Goal: Task Accomplishment & Management: Manage account settings

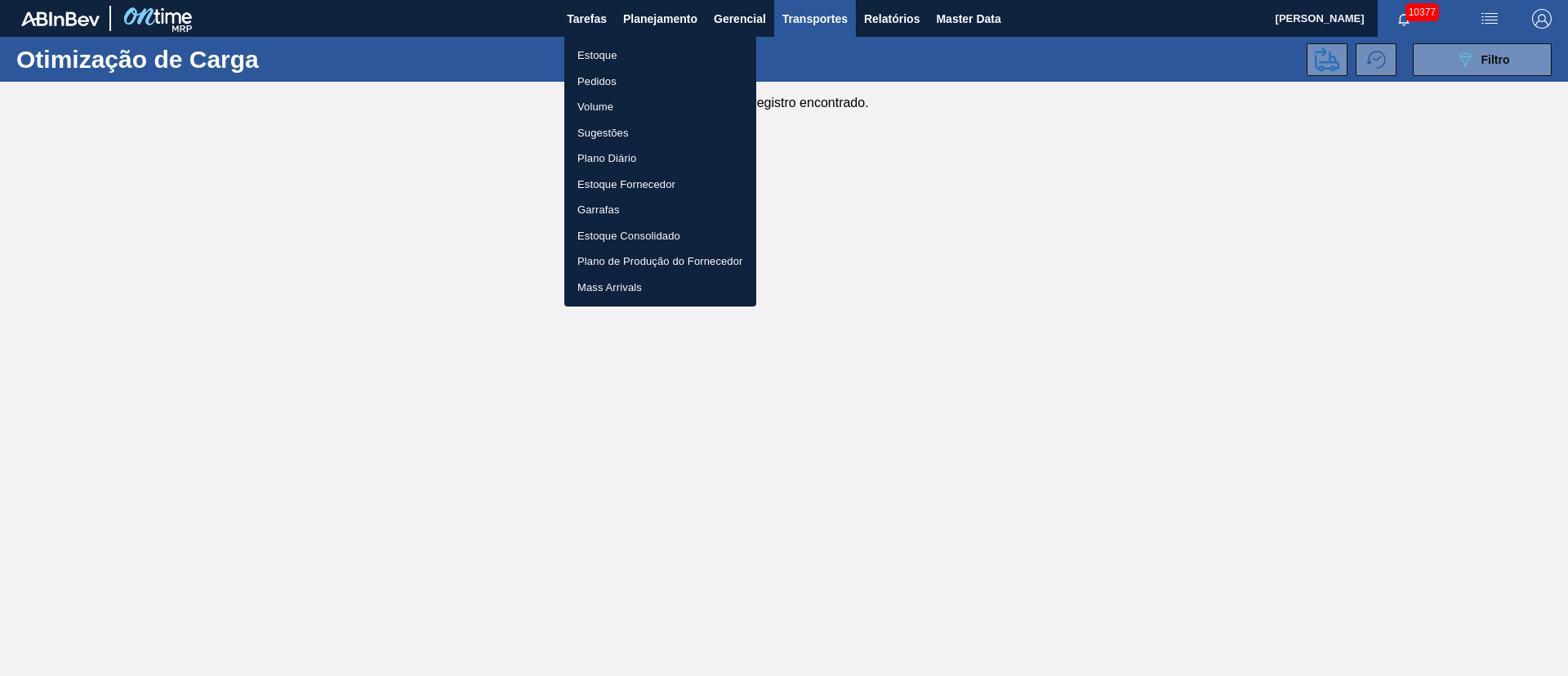
click at [598, 55] on li "Estoque" at bounding box center [660, 55] width 192 height 26
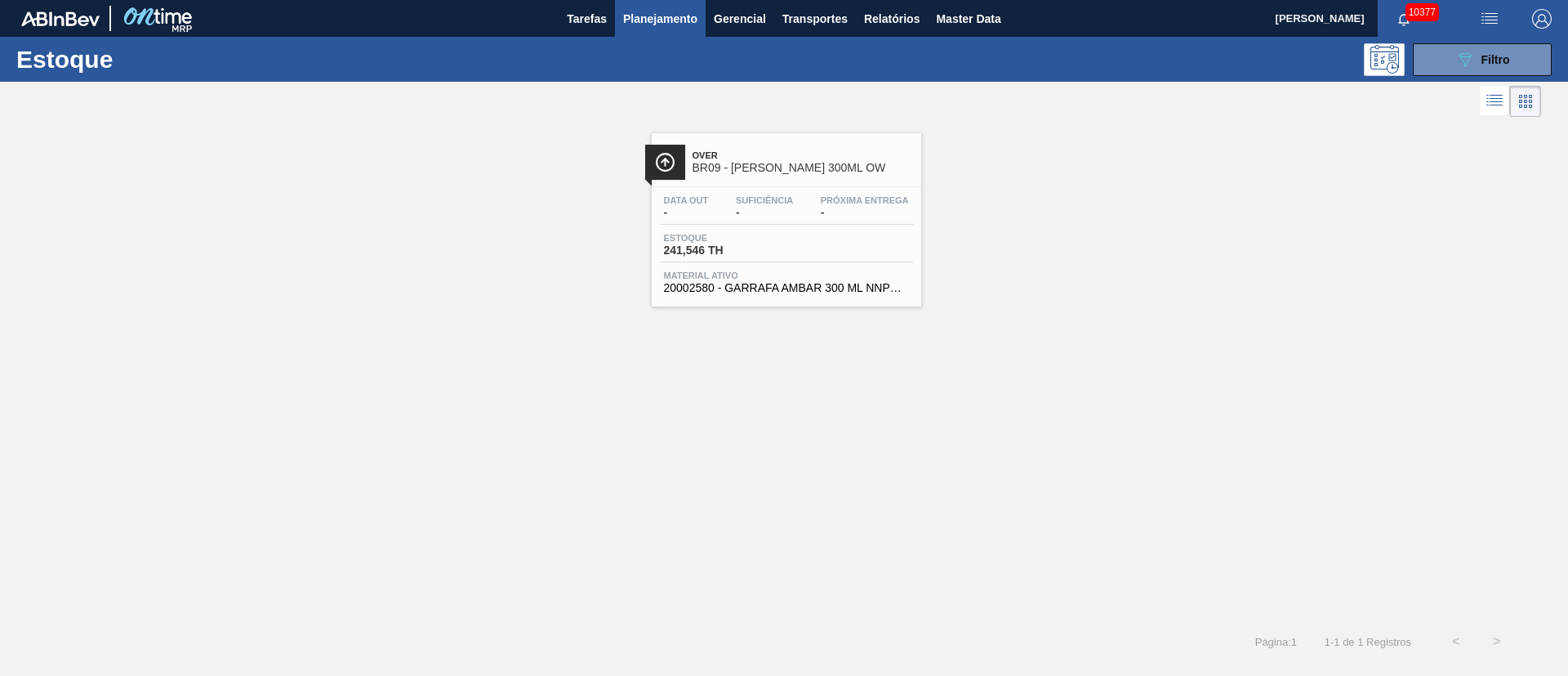
click at [742, 182] on div "Over BR09 - [PERSON_NAME] 300ML OW Data out - Suficiência - Próxima Entrega - E…" at bounding box center [786, 220] width 270 height 173
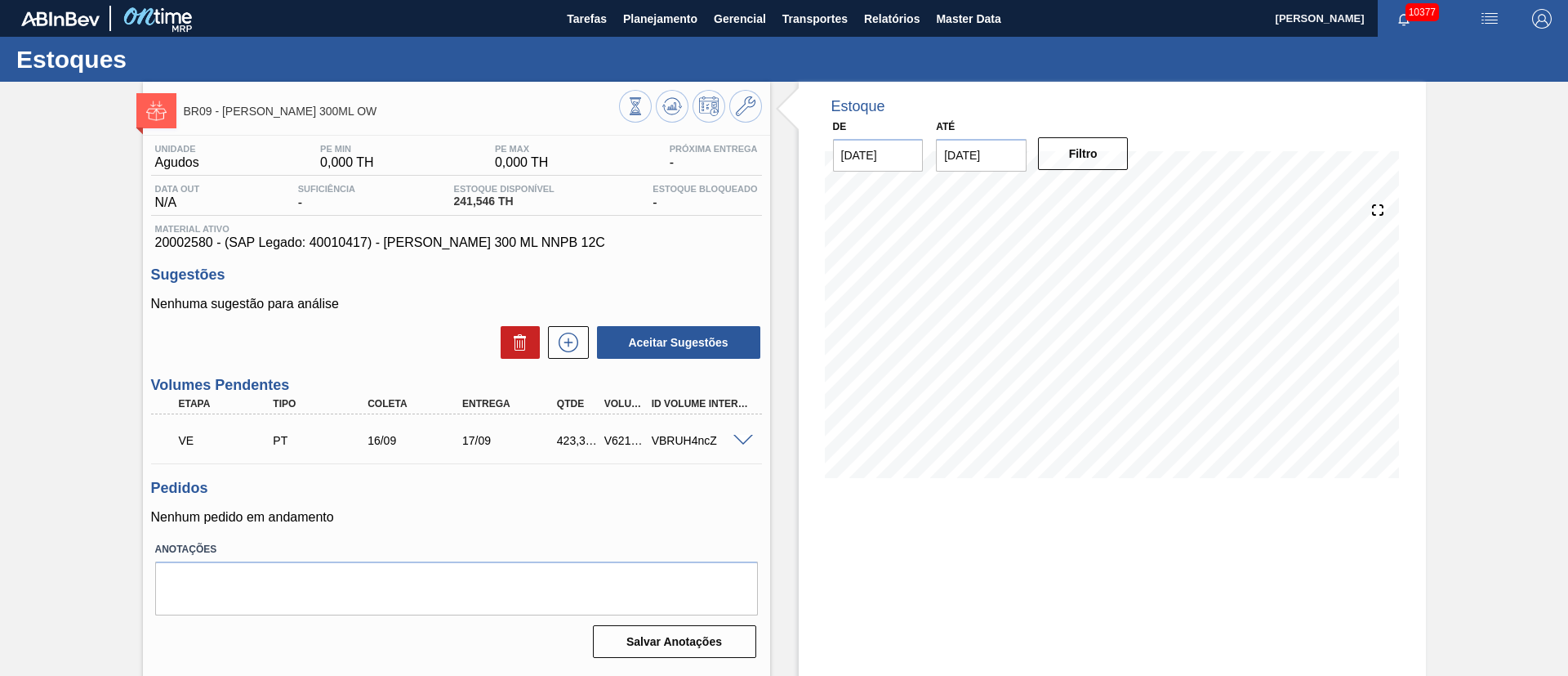
click at [740, 442] on span at bounding box center [743, 440] width 19 height 13
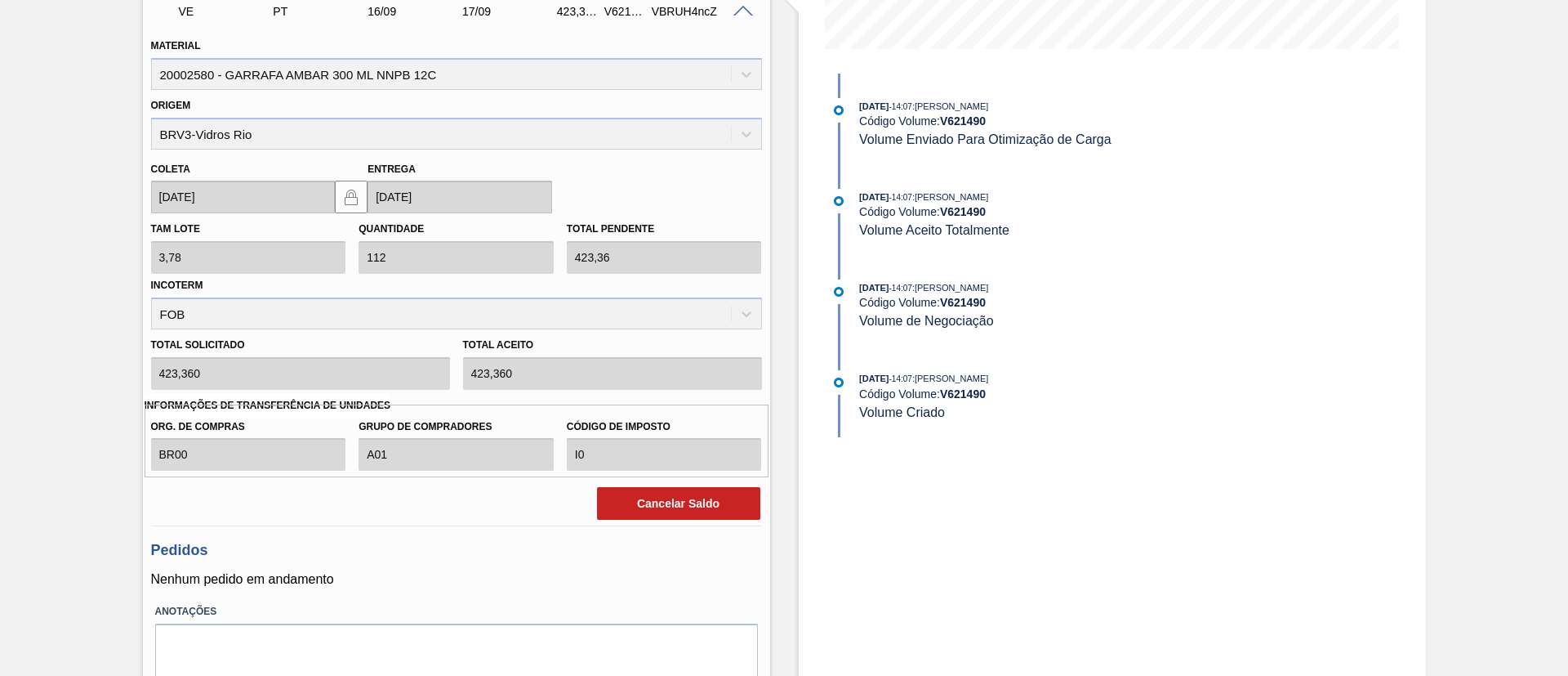
scroll to position [487, 0]
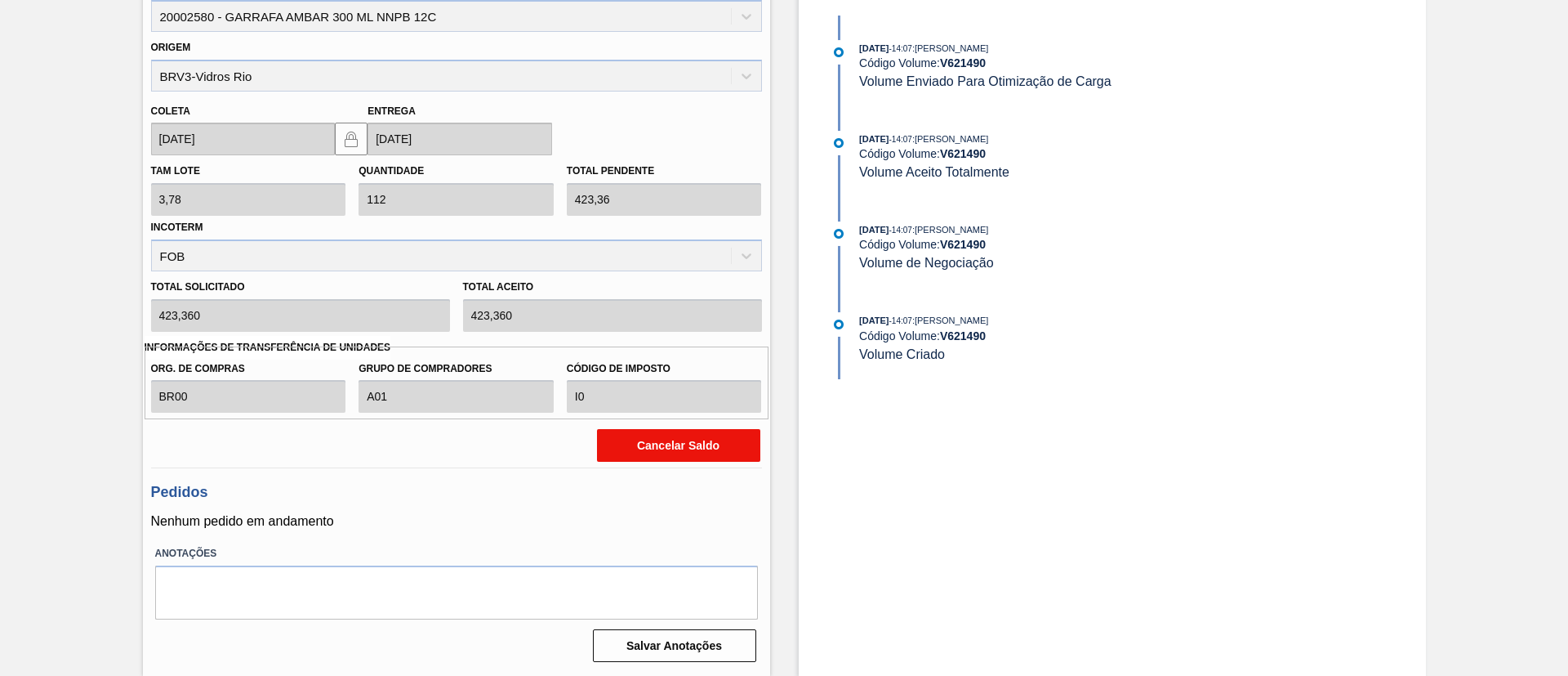
click at [639, 456] on button "Cancelar Saldo" at bounding box center [679, 446] width 163 height 33
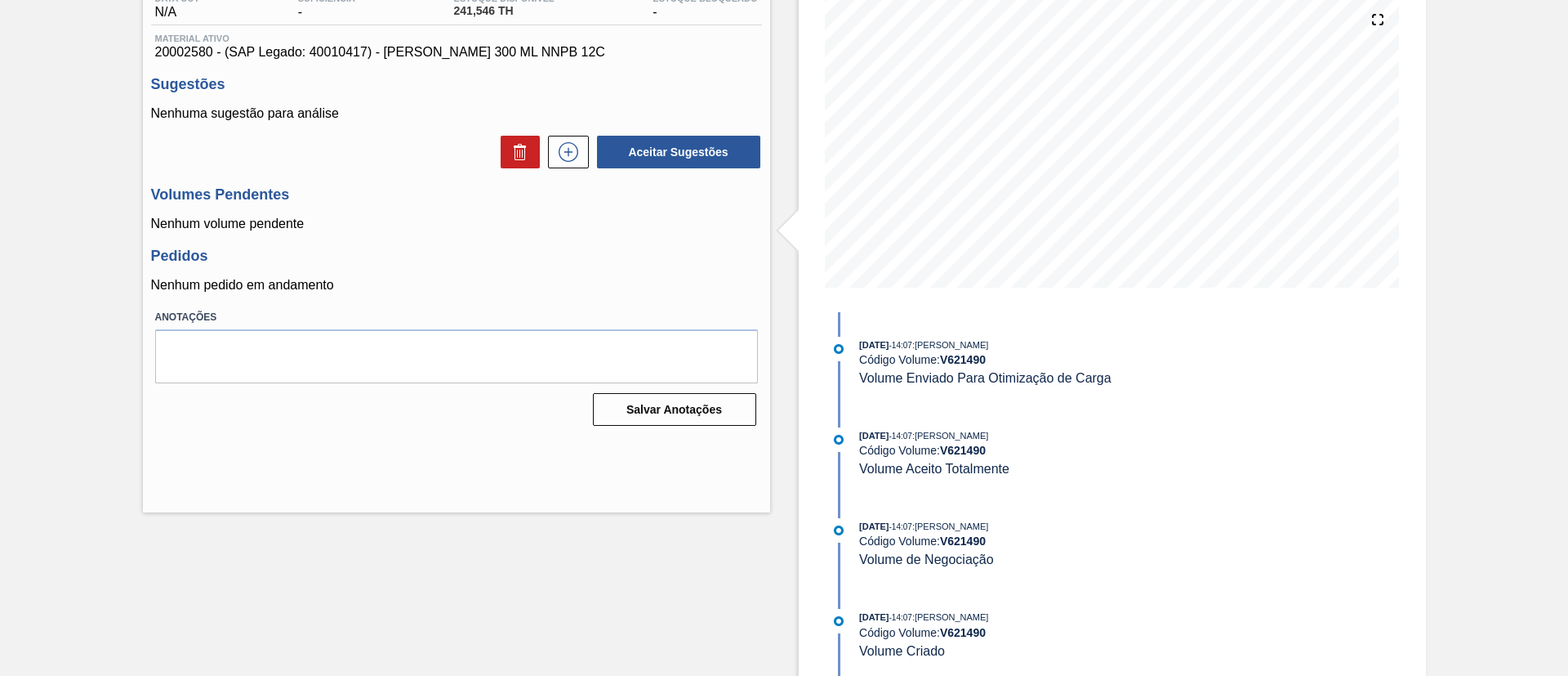
scroll to position [0, 0]
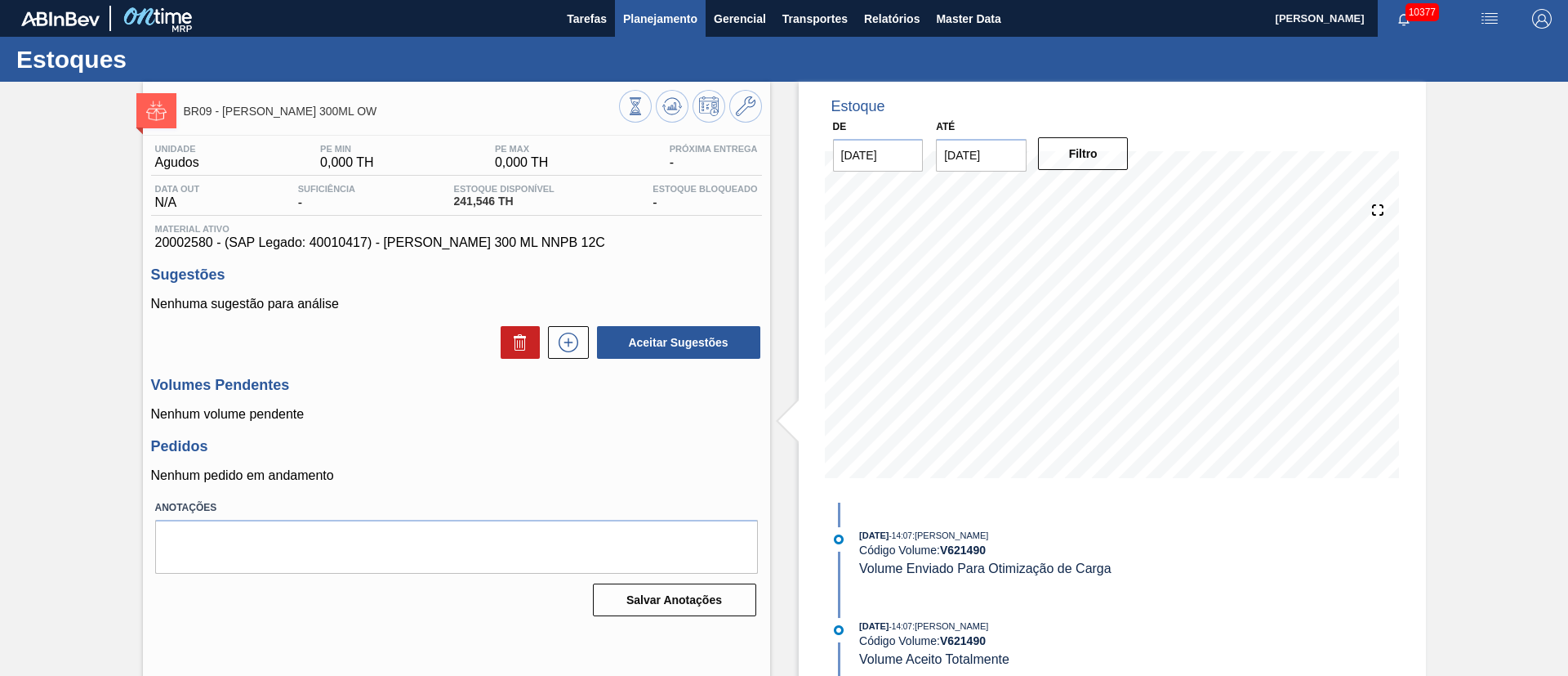
click at [670, 15] on span "Planejamento" at bounding box center [660, 18] width 74 height 19
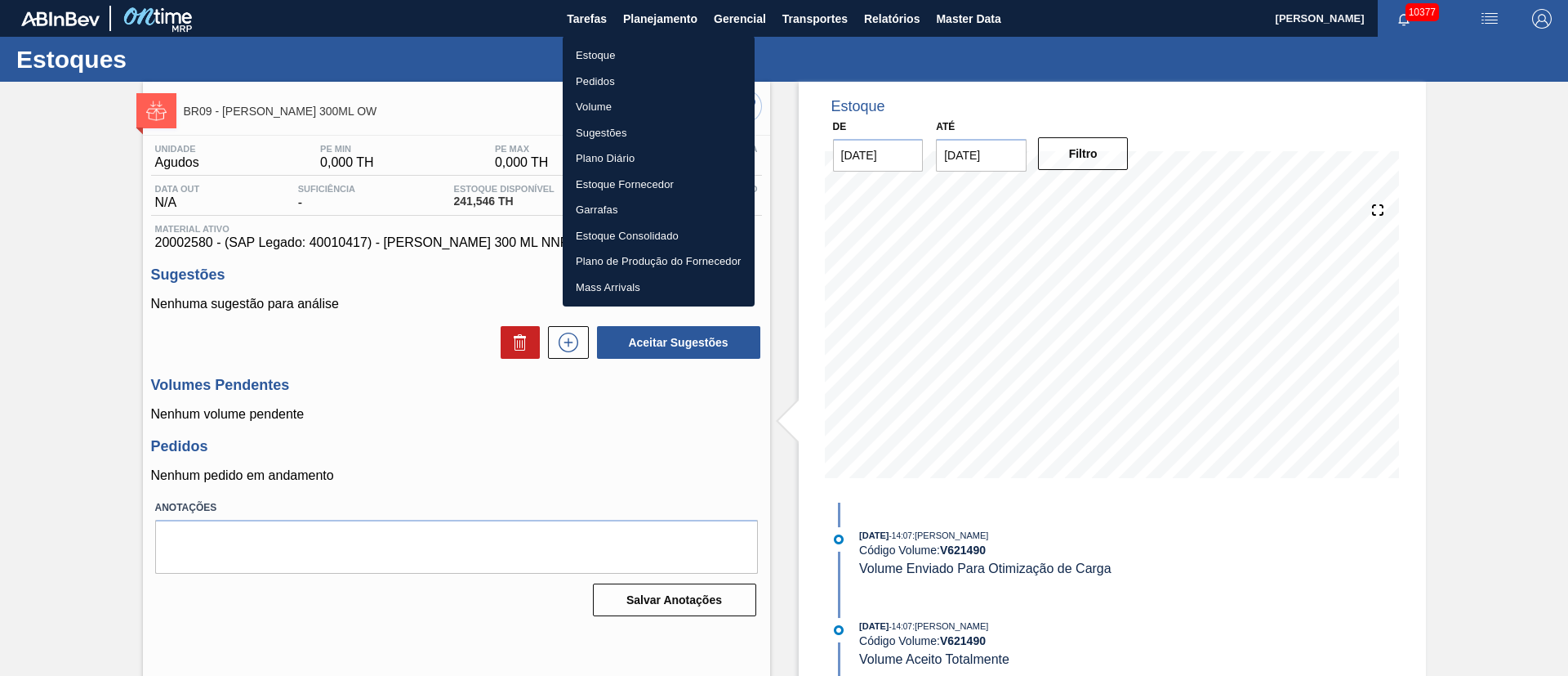
click at [608, 81] on li "Pedidos" at bounding box center [658, 81] width 192 height 26
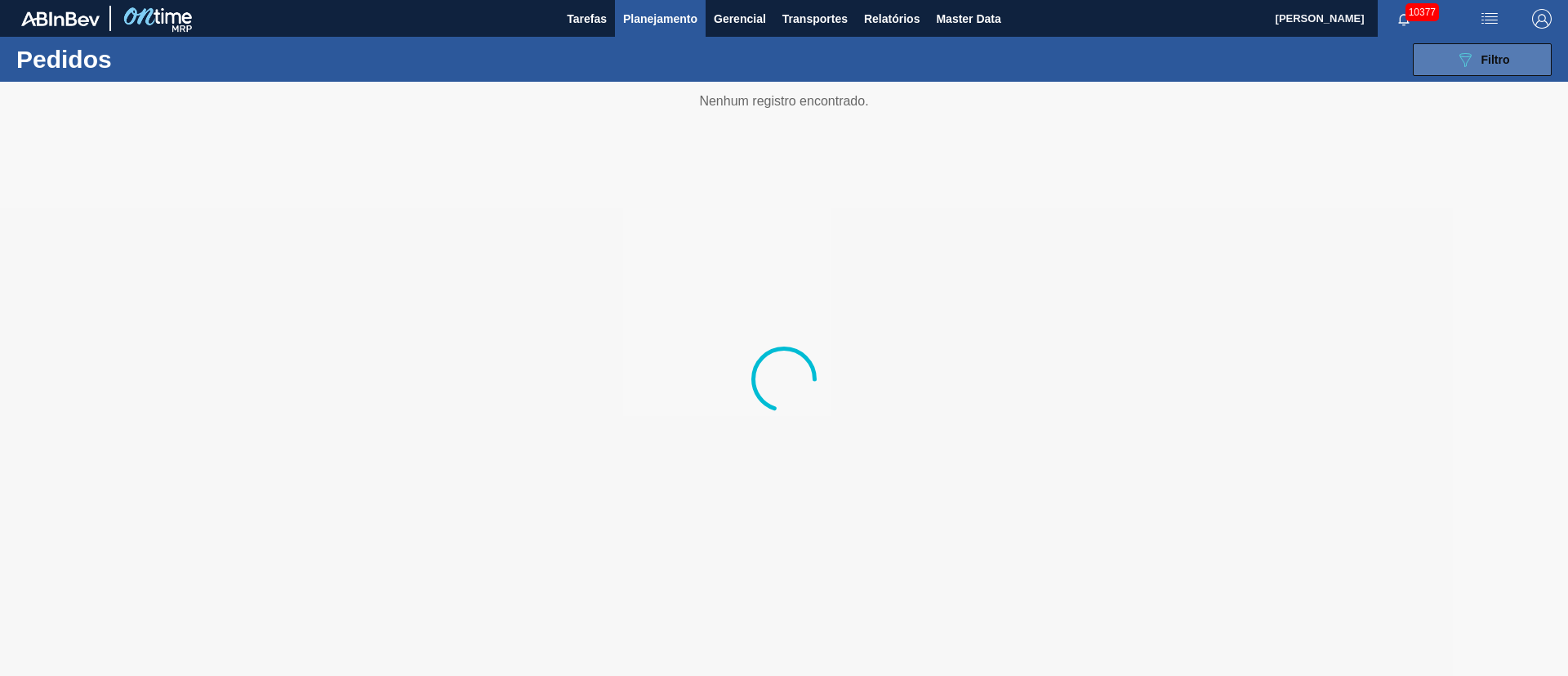
click at [1483, 58] on span "Filtro" at bounding box center [1496, 60] width 29 height 14
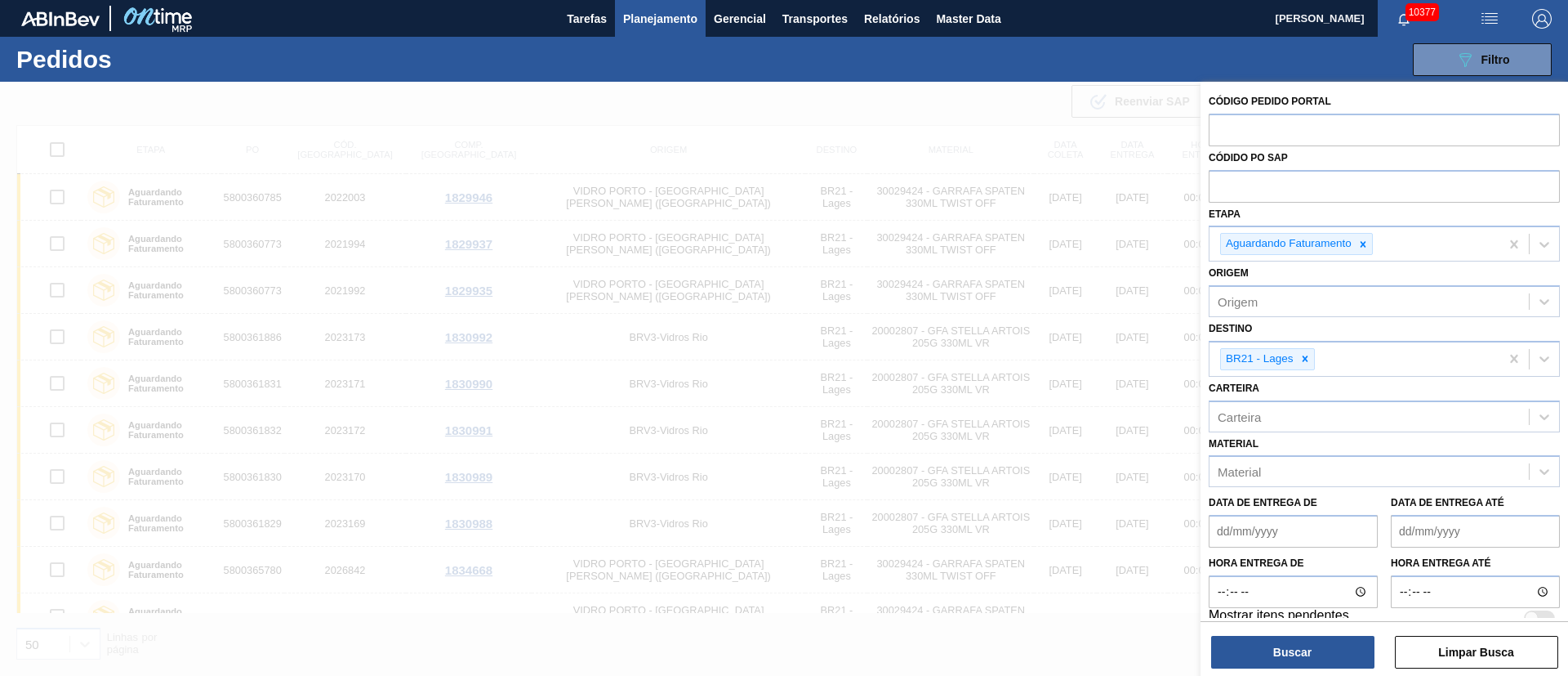
click at [1487, 16] on img "button" at bounding box center [1490, 18] width 19 height 19
click at [1470, 57] on li "Upload de Volumes" at bounding box center [1484, 58] width 141 height 29
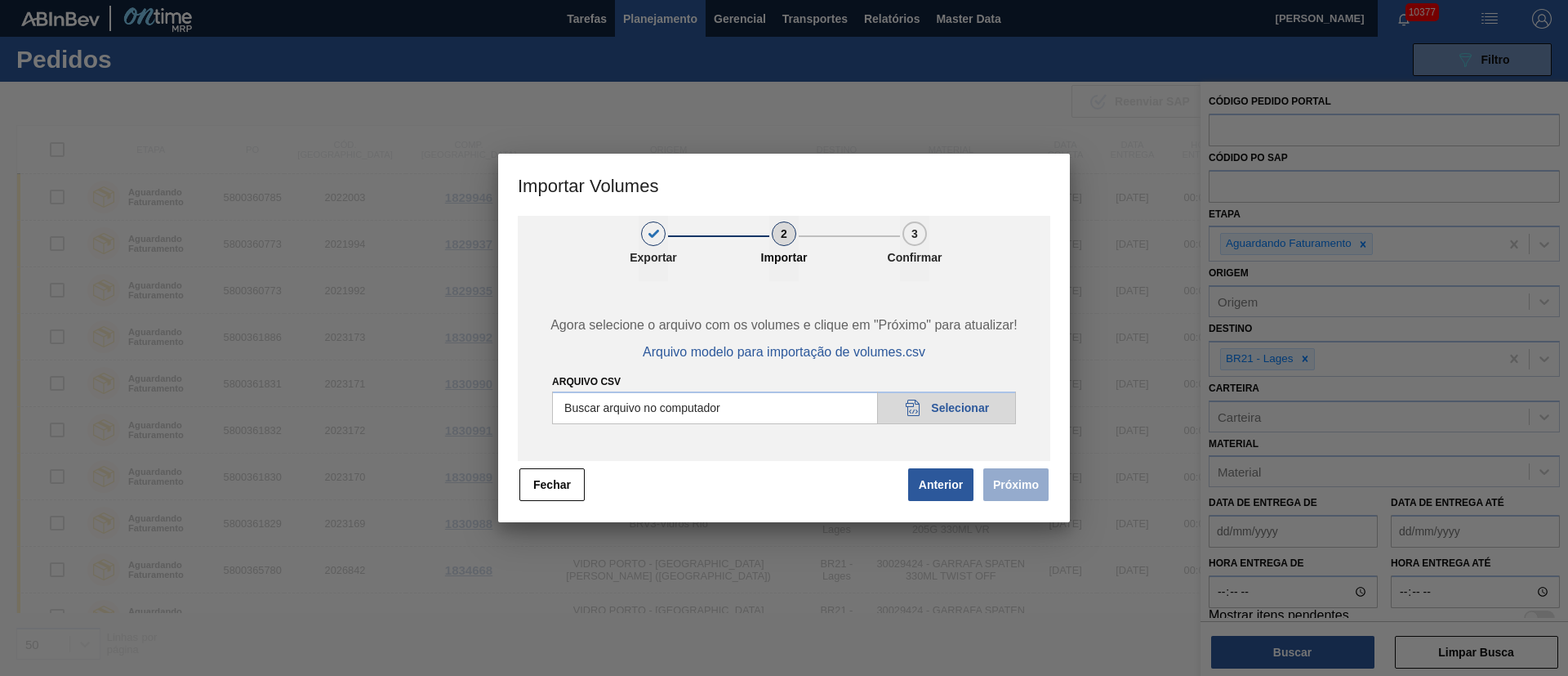
click at [955, 400] on input "Arquivo csv" at bounding box center [784, 408] width 464 height 33
type input "C:\fakepath\PedidoVolumeModeloImportacao (81).csv"
click at [1021, 492] on button "Próximo" at bounding box center [1016, 485] width 66 height 33
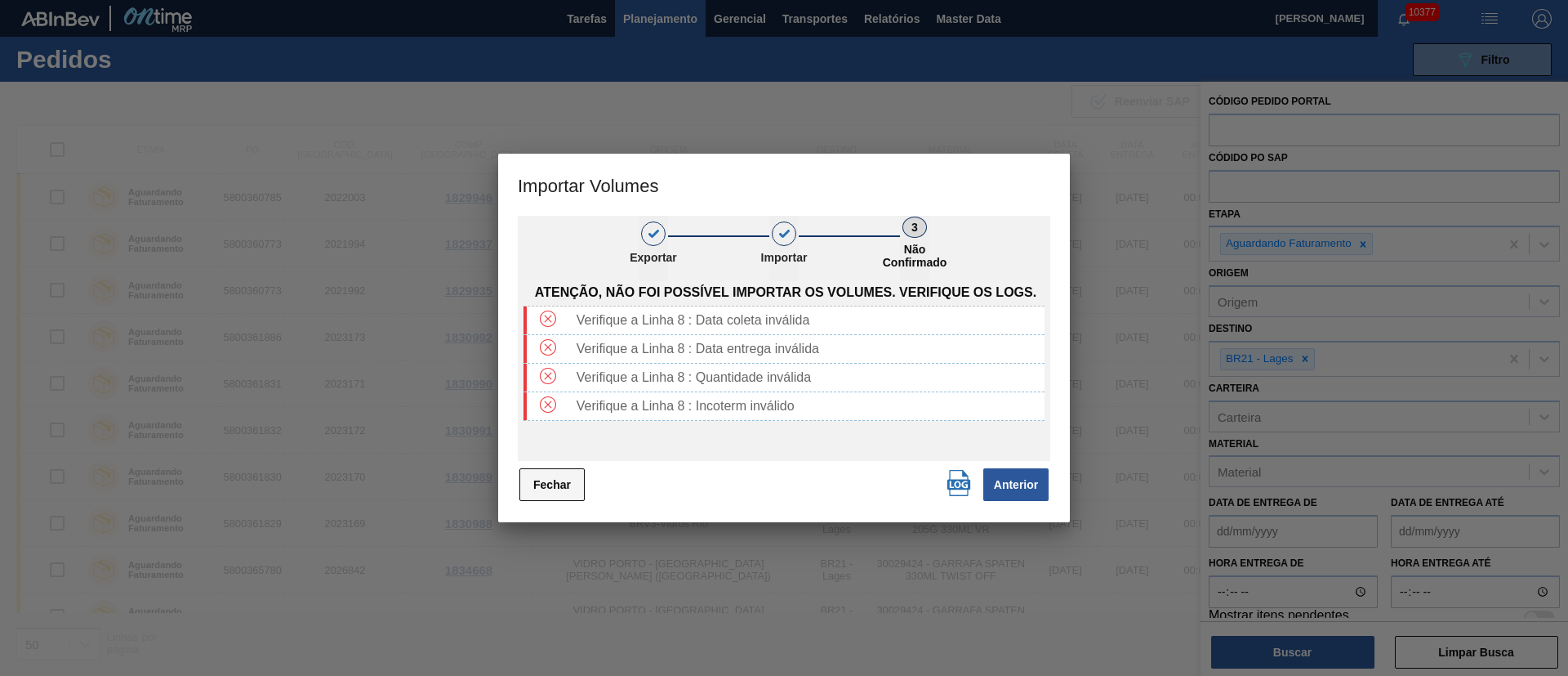
click at [557, 480] on button "Fechar" at bounding box center [552, 485] width 66 height 33
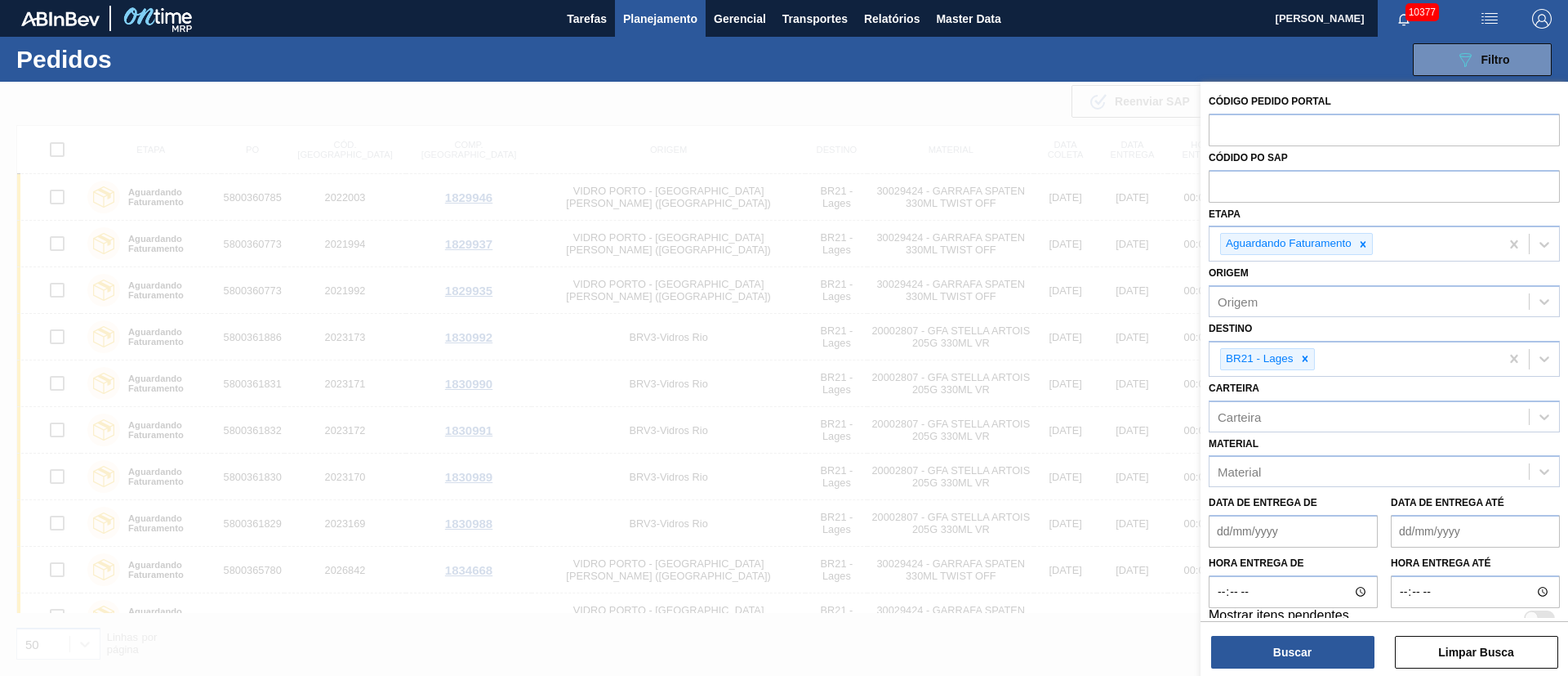
click at [1488, 18] on img "button" at bounding box center [1490, 18] width 19 height 19
click at [1461, 55] on li "Upload de Volumes" at bounding box center [1484, 58] width 141 height 29
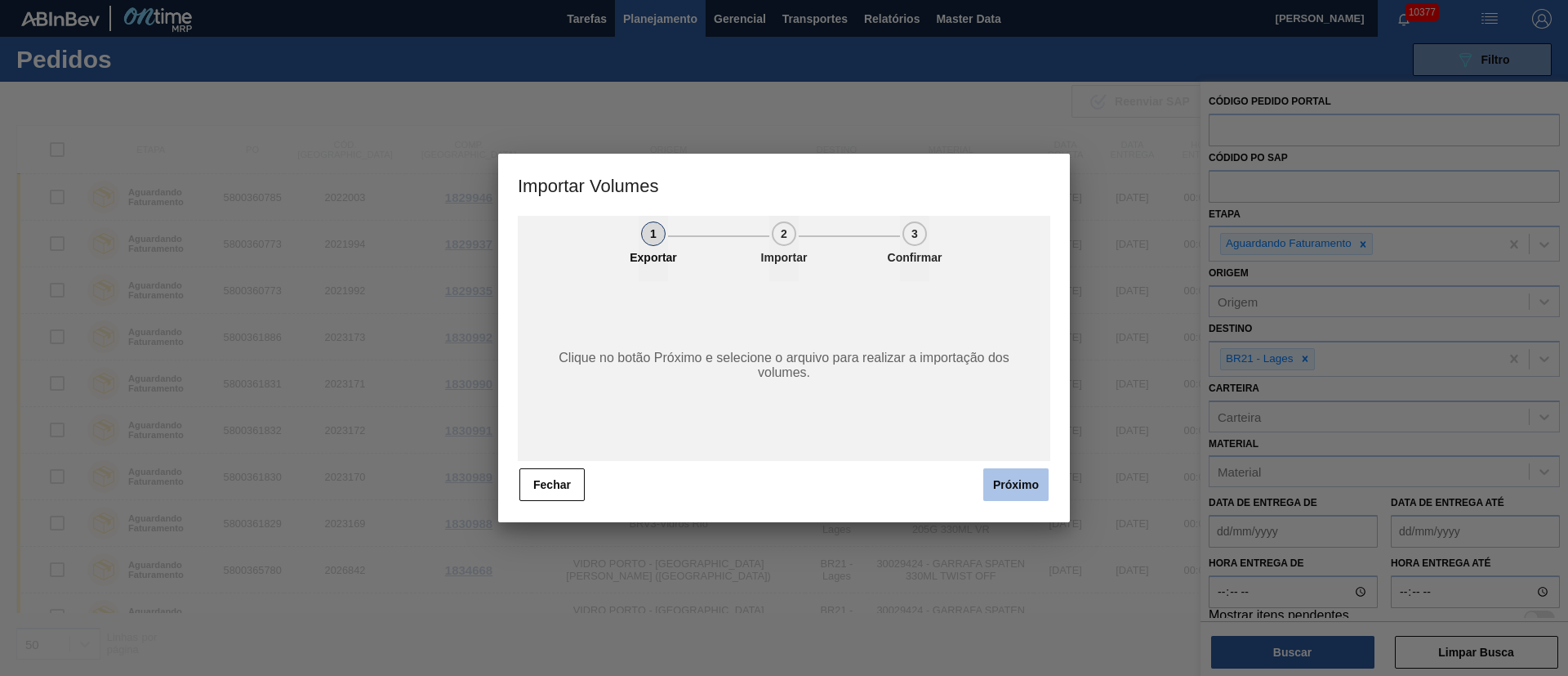
click at [1032, 477] on button "Próximo" at bounding box center [1016, 485] width 66 height 33
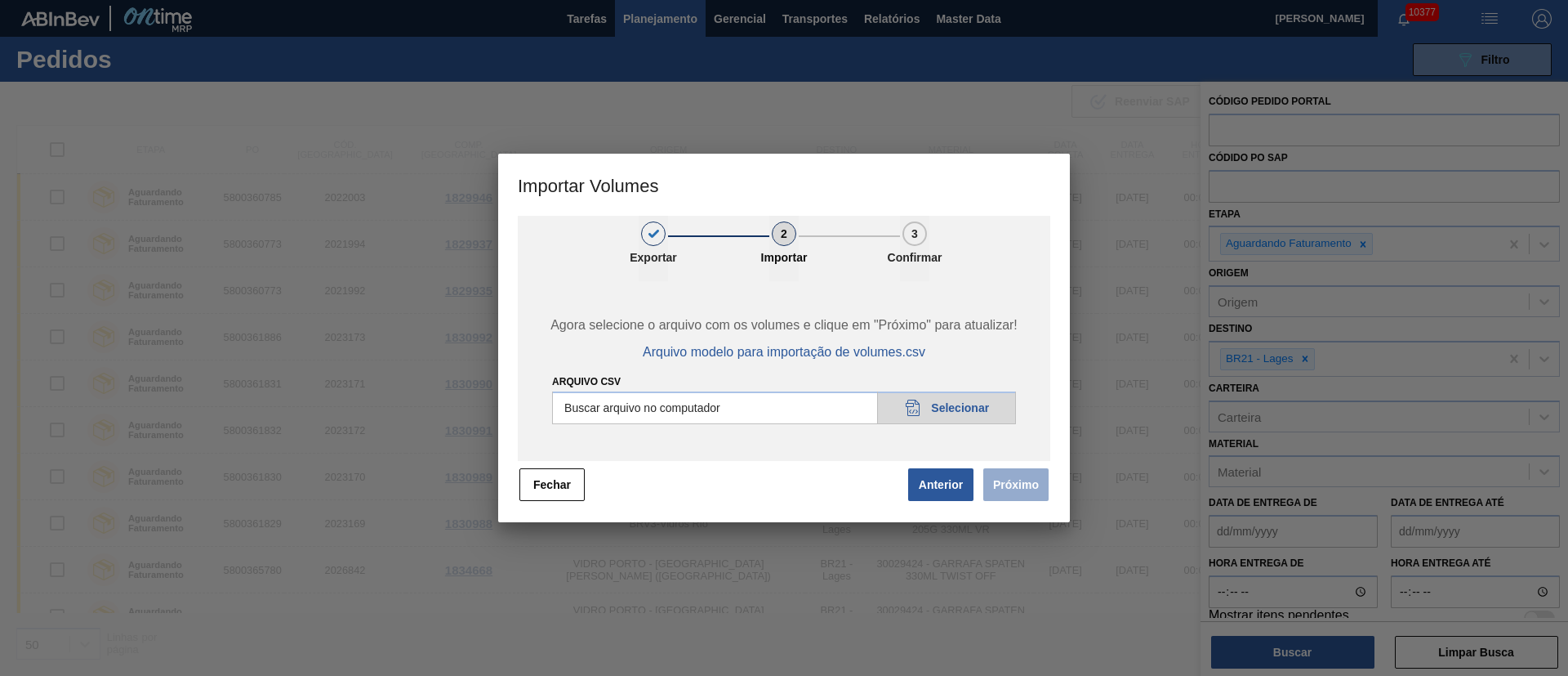
click at [975, 407] on input "Arquivo csv" at bounding box center [784, 408] width 464 height 33
type input "C:\fakepath\PedidoVolumeModeloImportacao (81).csv"
click at [1013, 490] on button "Próximo" at bounding box center [1016, 485] width 66 height 33
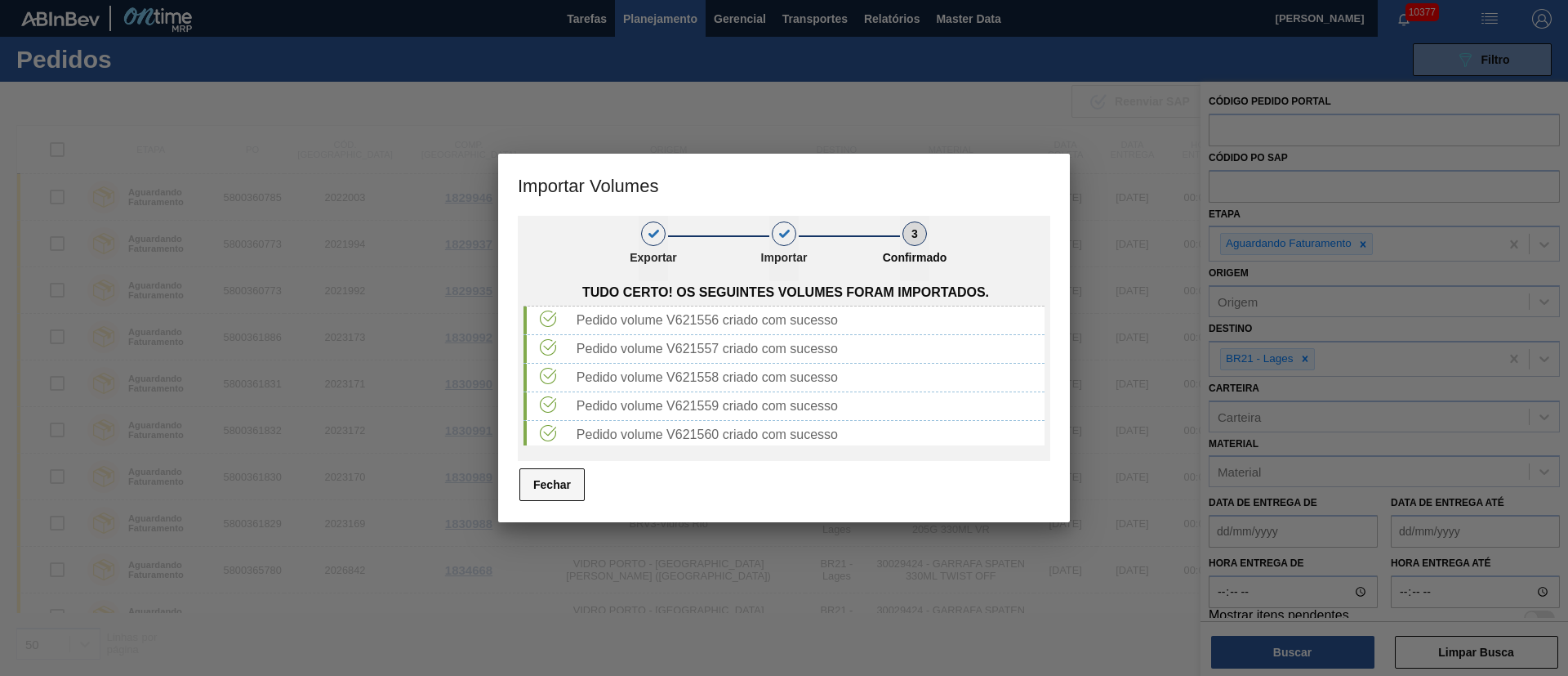
click at [553, 482] on button "Fechar" at bounding box center [552, 485] width 66 height 33
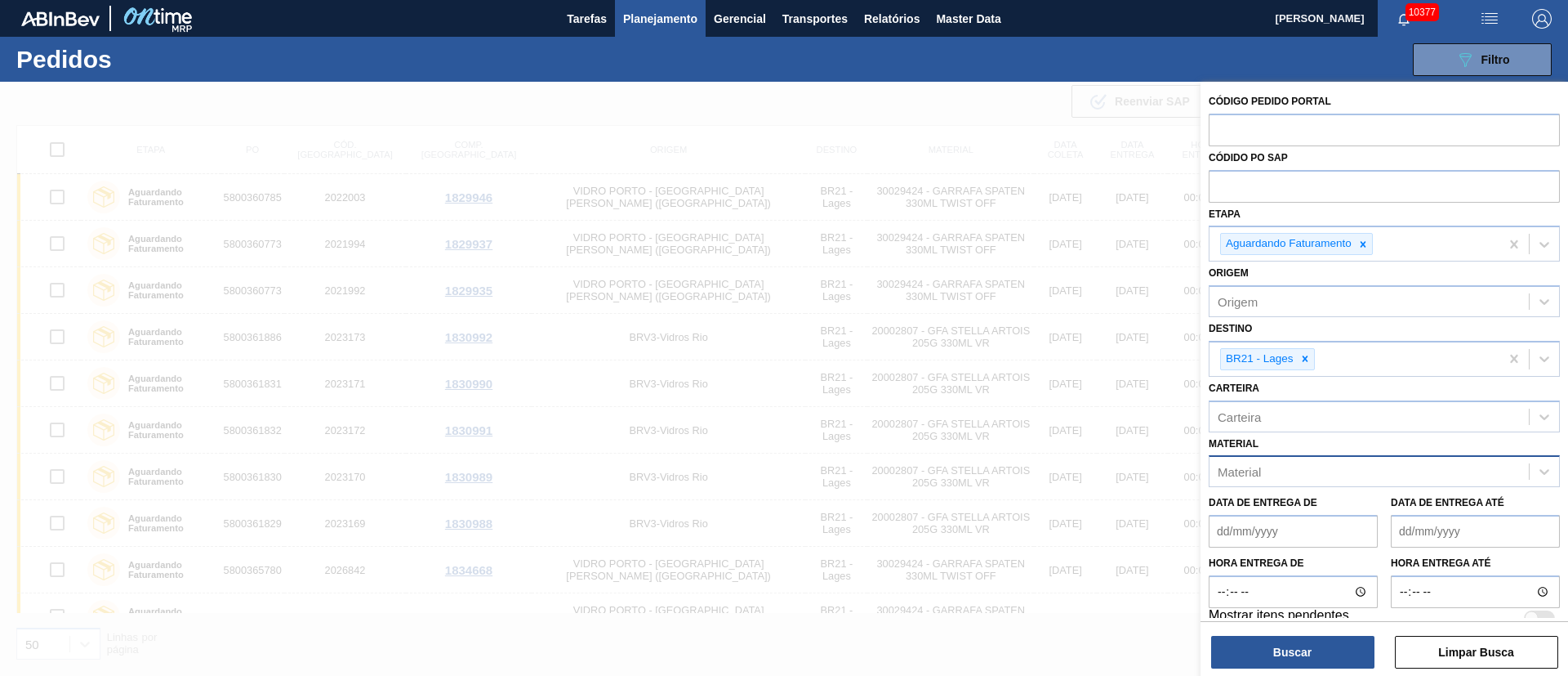
click at [1282, 469] on div "Material" at bounding box center [1369, 472] width 319 height 23
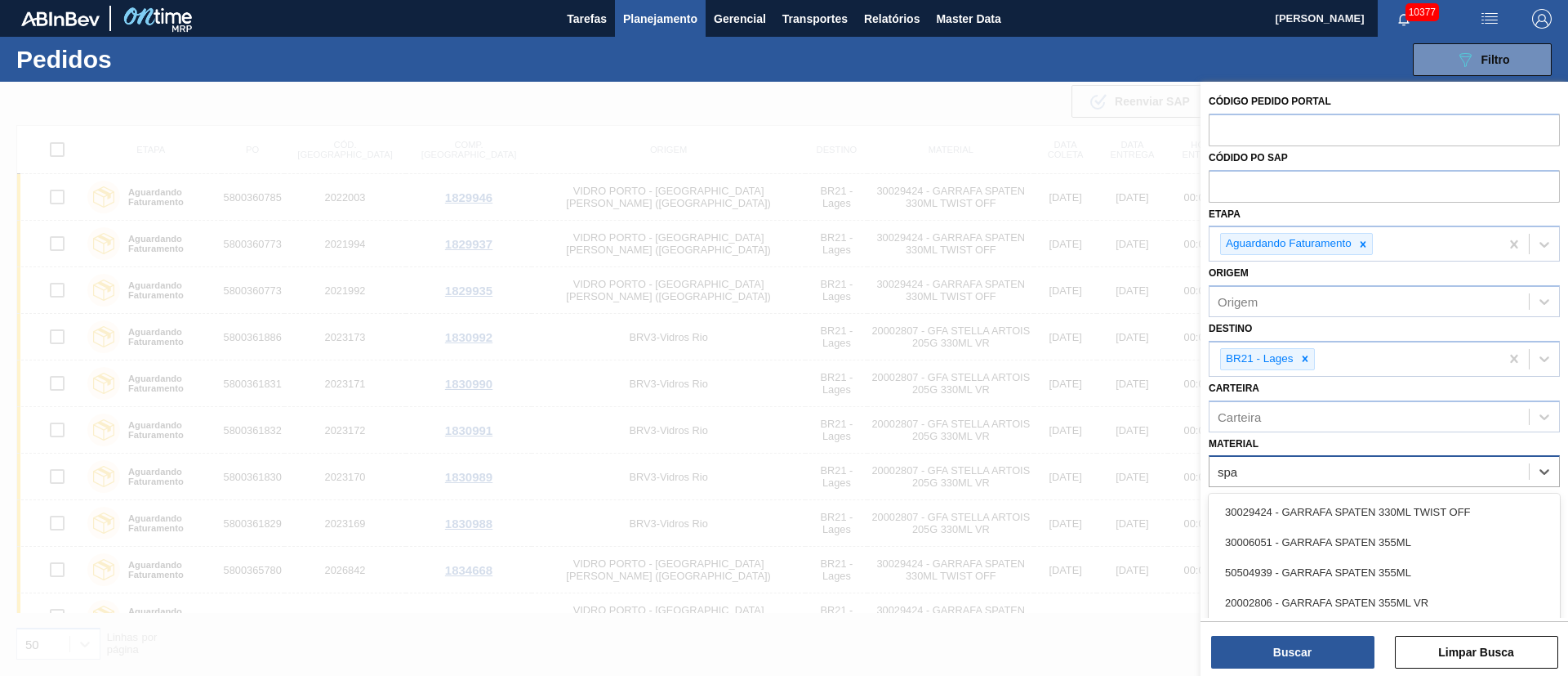
type input "spat"
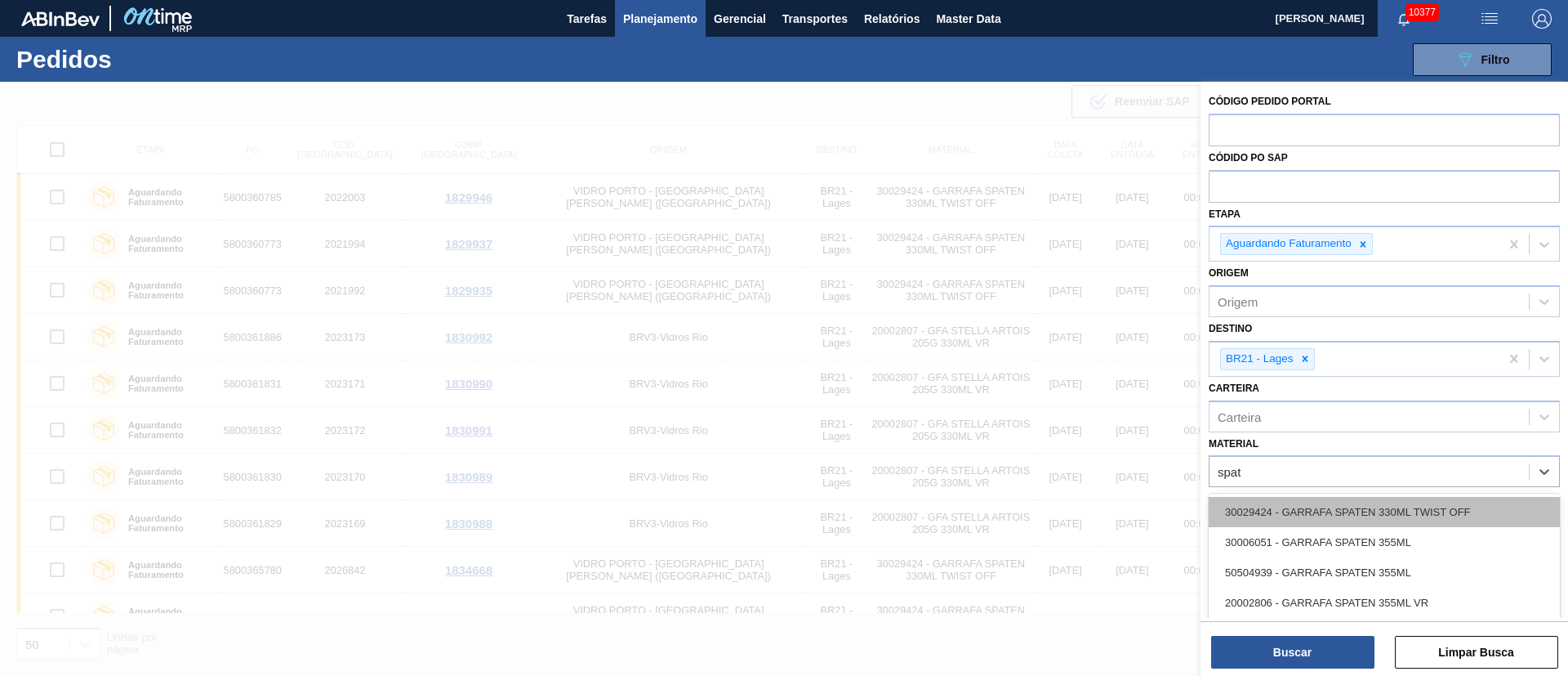
click at [1275, 504] on div "30029424 - GARRAFA SPATEN 330ML TWIST OFF" at bounding box center [1383, 512] width 351 height 30
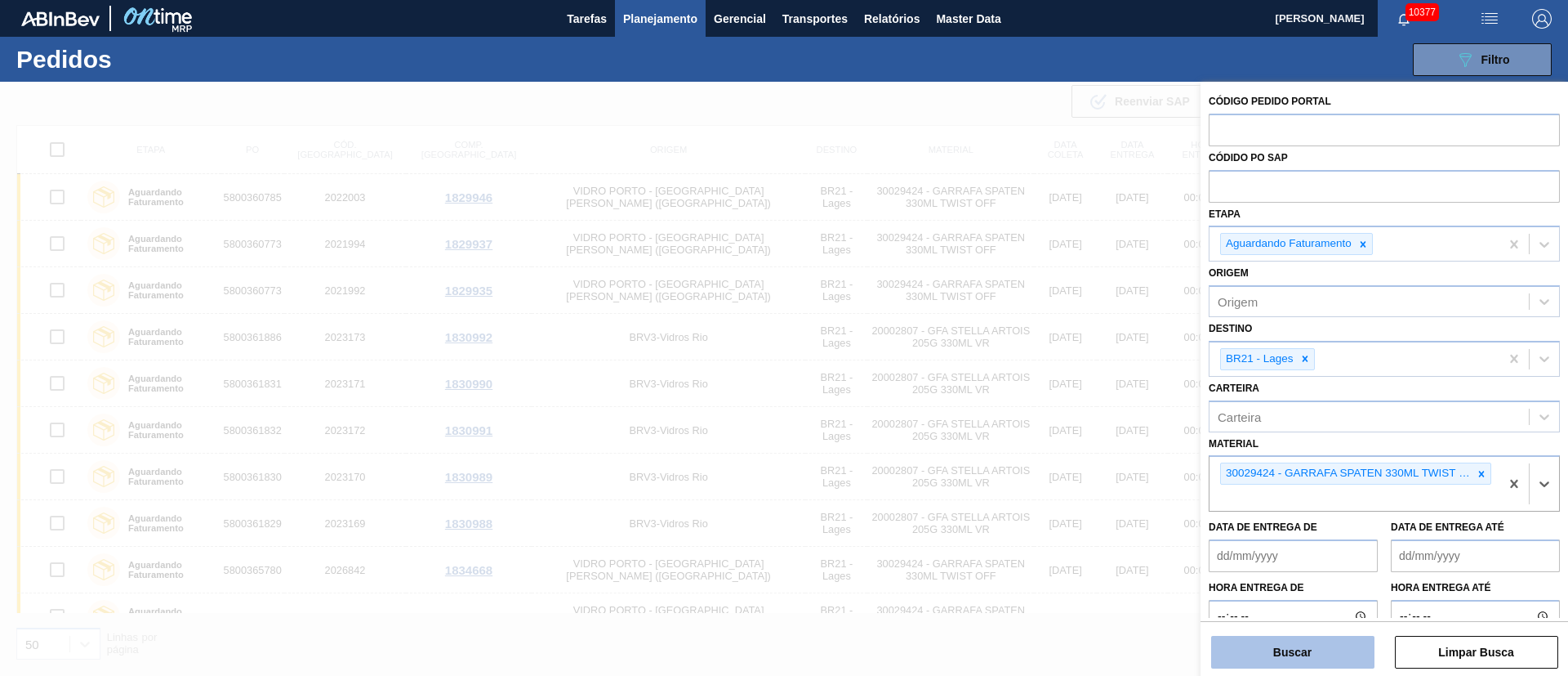
click at [1297, 656] on button "Buscar" at bounding box center [1292, 652] width 163 height 33
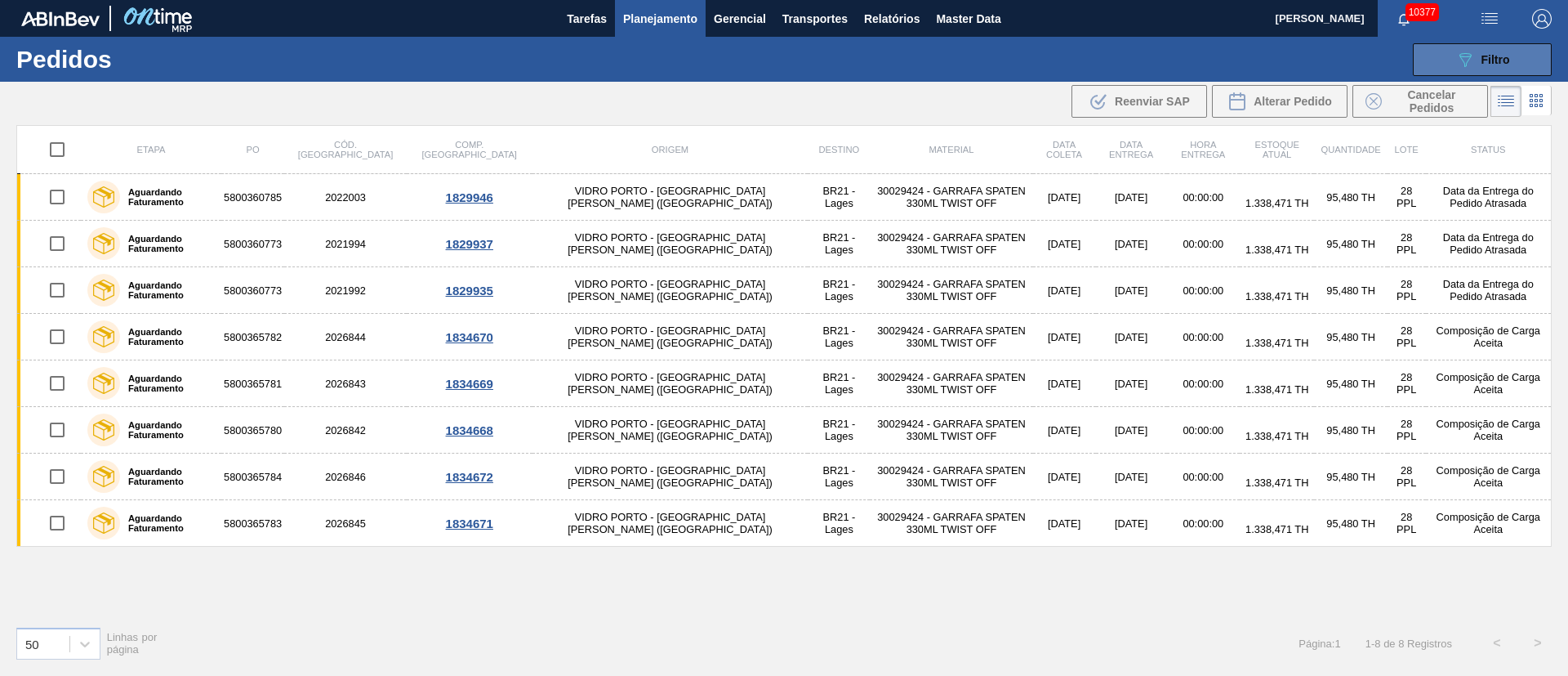
click at [1519, 56] on button "089F7B8B-B2A5-4AFE-B5C0-19BA573D28AC Filtro" at bounding box center [1483, 60] width 139 height 33
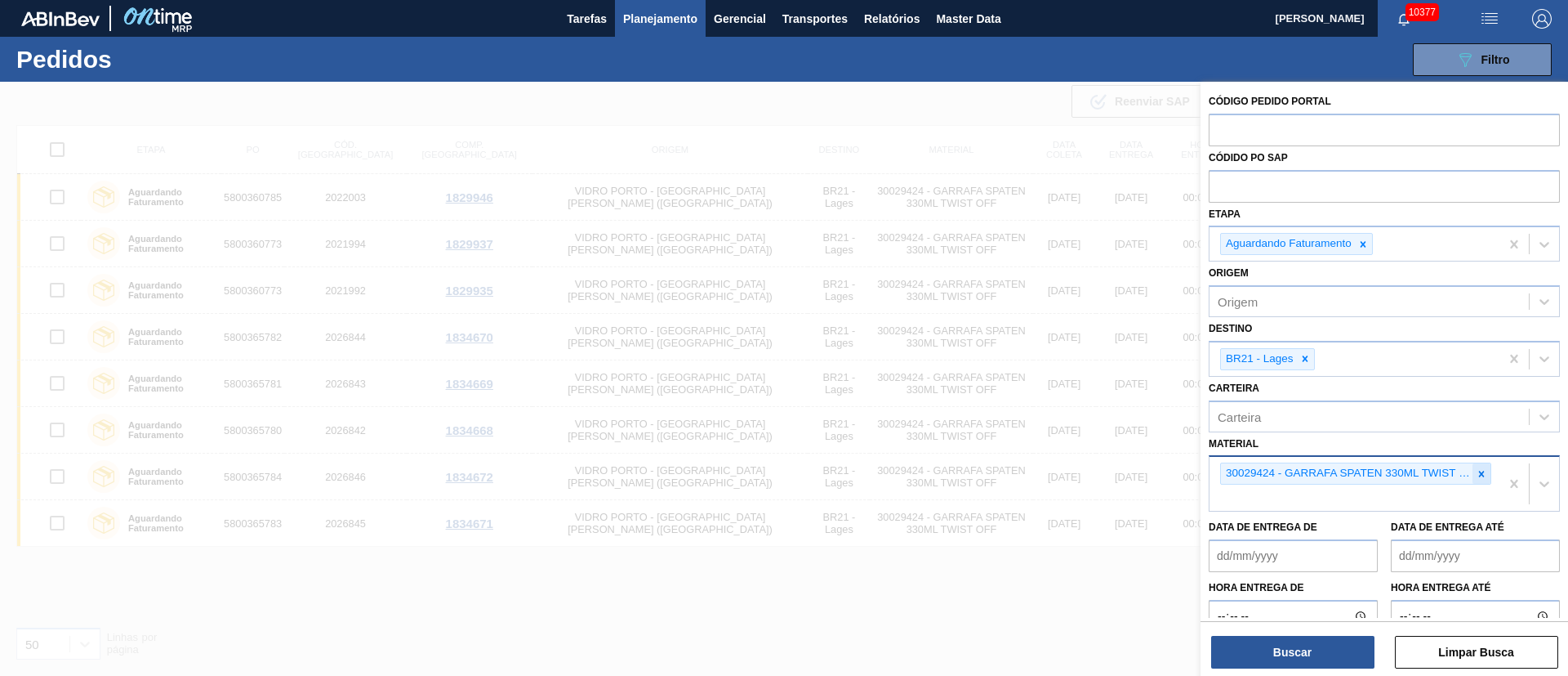
click at [1476, 475] on icon at bounding box center [1482, 474] width 12 height 12
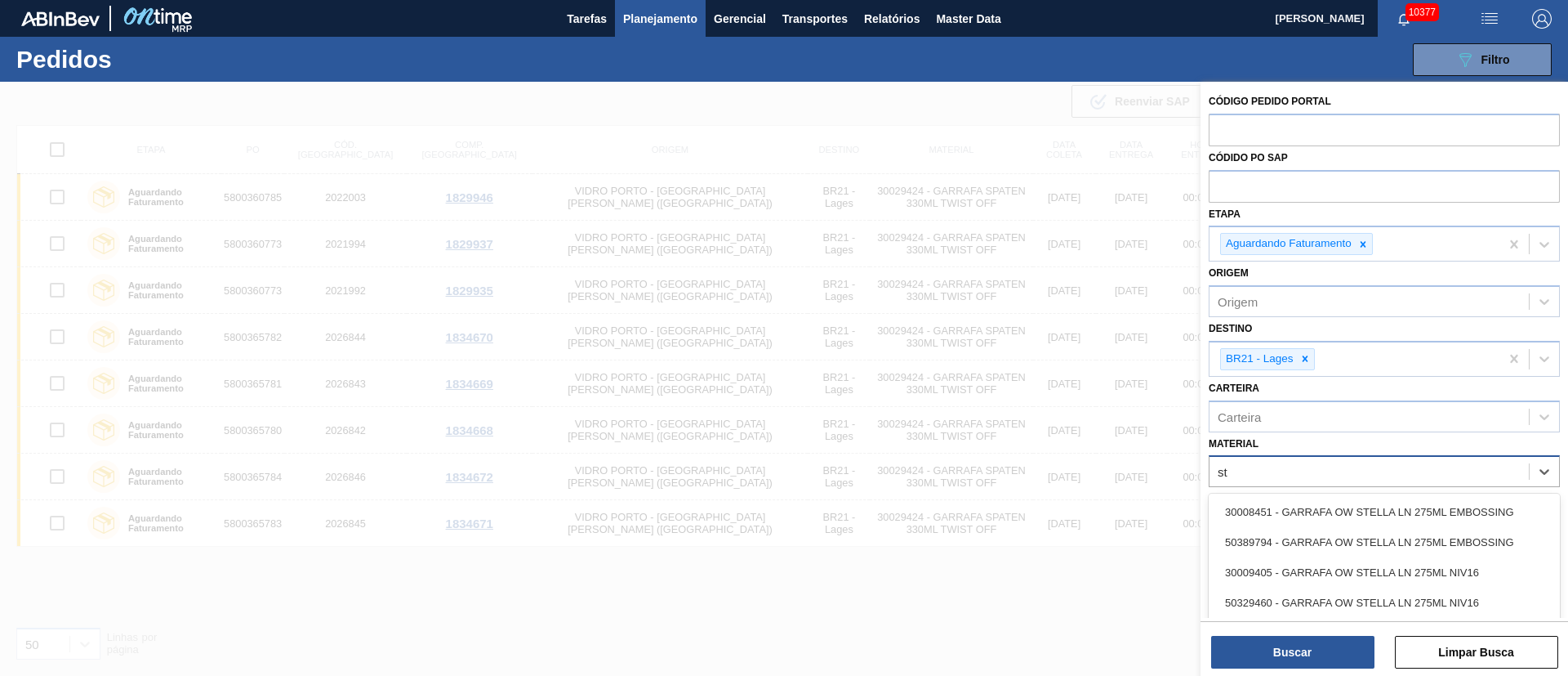
type input "s"
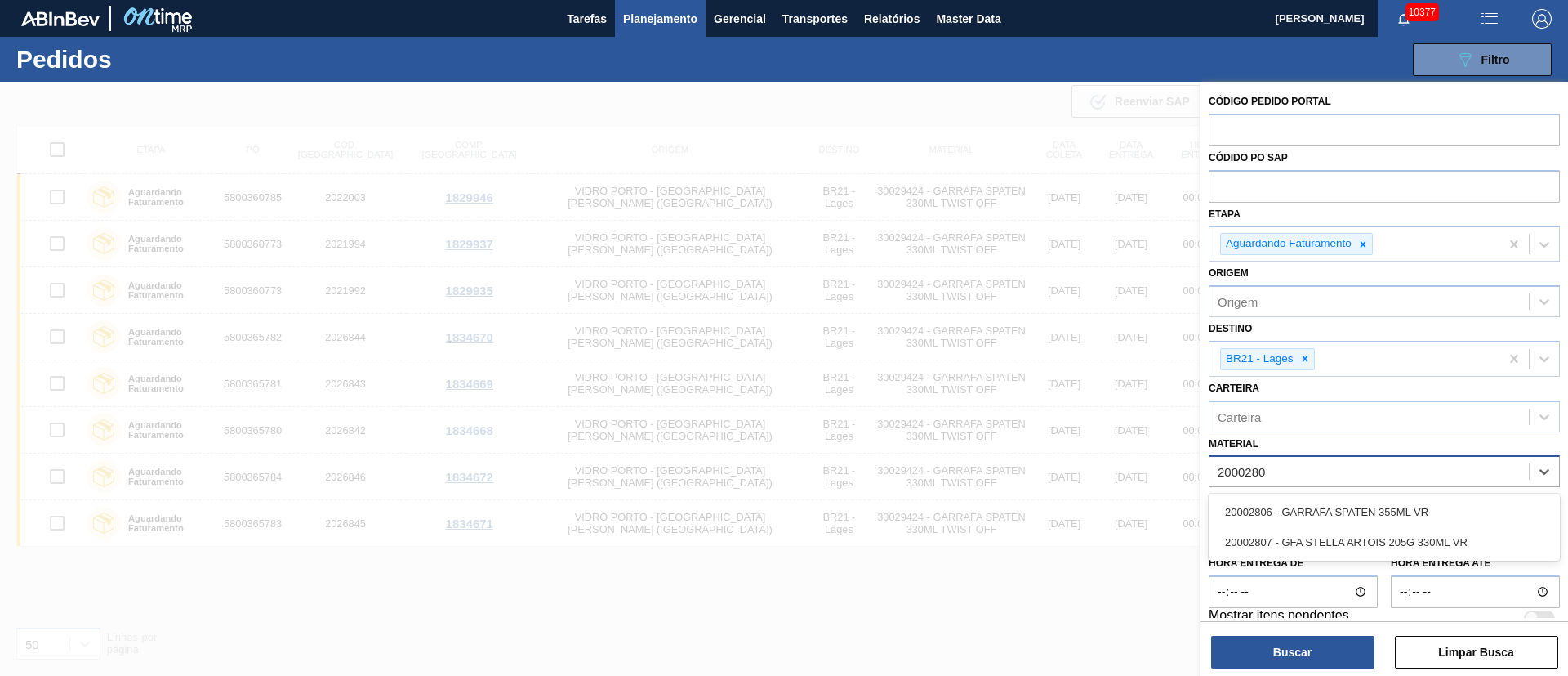
type input "20002807"
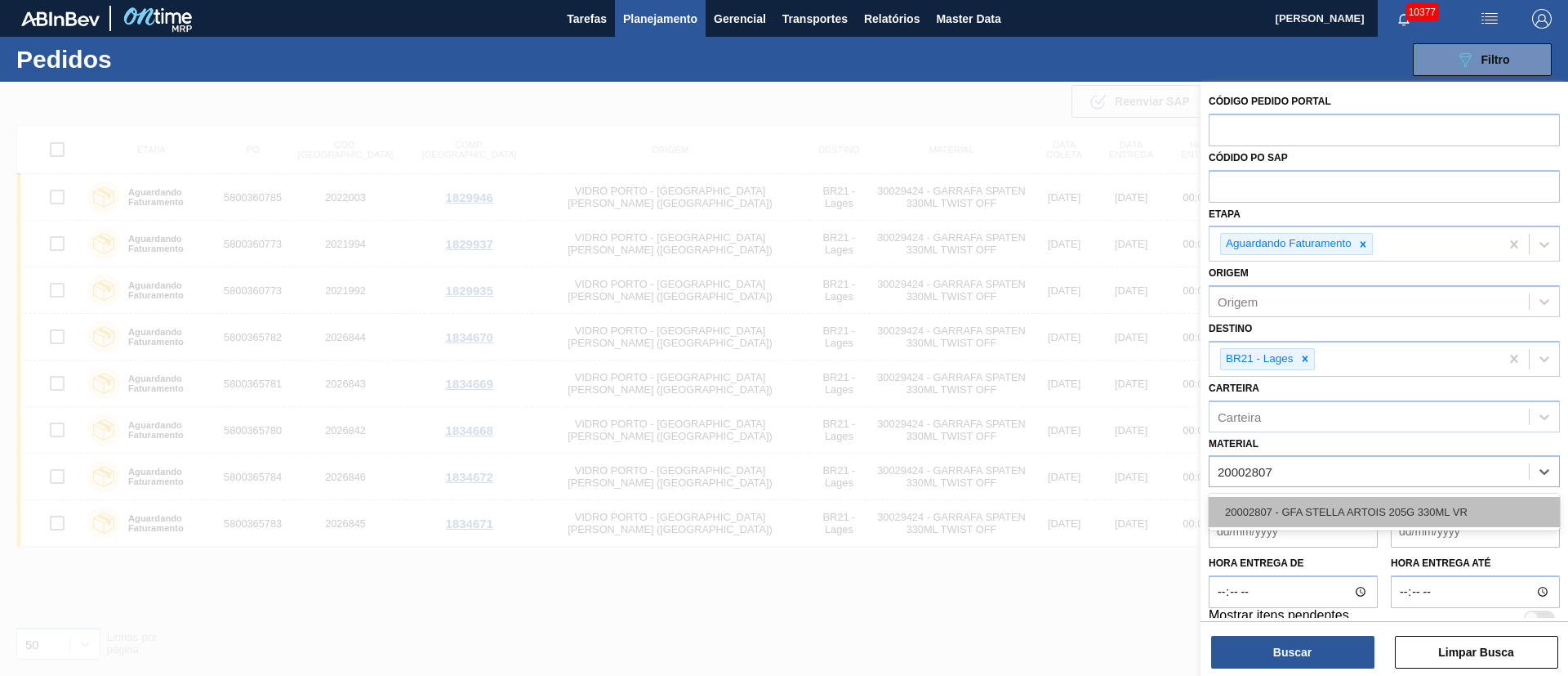
click at [1293, 517] on div "20002807 - GFA STELLA ARTOIS 205G 330ML VR" at bounding box center [1383, 512] width 351 height 30
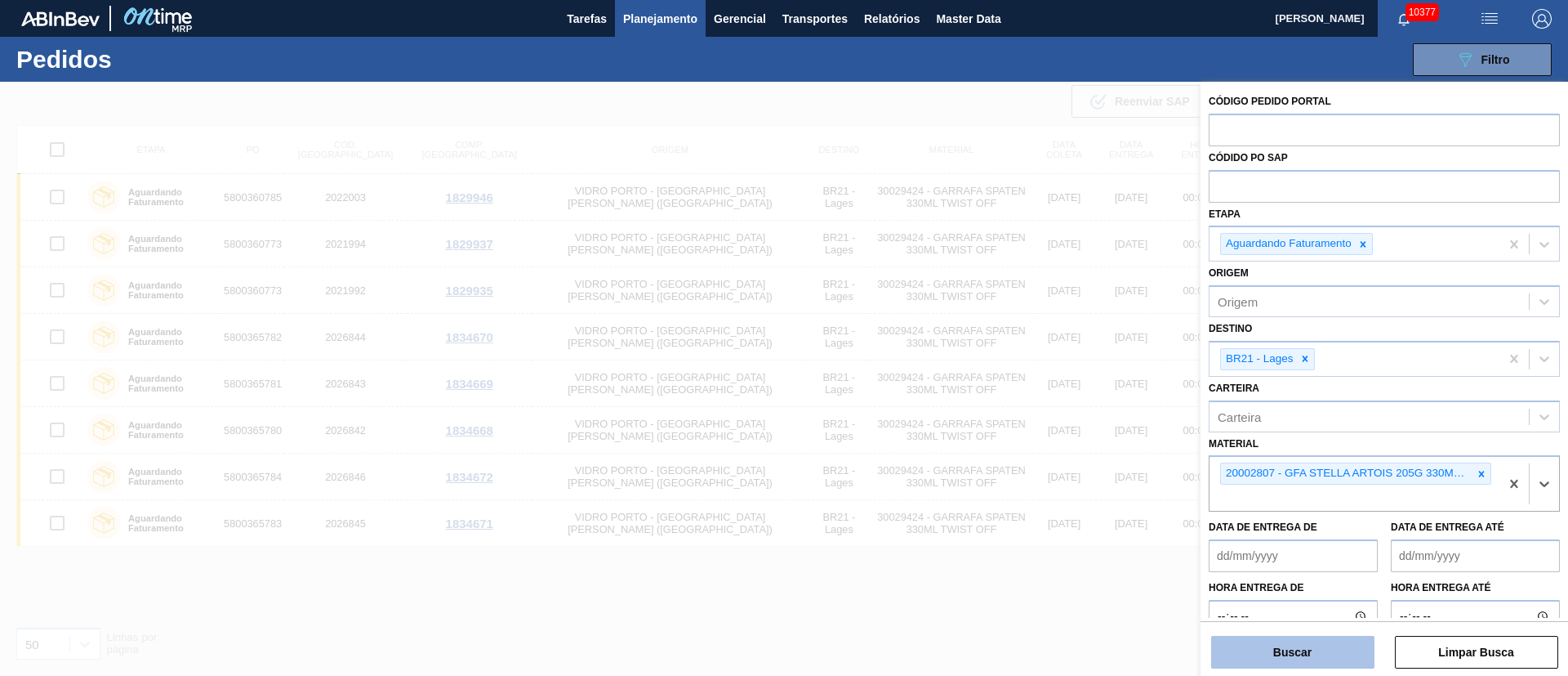
click at [1292, 650] on button "Buscar" at bounding box center [1292, 652] width 163 height 33
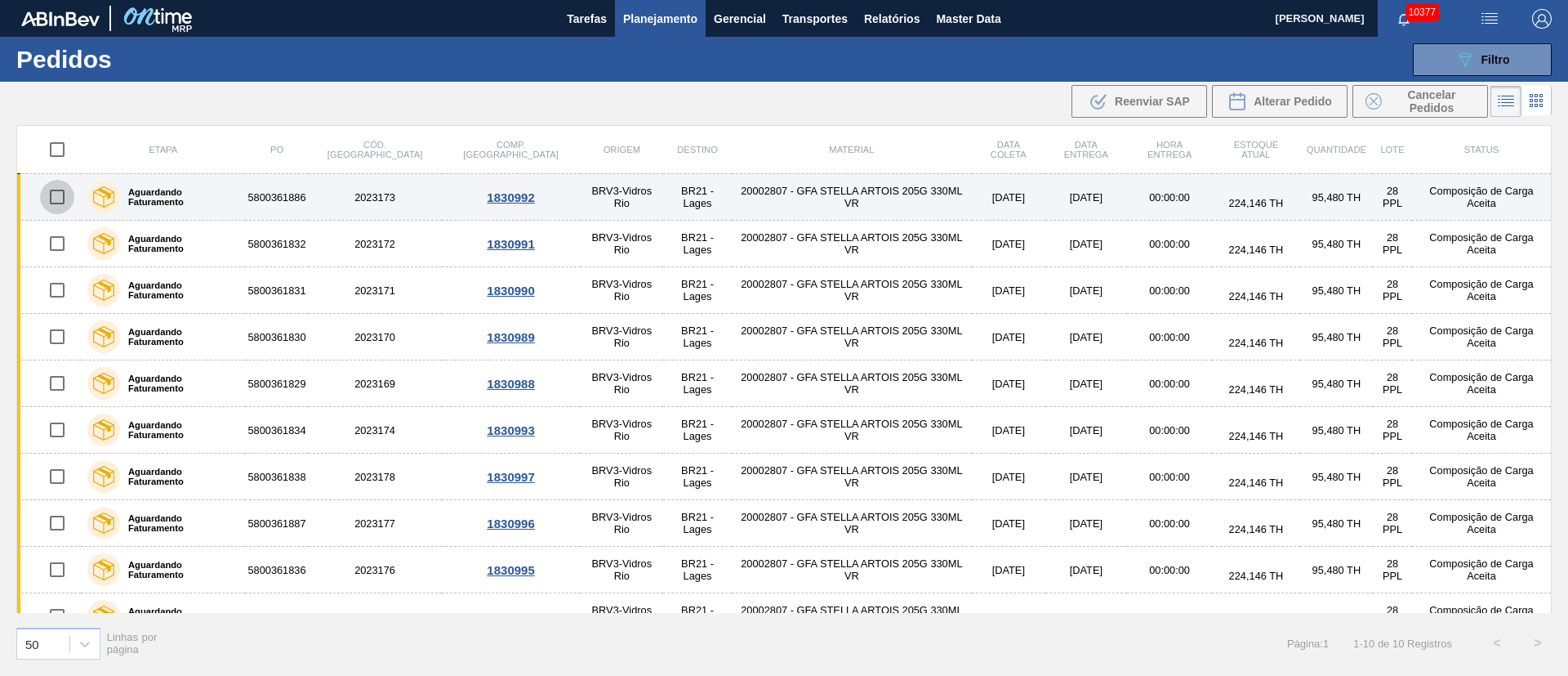
click at [64, 200] on input "checkbox" at bounding box center [56, 196] width 34 height 34
checkbox input "true"
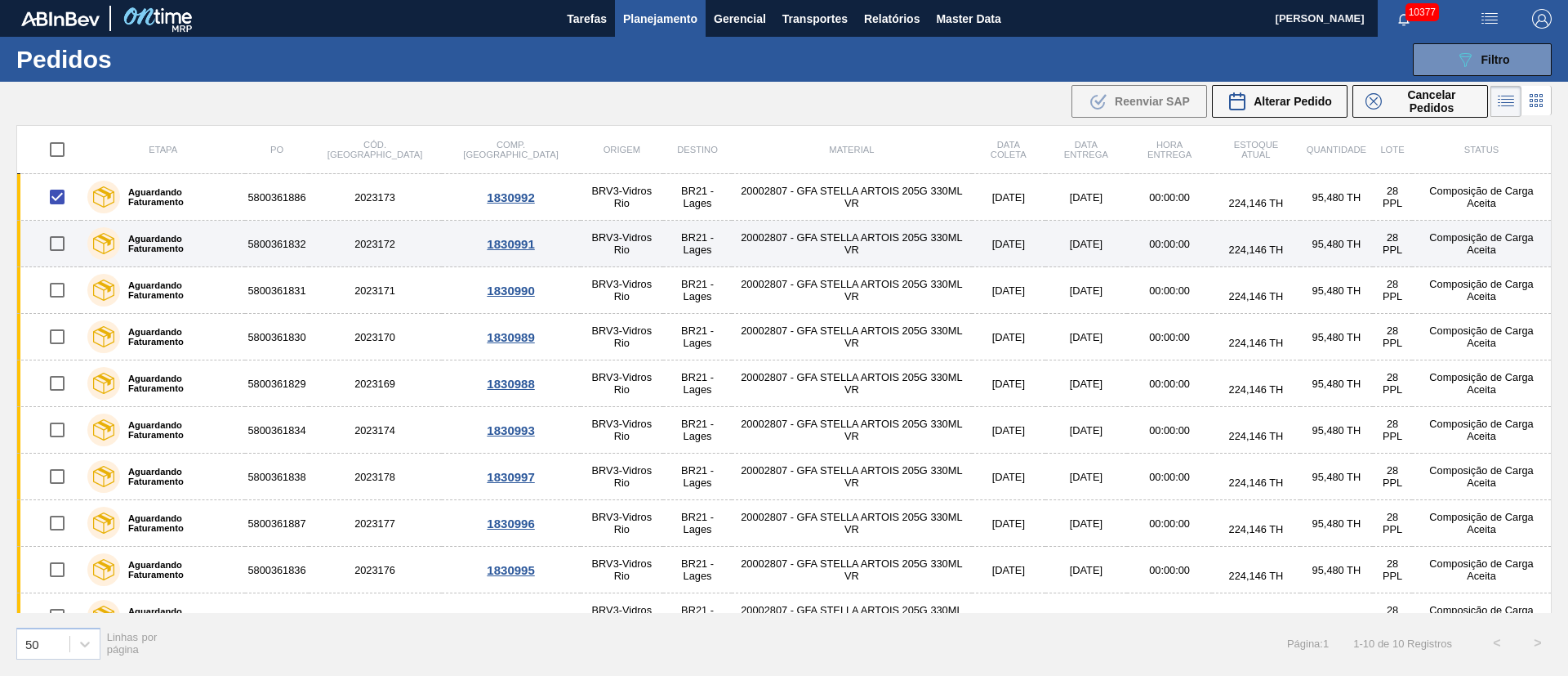
click at [65, 247] on input "checkbox" at bounding box center [56, 243] width 34 height 34
checkbox input "true"
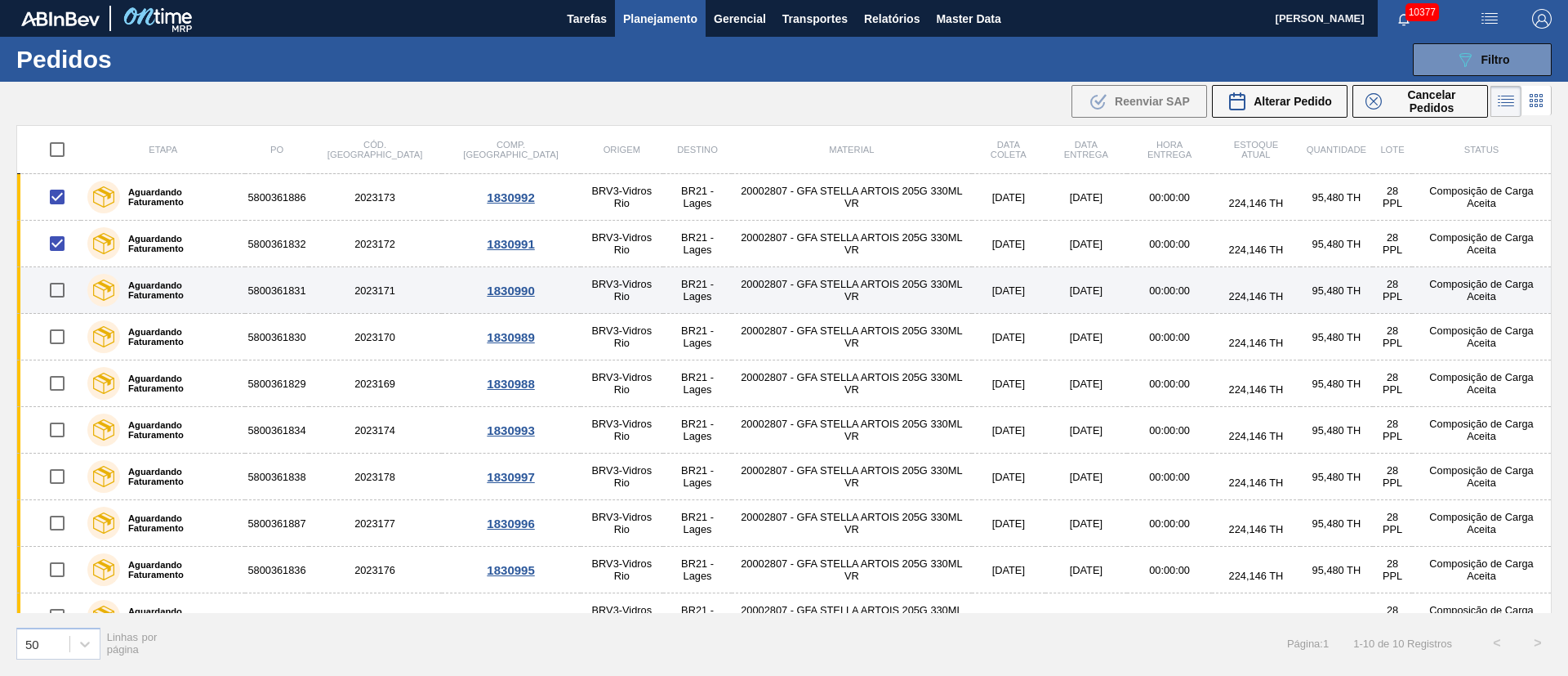
click at [54, 298] on input "checkbox" at bounding box center [56, 289] width 34 height 34
checkbox input "true"
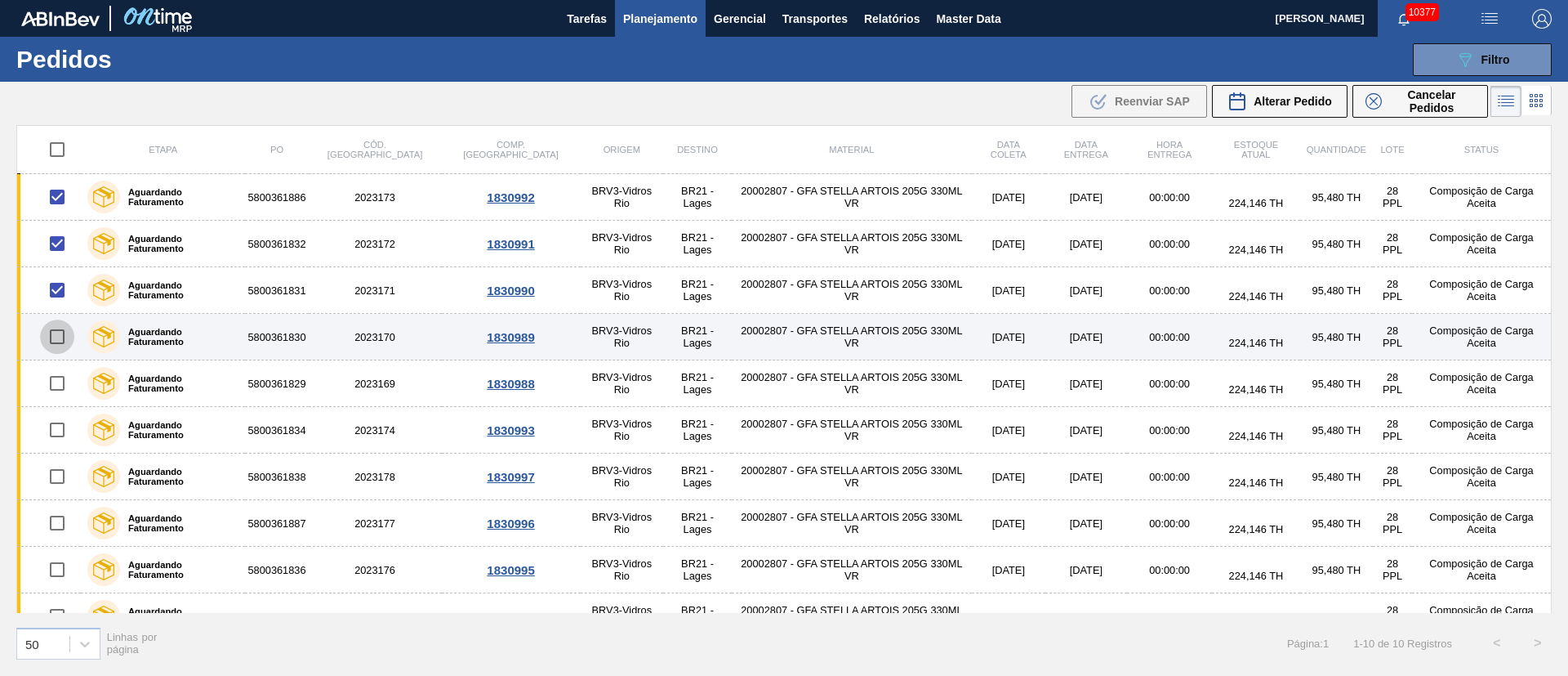
click at [64, 339] on input "checkbox" at bounding box center [56, 336] width 34 height 34
checkbox input "true"
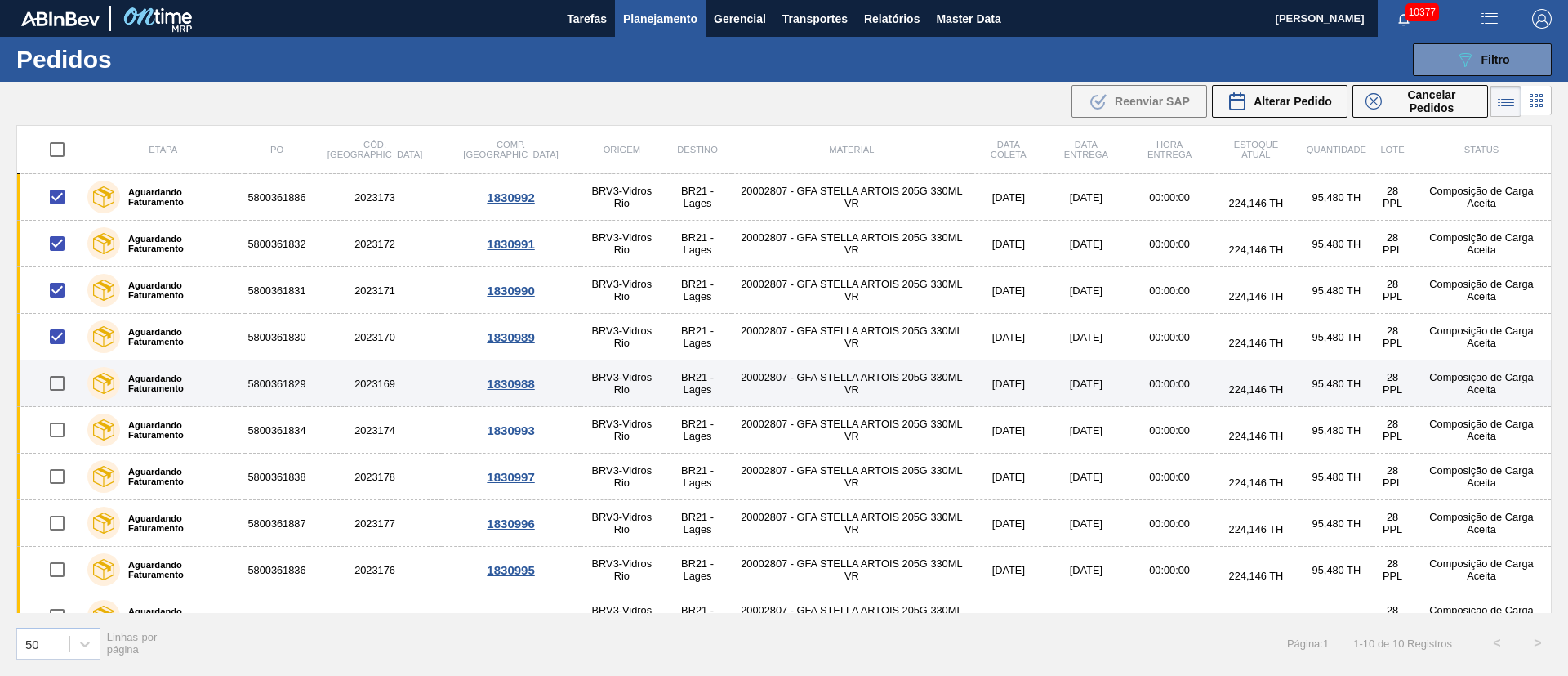
click at [60, 386] on input "checkbox" at bounding box center [56, 382] width 34 height 34
checkbox input "true"
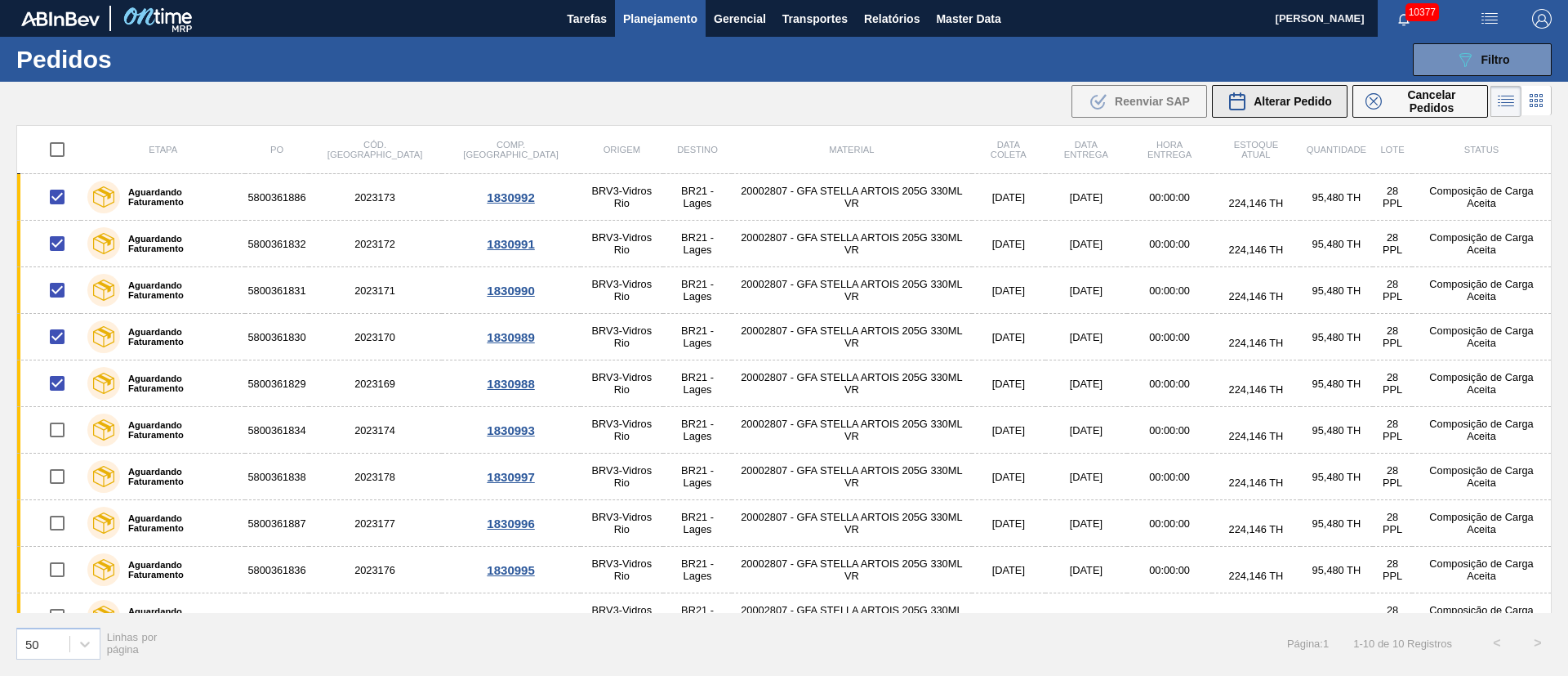
click at [1313, 107] on span "Alterar Pedido" at bounding box center [1292, 102] width 78 height 14
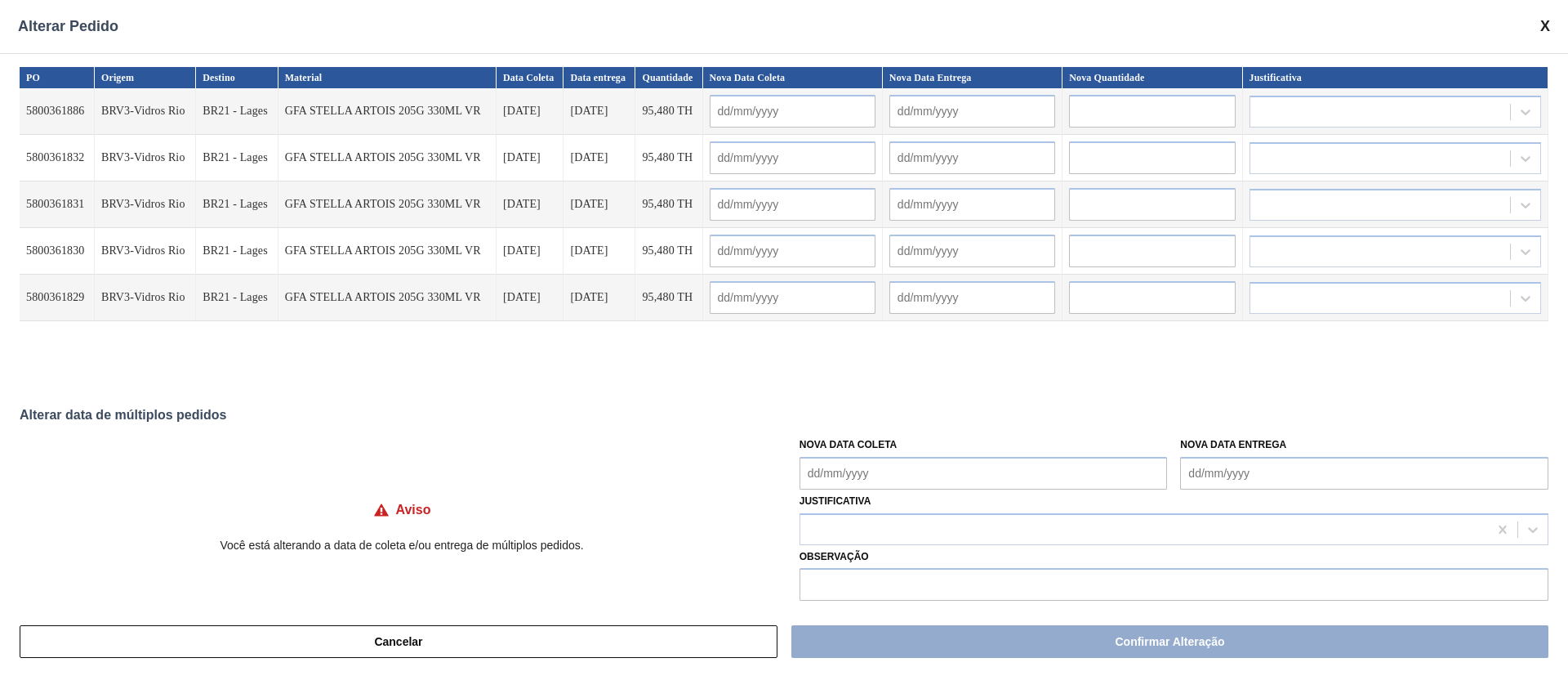
click at [853, 472] on Coleta "Nova Data Coleta" at bounding box center [983, 473] width 368 height 33
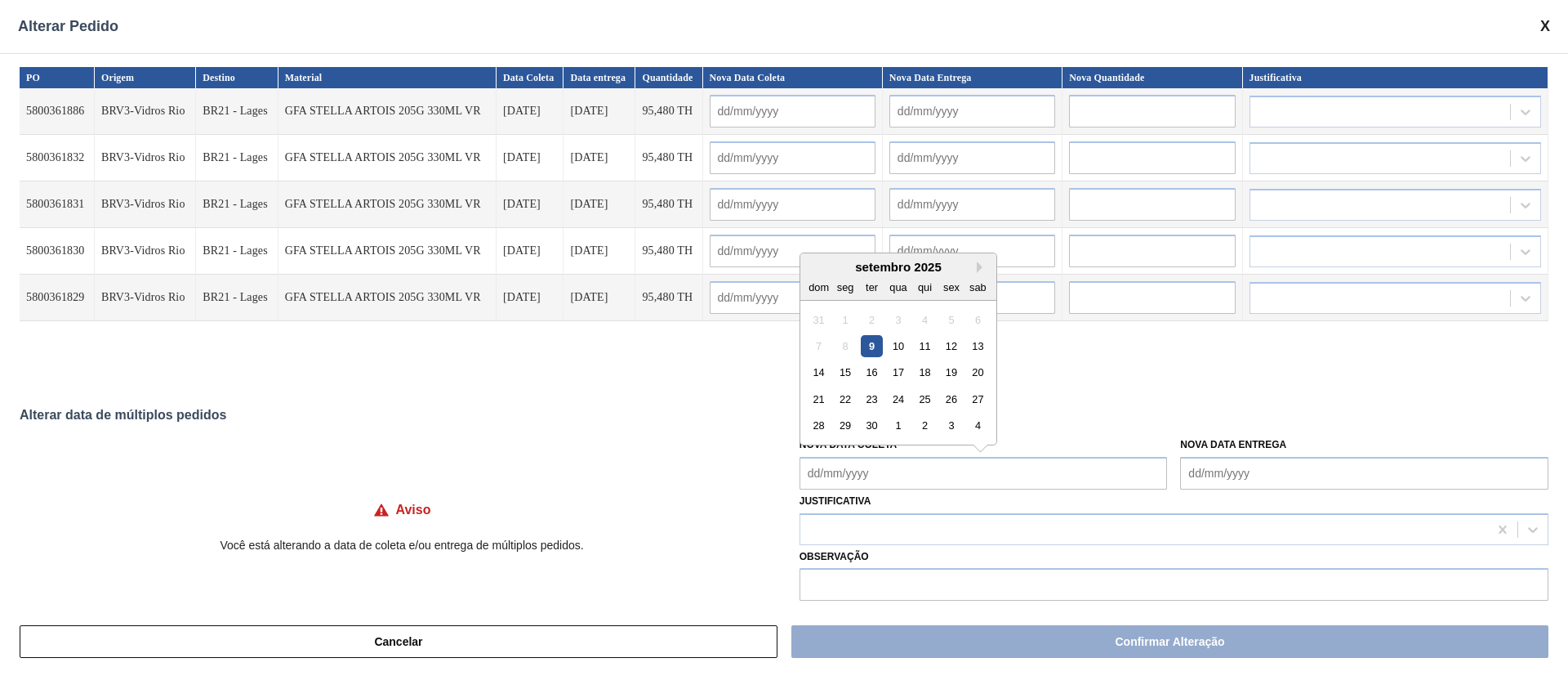
click at [895, 338] on div "10" at bounding box center [897, 345] width 22 height 22
type Coleta "[DATE]"
type input "[DATE]"
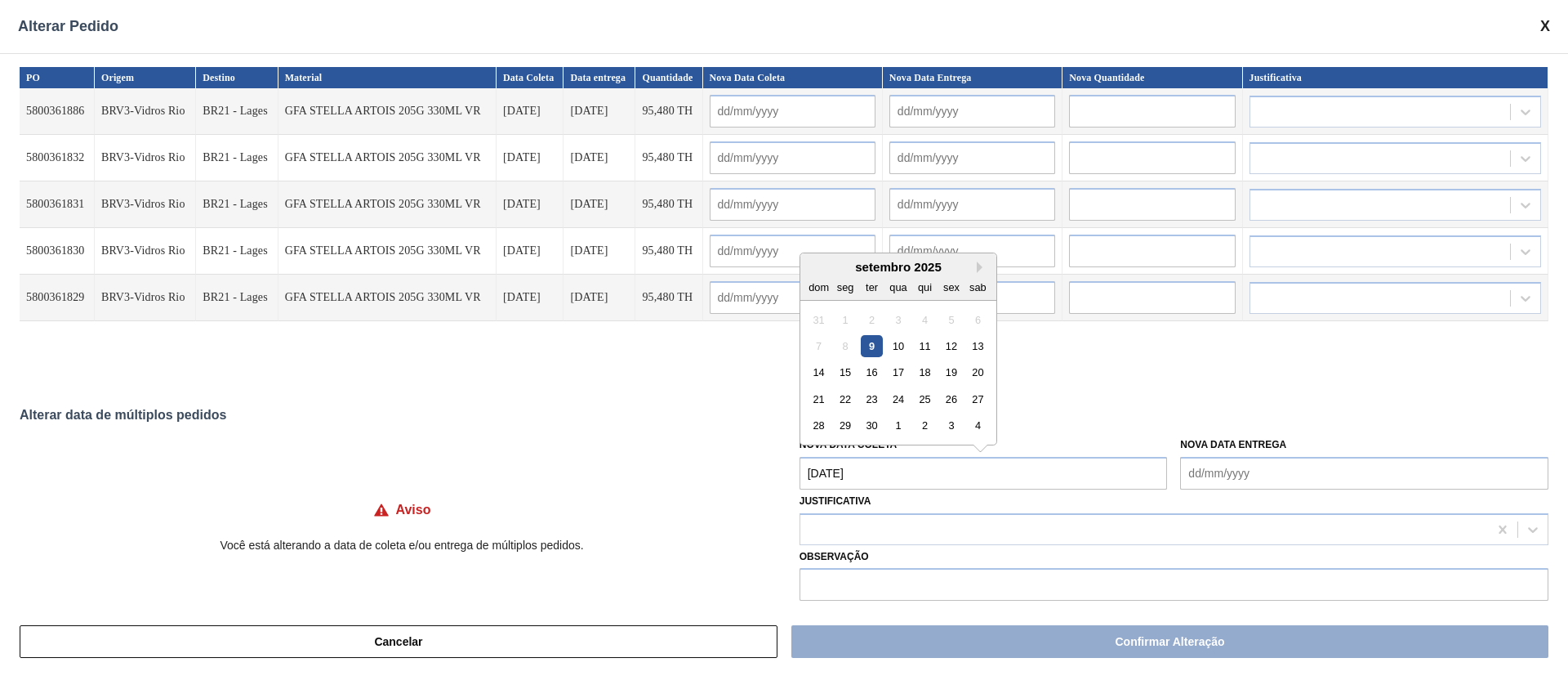
type input "[DATE]"
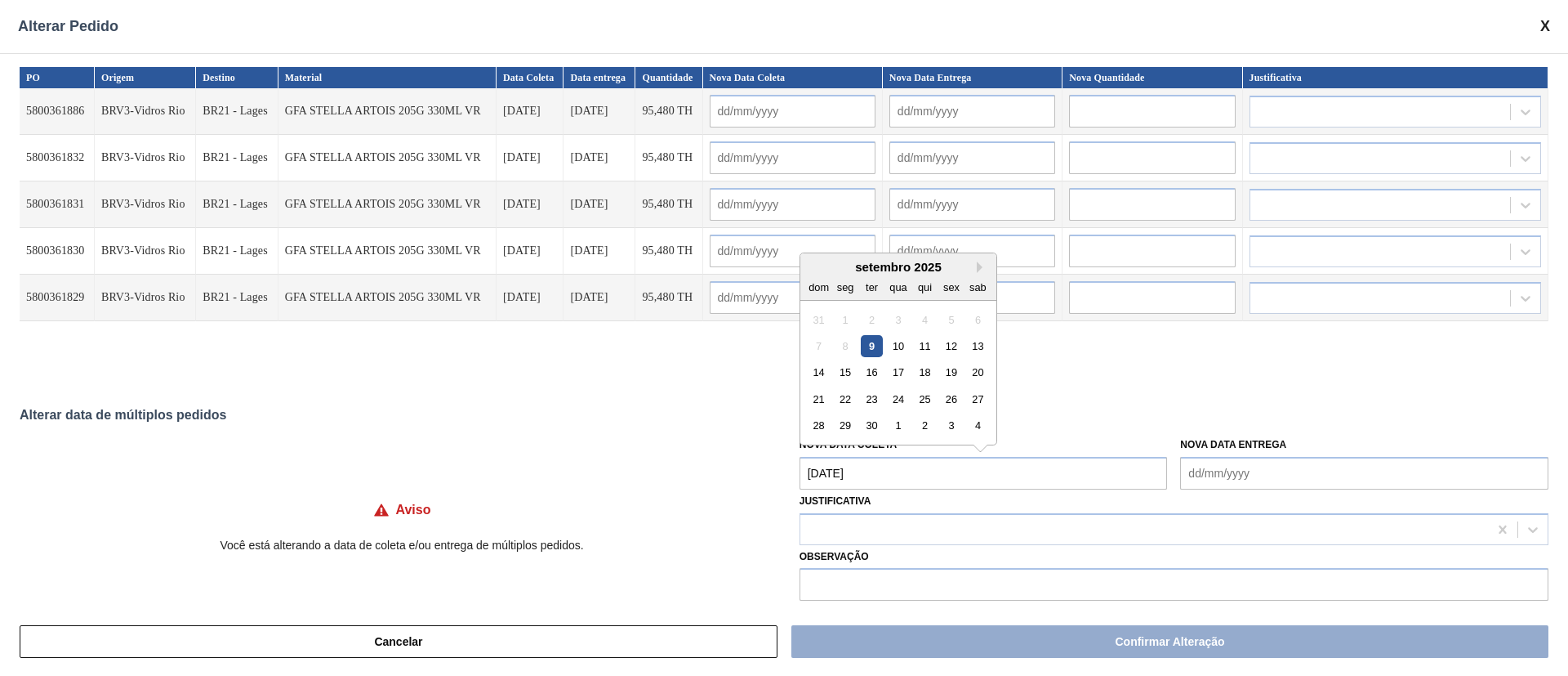
type input "[DATE]"
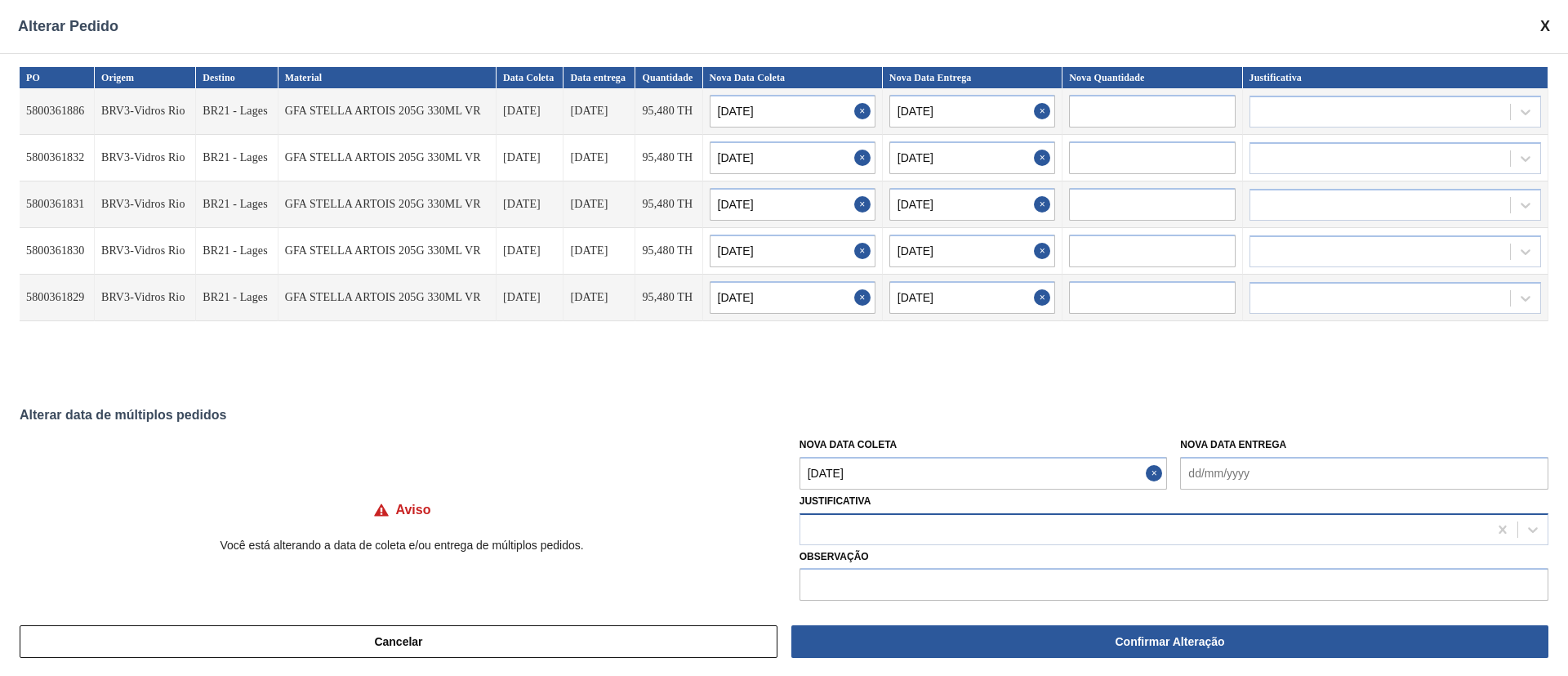
click at [852, 533] on div at bounding box center [1144, 529] width 687 height 23
type input "ou"
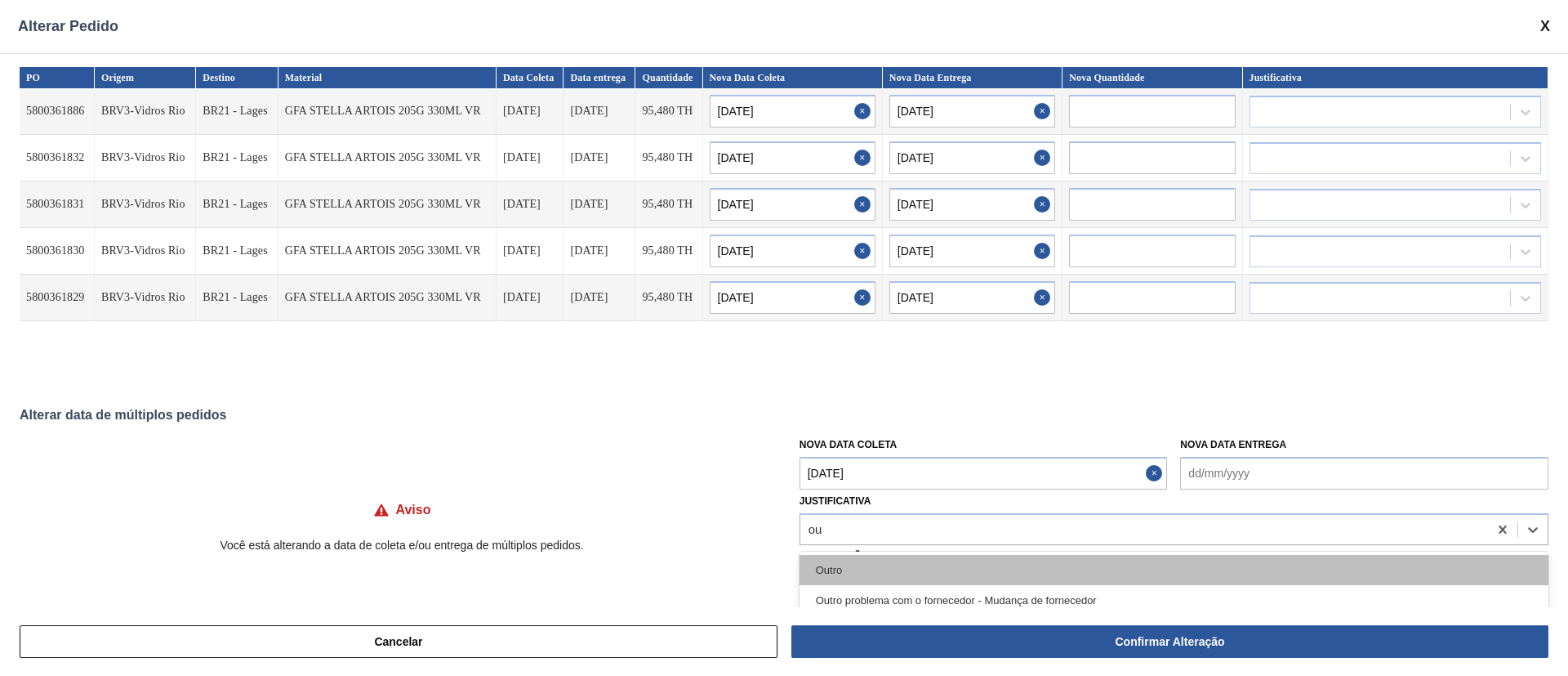
click at [856, 557] on div "Outro" at bounding box center [1174, 570] width 749 height 30
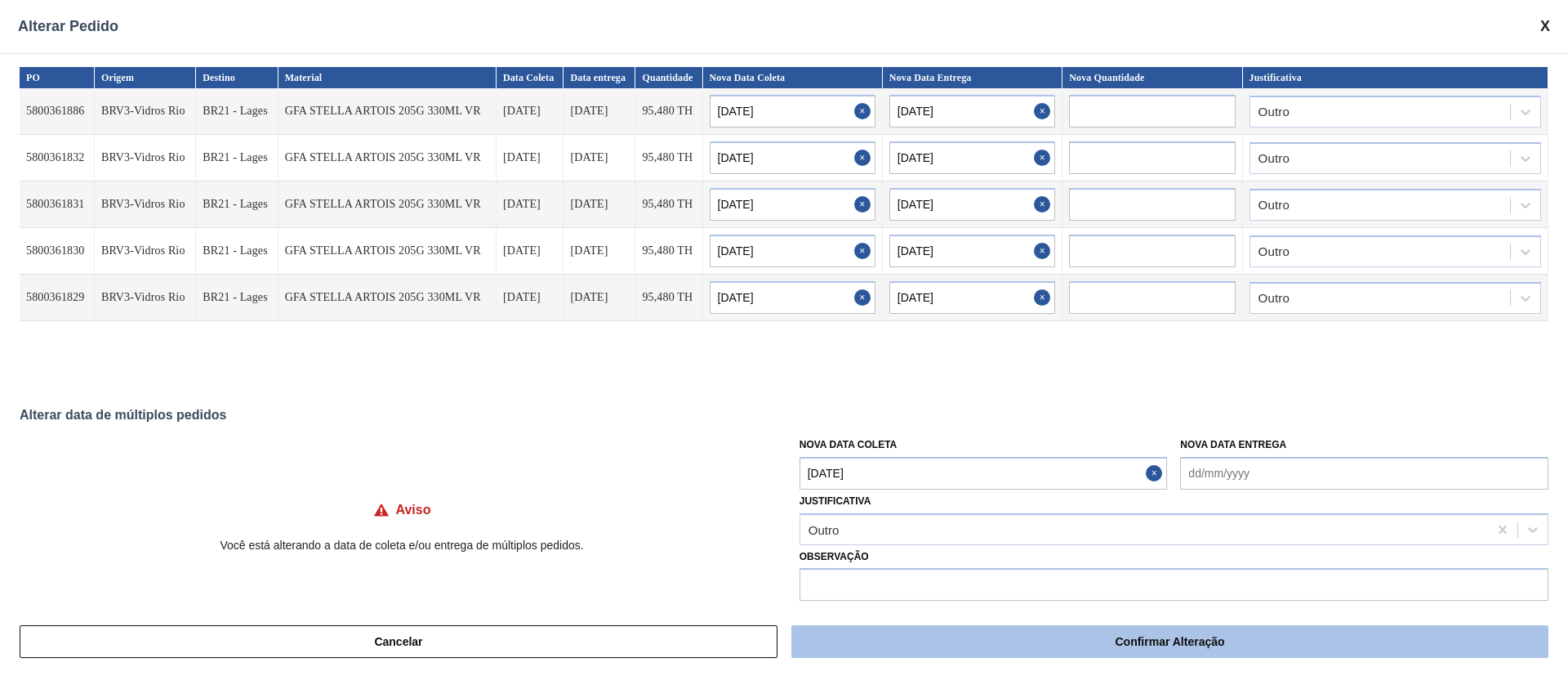
click at [959, 652] on button "Confirmar Alteração" at bounding box center [1170, 641] width 757 height 33
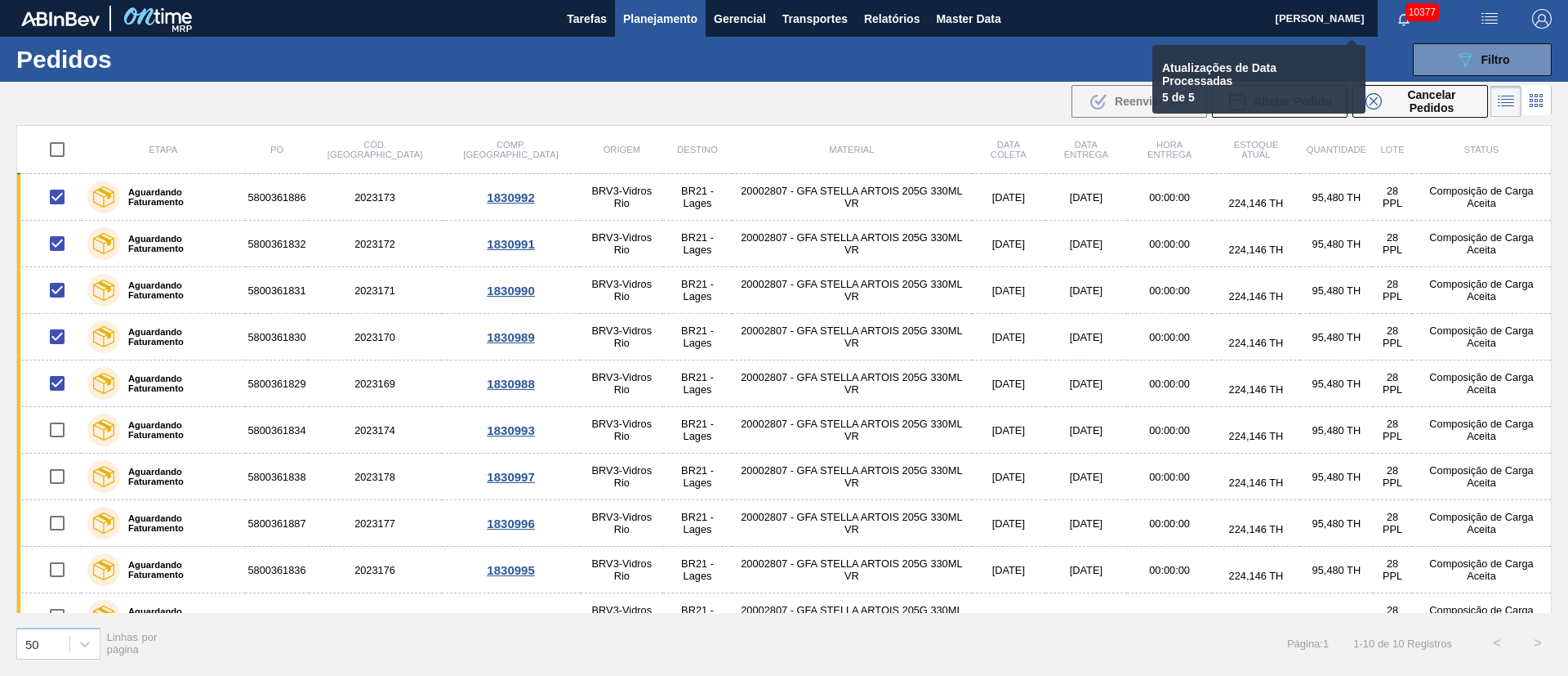
checkbox input "false"
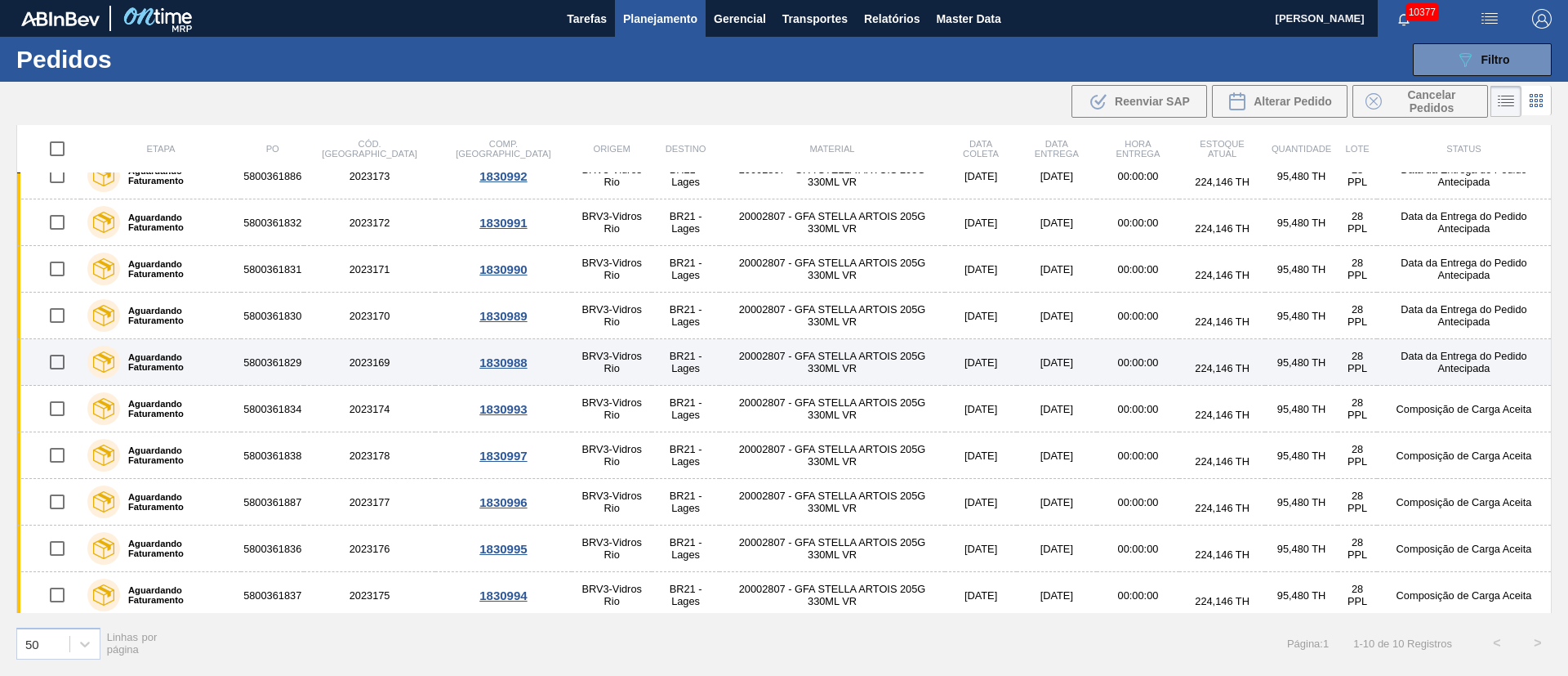
scroll to position [27, 0]
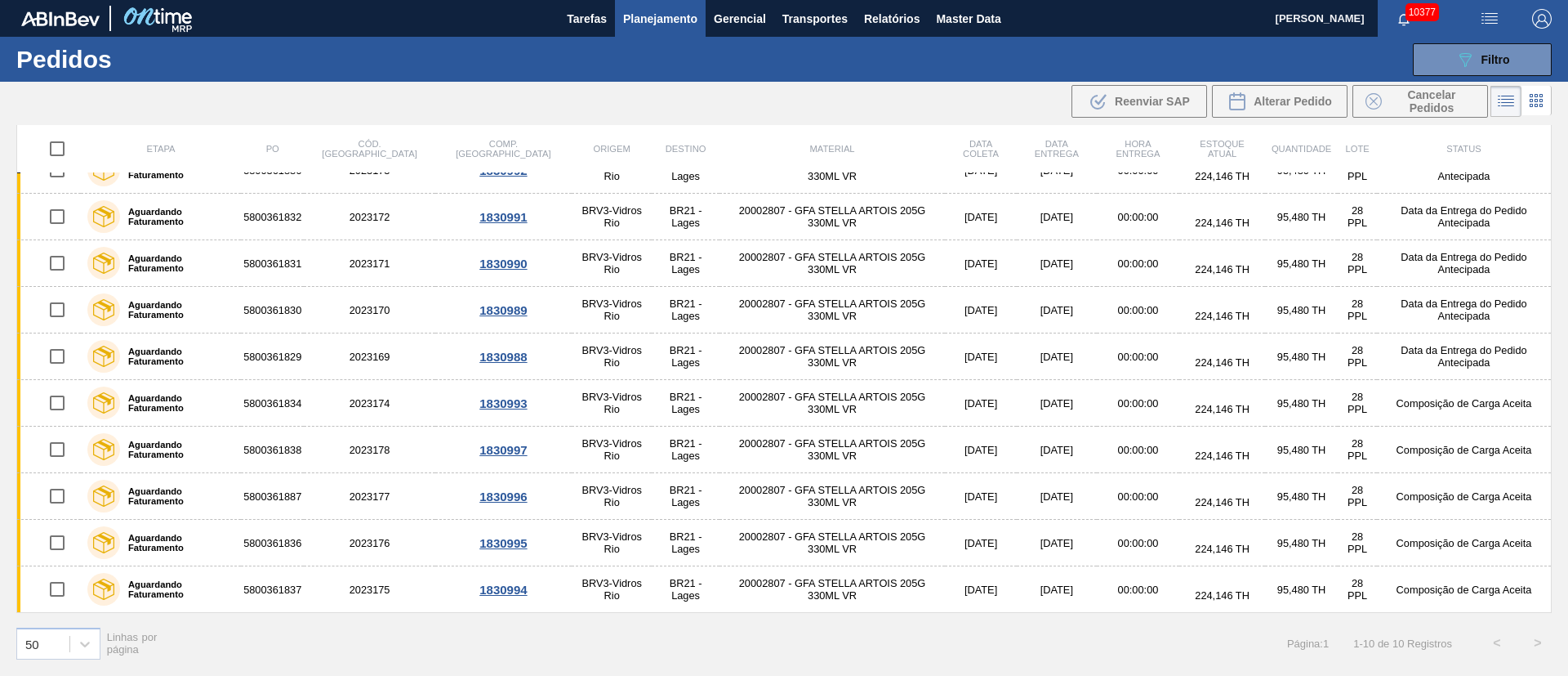
click at [1495, 18] on img "button" at bounding box center [1490, 18] width 19 height 19
click at [1482, 57] on li "Upload de Volumes" at bounding box center [1484, 58] width 141 height 29
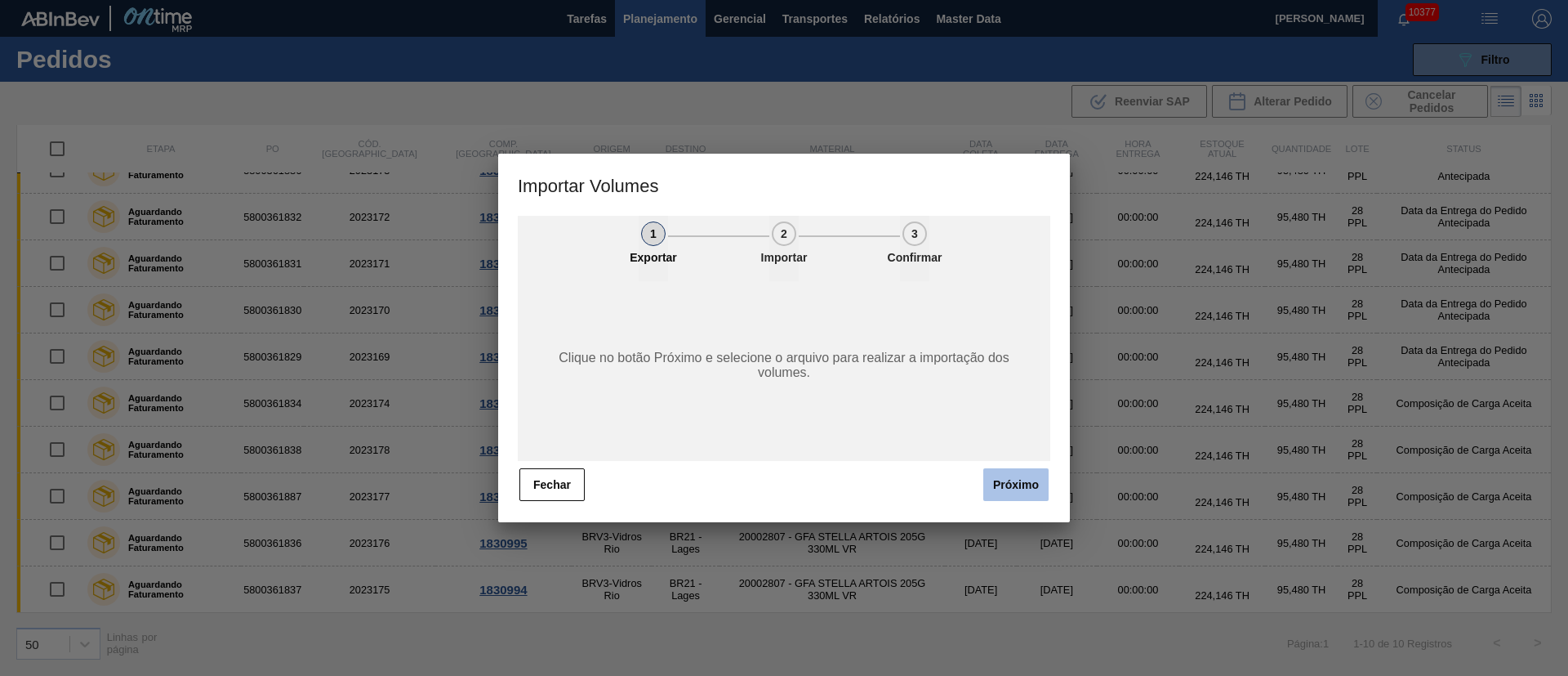
click at [1002, 482] on button "Próximo" at bounding box center [1016, 485] width 66 height 33
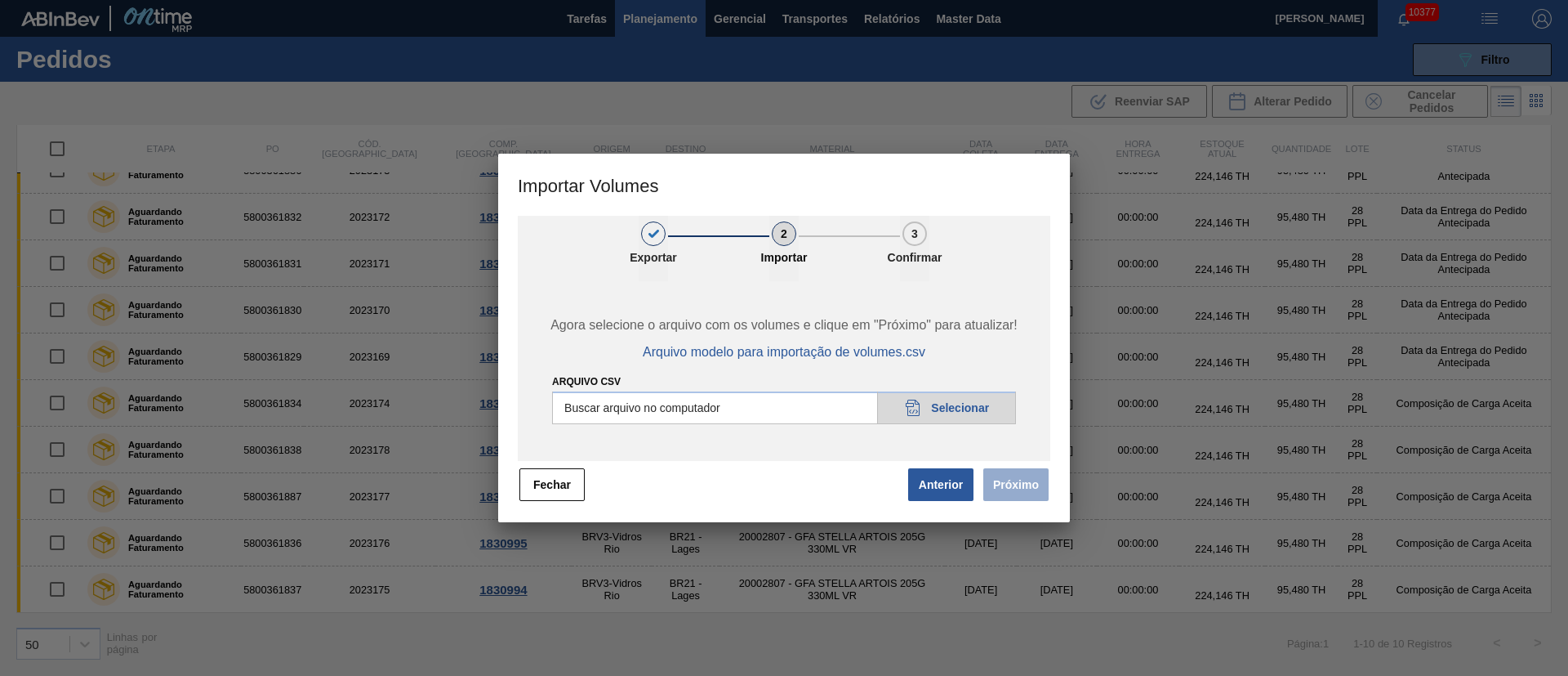
click at [986, 412] on input "Arquivo csv" at bounding box center [784, 408] width 464 height 33
type input "C:\fakepath\PedidoVolumeModeloImportacao (81).csv"
click at [1026, 492] on button "Próximo" at bounding box center [1016, 485] width 66 height 33
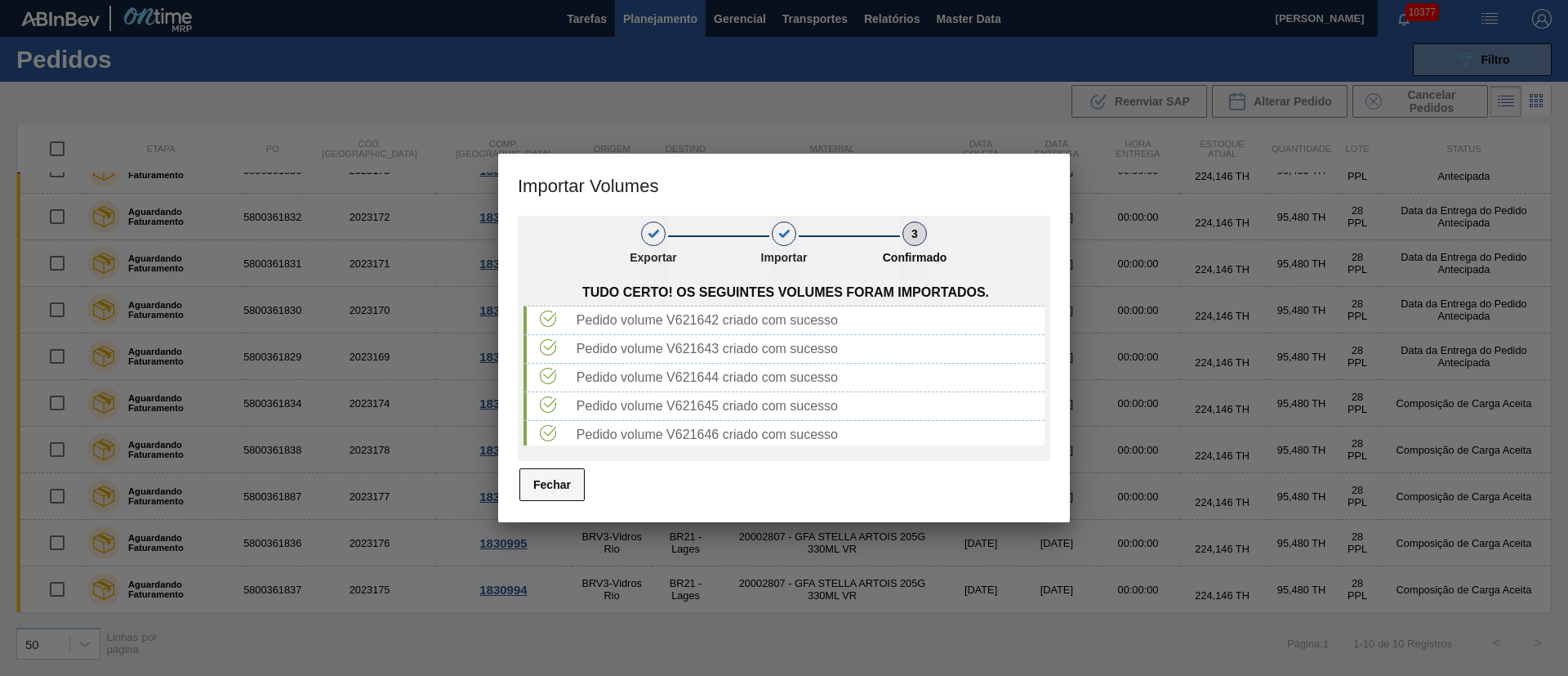
click at [541, 488] on button "Fechar" at bounding box center [552, 485] width 66 height 33
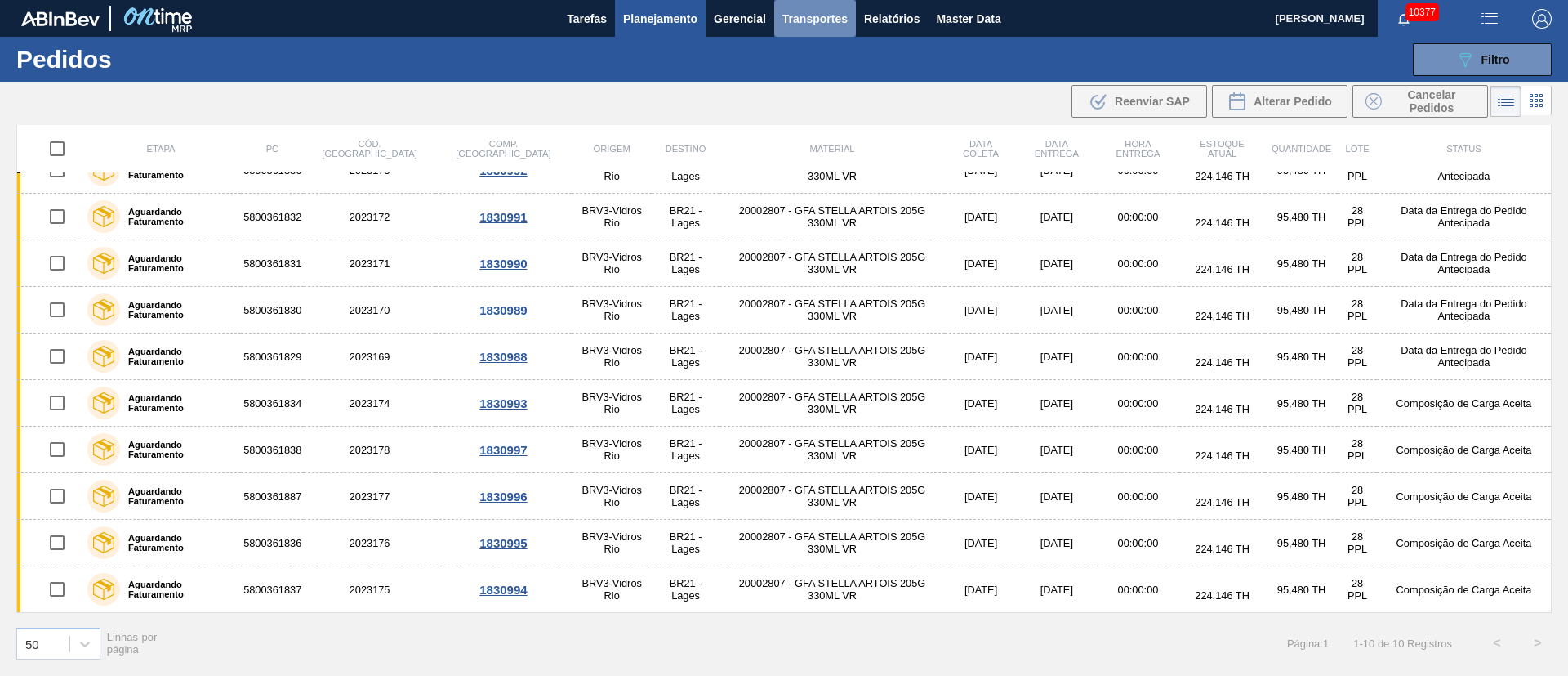
click at [824, 25] on span "Transportes" at bounding box center [815, 18] width 66 height 19
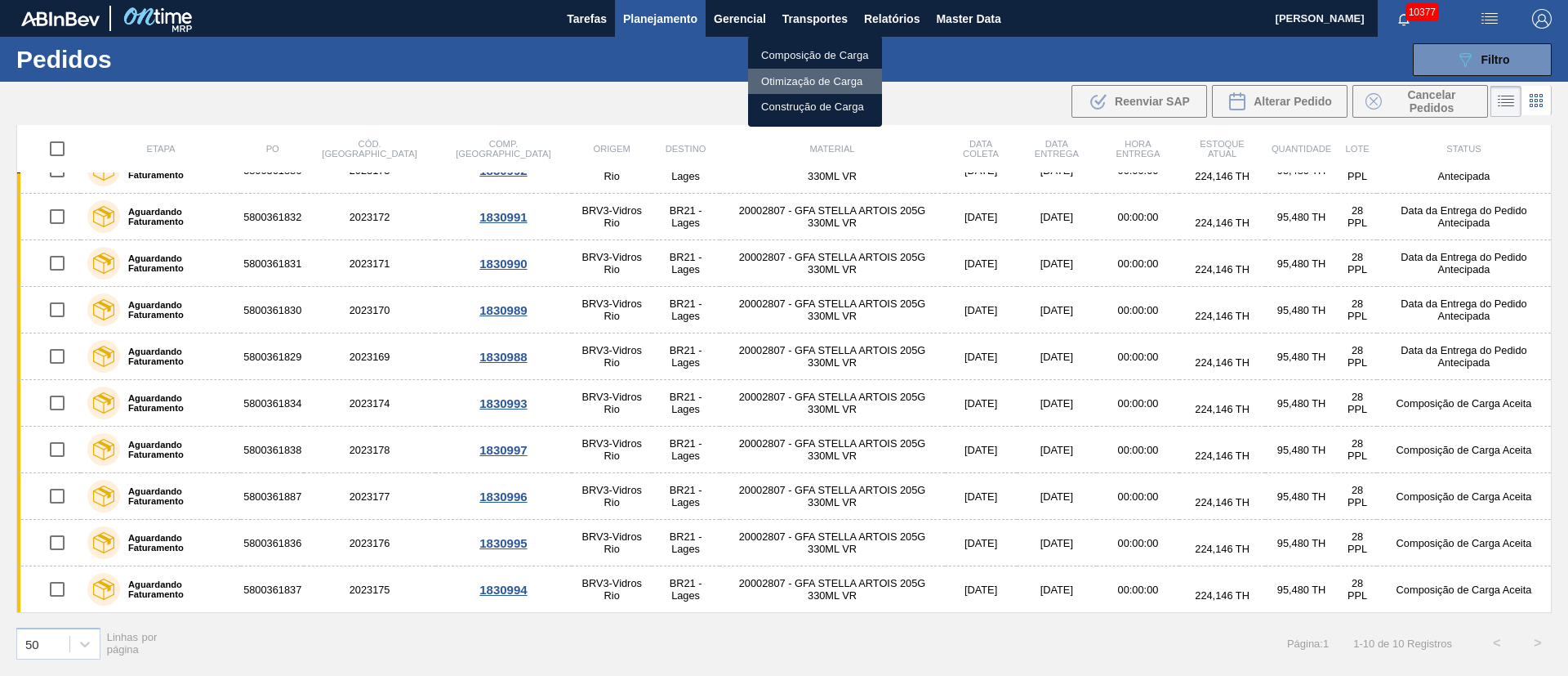
click at [793, 84] on li "Otimização de Carga" at bounding box center [815, 81] width 134 height 26
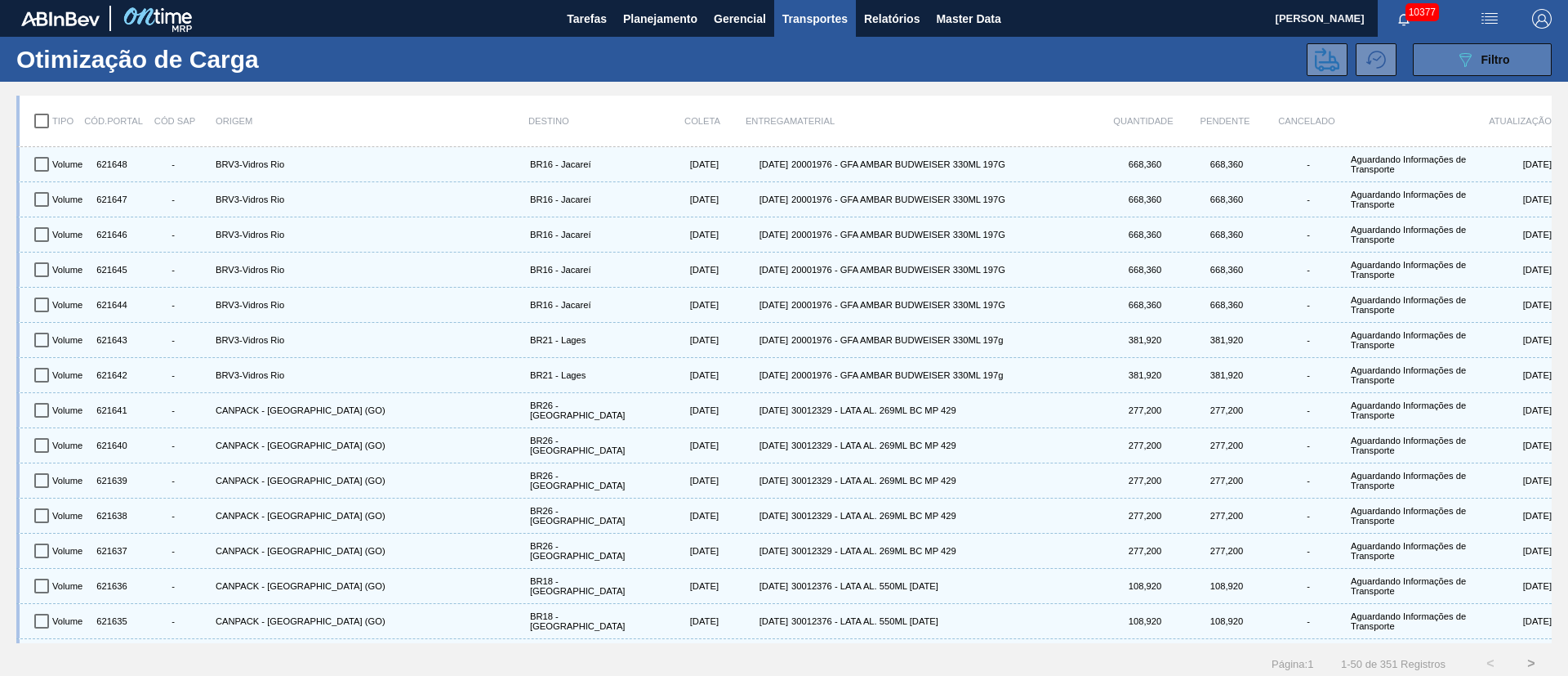
click at [1460, 55] on icon at bounding box center [1466, 60] width 13 height 14
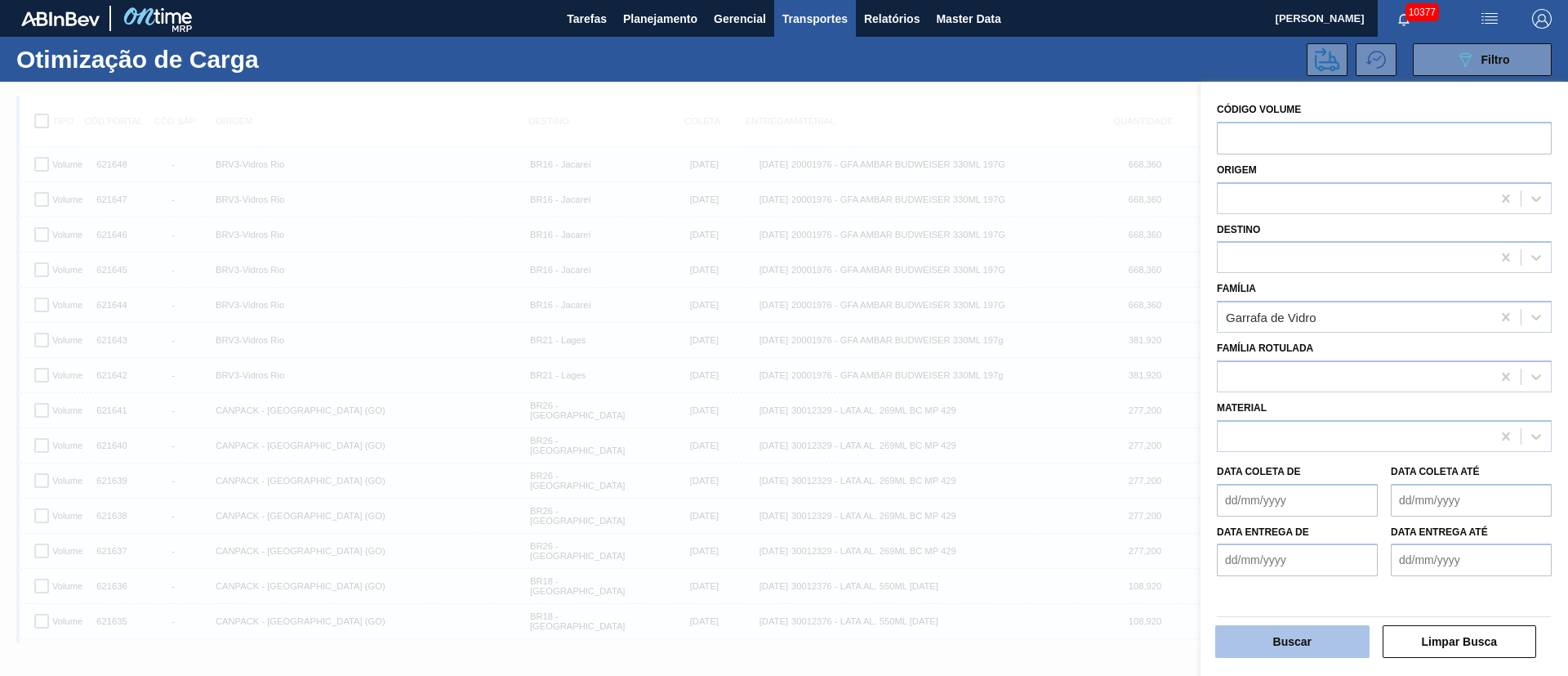
click at [1281, 645] on button "Buscar" at bounding box center [1292, 641] width 155 height 33
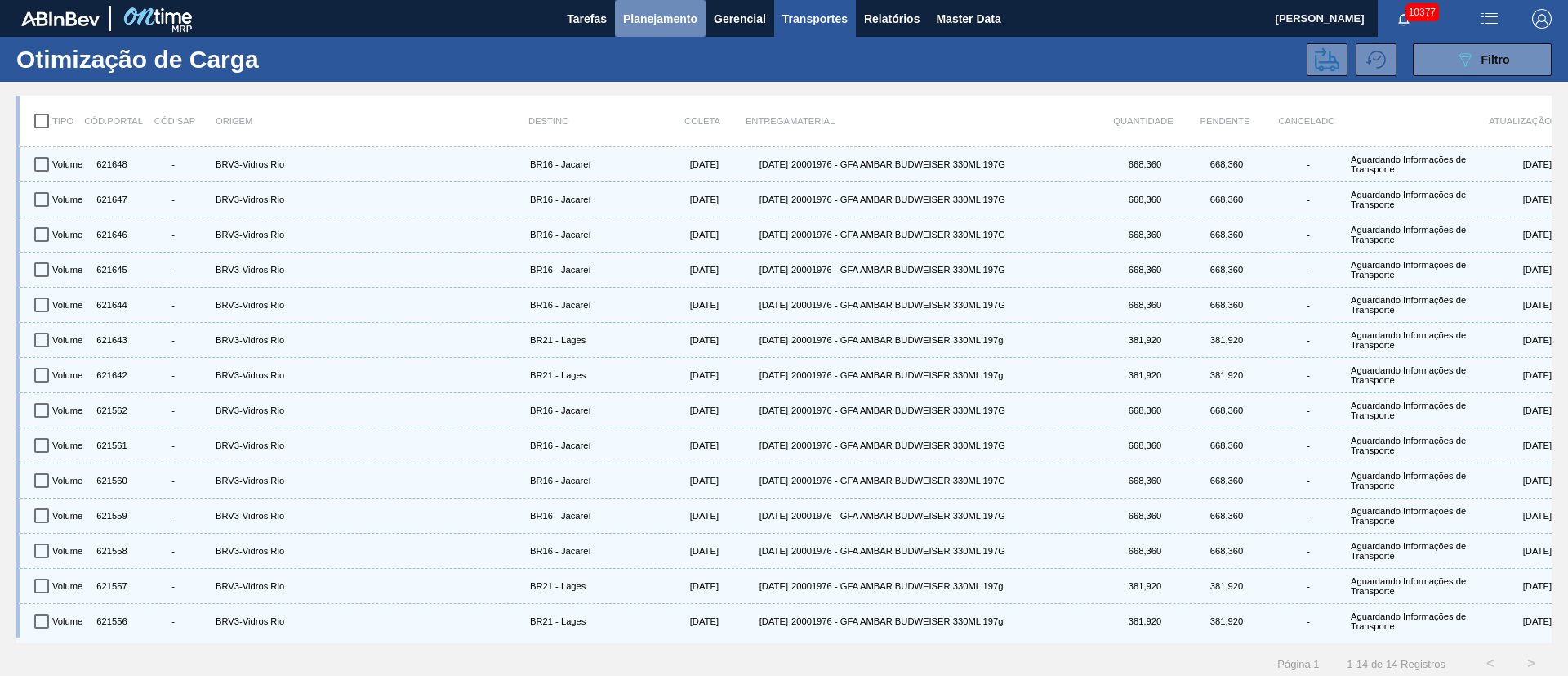
click at [652, 22] on span "Planejamento" at bounding box center [660, 18] width 74 height 19
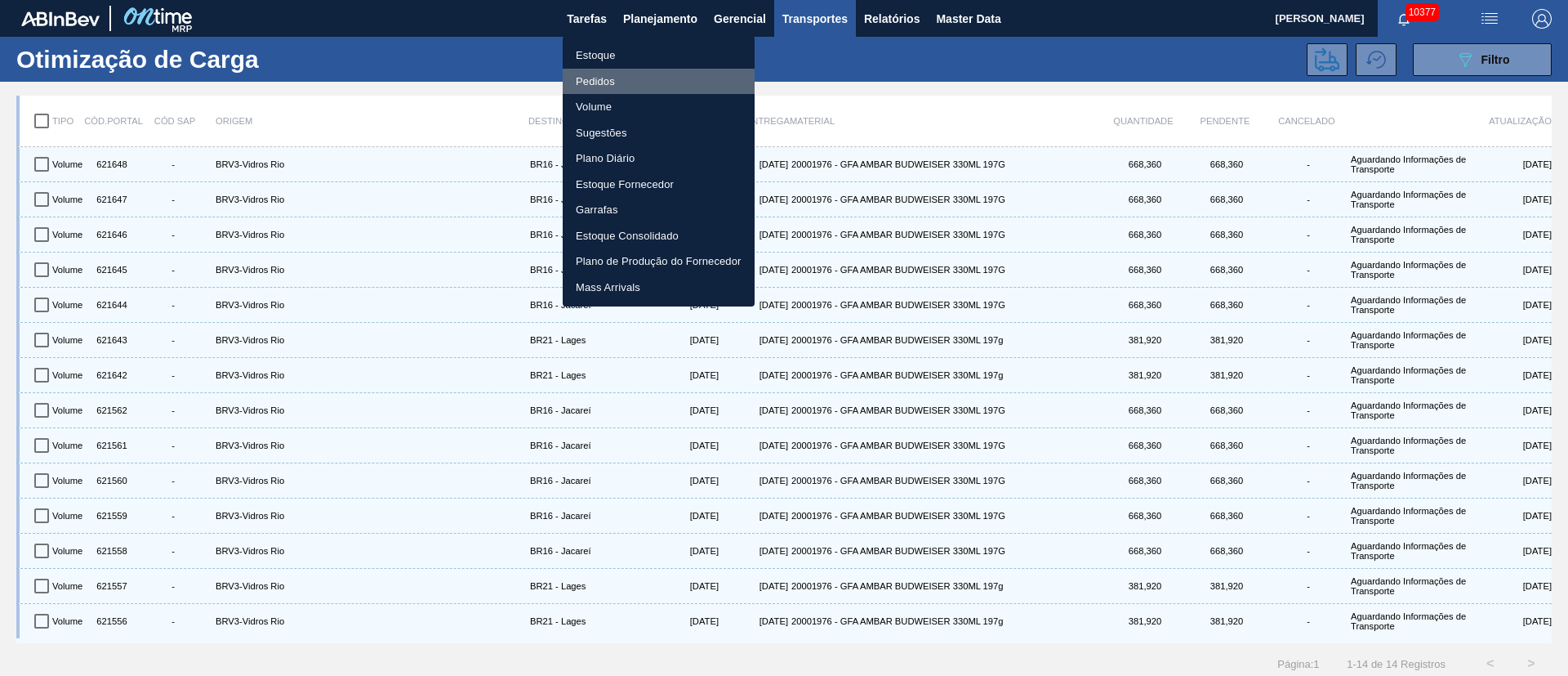
click at [595, 83] on li "Pedidos" at bounding box center [658, 81] width 192 height 26
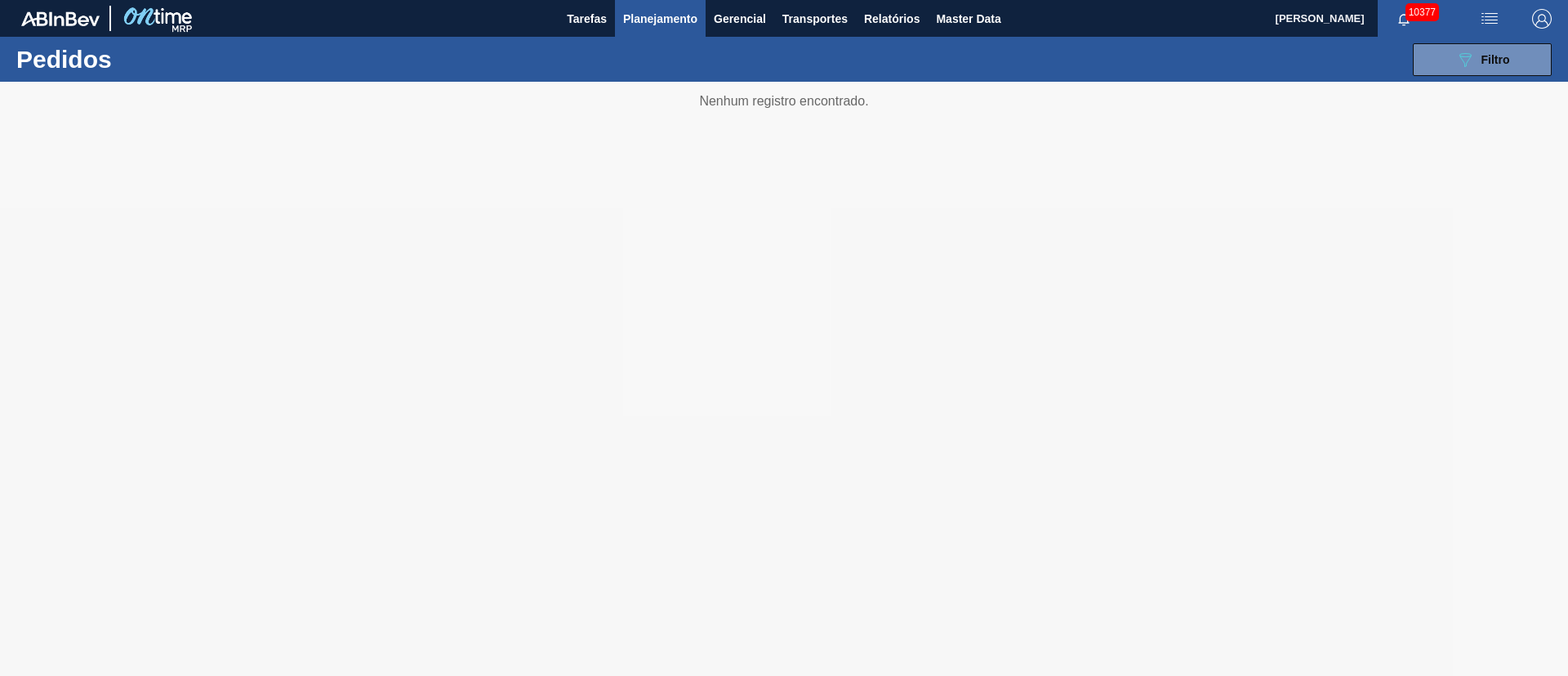
click at [656, 15] on span "Planejamento" at bounding box center [660, 18] width 74 height 19
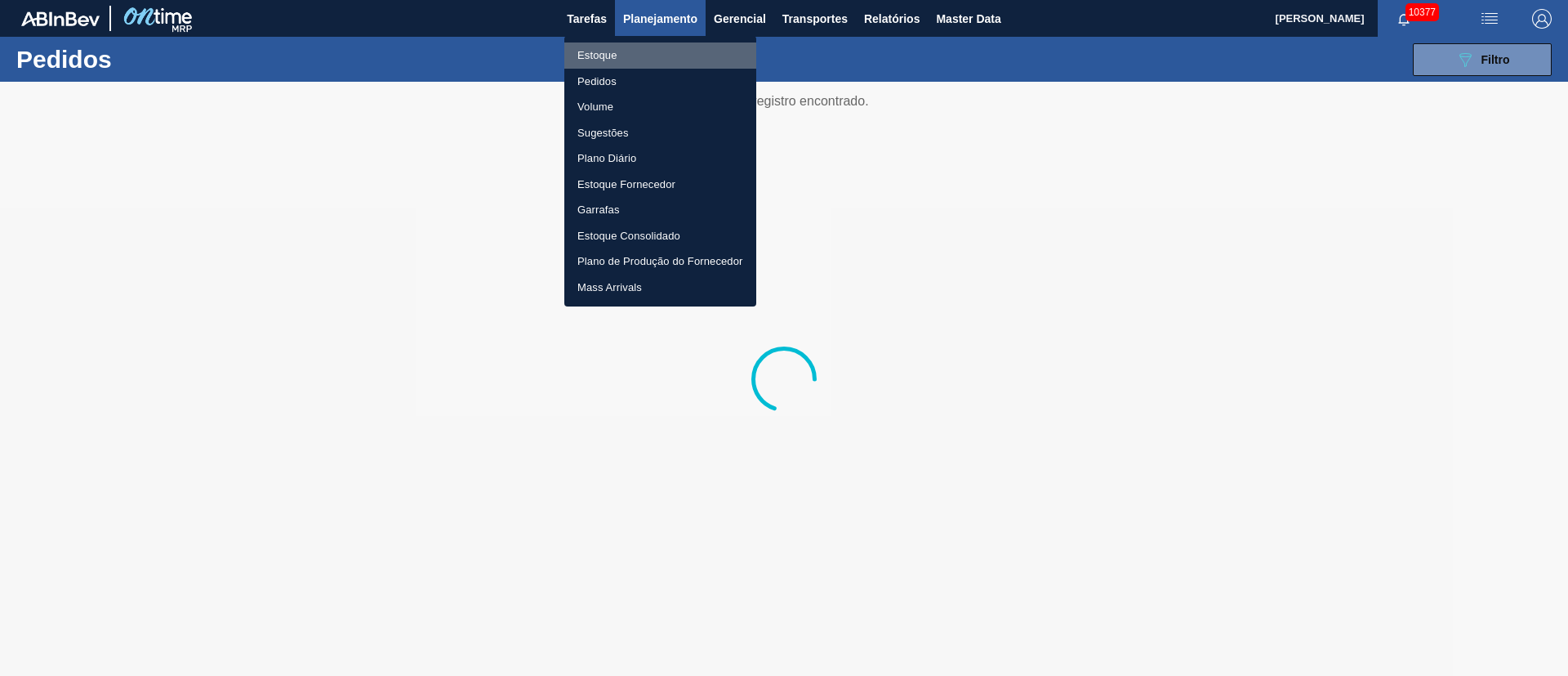
click at [602, 53] on li "Estoque" at bounding box center [660, 55] width 192 height 26
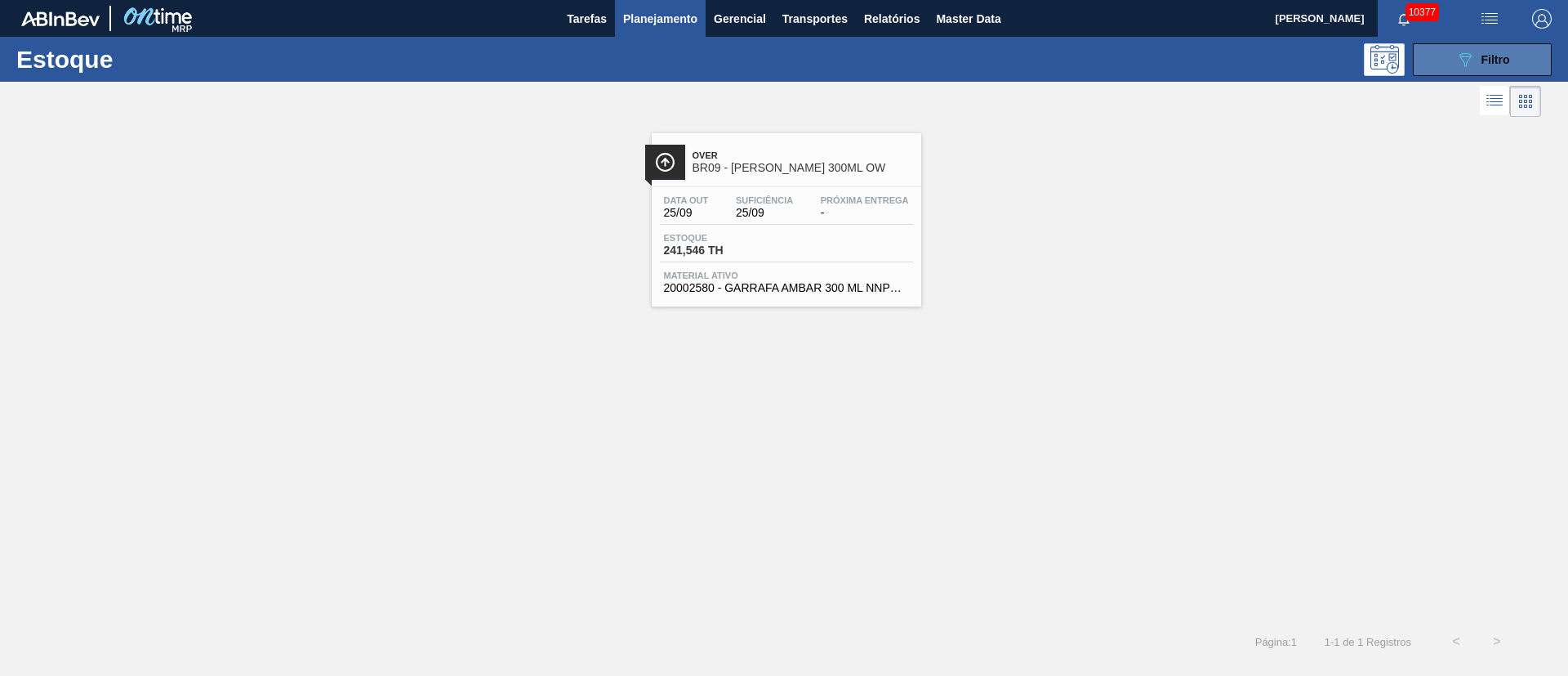
click at [1522, 67] on button "089F7B8B-B2A5-4AFE-B5C0-19BA573D28AC Filtro" at bounding box center [1483, 60] width 139 height 33
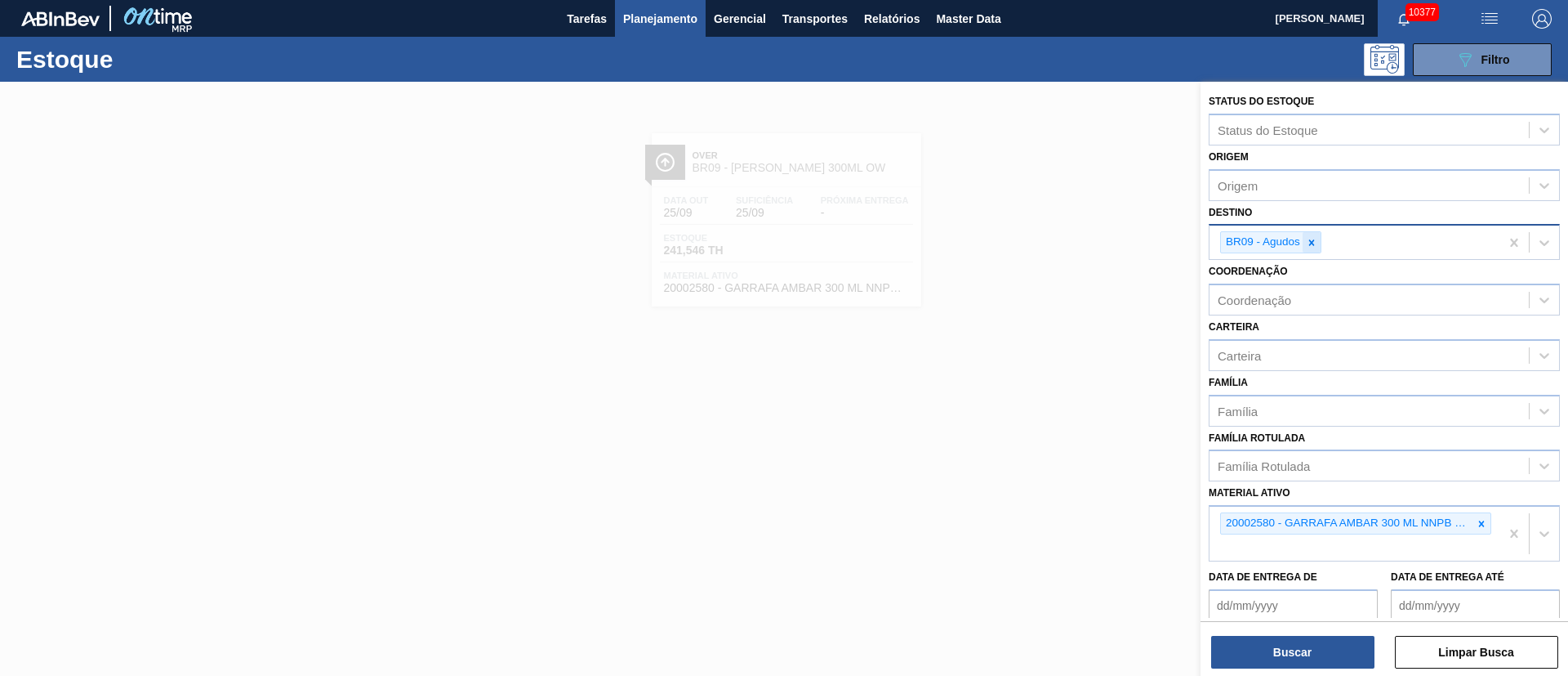
click at [1311, 250] on div at bounding box center [1311, 242] width 18 height 20
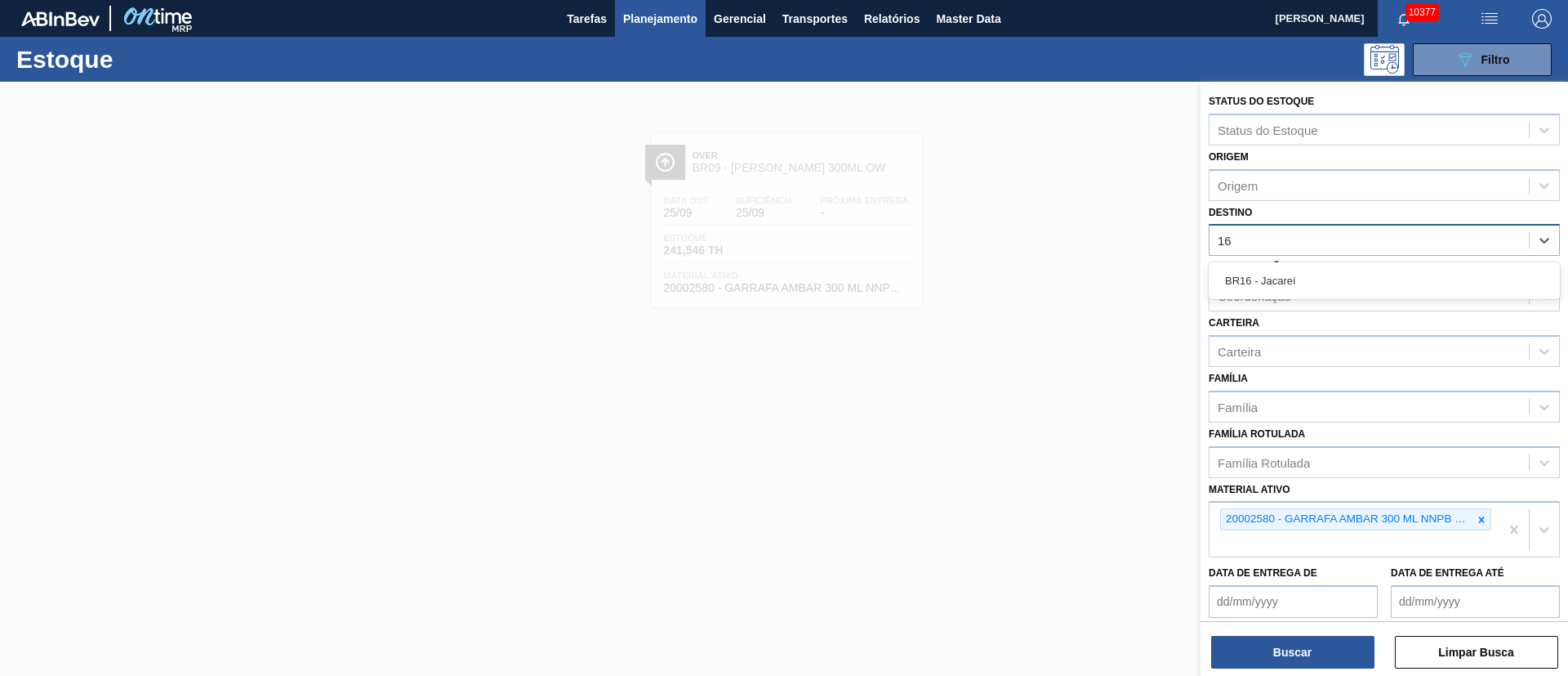
type input "1"
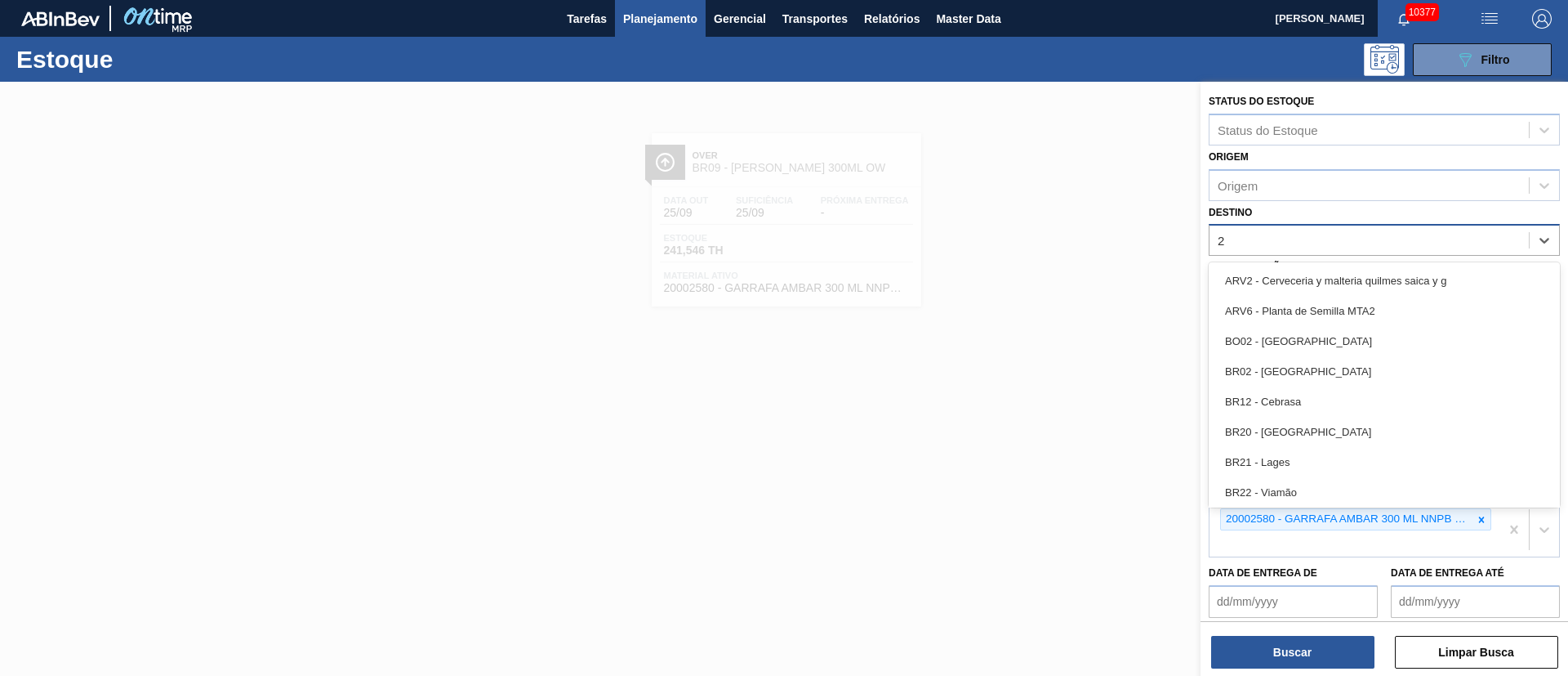
type input "21"
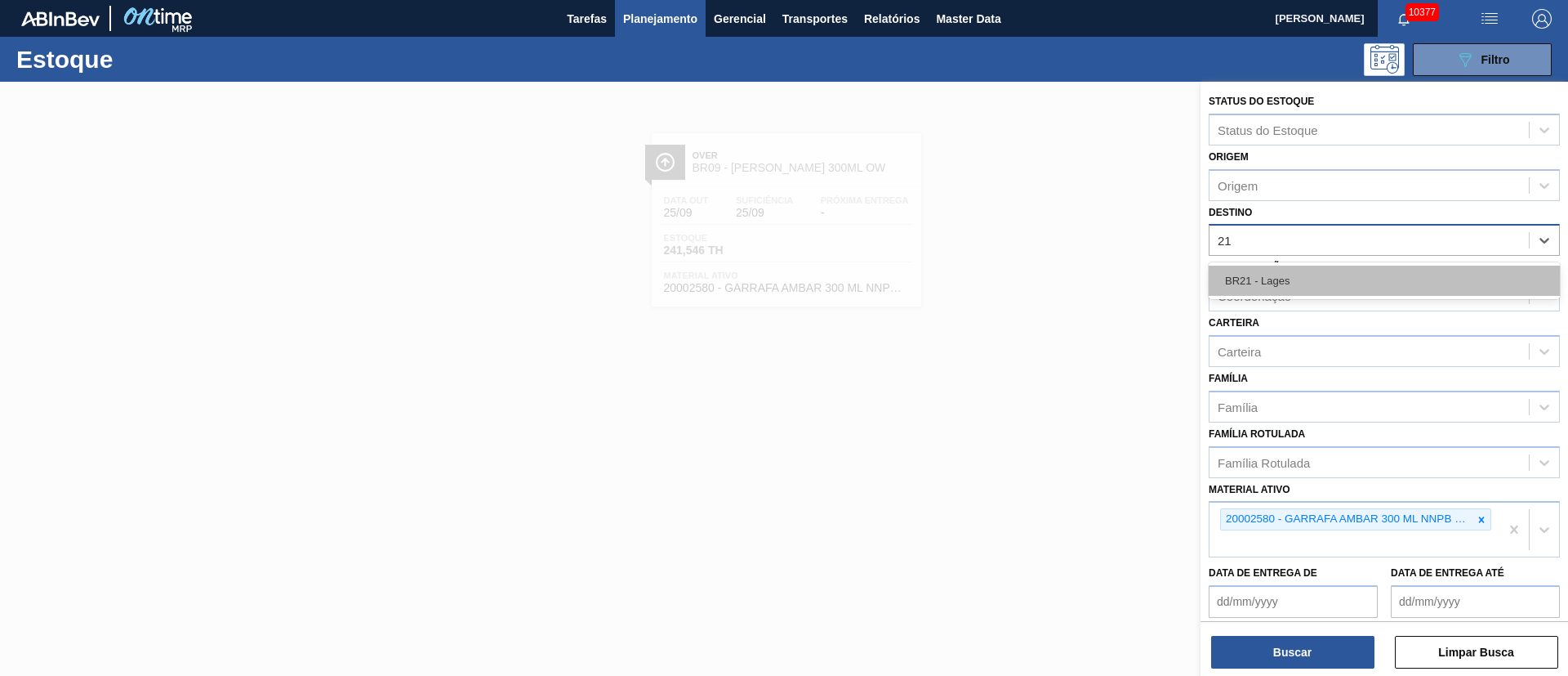
click at [1294, 279] on div "BR21 - Lages" at bounding box center [1383, 280] width 351 height 30
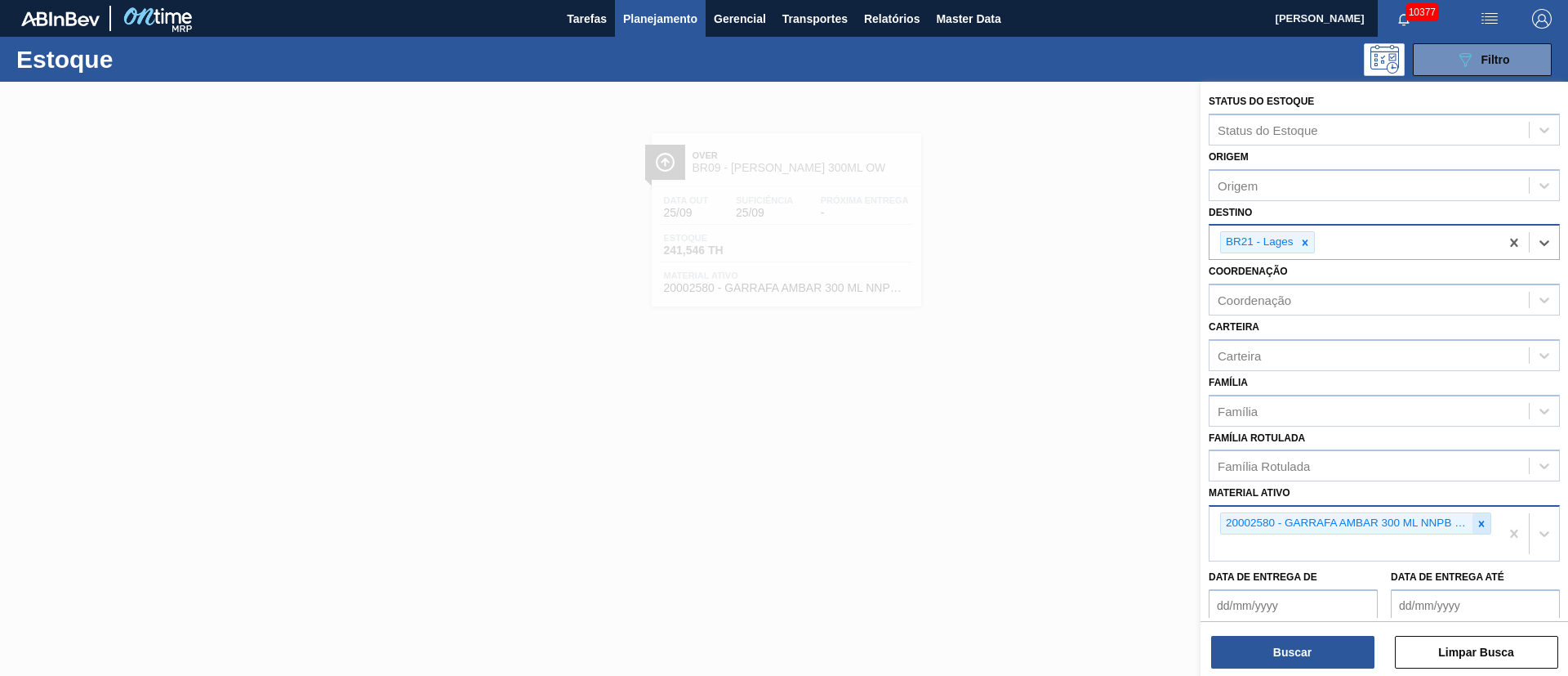
click at [1476, 522] on icon at bounding box center [1482, 524] width 12 height 12
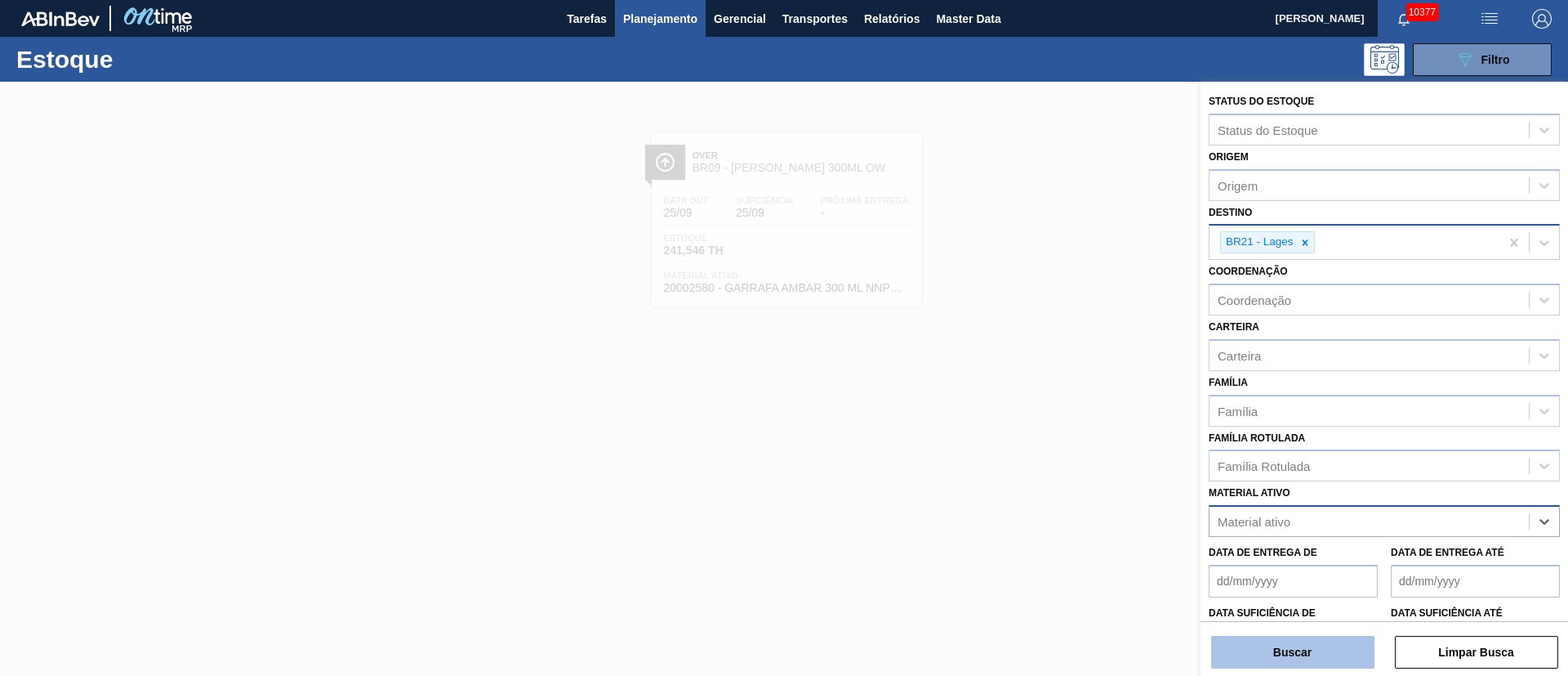
click at [1265, 656] on button "Buscar" at bounding box center [1292, 652] width 163 height 33
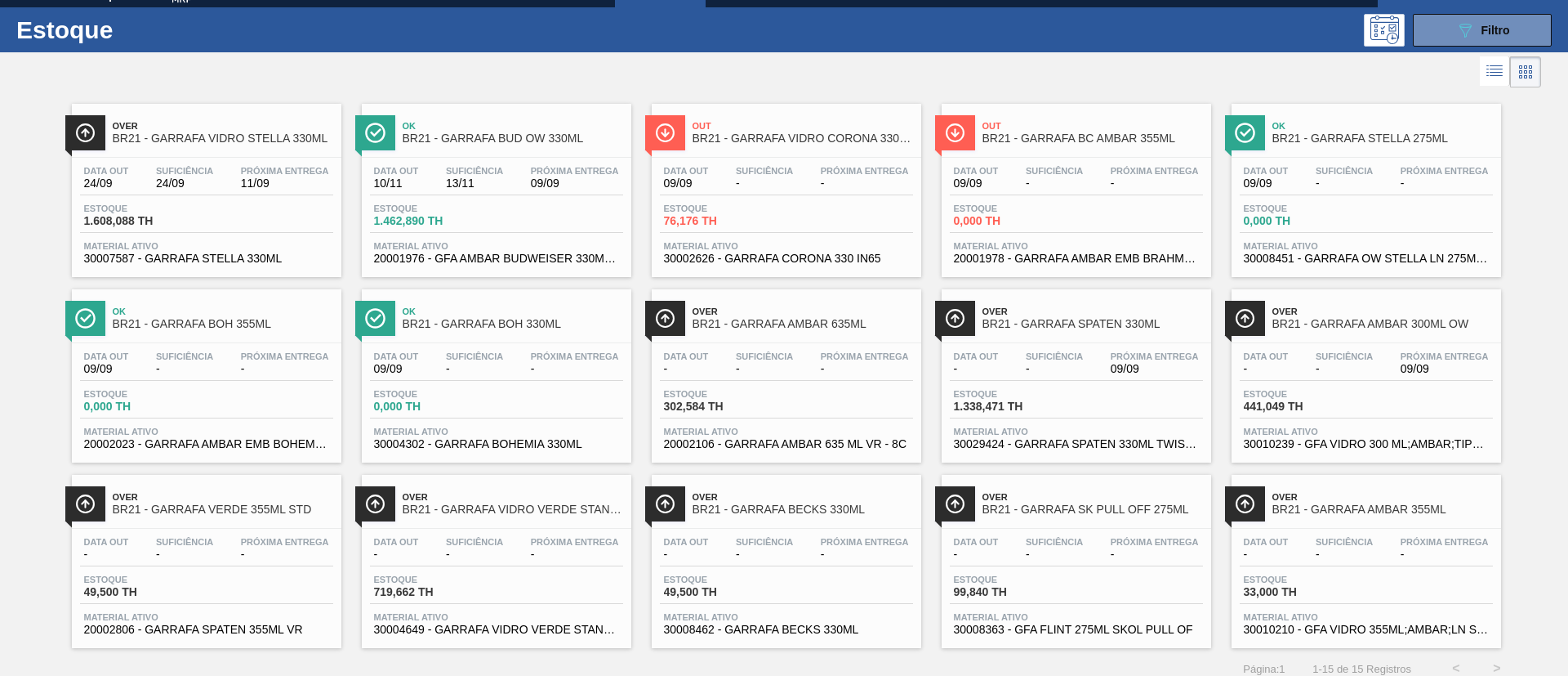
scroll to position [43, 0]
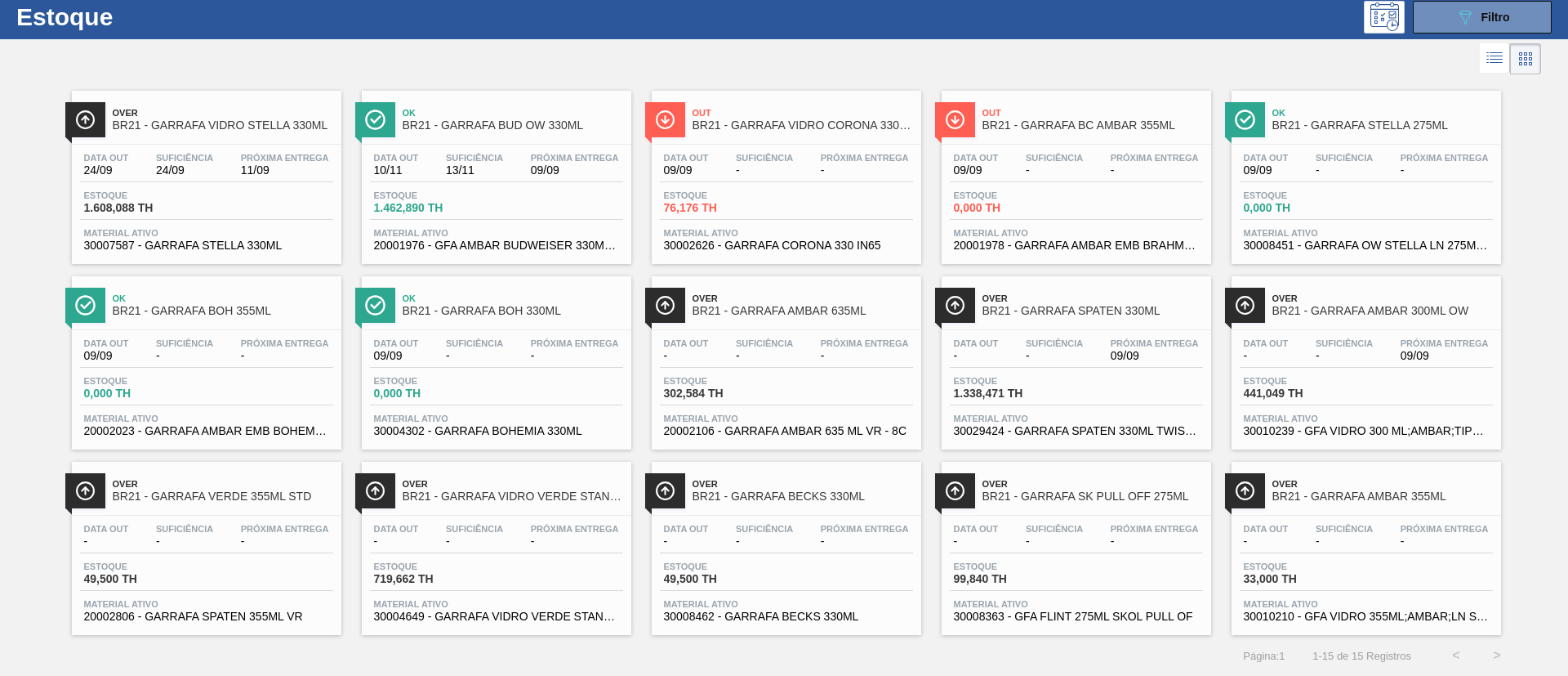
click at [534, 196] on div "Estoque 1.462,890 TH" at bounding box center [497, 205] width 253 height 29
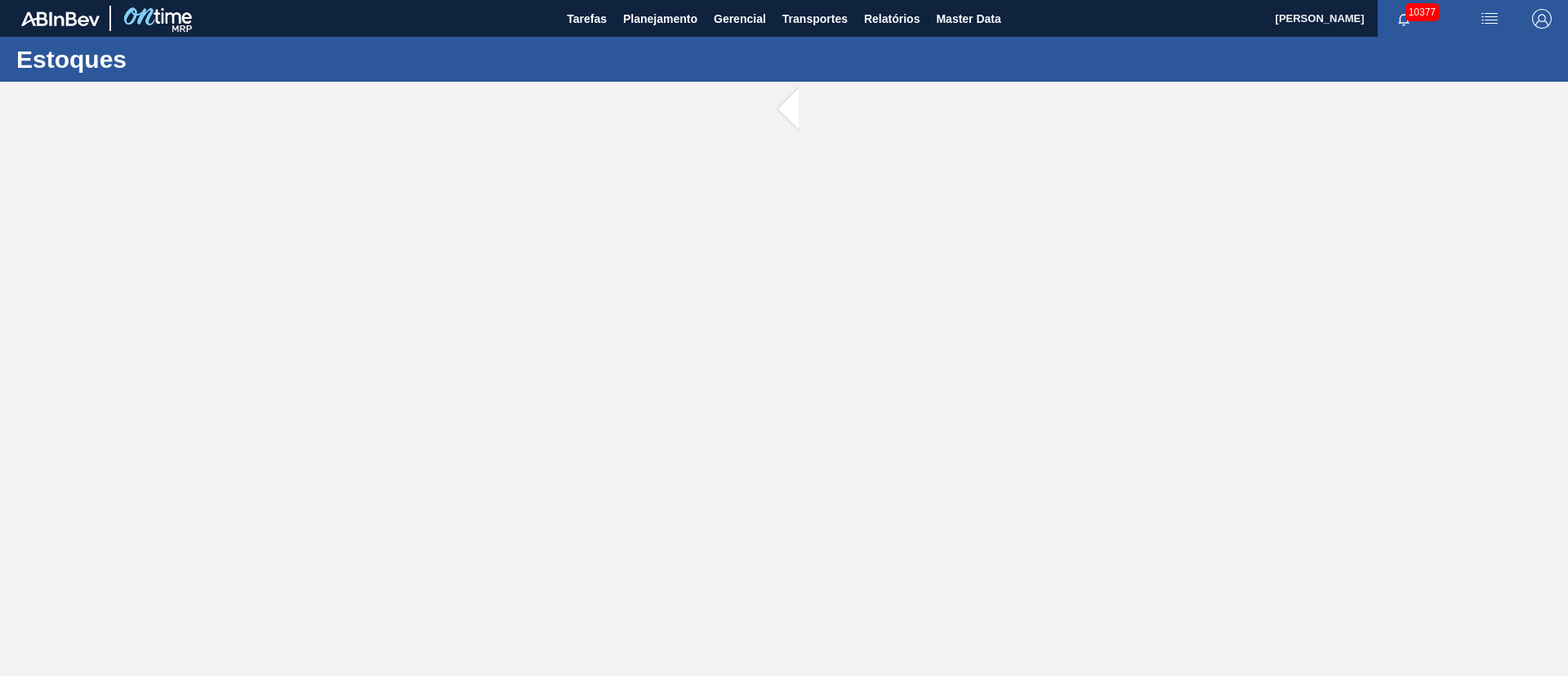
click at [534, 196] on main "Tarefas Planejamento Gerencial Transportes Relatórios Master Data [PERSON_NAME]…" at bounding box center [784, 338] width 1568 height 676
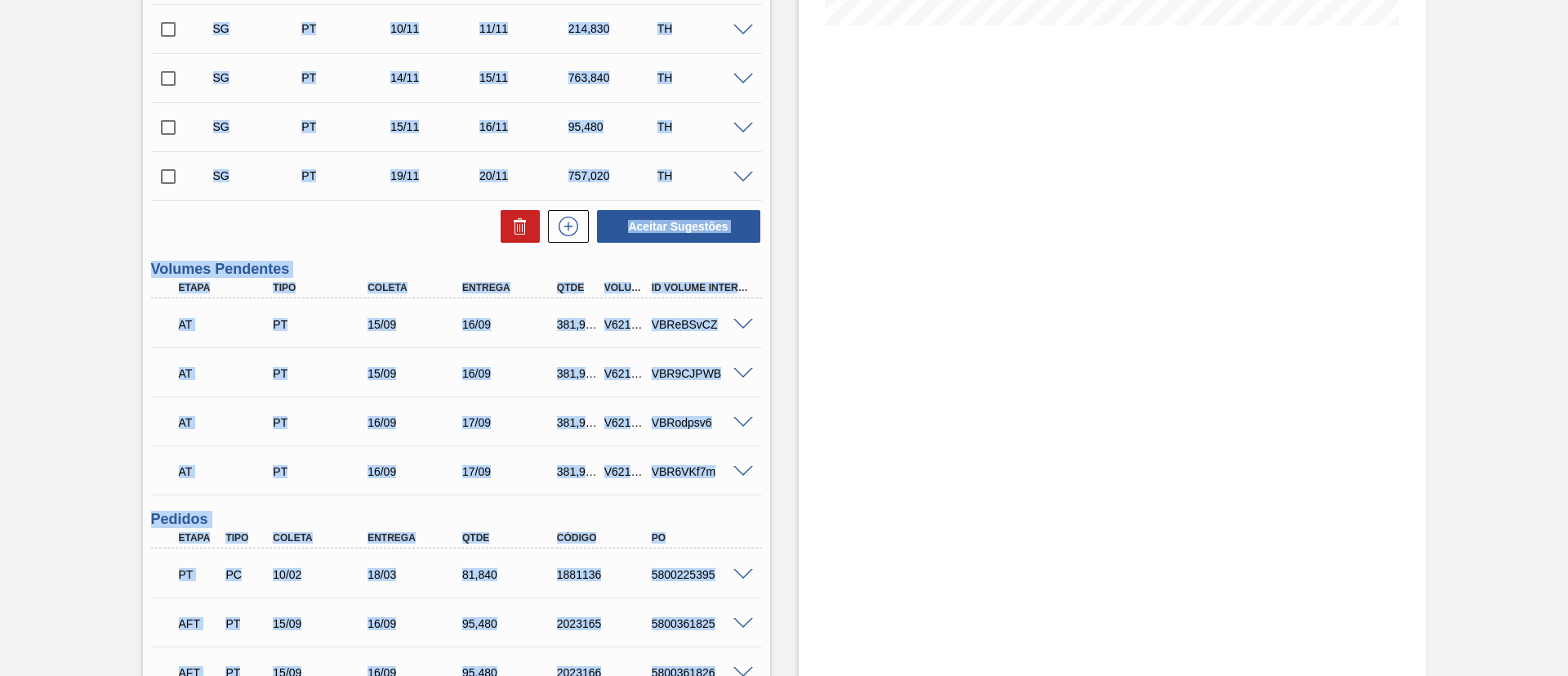
scroll to position [490, 0]
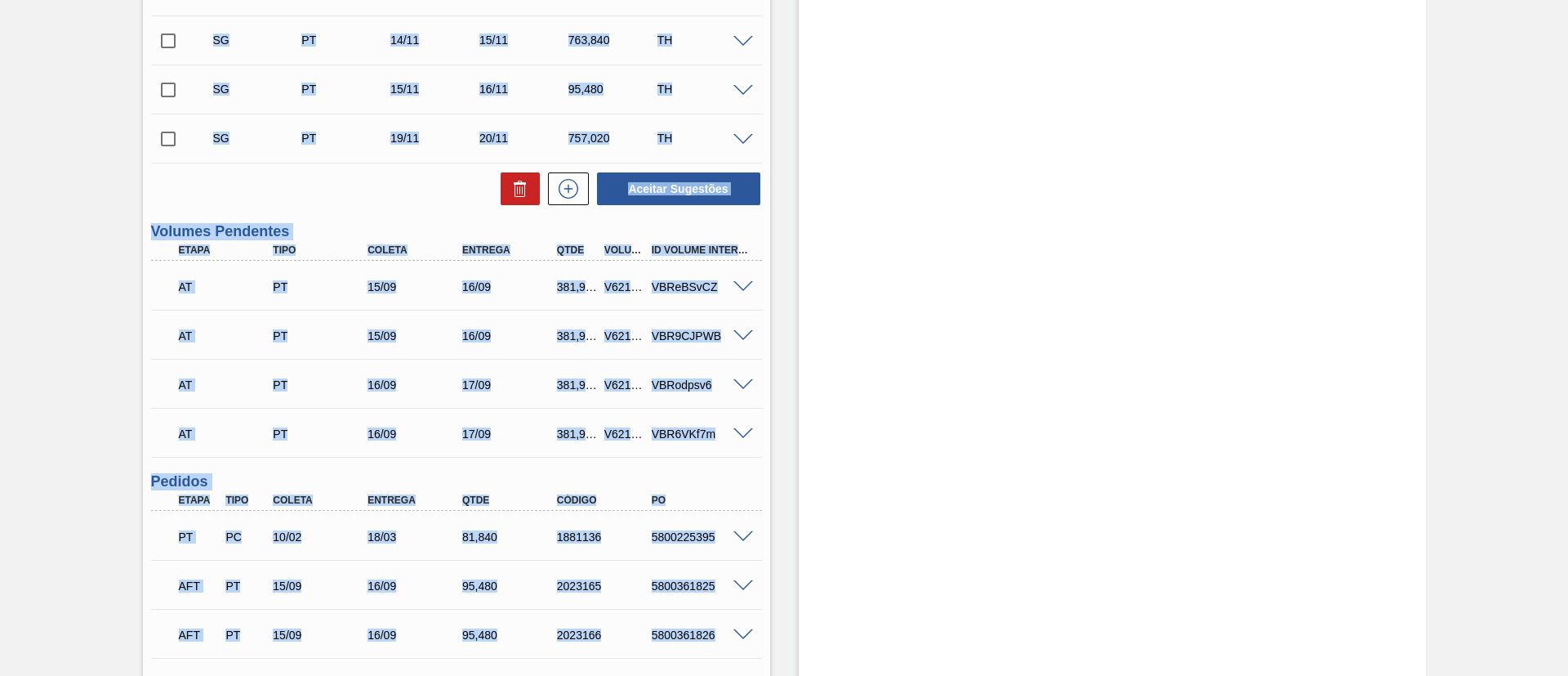
click at [263, 367] on div "AT" at bounding box center [228, 384] width 106 height 36
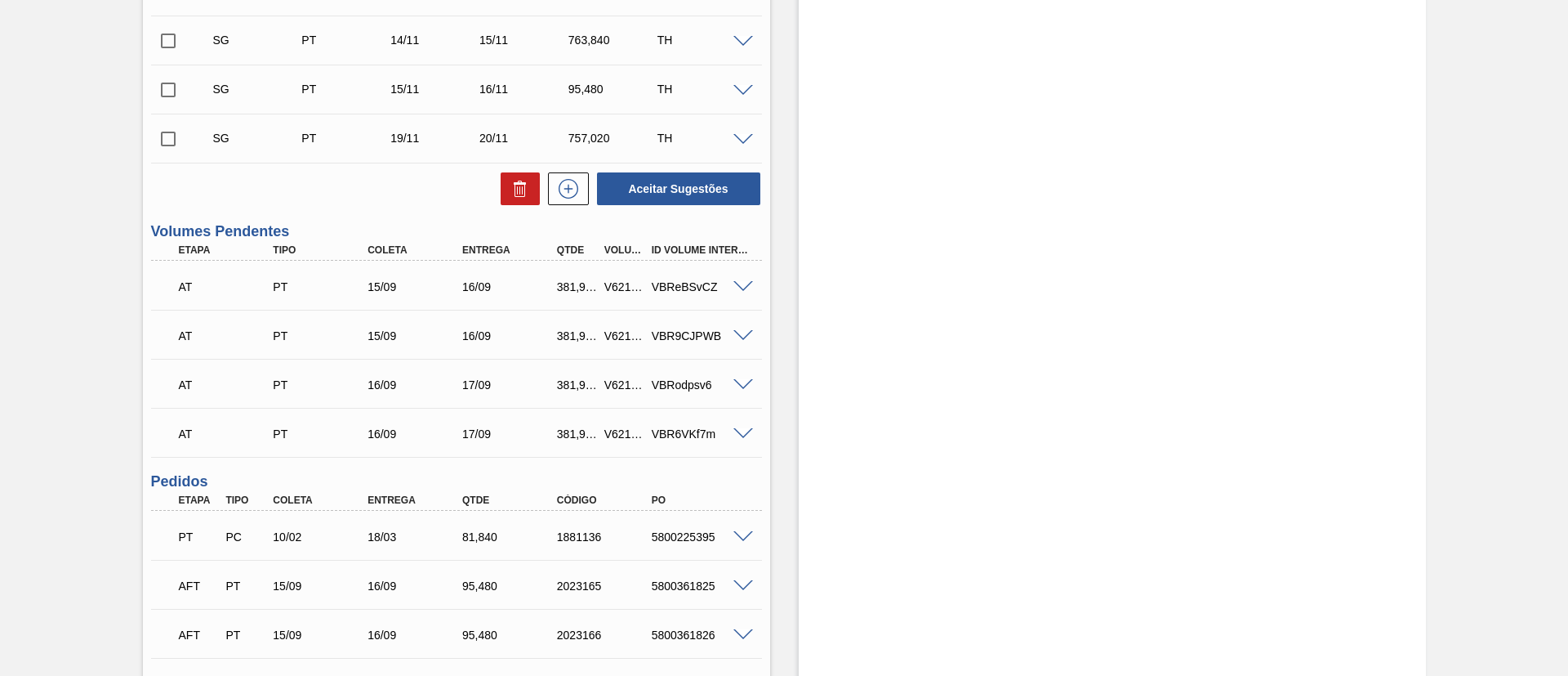
click at [740, 387] on span at bounding box center [743, 385] width 19 height 13
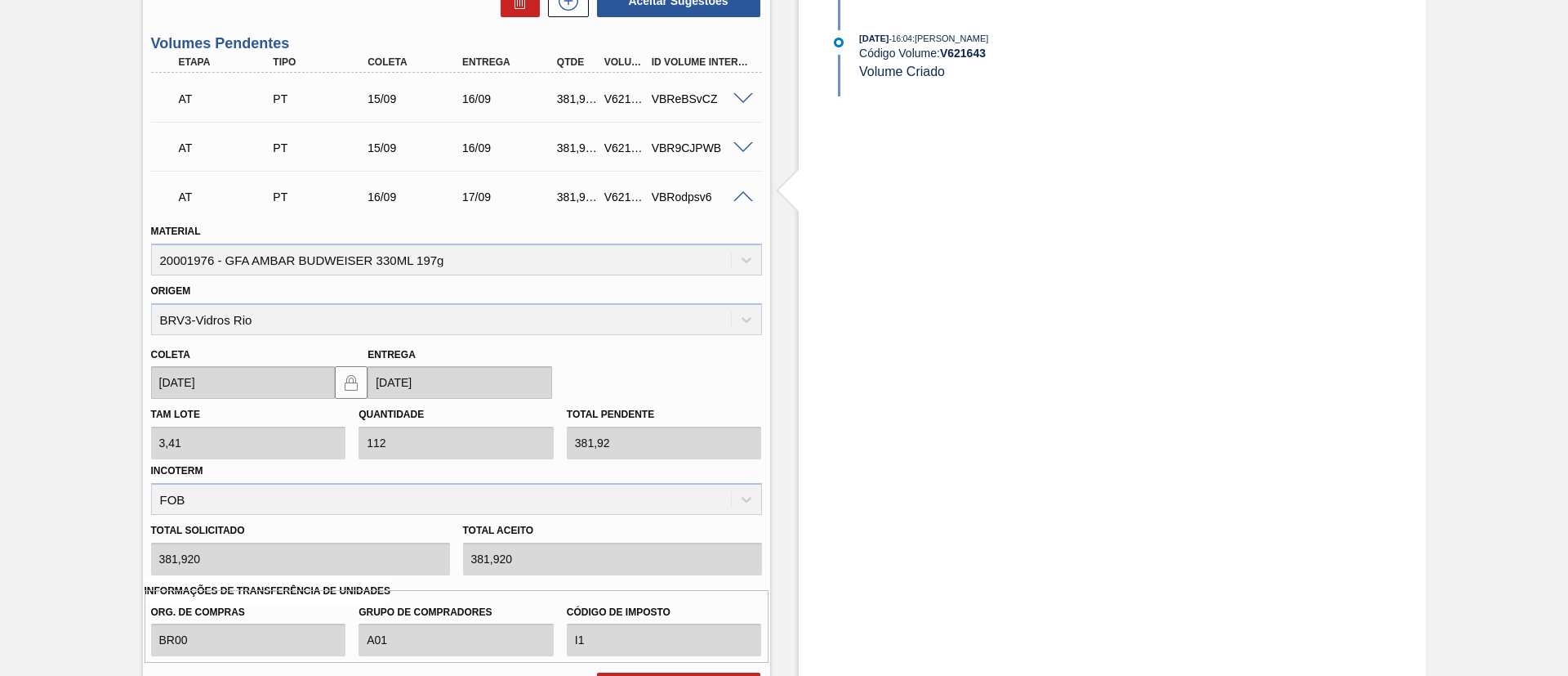
scroll to position [735, 0]
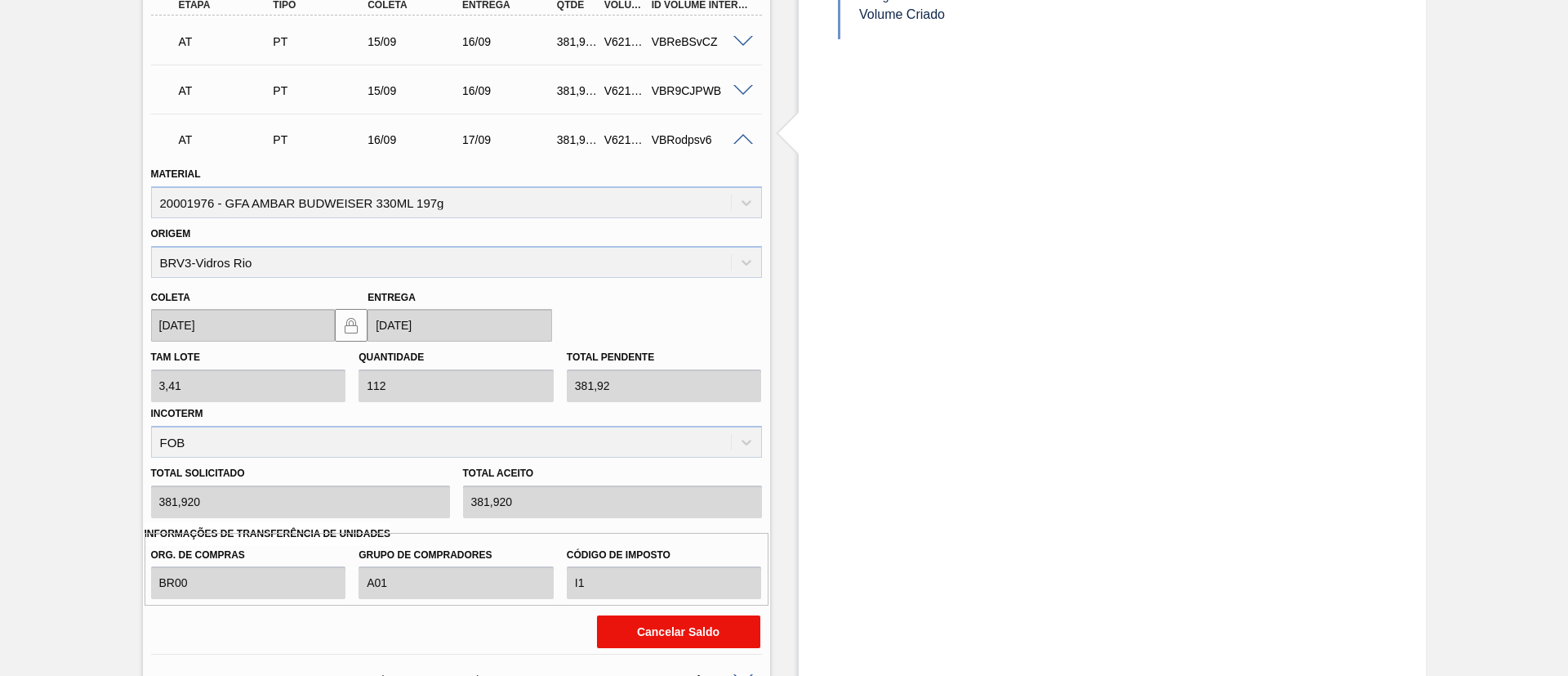
click at [658, 627] on button "Cancelar Saldo" at bounding box center [679, 632] width 163 height 33
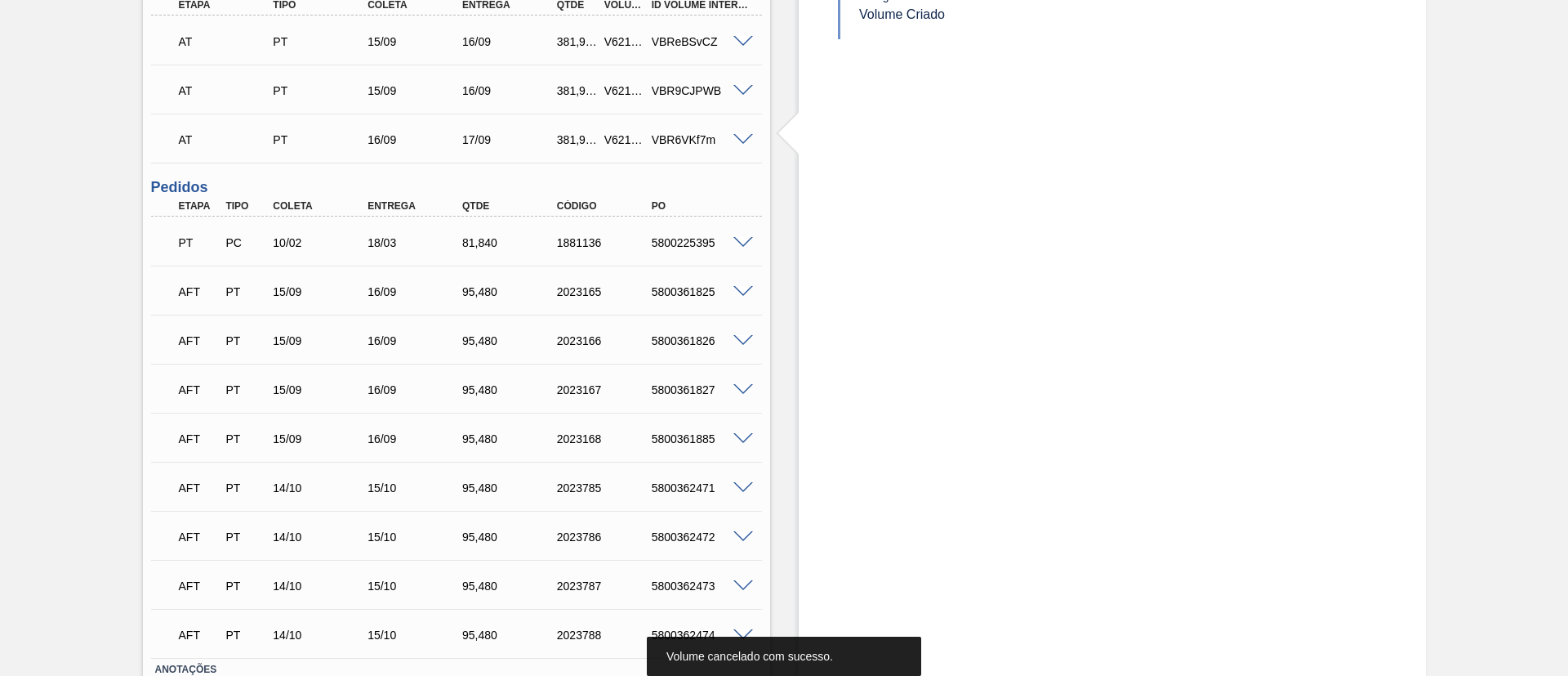
click at [740, 38] on span at bounding box center [743, 42] width 19 height 13
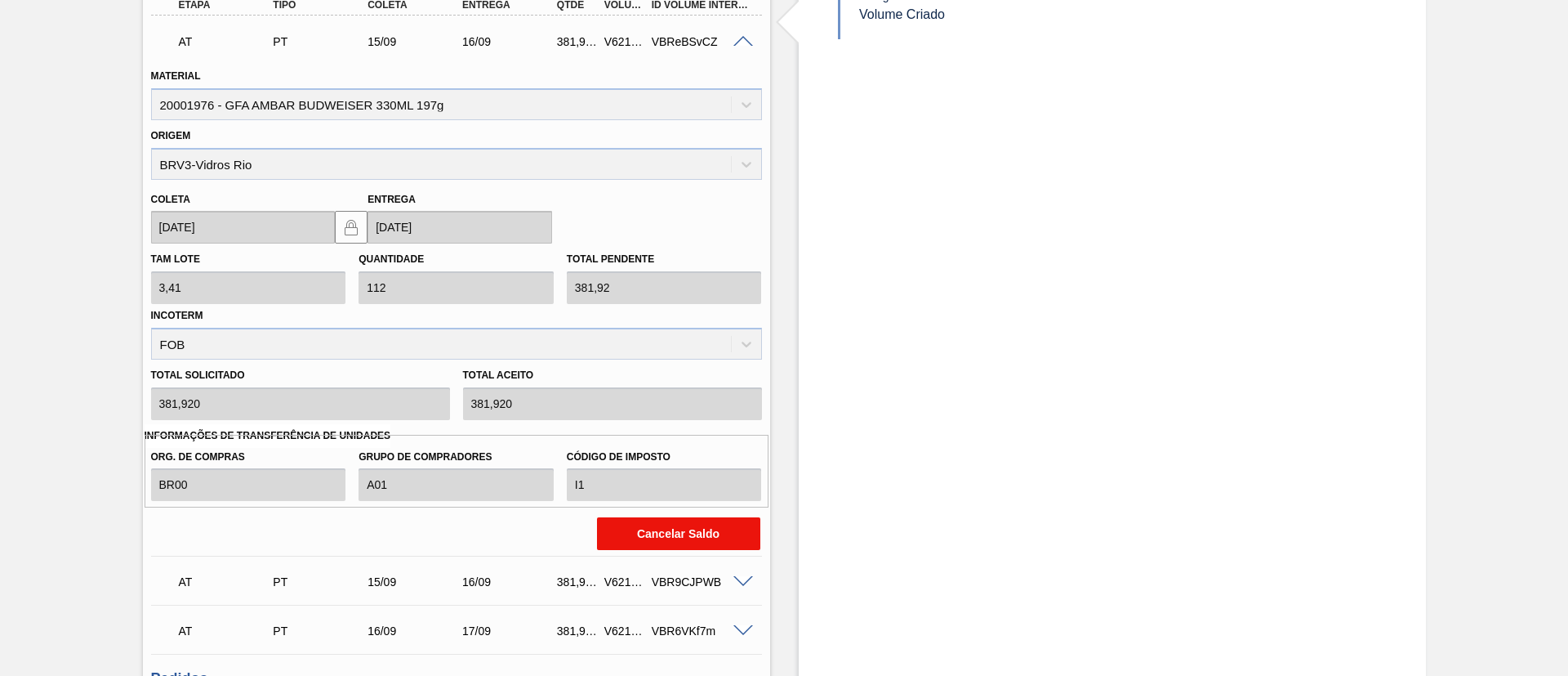
click at [668, 531] on button "Cancelar Saldo" at bounding box center [679, 534] width 163 height 33
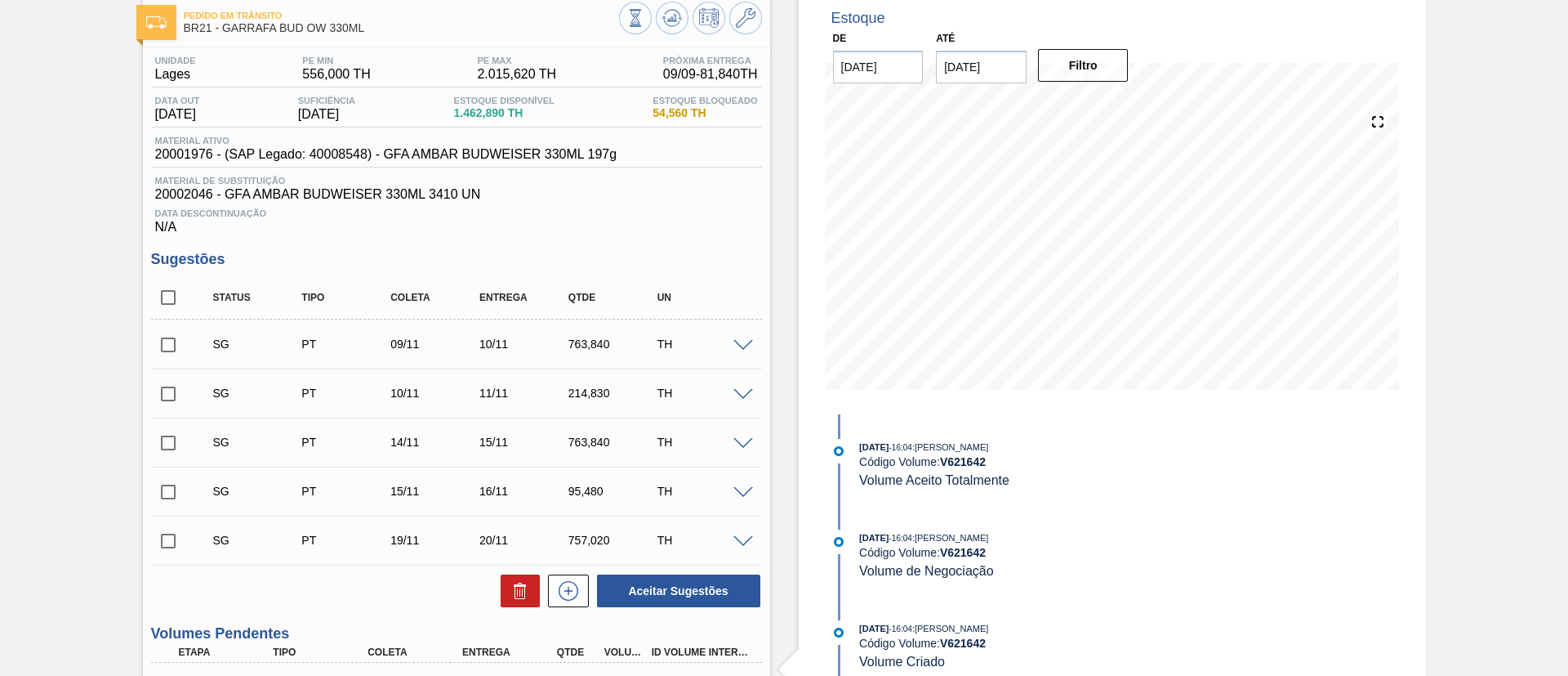
scroll to position [0, 0]
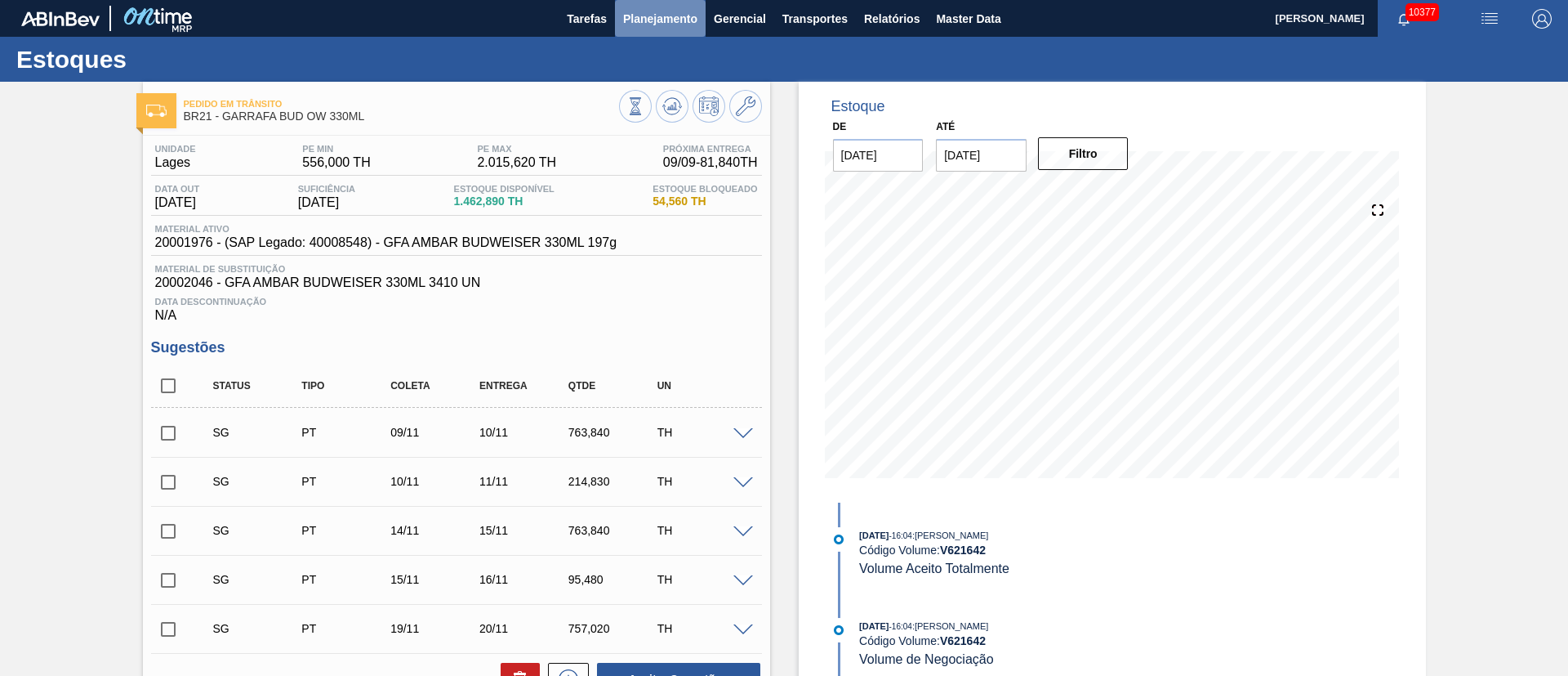
click at [671, 25] on span "Planejamento" at bounding box center [660, 18] width 74 height 19
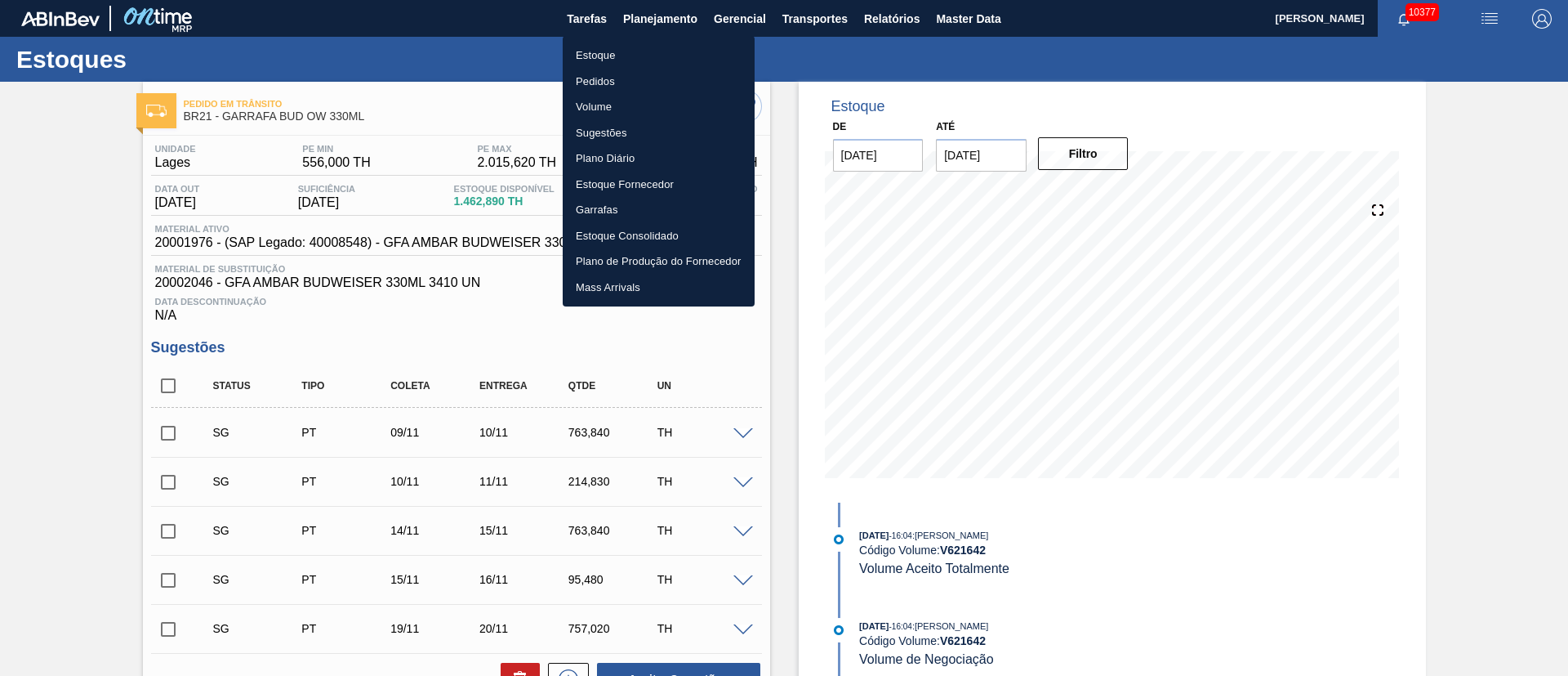
click at [595, 49] on li "Estoque" at bounding box center [658, 55] width 192 height 26
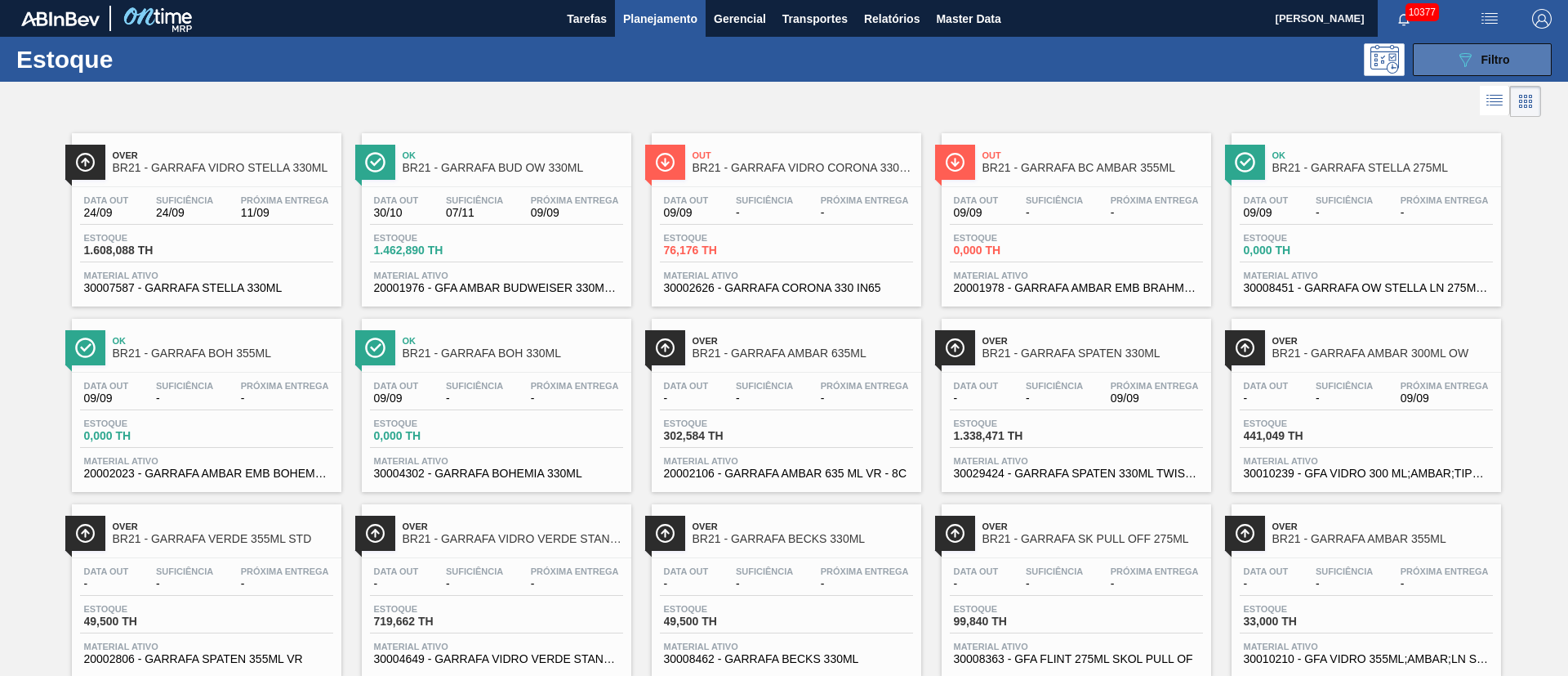
click at [1492, 65] on span "Filtro" at bounding box center [1496, 60] width 29 height 14
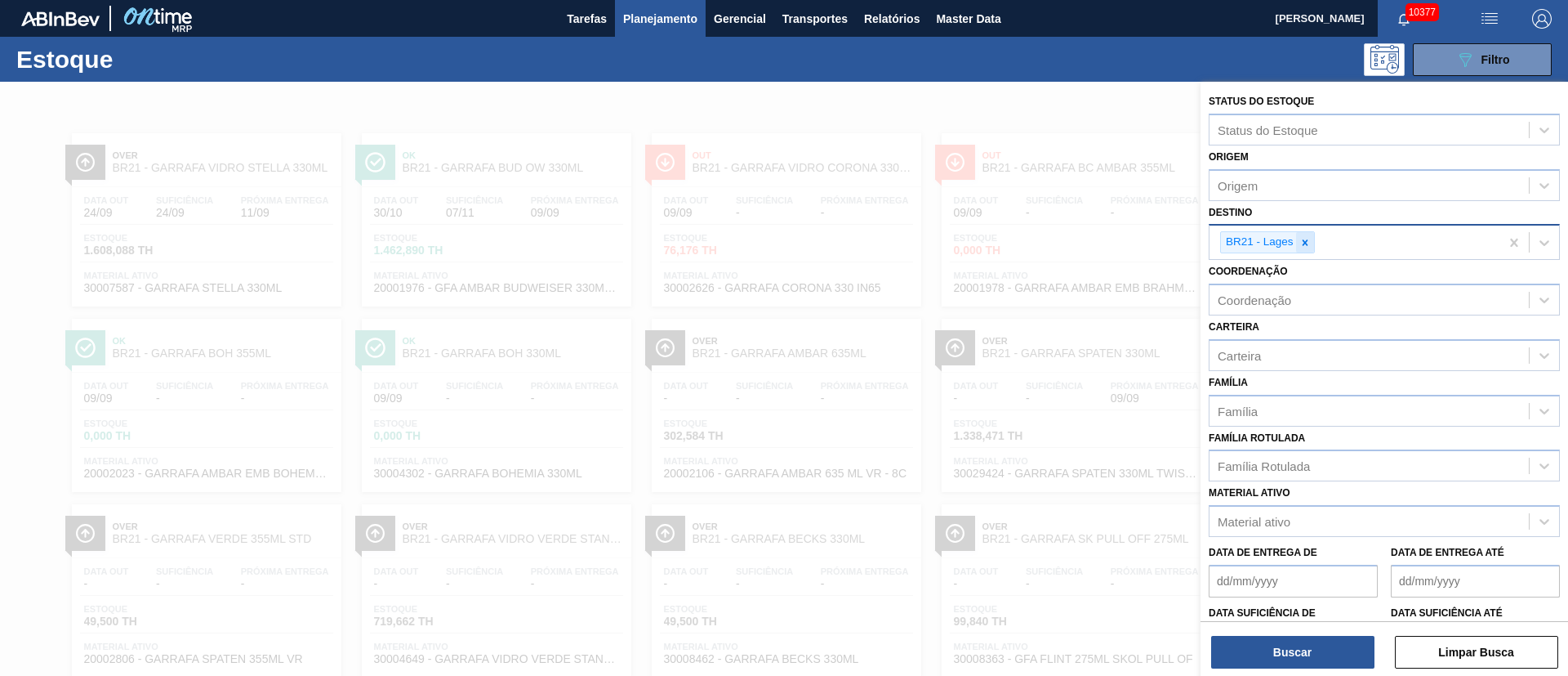
click at [1304, 243] on icon at bounding box center [1305, 243] width 6 height 6
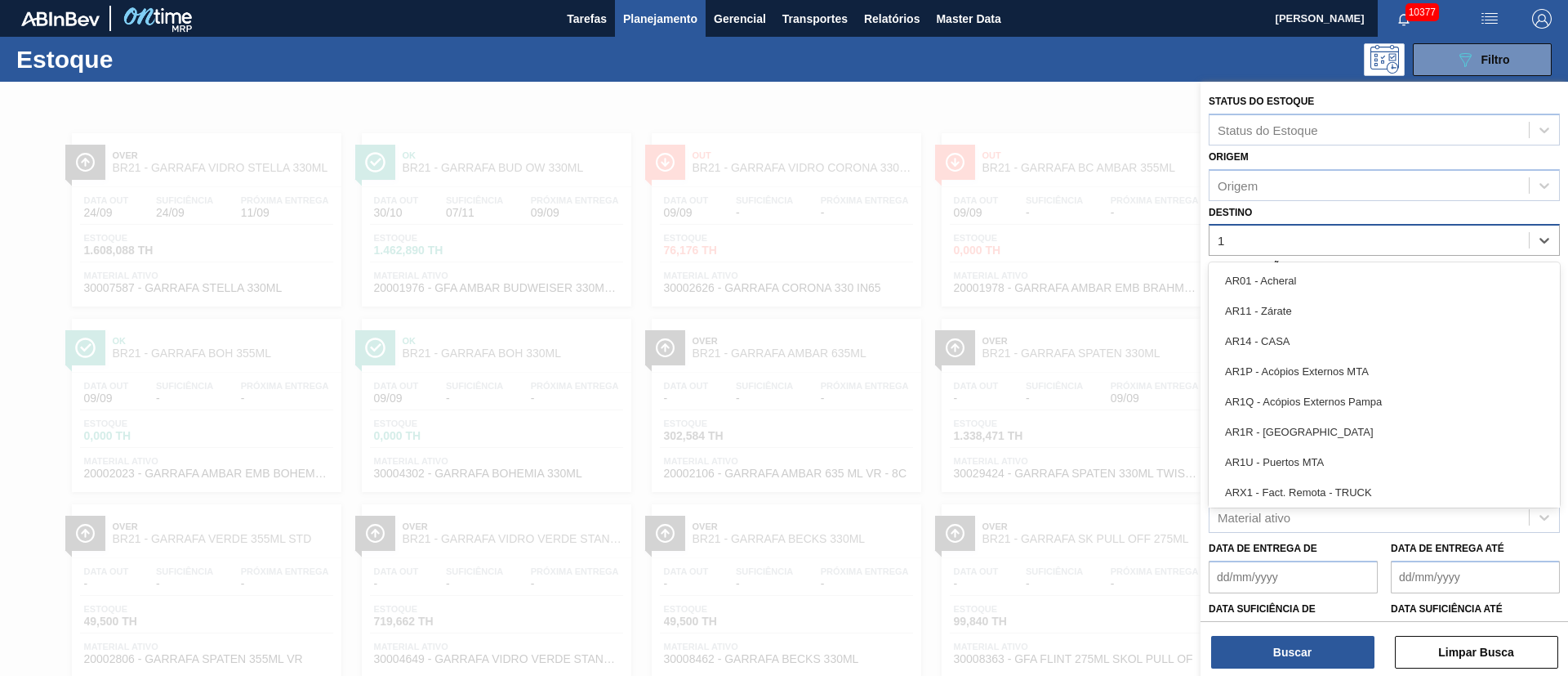
type input "16"
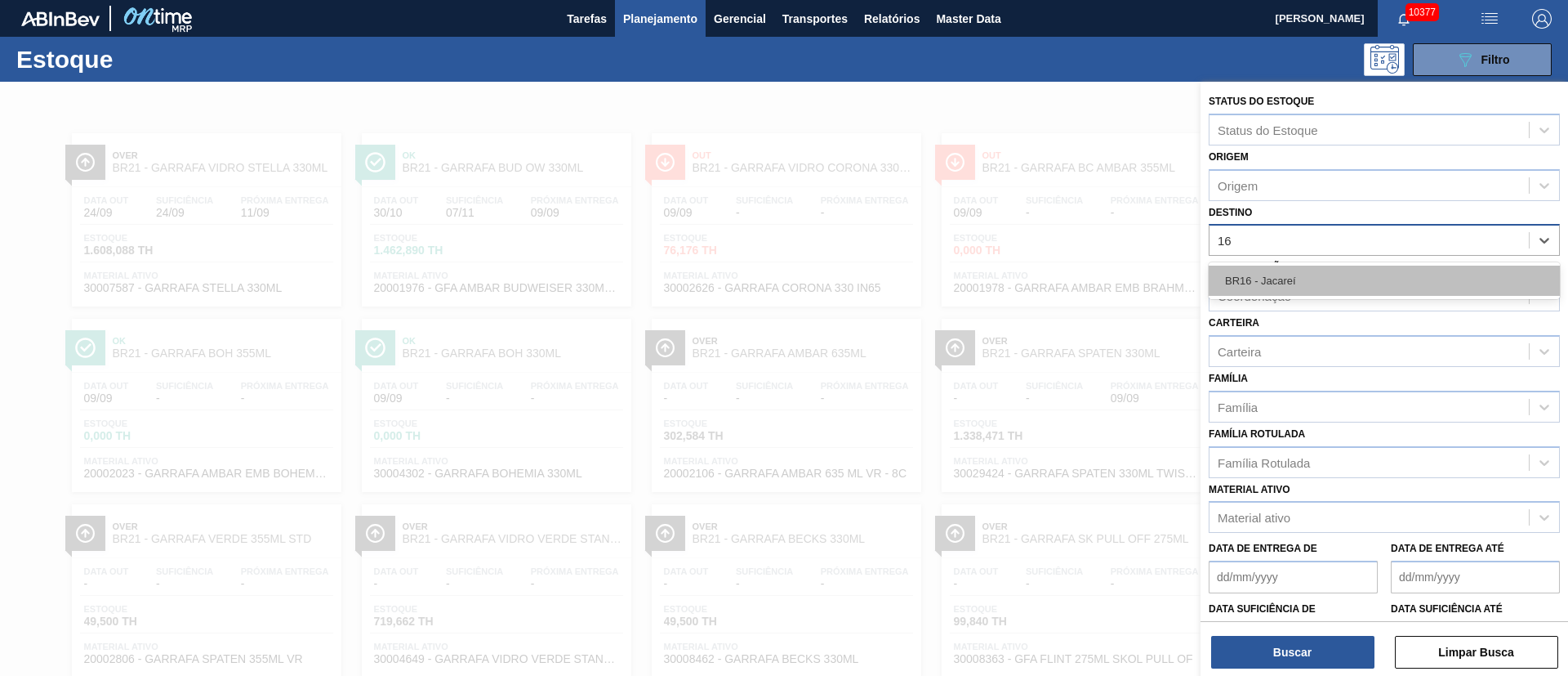
click at [1264, 271] on div "BR16 - Jacareí" at bounding box center [1383, 280] width 351 height 30
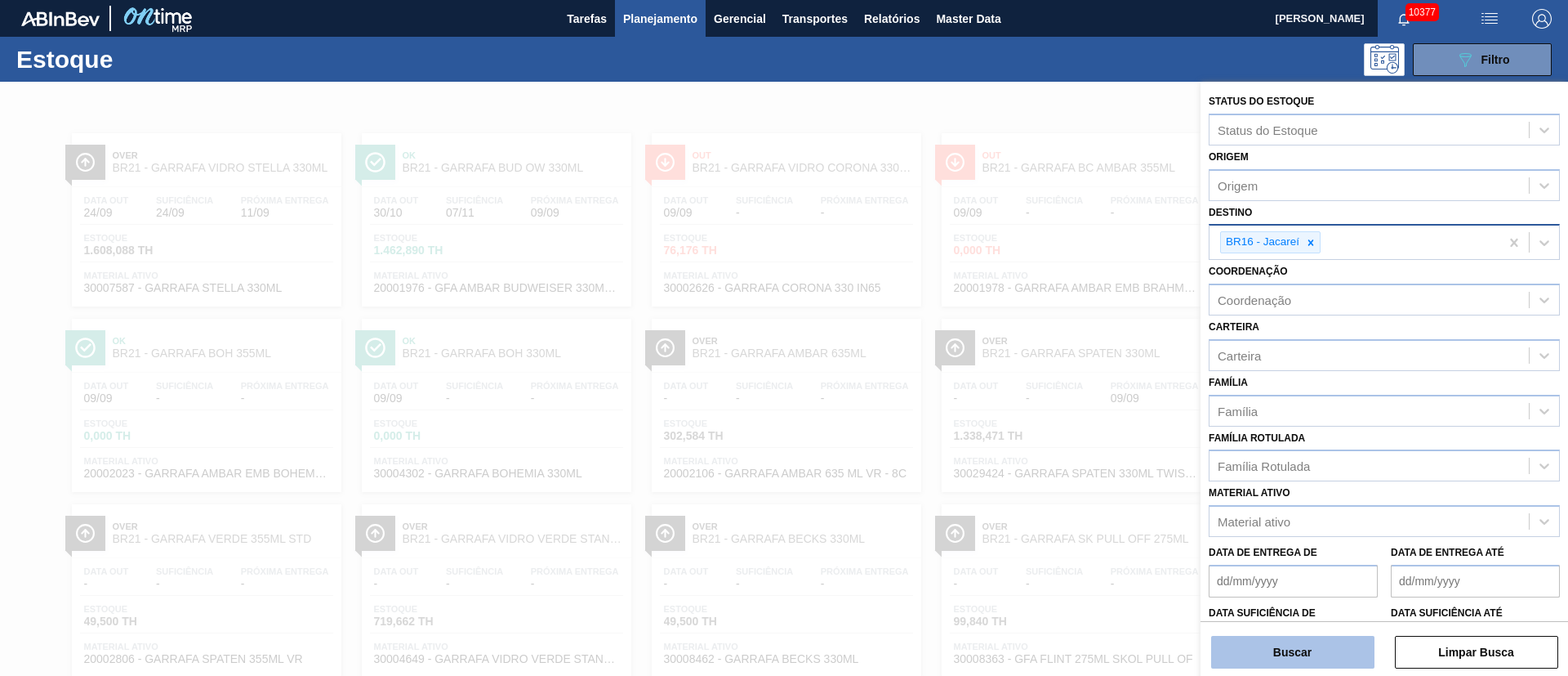
click at [1274, 661] on button "Buscar" at bounding box center [1292, 652] width 163 height 33
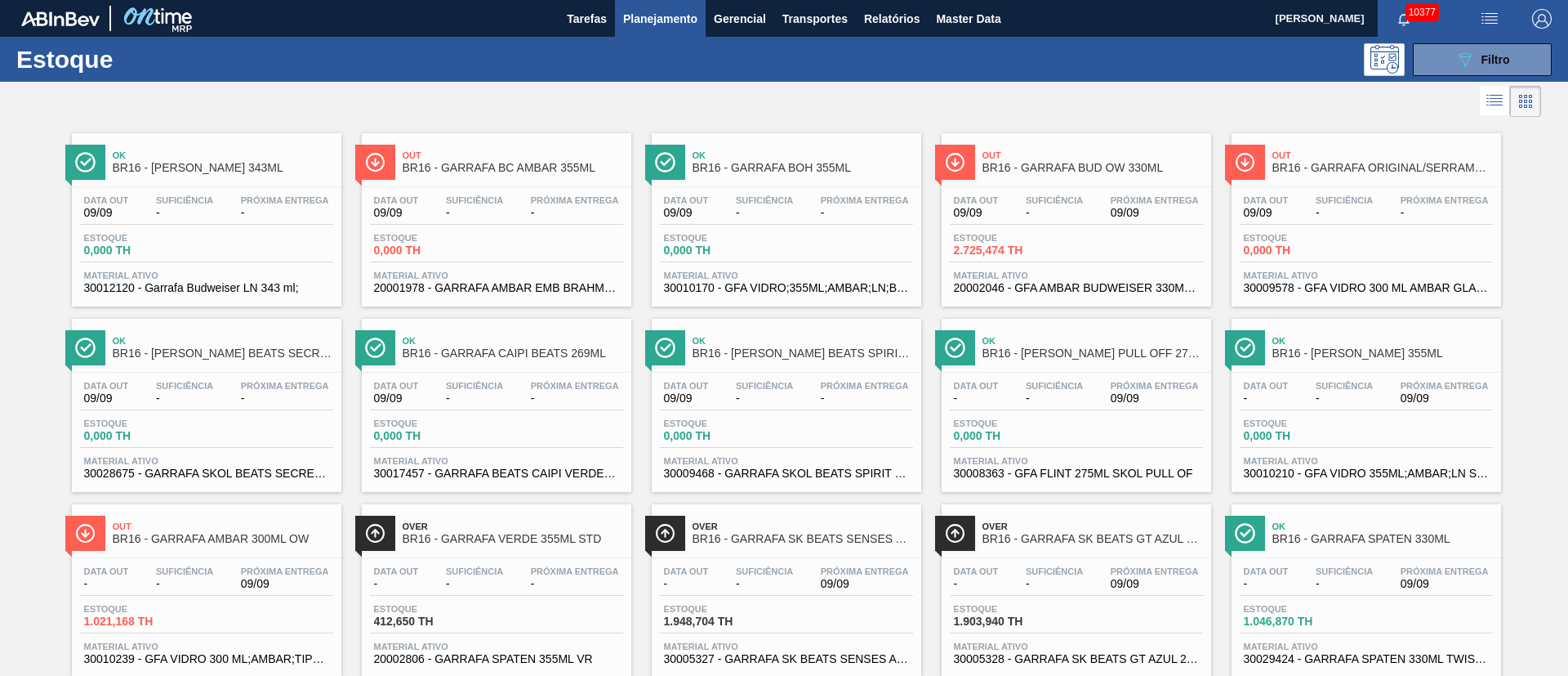
drag, startPoint x: 273, startPoint y: 171, endPoint x: 289, endPoint y: 108, distance: 65.0
click at [289, 108] on div at bounding box center [770, 101] width 1541 height 40
click at [1087, 217] on div "Data out 09/09 Suficiência - Próxima Entrega 09/09" at bounding box center [1077, 210] width 253 height 29
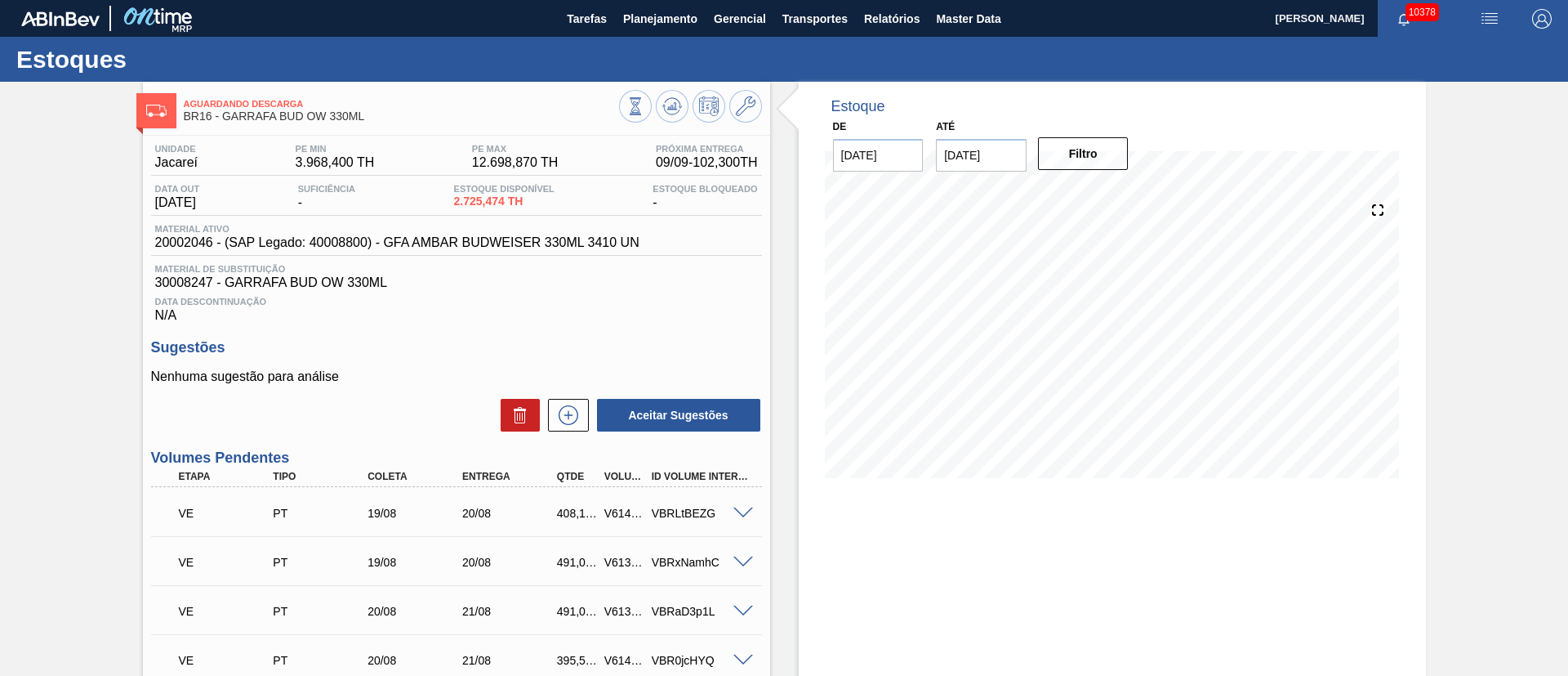
click at [469, 310] on div "Data Descontinuação N/A" at bounding box center [456, 307] width 611 height 33
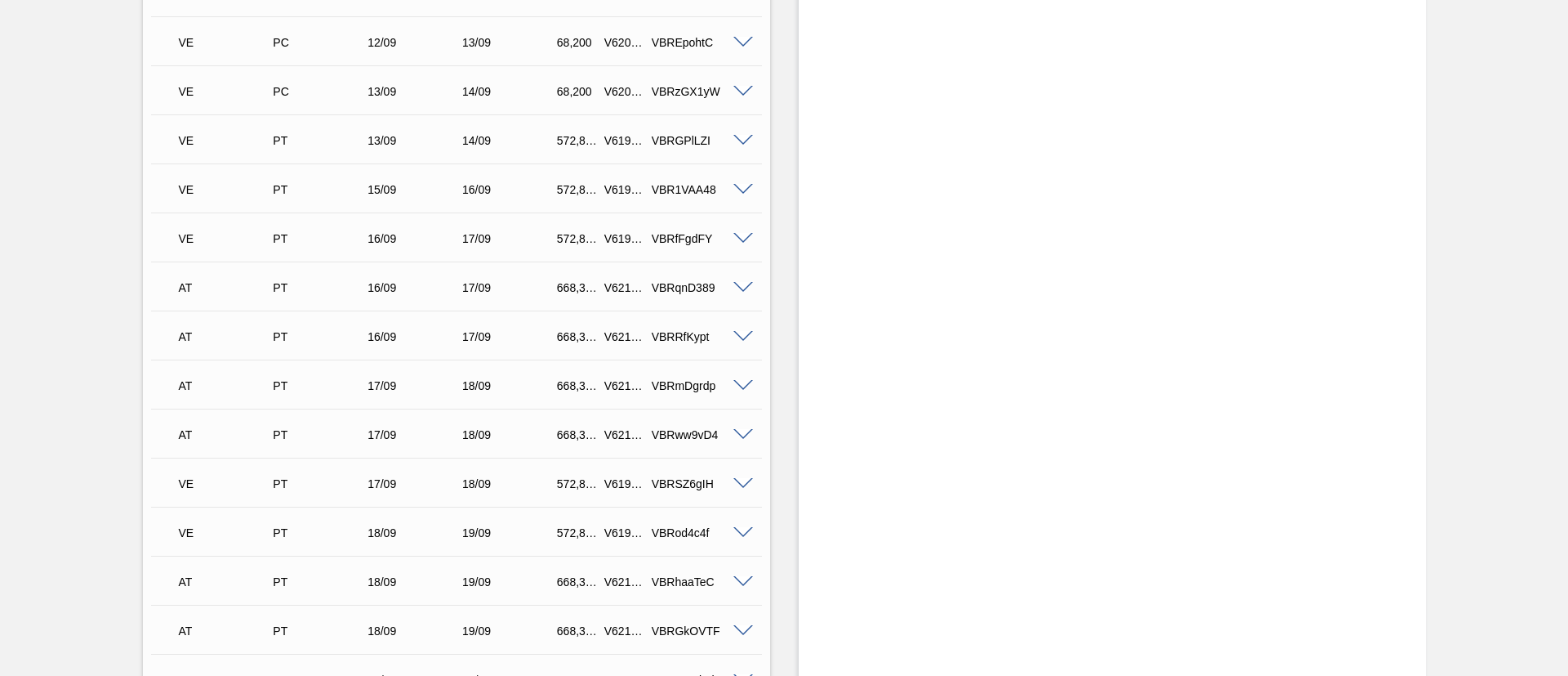
scroll to position [1593, 0]
click at [737, 292] on span at bounding box center [743, 293] width 19 height 13
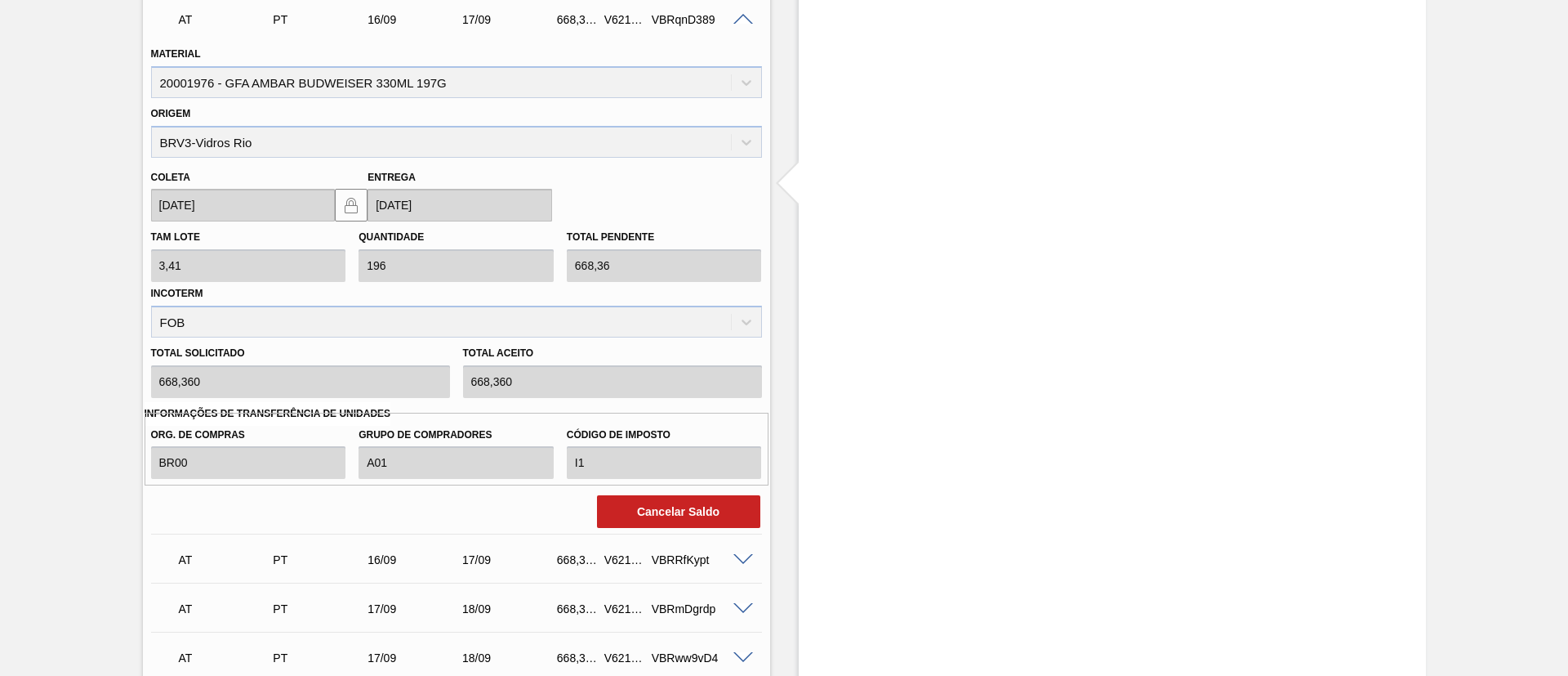
scroll to position [1961, 0]
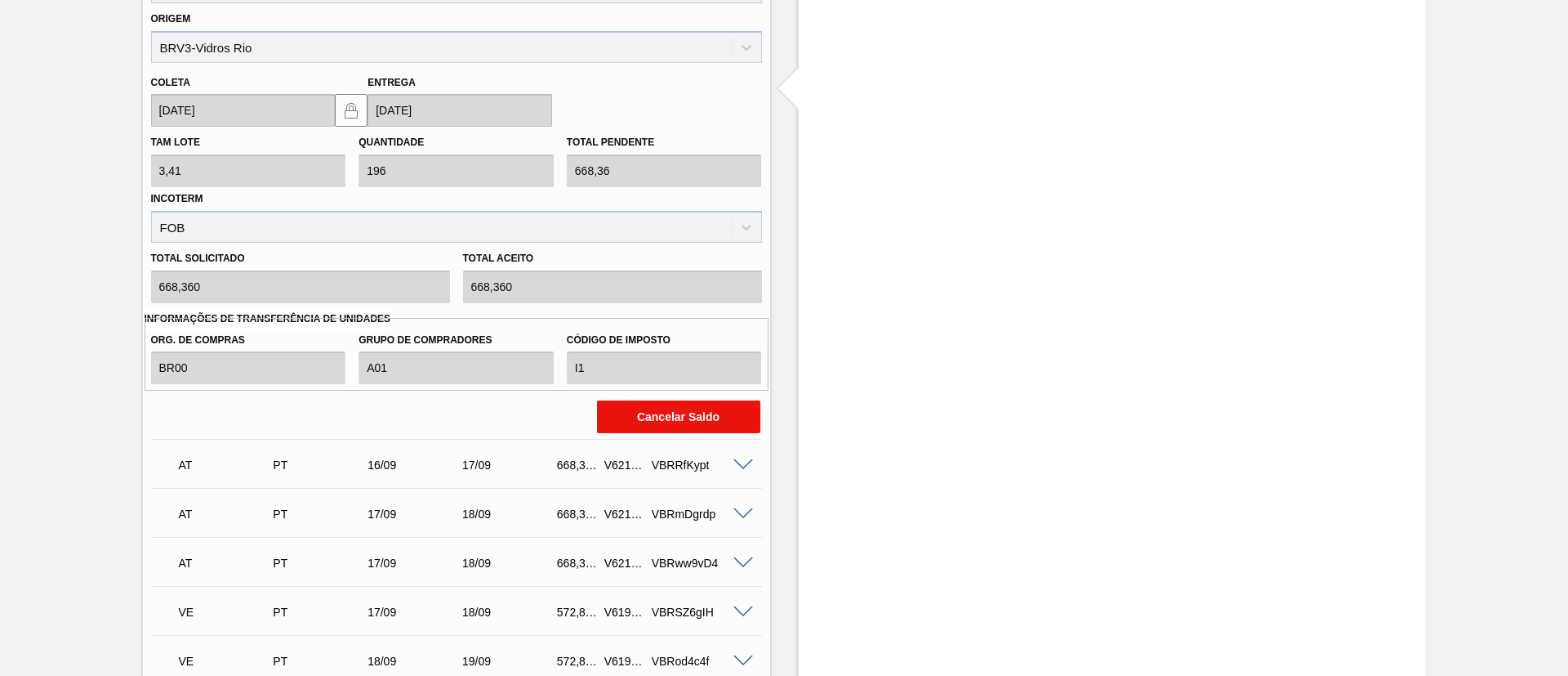
click at [673, 422] on button "Cancelar Saldo" at bounding box center [679, 417] width 163 height 33
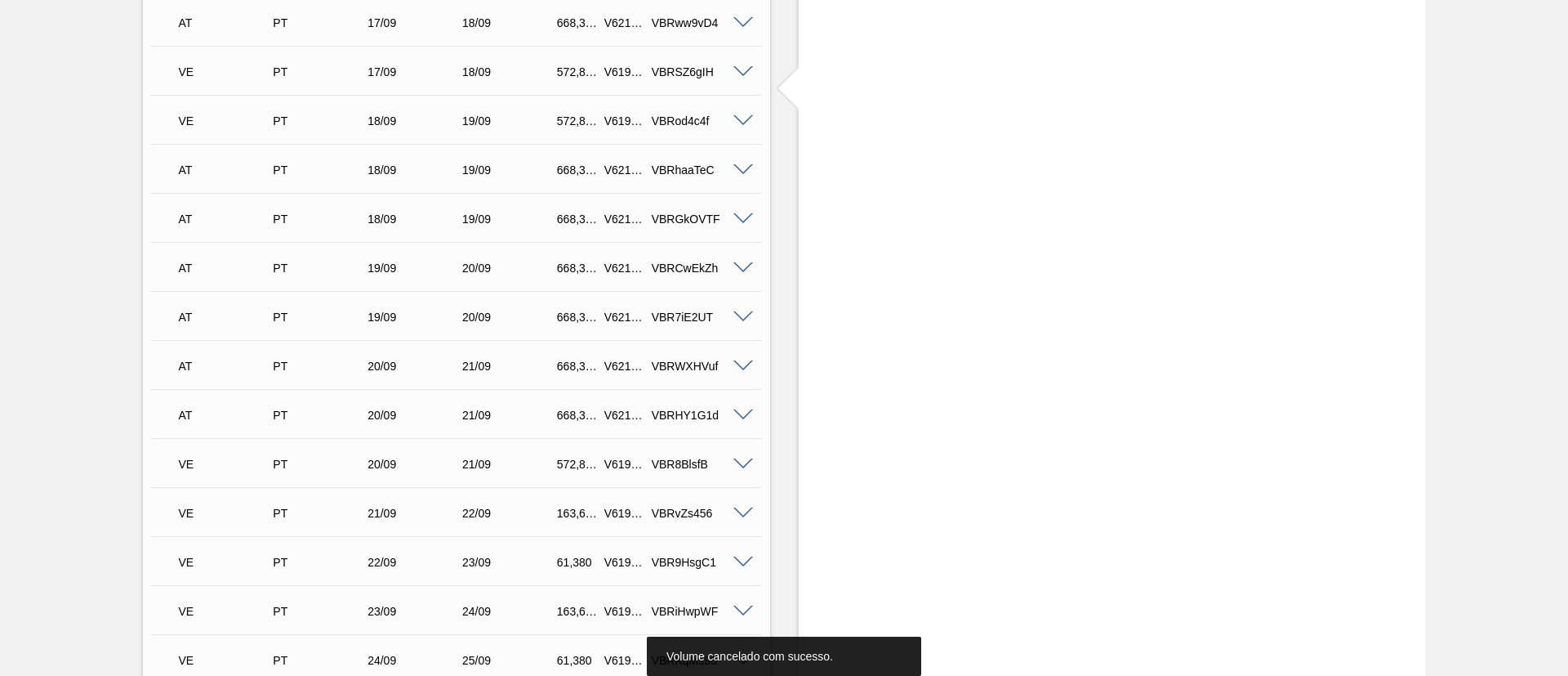
scroll to position [1421, 0]
click at [744, 565] on span at bounding box center [743, 563] width 19 height 13
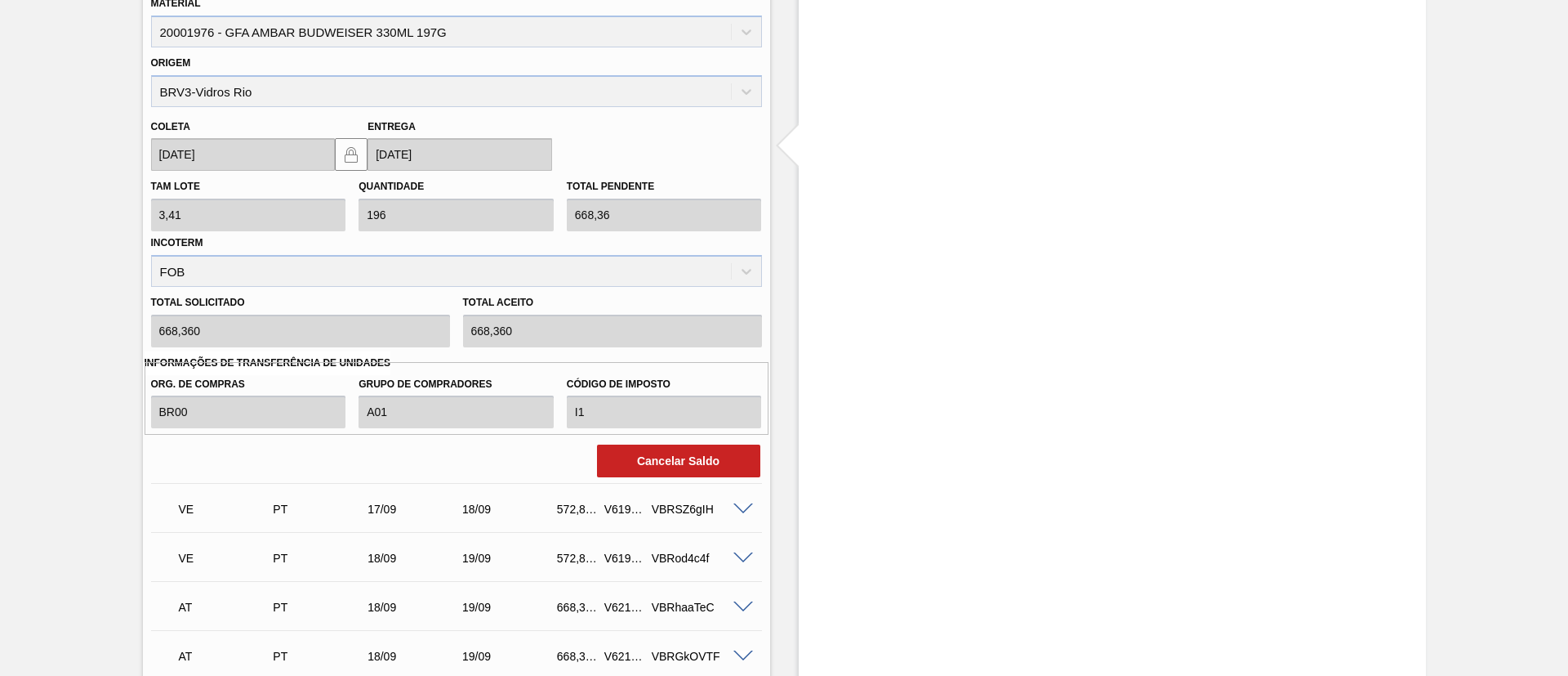
scroll to position [2034, 0]
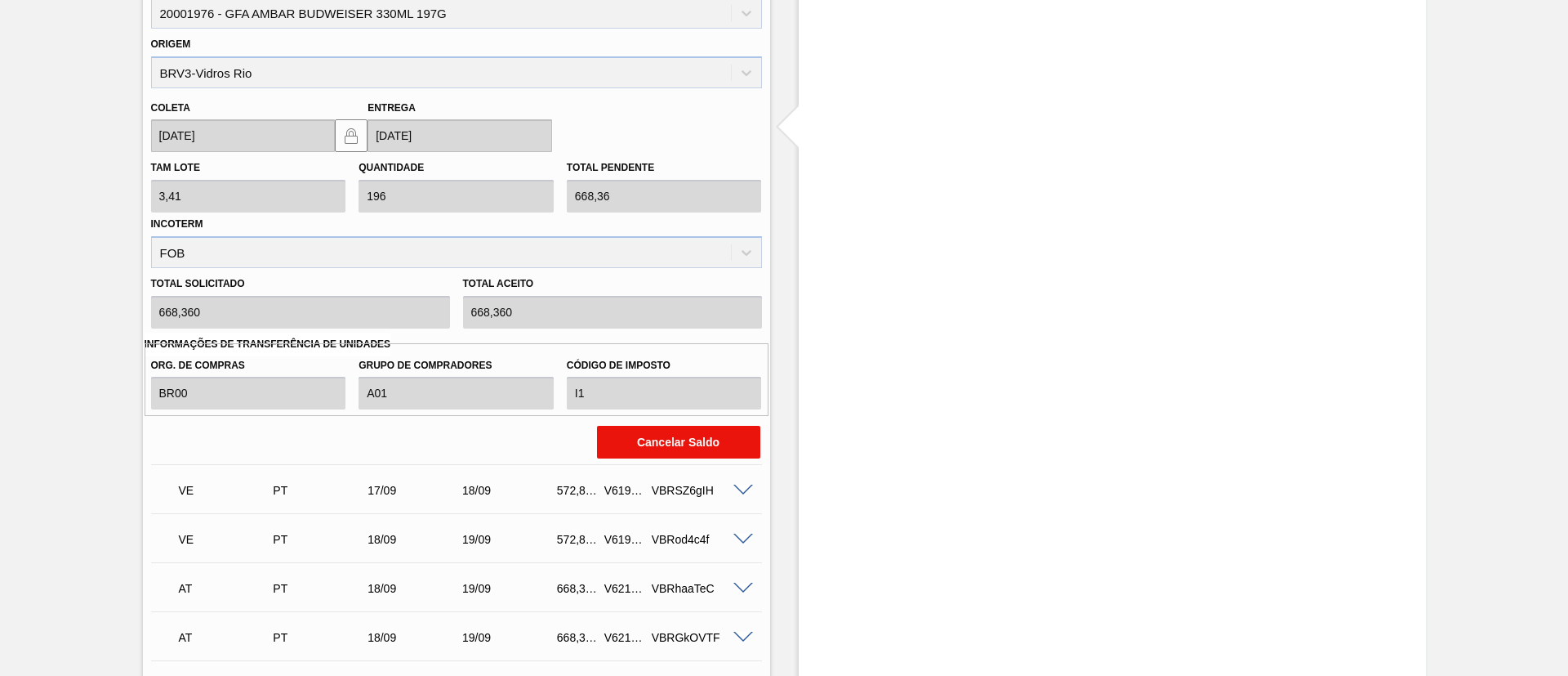
click at [651, 445] on button "Cancelar Saldo" at bounding box center [679, 442] width 163 height 33
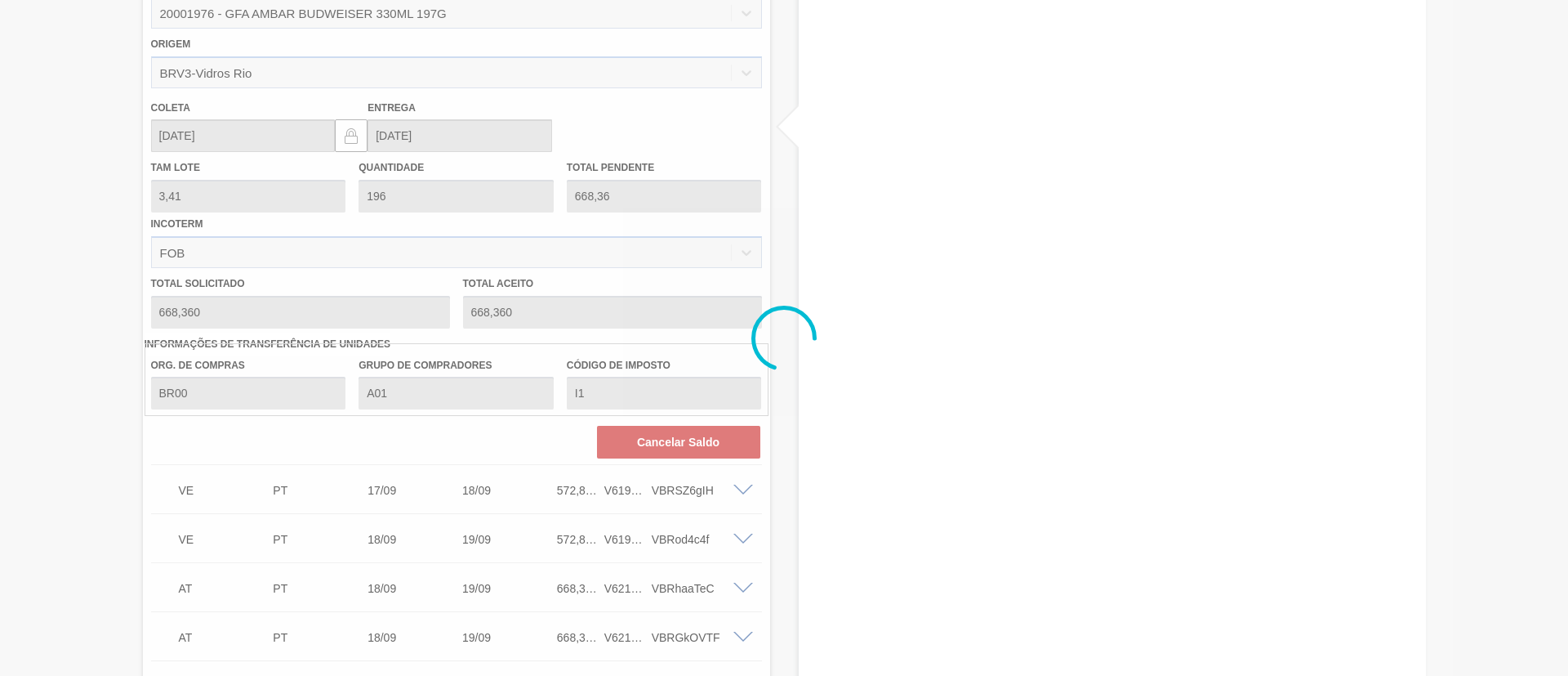
scroll to position [1493, 0]
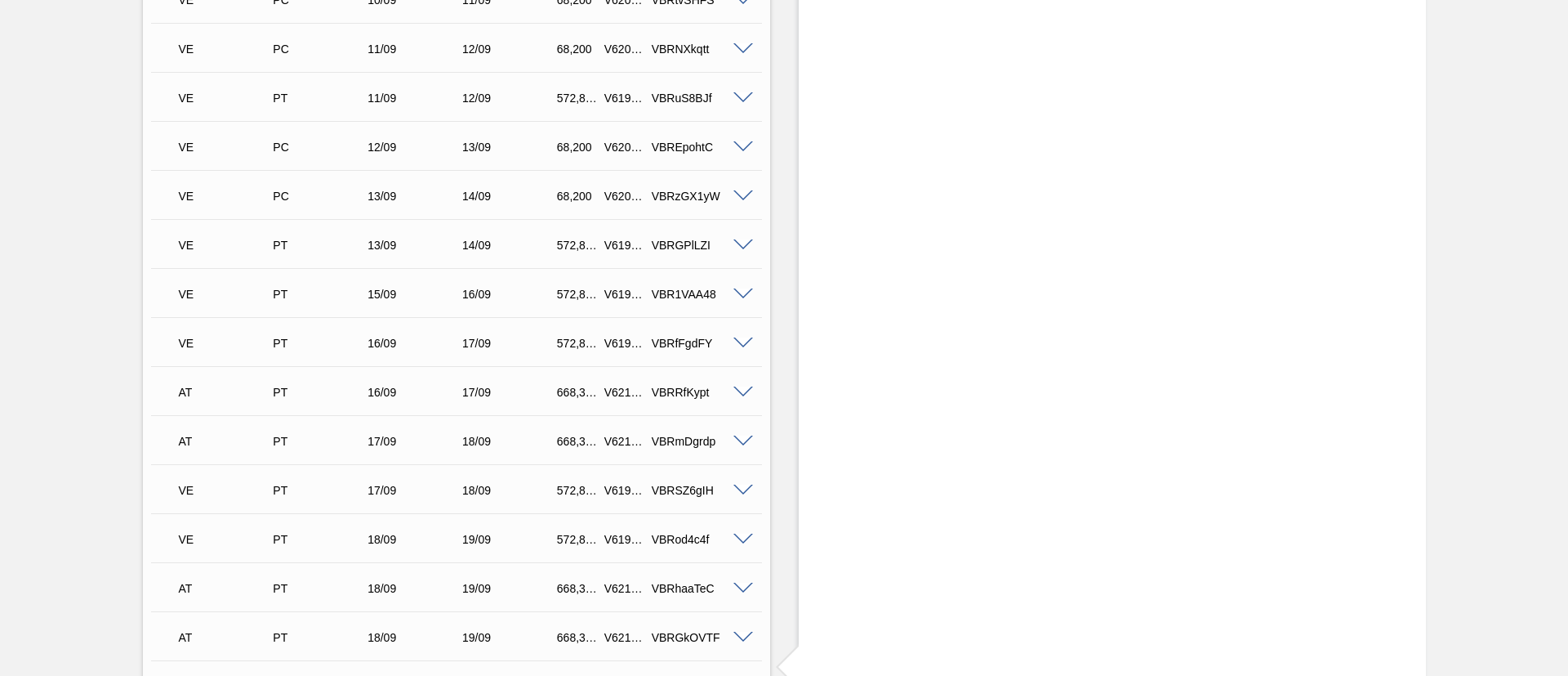
click at [747, 487] on span at bounding box center [743, 490] width 19 height 13
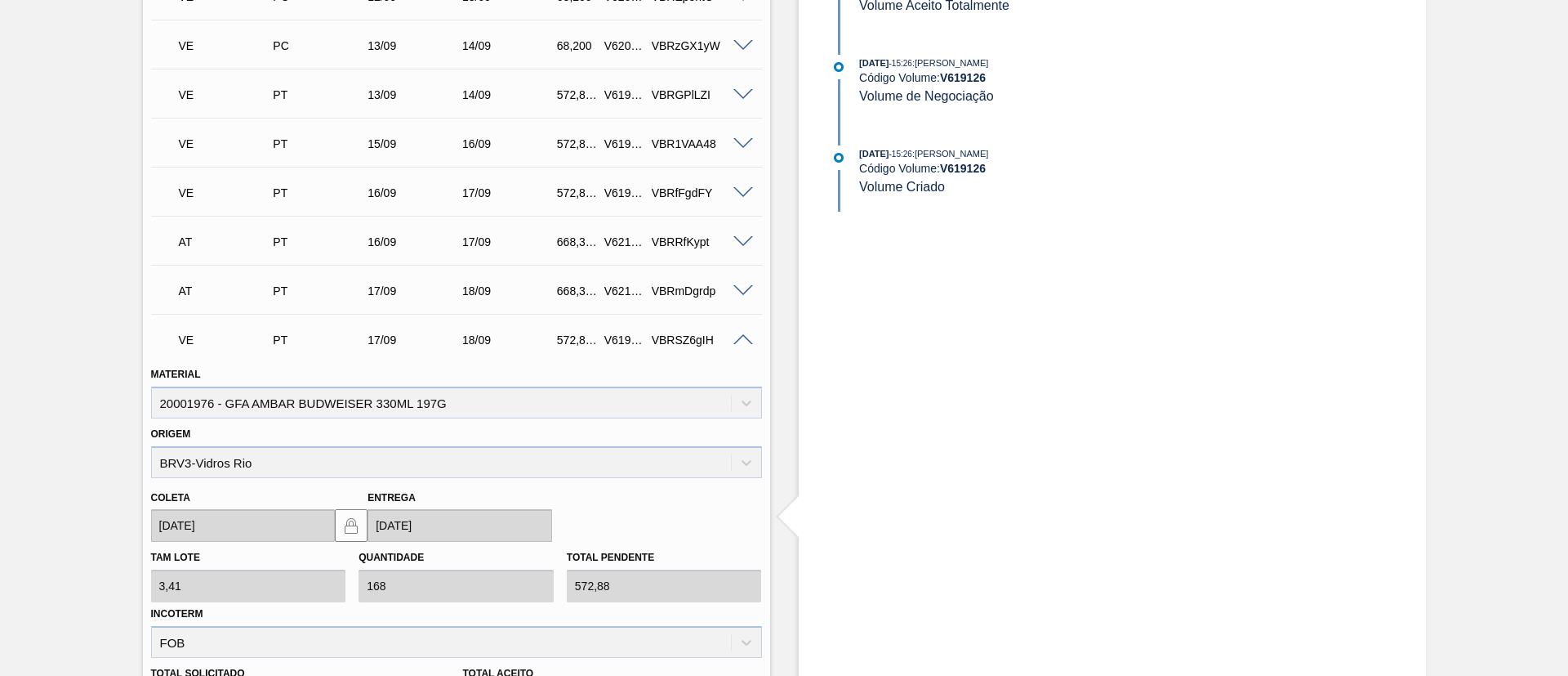
scroll to position [1984, 0]
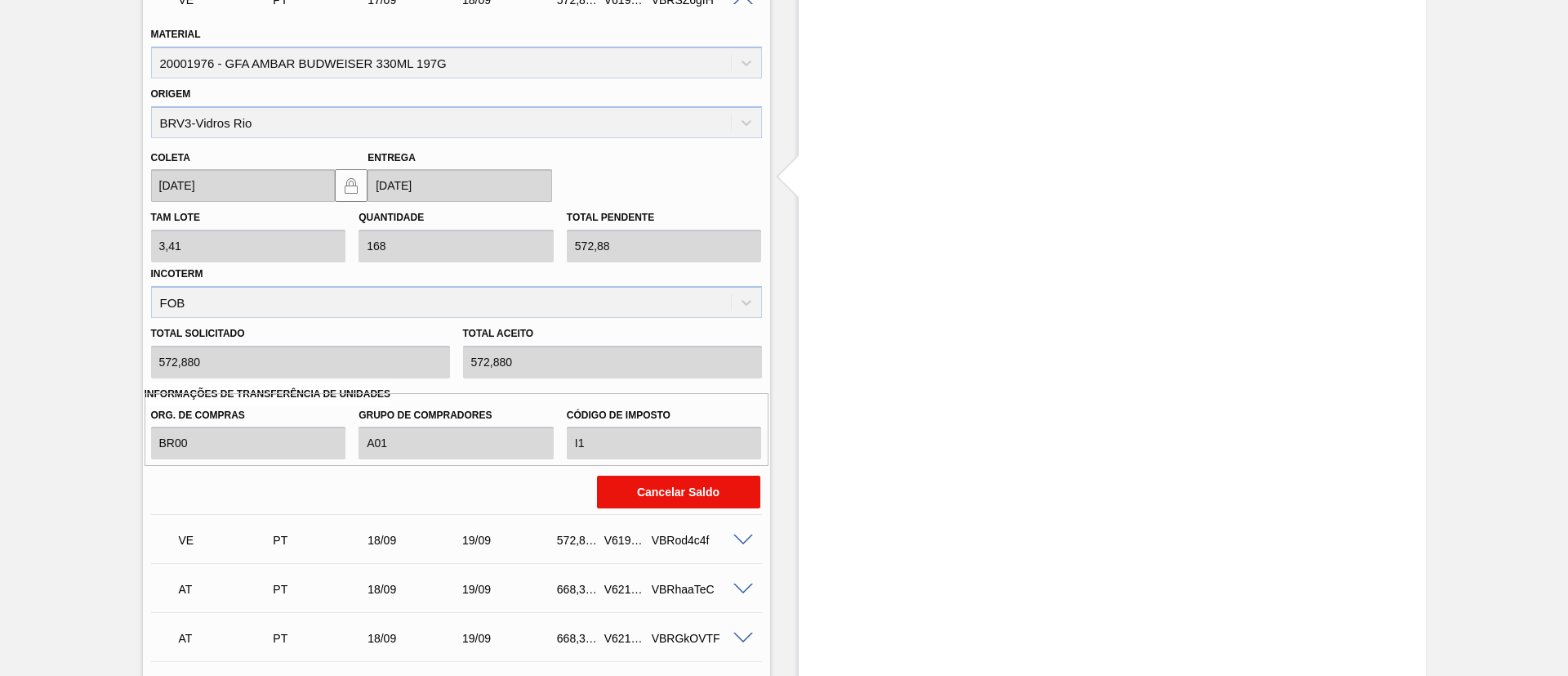
click at [639, 486] on button "Cancelar Saldo" at bounding box center [679, 492] width 163 height 33
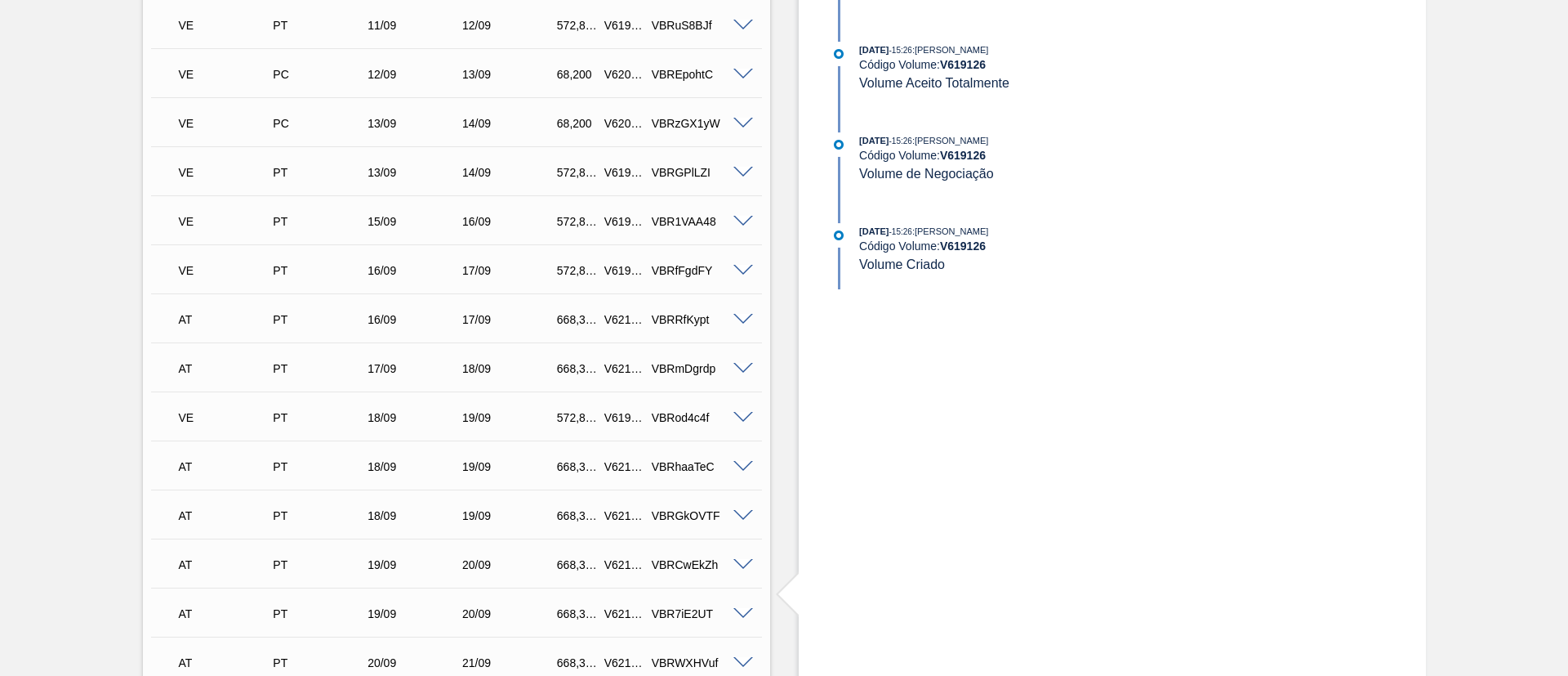
scroll to position [1689, 0]
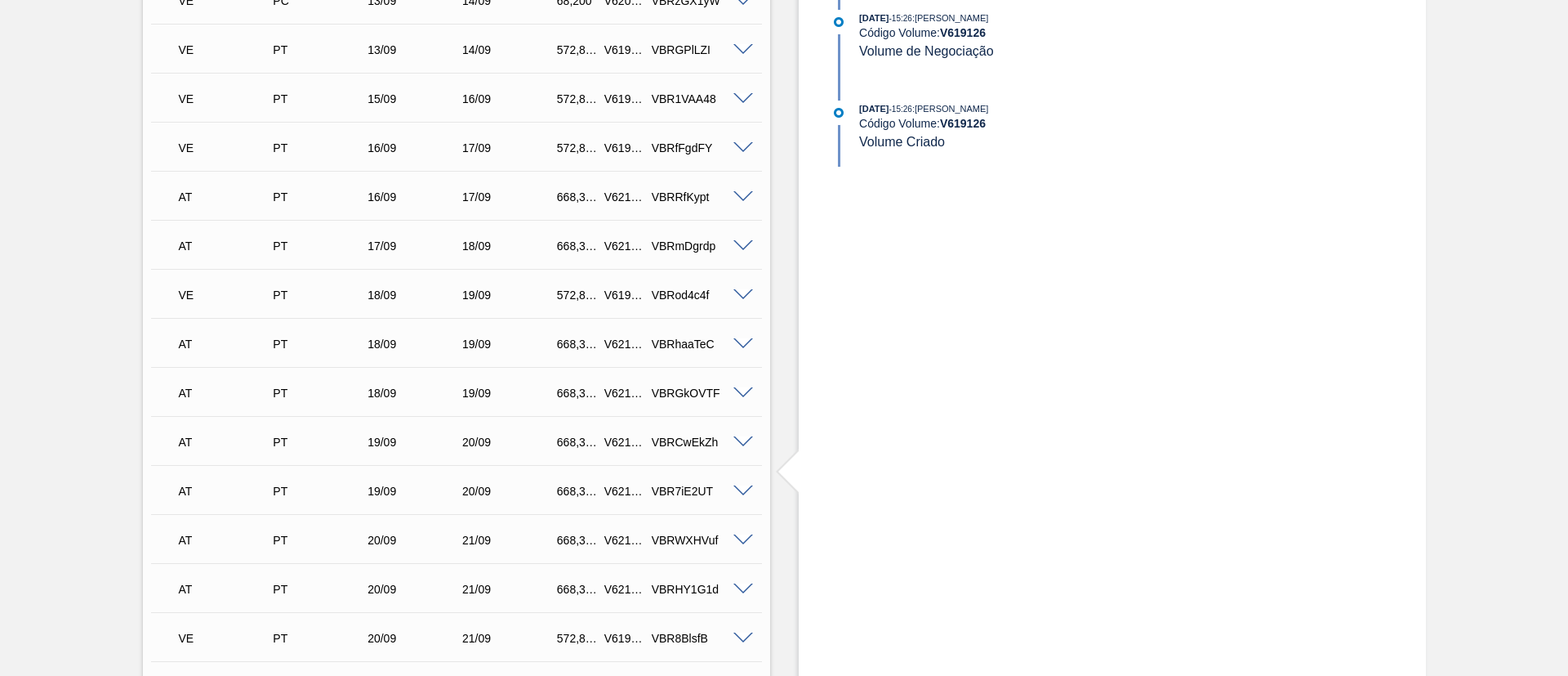
click at [740, 491] on span at bounding box center [743, 491] width 19 height 13
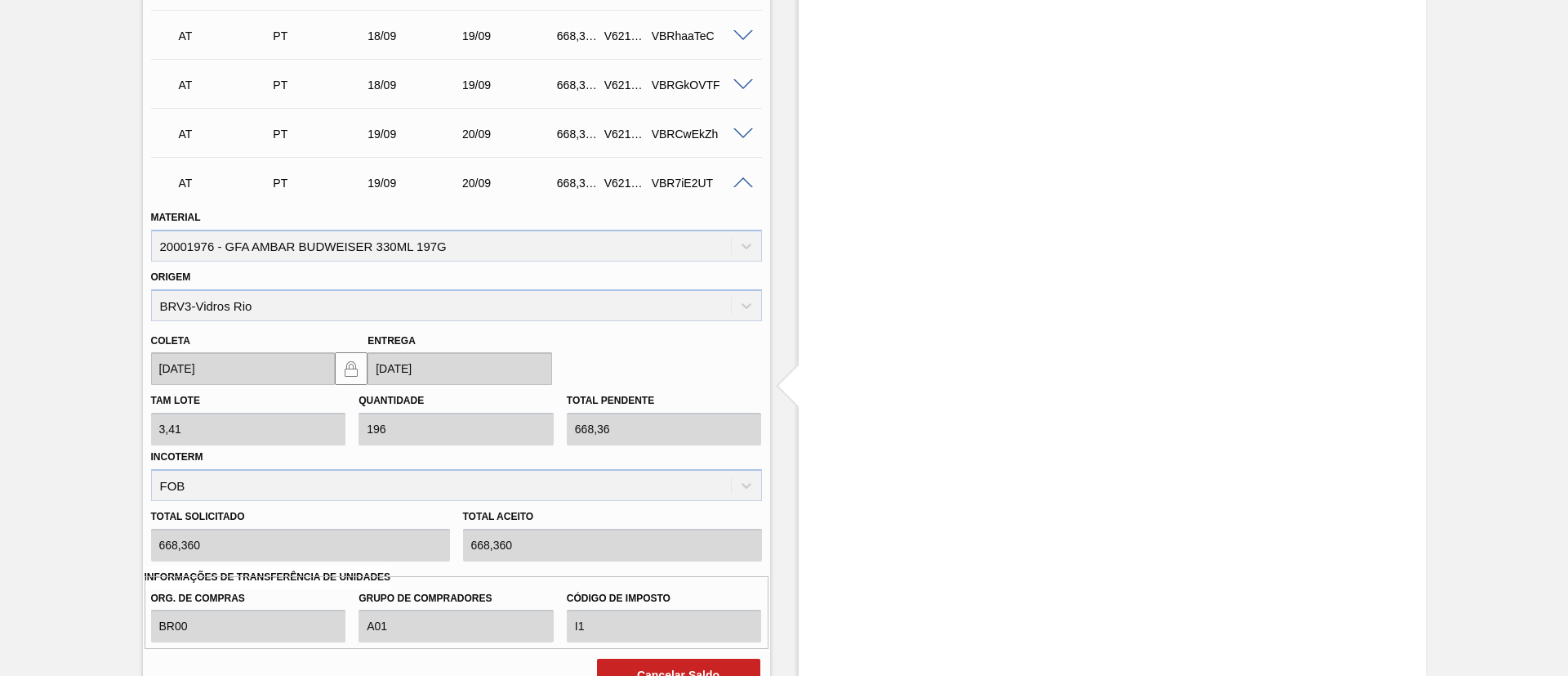
scroll to position [2056, 0]
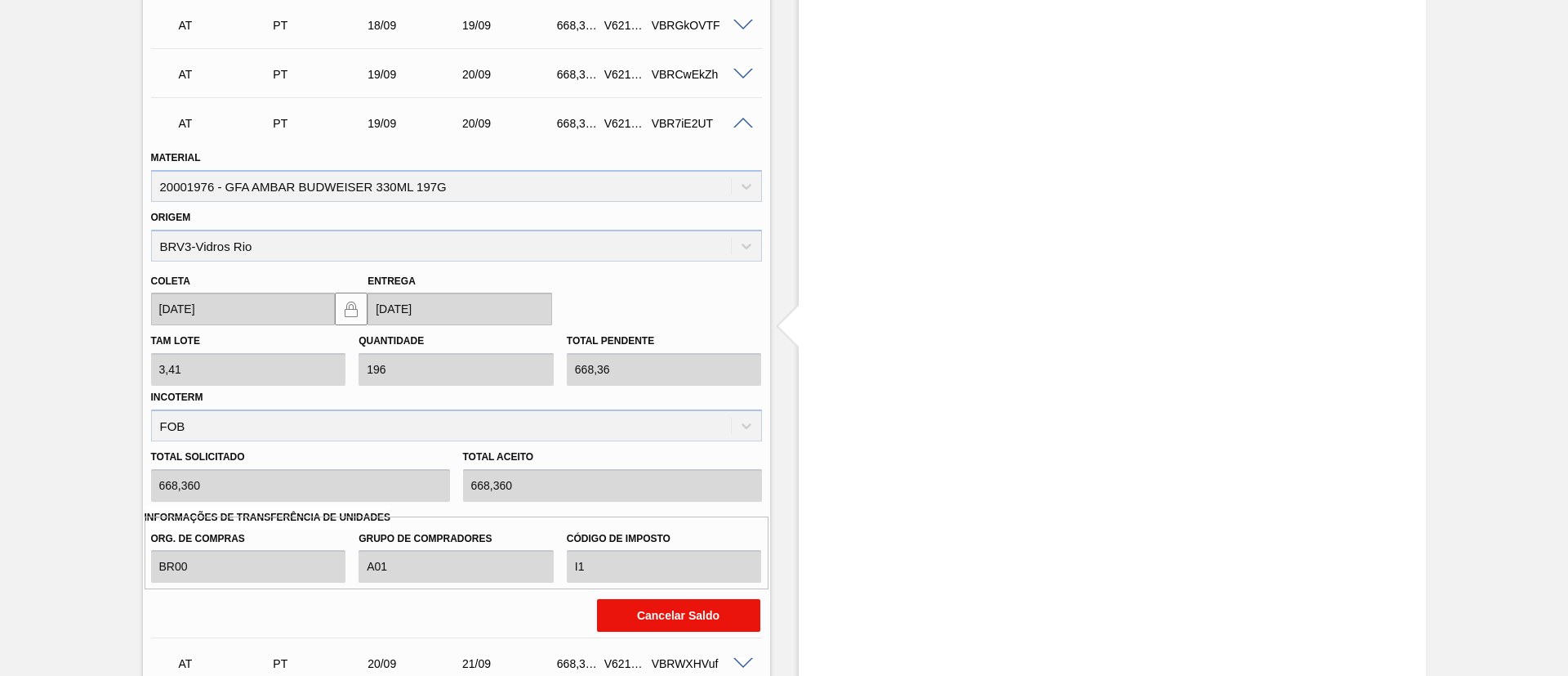
click at [684, 606] on button "Cancelar Saldo" at bounding box center [679, 615] width 163 height 33
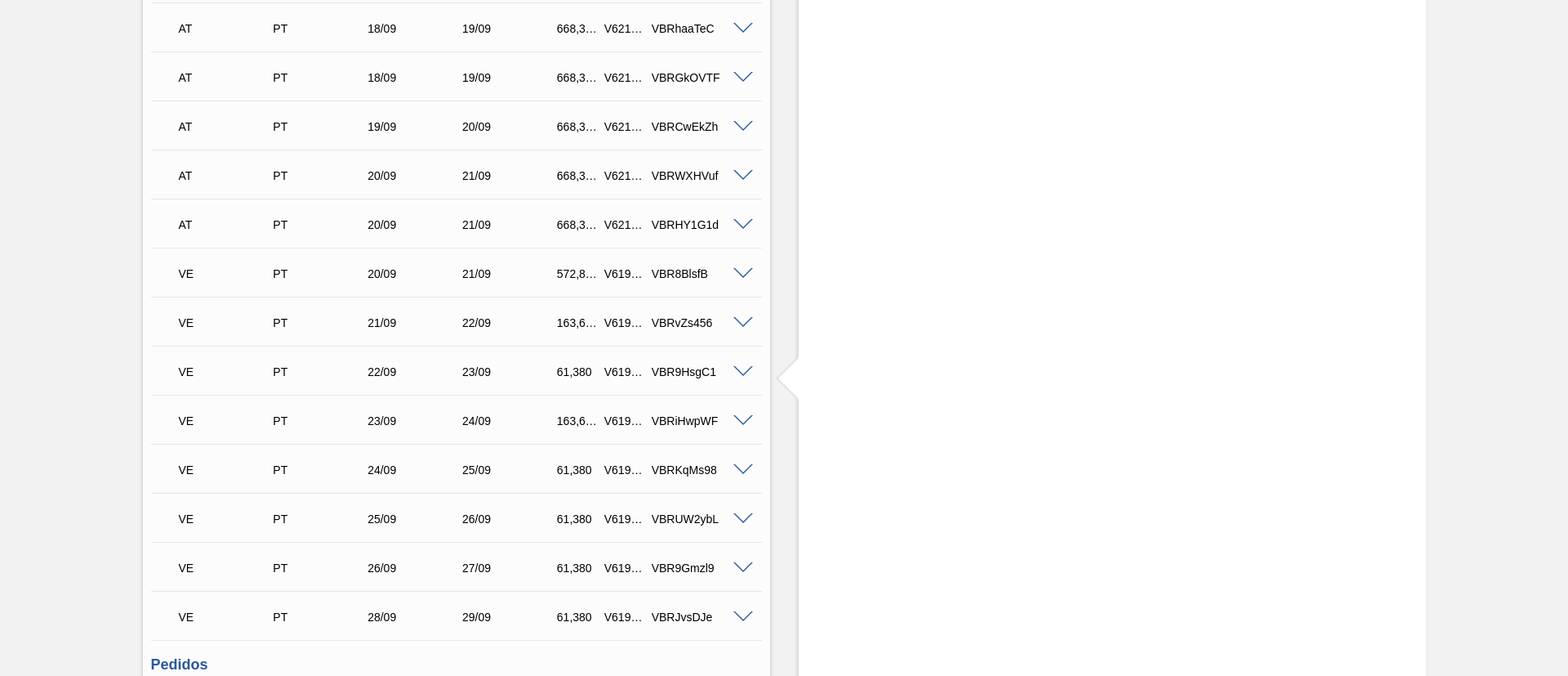
scroll to position [1934, 0]
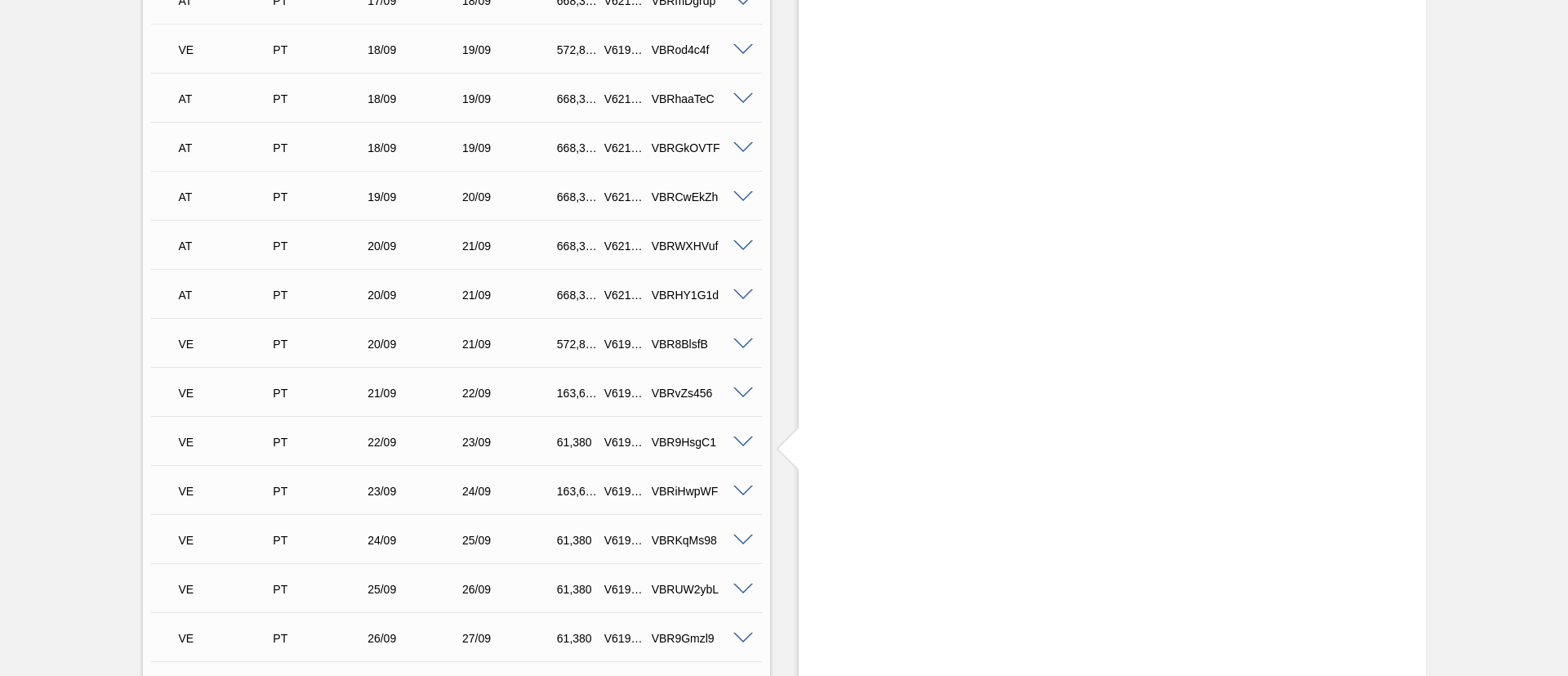
click at [747, 296] on span at bounding box center [743, 295] width 19 height 13
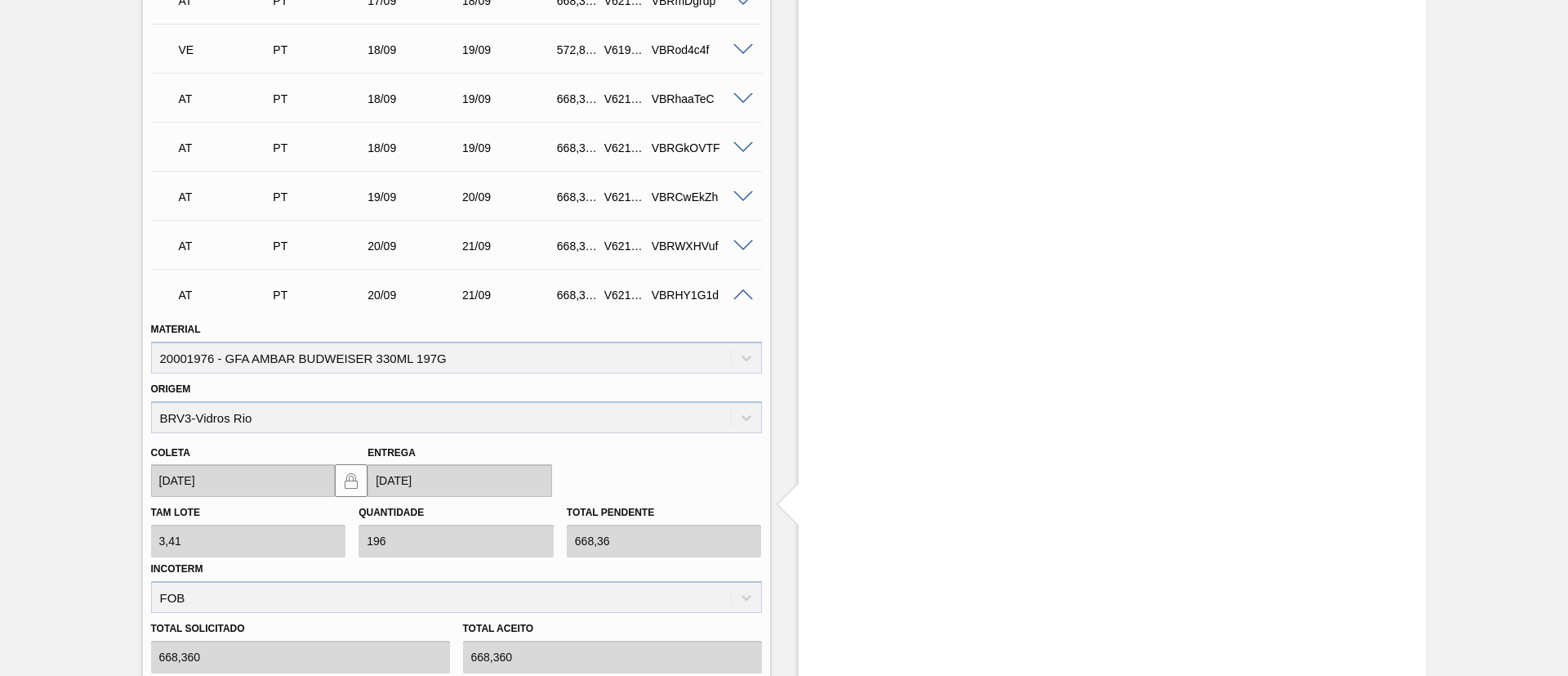
scroll to position [2302, 0]
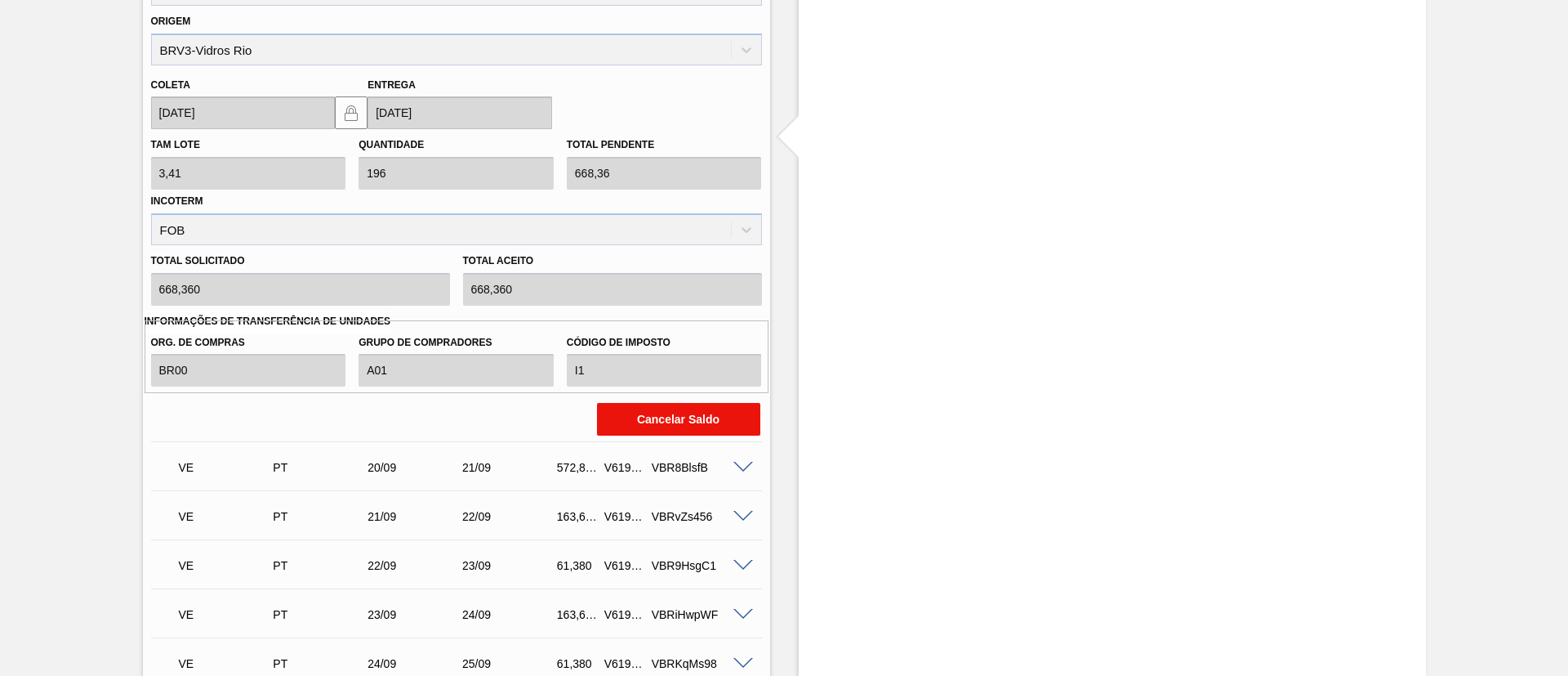
click at [686, 423] on button "Cancelar Saldo" at bounding box center [679, 419] width 163 height 33
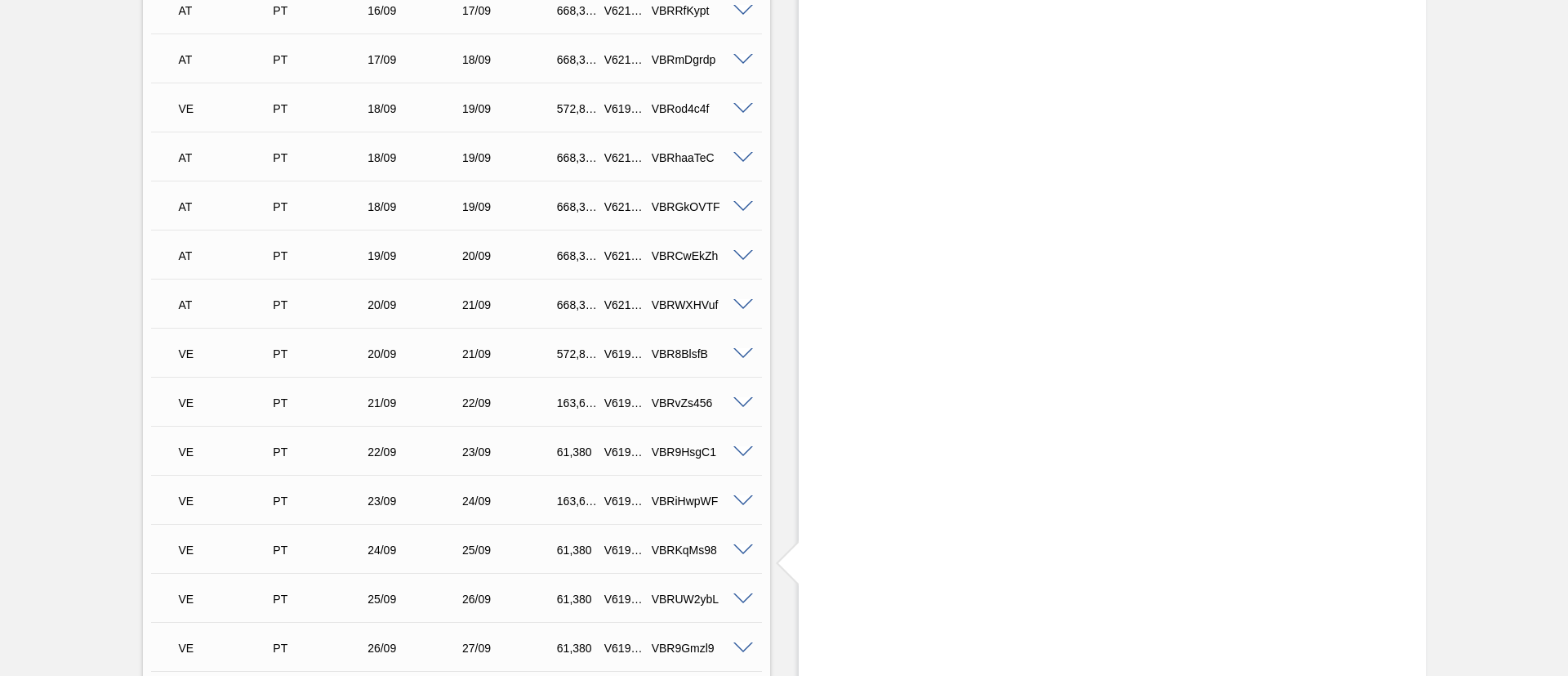
scroll to position [1761, 0]
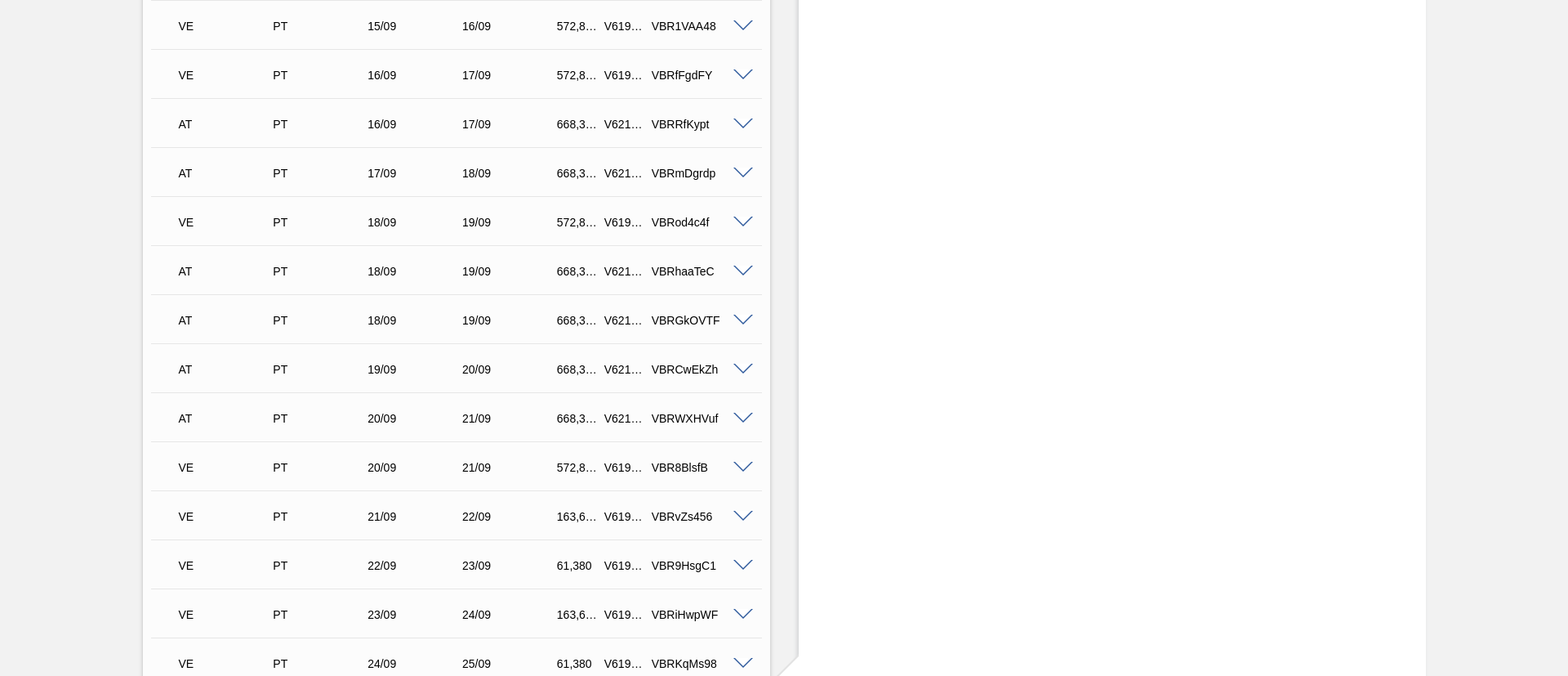
click at [739, 318] on span at bounding box center [743, 320] width 19 height 13
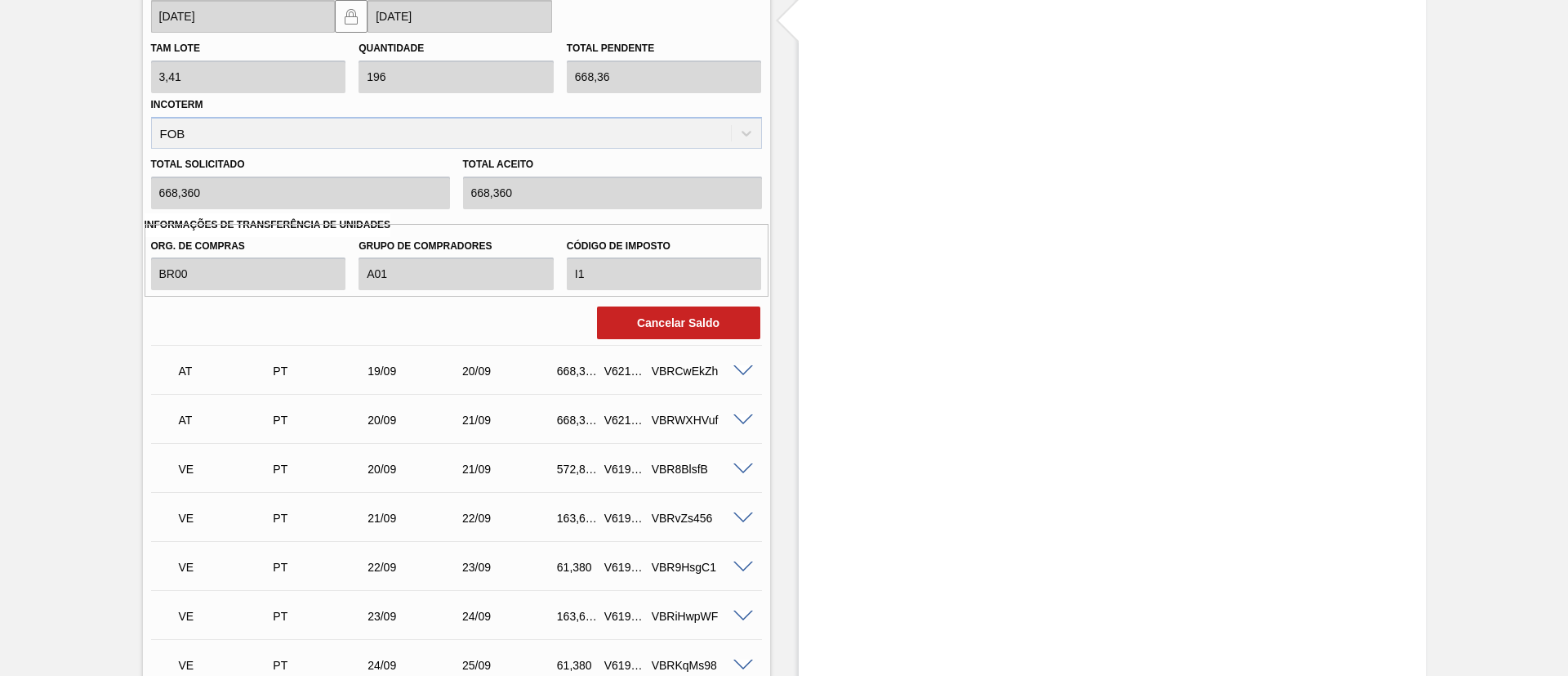
scroll to position [2251, 0]
click at [640, 332] on button "Cancelar Saldo" at bounding box center [679, 322] width 163 height 33
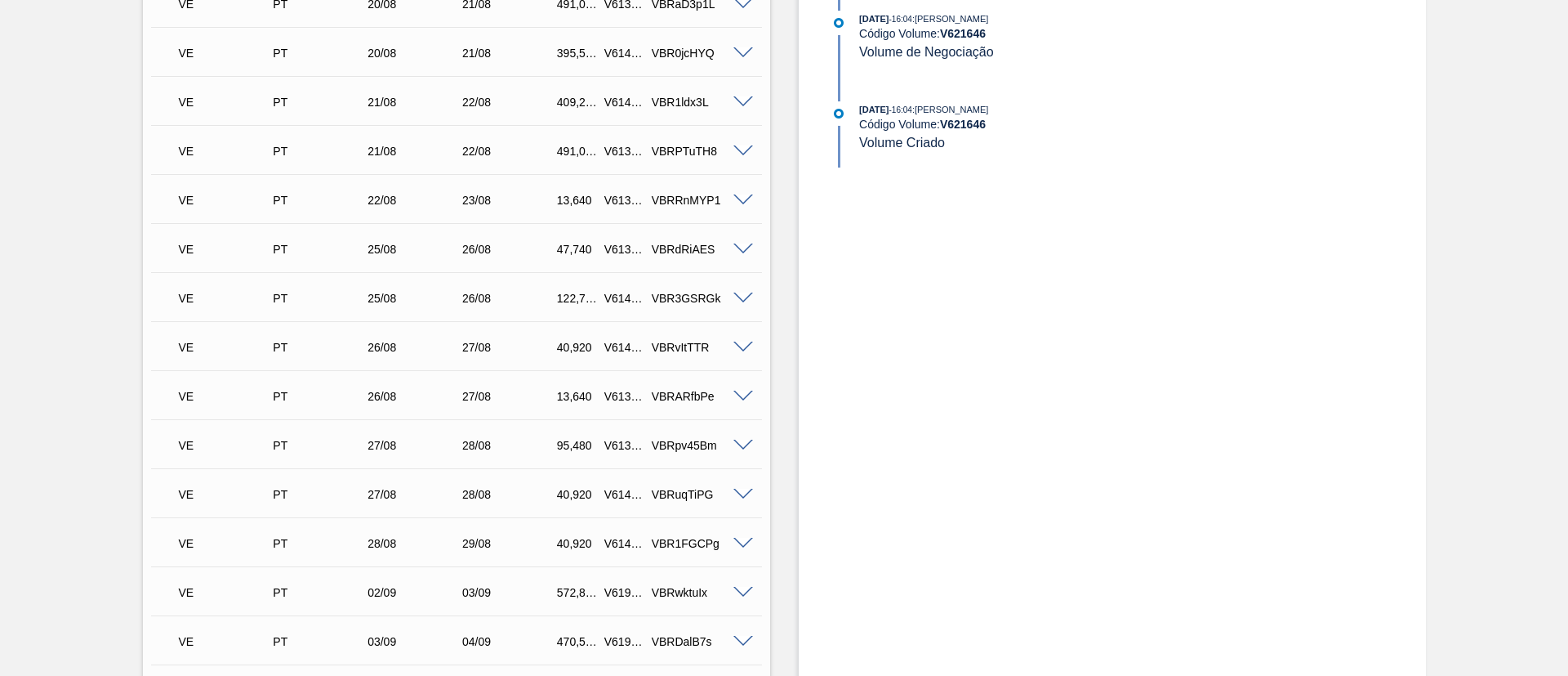
scroll to position [0, 0]
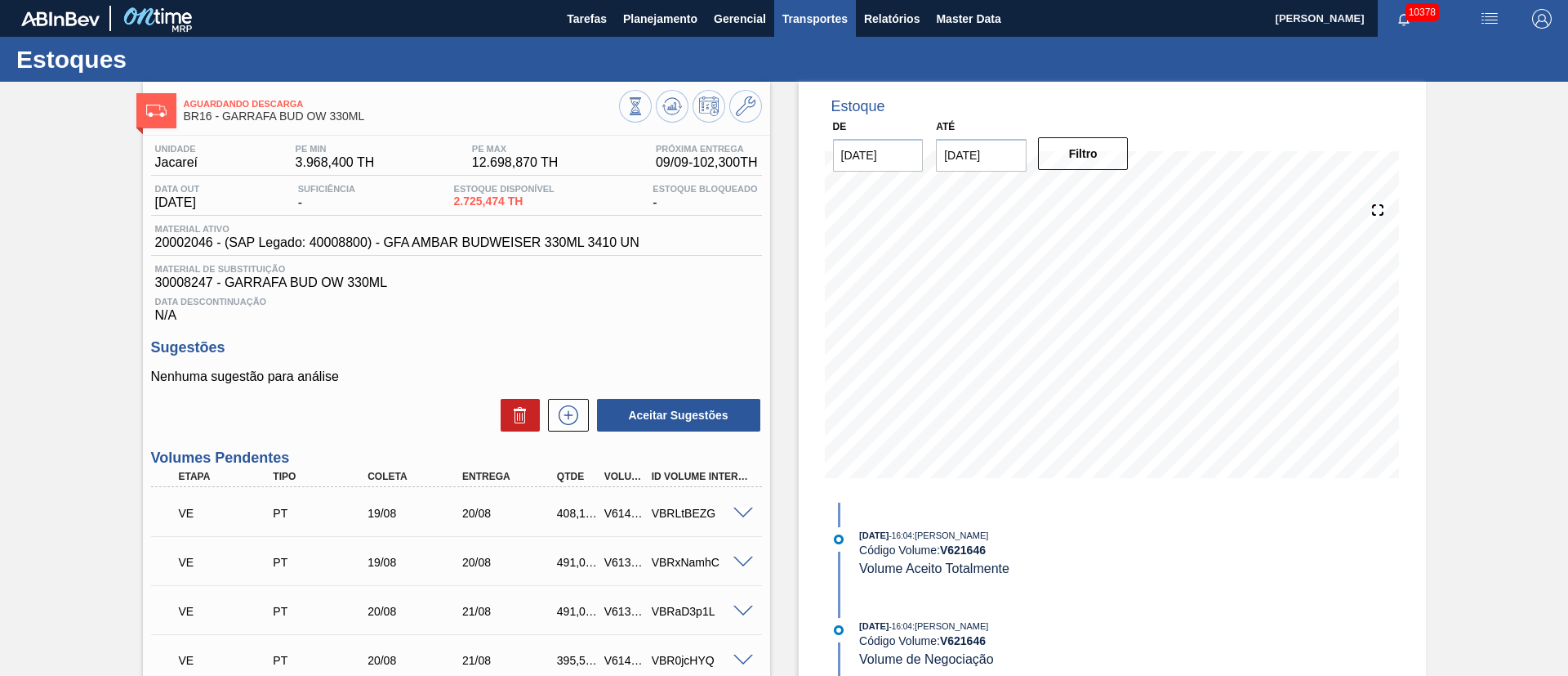
click at [817, 19] on span "Transportes" at bounding box center [815, 18] width 66 height 19
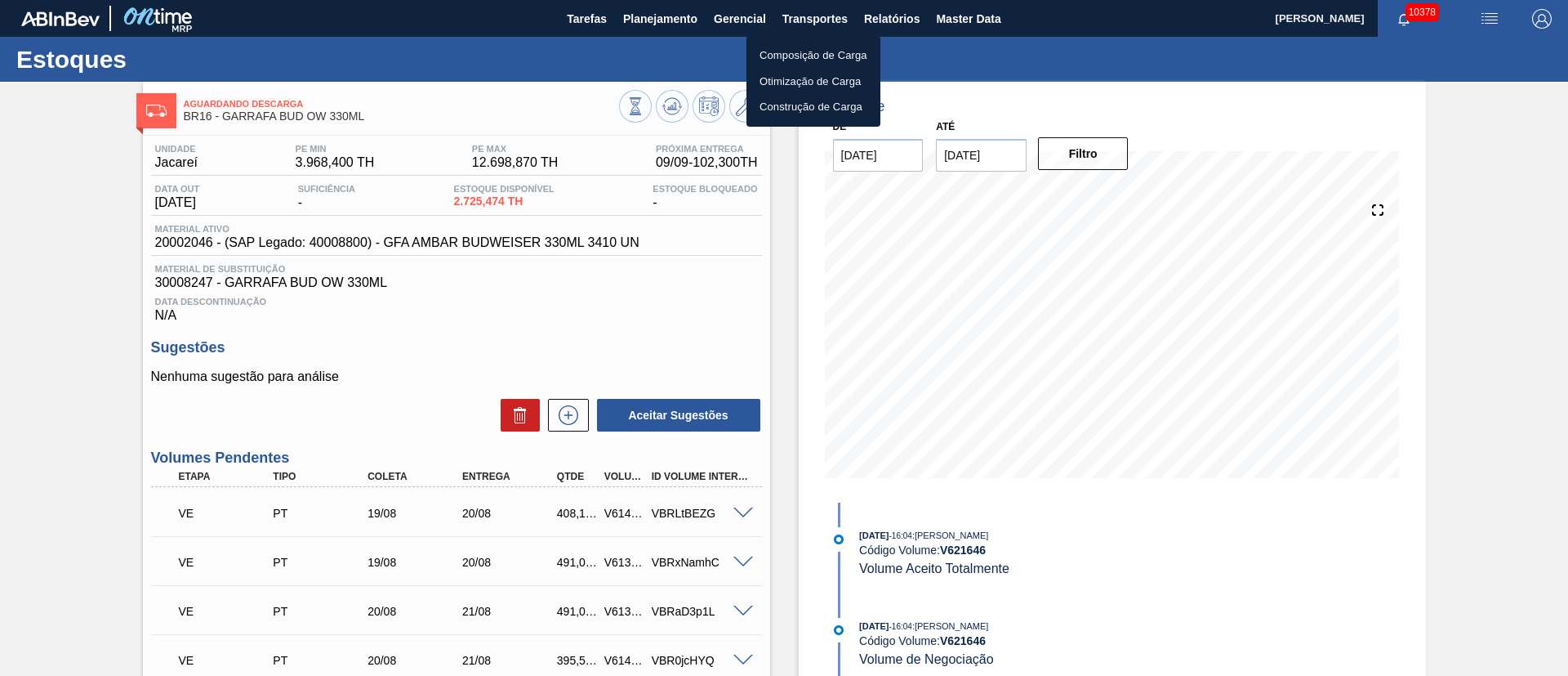
click at [809, 82] on li "Otimização de Carga" at bounding box center [813, 81] width 134 height 26
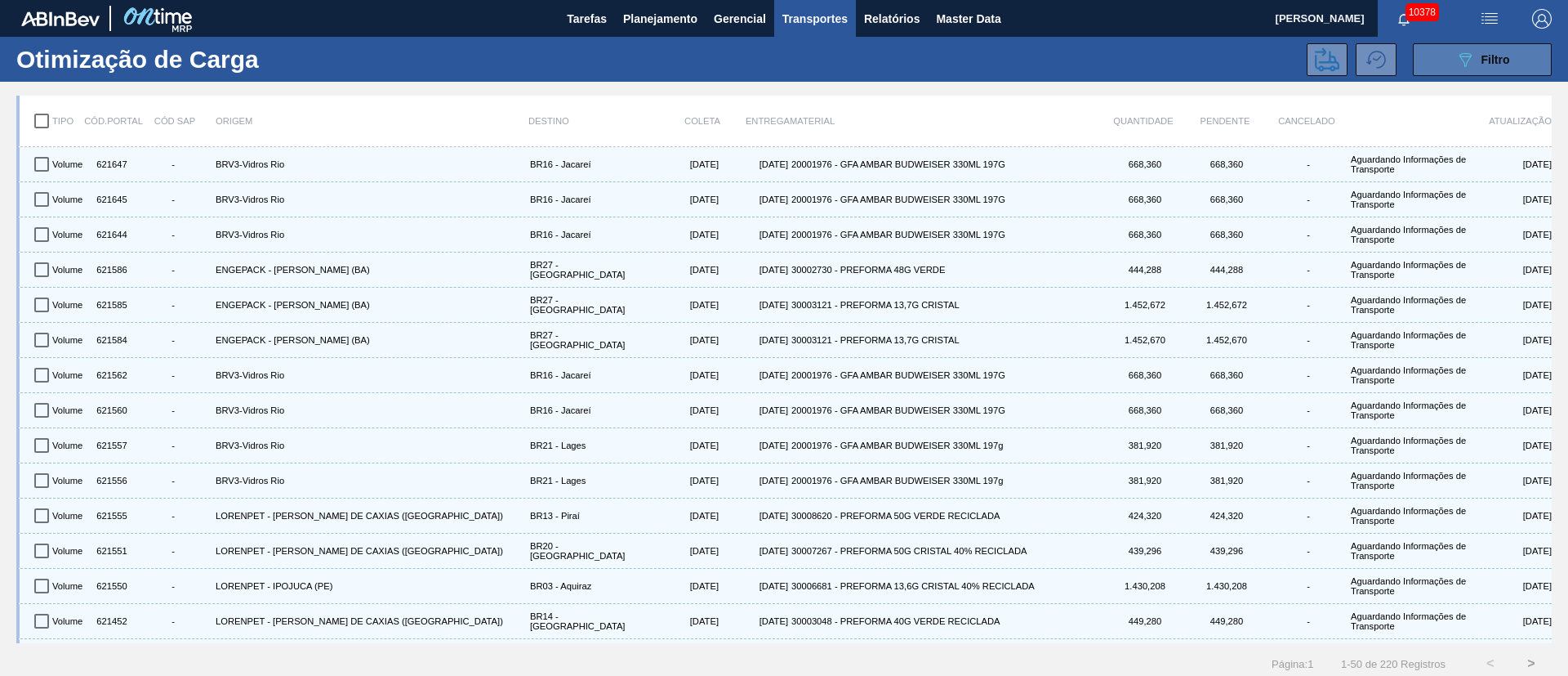
click at [1511, 55] on button "089F7B8B-B2A5-4AFE-B5C0-19BA573D28AC Filtro" at bounding box center [1483, 60] width 139 height 33
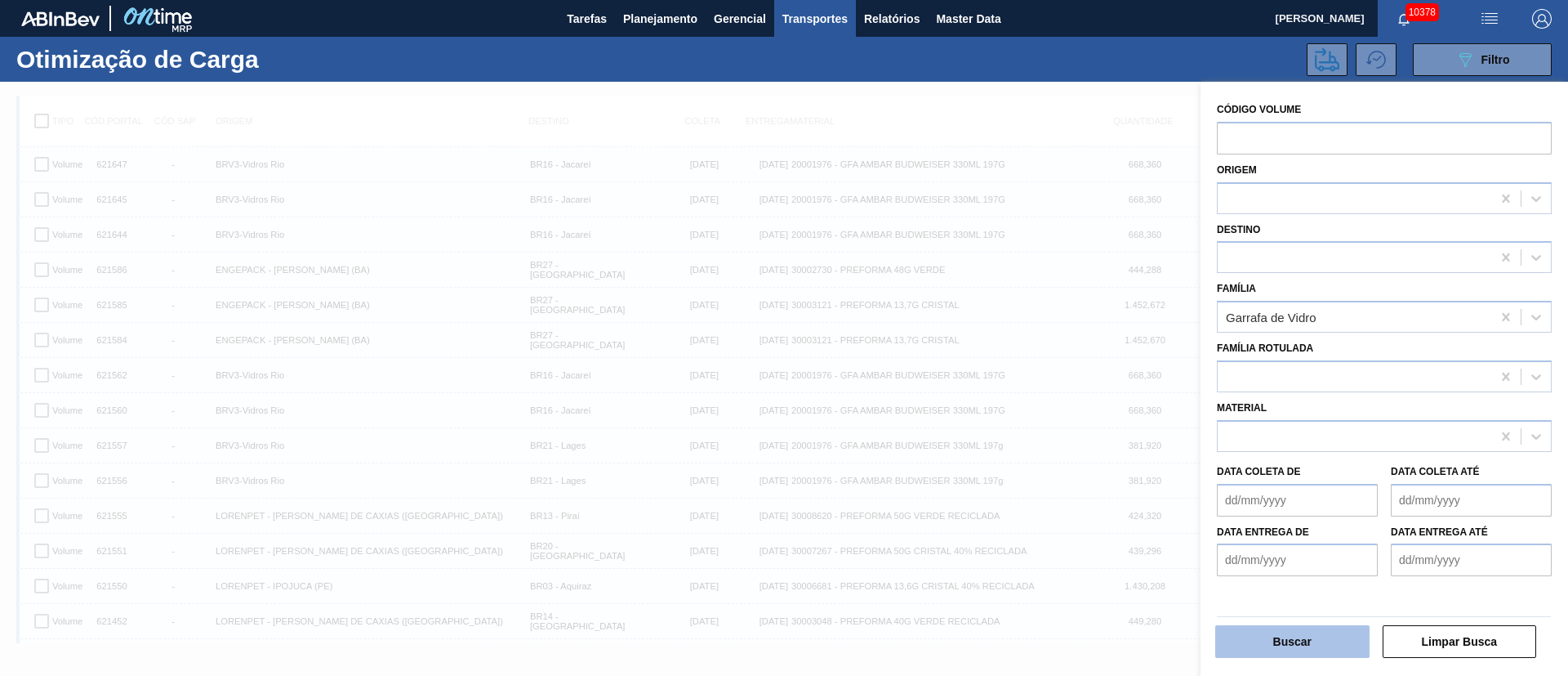
click at [1286, 640] on button "Buscar" at bounding box center [1292, 641] width 155 height 33
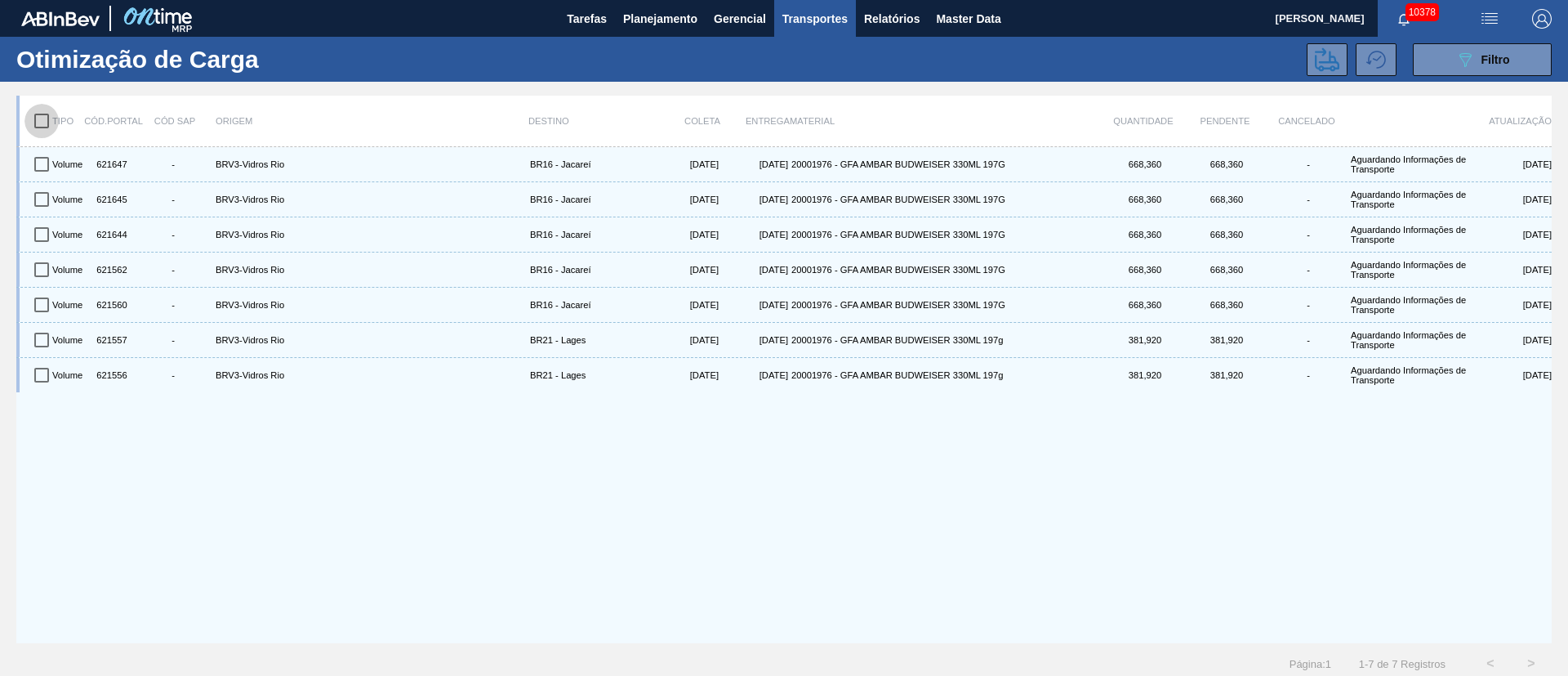
drag, startPoint x: 44, startPoint y: 120, endPoint x: 131, endPoint y: 124, distance: 87.1
click at [44, 120] on input "checkbox" at bounding box center [41, 120] width 34 height 34
checkbox input "true"
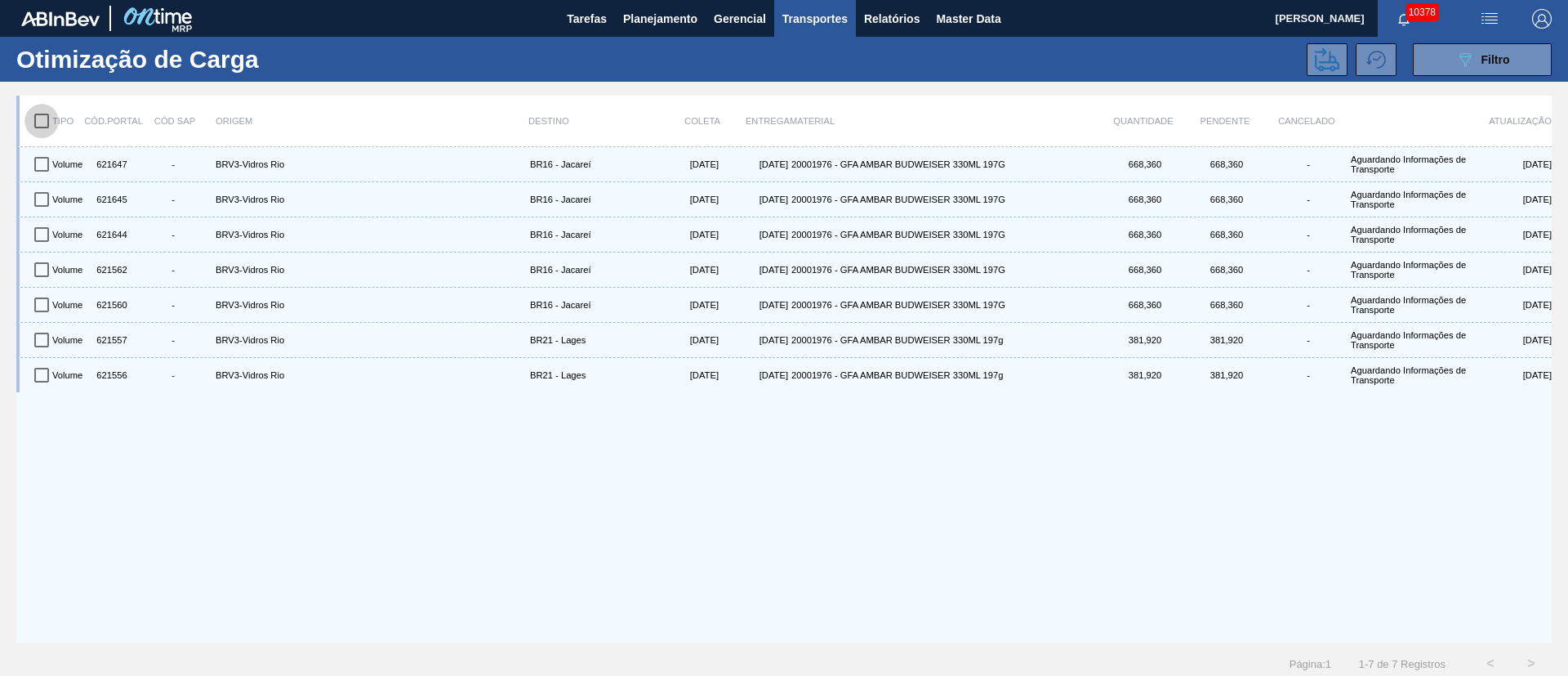
checkbox input "true"
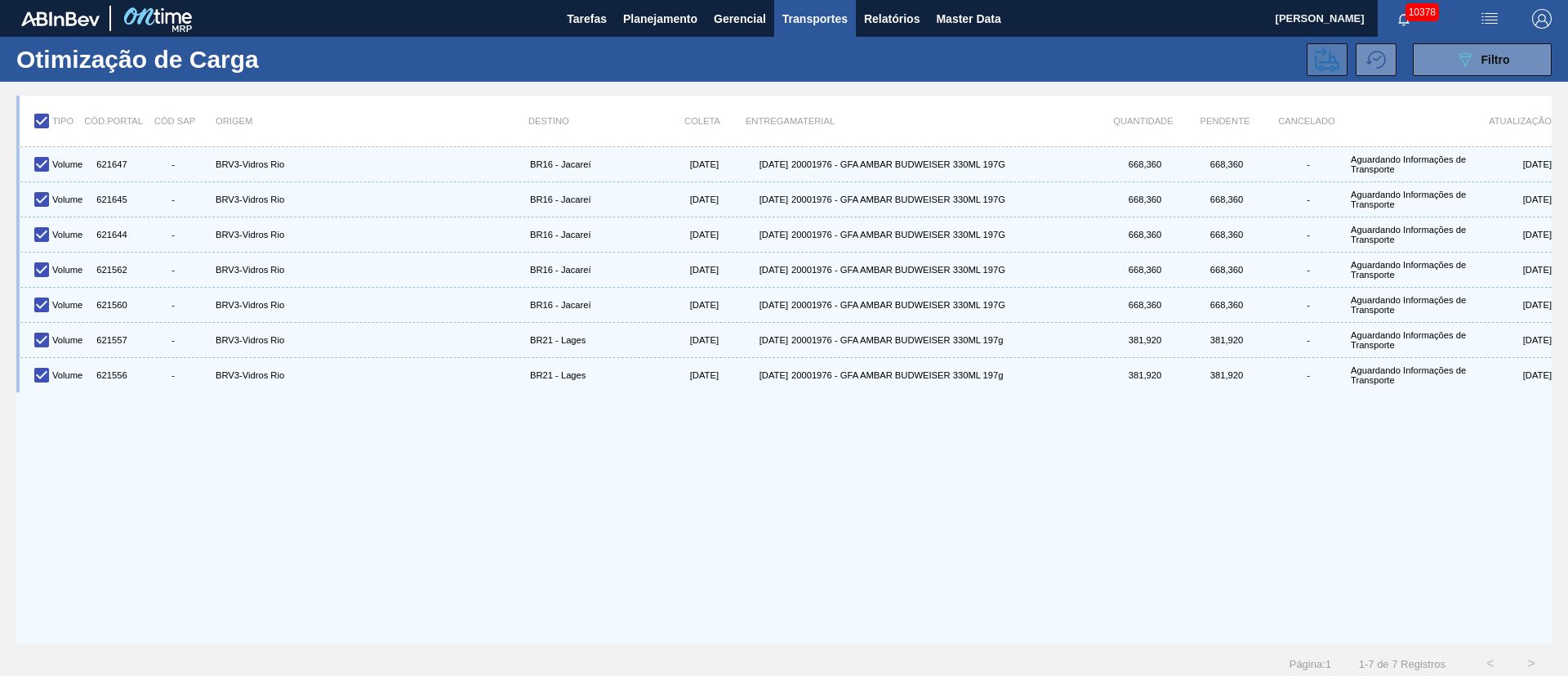
click at [1338, 63] on button at bounding box center [1327, 60] width 41 height 33
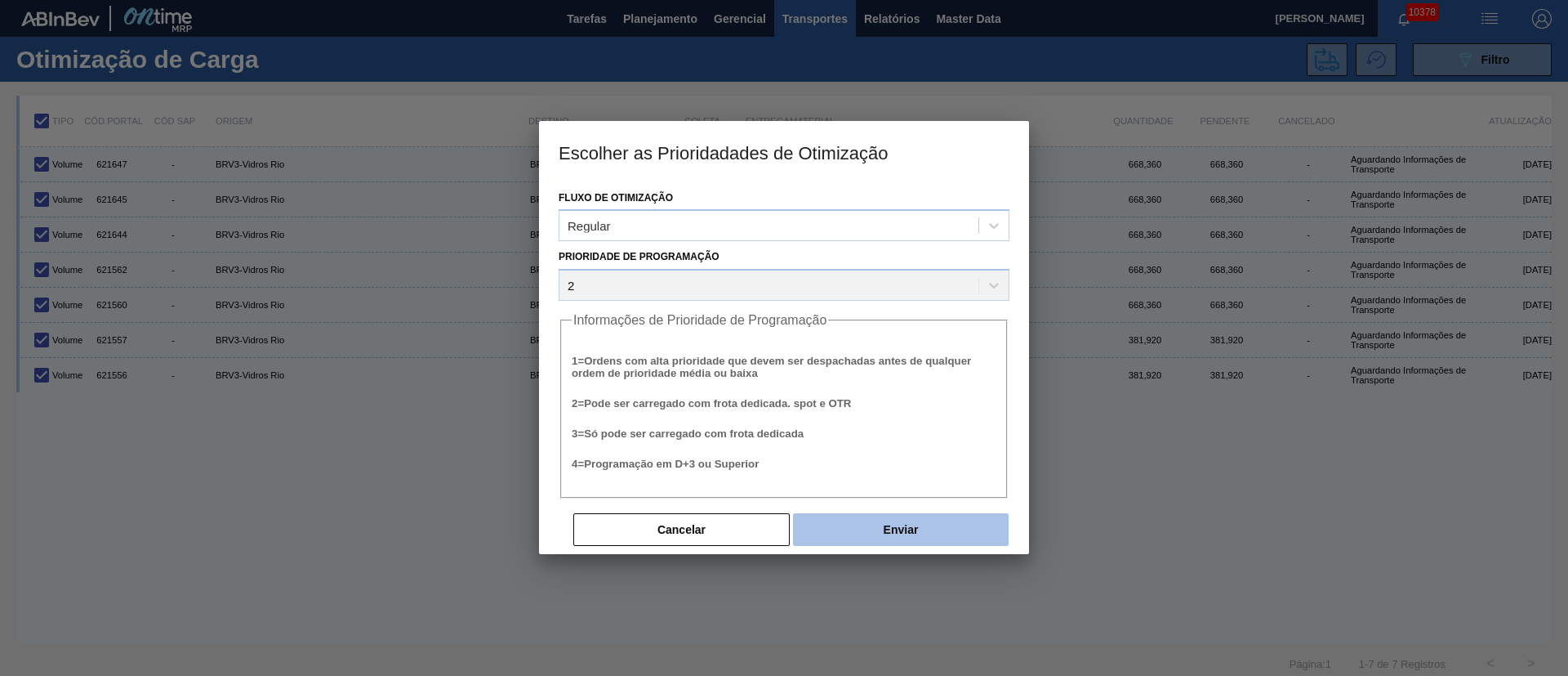
click at [919, 523] on button "Enviar" at bounding box center [900, 530] width 216 height 33
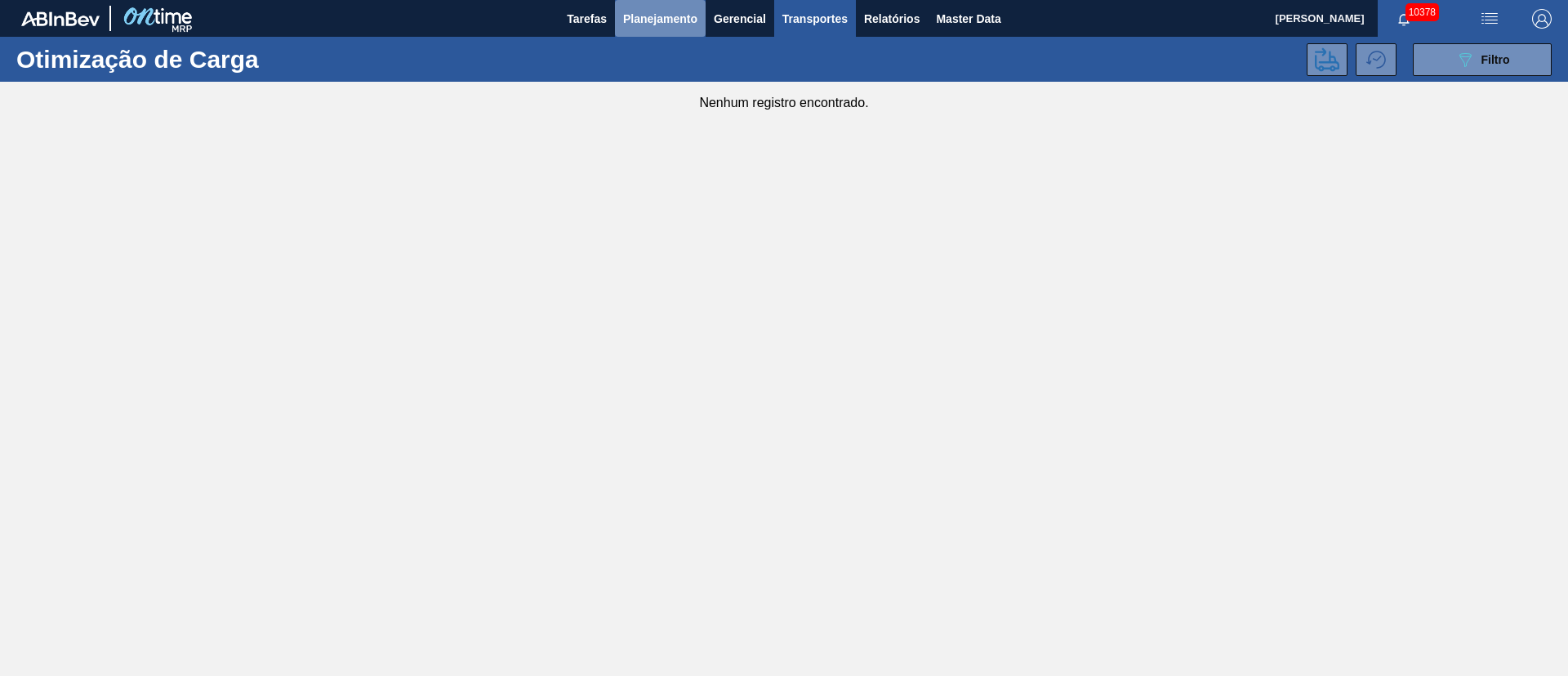
click at [649, 14] on span "Planejamento" at bounding box center [660, 18] width 74 height 19
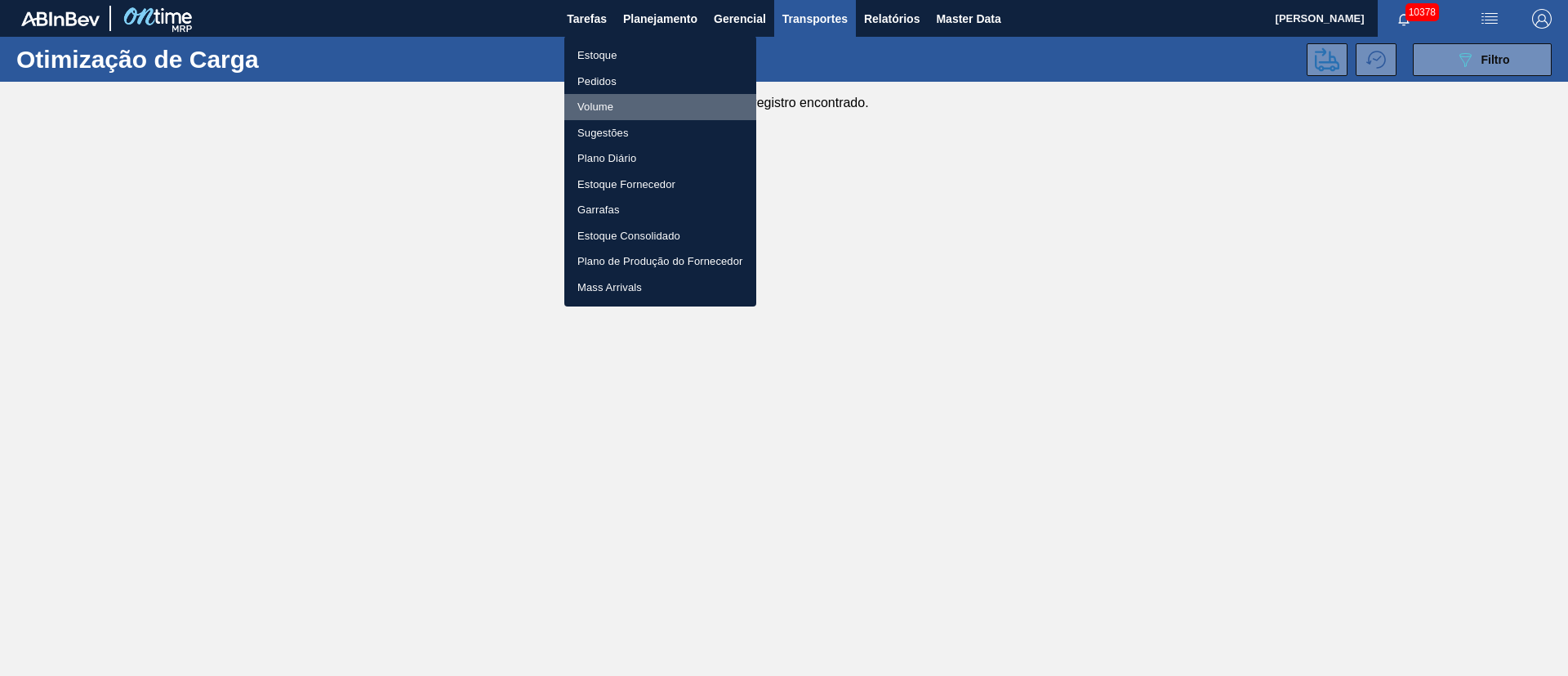
click at [584, 98] on li "Volume" at bounding box center [660, 106] width 192 height 26
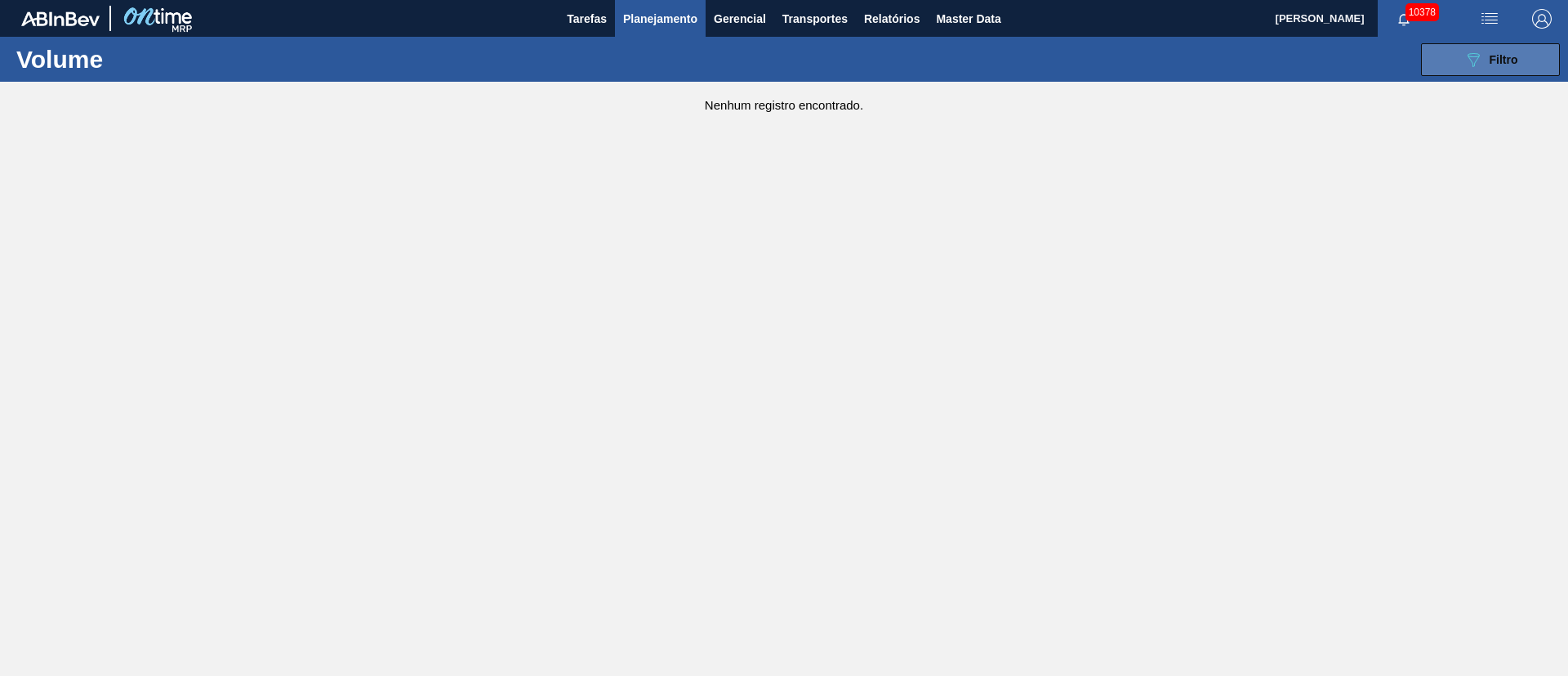
click at [1502, 57] on span "Filtro" at bounding box center [1504, 60] width 29 height 14
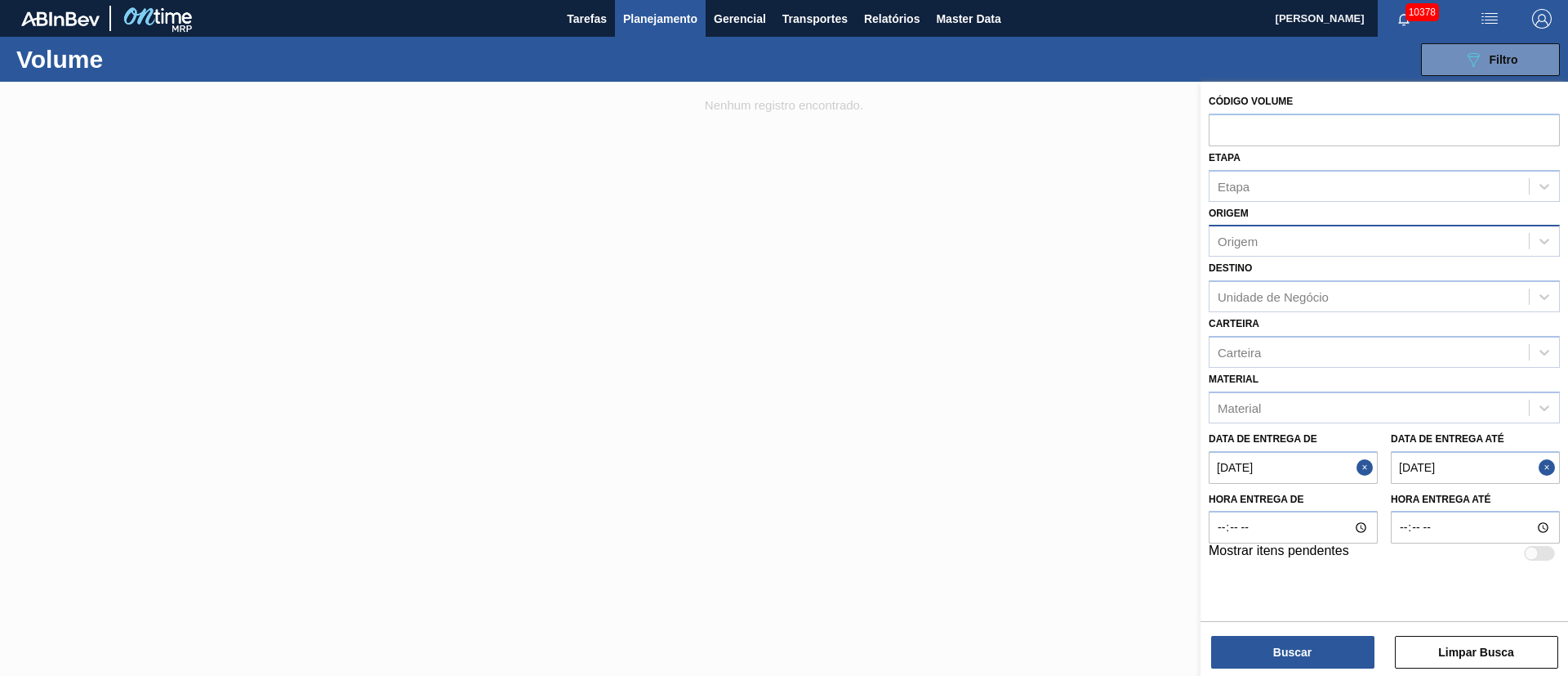
click at [1264, 240] on div "Origem" at bounding box center [1369, 241] width 319 height 23
click at [660, 21] on span "Planejamento" at bounding box center [660, 18] width 74 height 19
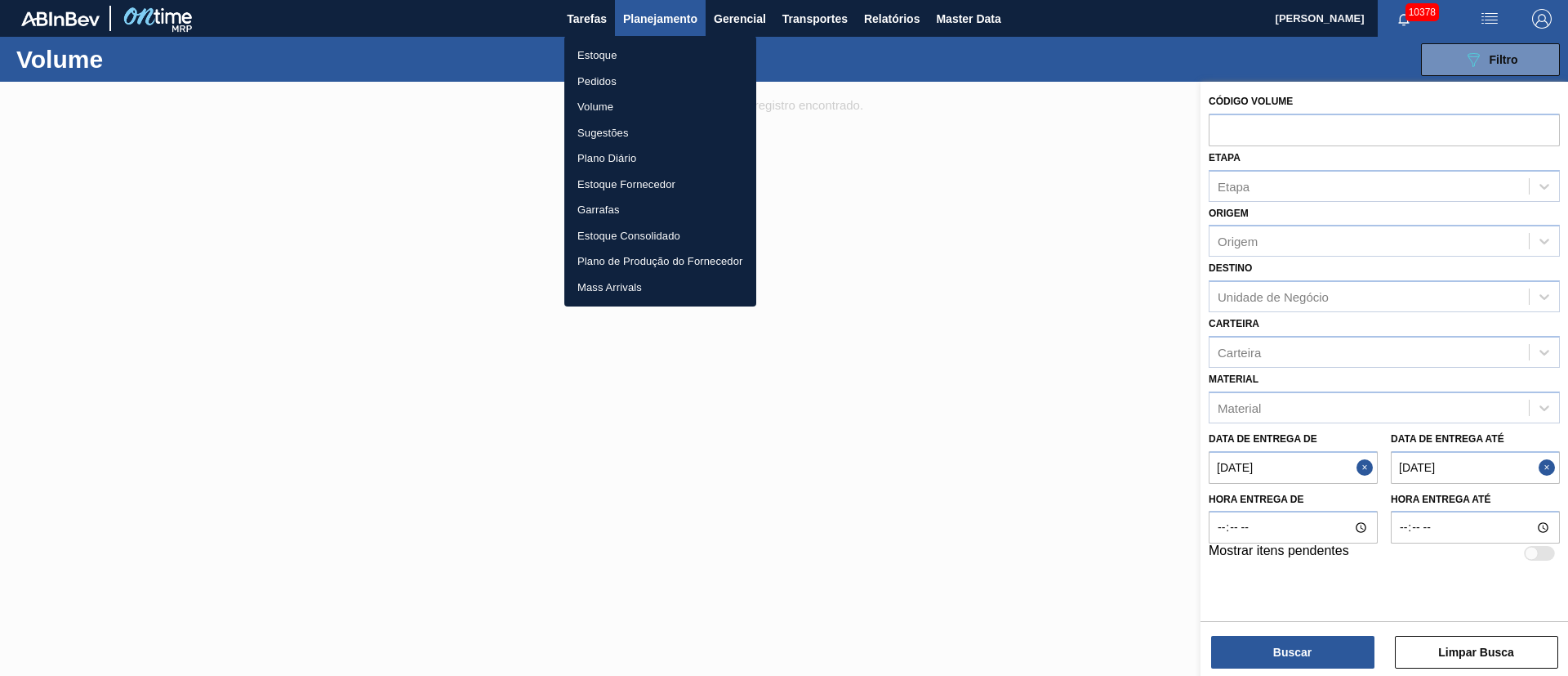
click at [595, 88] on li "Pedidos" at bounding box center [660, 81] width 192 height 26
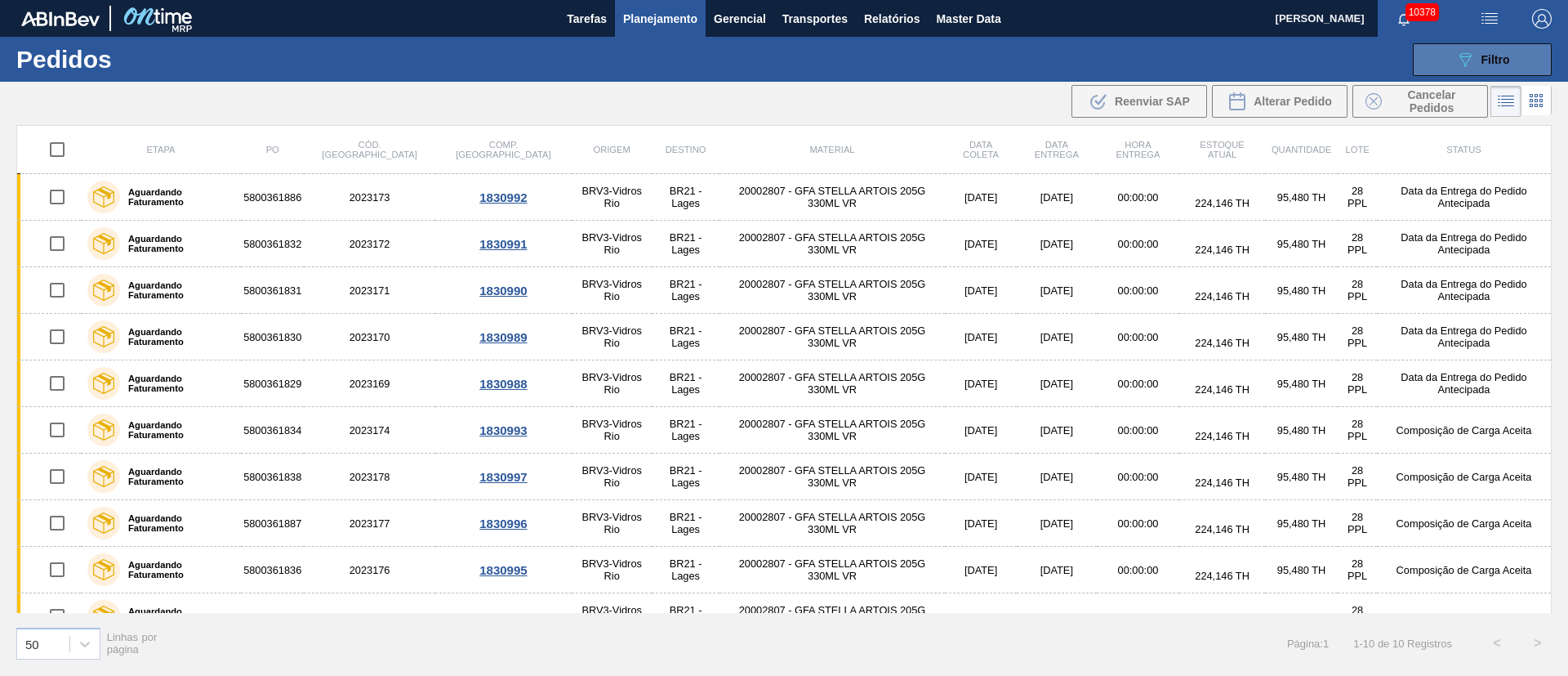
click at [1478, 61] on div "089F7B8B-B2A5-4AFE-B5C0-19BA573D28AC Filtro" at bounding box center [1482, 60] width 55 height 19
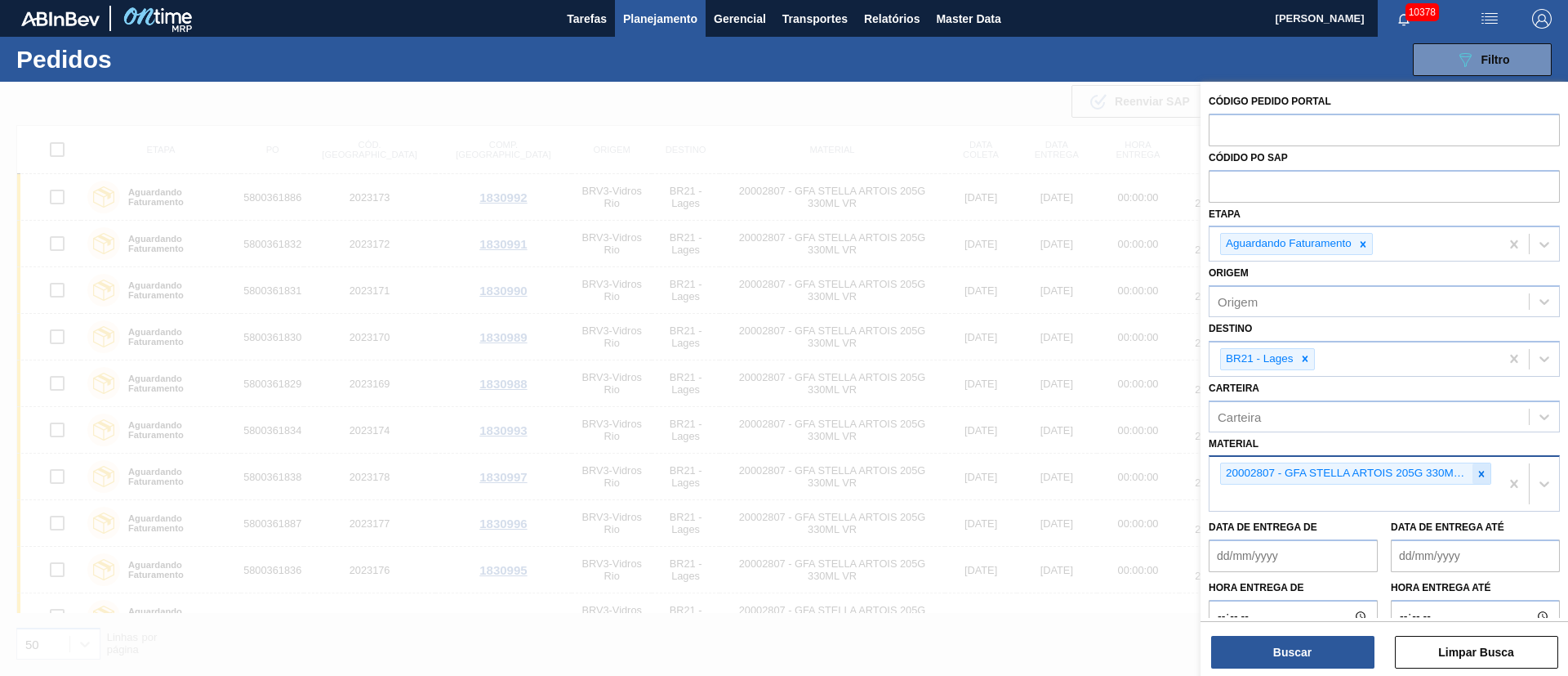
click at [1480, 478] on icon at bounding box center [1482, 474] width 12 height 12
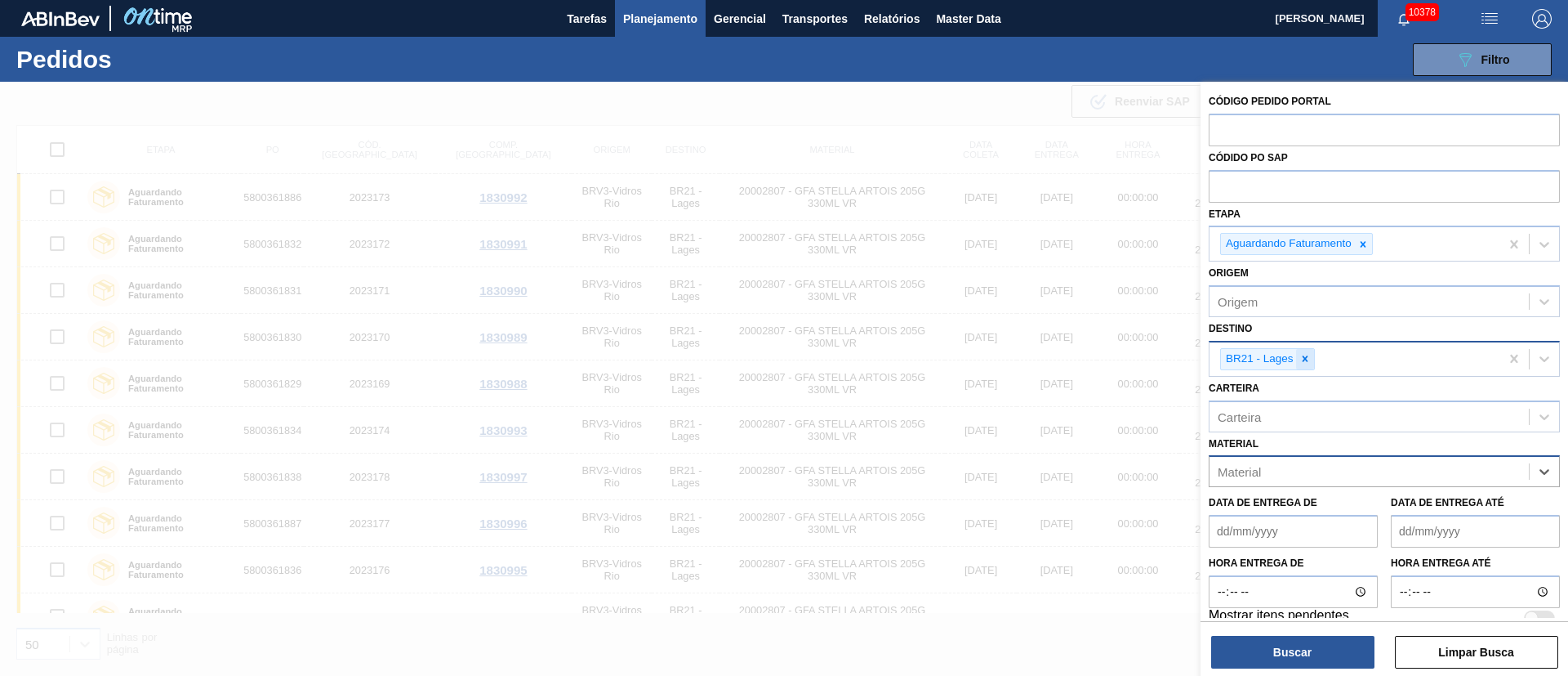
click at [1308, 362] on icon at bounding box center [1305, 359] width 12 height 12
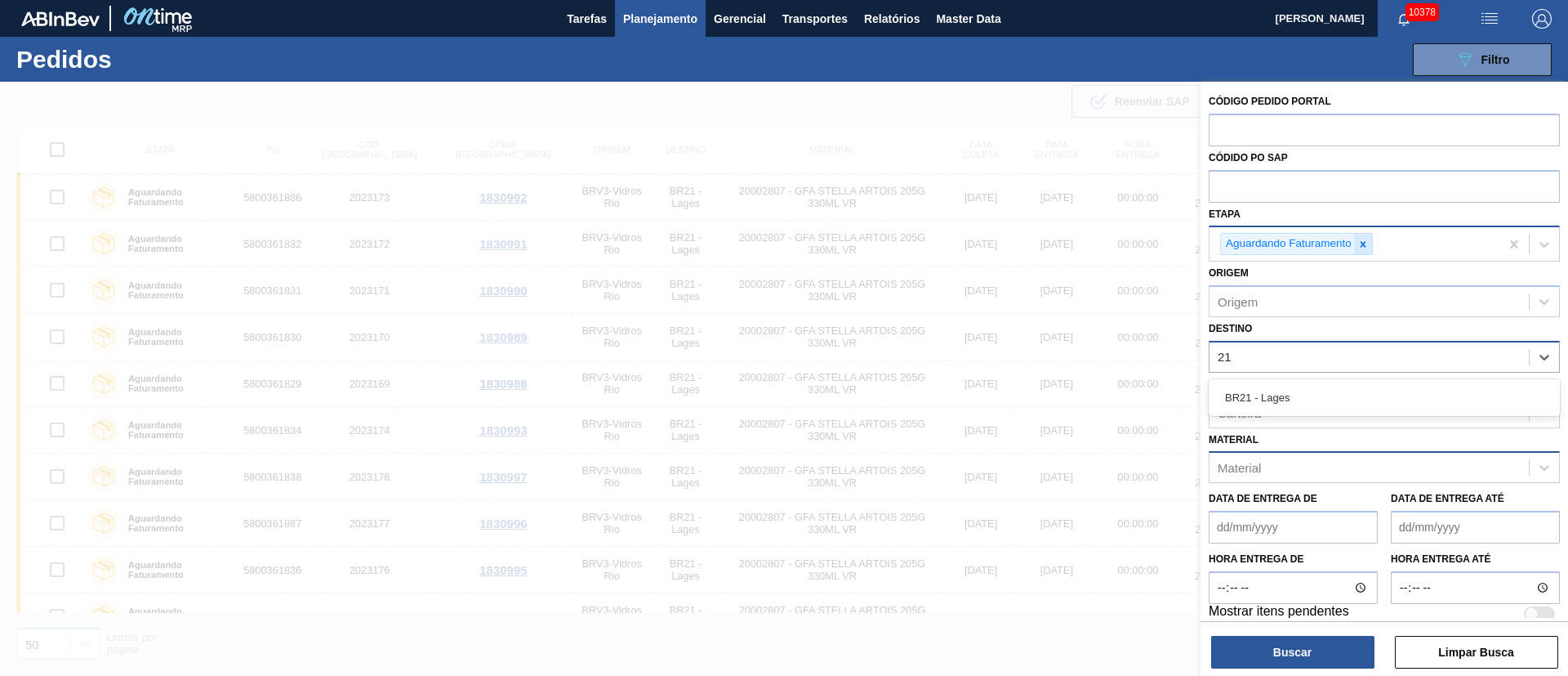
click at [1364, 239] on icon at bounding box center [1363, 245] width 12 height 12
type input "21"
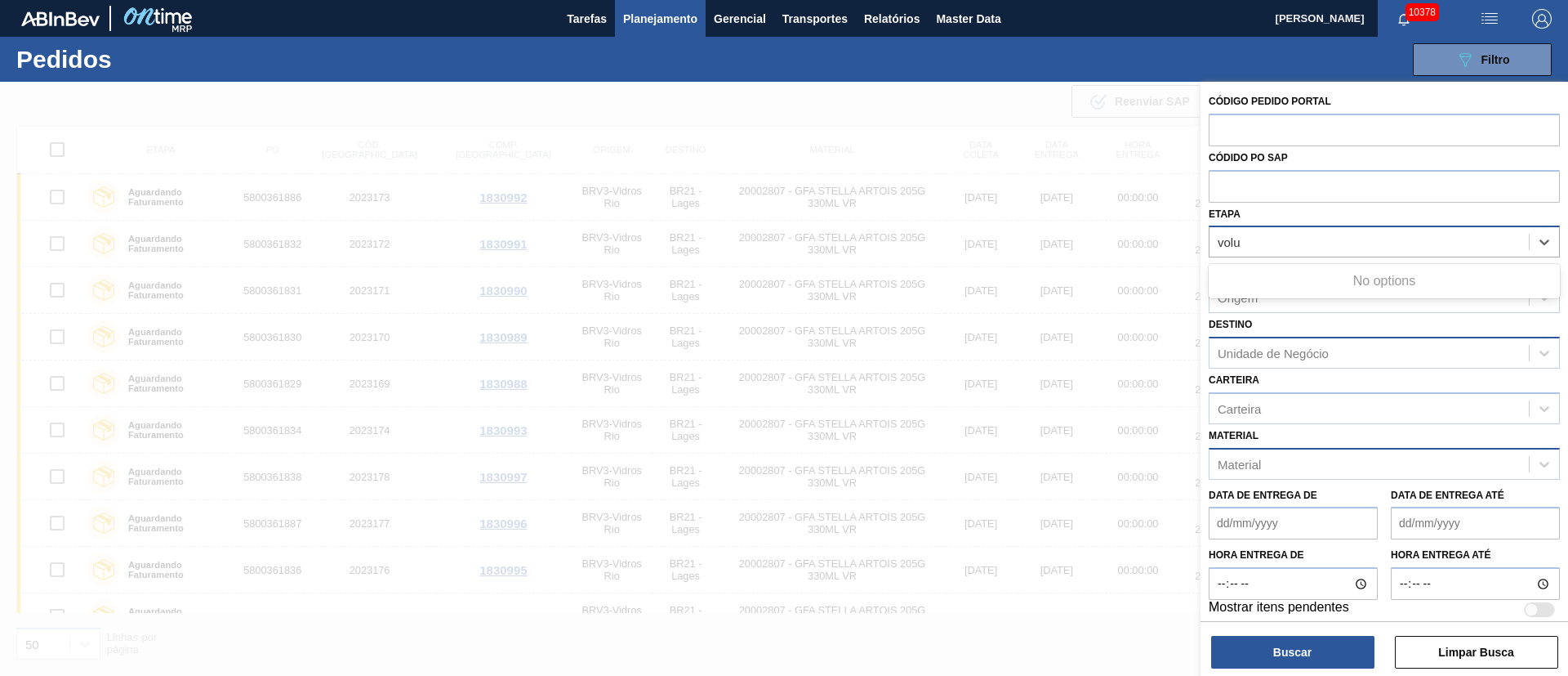
type input "volu"
click at [1290, 312] on div "Origem" at bounding box center [1383, 297] width 351 height 32
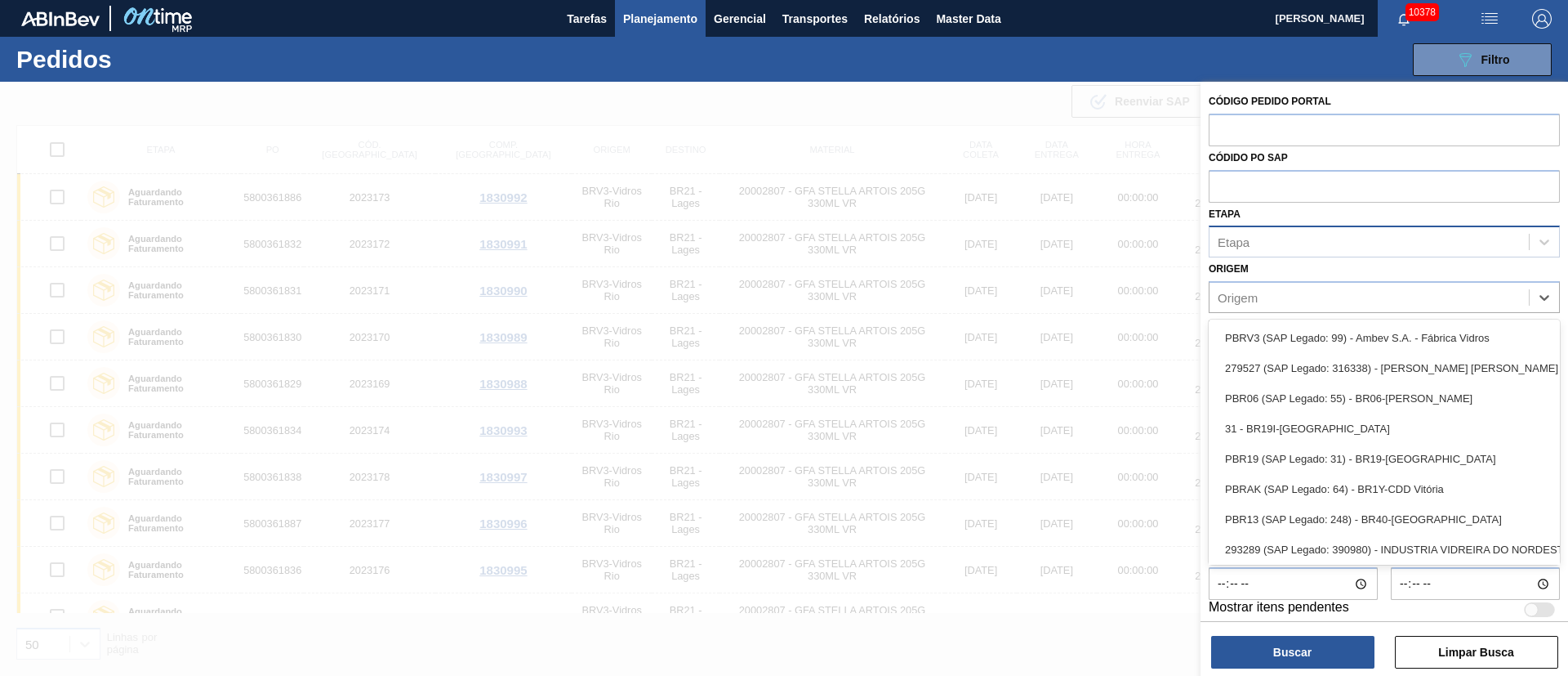
click at [1275, 250] on div "Etapa" at bounding box center [1369, 242] width 319 height 23
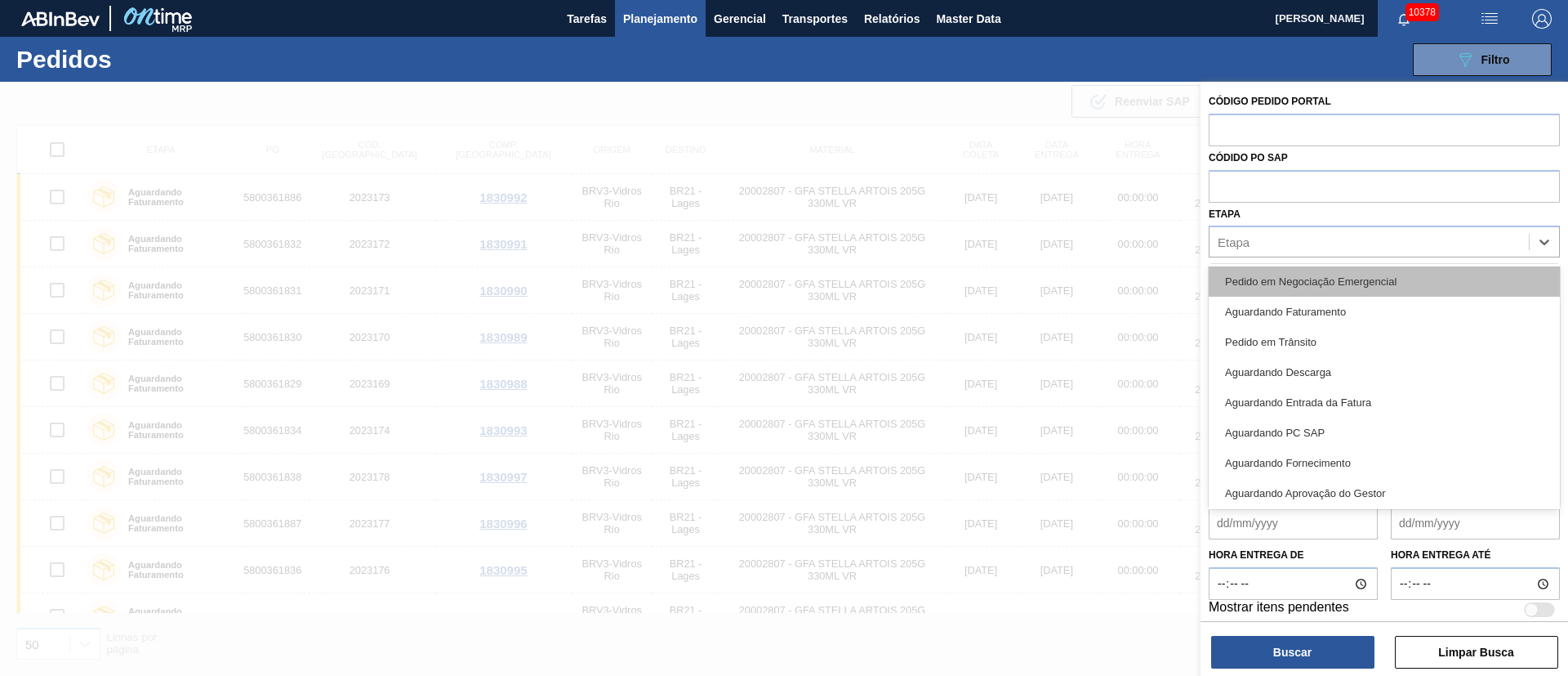
scroll to position [215, 0]
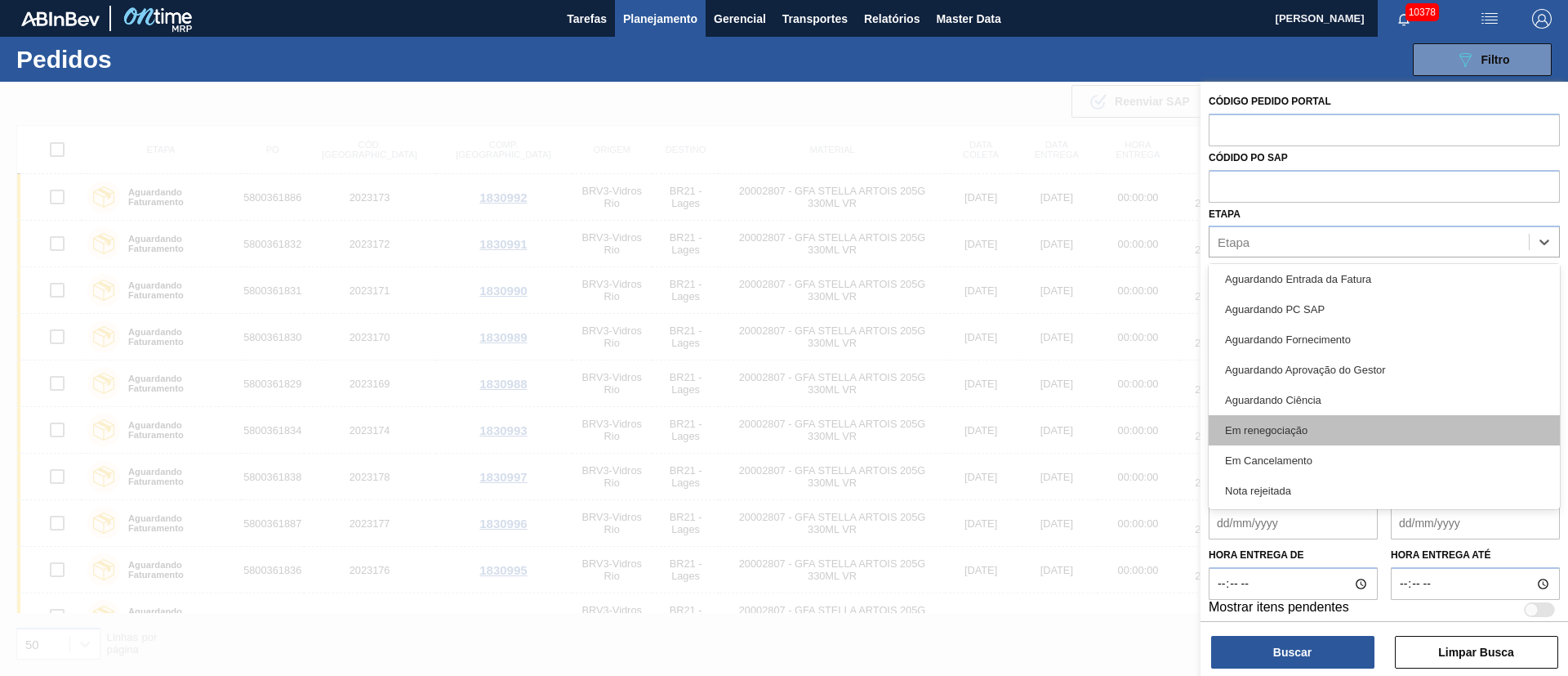
click at [1271, 437] on div "Em renegociação" at bounding box center [1383, 429] width 351 height 30
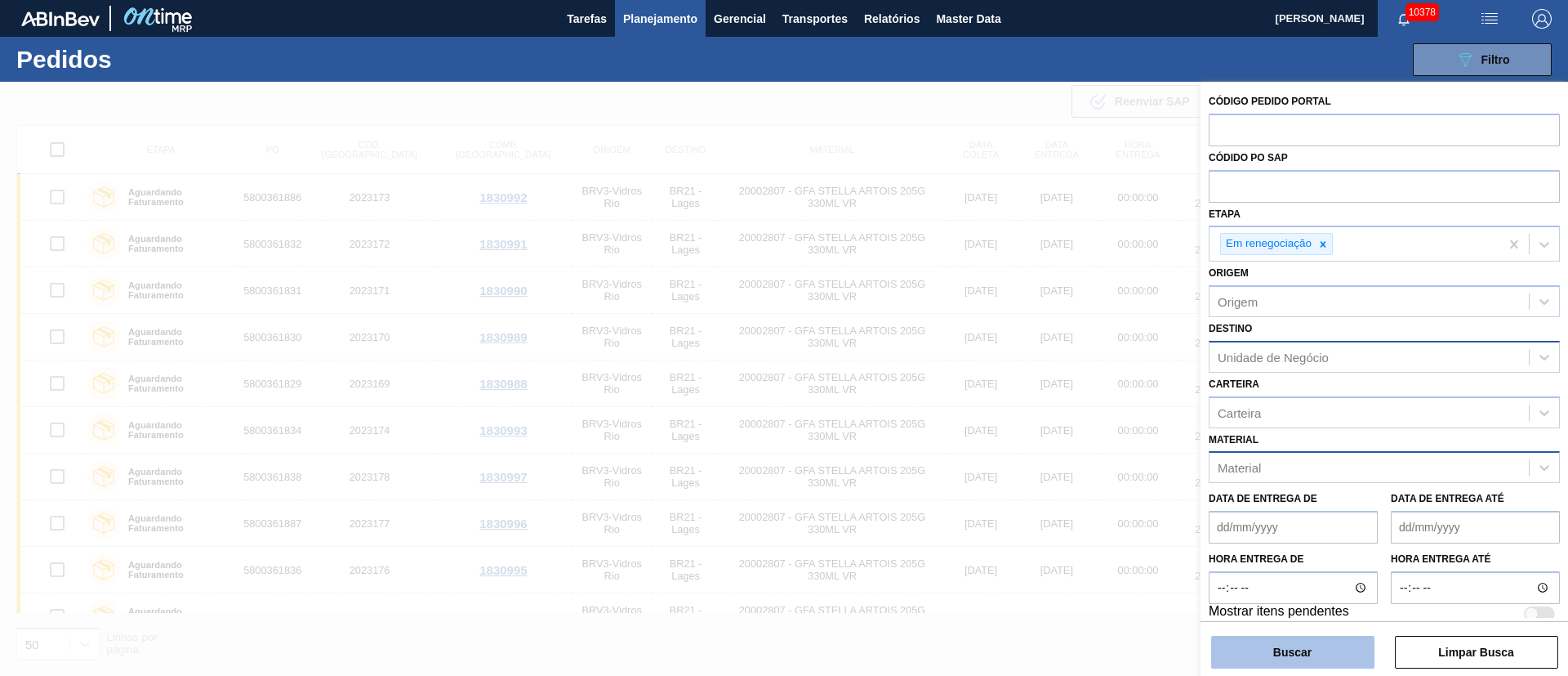
click at [1299, 643] on button "Buscar" at bounding box center [1292, 652] width 163 height 33
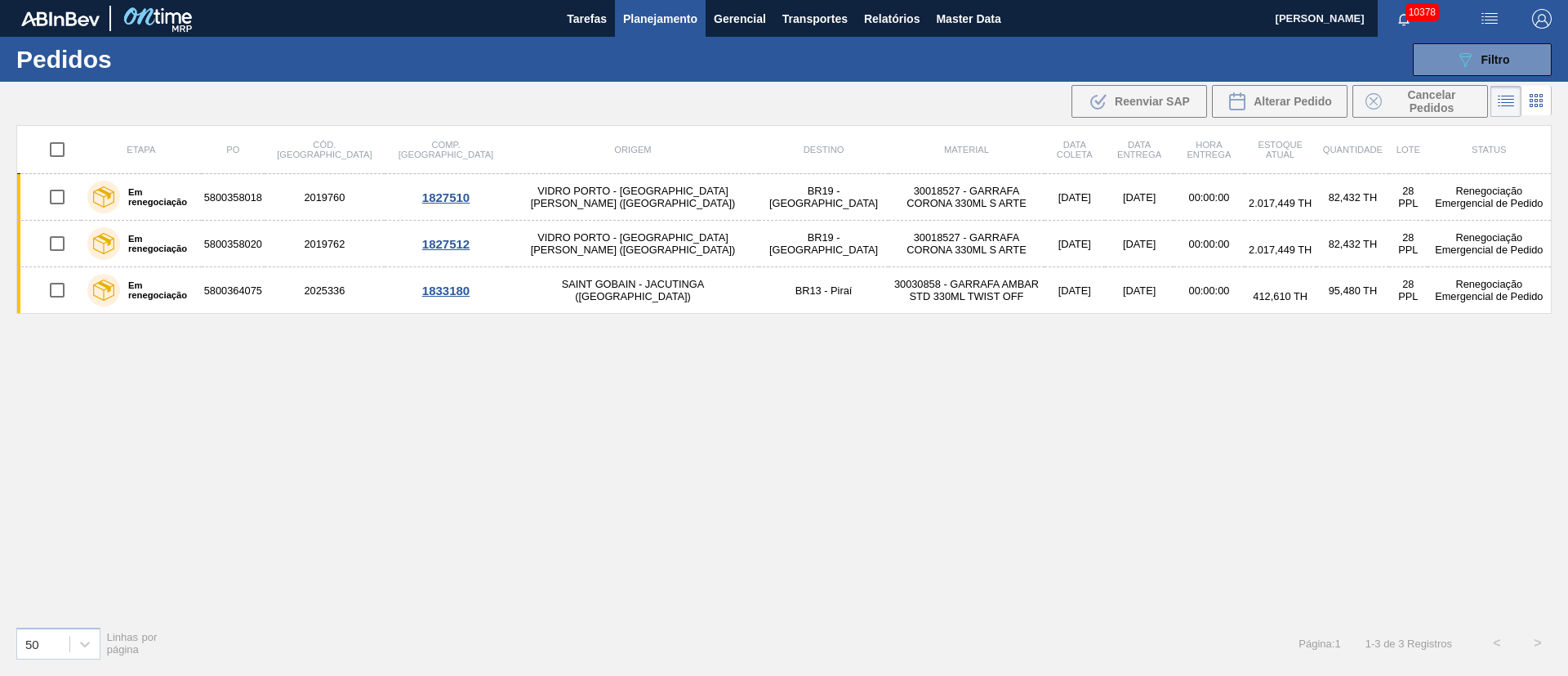
click at [59, 140] on input "checkbox" at bounding box center [56, 149] width 34 height 34
checkbox input "true"
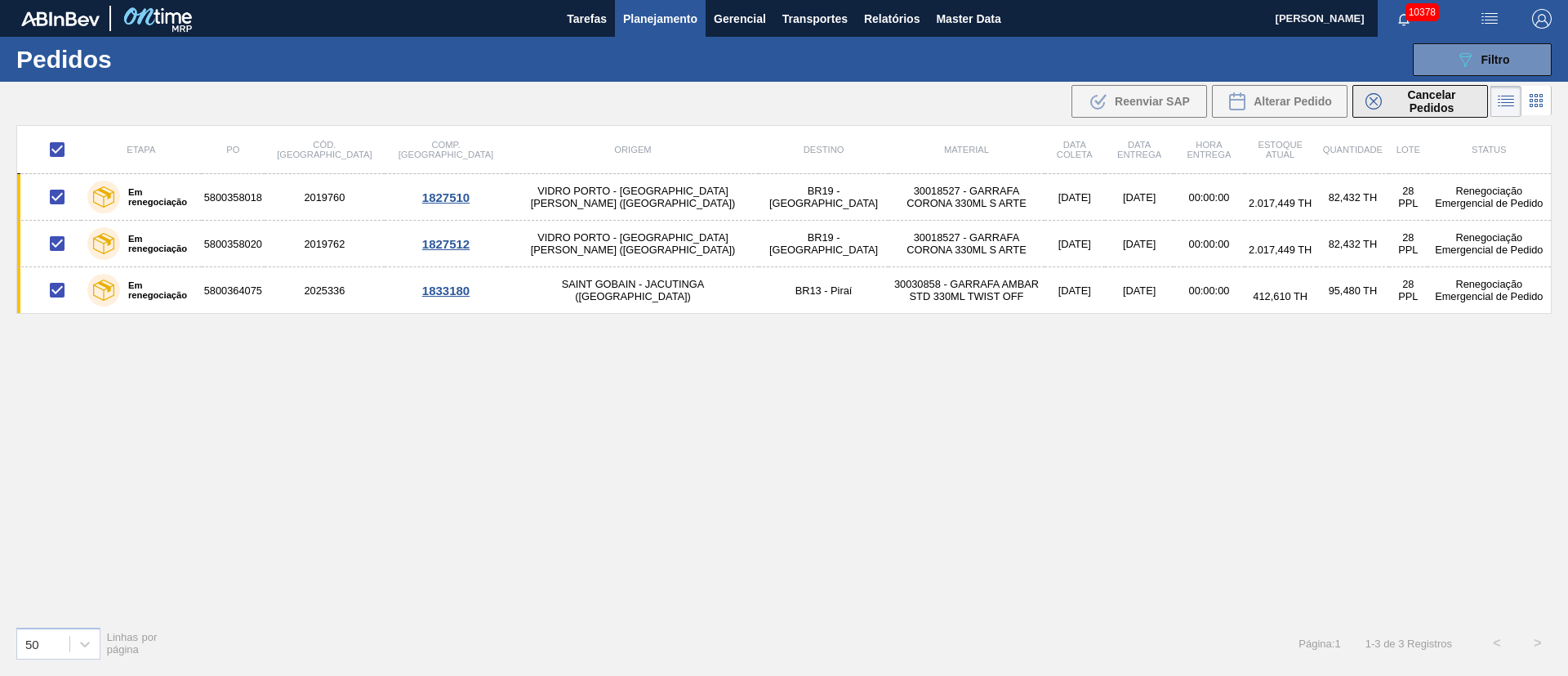
click at [1416, 103] on span "Cancelar Pedidos" at bounding box center [1432, 101] width 87 height 26
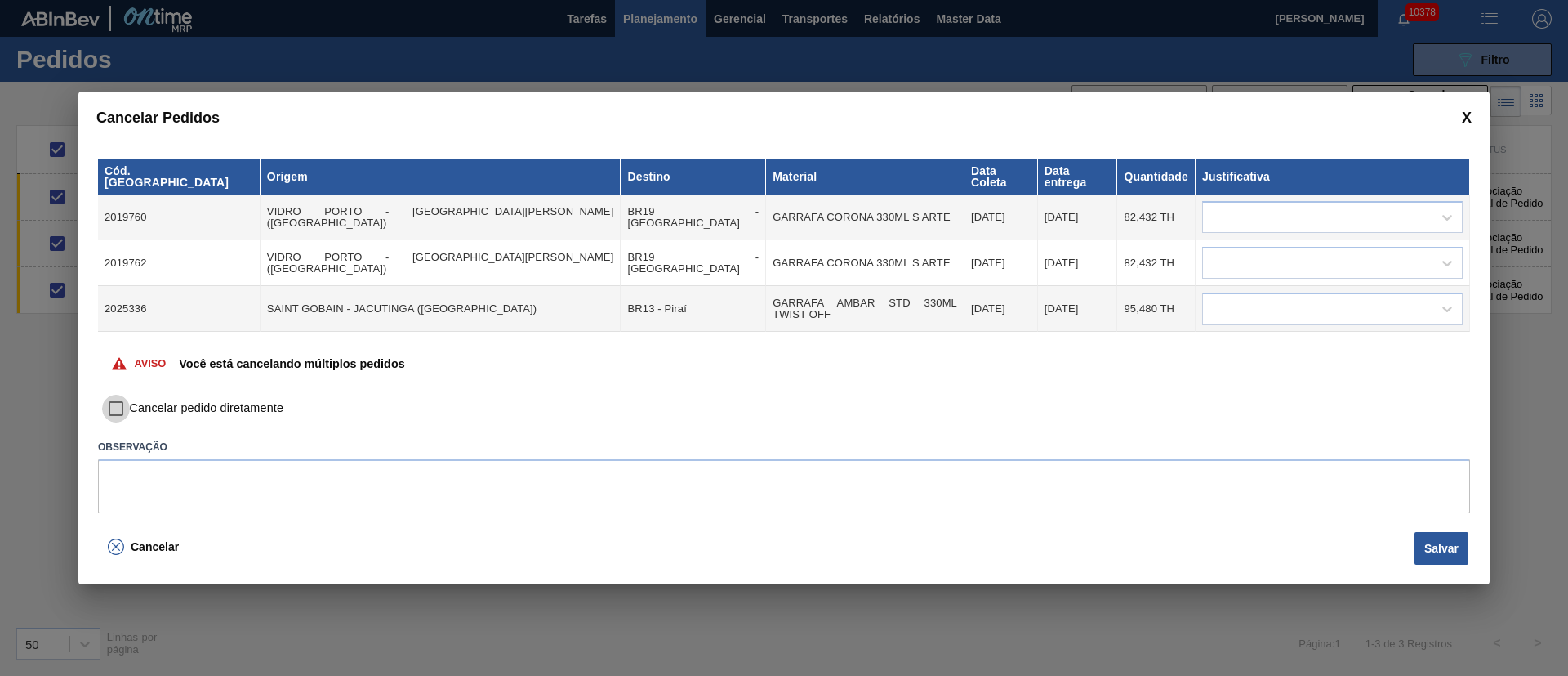
click at [113, 404] on input "Cancelar pedido diretamente" at bounding box center [116, 408] width 28 height 28
checkbox input "true"
click at [1225, 212] on div at bounding box center [1317, 218] width 229 height 23
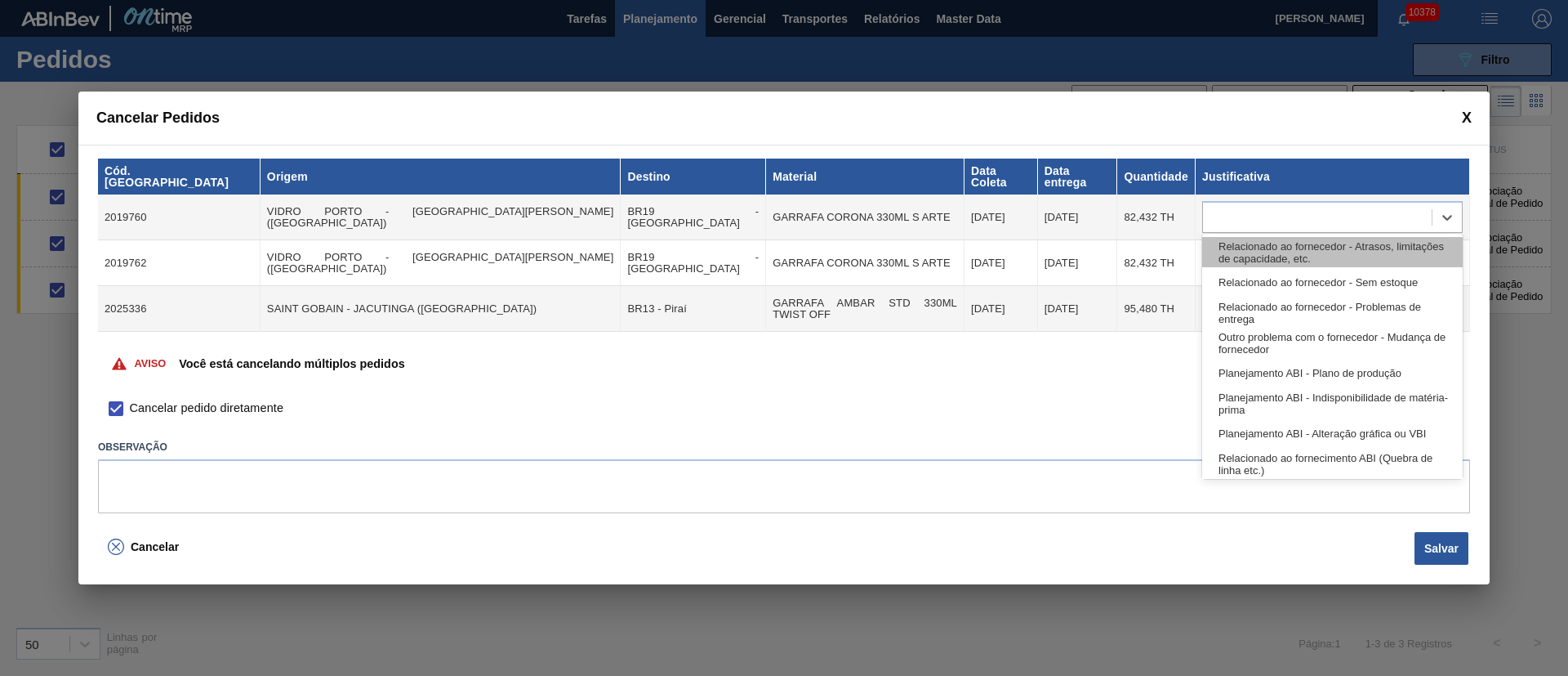
click at [1249, 255] on div "Relacionado ao fornecedor - Atrasos, limitações de capacidade, etc." at bounding box center [1332, 251] width 260 height 30
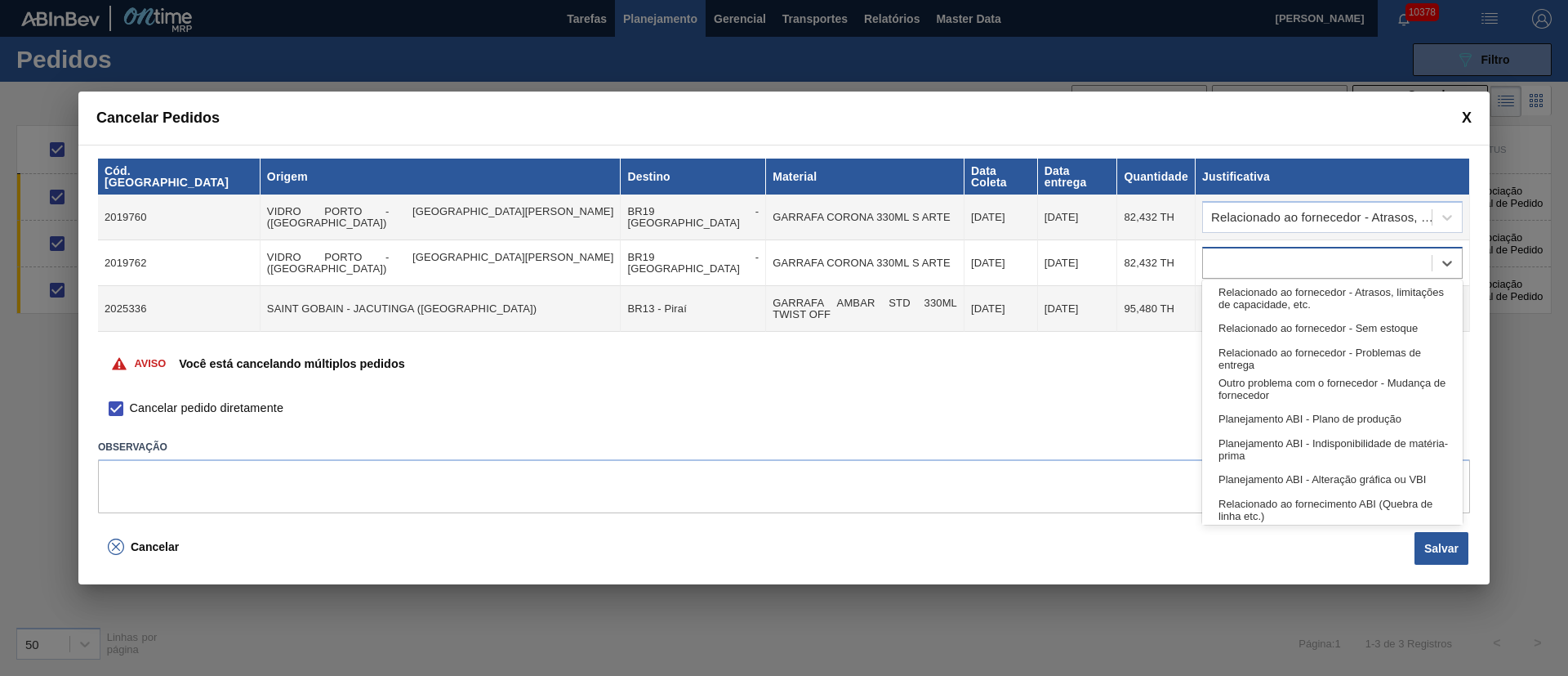
click at [1248, 258] on div at bounding box center [1317, 263] width 229 height 23
click at [1255, 298] on div "Relacionado ao fornecedor - Atrasos, limitações de capacidade, etc." at bounding box center [1332, 297] width 260 height 30
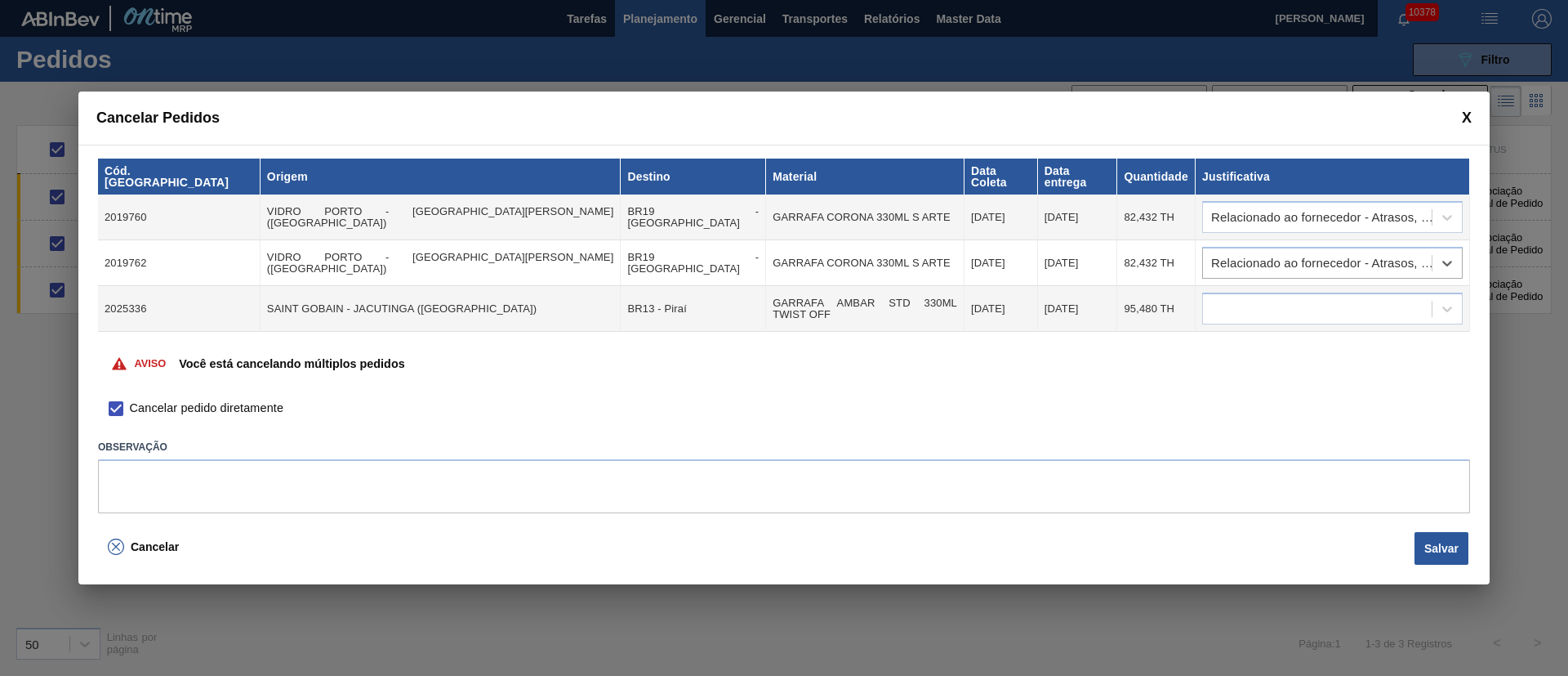
click at [1255, 298] on div at bounding box center [1317, 309] width 229 height 23
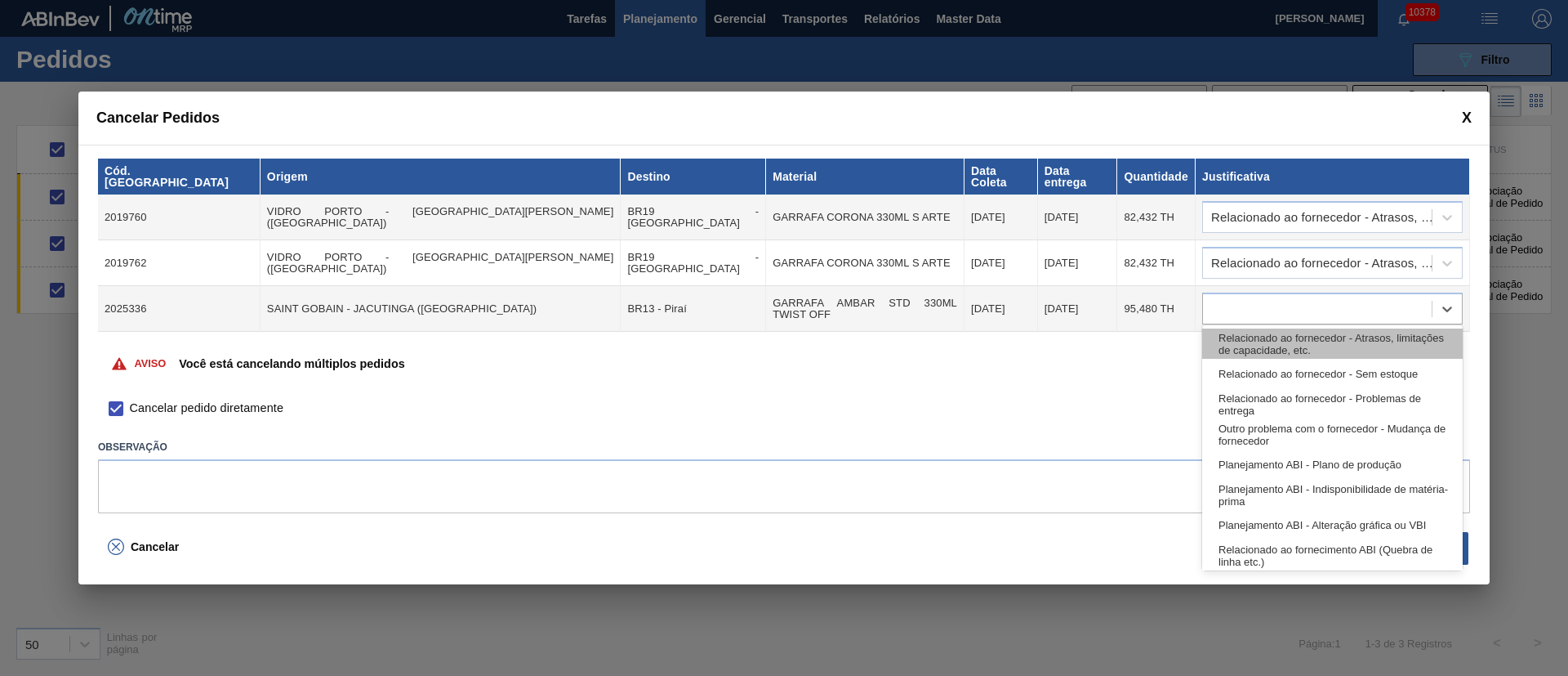
click at [1249, 340] on div "Relacionado ao fornecedor - Atrasos, limitações de capacidade, etc." at bounding box center [1332, 343] width 260 height 30
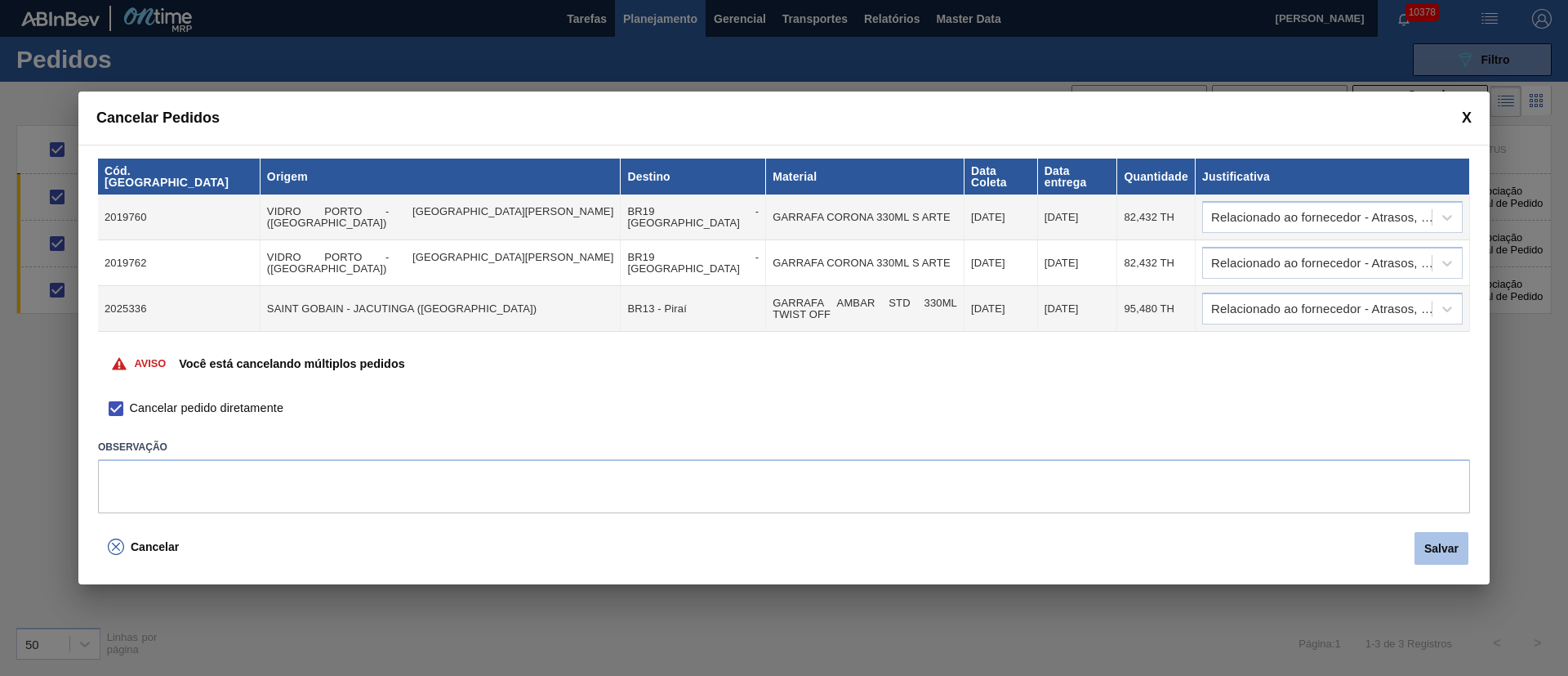
click at [1449, 554] on button "Salvar" at bounding box center [1441, 548] width 54 height 33
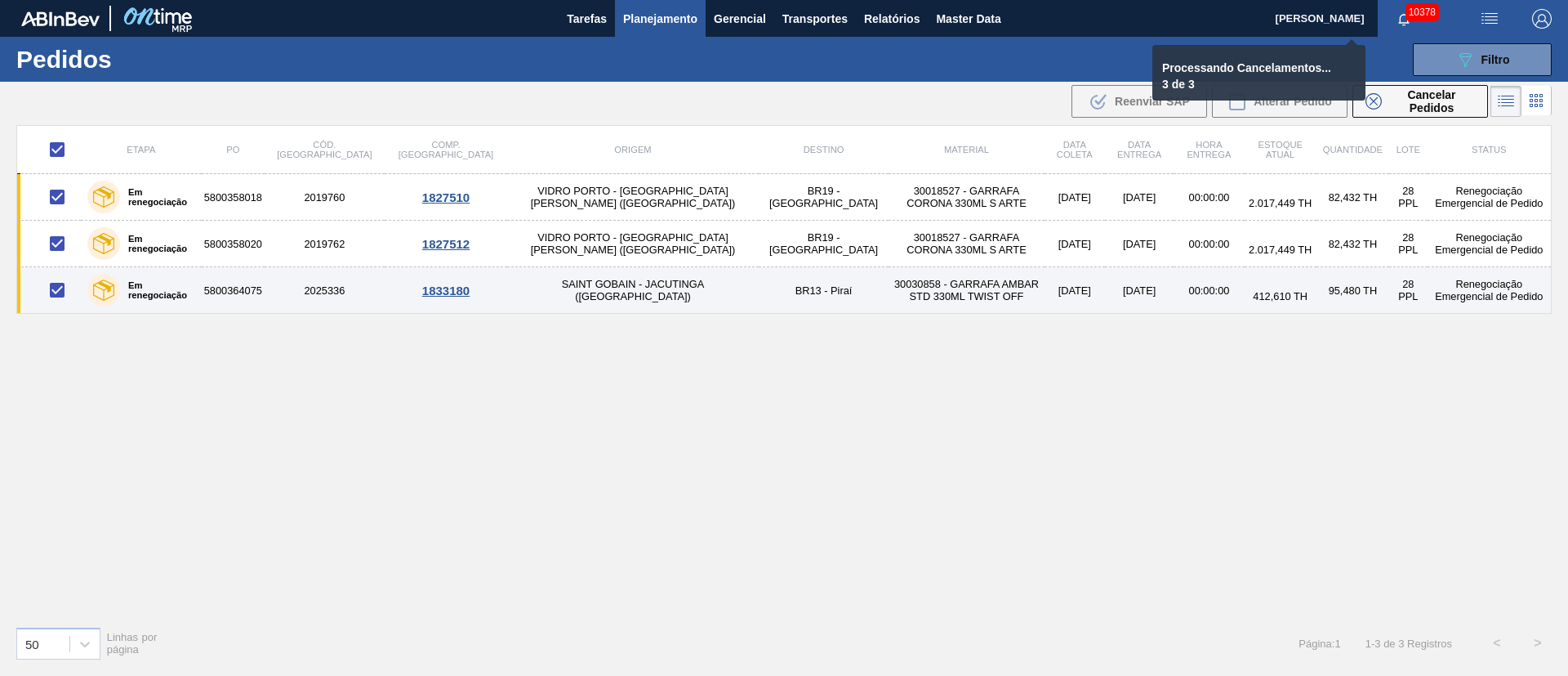
checkbox input "false"
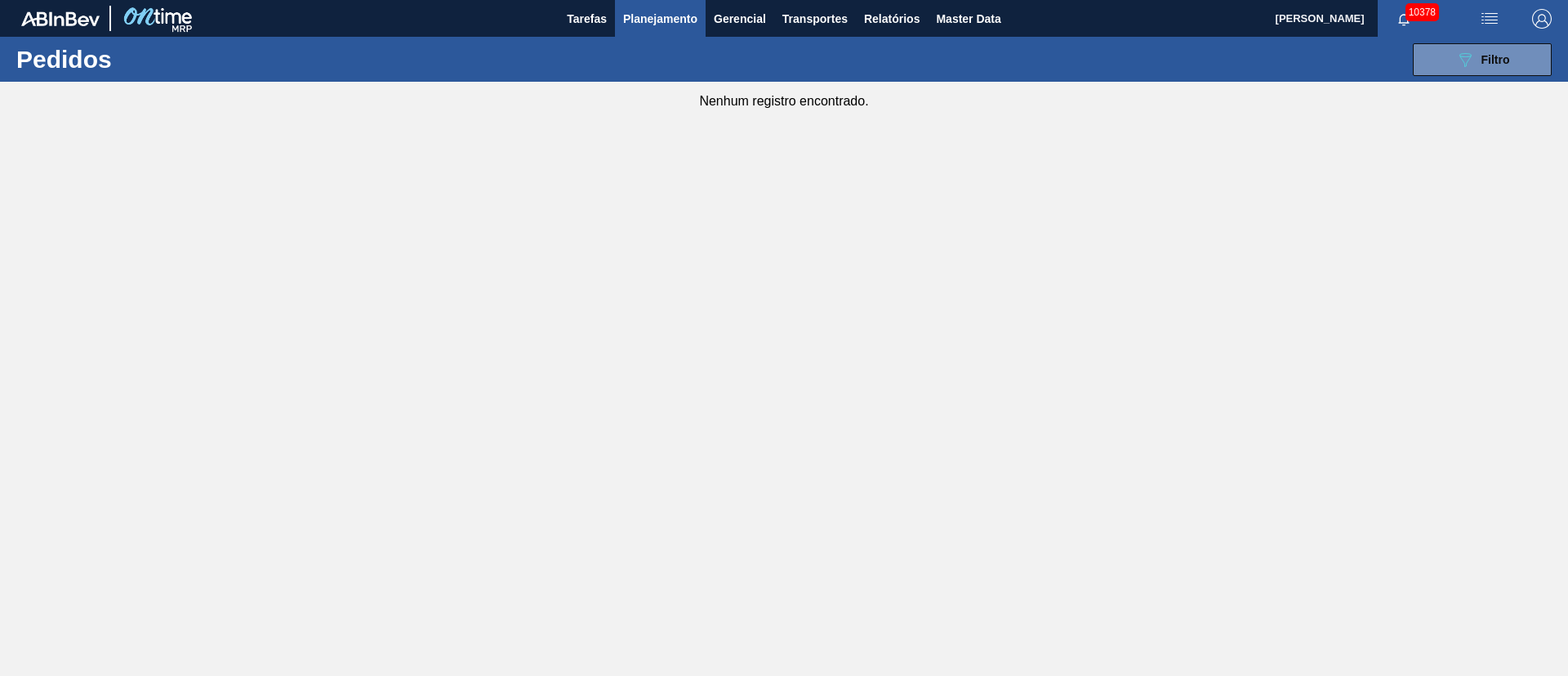
click at [660, 23] on span "Planejamento" at bounding box center [660, 18] width 74 height 19
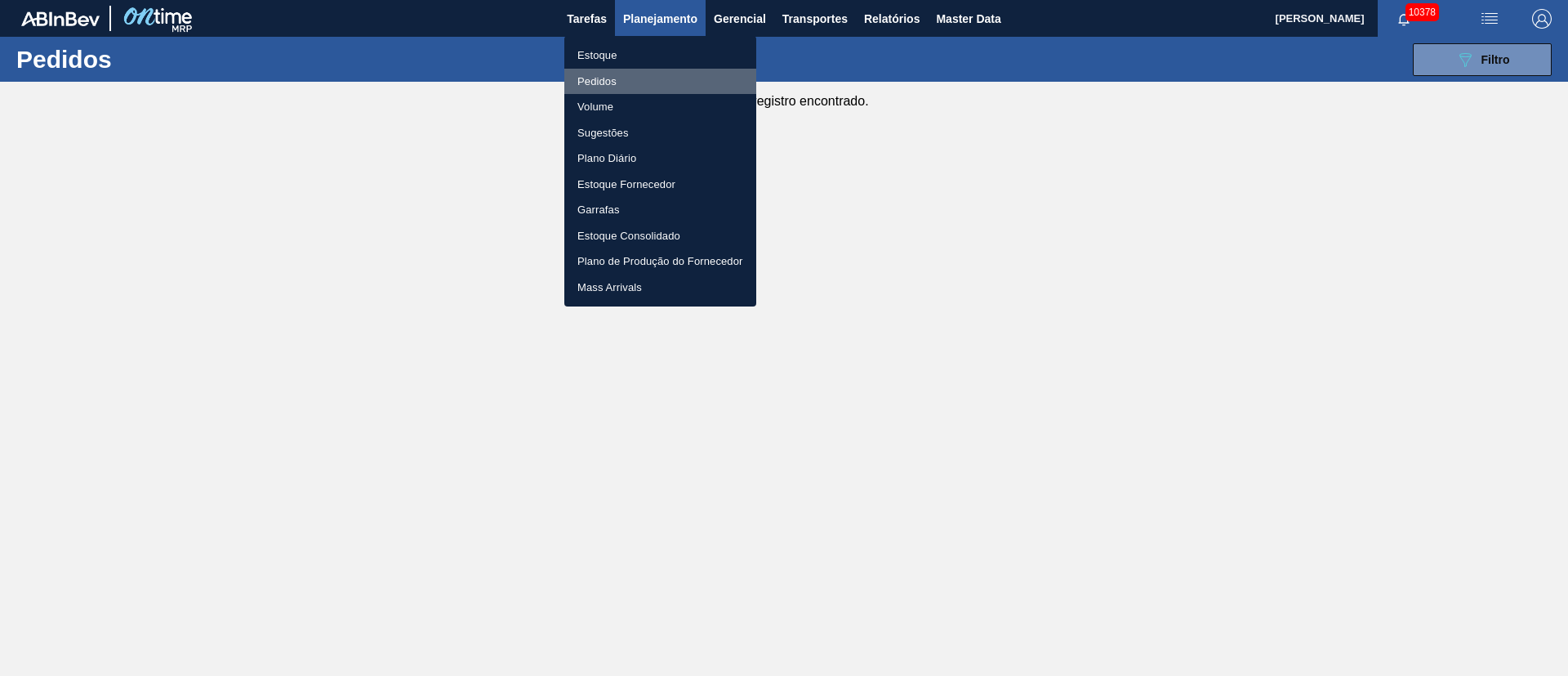
click at [597, 85] on li "Pedidos" at bounding box center [660, 81] width 192 height 26
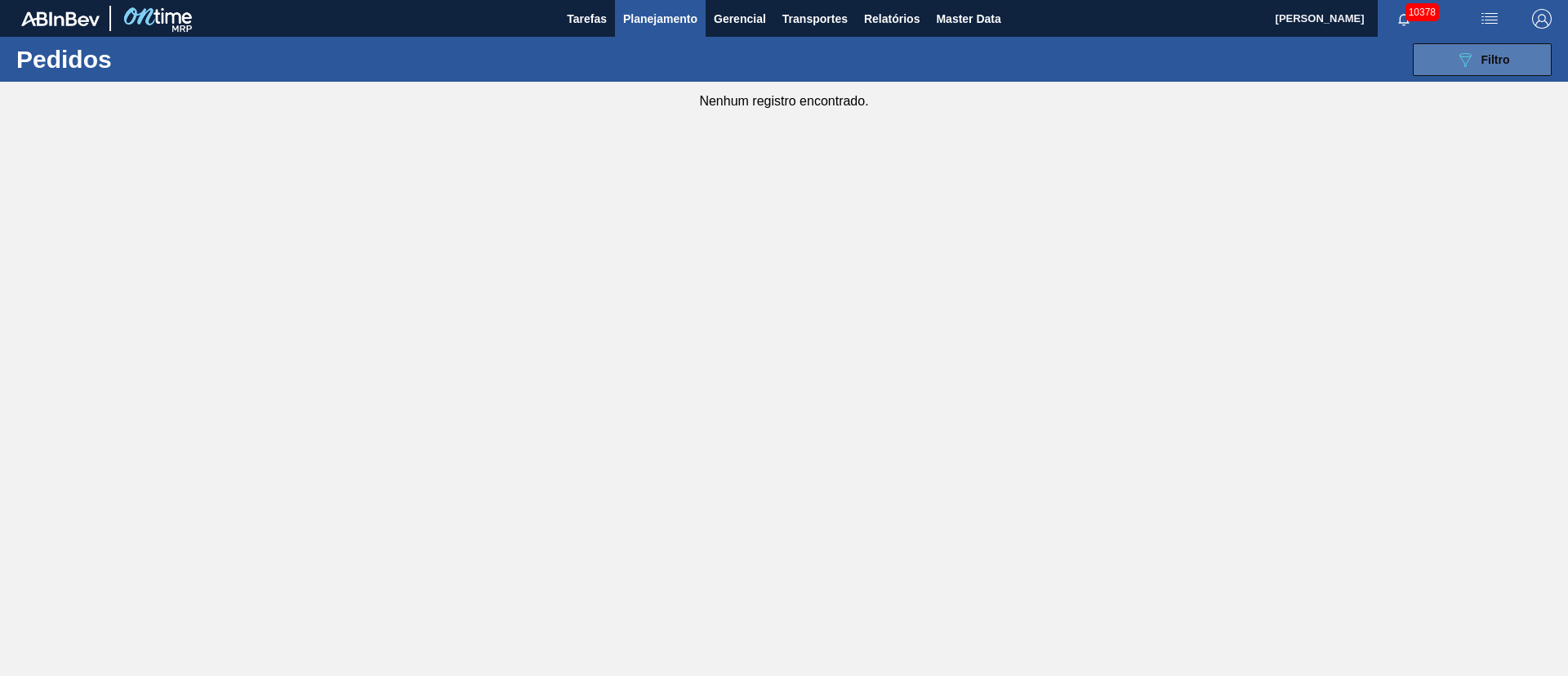
click at [1497, 64] on span "Filtro" at bounding box center [1496, 60] width 29 height 14
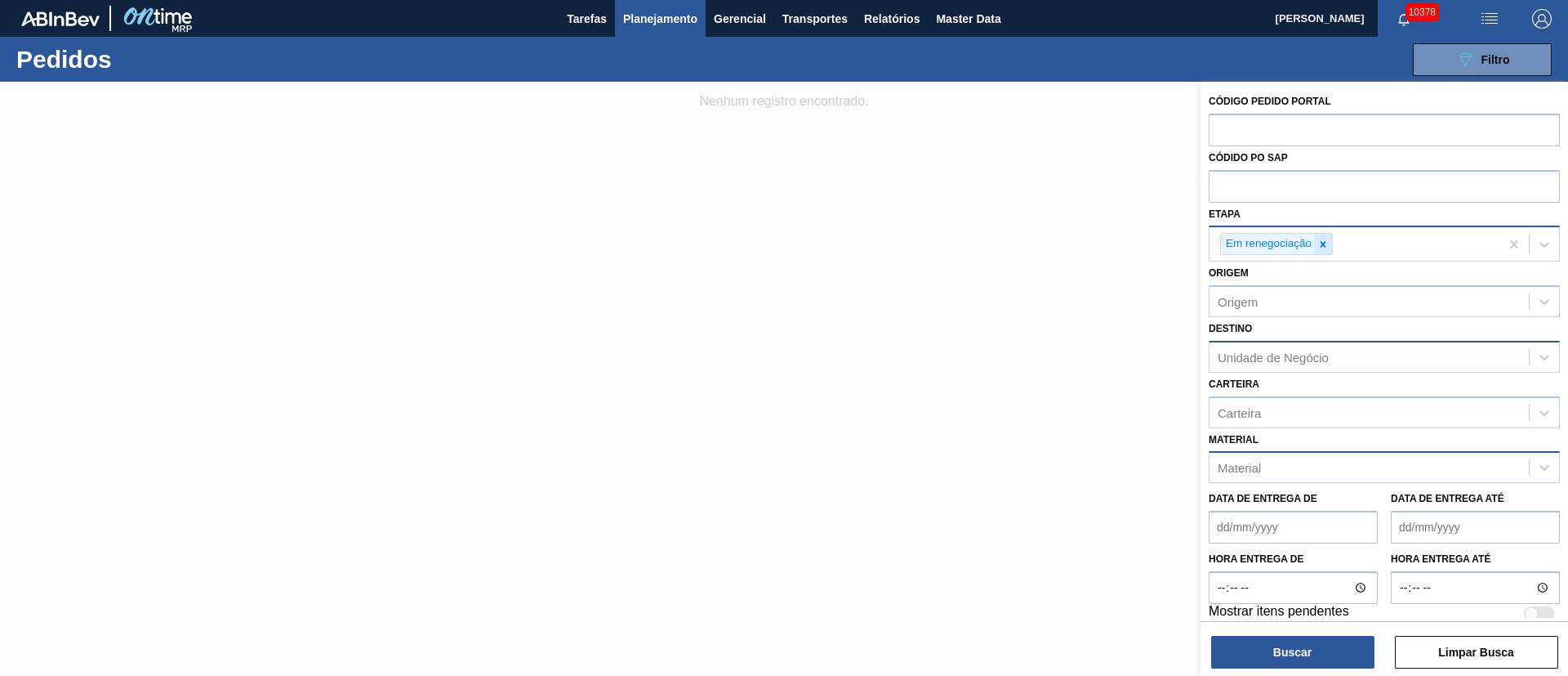
click at [1326, 242] on icon at bounding box center [1323, 245] width 12 height 12
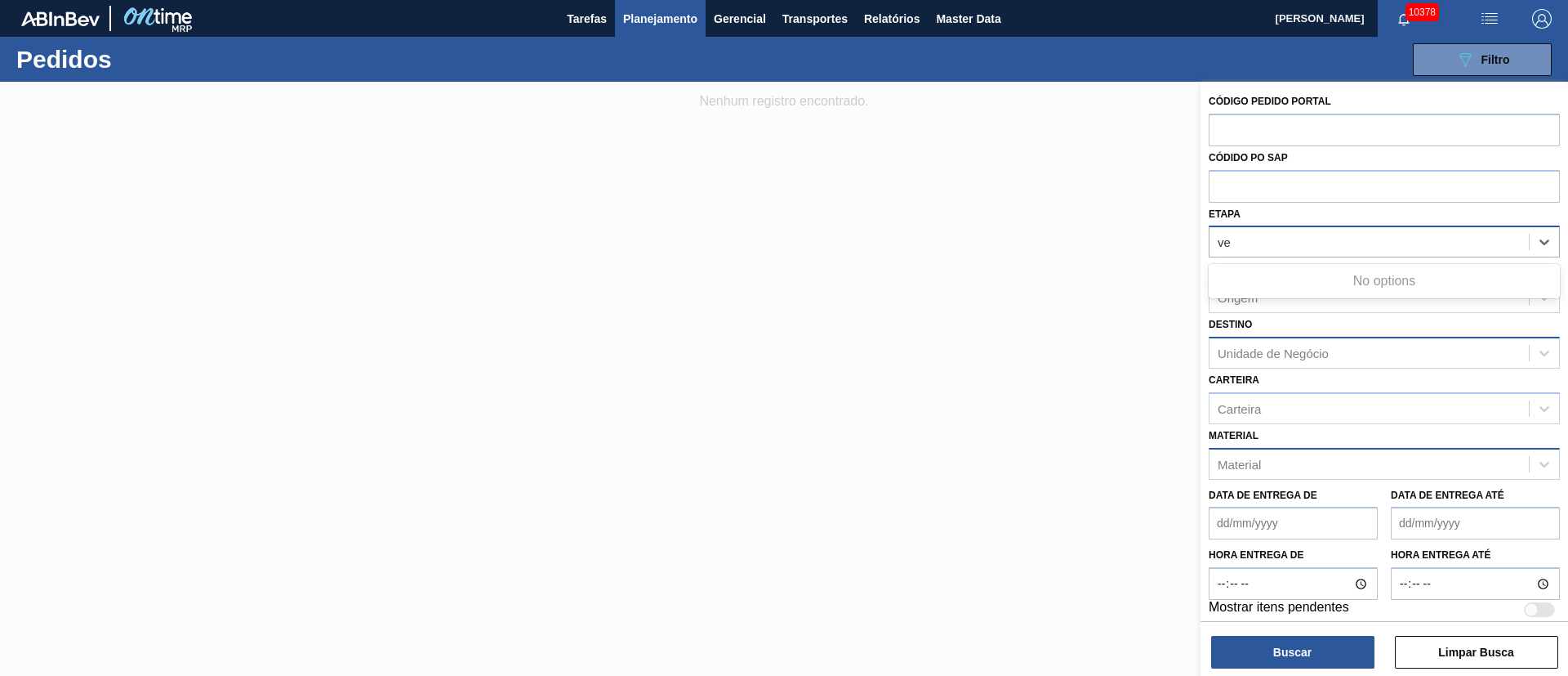
type input "v"
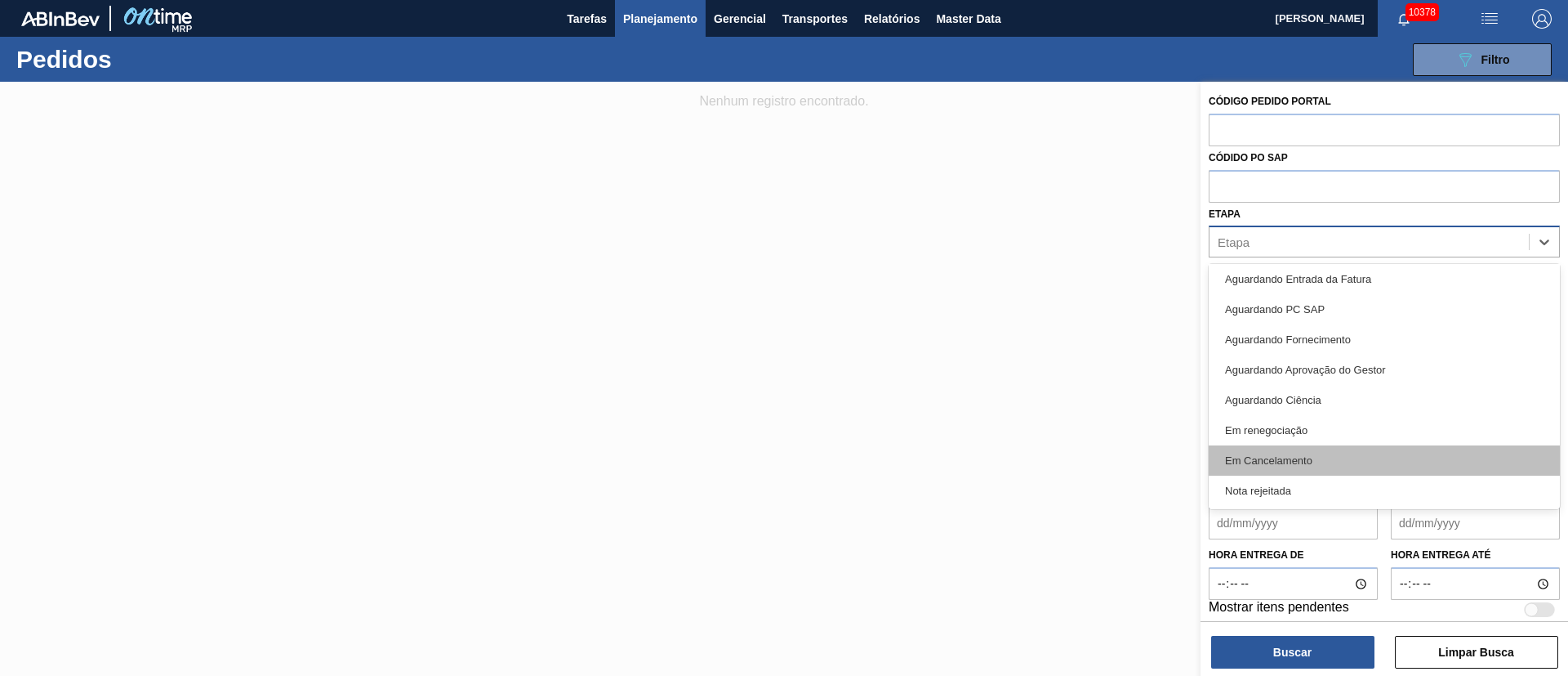
click at [1307, 454] on div "Em Cancelamento" at bounding box center [1383, 459] width 351 height 30
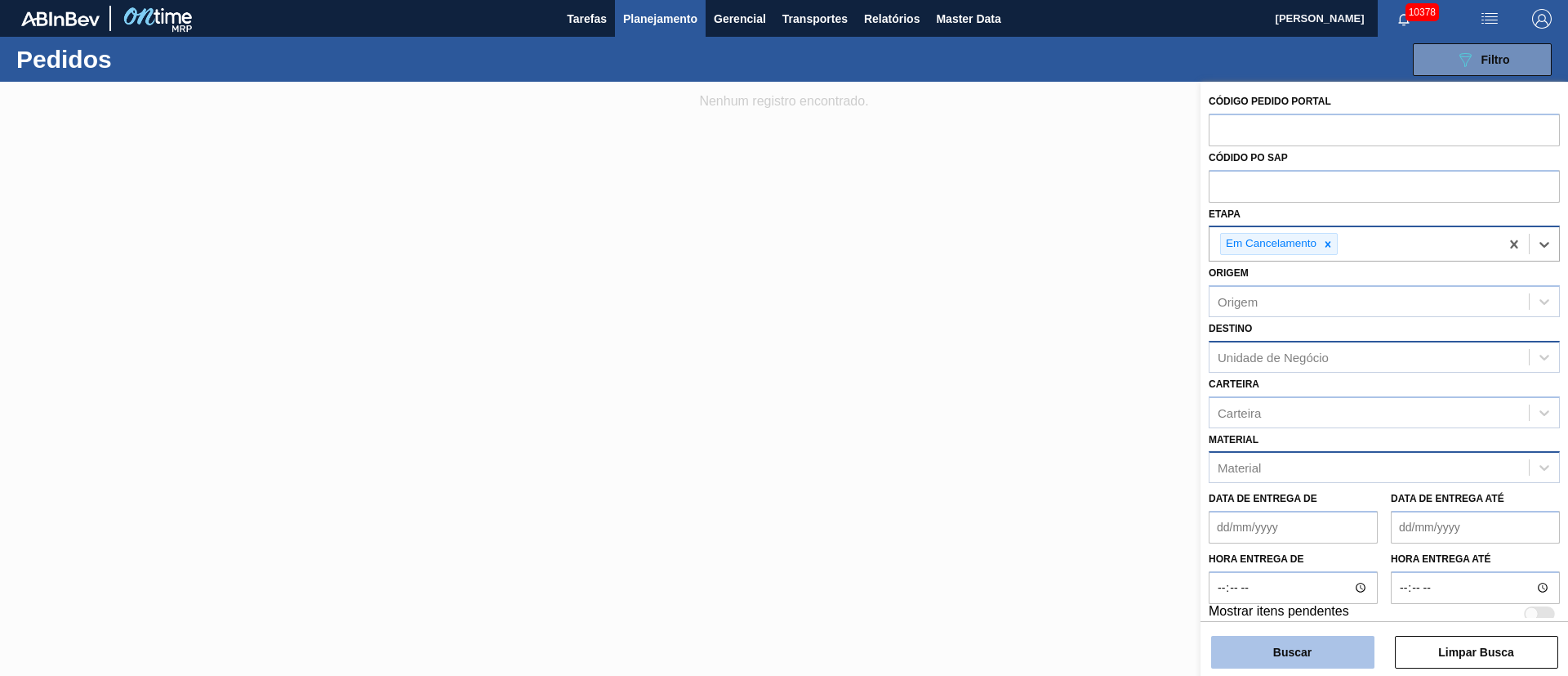
click at [1282, 649] on button "Buscar" at bounding box center [1292, 652] width 163 height 33
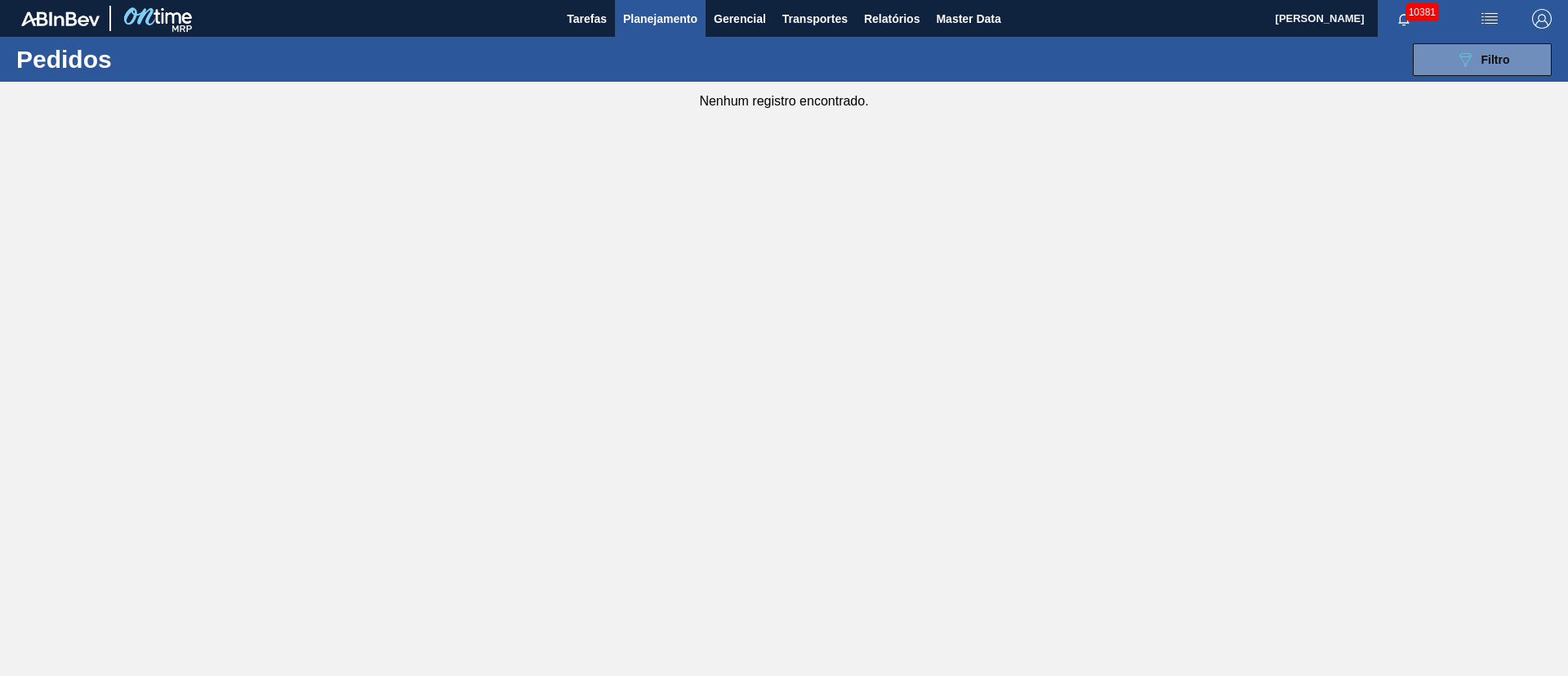
click at [670, 13] on span "Planejamento" at bounding box center [660, 18] width 74 height 19
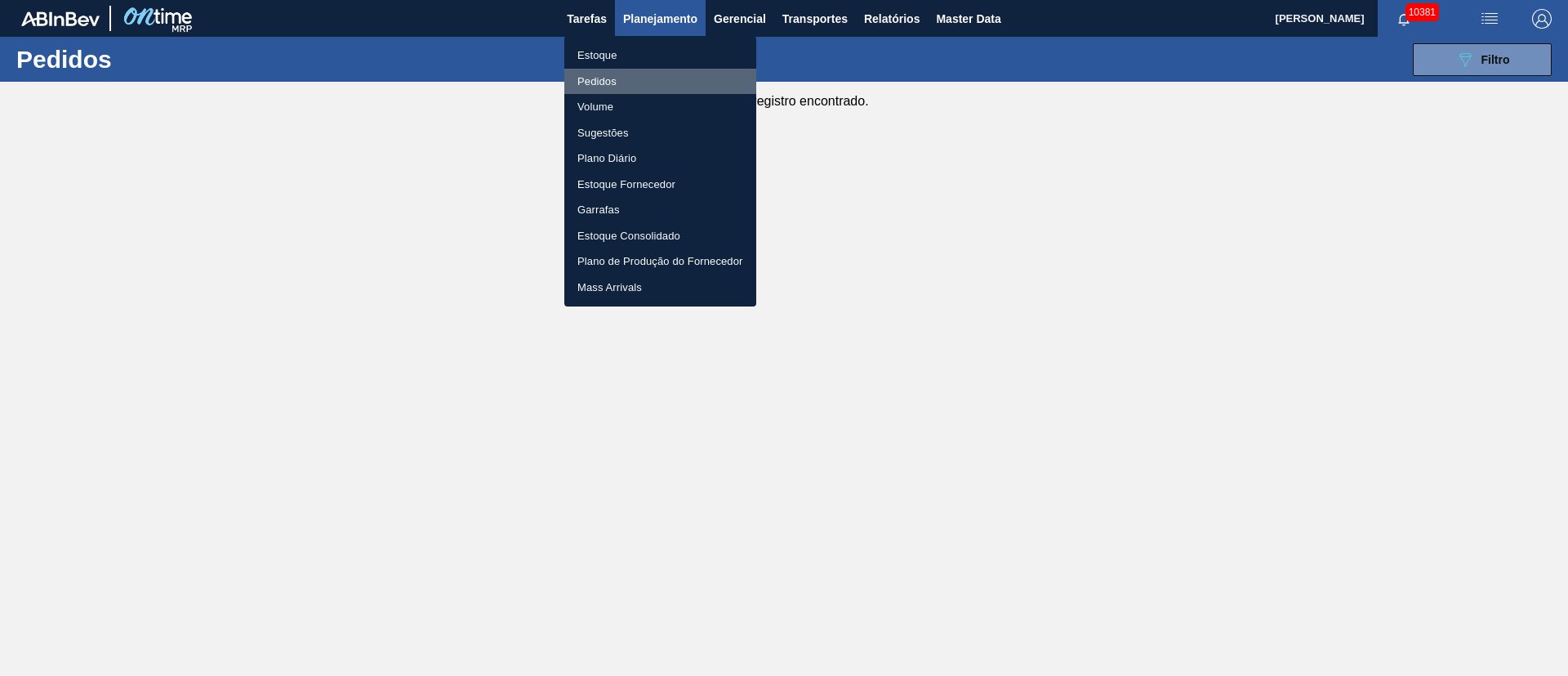
click at [605, 80] on li "Pedidos" at bounding box center [660, 81] width 192 height 26
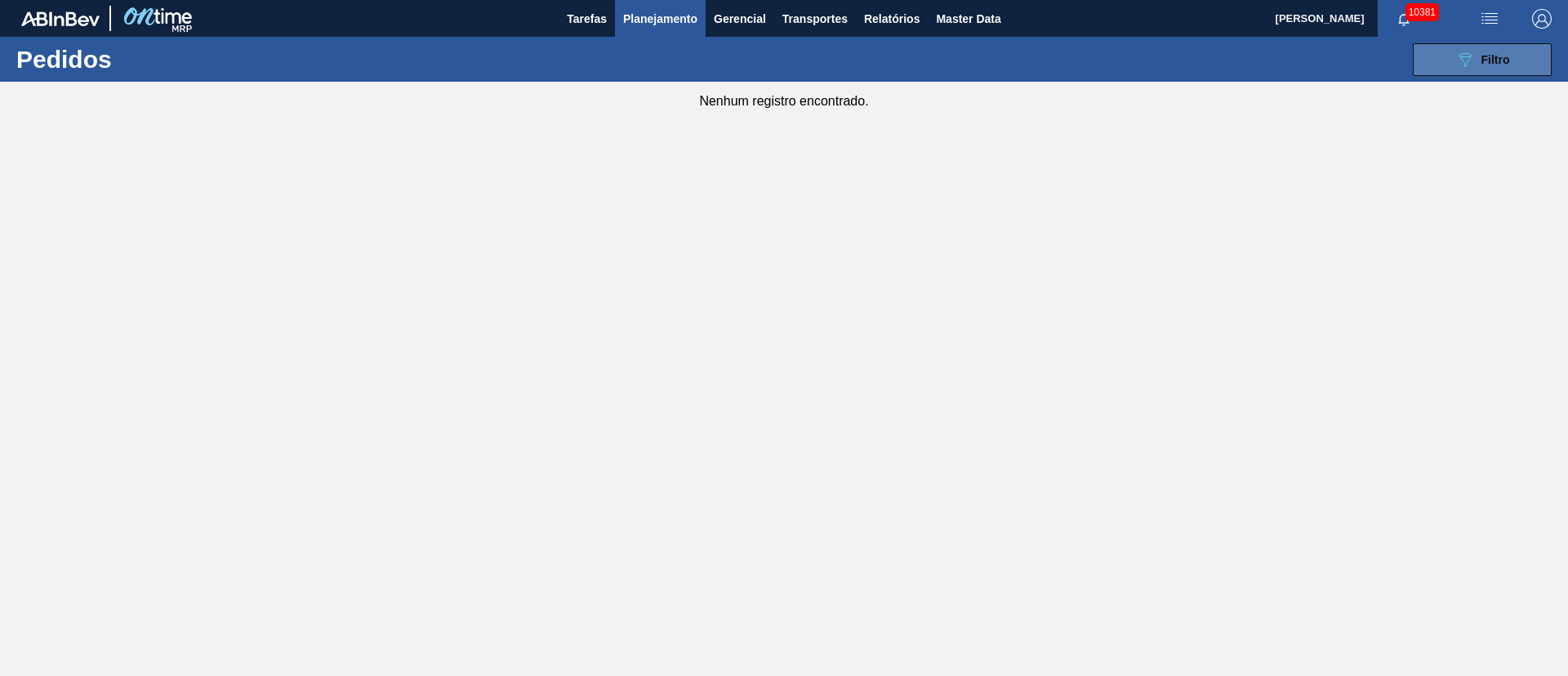
click at [1500, 73] on button "089F7B8B-B2A5-4AFE-B5C0-19BA573D28AC Filtro" at bounding box center [1483, 60] width 139 height 33
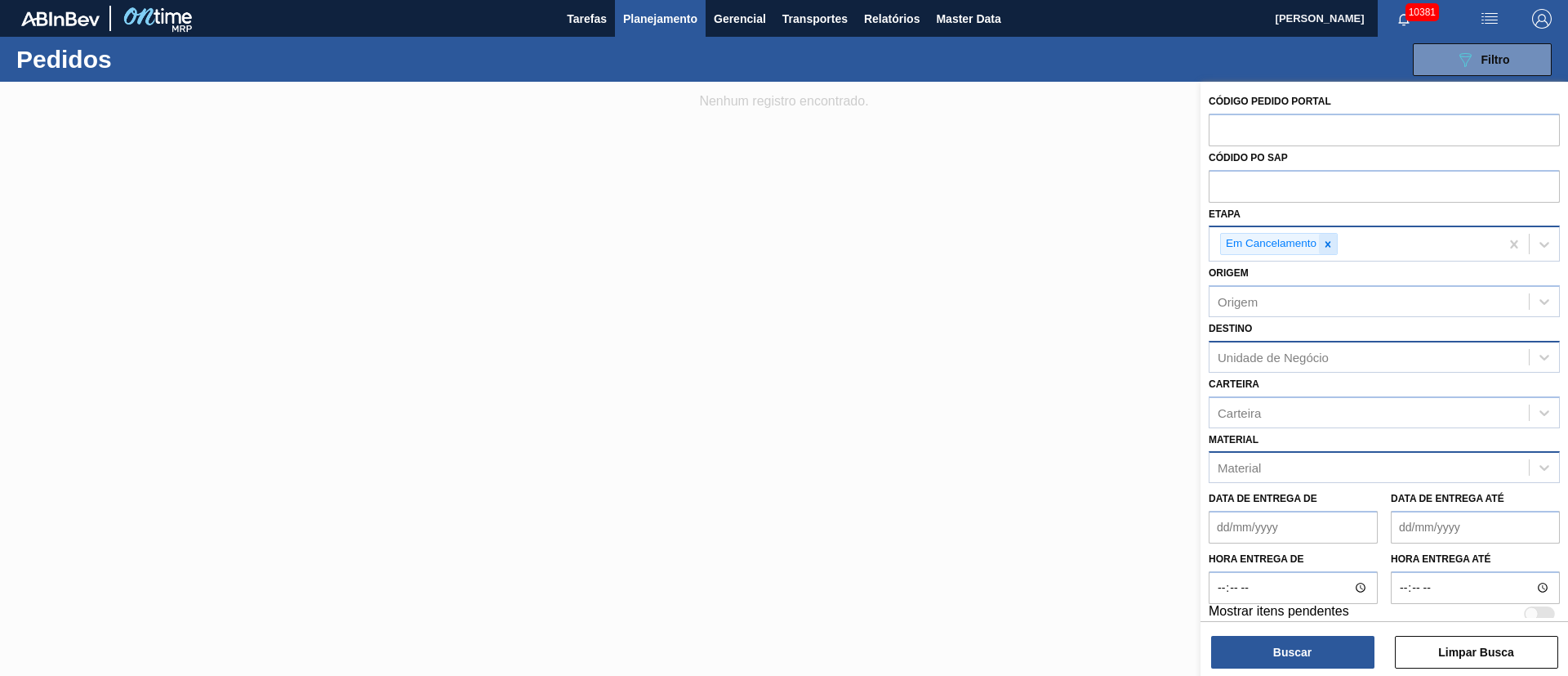
click at [1333, 243] on icon at bounding box center [1328, 245] width 12 height 12
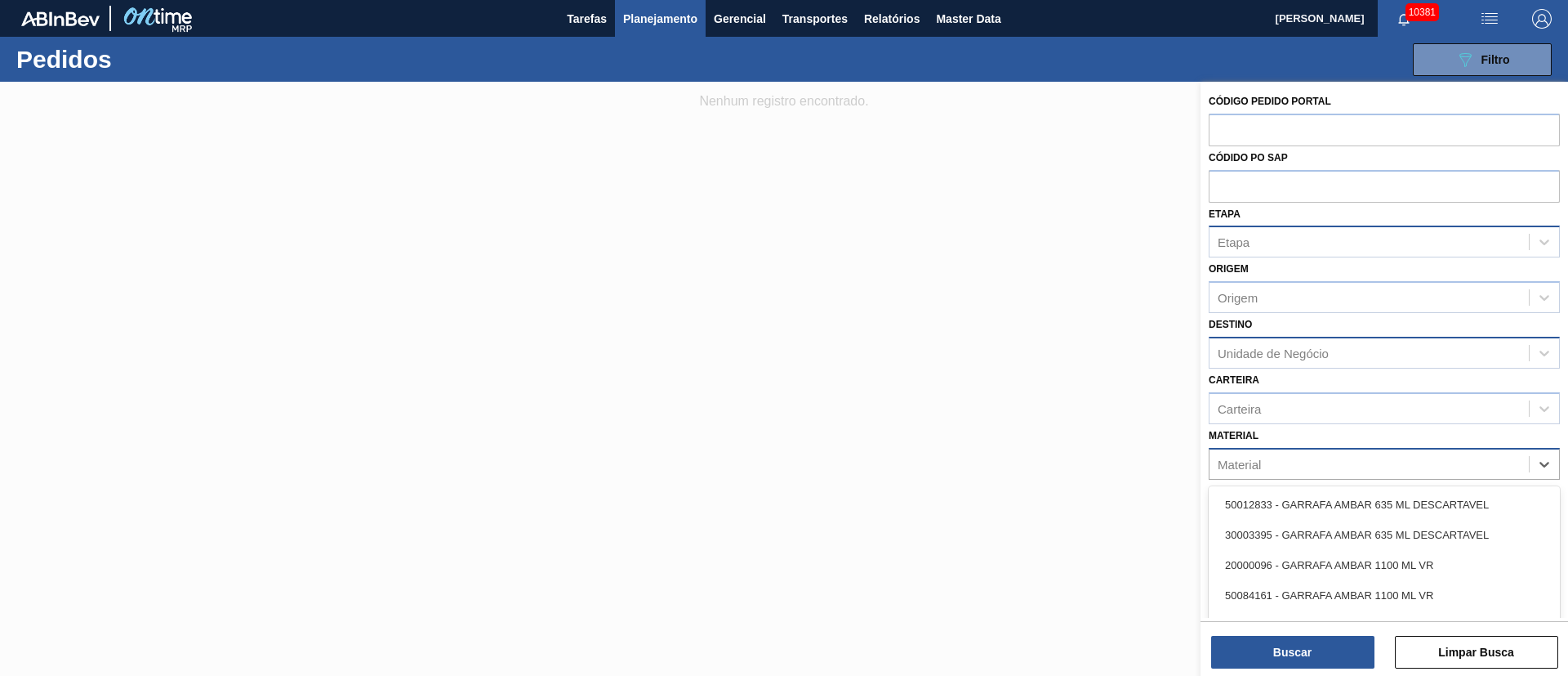
click at [1268, 461] on div "Material" at bounding box center [1369, 463] width 319 height 23
type input "spate"
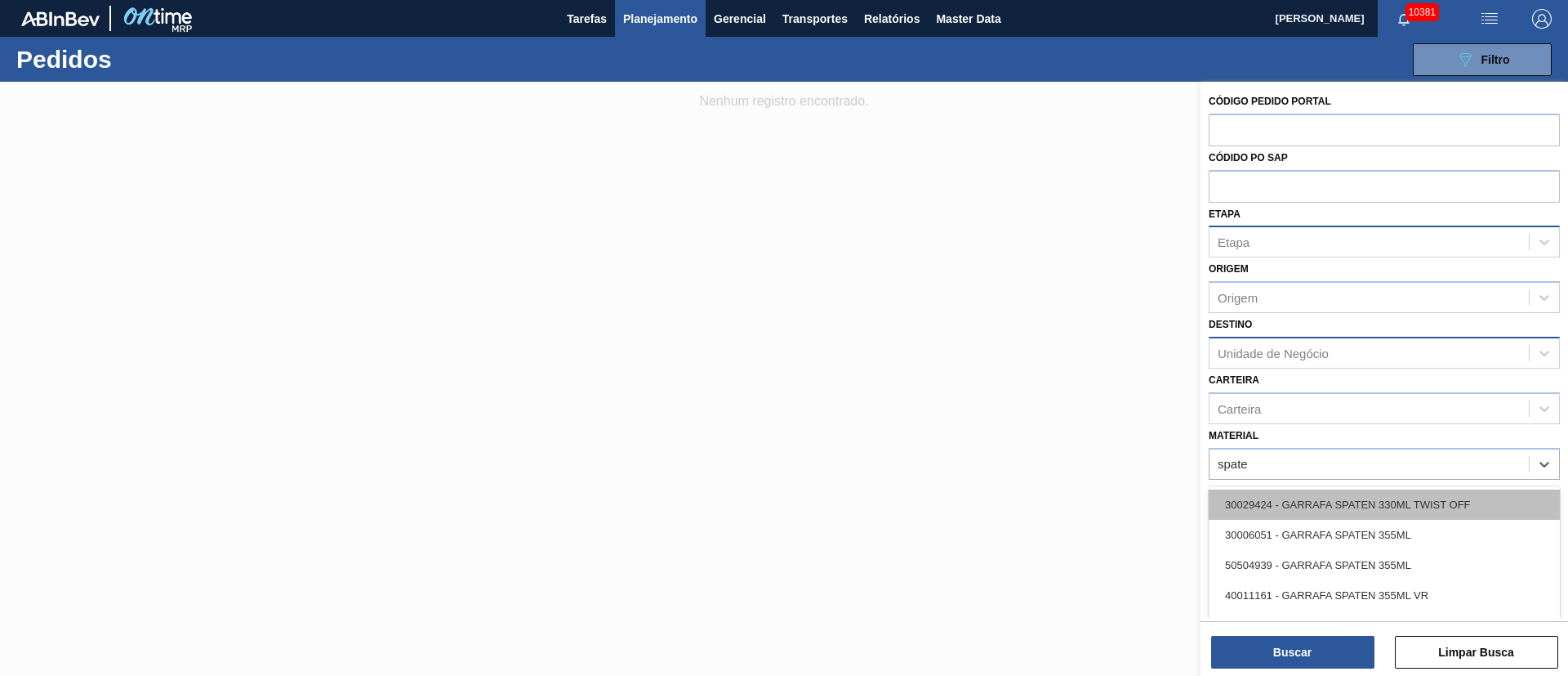
click at [1275, 491] on div "30029424 - GARRAFA SPATEN 330ML TWIST OFF" at bounding box center [1383, 504] width 351 height 30
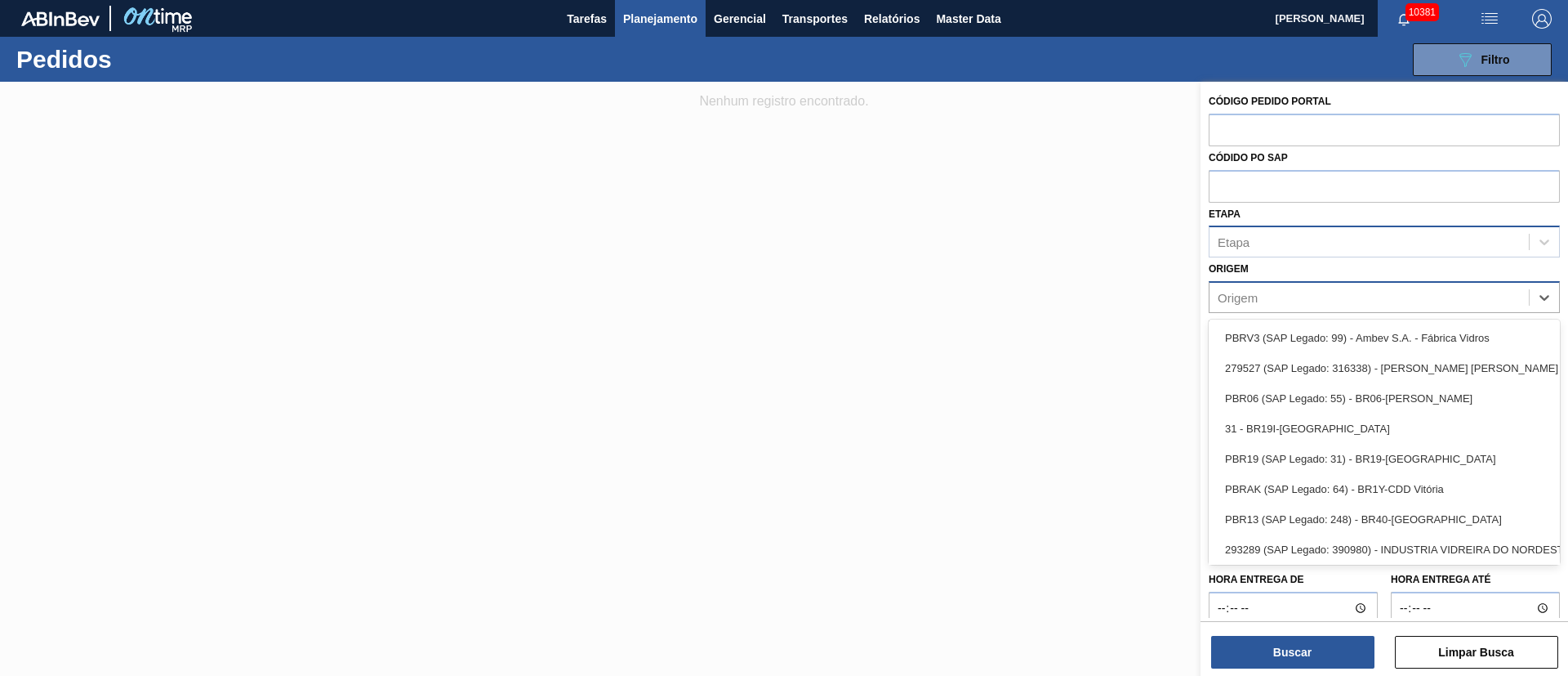
click at [1292, 293] on div "Origem" at bounding box center [1369, 298] width 319 height 23
click at [1240, 313] on div "Destino Unidade de Negócio" at bounding box center [1383, 340] width 351 height 55
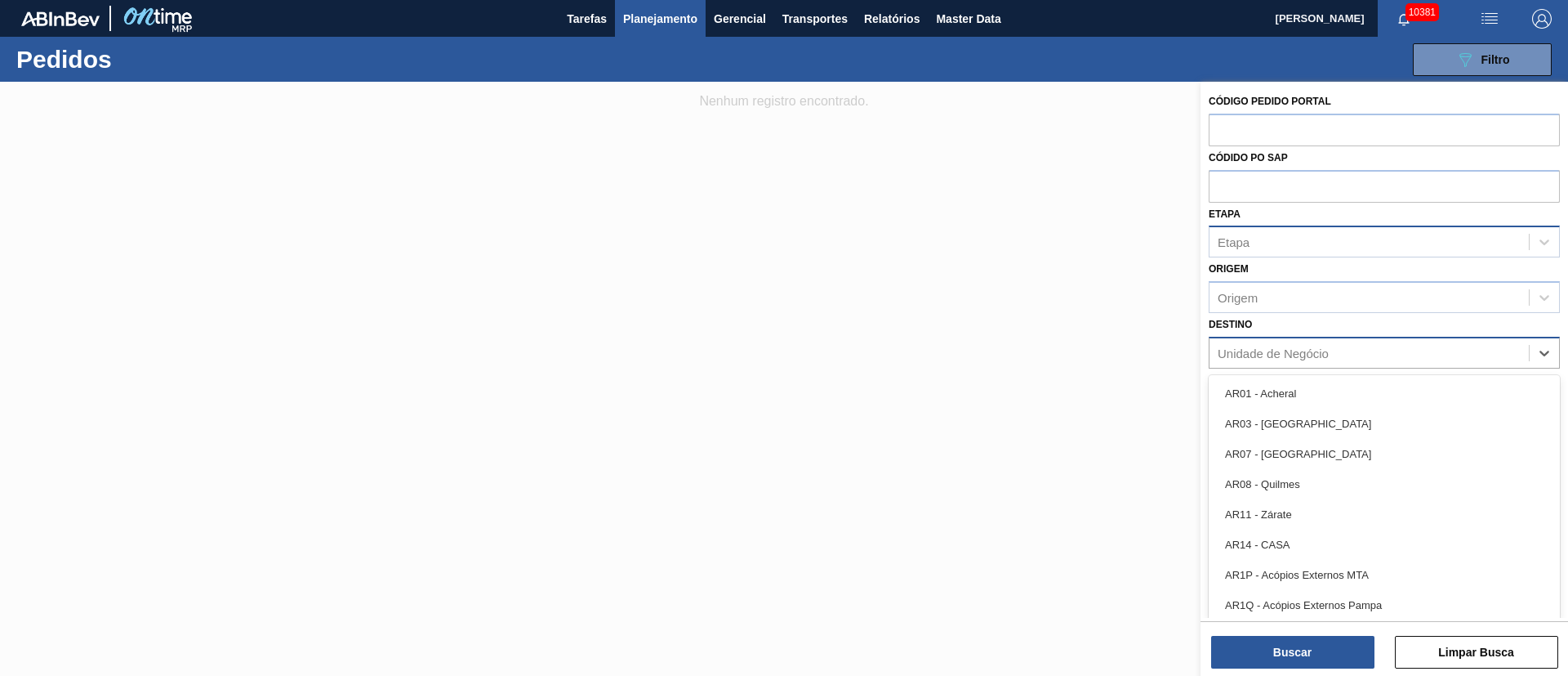
click at [1228, 341] on div "Unidade de Negócio" at bounding box center [1369, 352] width 319 height 23
type input "21"
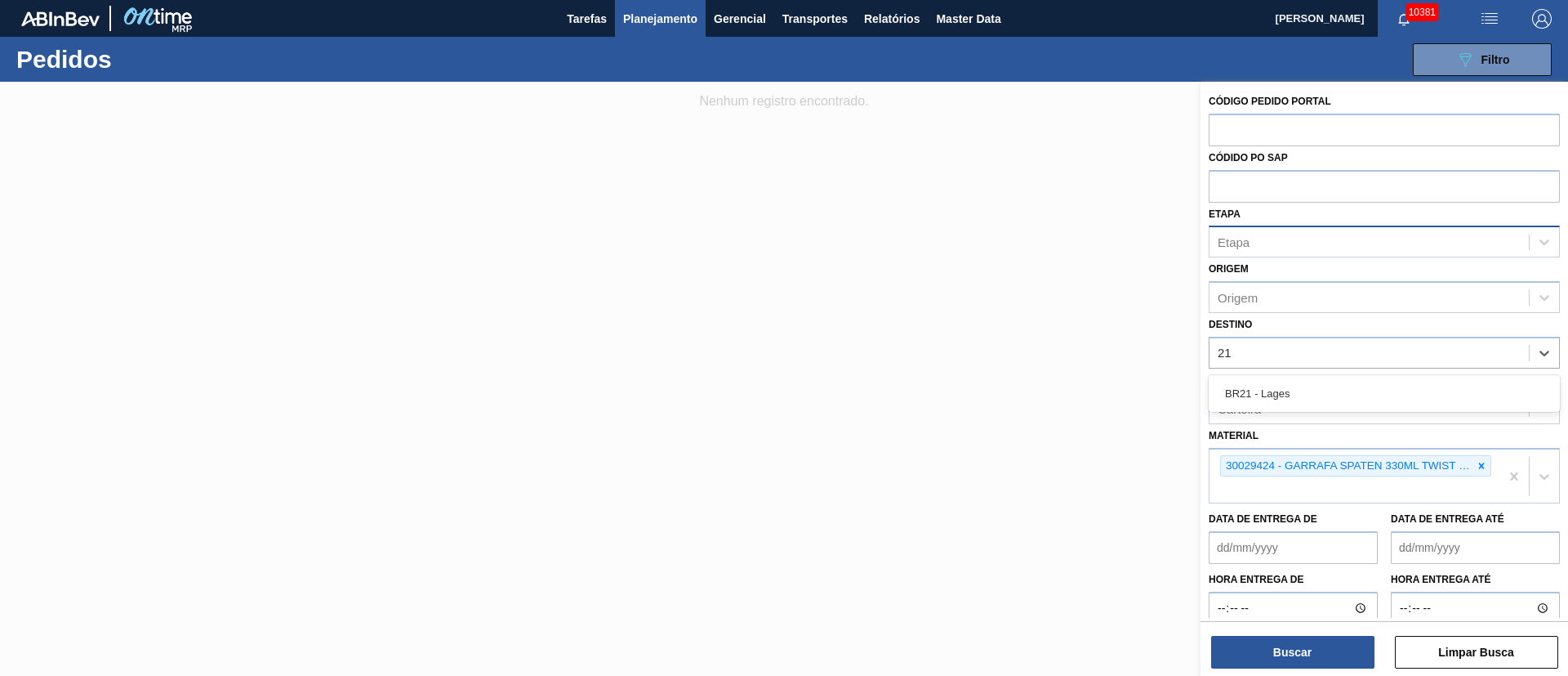
drag, startPoint x: 1237, startPoint y: 393, endPoint x: 1246, endPoint y: 273, distance: 120.3
click at [1238, 393] on div "BR21 - Lages" at bounding box center [1383, 393] width 351 height 30
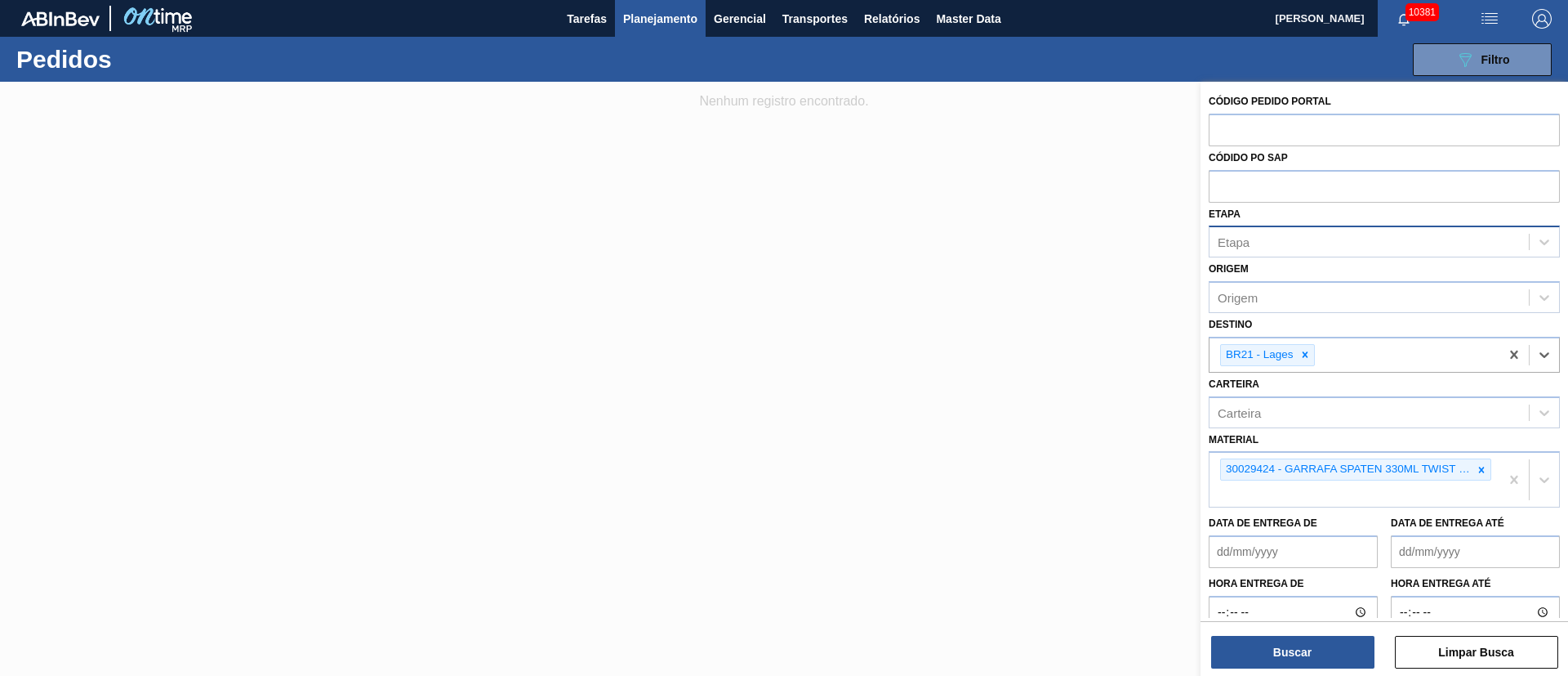
click at [1250, 244] on div "Etapa" at bounding box center [1369, 242] width 319 height 23
type input "fat"
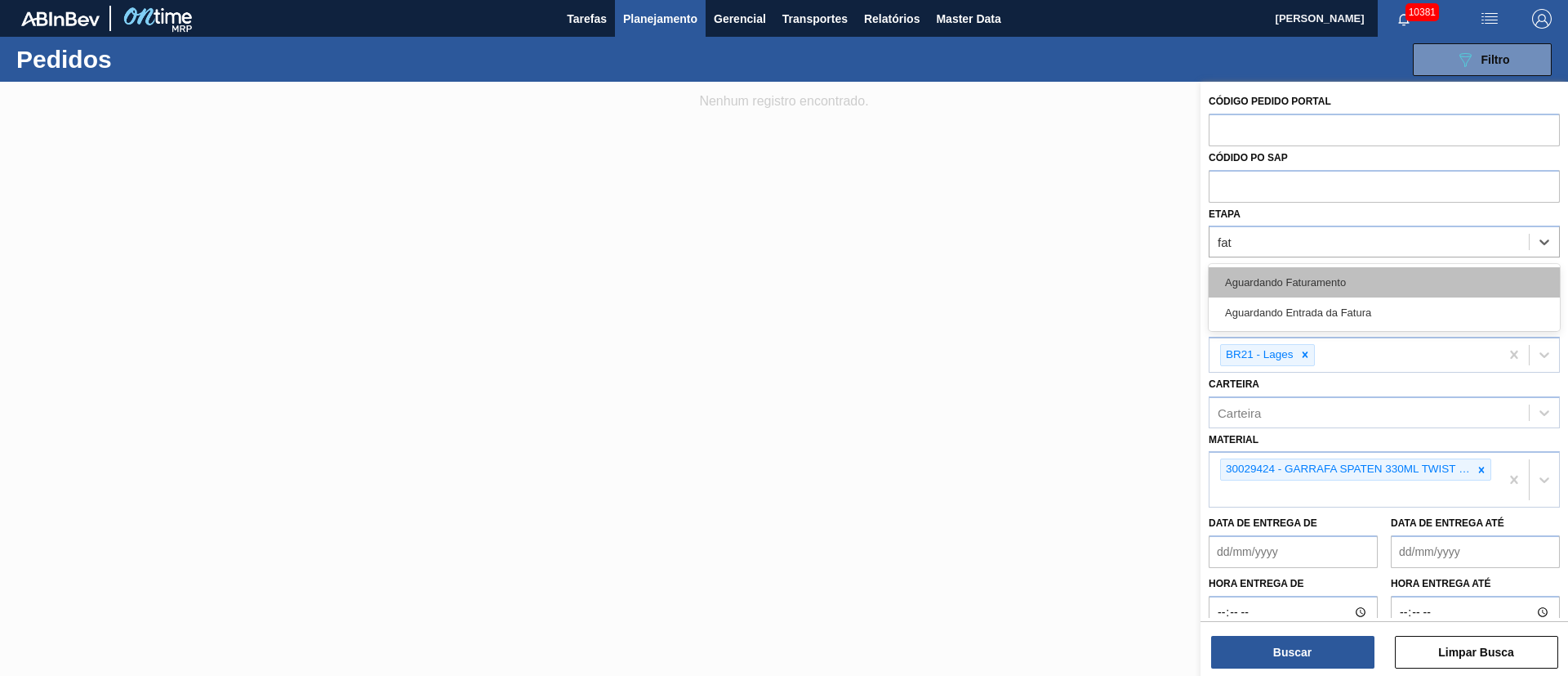
click at [1252, 284] on div "Aguardando Faturamento" at bounding box center [1383, 281] width 351 height 30
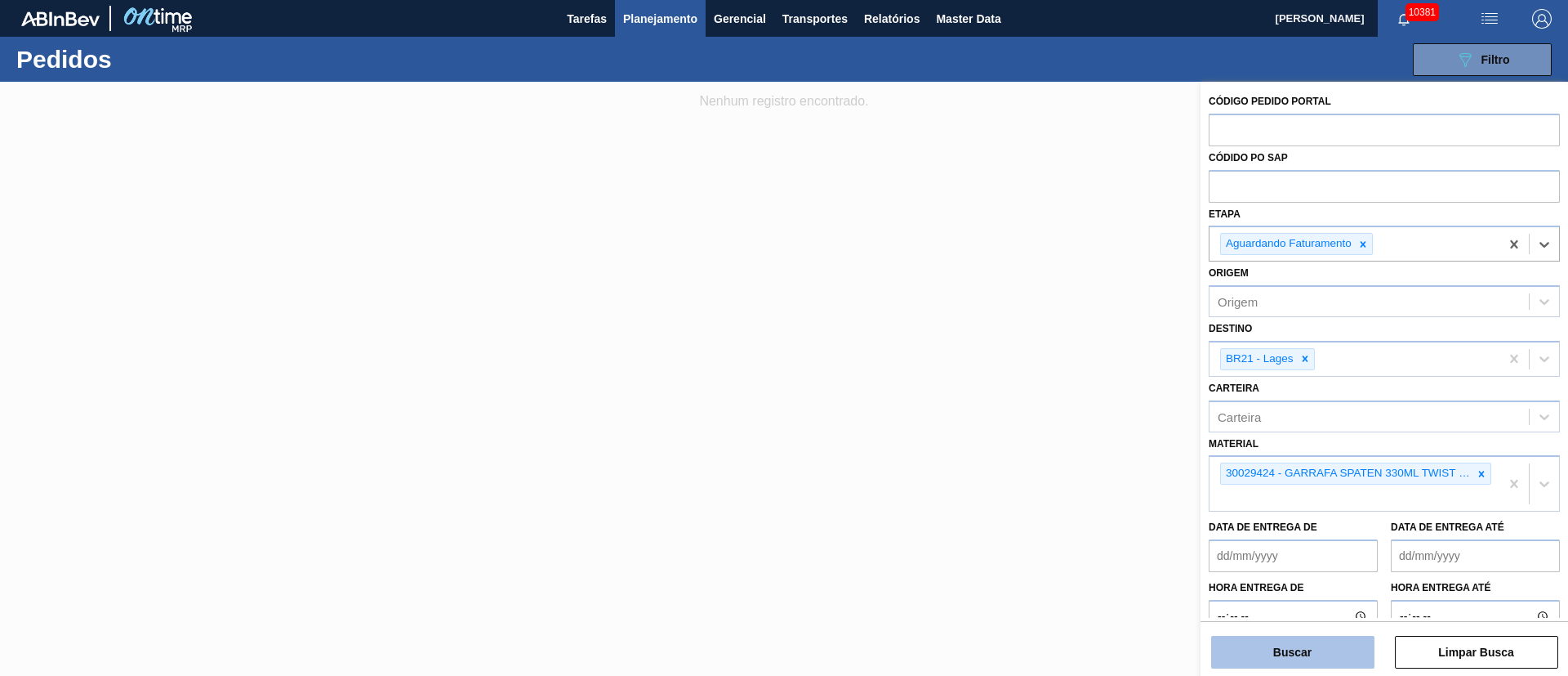
click at [1321, 644] on button "Buscar" at bounding box center [1292, 652] width 163 height 33
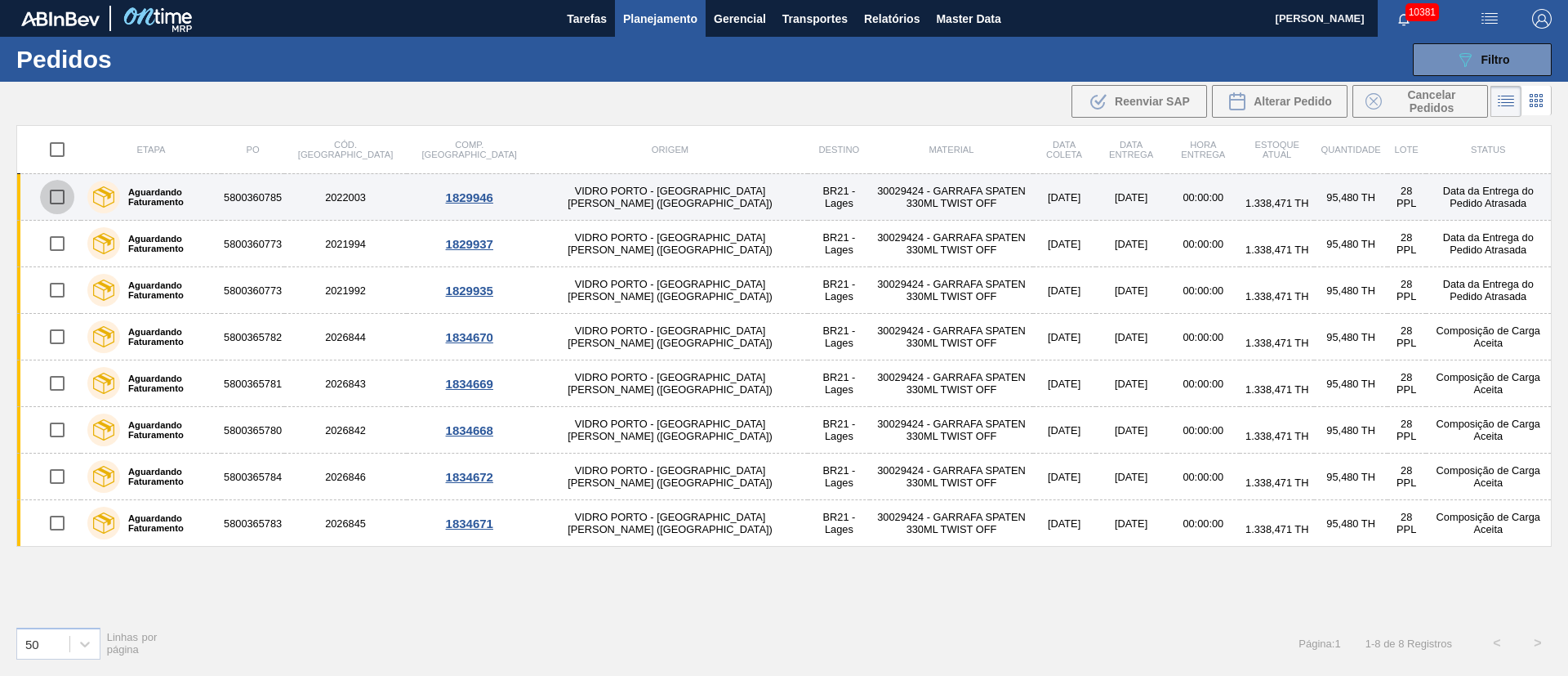
click at [62, 202] on input "checkbox" at bounding box center [56, 196] width 34 height 34
click at [55, 197] on input "checkbox" at bounding box center [56, 196] width 34 height 34
checkbox input "false"
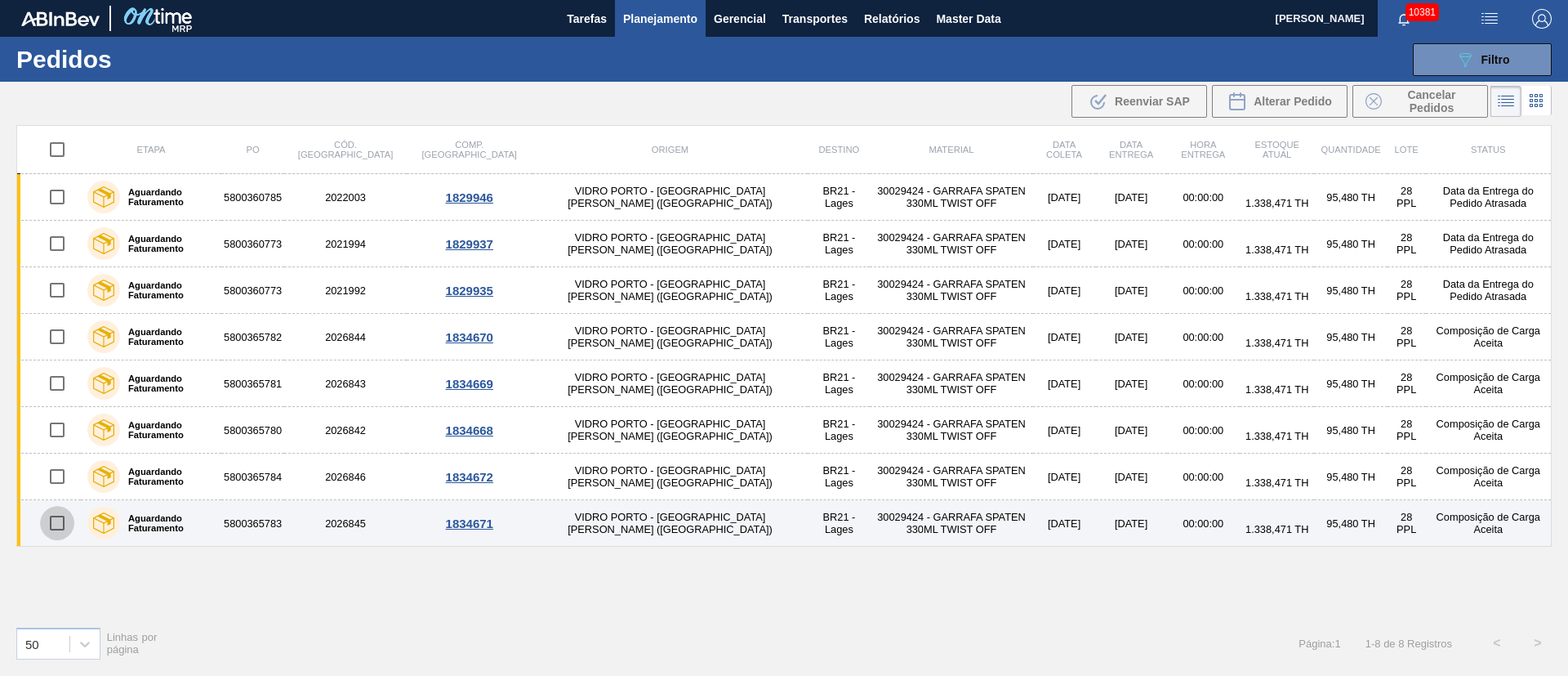
click at [61, 521] on input "checkbox" at bounding box center [56, 522] width 34 height 34
checkbox input "true"
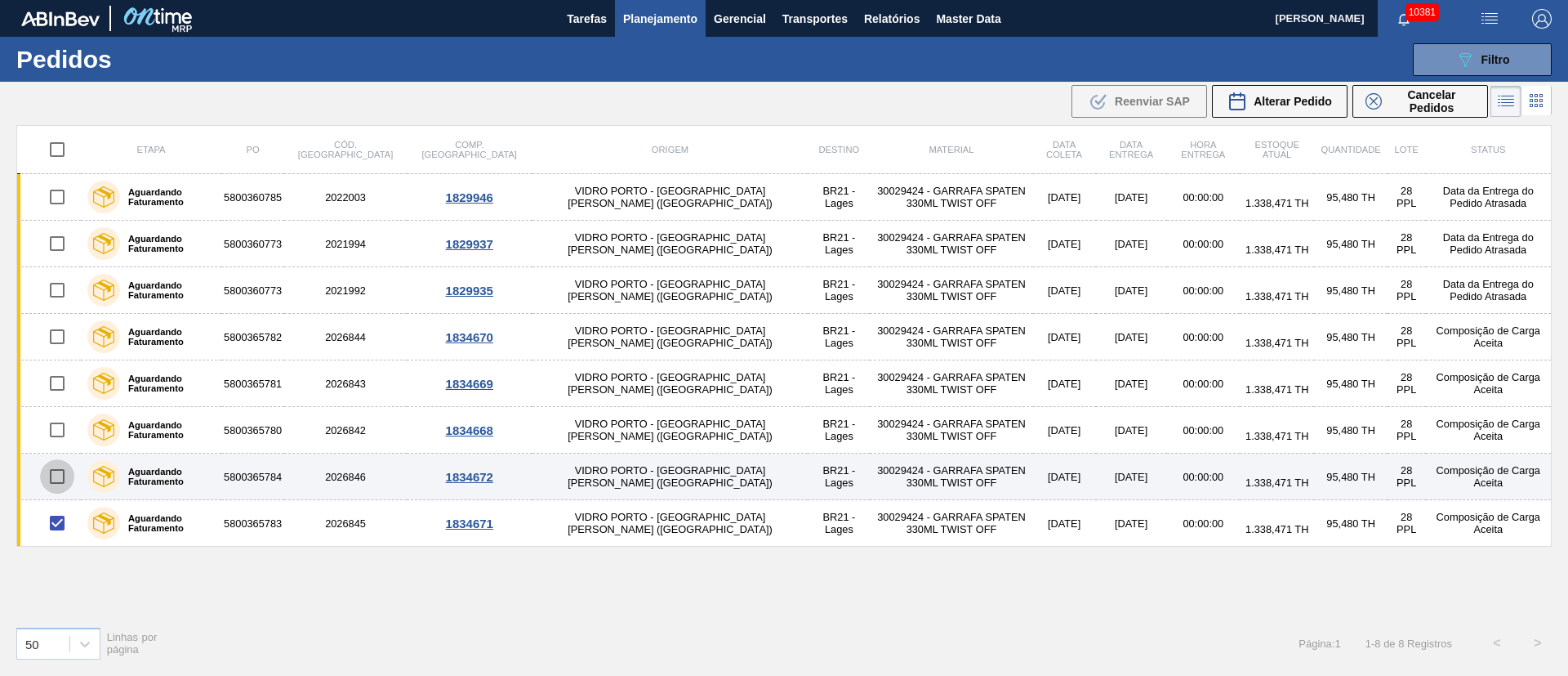
click at [61, 482] on input "checkbox" at bounding box center [56, 476] width 34 height 34
checkbox input "true"
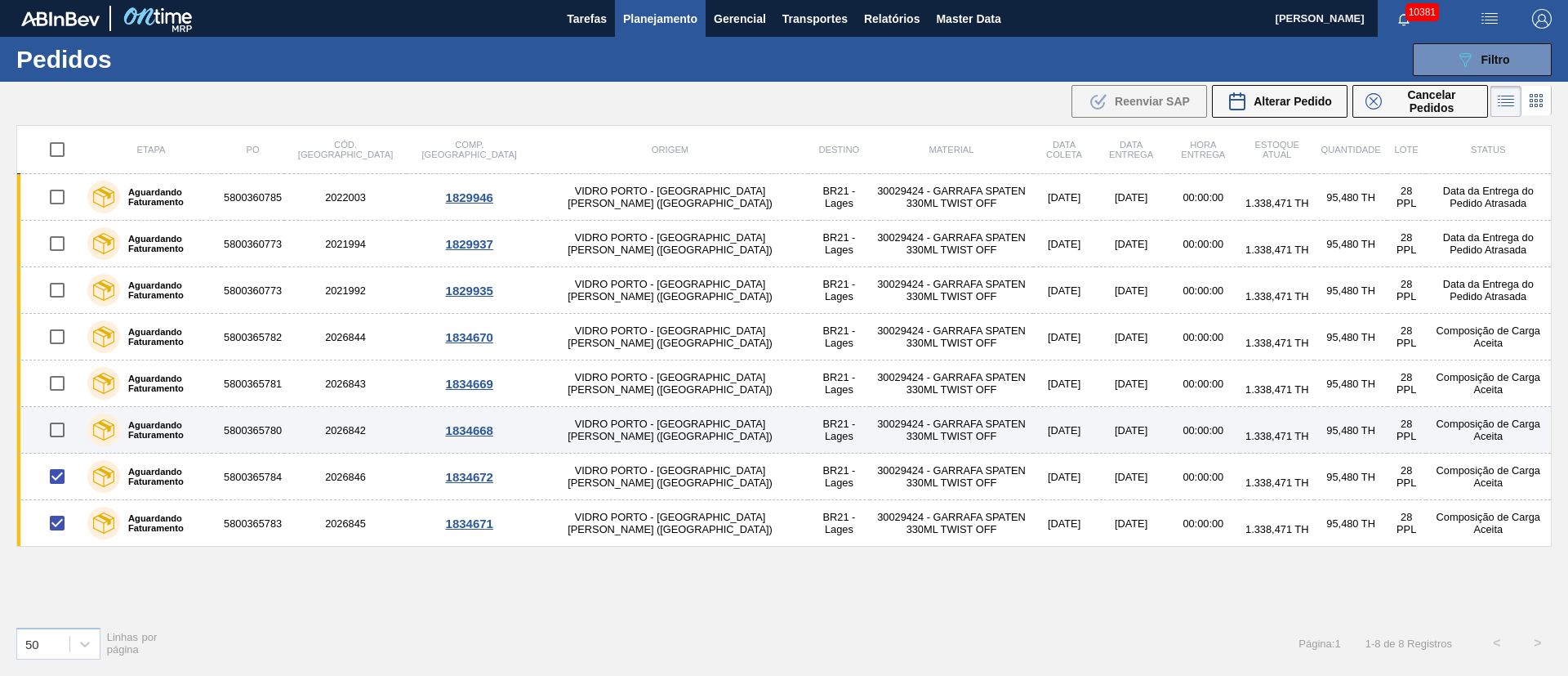
click at [61, 426] on input "checkbox" at bounding box center [56, 429] width 34 height 34
click at [51, 434] on input "checkbox" at bounding box center [56, 429] width 34 height 34
checkbox input "false"
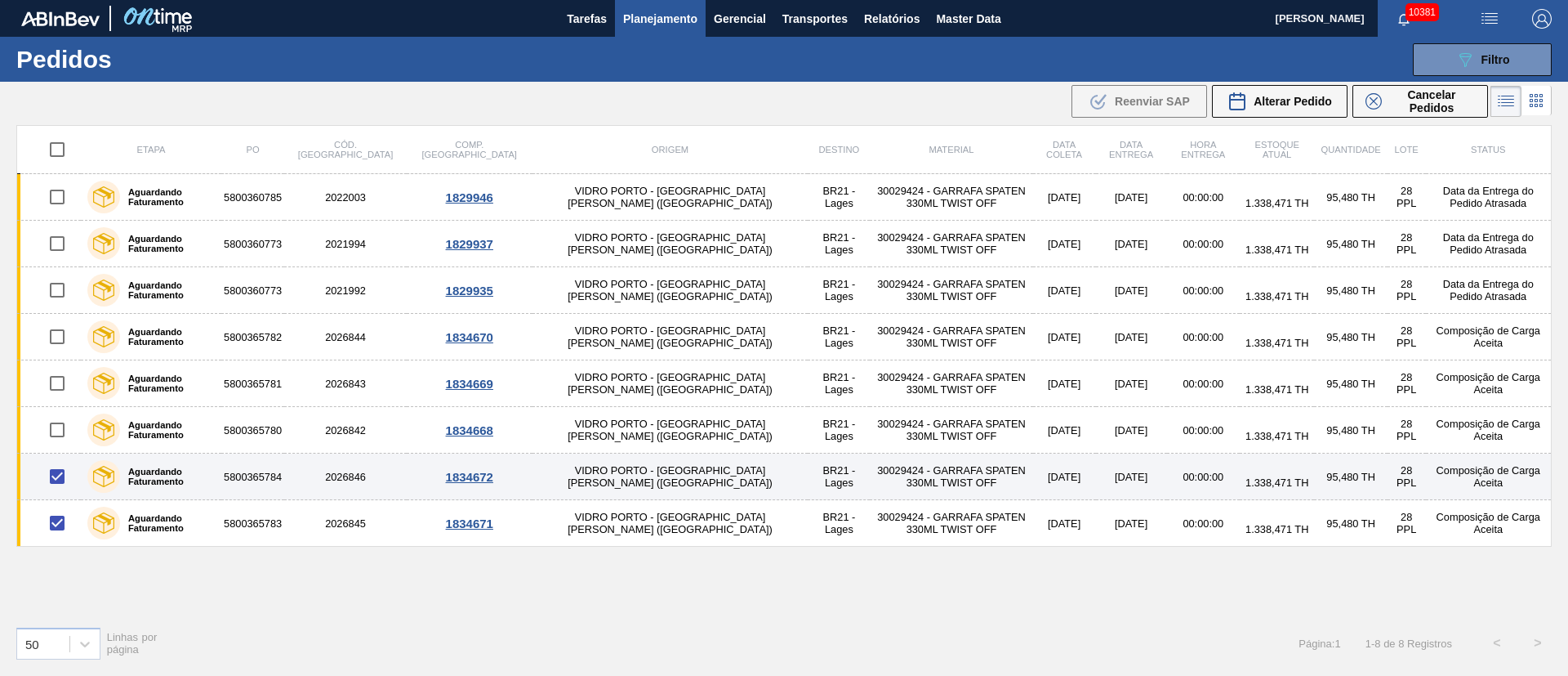
click at [61, 471] on input "checkbox" at bounding box center [56, 476] width 34 height 34
checkbox input "false"
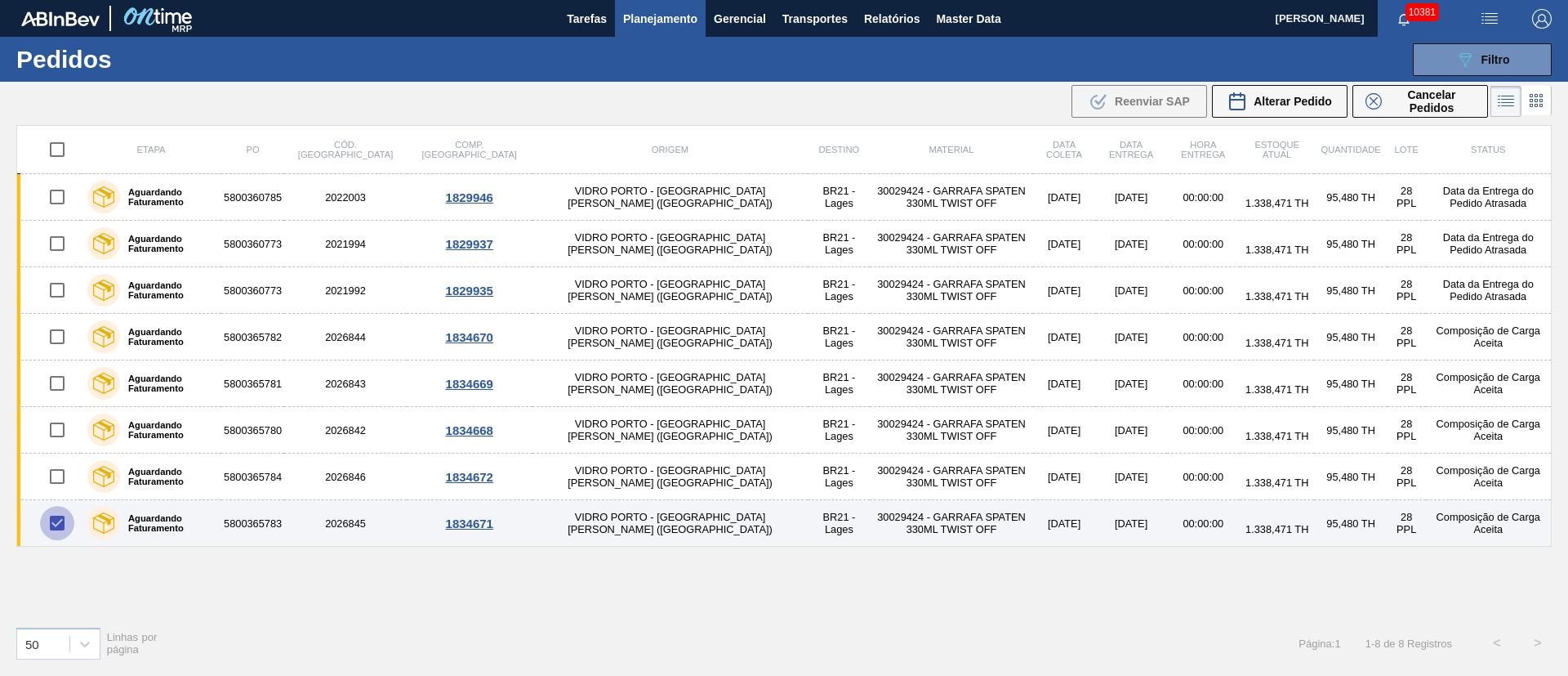
click at [61, 515] on input "checkbox" at bounding box center [56, 522] width 34 height 34
checkbox input "false"
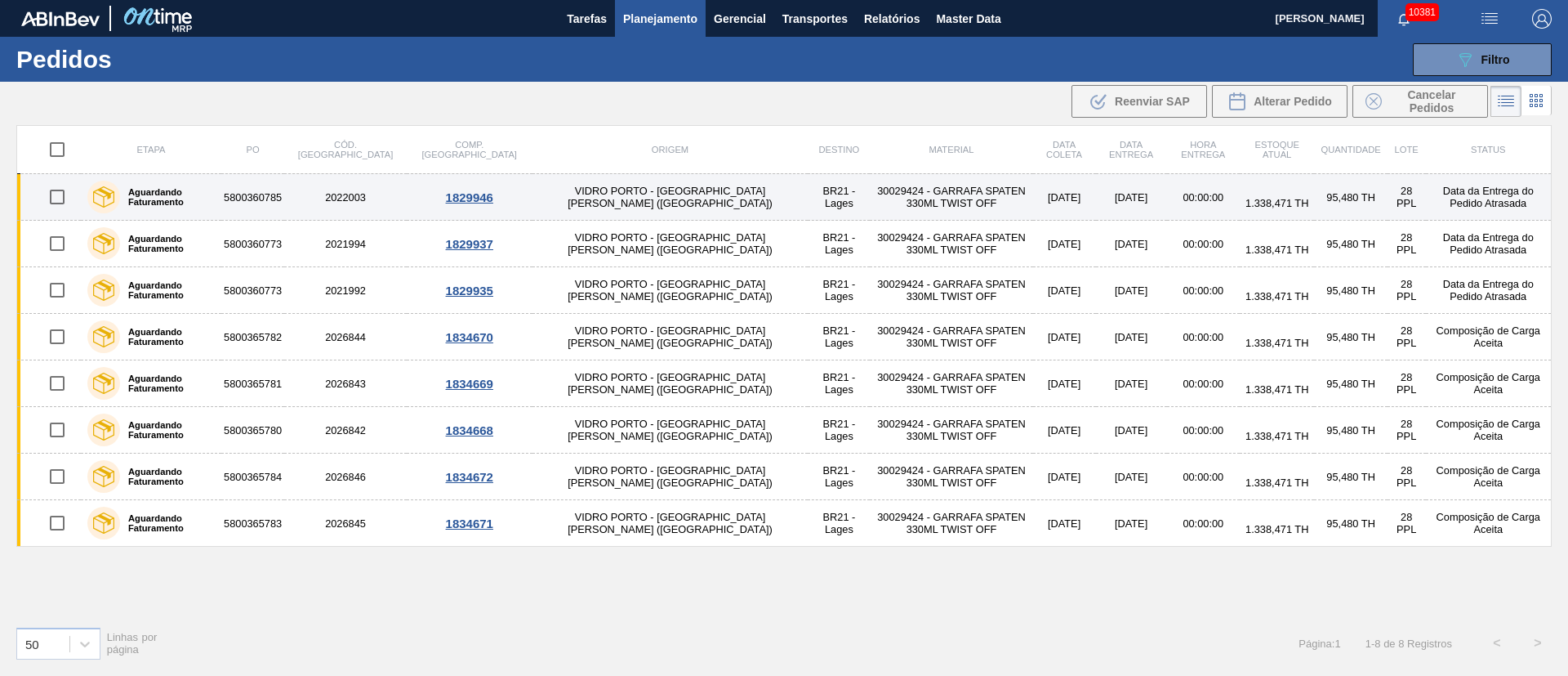
click at [61, 193] on input "checkbox" at bounding box center [56, 196] width 34 height 34
checkbox input "true"
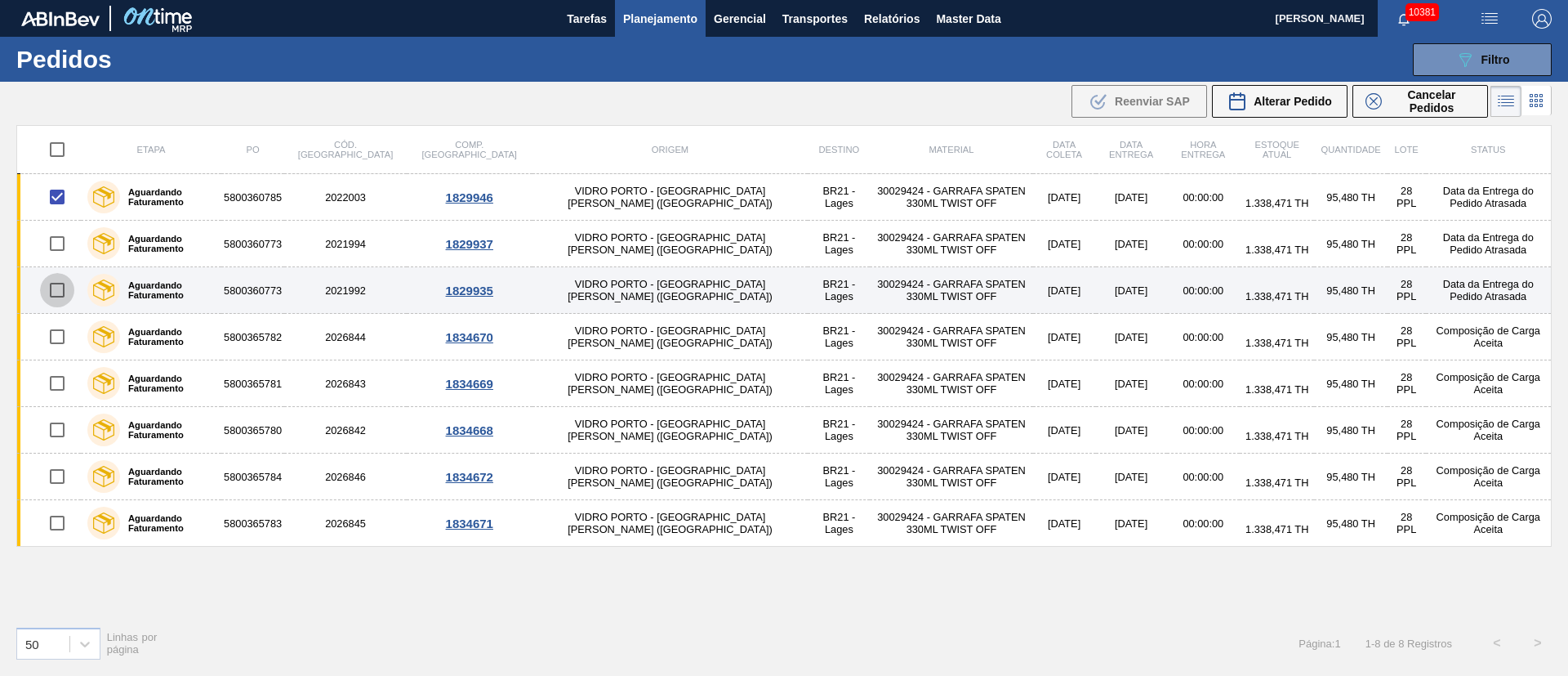
click at [48, 296] on input "checkbox" at bounding box center [56, 289] width 34 height 34
checkbox input "true"
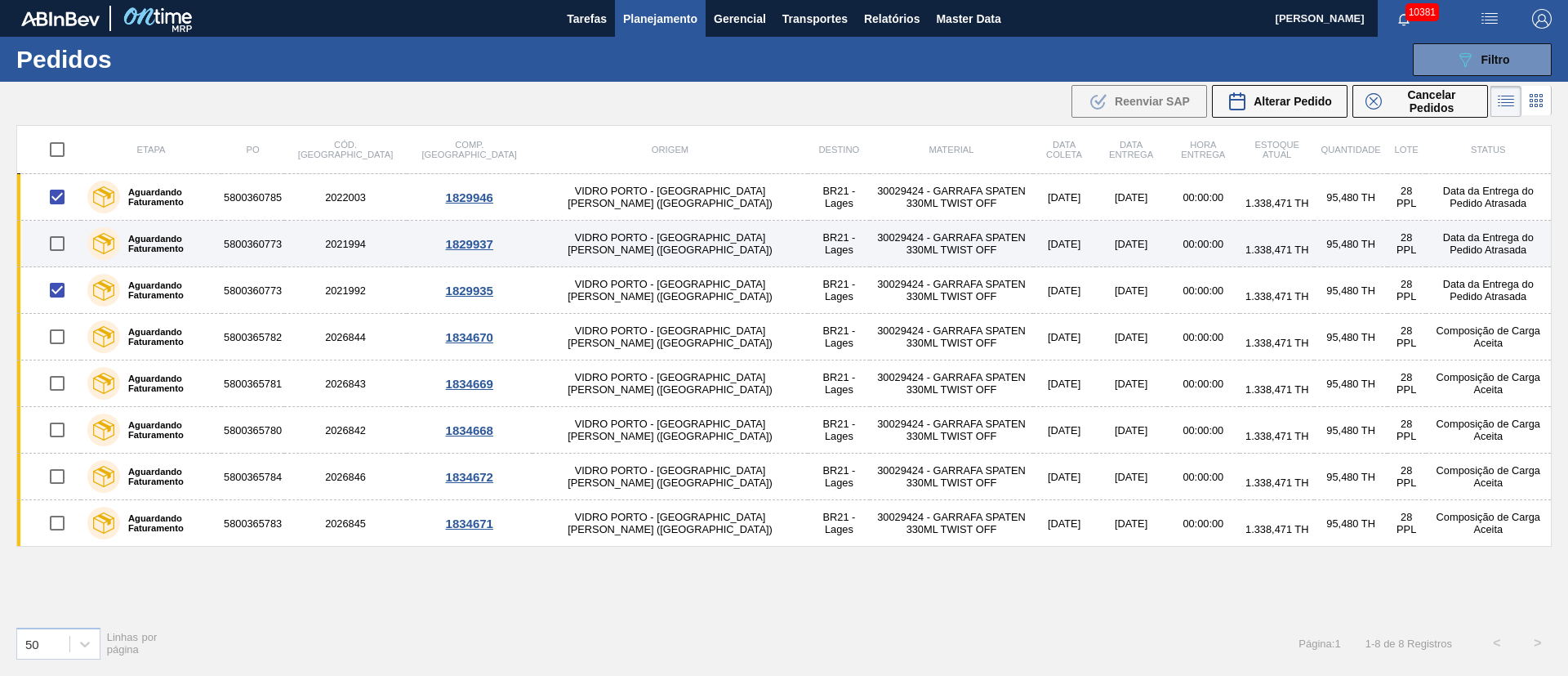
click at [56, 235] on input "checkbox" at bounding box center [56, 243] width 34 height 34
checkbox input "true"
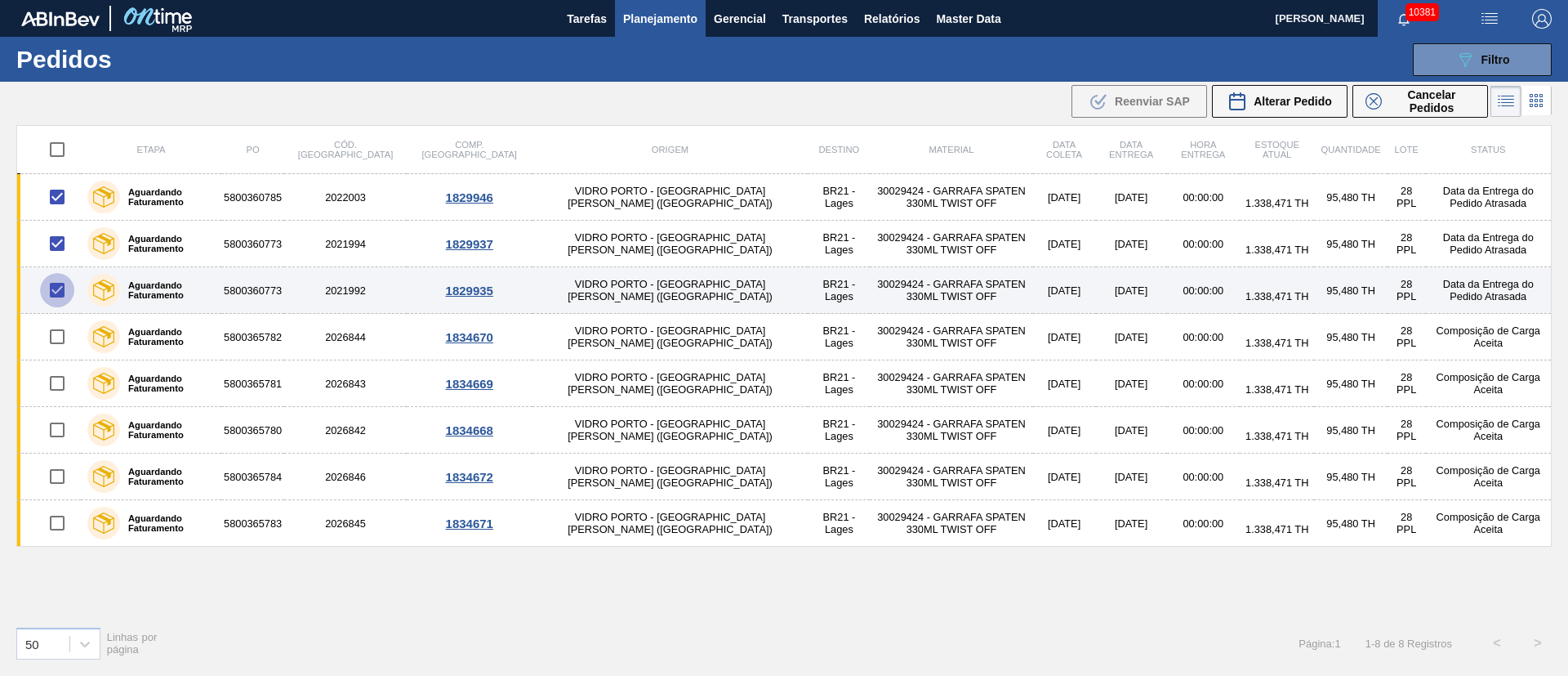
click at [53, 290] on input "checkbox" at bounding box center [56, 289] width 34 height 34
checkbox input "false"
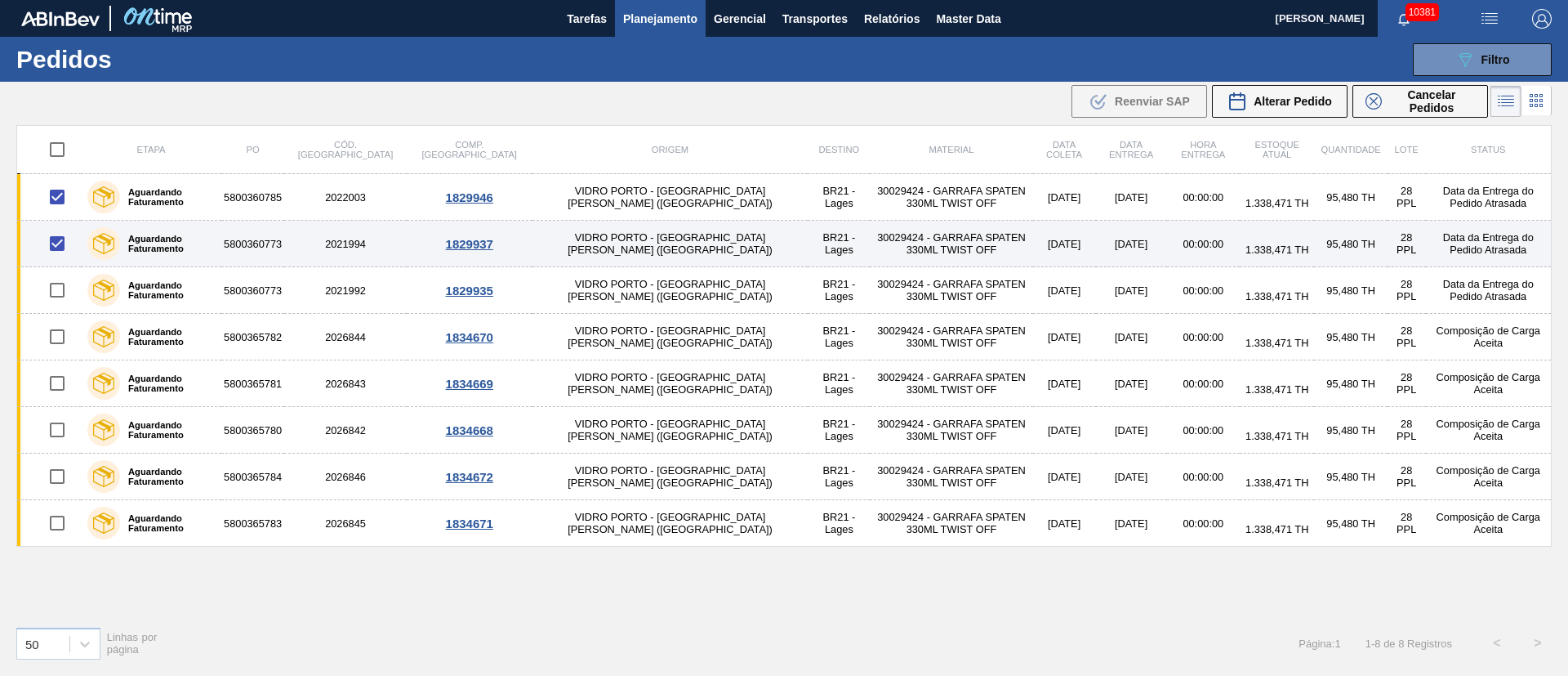
click at [51, 245] on input "checkbox" at bounding box center [56, 243] width 34 height 34
checkbox input "false"
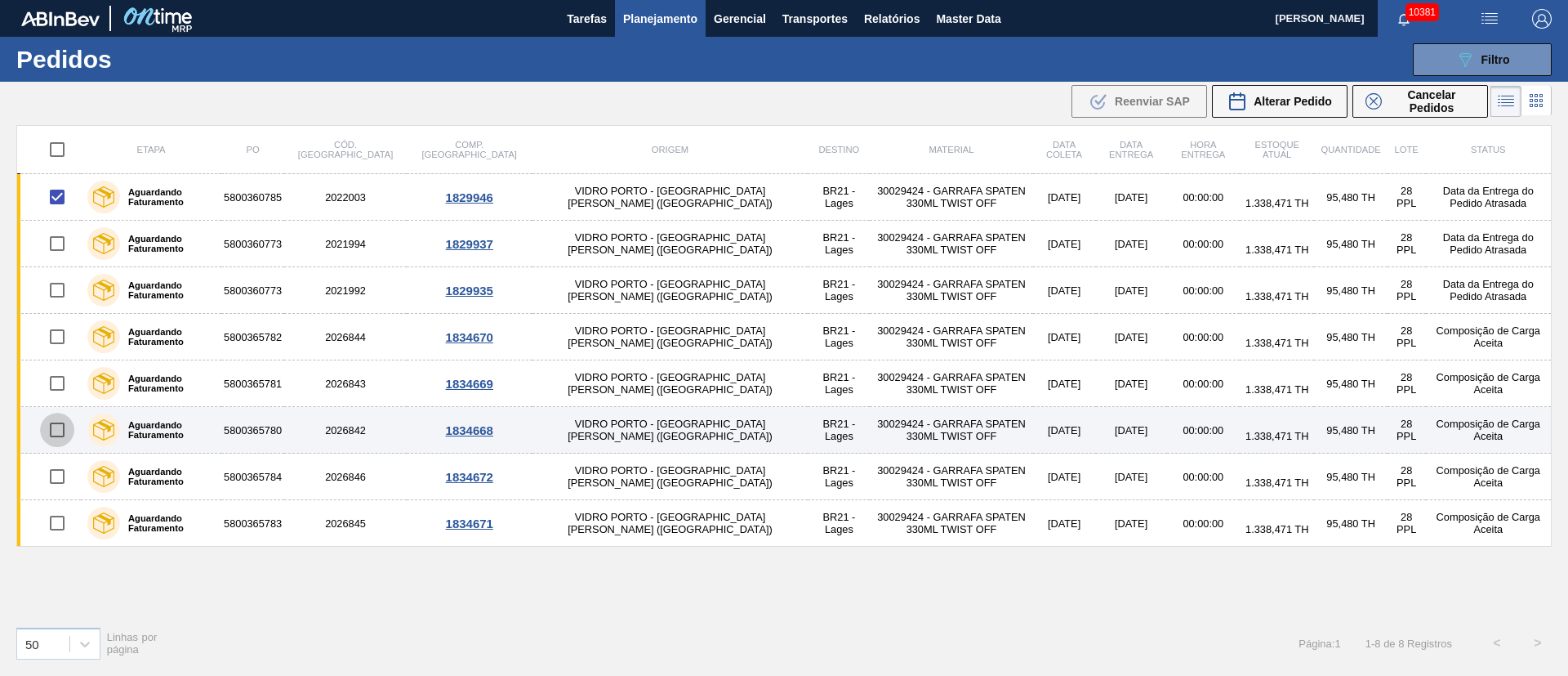
click at [57, 429] on input "checkbox" at bounding box center [56, 429] width 34 height 34
click at [60, 419] on input "checkbox" at bounding box center [56, 429] width 34 height 34
checkbox input "false"
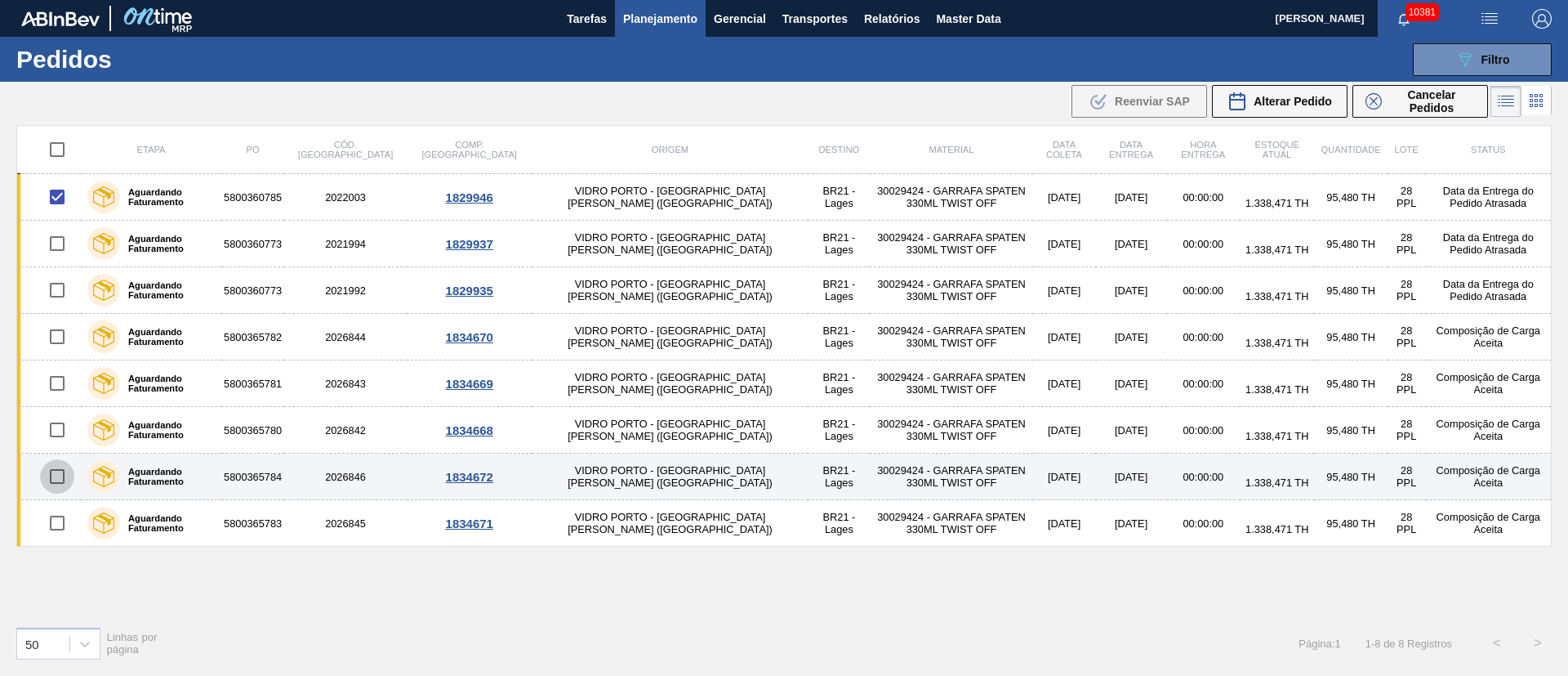
click at [61, 473] on input "checkbox" at bounding box center [56, 476] width 34 height 34
checkbox input "true"
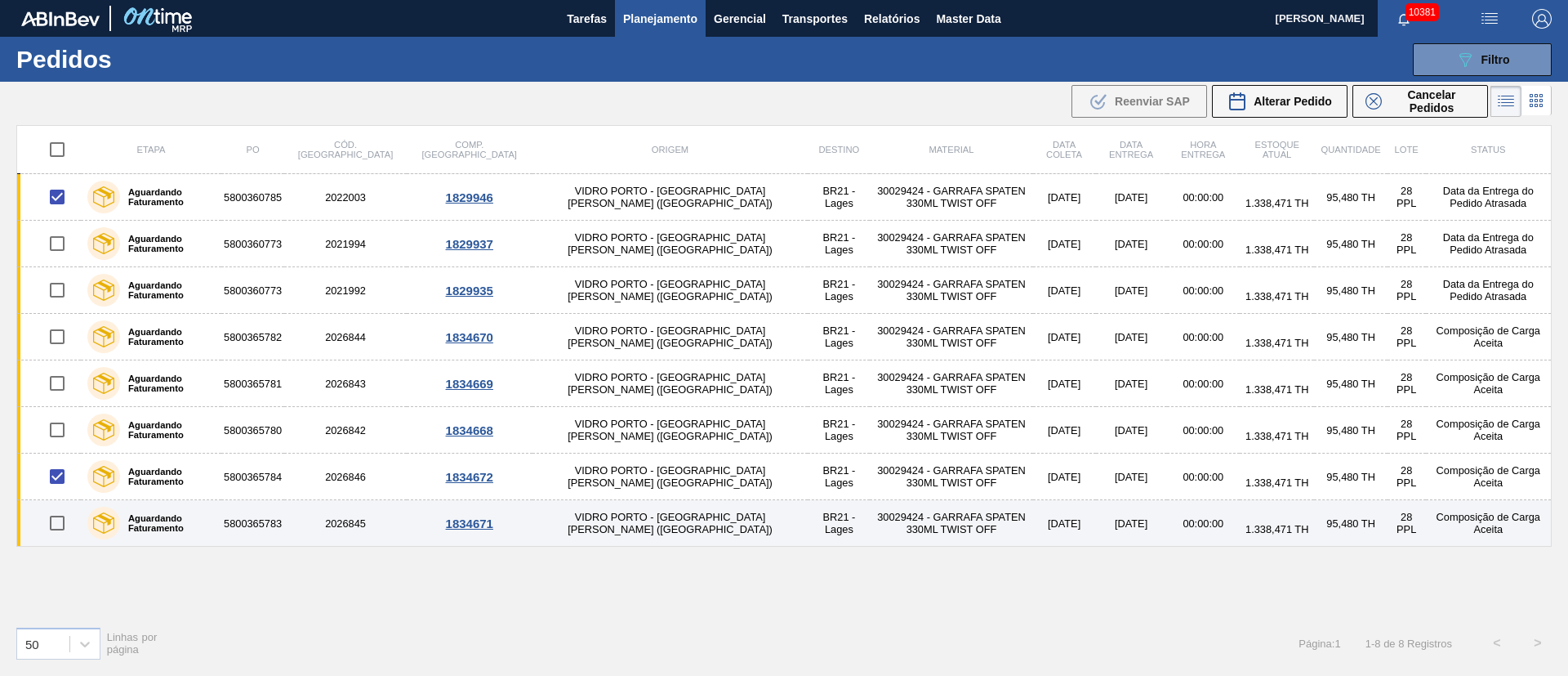
click at [57, 515] on input "checkbox" at bounding box center [56, 522] width 34 height 34
checkbox input "true"
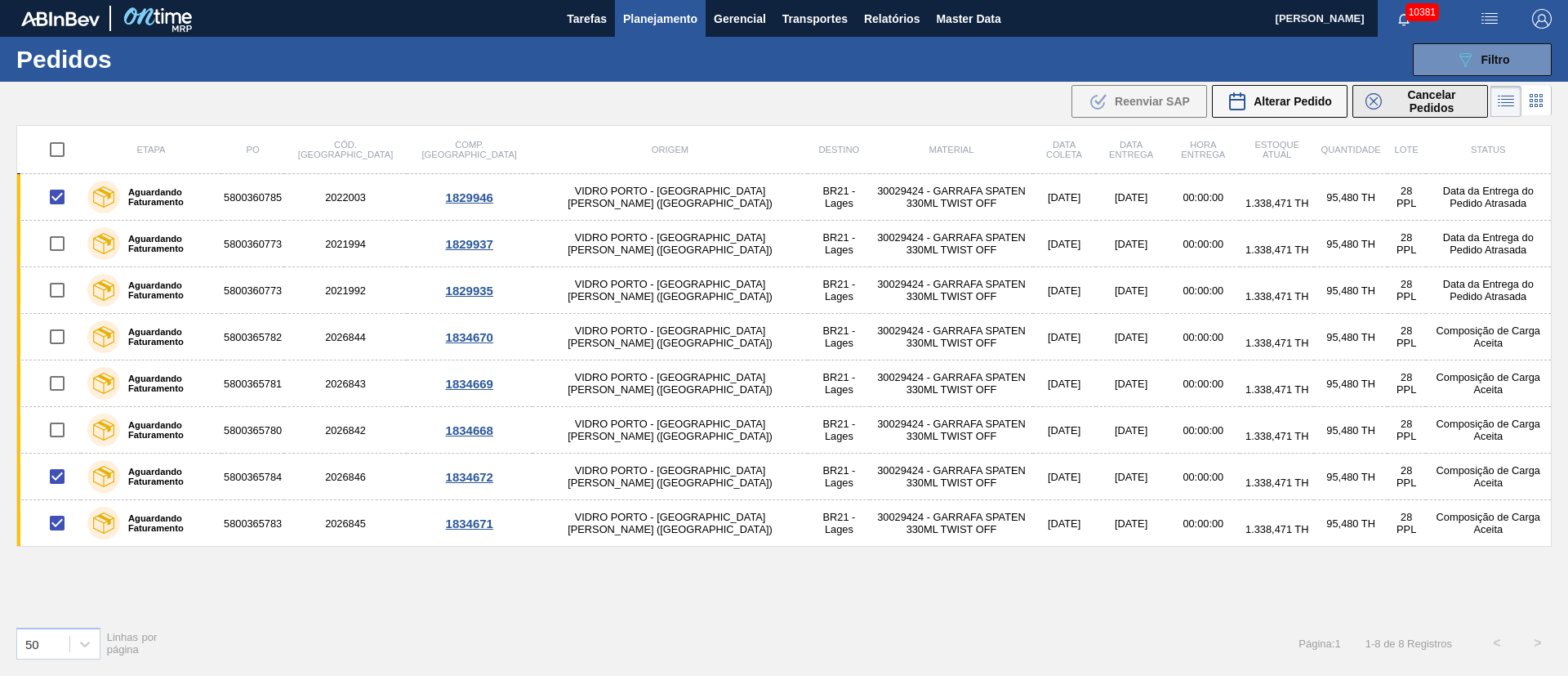
click at [1424, 101] on span "Cancelar Pedidos" at bounding box center [1432, 101] width 87 height 26
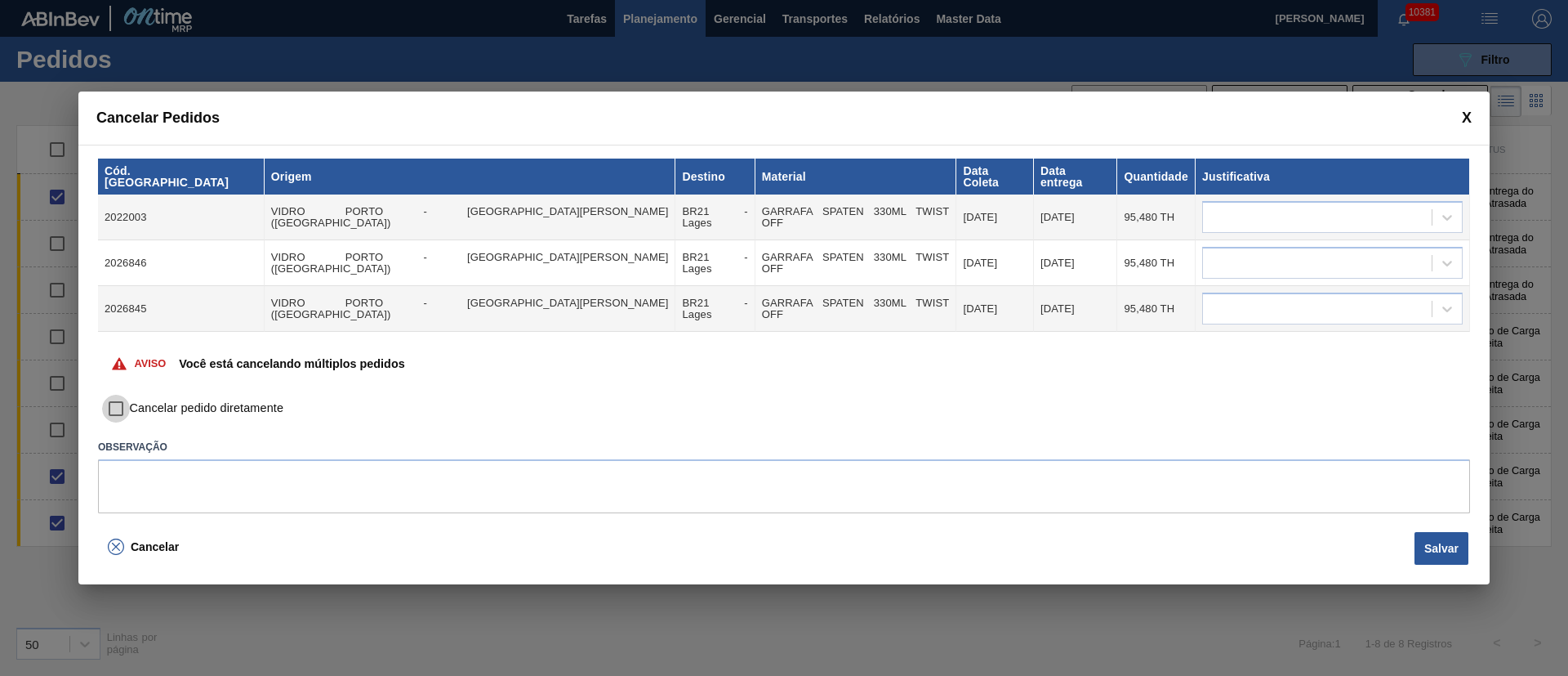
click at [112, 402] on input "Cancelar pedido diretamente" at bounding box center [116, 408] width 28 height 28
checkbox input "true"
click at [1239, 206] on div at bounding box center [1317, 218] width 229 height 23
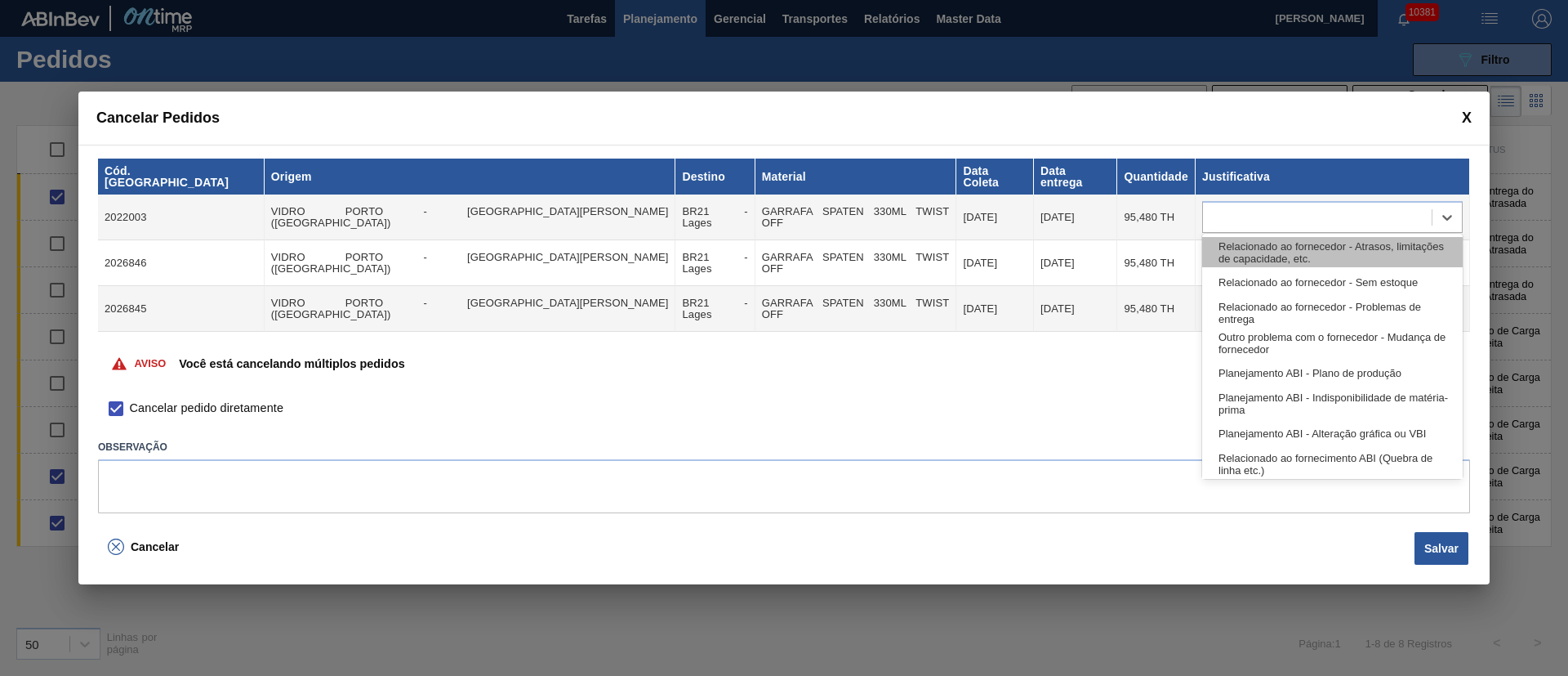
click at [1236, 240] on div "Relacionado ao fornecedor - Atrasos, limitações de capacidade, etc." at bounding box center [1332, 251] width 260 height 30
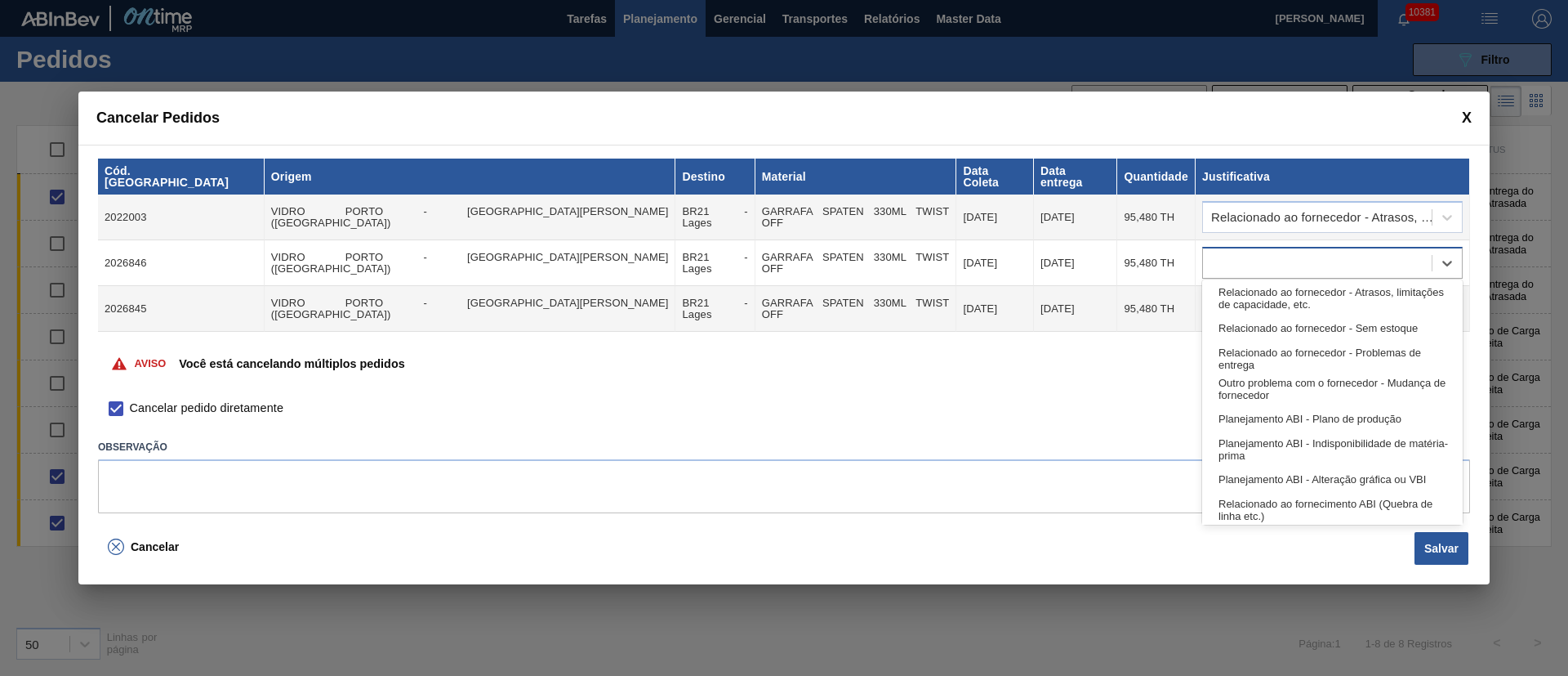
click at [1232, 251] on div at bounding box center [1317, 263] width 229 height 23
click at [1232, 284] on div "Relacionado ao fornecedor - Atrasos, limitações de capacidade, etc." at bounding box center [1332, 297] width 260 height 30
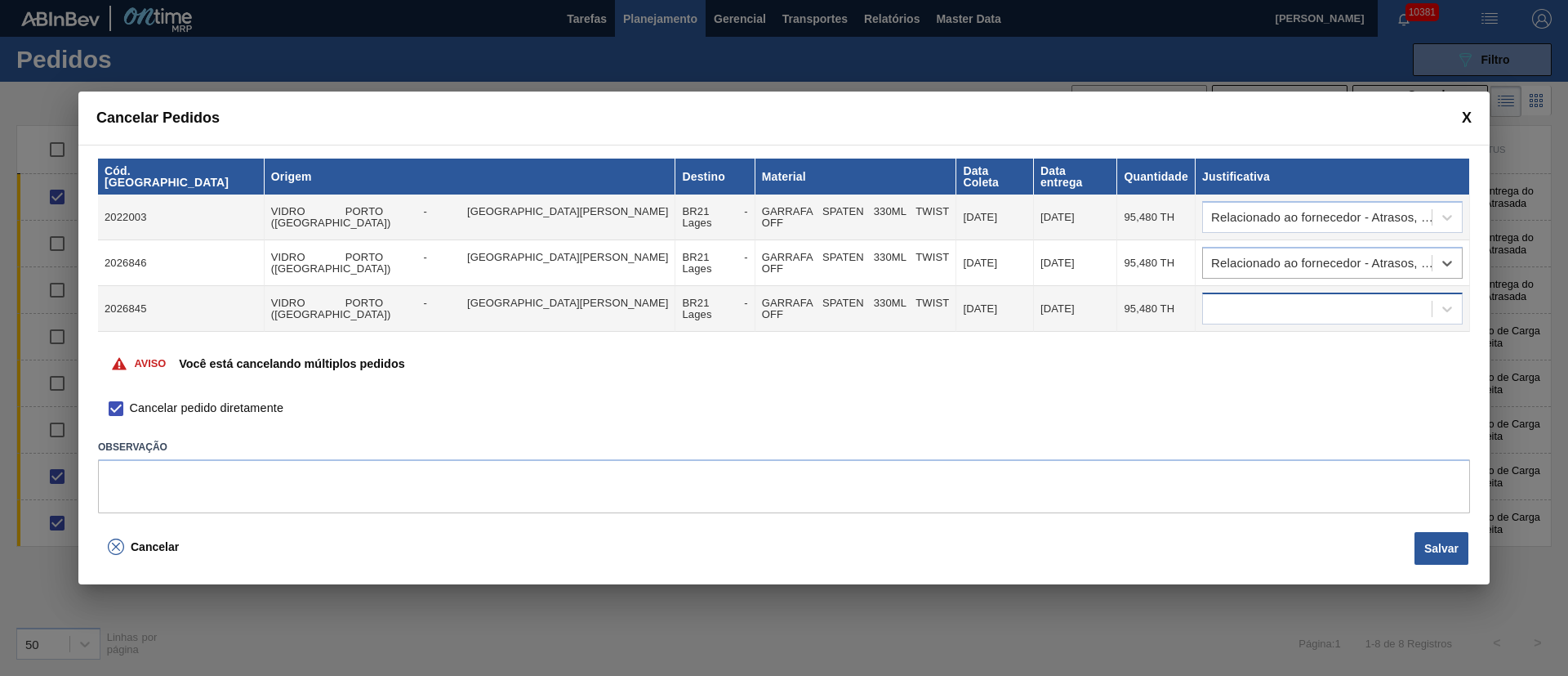
click at [1230, 298] on div at bounding box center [1317, 309] width 229 height 23
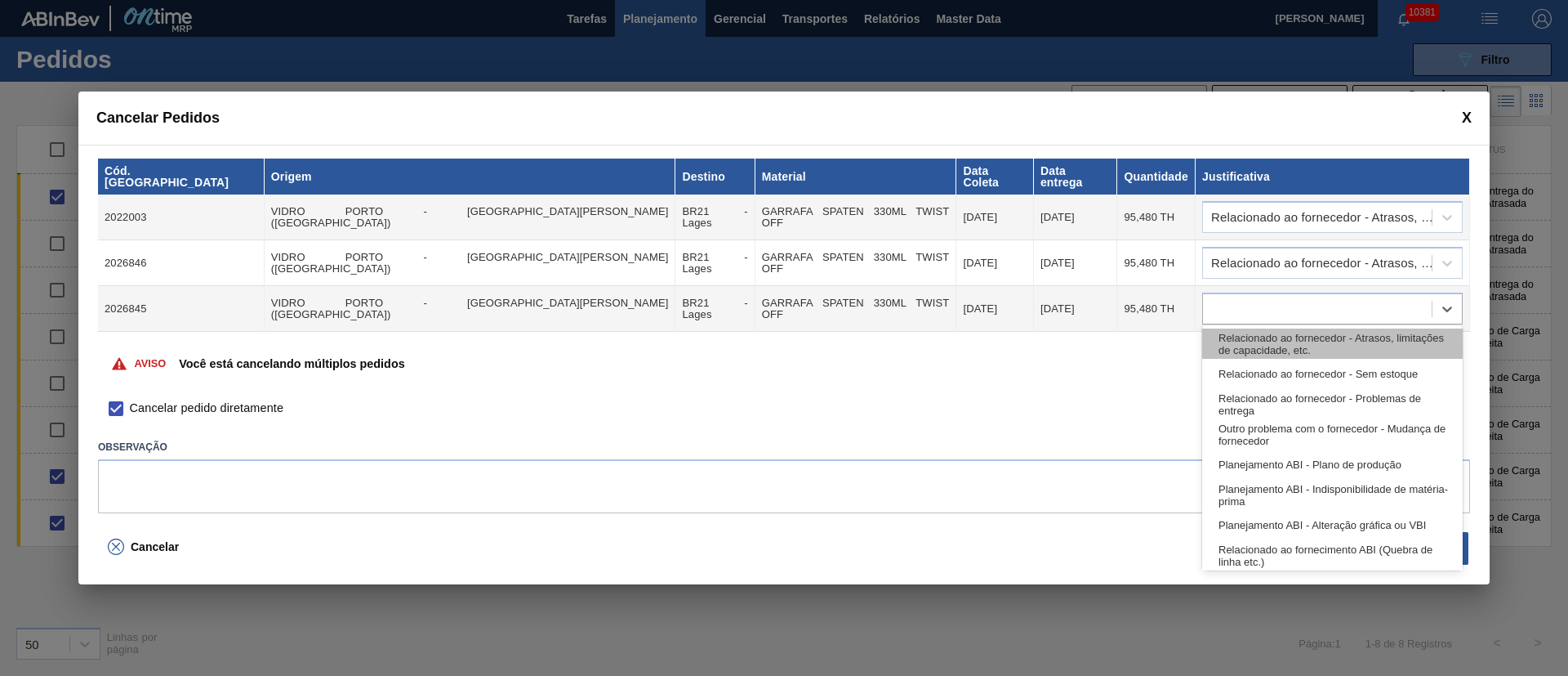
click at [1236, 346] on div "Relacionado ao fornecedor - Atrasos, limitações de capacidade, etc." at bounding box center [1332, 343] width 260 height 30
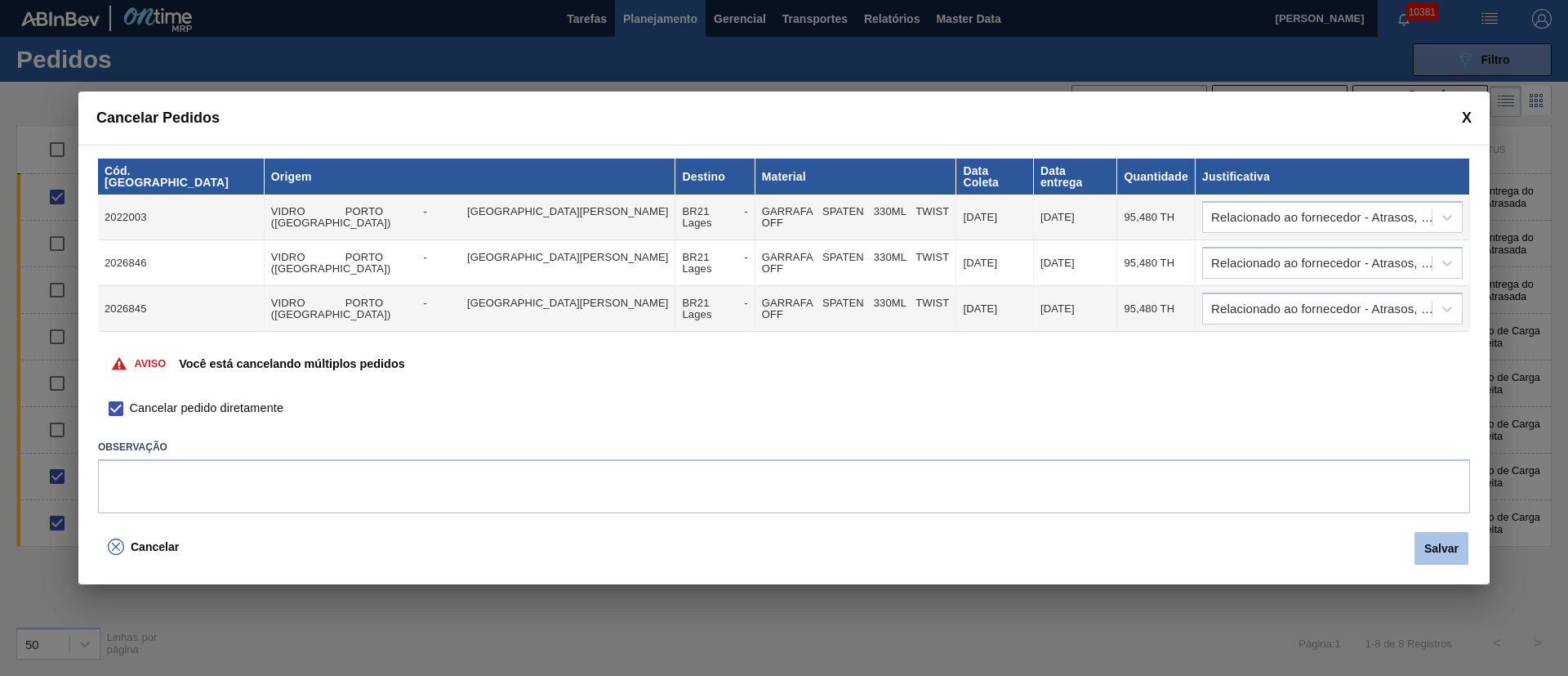
click at [1441, 539] on button "Salvar" at bounding box center [1441, 548] width 54 height 33
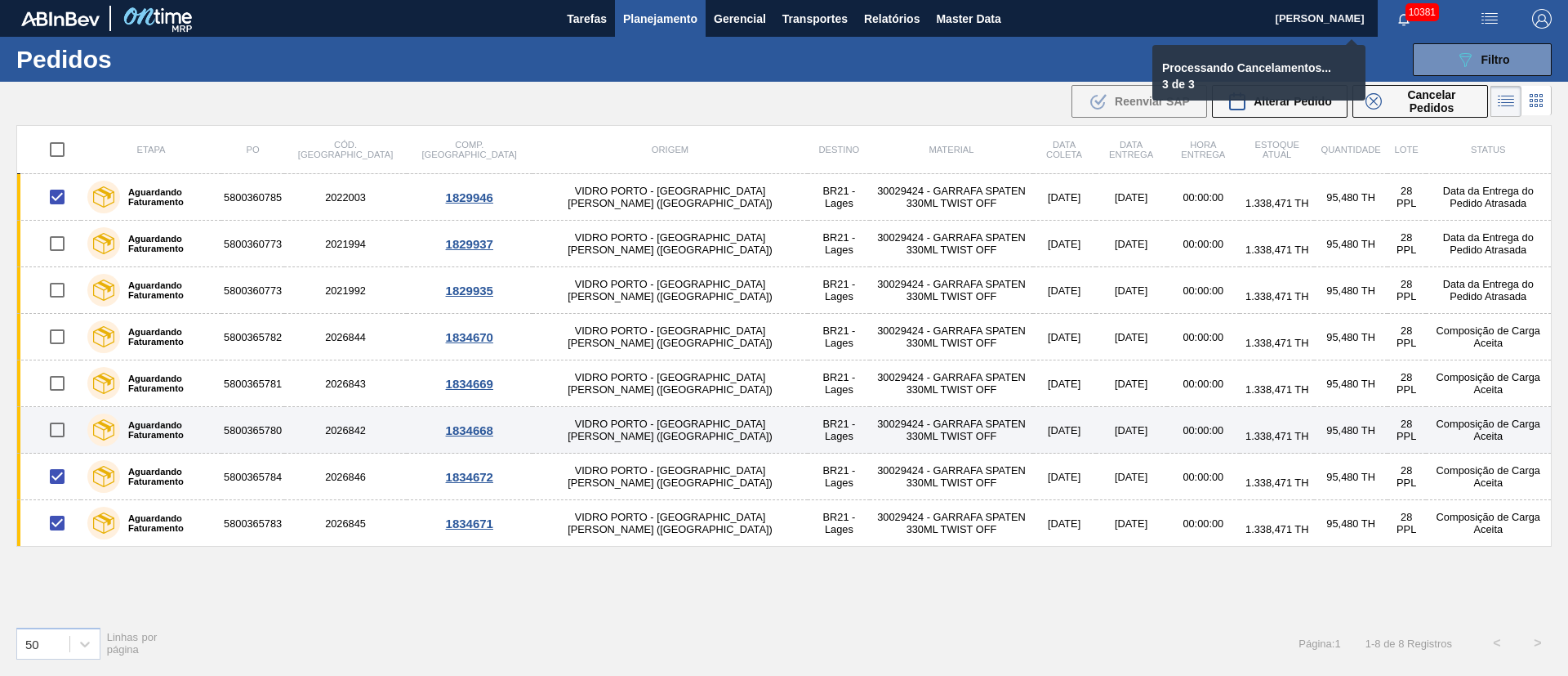
checkbox input "false"
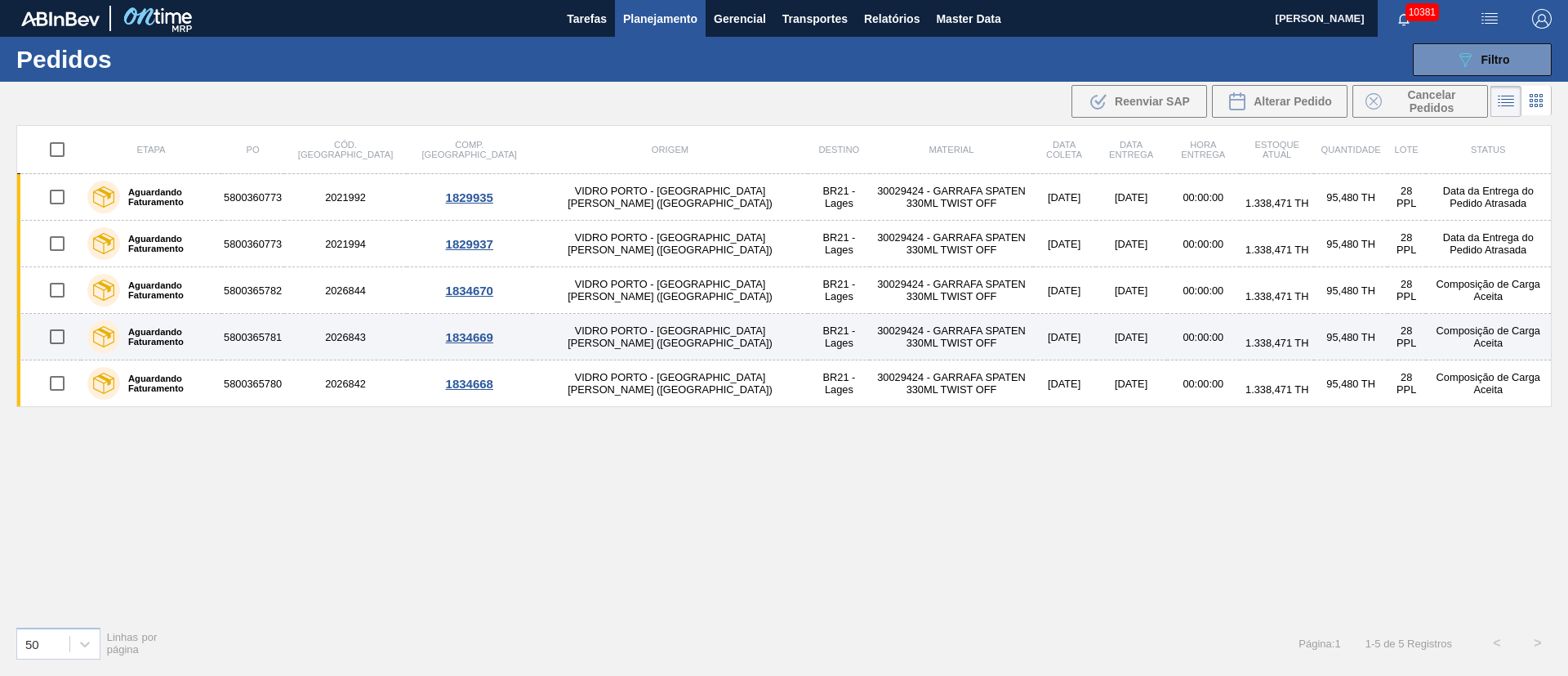
click at [62, 330] on input "checkbox" at bounding box center [56, 336] width 34 height 34
checkbox input "true"
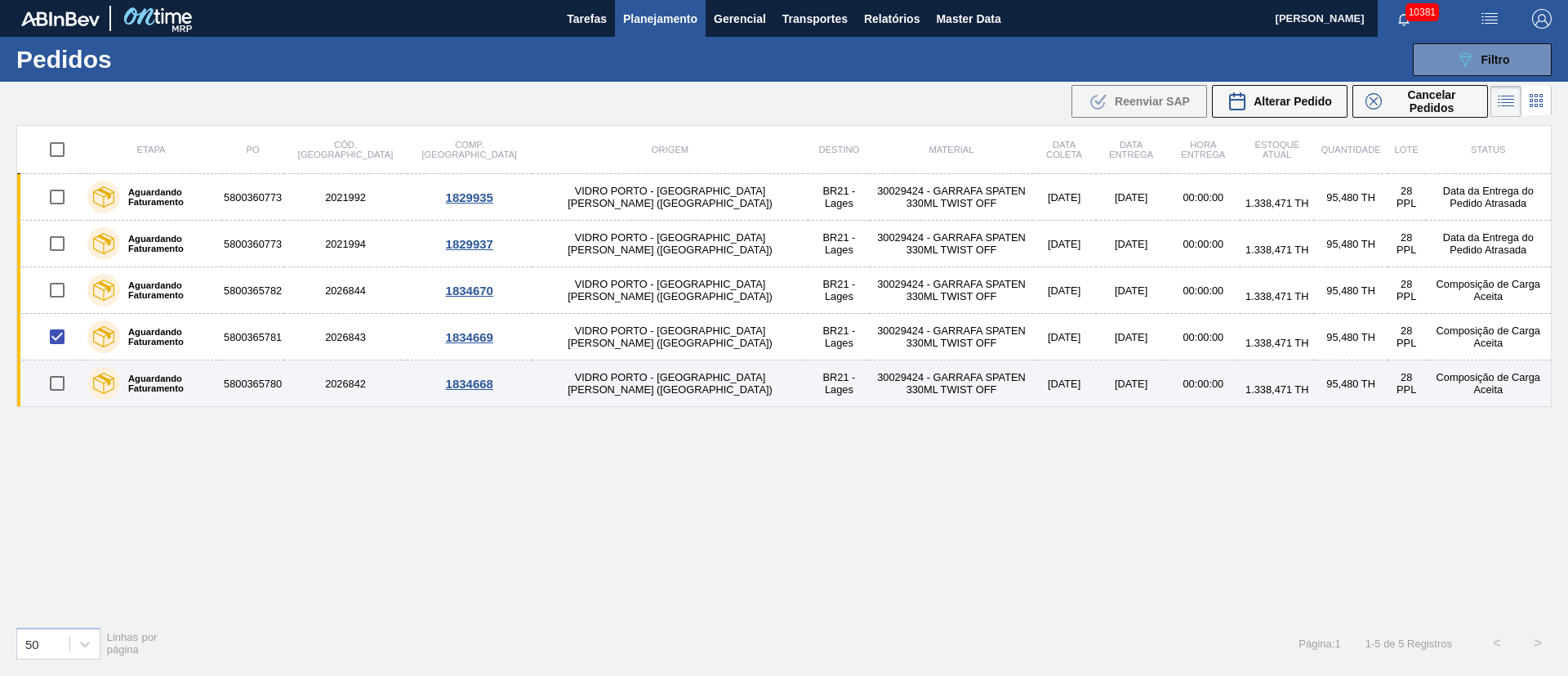
click at [55, 378] on input "checkbox" at bounding box center [56, 382] width 34 height 34
checkbox input "true"
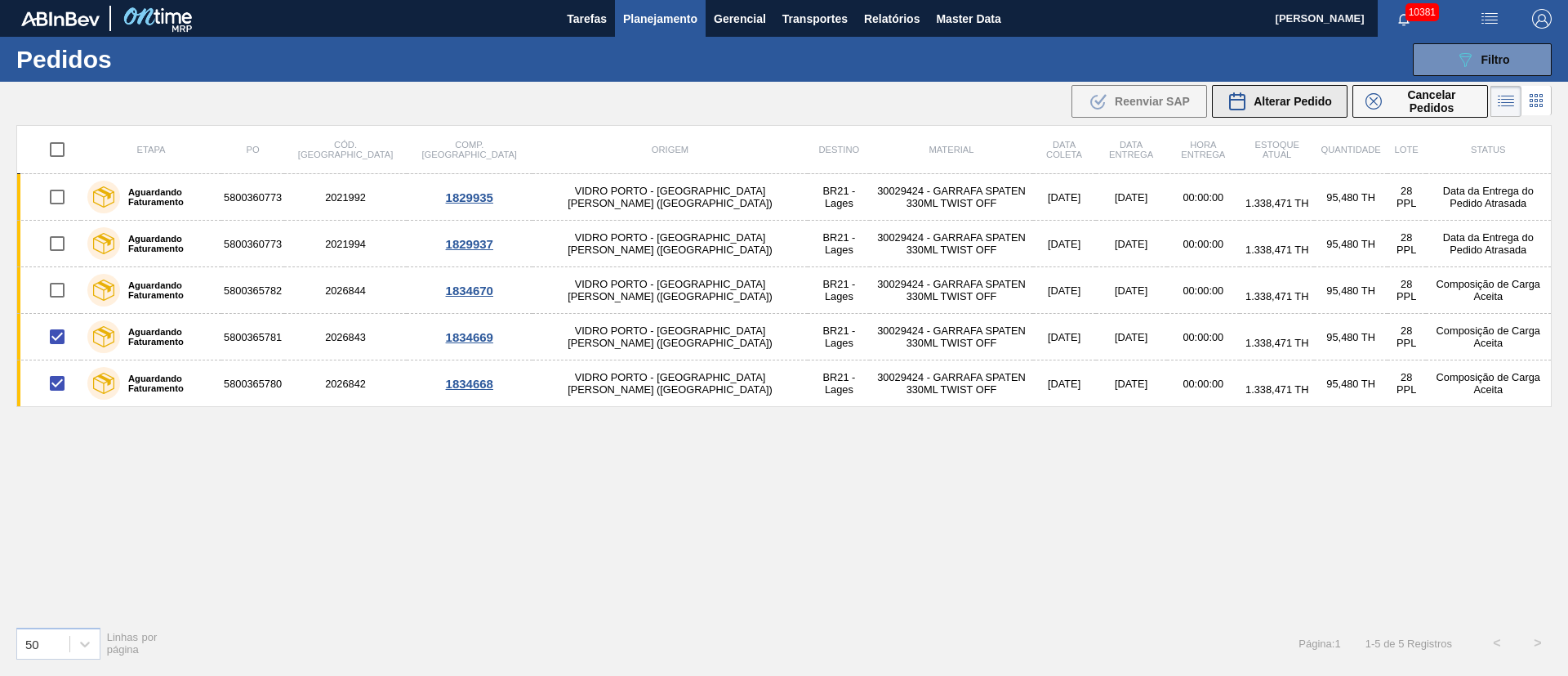
click at [1298, 104] on span "Alterar Pedido" at bounding box center [1292, 102] width 78 height 14
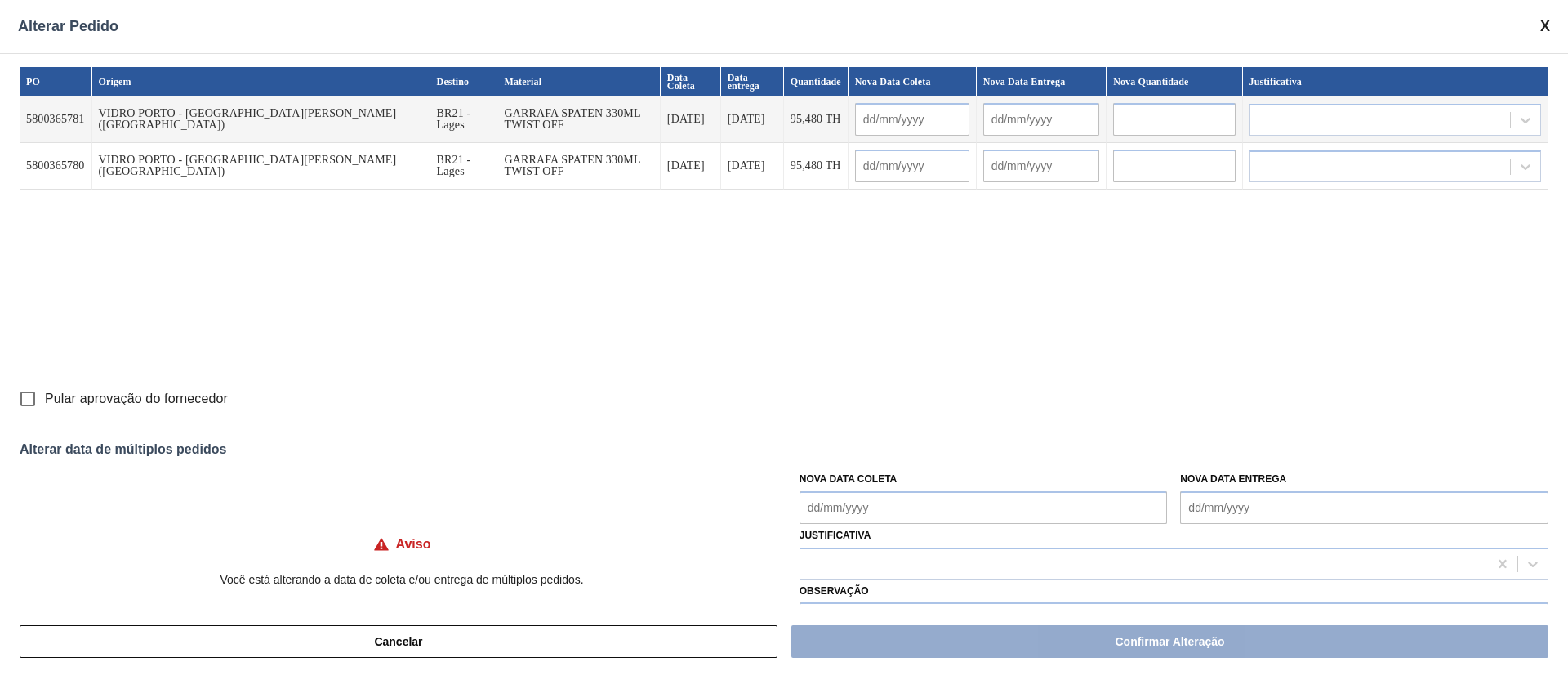
click at [850, 504] on Coleta "Nova Data Coleta" at bounding box center [983, 508] width 368 height 33
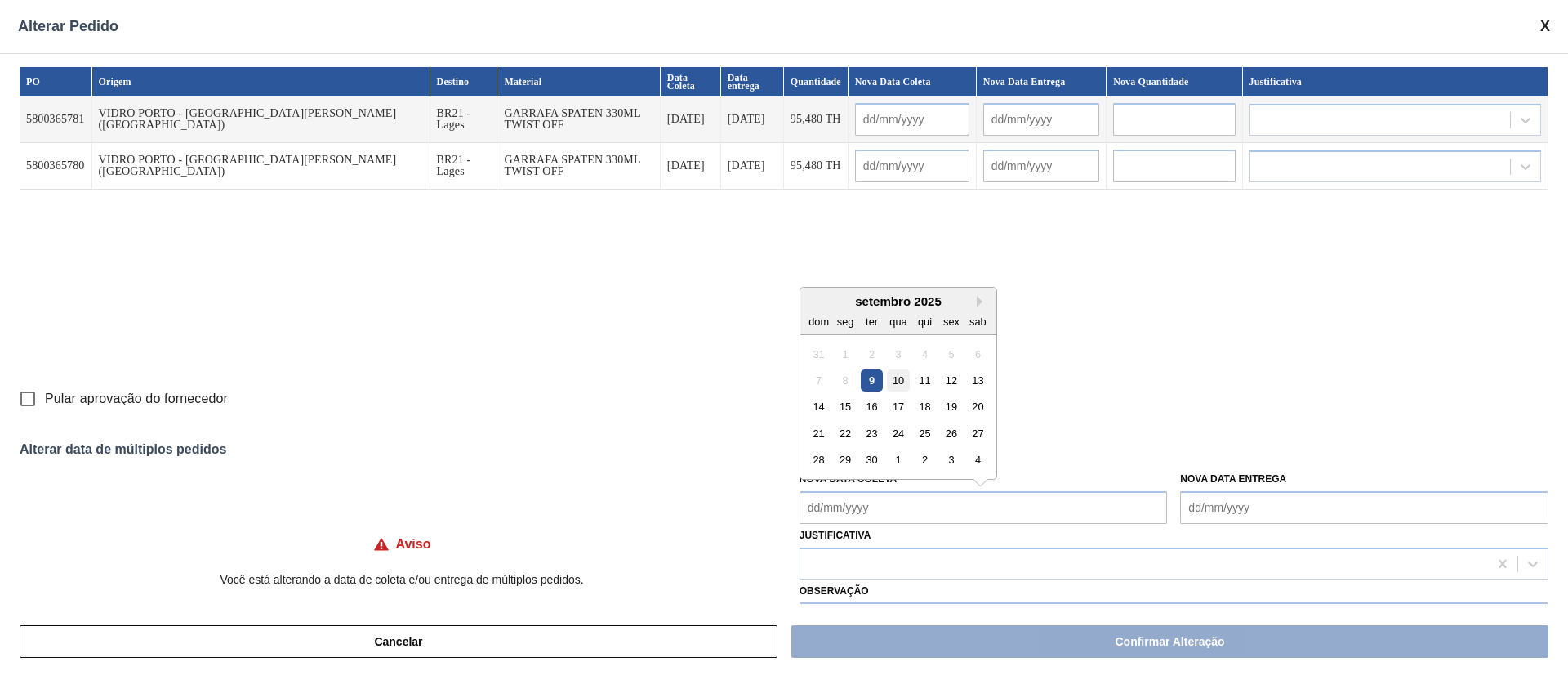
click at [891, 383] on div "10" at bounding box center [897, 380] width 22 height 22
type Coleta "[DATE]"
type input "[DATE]"
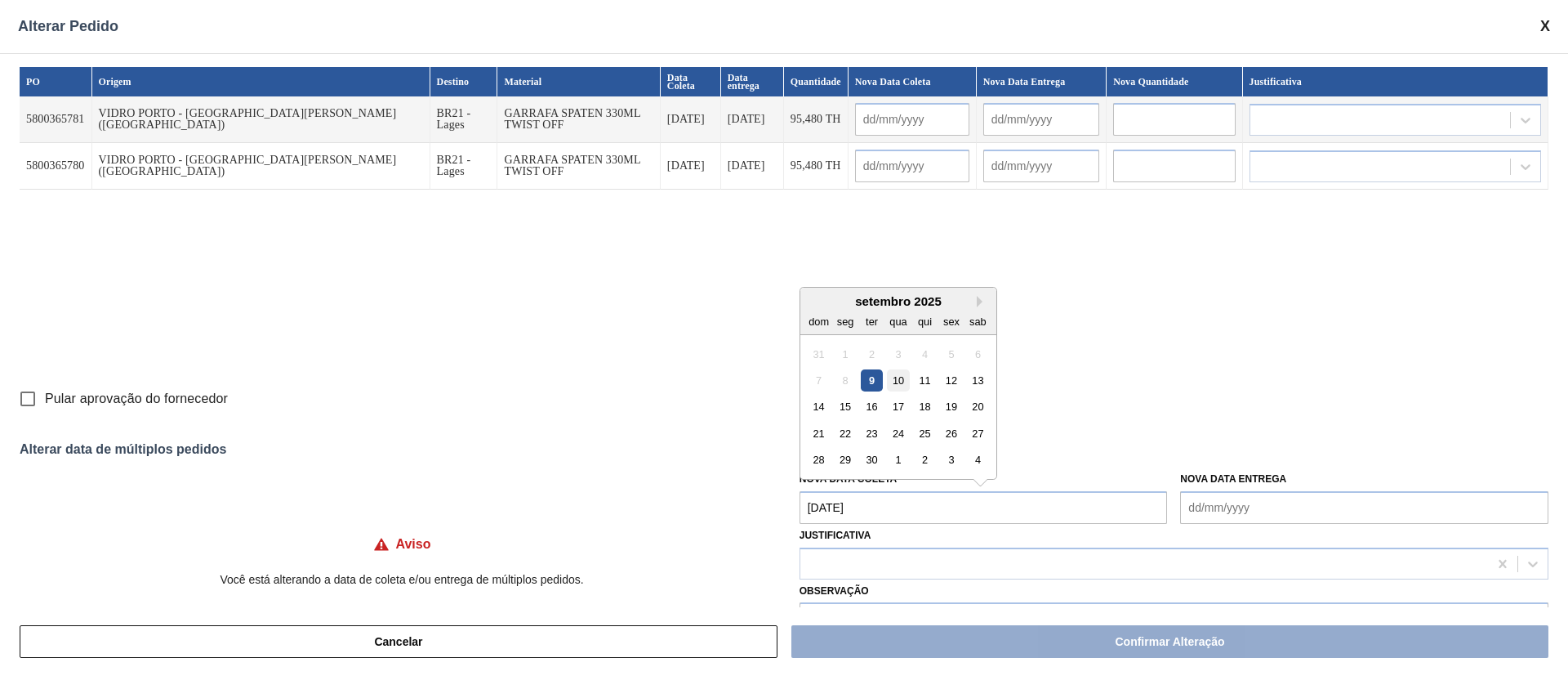
type input "[DATE]"
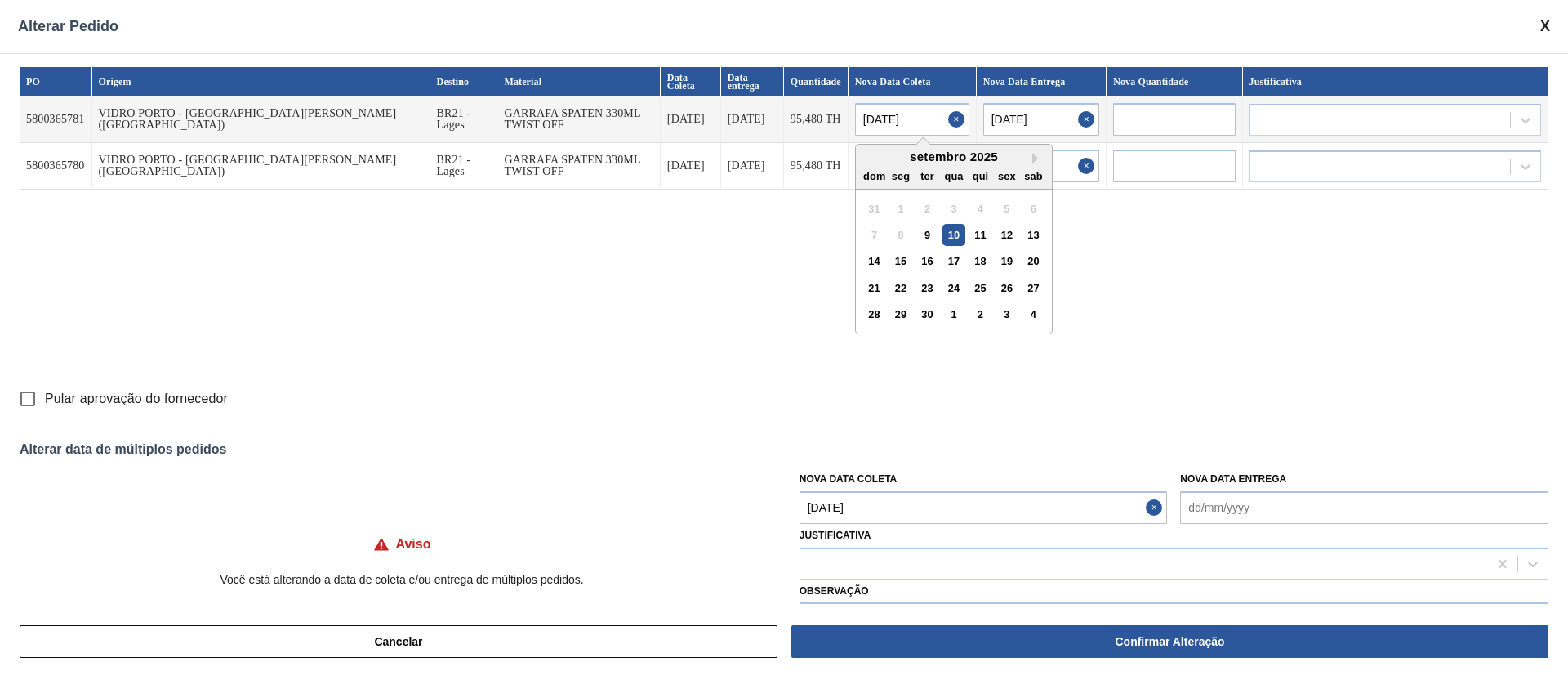
click at [856, 115] on input "[DATE]" at bounding box center [913, 119] width 114 height 33
click at [970, 237] on div "11" at bounding box center [980, 234] width 22 height 22
type input "[DATE]"
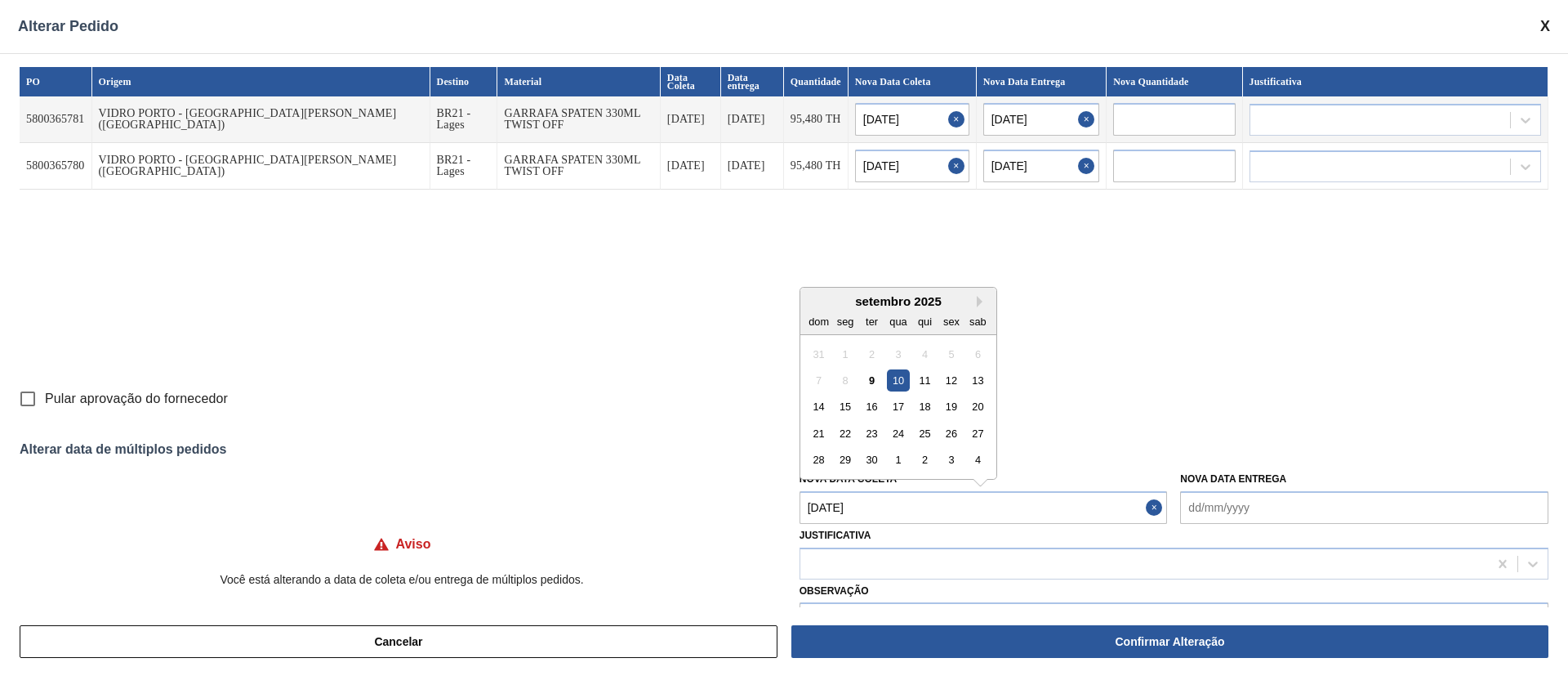
click at [860, 508] on Coleta "[DATE]" at bounding box center [983, 508] width 368 height 33
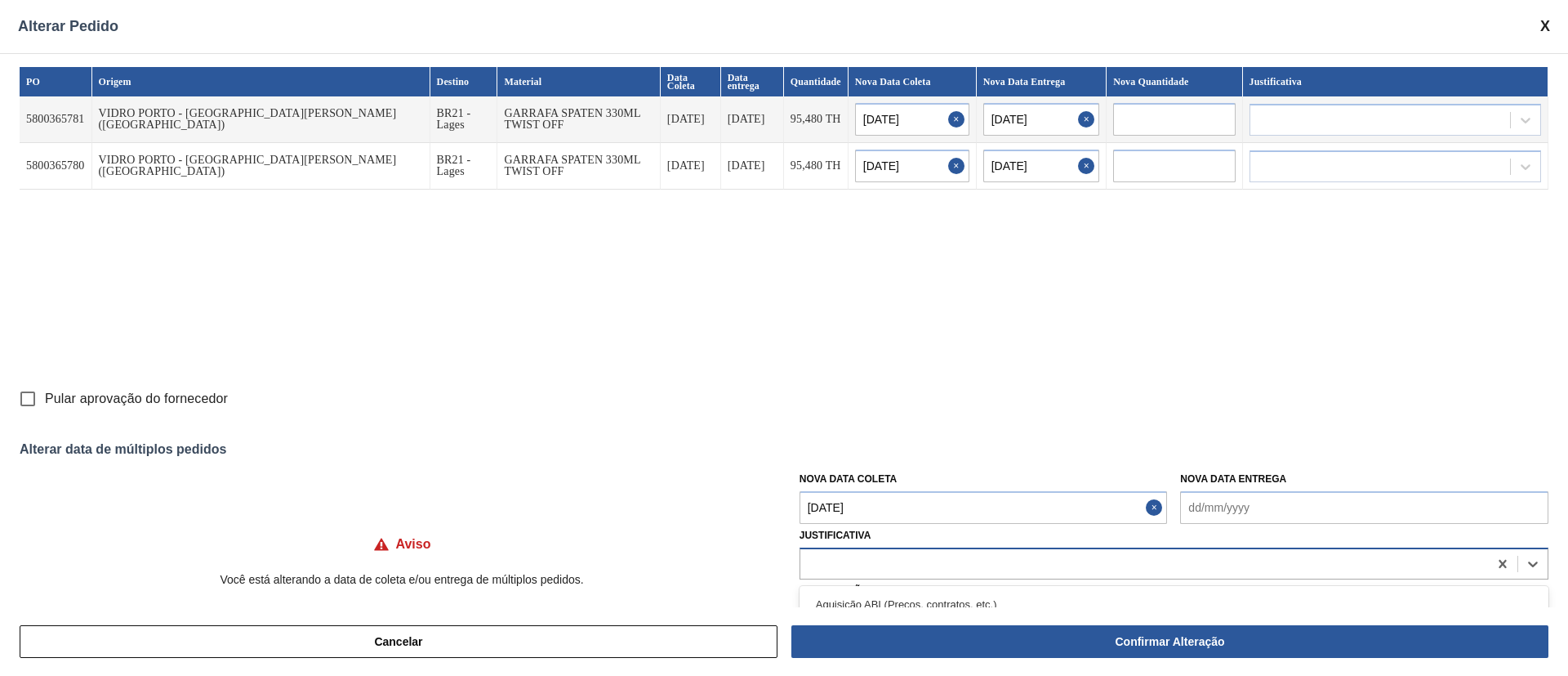
click at [847, 562] on div at bounding box center [1144, 563] width 687 height 23
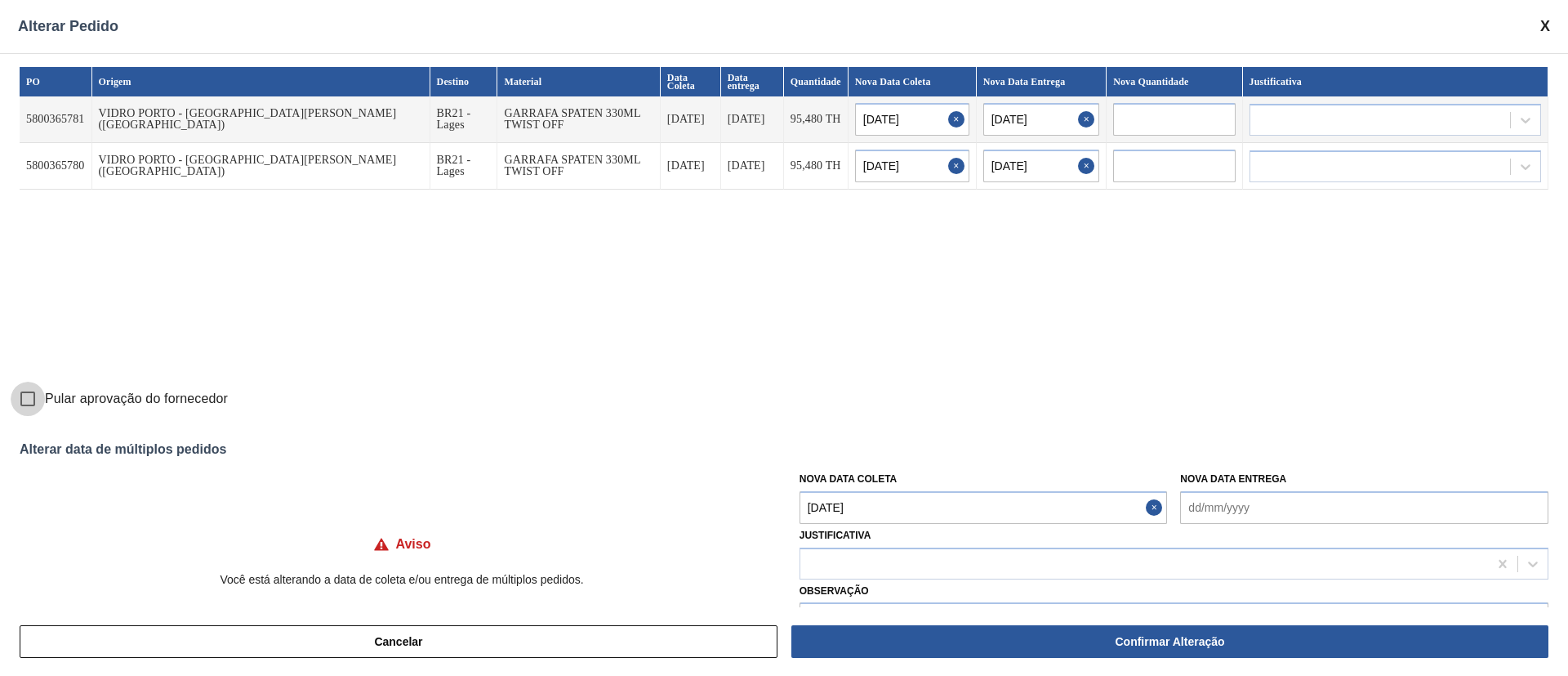
click at [24, 397] on input "Pular aprovação do fornecedor" at bounding box center [27, 398] width 34 height 34
click at [27, 397] on input "Pular aprovação do fornecedor" at bounding box center [27, 398] width 34 height 34
checkbox input "false"
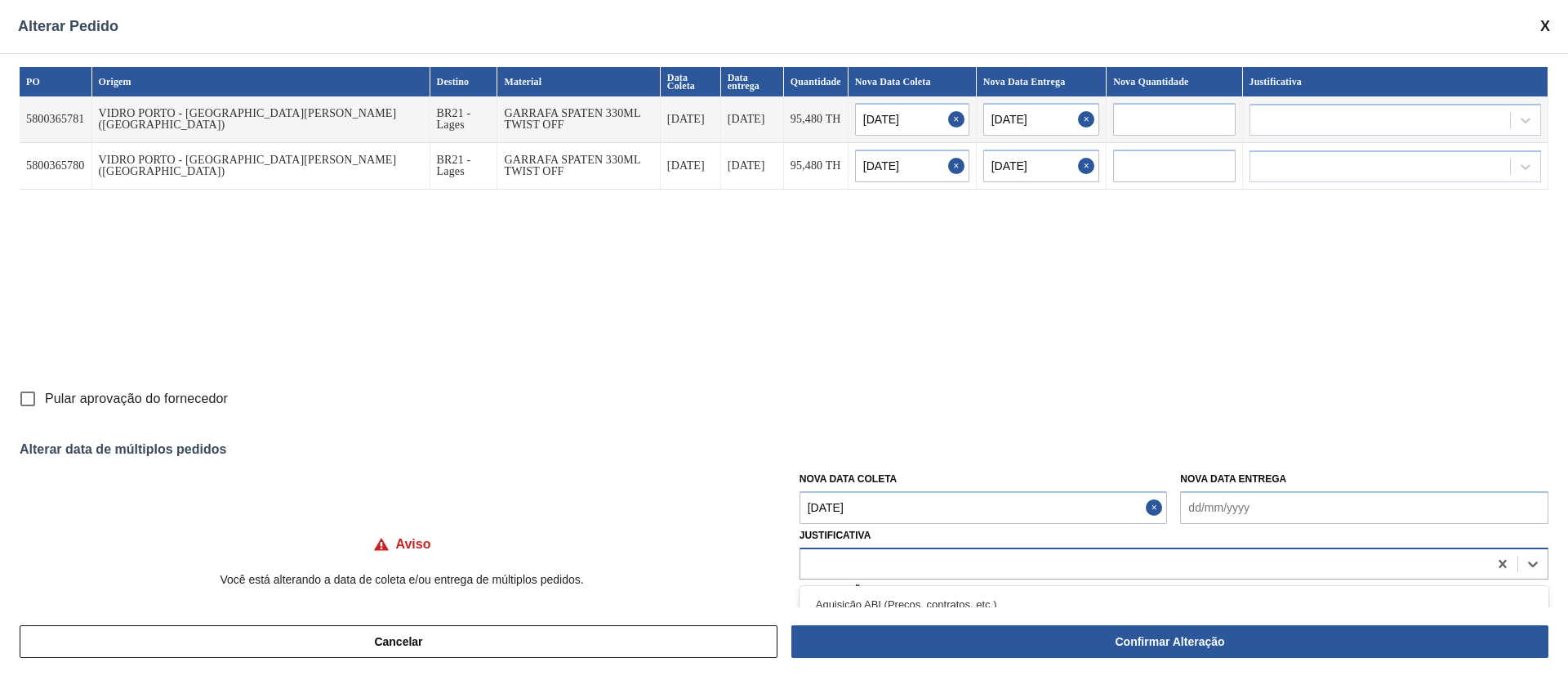
click at [845, 564] on div at bounding box center [1144, 563] width 687 height 23
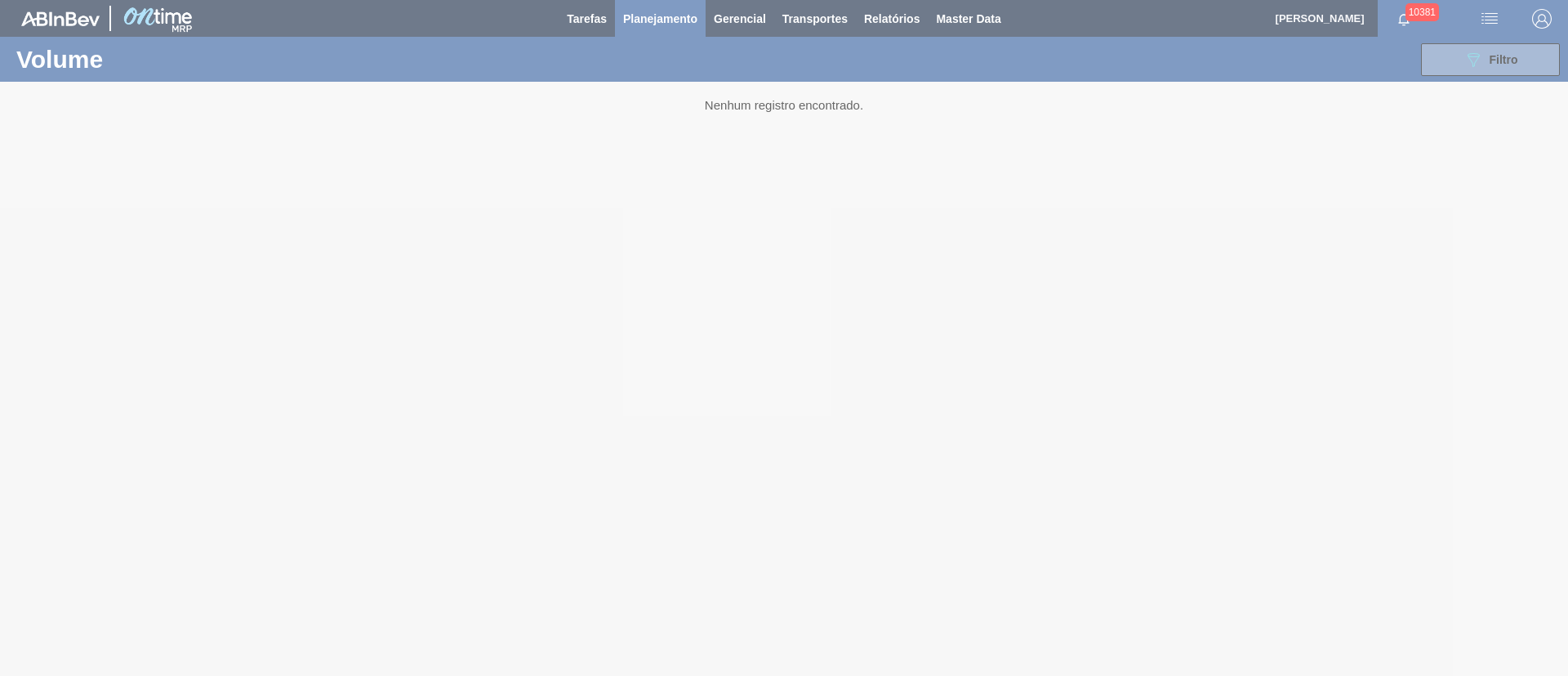
click at [650, 18] on div at bounding box center [784, 338] width 1568 height 676
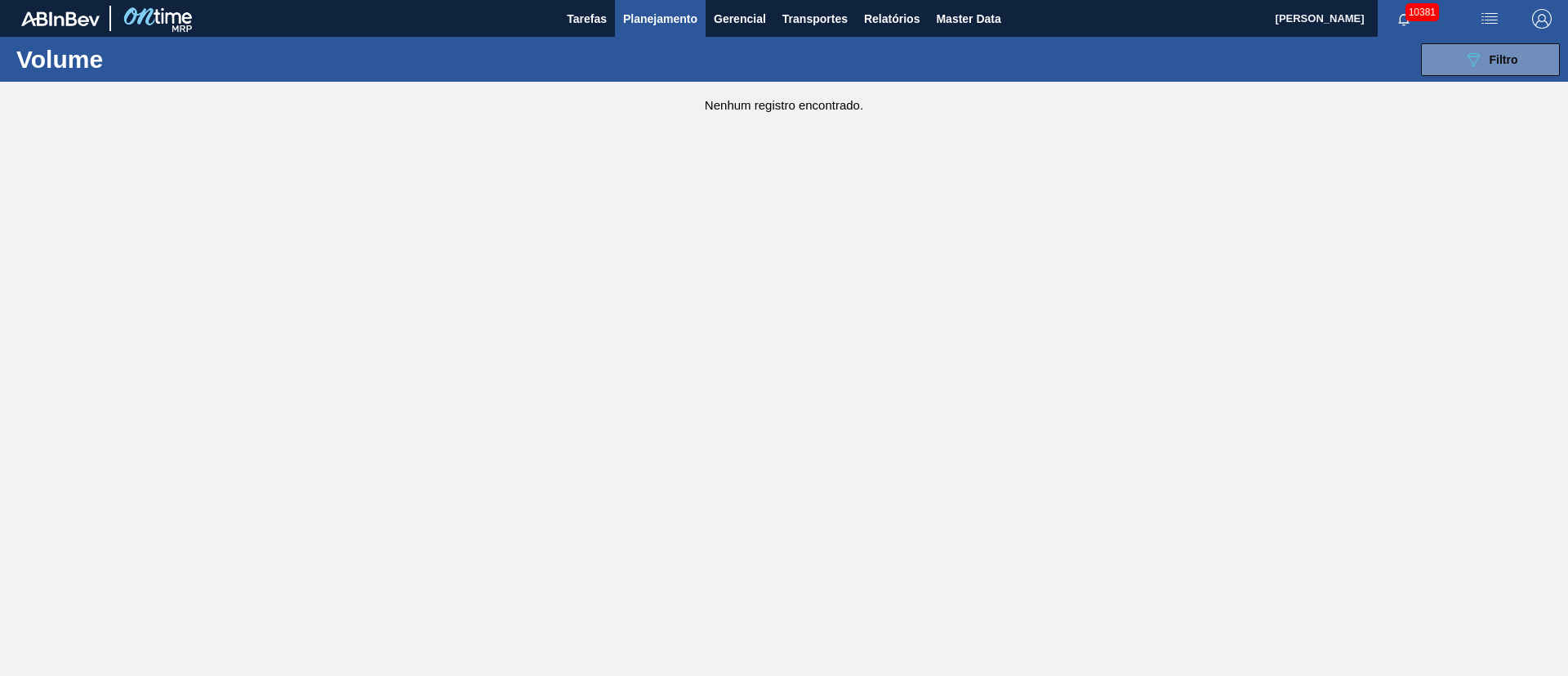
click at [660, 24] on span "Planejamento" at bounding box center [660, 18] width 74 height 19
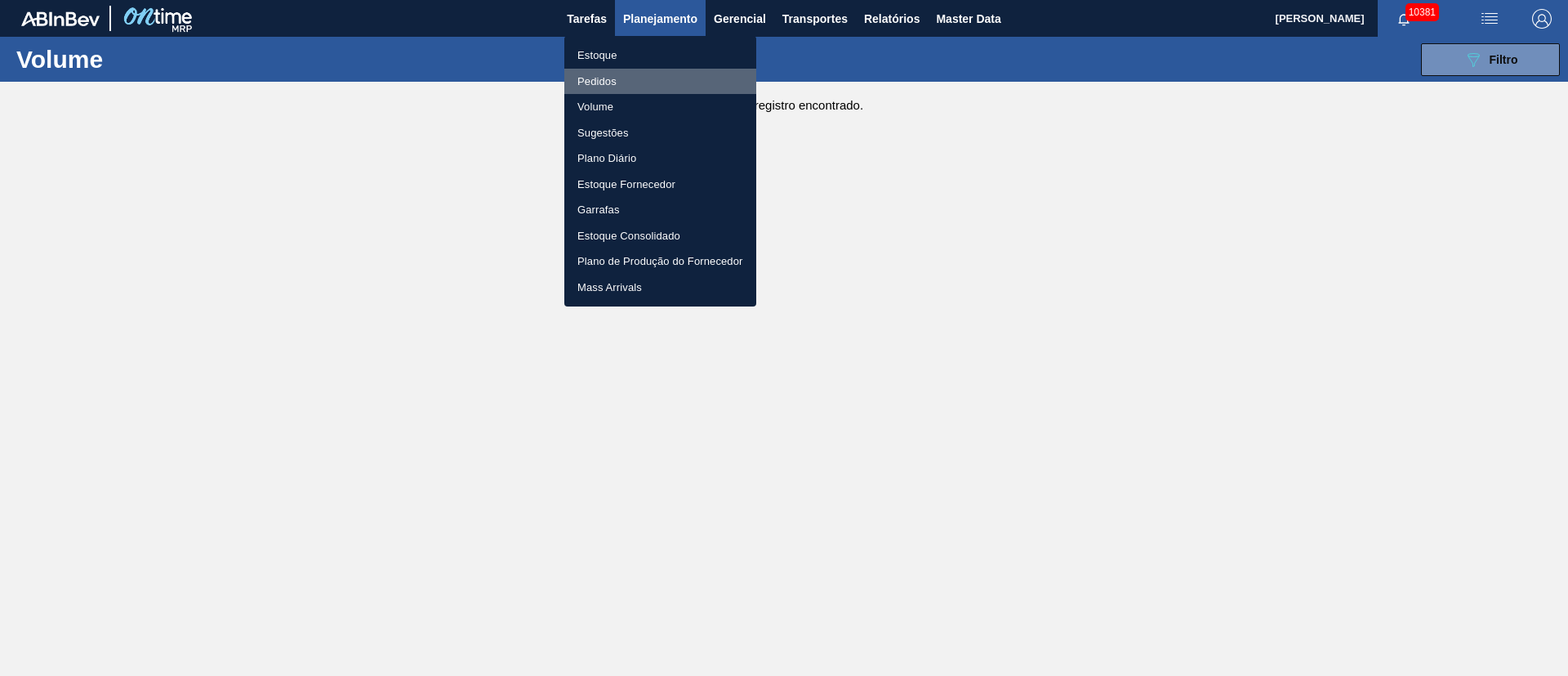
click at [599, 87] on li "Pedidos" at bounding box center [660, 81] width 192 height 26
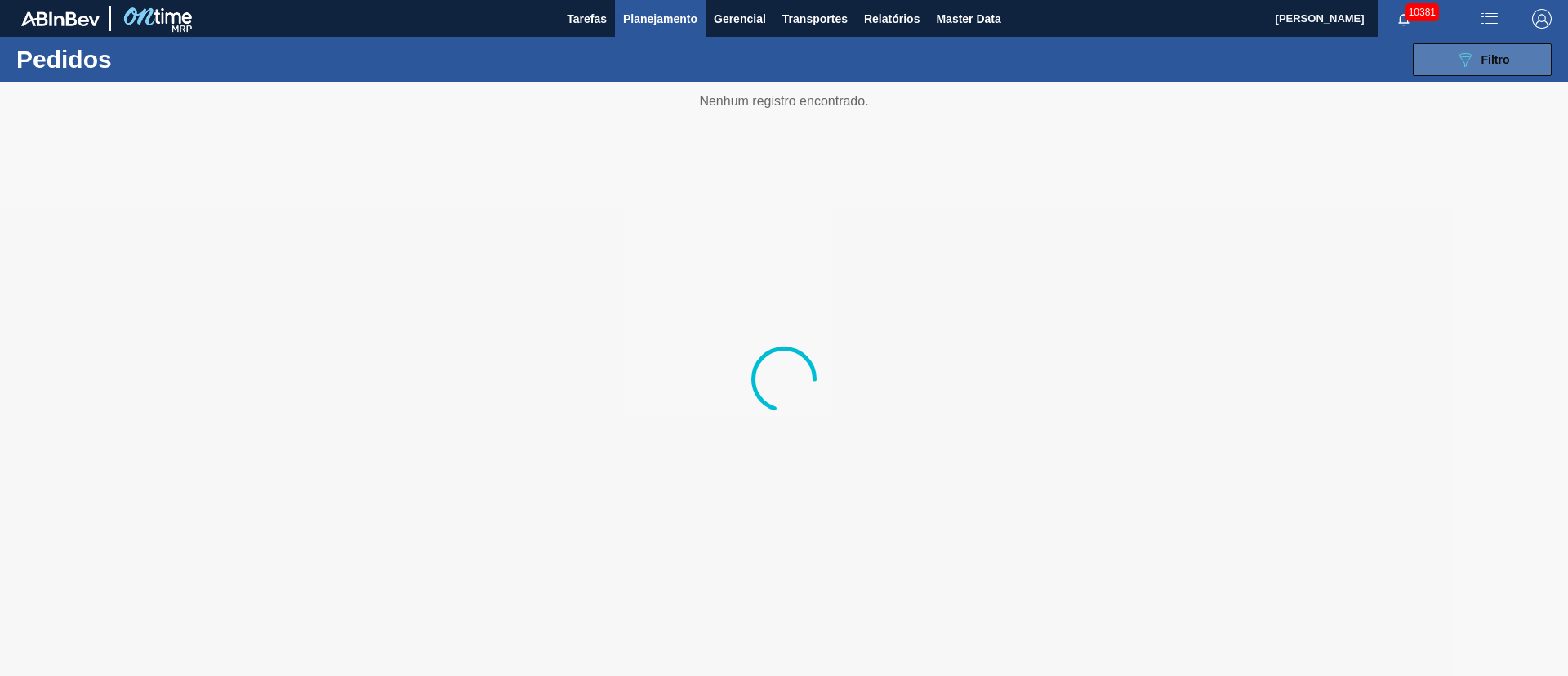
click at [1465, 50] on icon "089F7B8B-B2A5-4AFE-B5C0-19BA573D28AC" at bounding box center [1465, 60] width 19 height 19
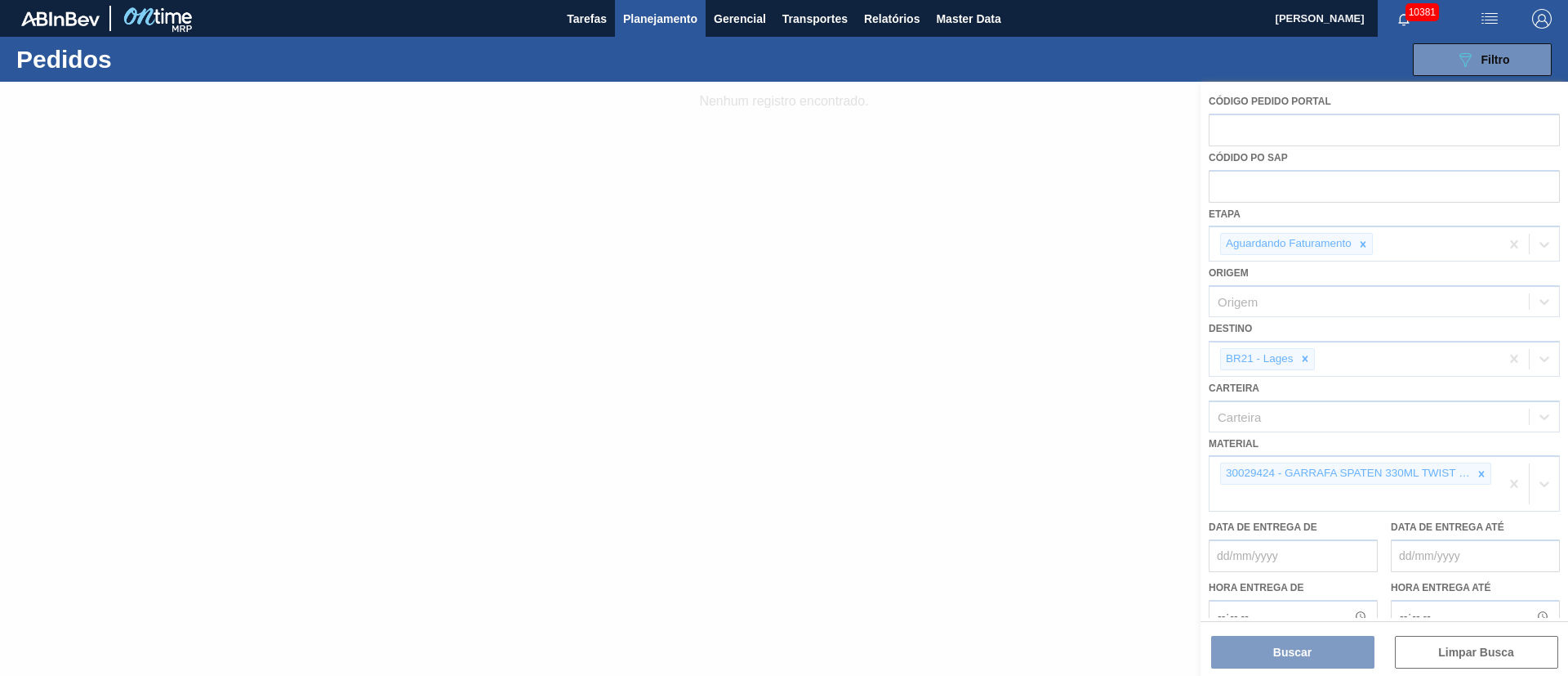
click at [1486, 477] on div at bounding box center [784, 378] width 1568 height 594
click at [1479, 473] on div at bounding box center [784, 378] width 1568 height 594
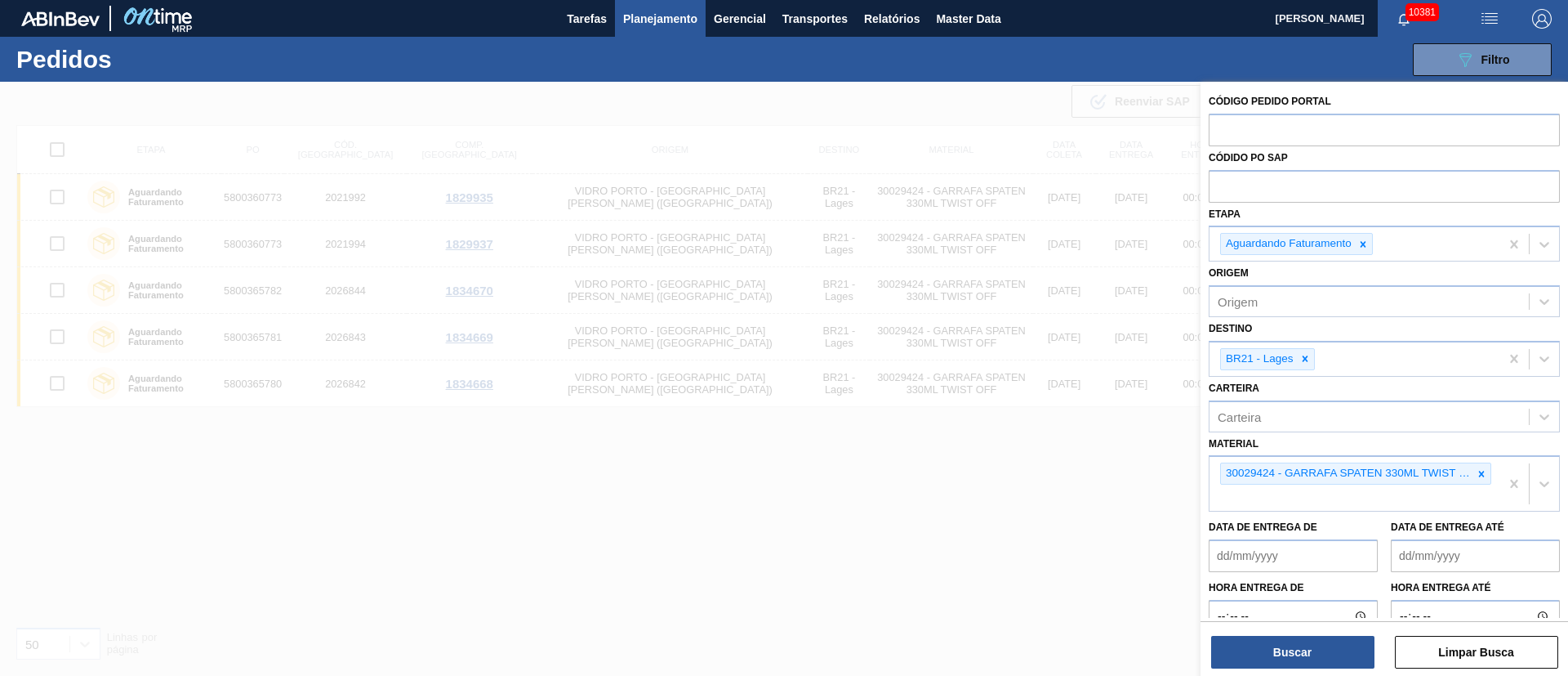
click at [1479, 473] on icon at bounding box center [1482, 474] width 6 height 6
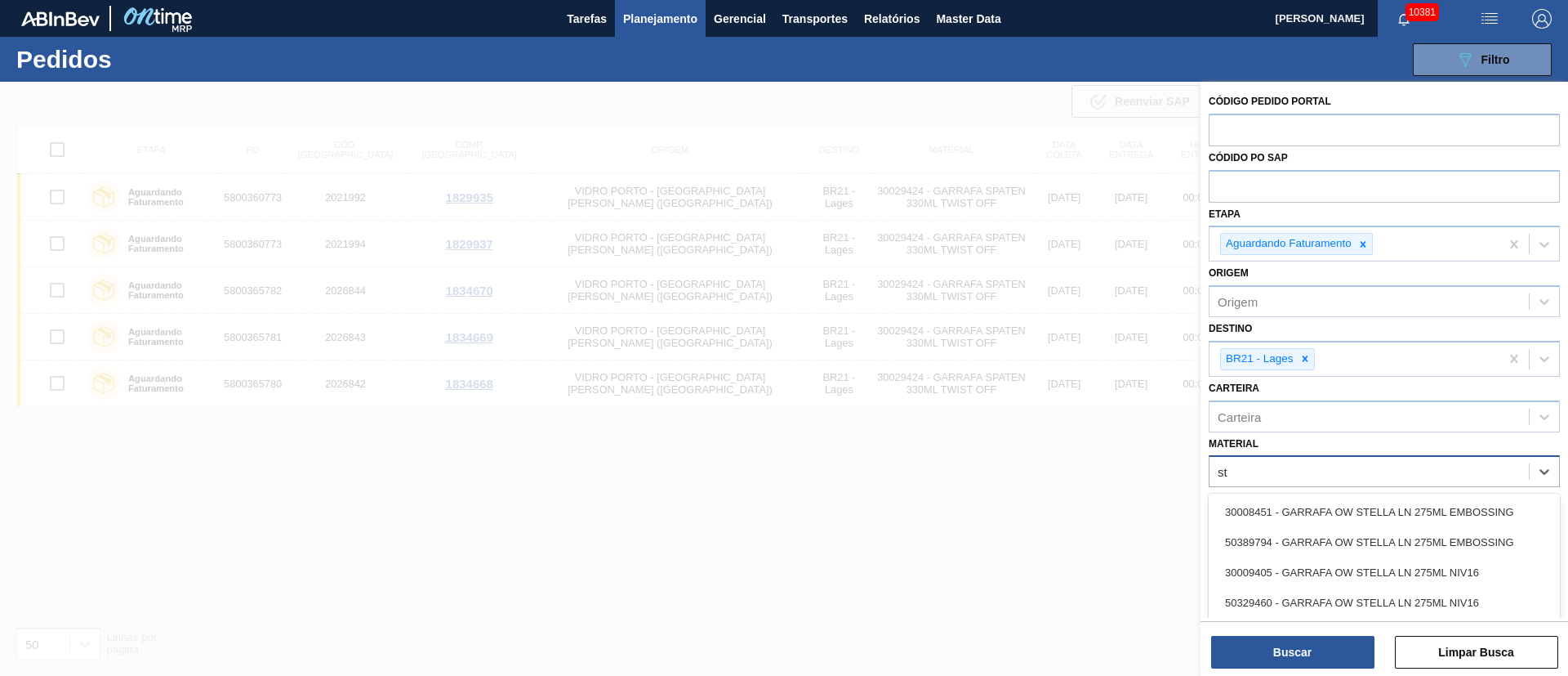
type input "s"
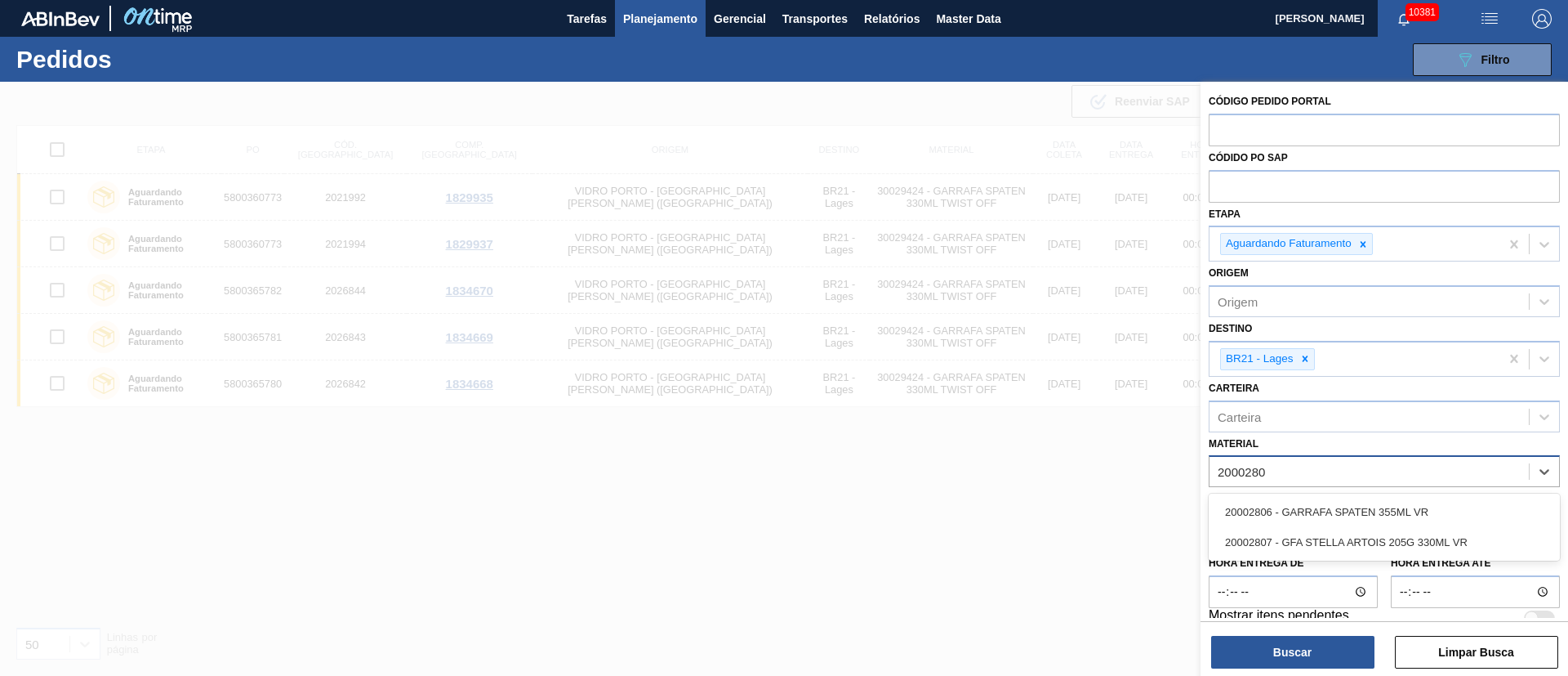
type input "20002807"
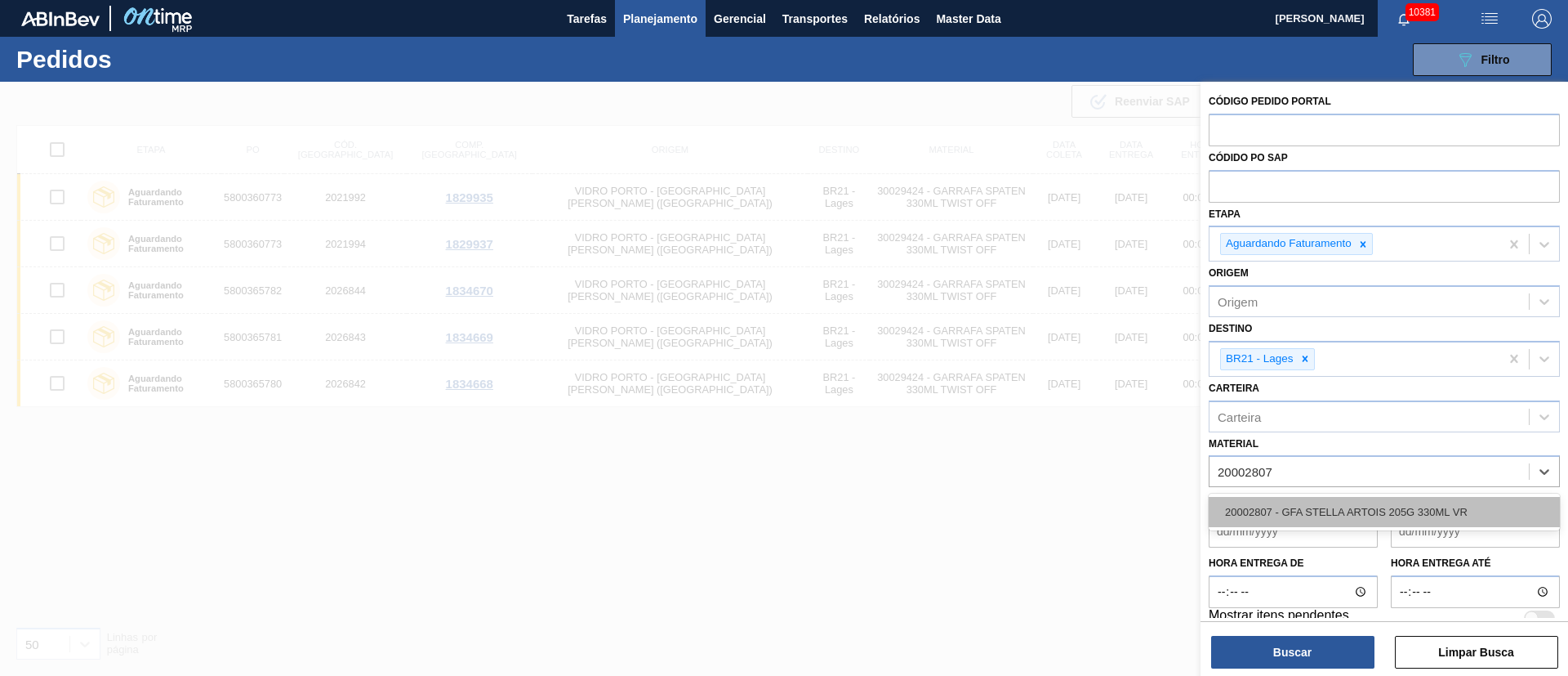
click at [1289, 508] on div "20002807 - GFA STELLA ARTOIS 205G 330ML VR" at bounding box center [1383, 512] width 351 height 30
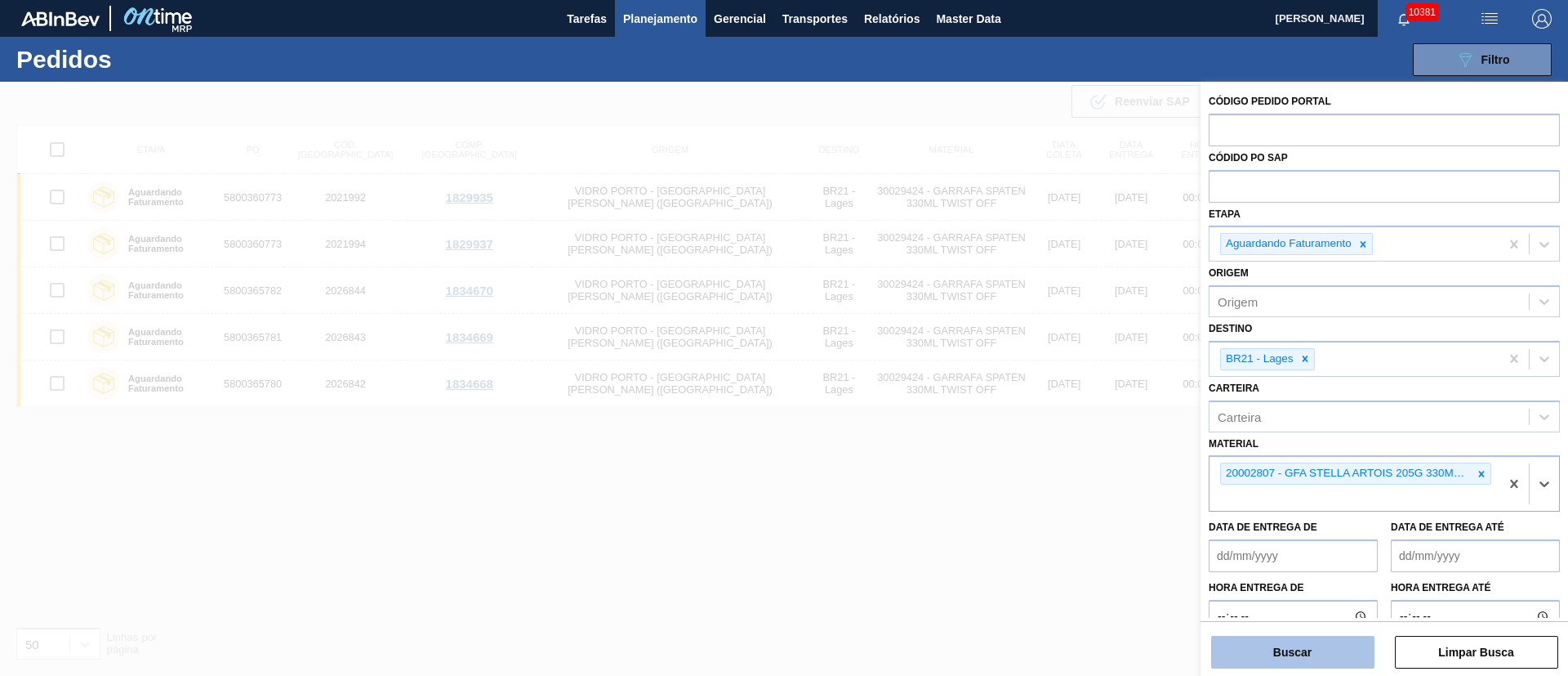
click at [1293, 656] on button "Buscar" at bounding box center [1292, 652] width 163 height 33
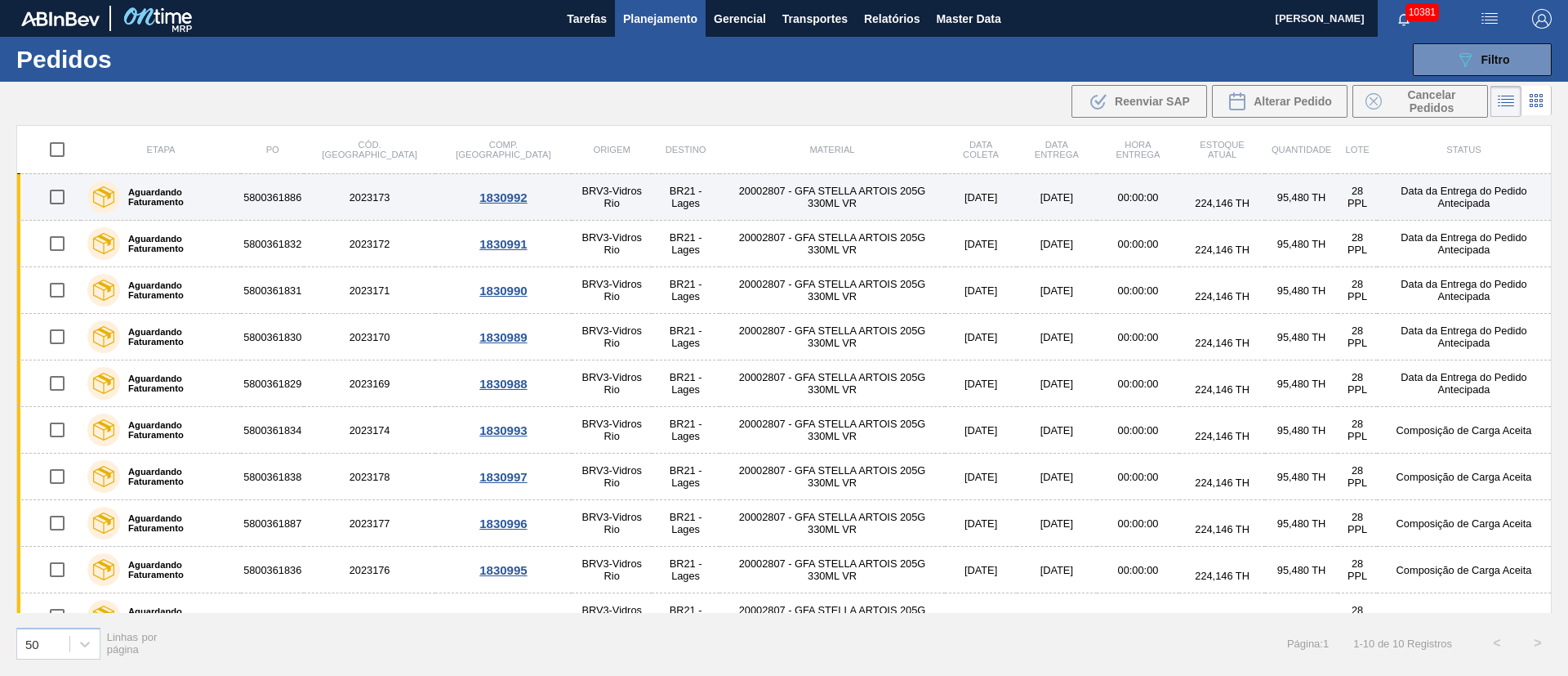
click at [719, 197] on td "20002807 - GFA STELLA ARTOIS 205G 330ML VR" at bounding box center [831, 197] width 225 height 46
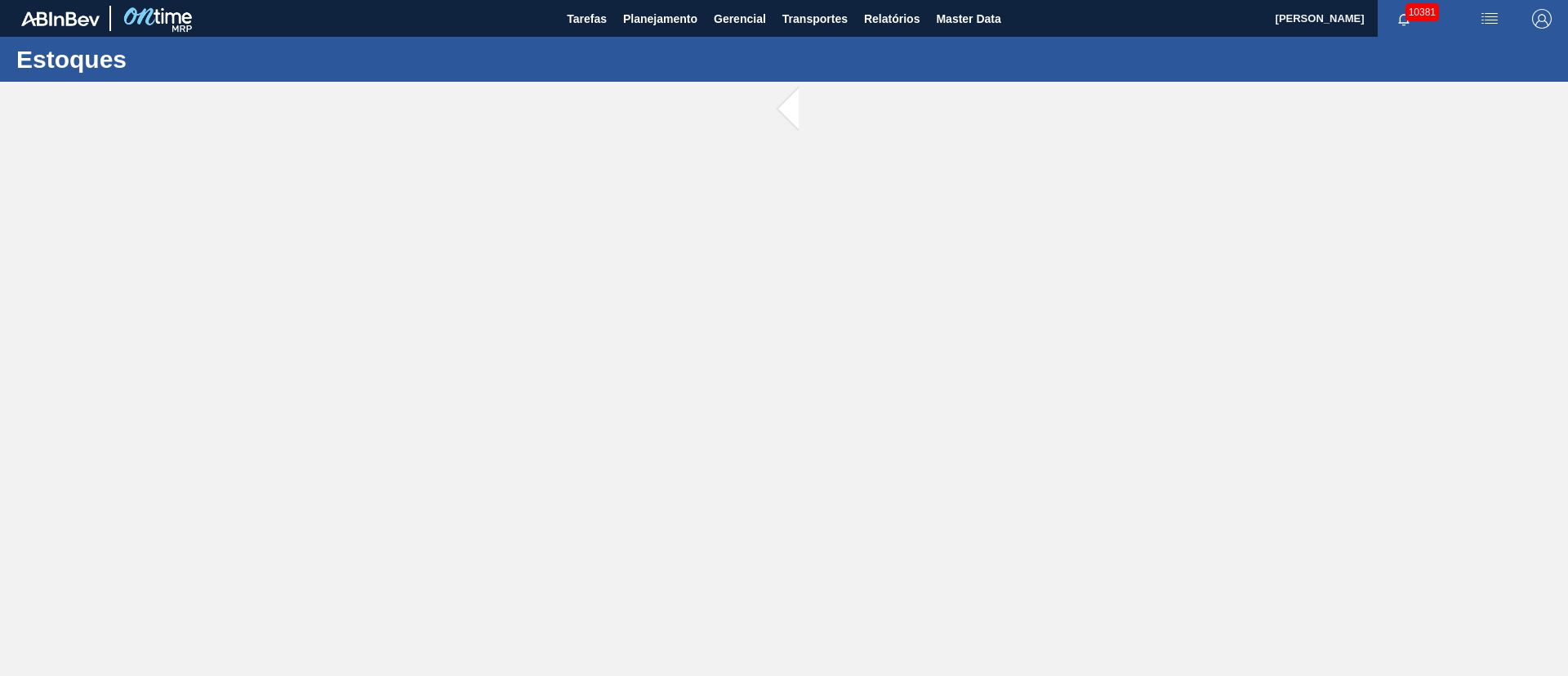
click at [679, 197] on main "Tarefas Planejamento Gerencial Transportes Relatórios Master Data [PERSON_NAME]…" at bounding box center [784, 338] width 1568 height 676
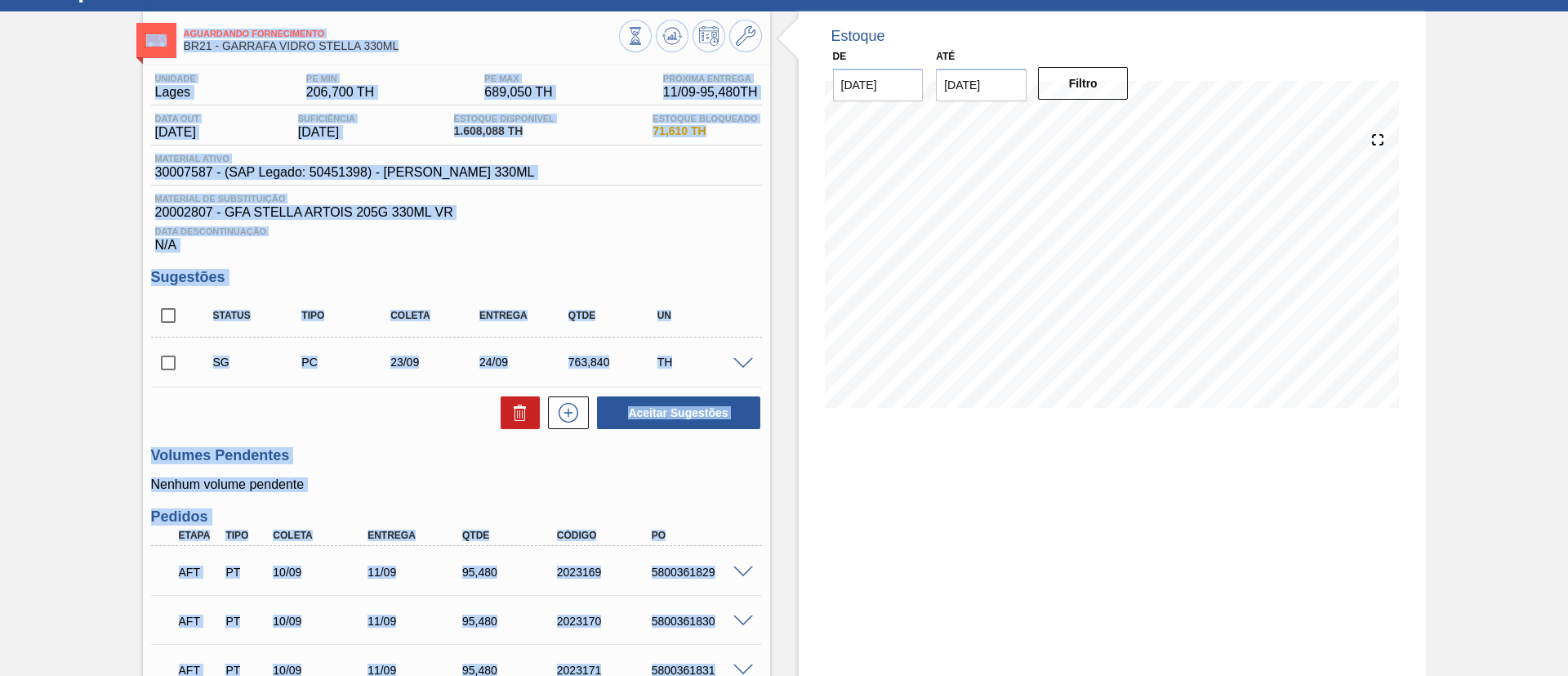
scroll to position [123, 0]
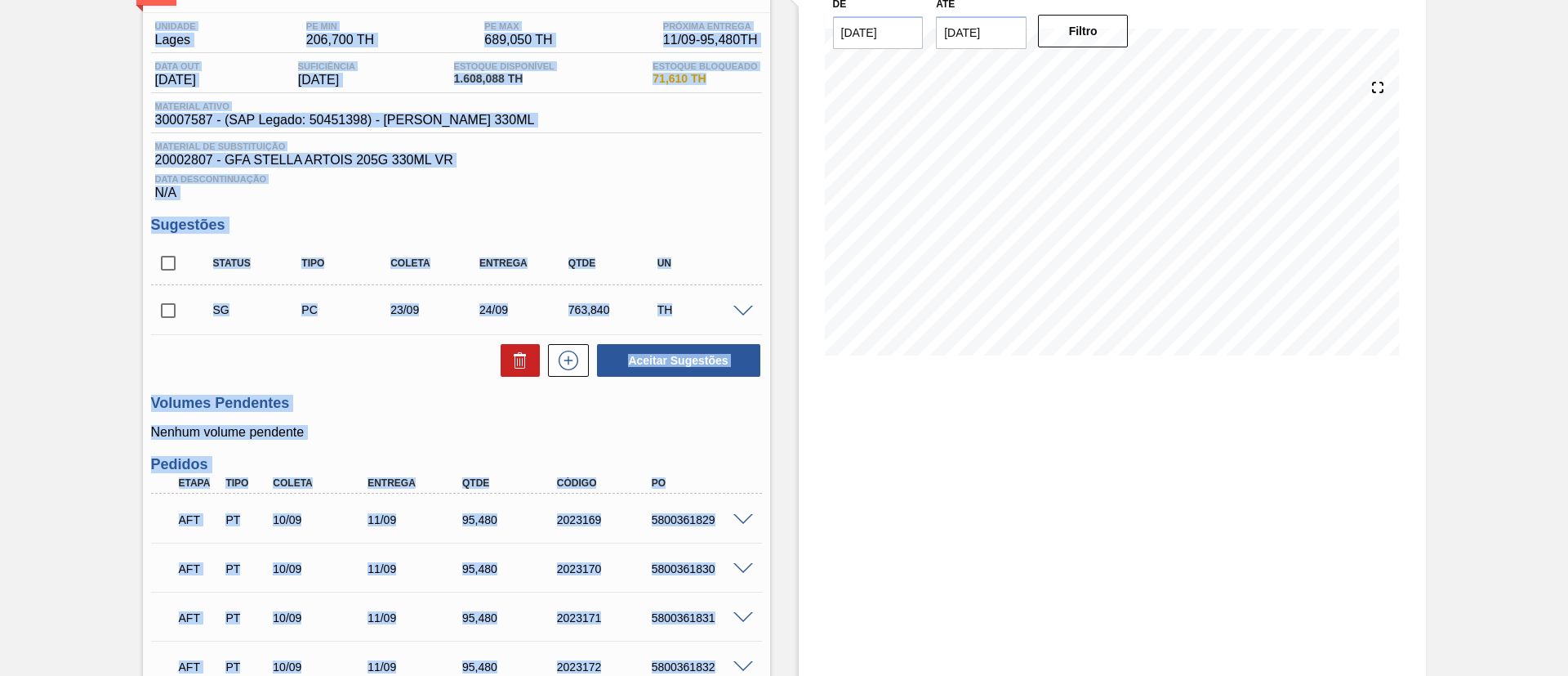
click at [218, 369] on div "Aceitar Sugestões" at bounding box center [456, 360] width 611 height 36
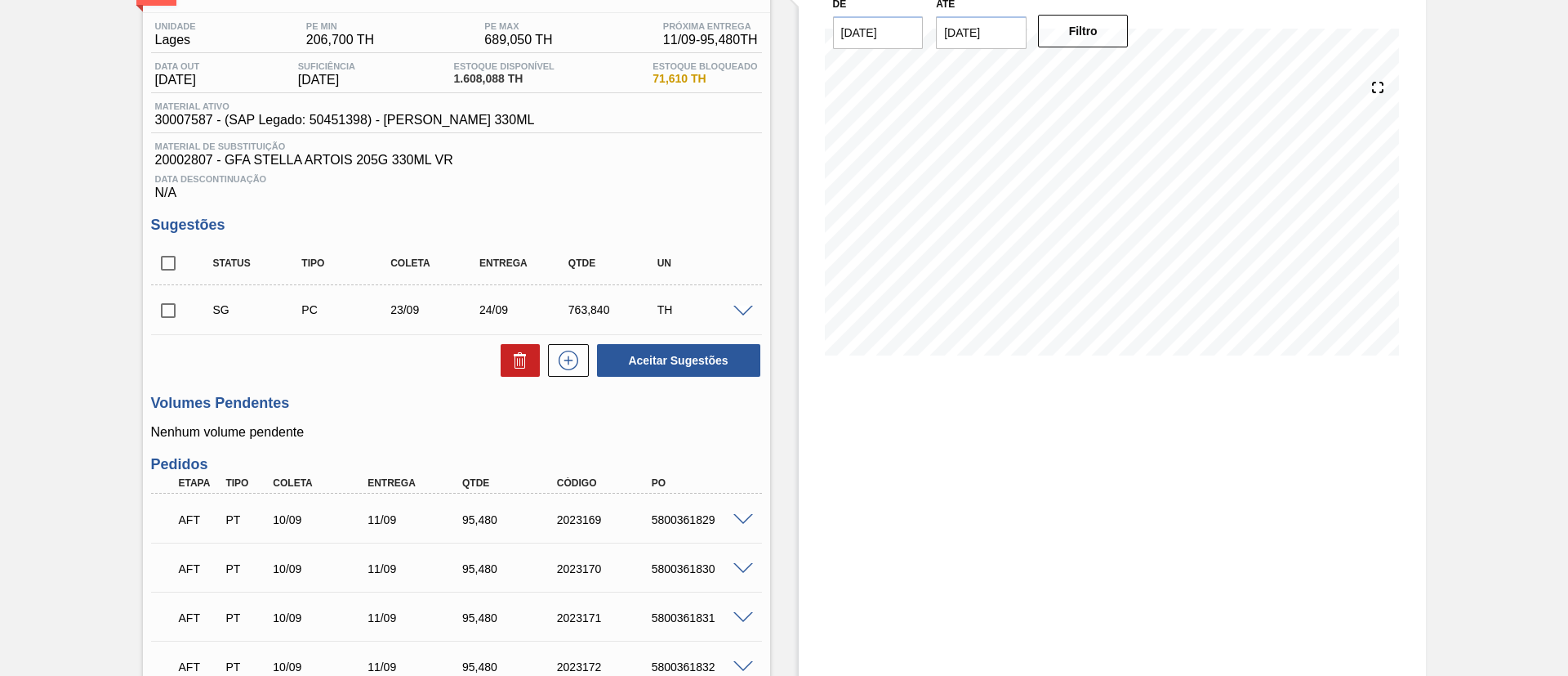
click at [160, 307] on input "checkbox" at bounding box center [167, 309] width 34 height 34
click at [741, 313] on span at bounding box center [743, 311] width 19 height 13
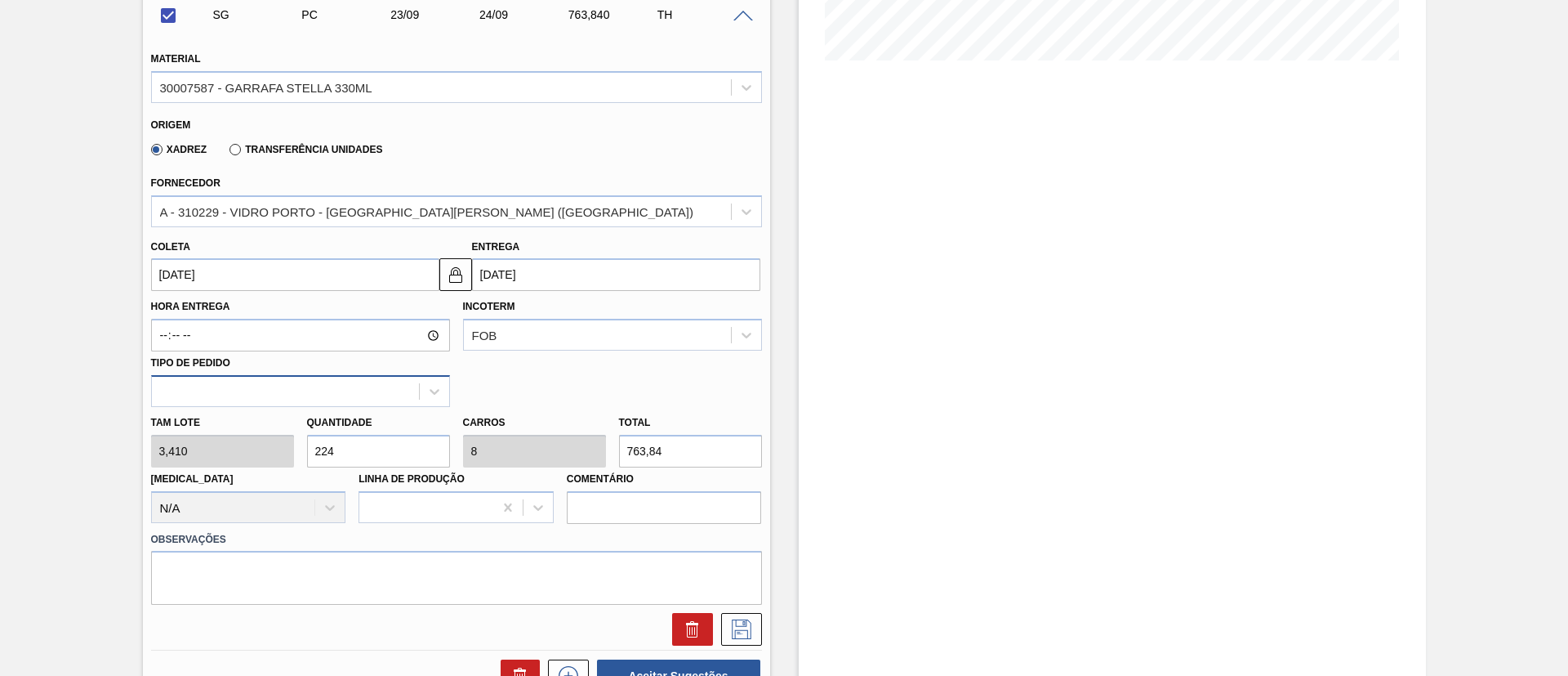
scroll to position [490, 0]
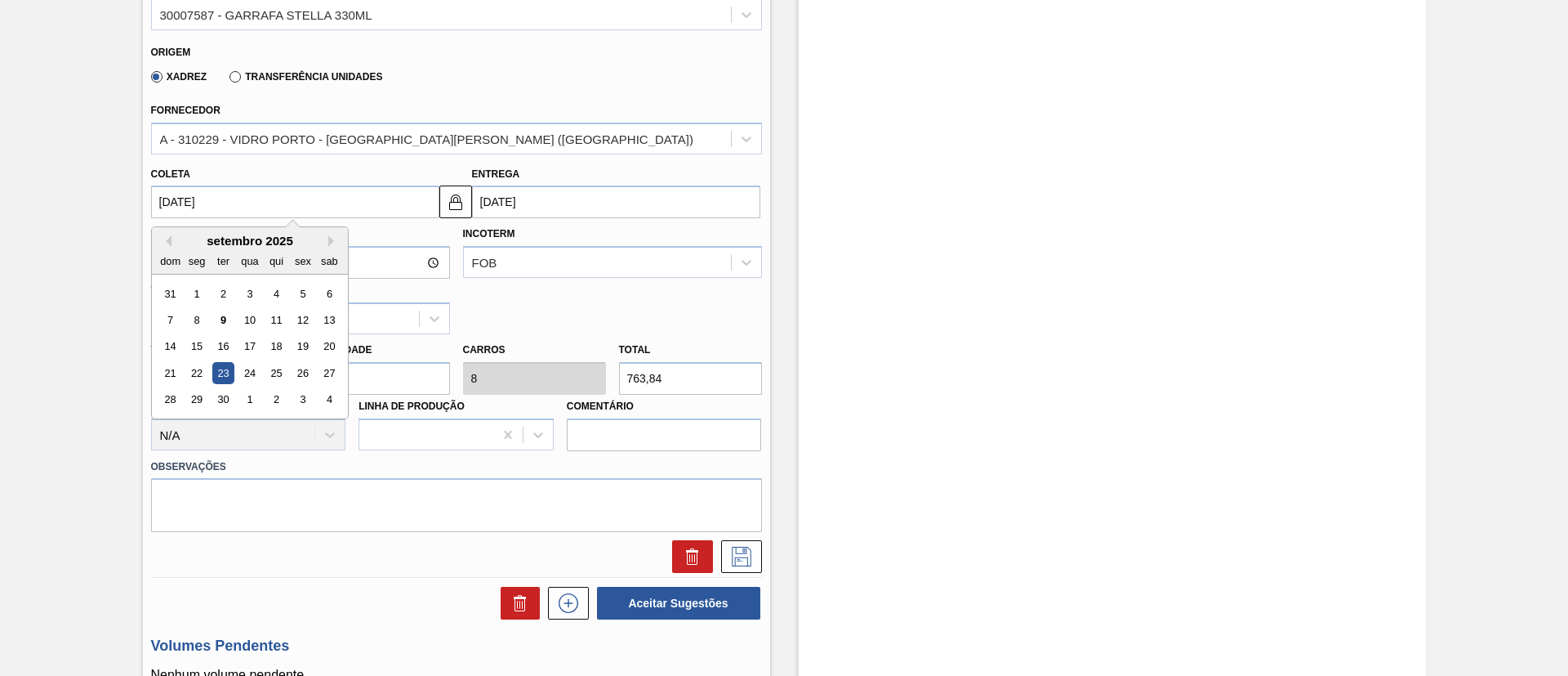
click at [274, 203] on input "[DATE]" at bounding box center [295, 202] width 288 height 33
click at [307, 321] on div "12" at bounding box center [303, 319] width 22 height 22
checkbox input "false"
type input "[DATE]"
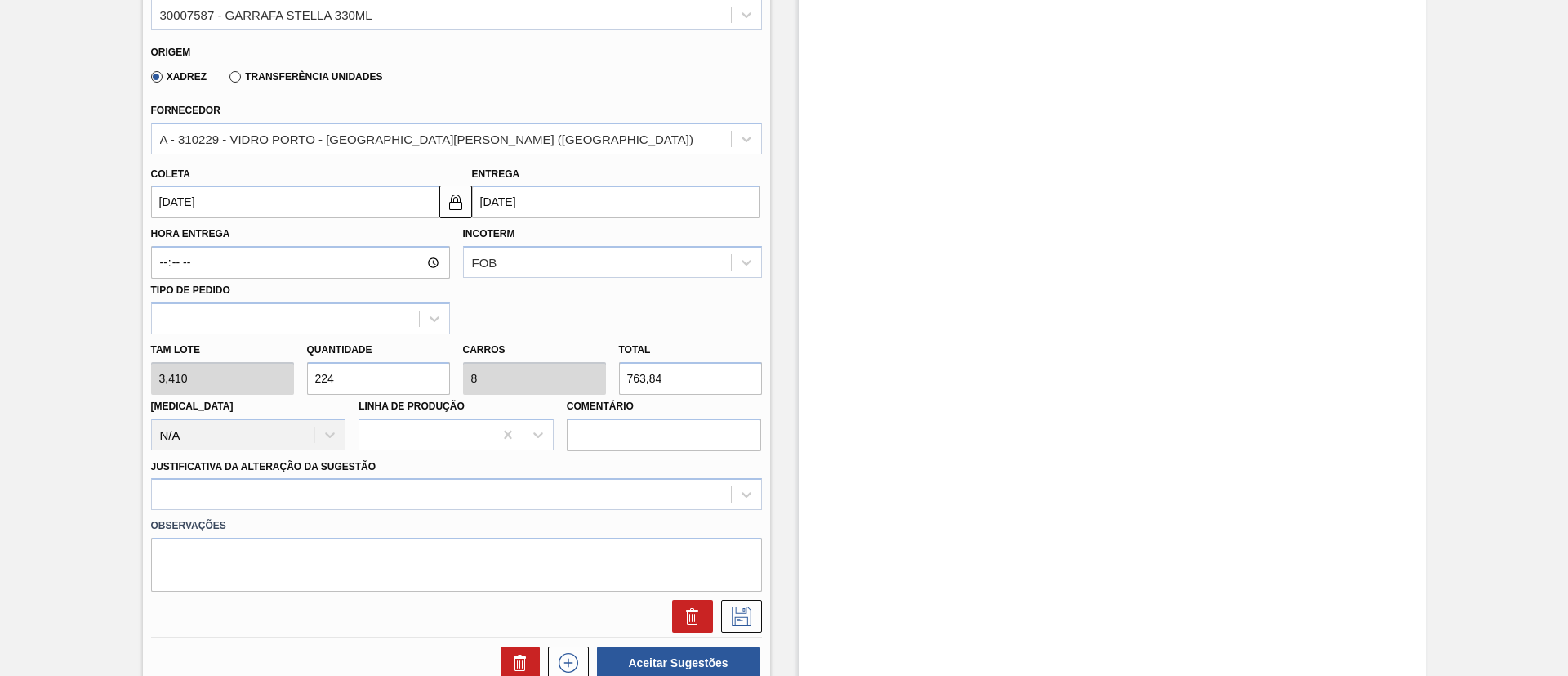
drag, startPoint x: 366, startPoint y: 392, endPoint x: 18, endPoint y: 381, distance: 348.2
click at [31, 383] on div "Aguardando Fornecimento BR21 - GARRAFA [PERSON_NAME] 330ML Unidade [PERSON_NAME…" at bounding box center [784, 506] width 1568 height 1829
type input "1"
type input "0,036"
type input "3,41"
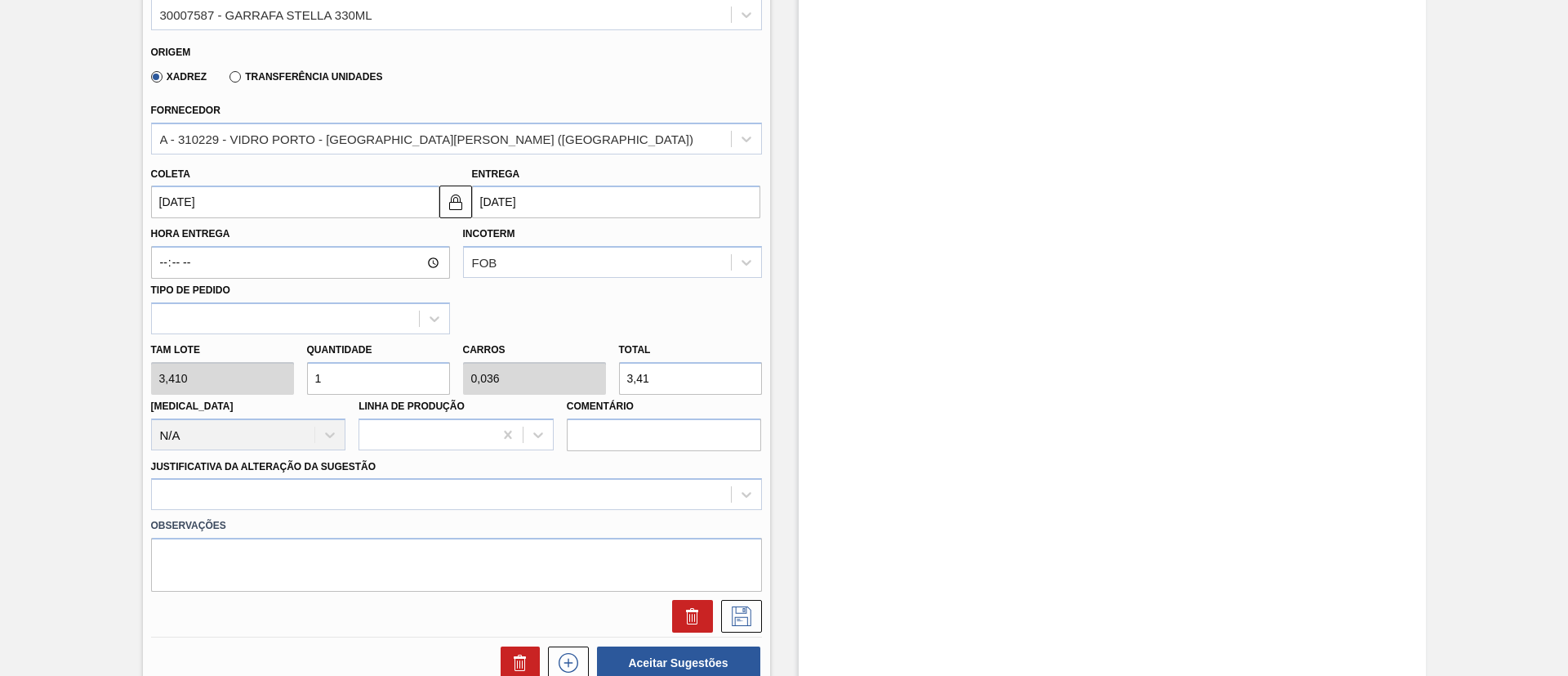
type input "12"
type input "0,429"
type input "40,92"
type input "120"
type input "4,286"
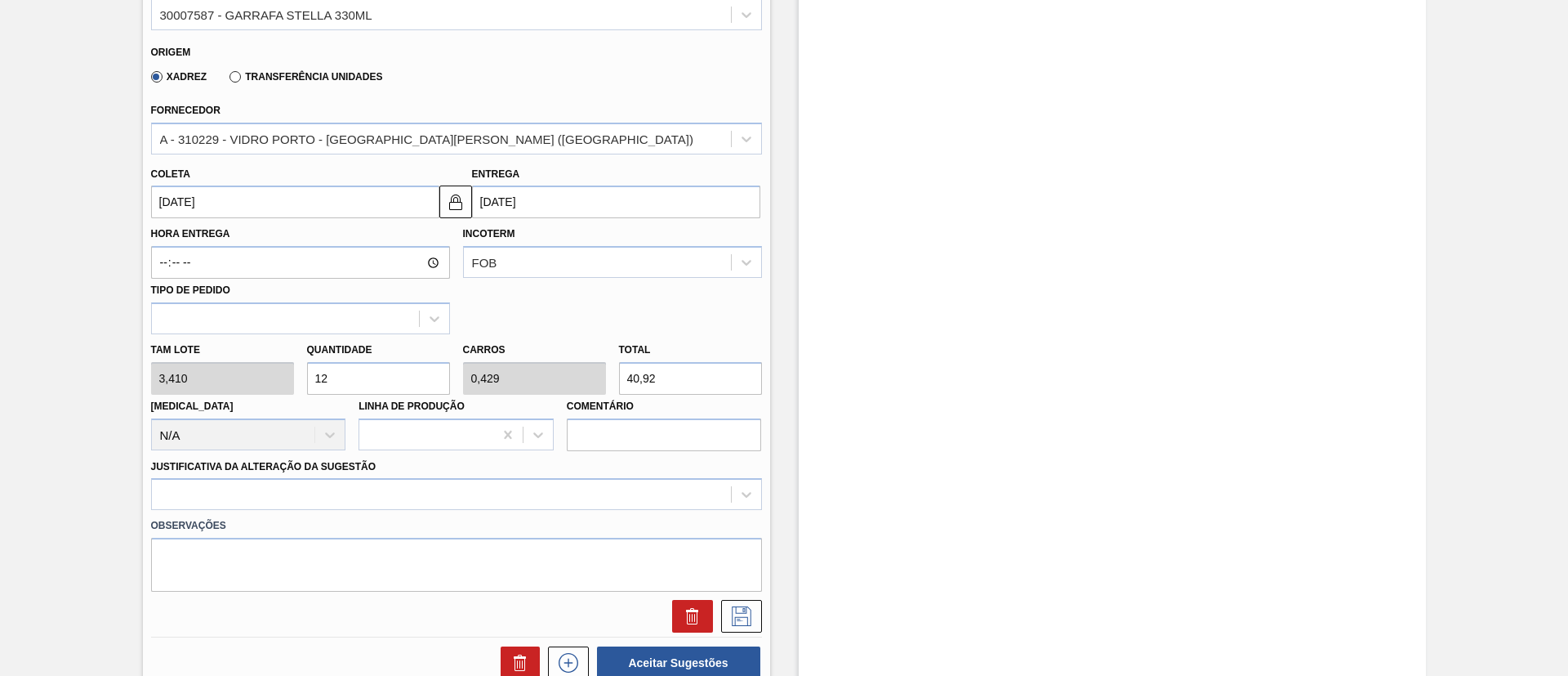
type input "409,2"
type input "120"
click at [240, 18] on div "30007587 - GARRAFA STELLA 330ML" at bounding box center [267, 15] width 213 height 14
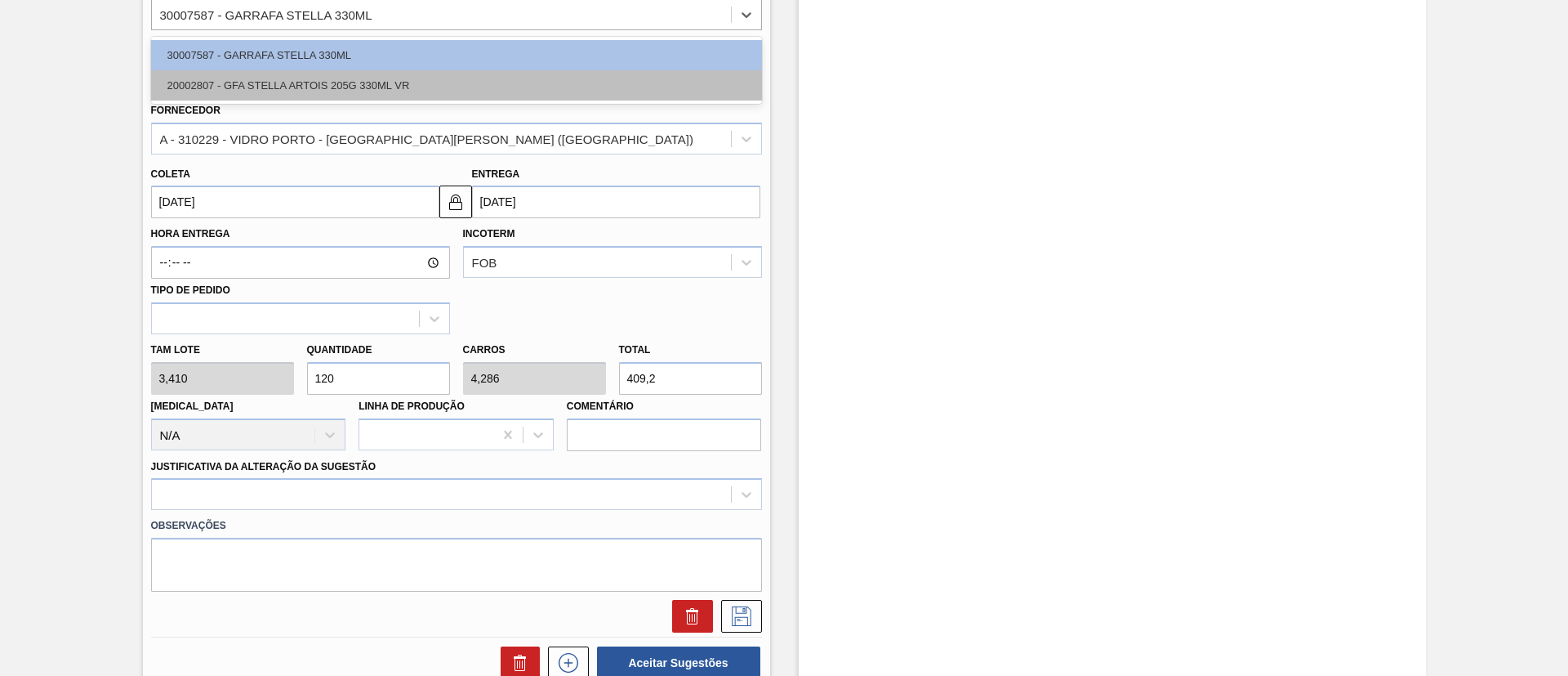
click at [239, 80] on div "20002807 - GFA STELLA ARTOIS 205G 330ML VR" at bounding box center [456, 85] width 611 height 30
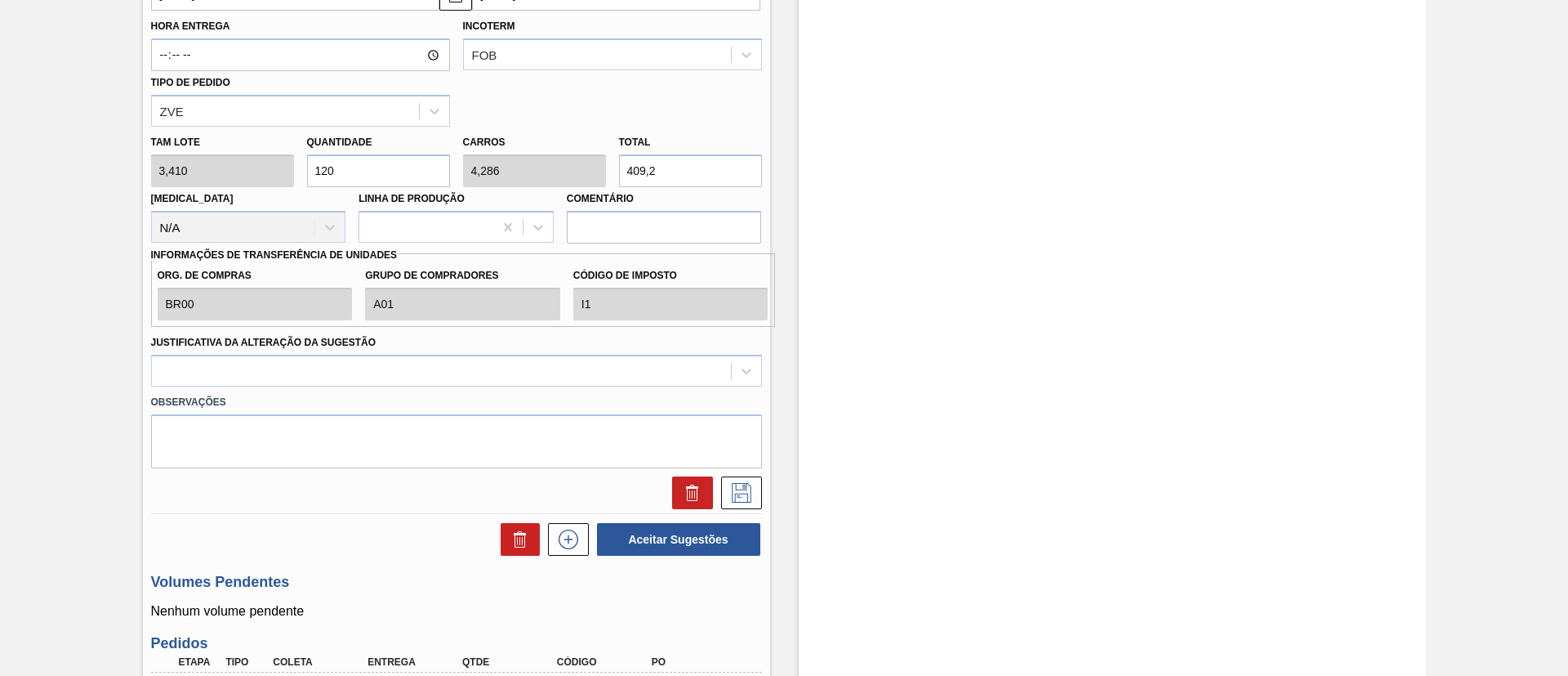
scroll to position [735, 0]
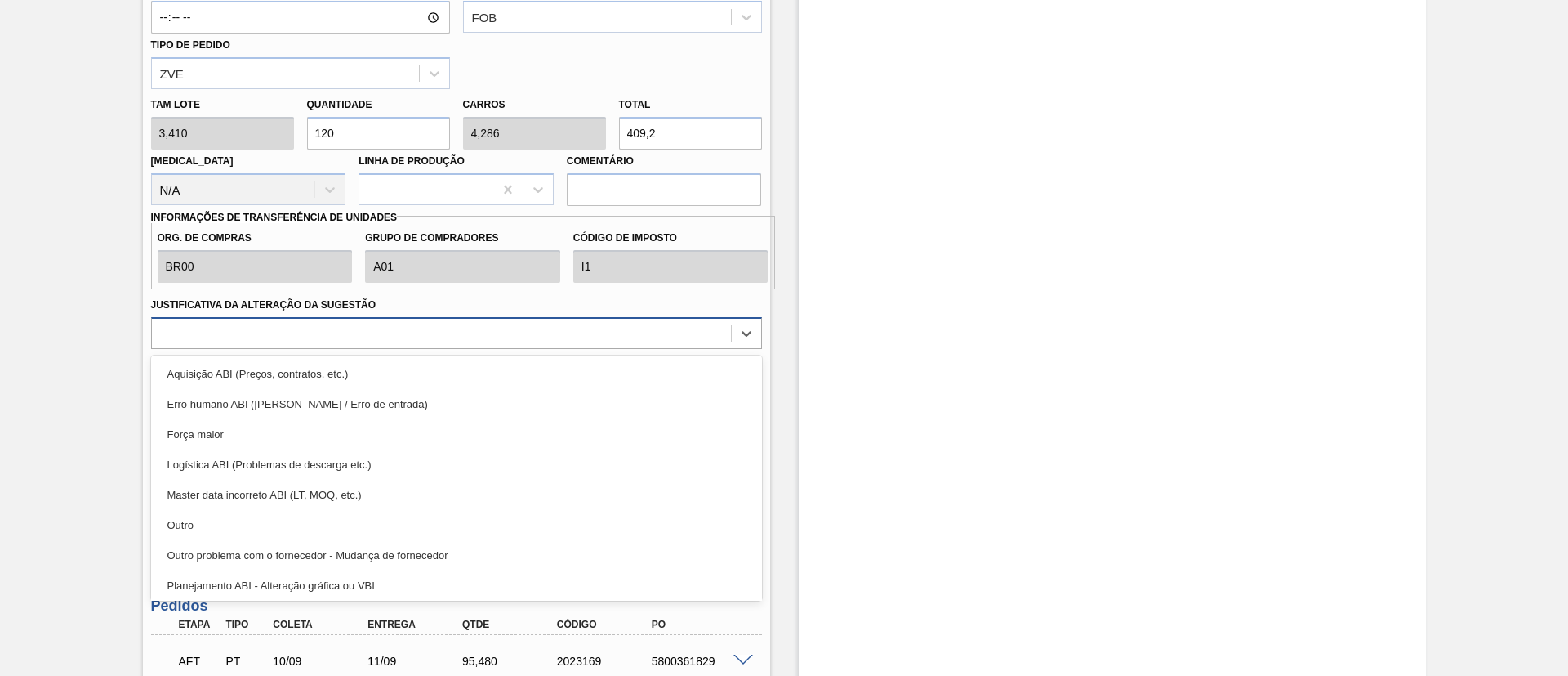
click at [303, 342] on div at bounding box center [441, 333] width 579 height 23
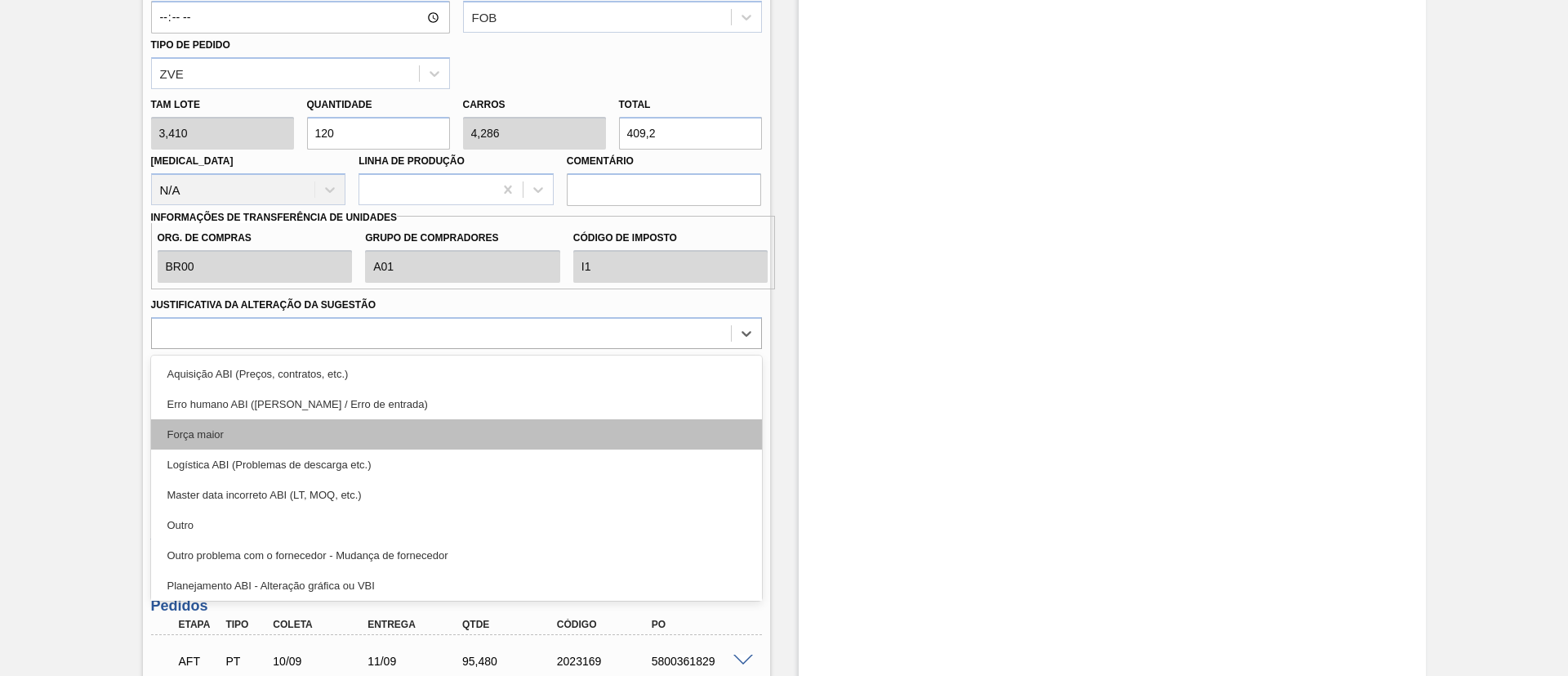
click at [233, 437] on div "Força maior" at bounding box center [456, 433] width 611 height 30
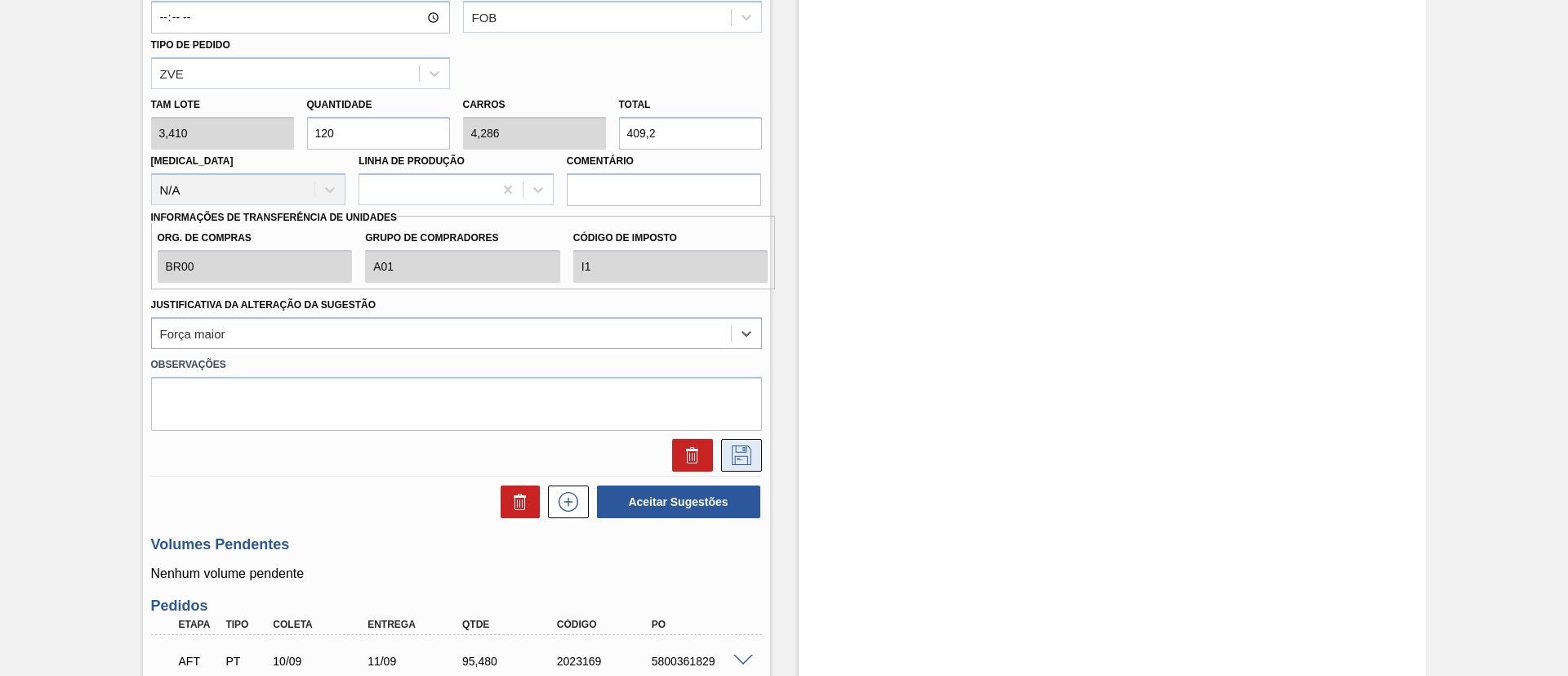
click at [730, 463] on icon at bounding box center [741, 455] width 26 height 19
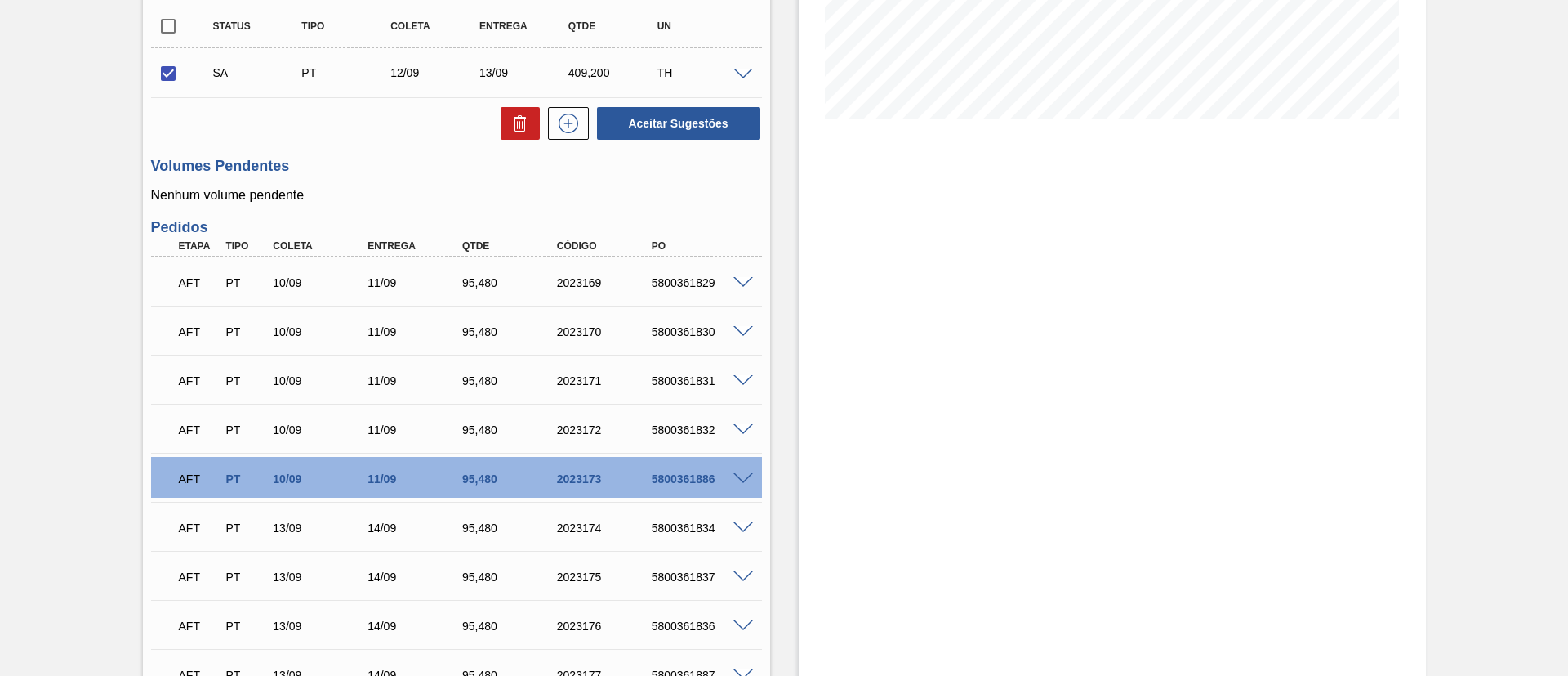
scroll to position [197, 0]
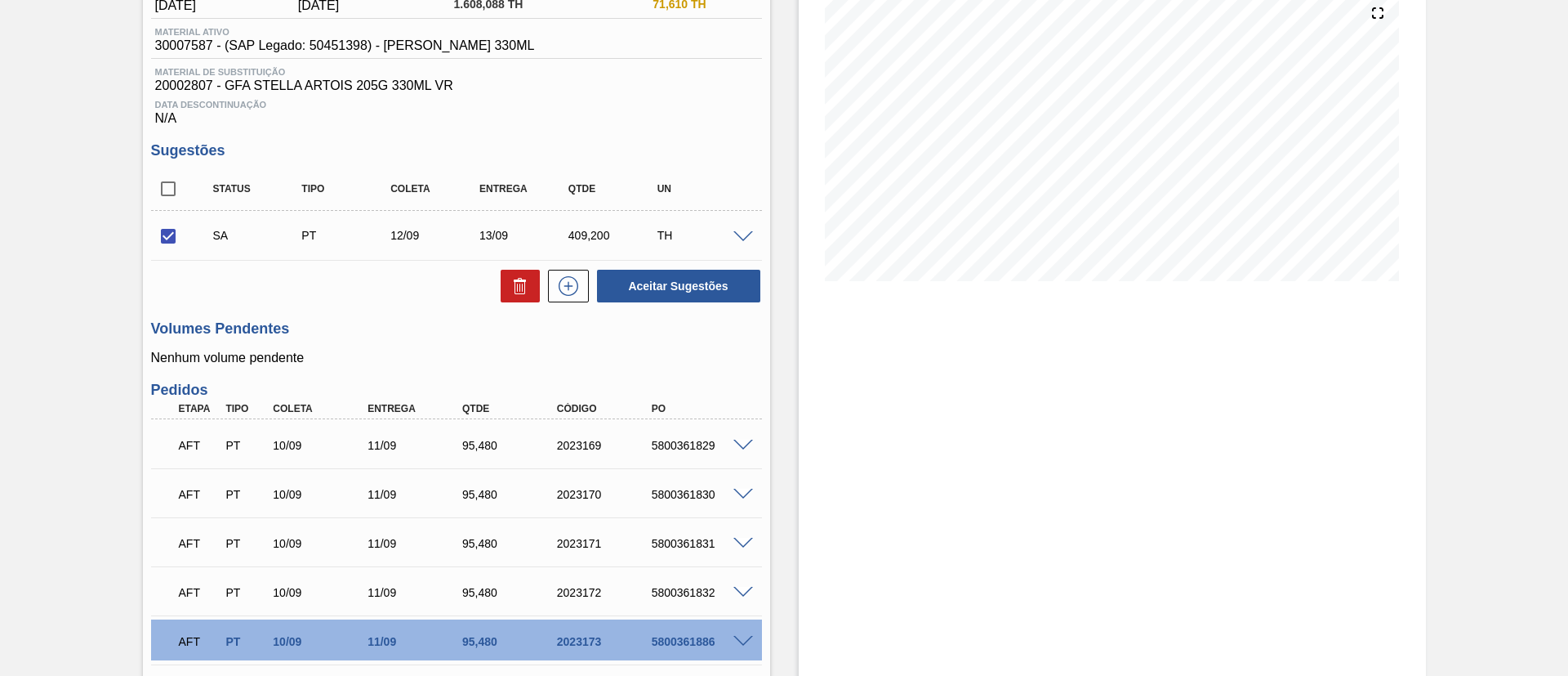
click at [745, 234] on span at bounding box center [743, 237] width 19 height 13
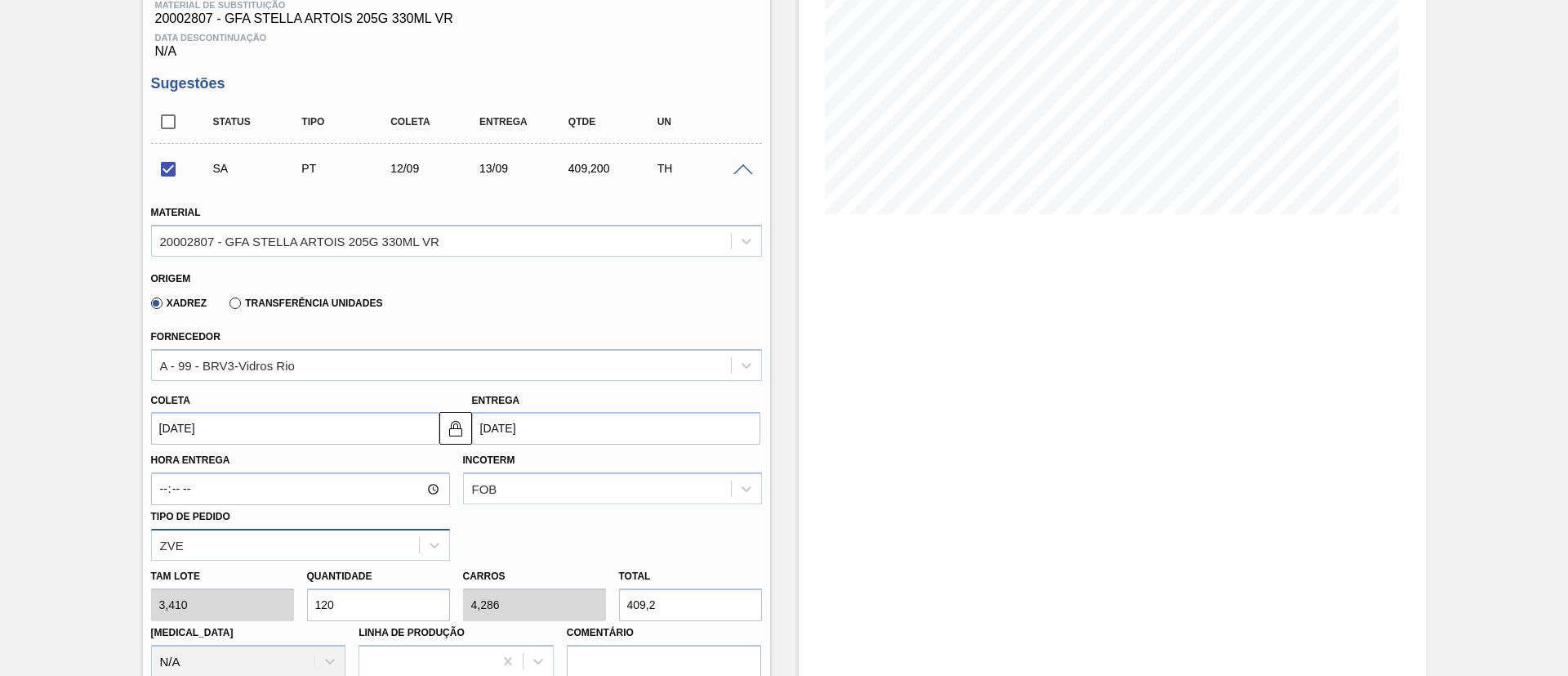
scroll to position [319, 0]
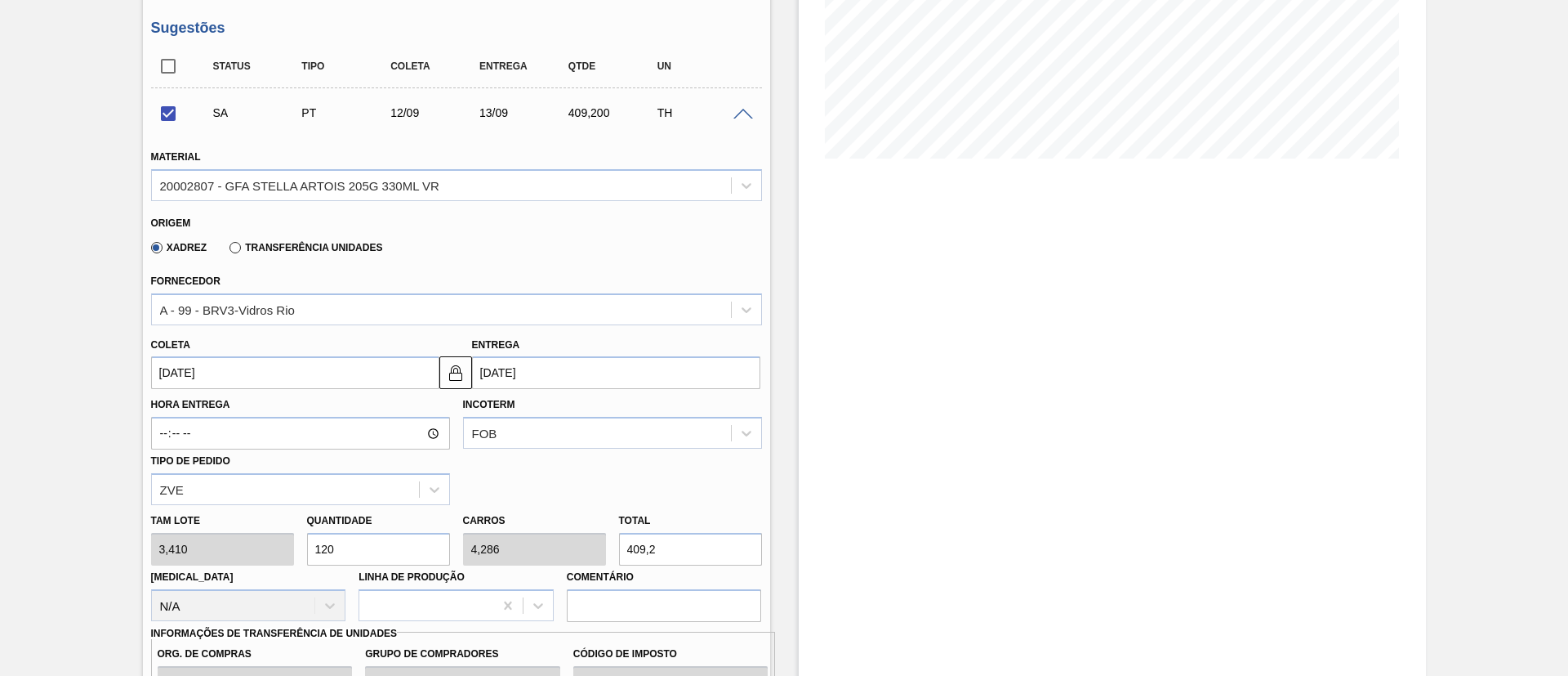
drag, startPoint x: 371, startPoint y: 540, endPoint x: 122, endPoint y: 540, distance: 249.0
checkbox input "false"
type input "1"
type input "0,036"
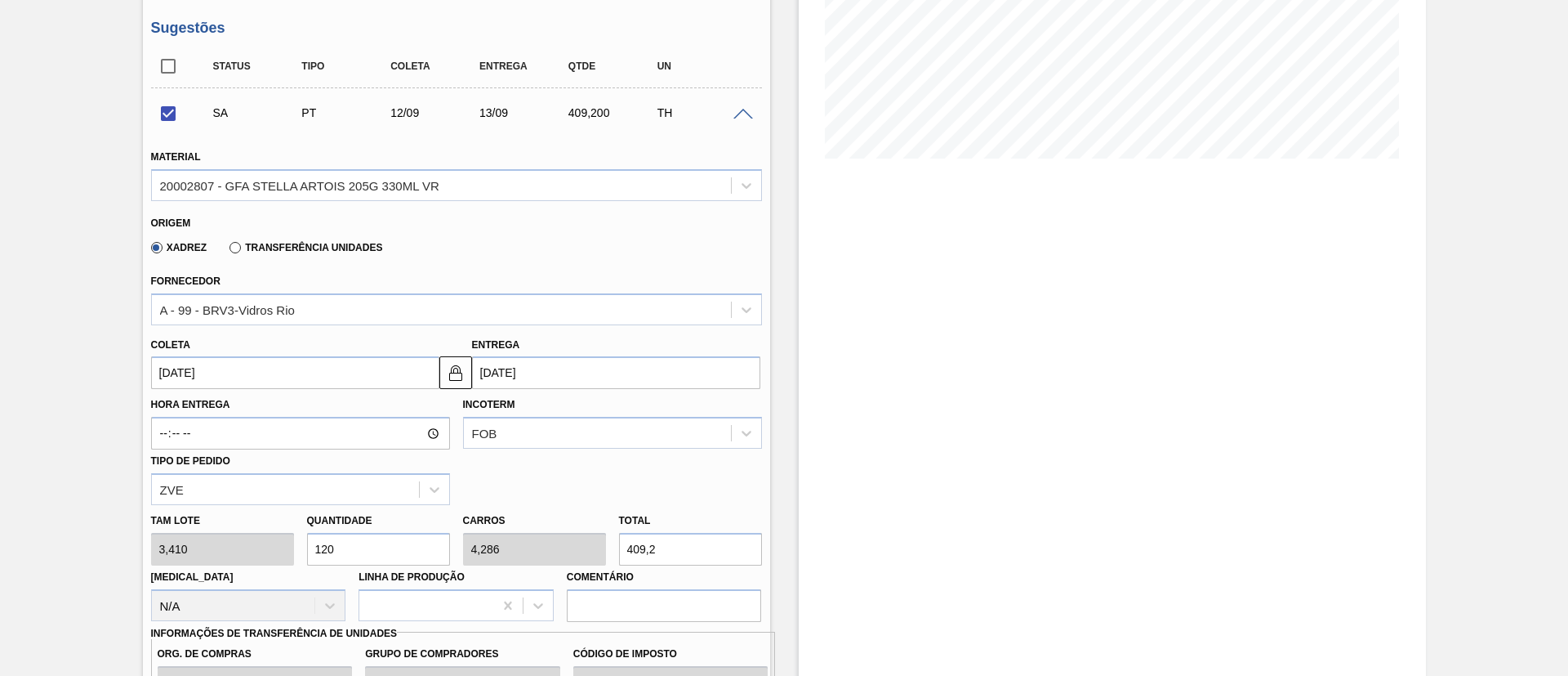
type input "3,41"
type input "14"
type input "0,5"
type input "47,74"
type input "140"
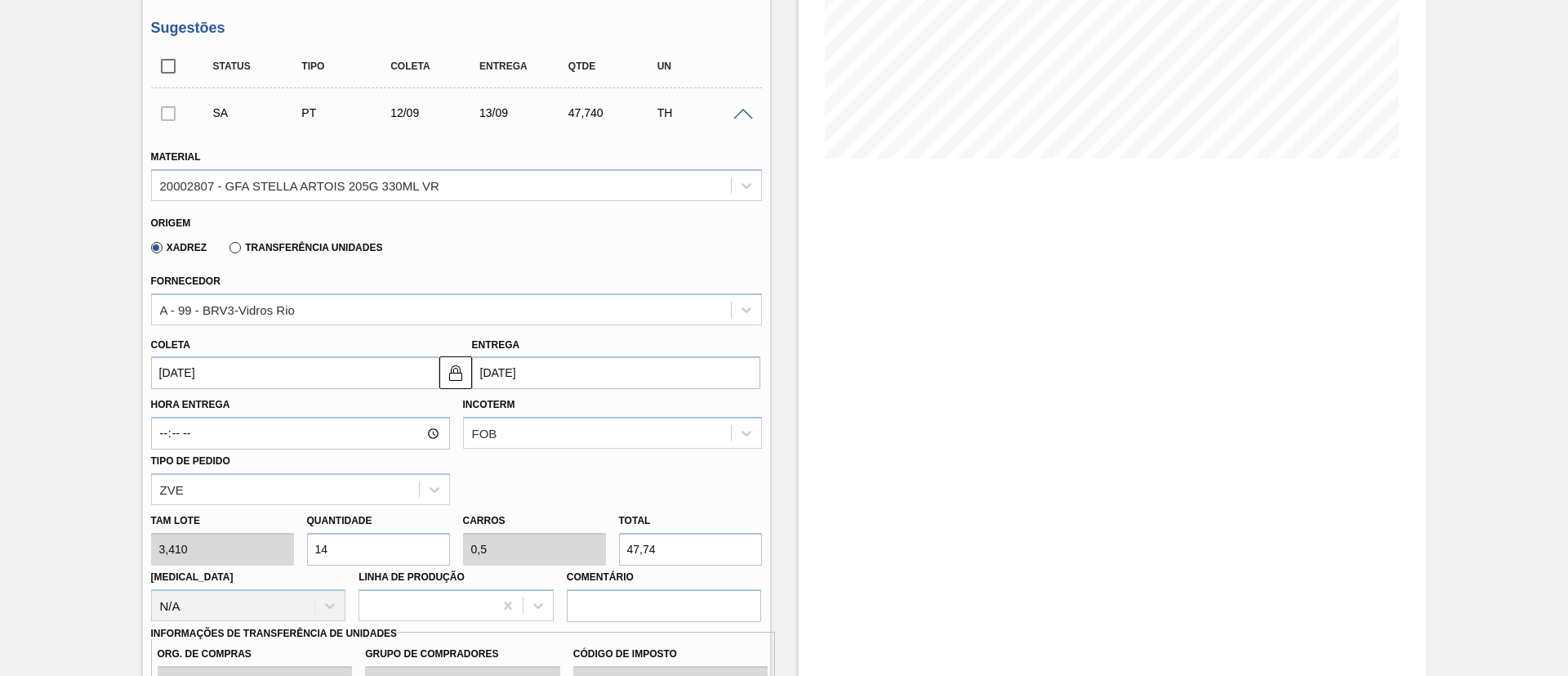
type input "5"
type input "477,4"
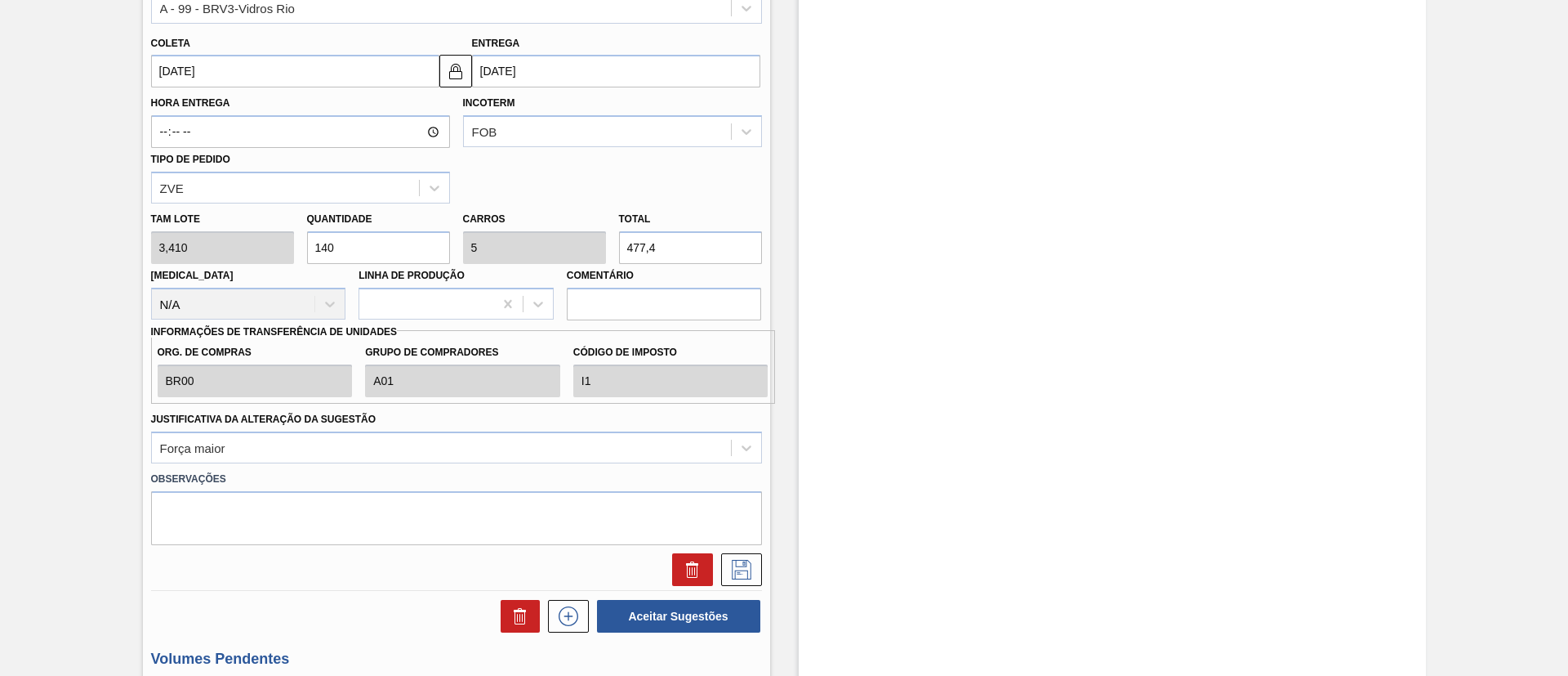
scroll to position [687, 0]
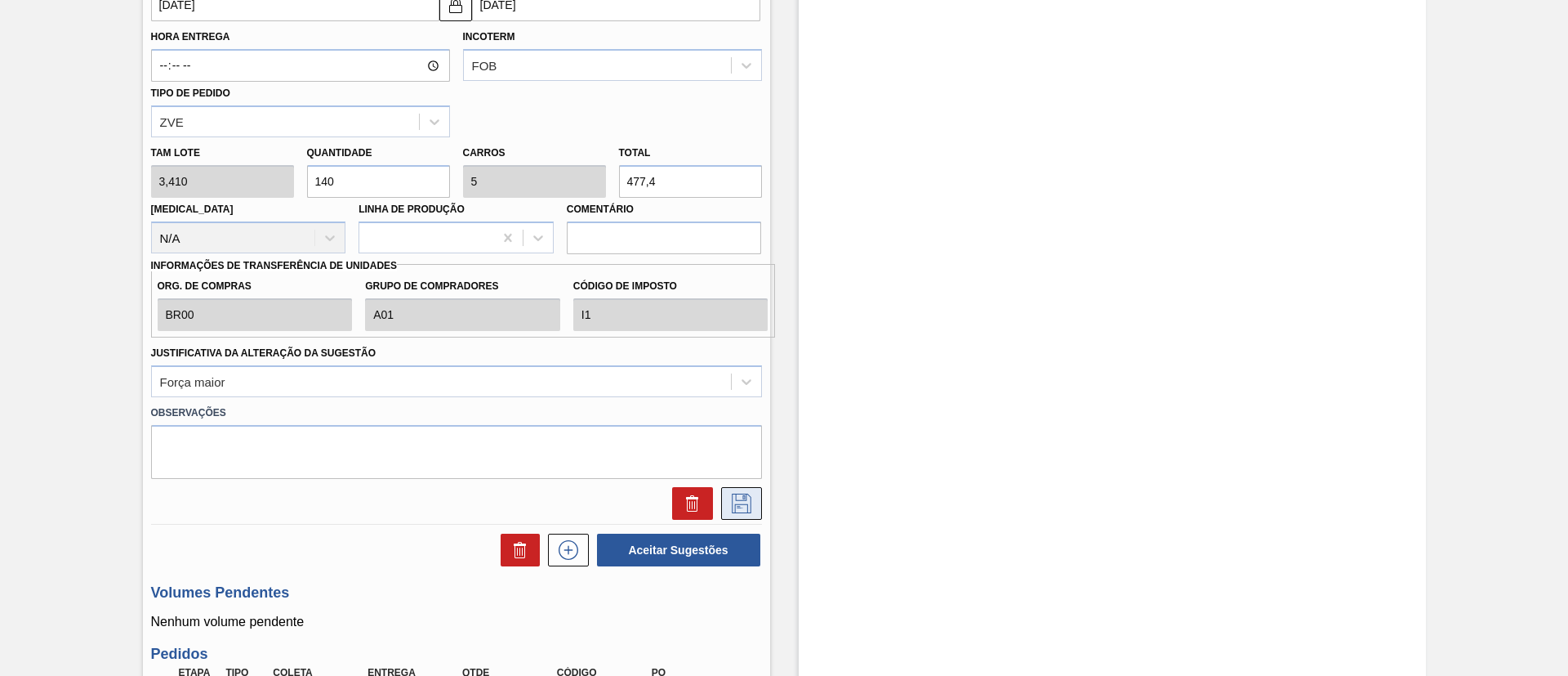
type input "140"
click at [743, 505] on icon at bounding box center [741, 503] width 26 height 19
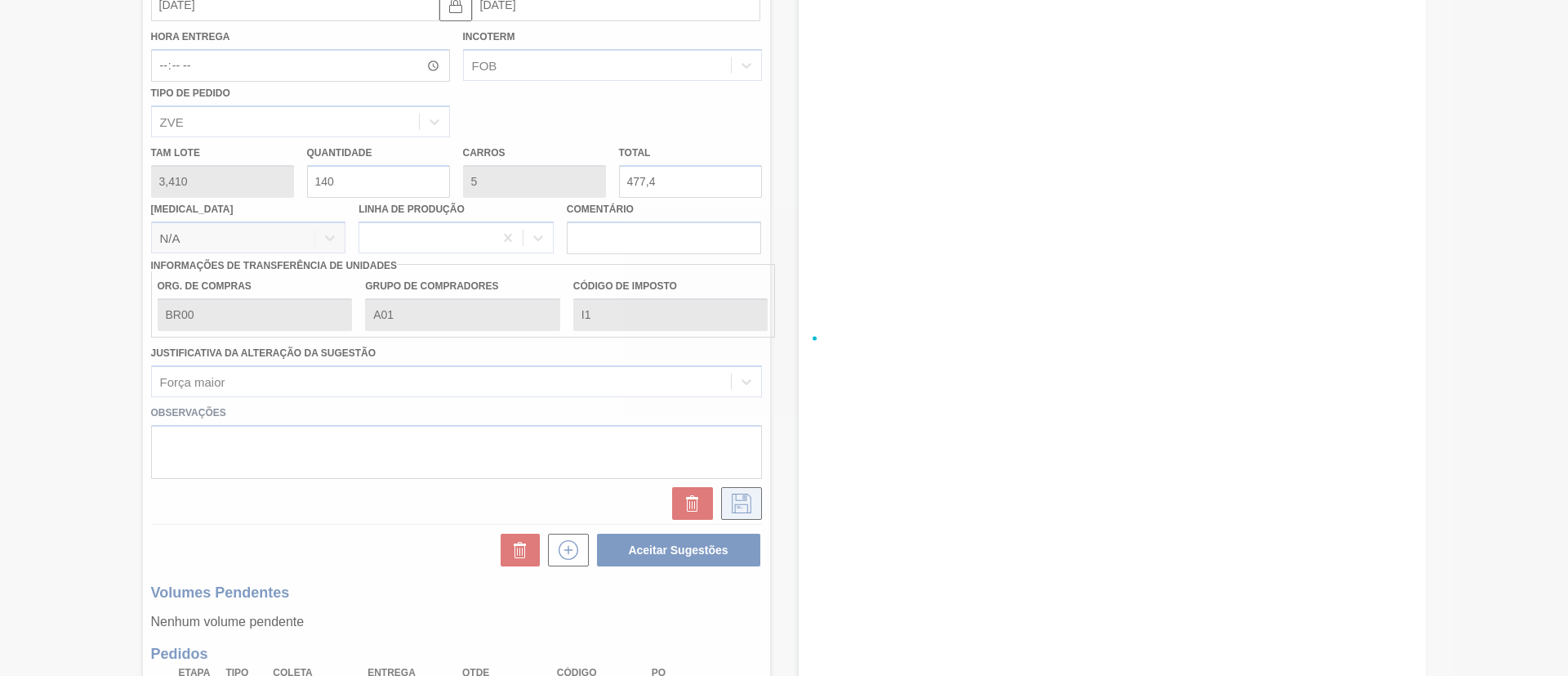
checkbox input "true"
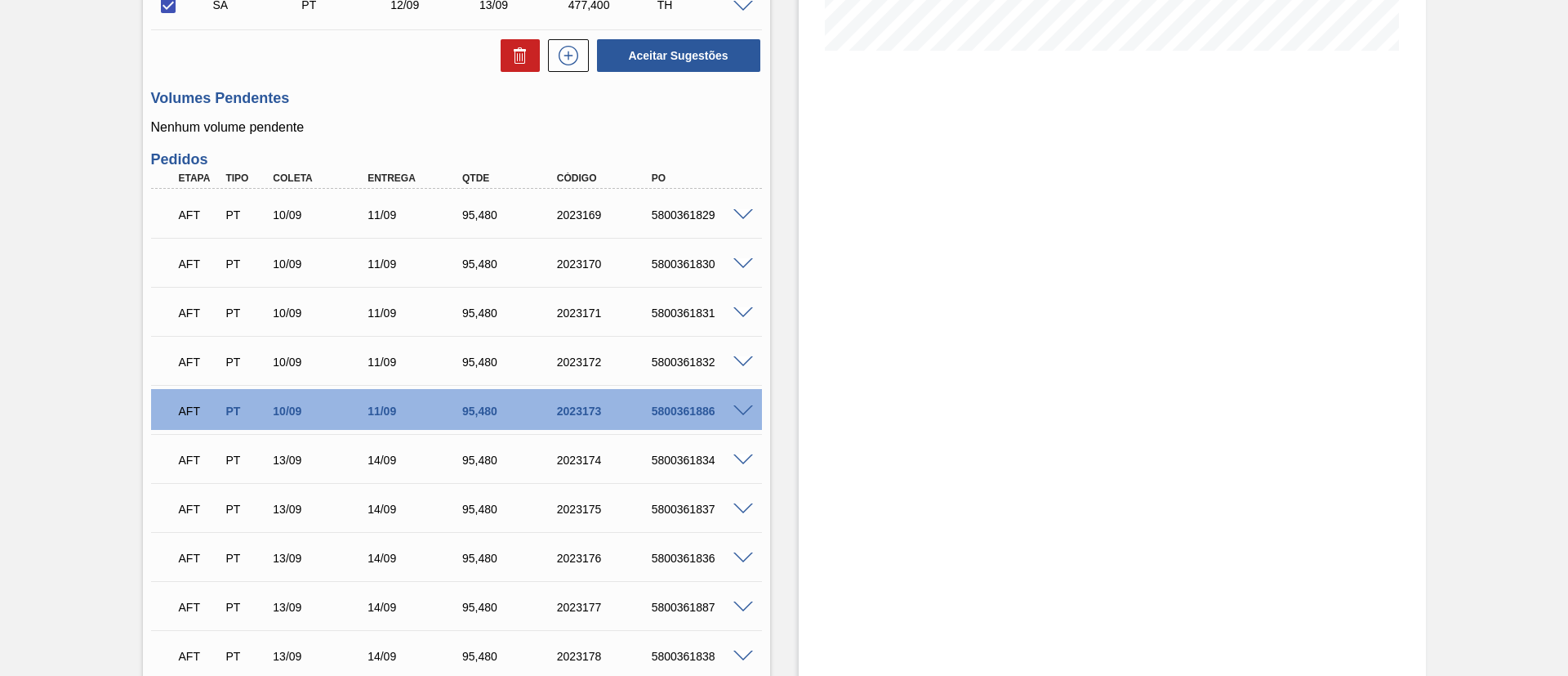
scroll to position [197, 0]
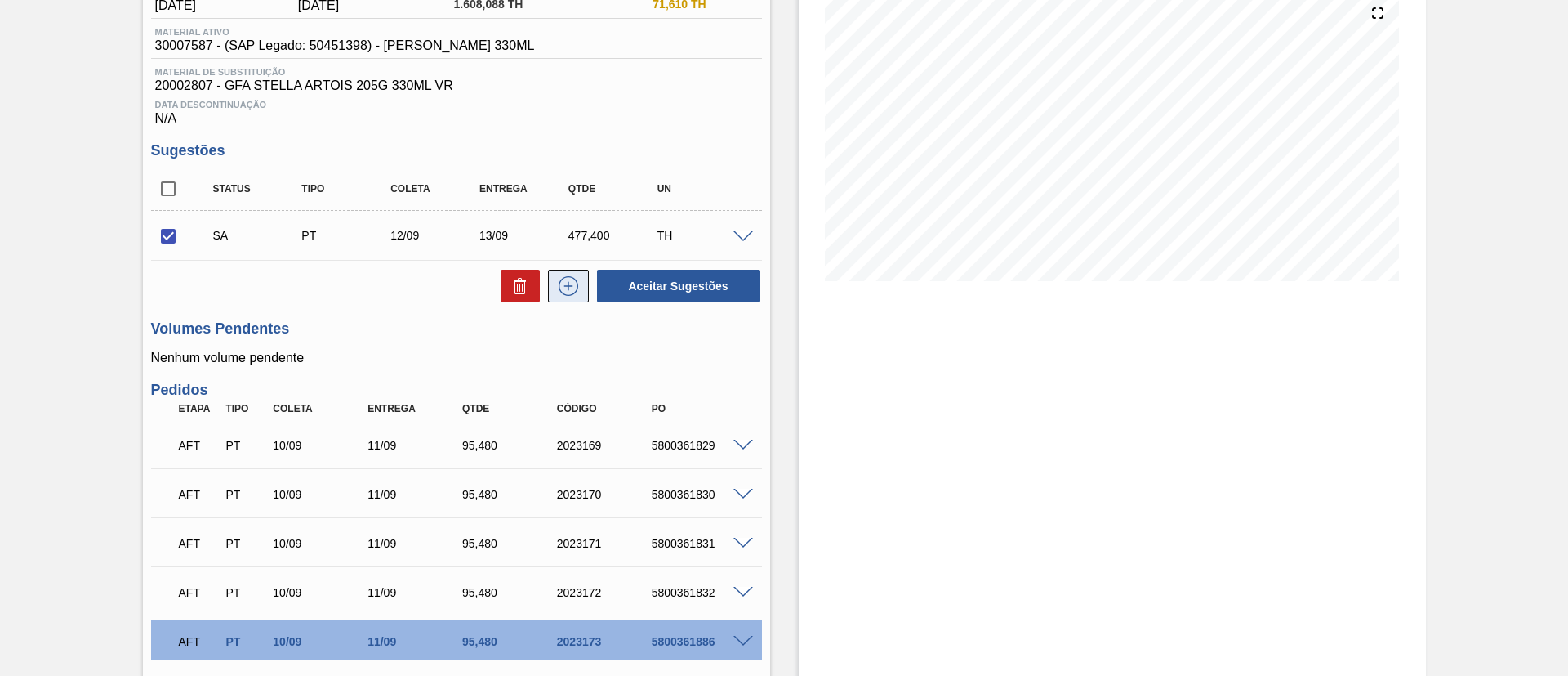
click at [579, 286] on icon at bounding box center [567, 286] width 26 height 19
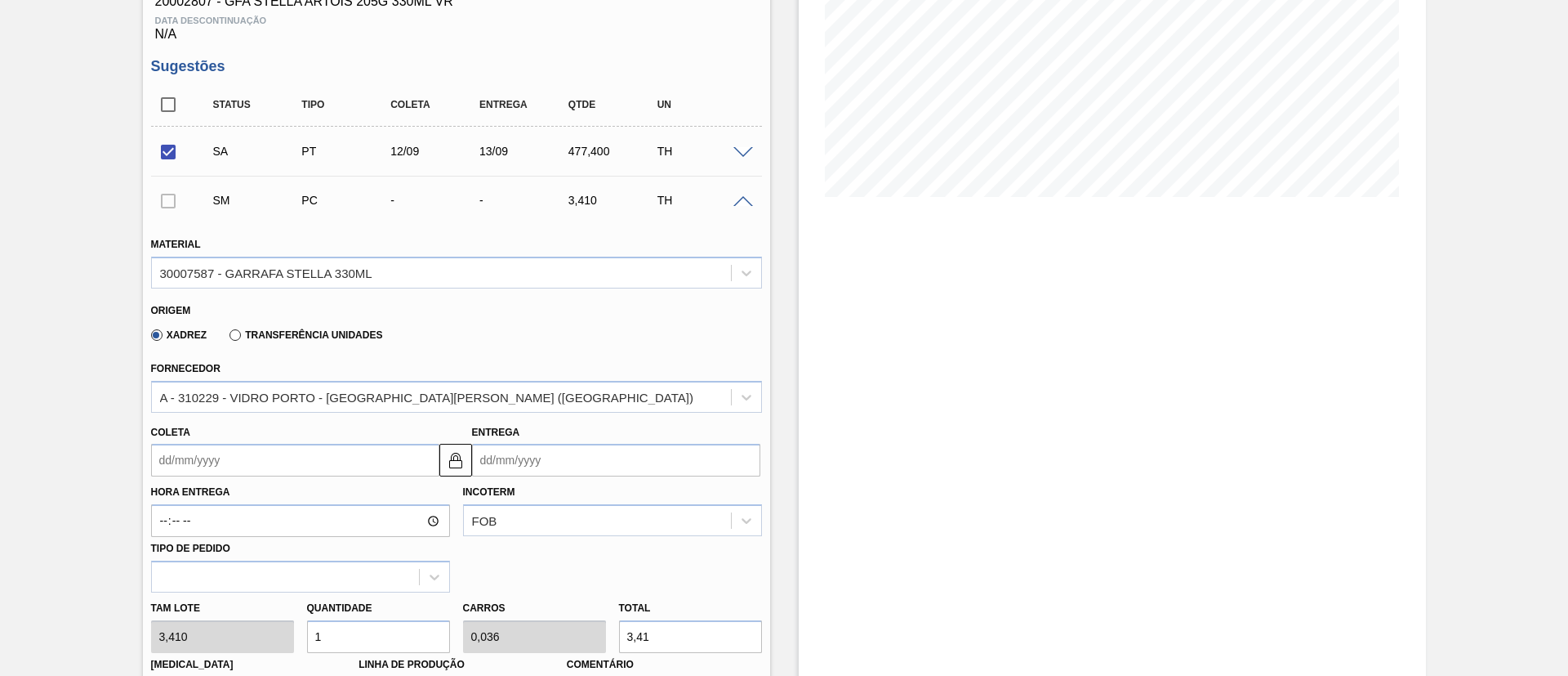
scroll to position [319, 0]
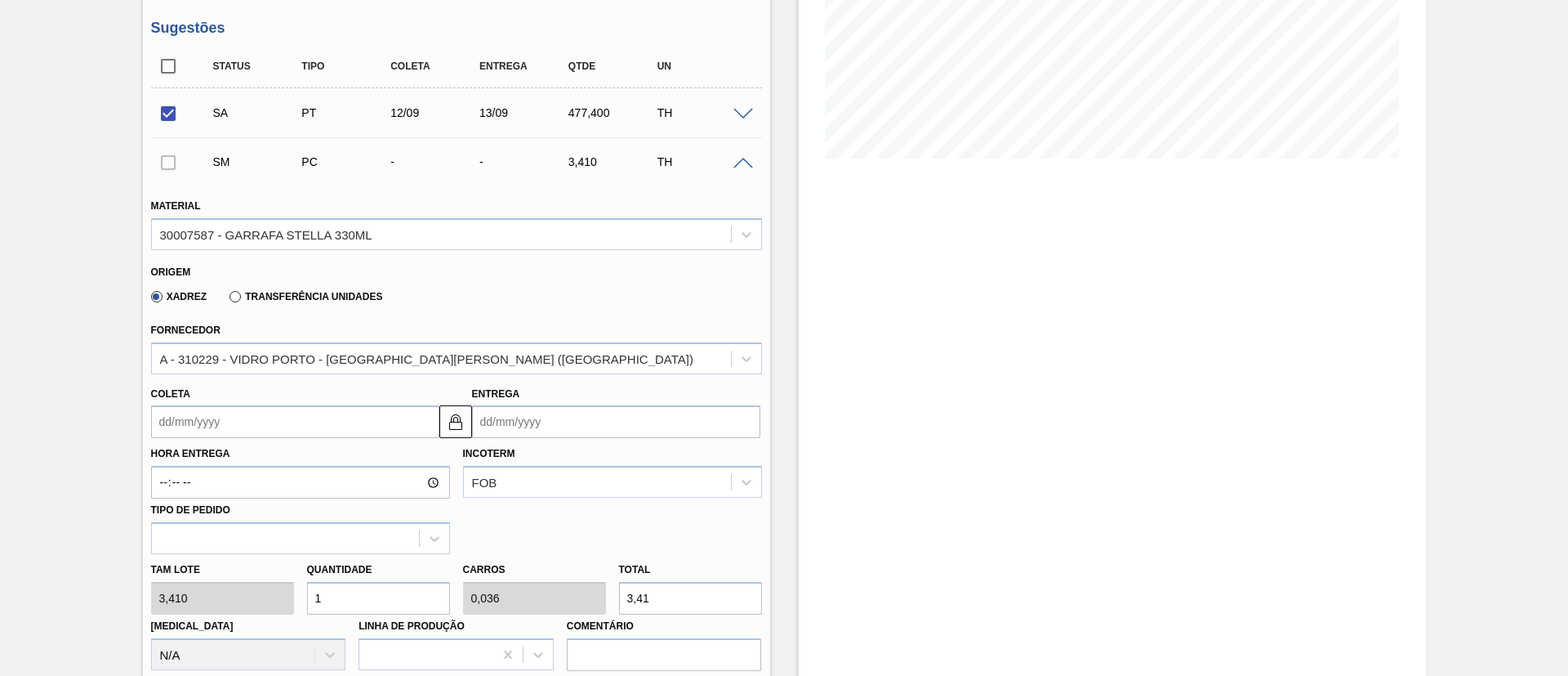
click at [160, 163] on div at bounding box center [167, 162] width 34 height 33
click at [169, 165] on div at bounding box center [167, 162] width 34 height 33
click at [168, 160] on div at bounding box center [167, 162] width 34 height 33
click at [224, 234] on div "30007587 - GARRAFA STELLA 330ML" at bounding box center [267, 234] width 213 height 14
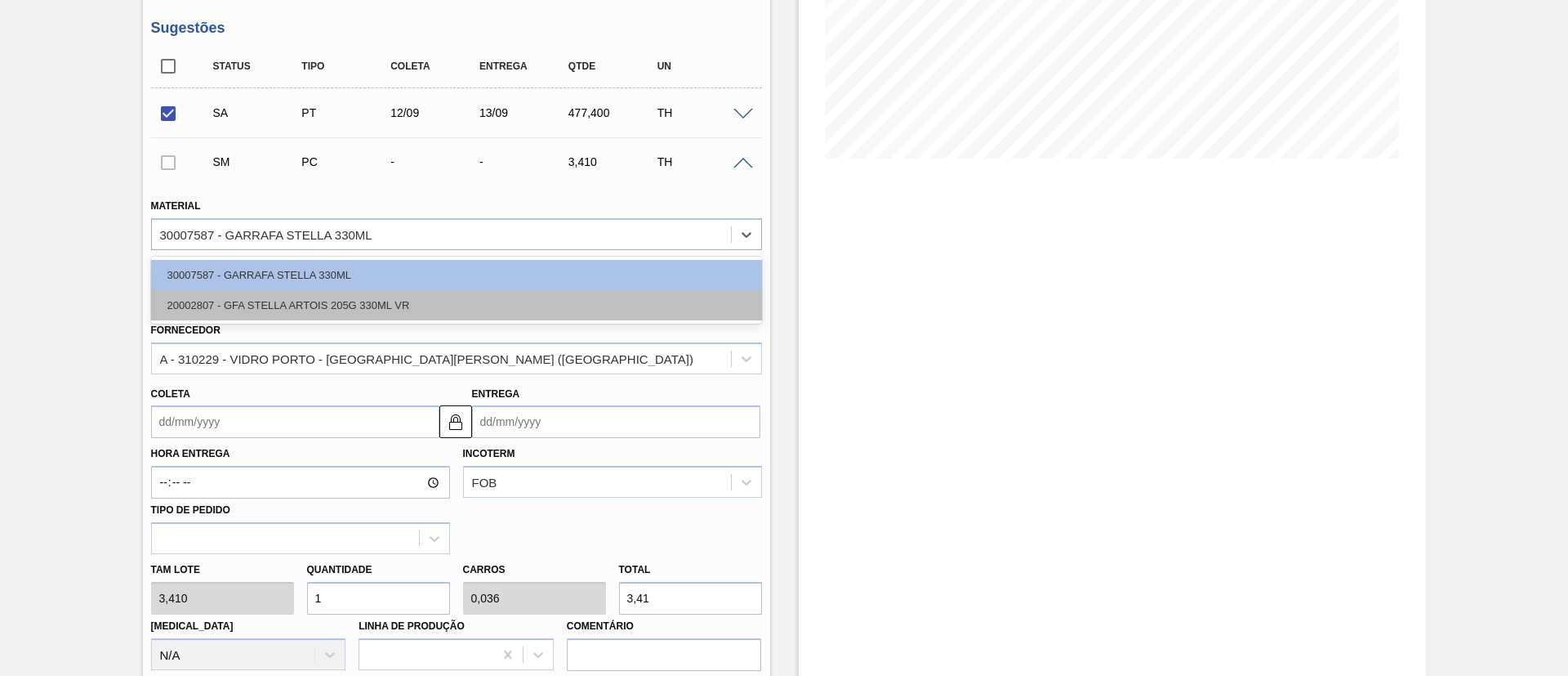
click at [216, 296] on div "20002807 - GFA STELLA ARTOIS 205G 330ML VR" at bounding box center [456, 305] width 611 height 30
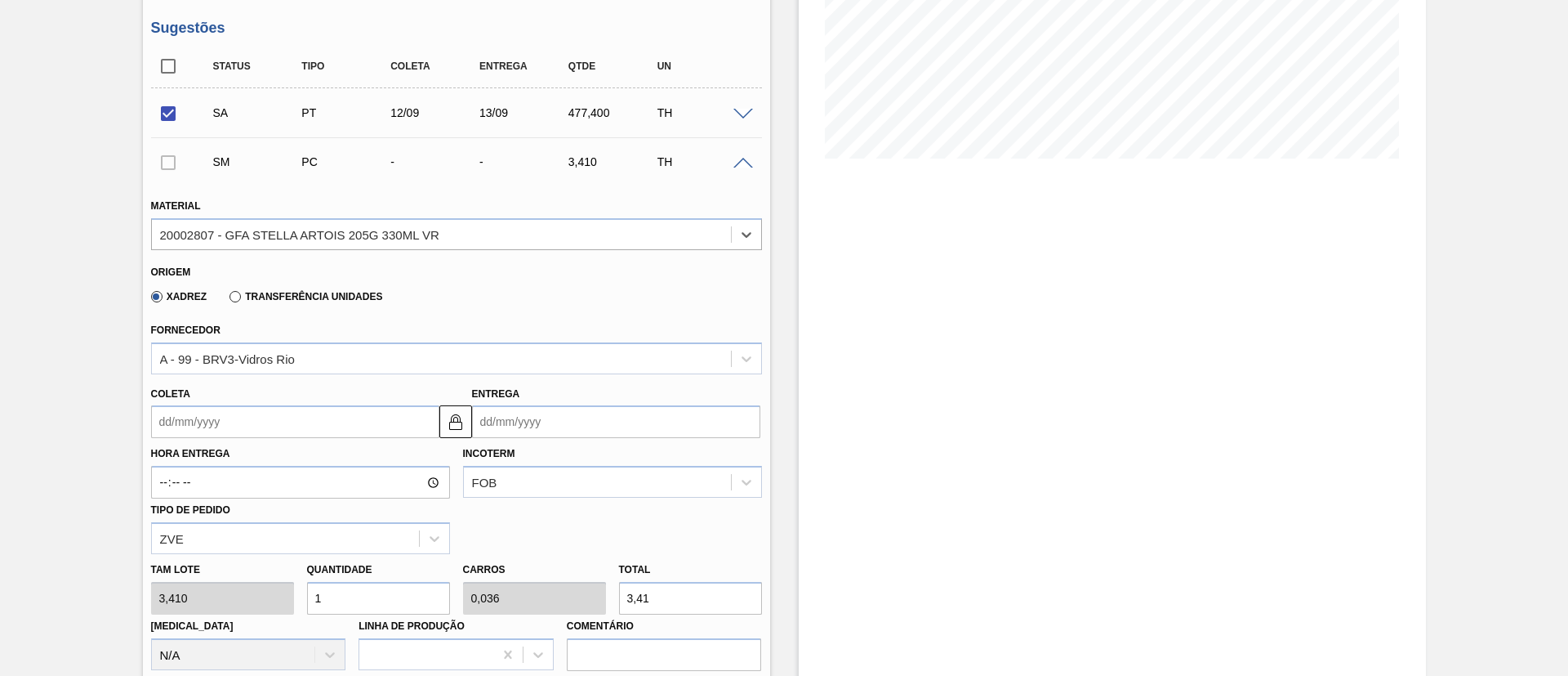
click at [168, 164] on div at bounding box center [167, 162] width 34 height 33
click at [218, 361] on div "A - 99 - BRV3-Vidros Rio" at bounding box center [227, 358] width 134 height 14
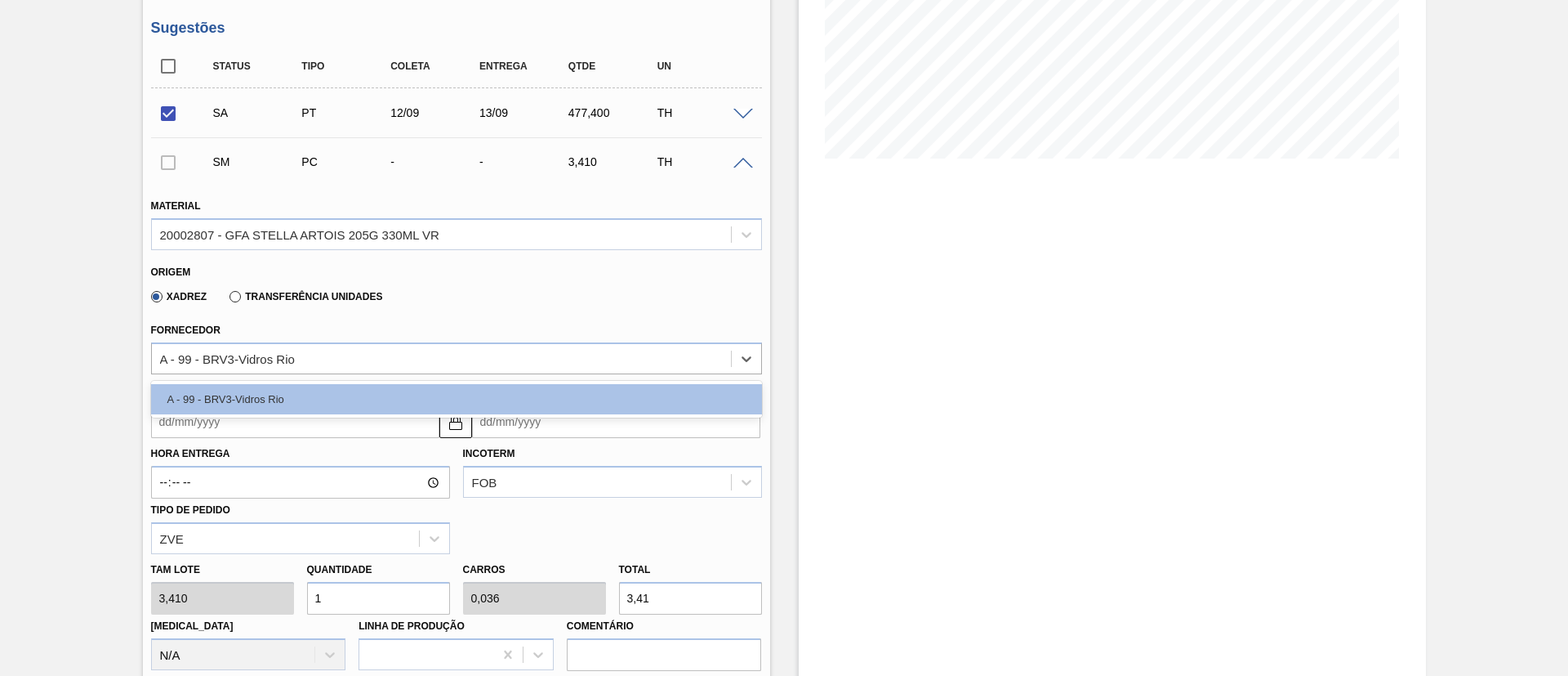
click at [200, 424] on input "Coleta" at bounding box center [295, 422] width 288 height 33
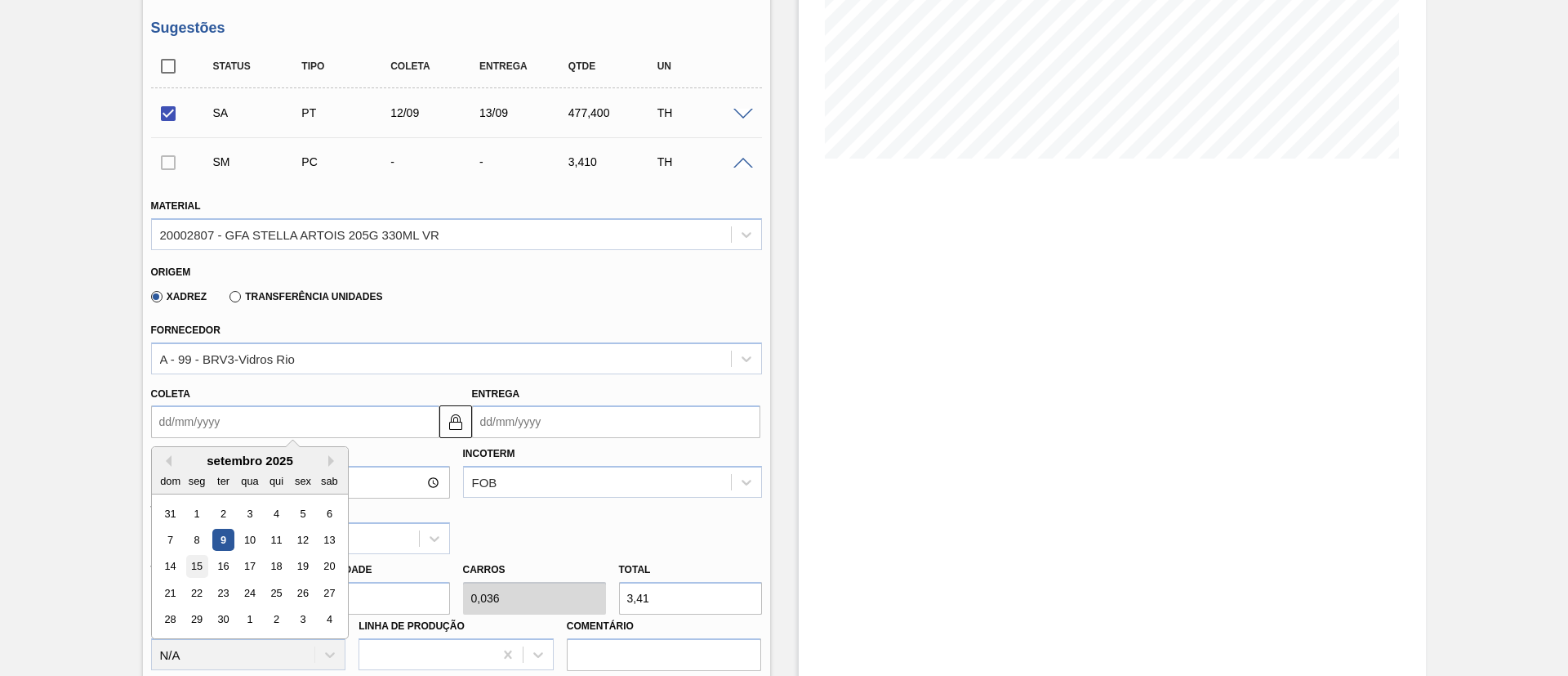
click at [194, 563] on div "15" at bounding box center [196, 566] width 22 height 22
type input "[DATE]"
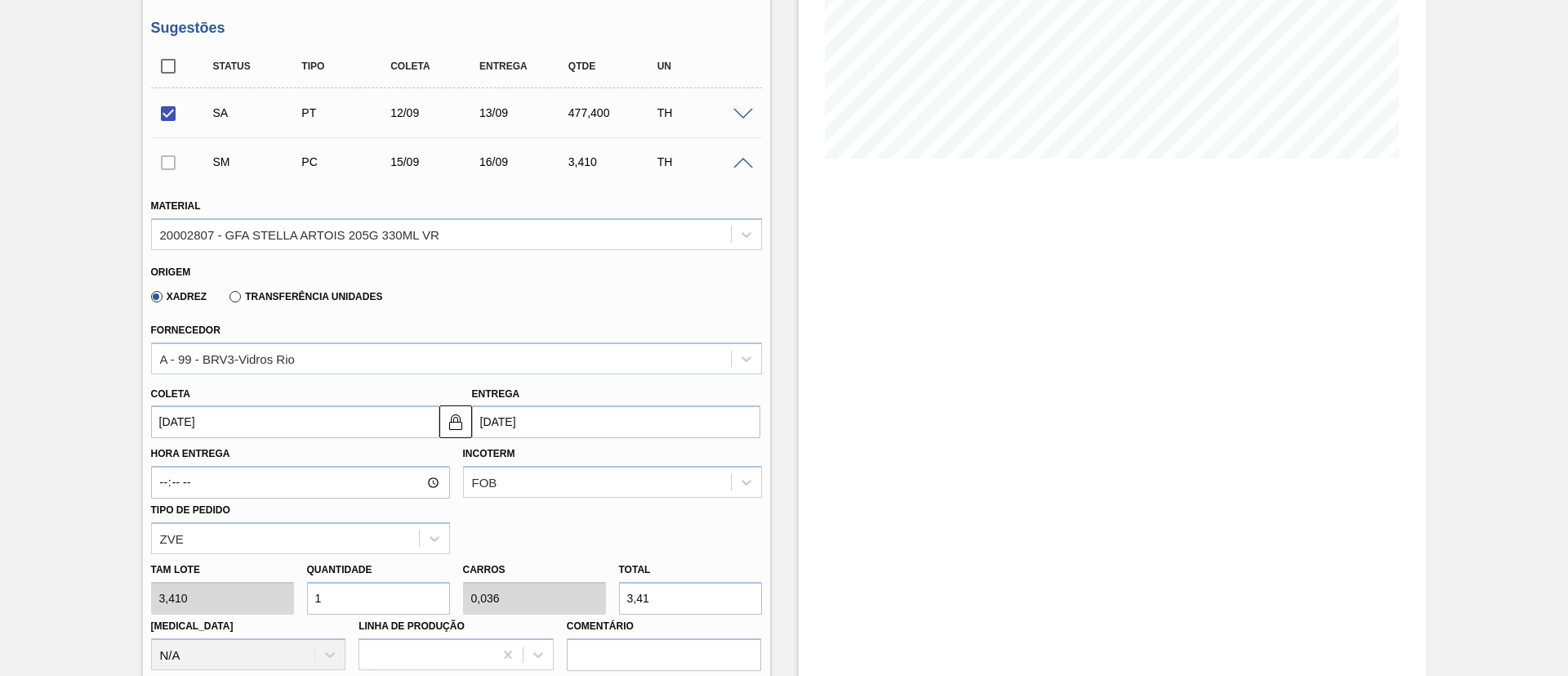
click at [211, 598] on div "[PERSON_NAME] 3,410 Quantidade 1 Carros 0,036 Total 3,41 [MEDICAL_DATA] N/A Lin…" at bounding box center [456, 612] width 624 height 117
type input "14"
type input "0,5"
type input "47,74"
type input "140"
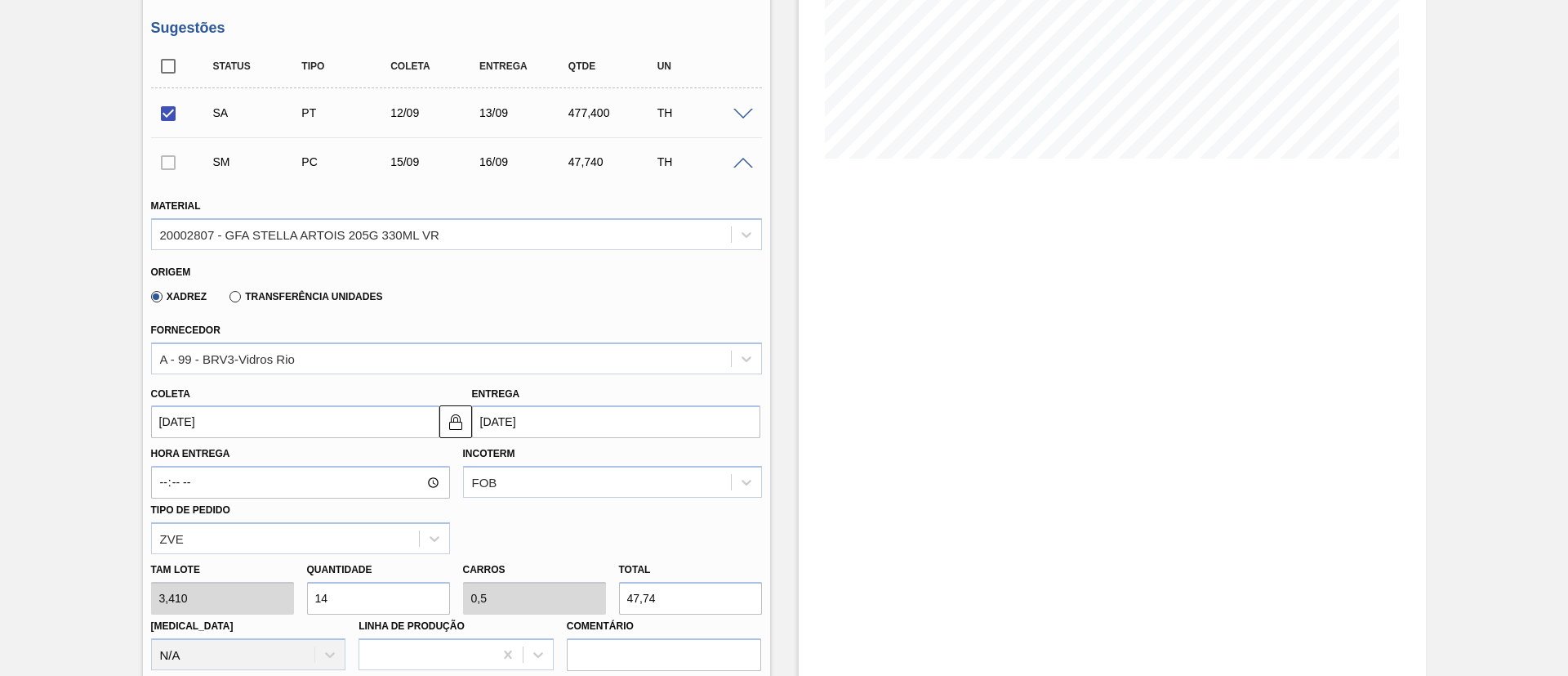
type input "5"
type input "477,4"
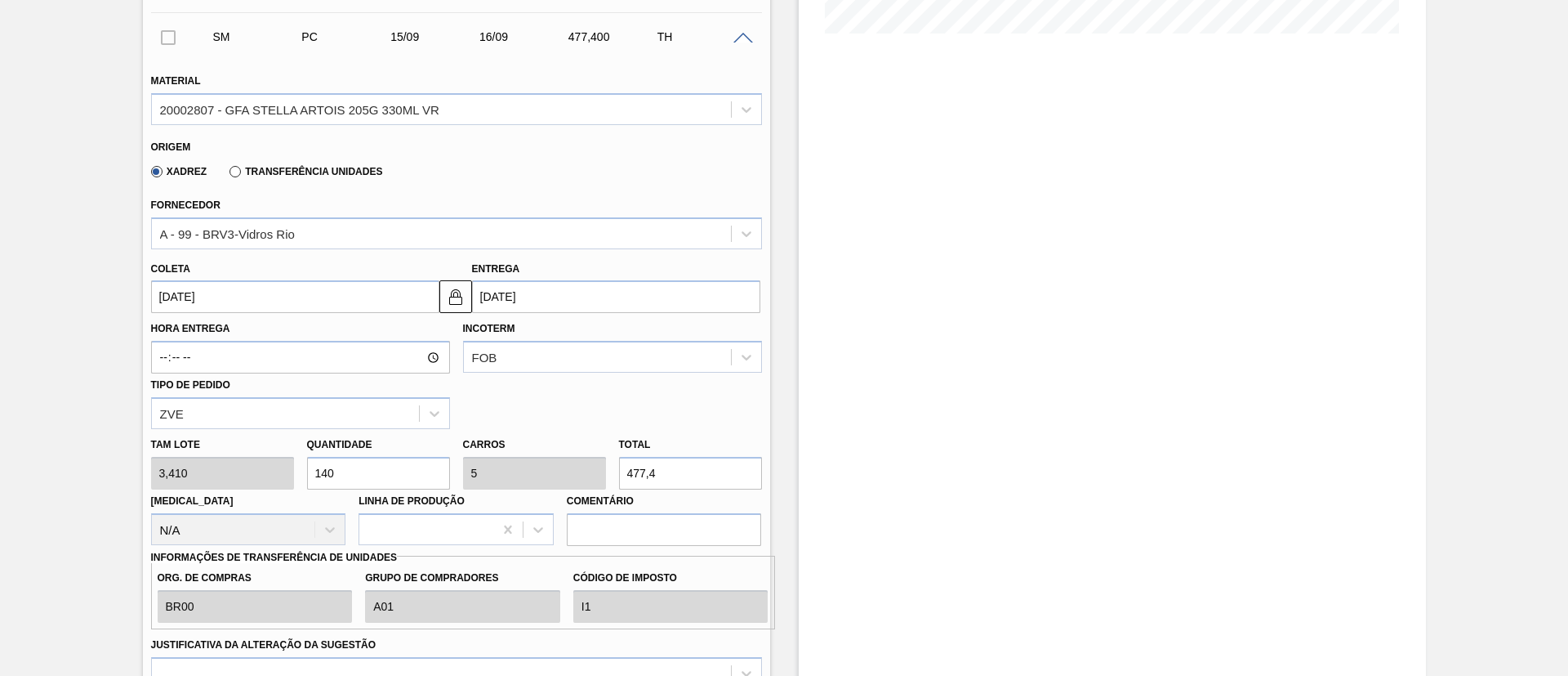
scroll to position [687, 0]
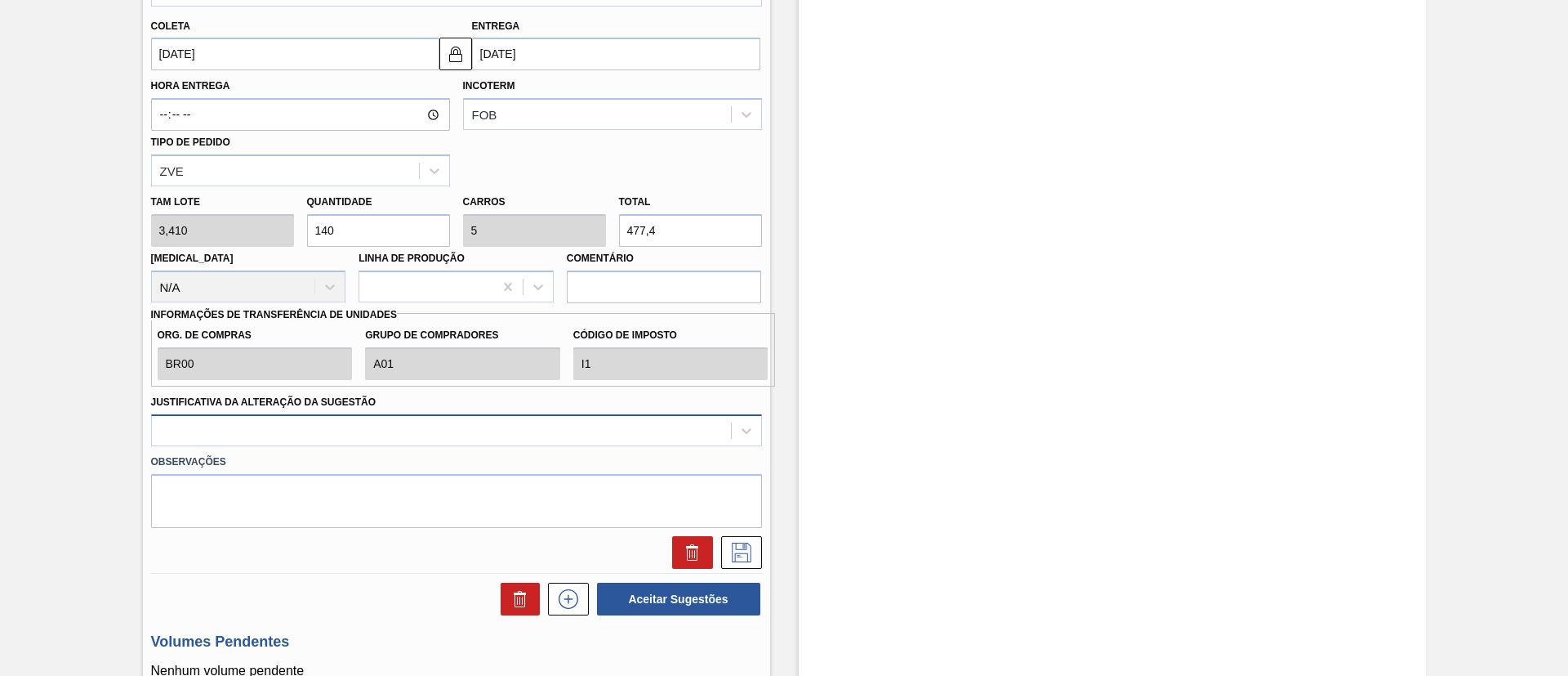
click at [247, 429] on div at bounding box center [456, 429] width 611 height 32
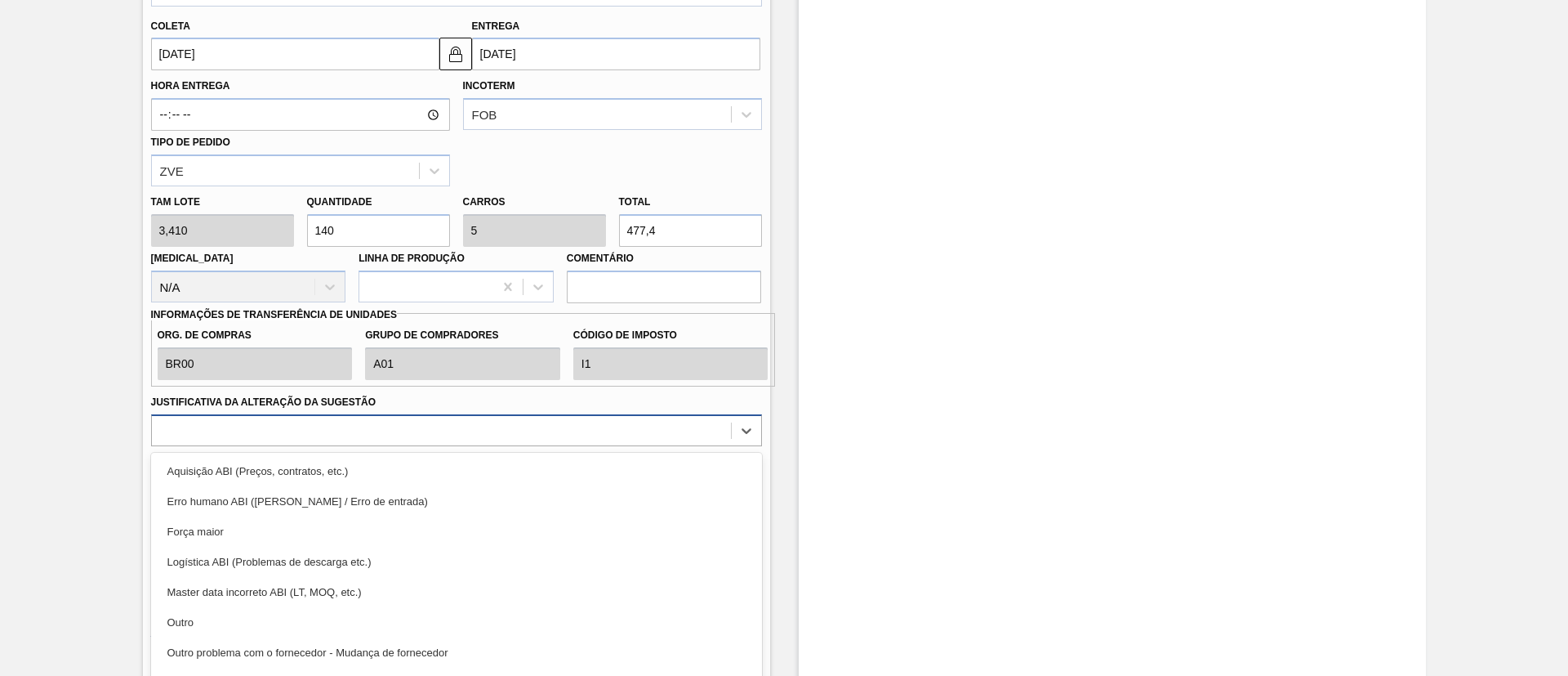
scroll to position [716, 0]
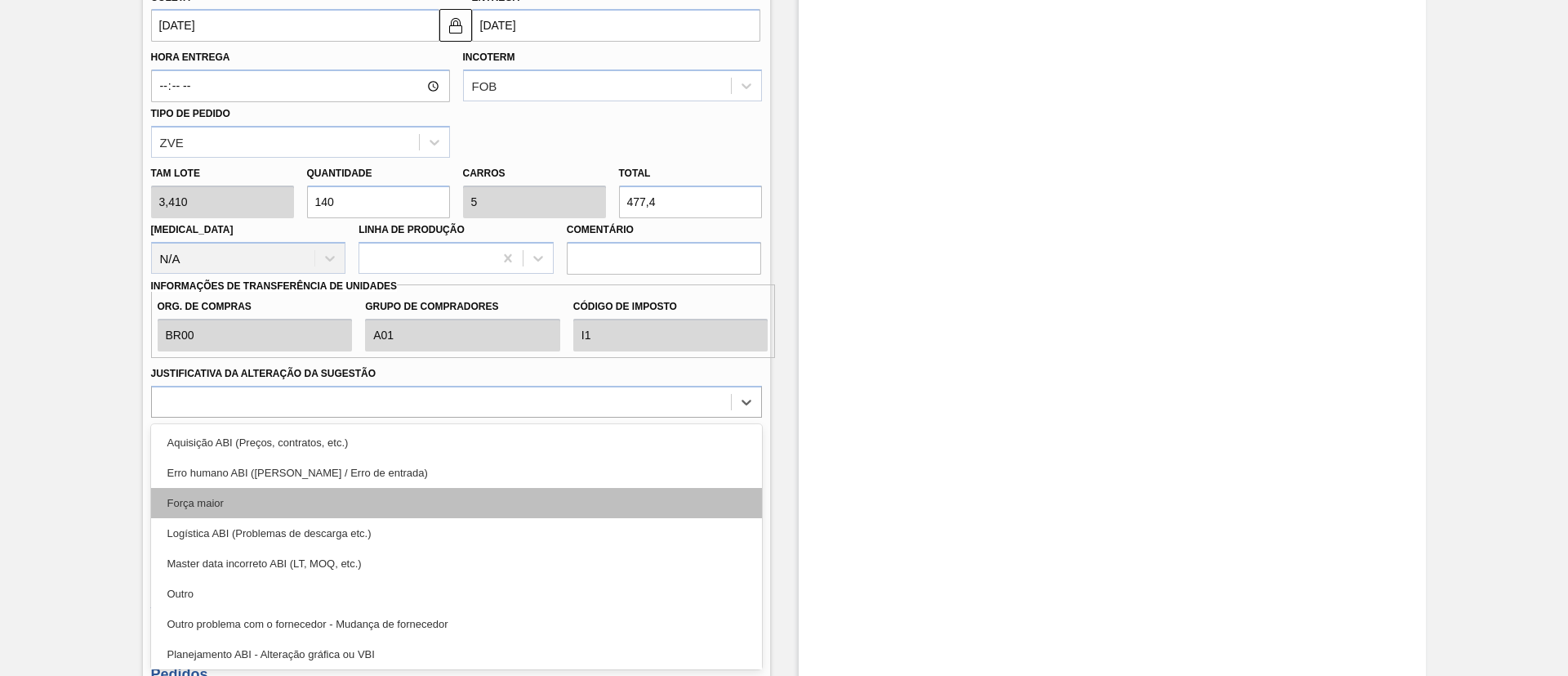
click at [237, 507] on div "Força maior" at bounding box center [456, 502] width 611 height 30
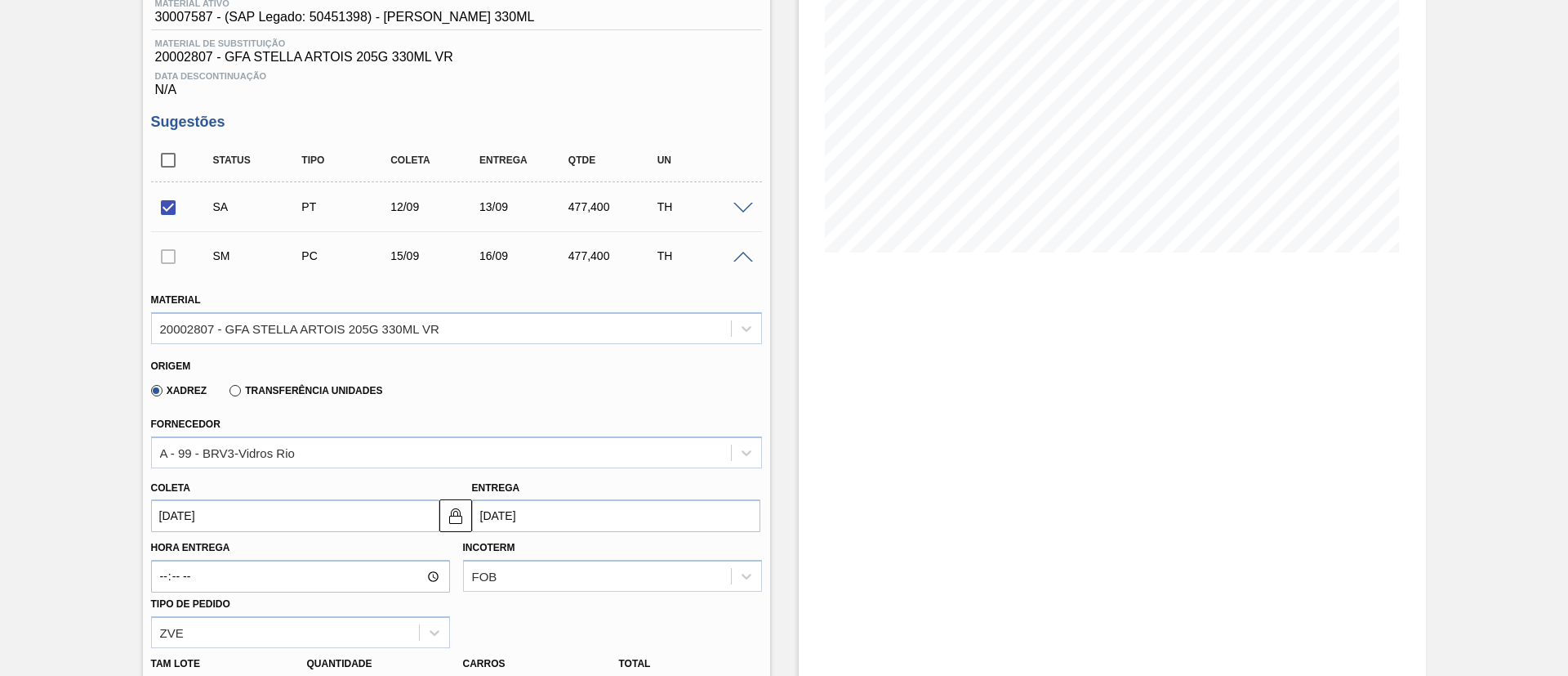
scroll to position [471, 0]
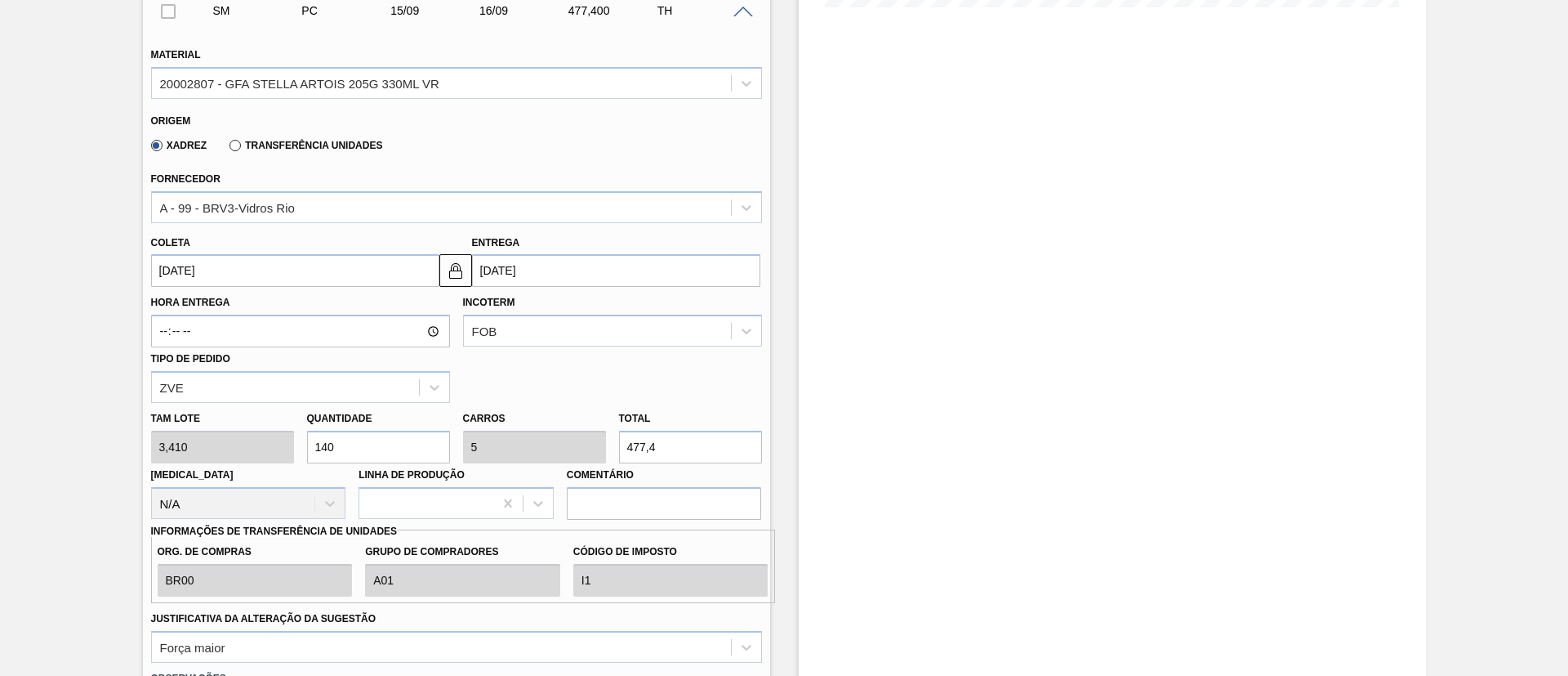
drag, startPoint x: 369, startPoint y: 440, endPoint x: 0, endPoint y: 437, distance: 369.0
click at [0, 437] on div "Aguardando Fornecimento BR21 - GARRAFA [PERSON_NAME] 330ML Unidade [PERSON_NAME…" at bounding box center [784, 592] width 1568 height 1961
type input "1"
type input "0,036"
type input "3,41"
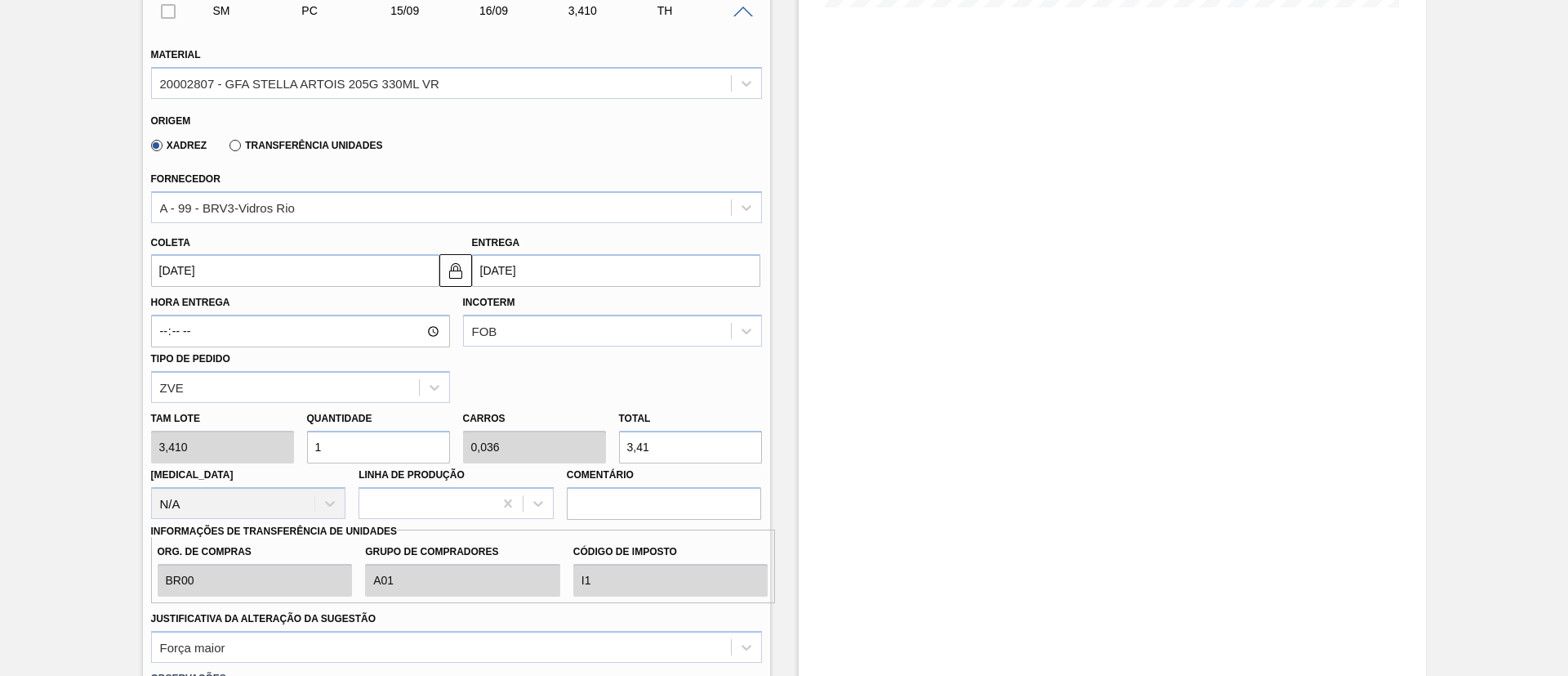
type input "15"
type input "0,536"
type input "51,15"
type input "158"
type input "5,643"
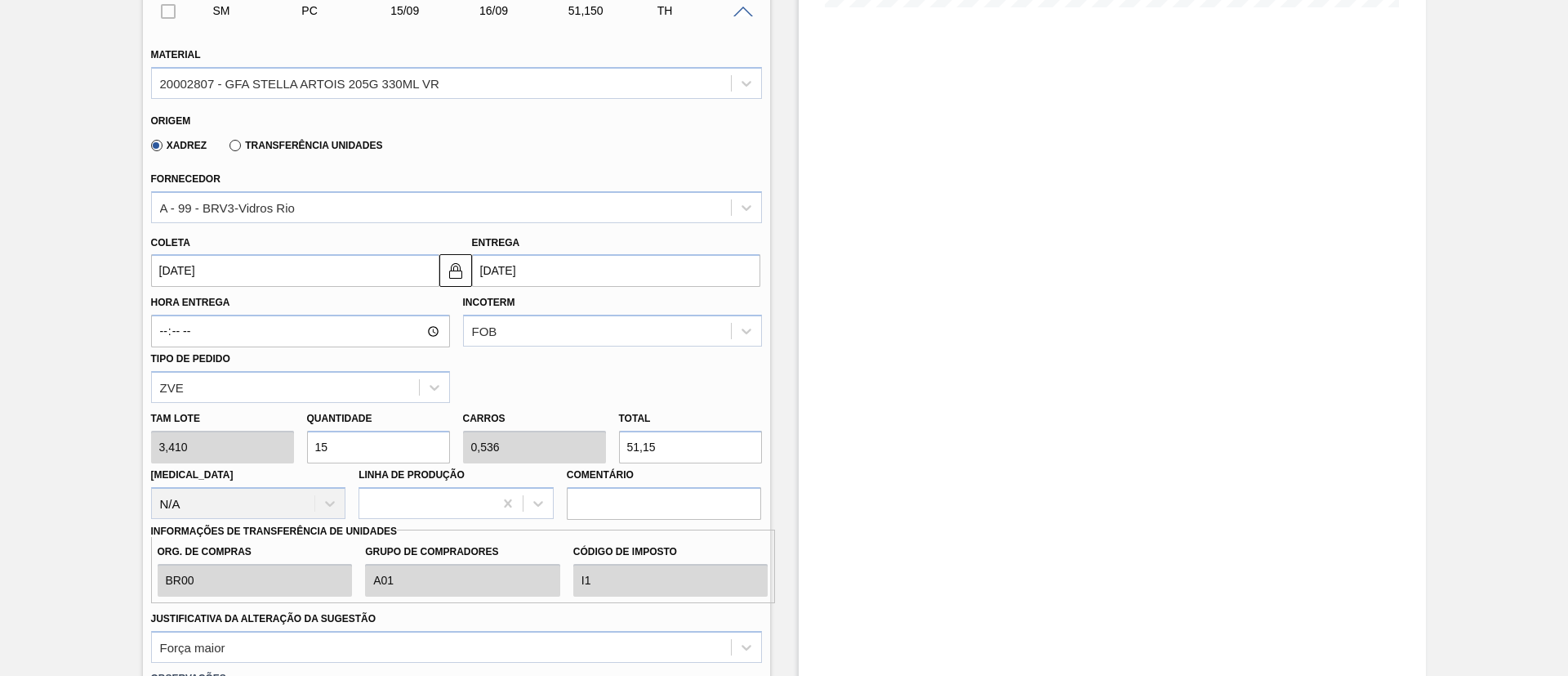
type input "538,78"
type input "15"
type input "0,536"
type input "51,15"
type input "1"
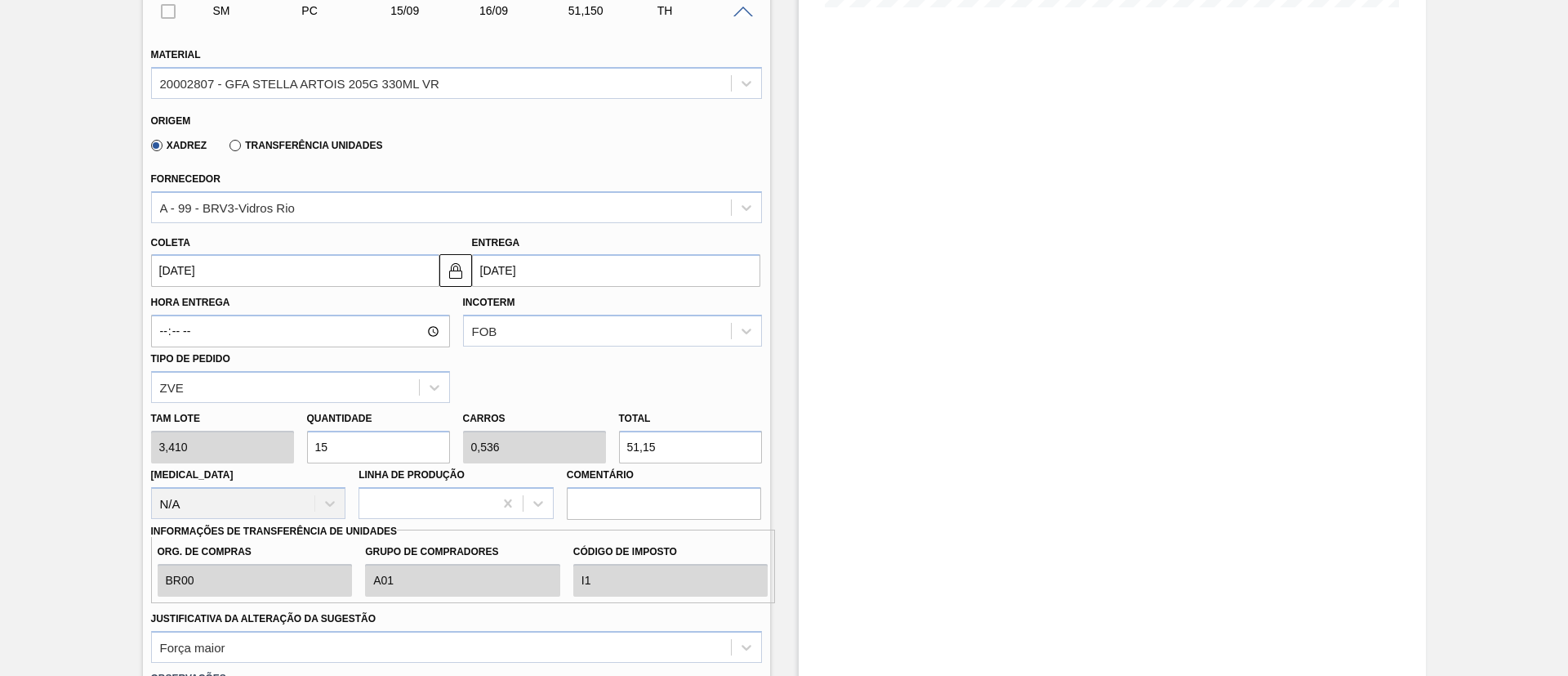
type input "0,036"
type input "3,41"
type input "0"
type input "1"
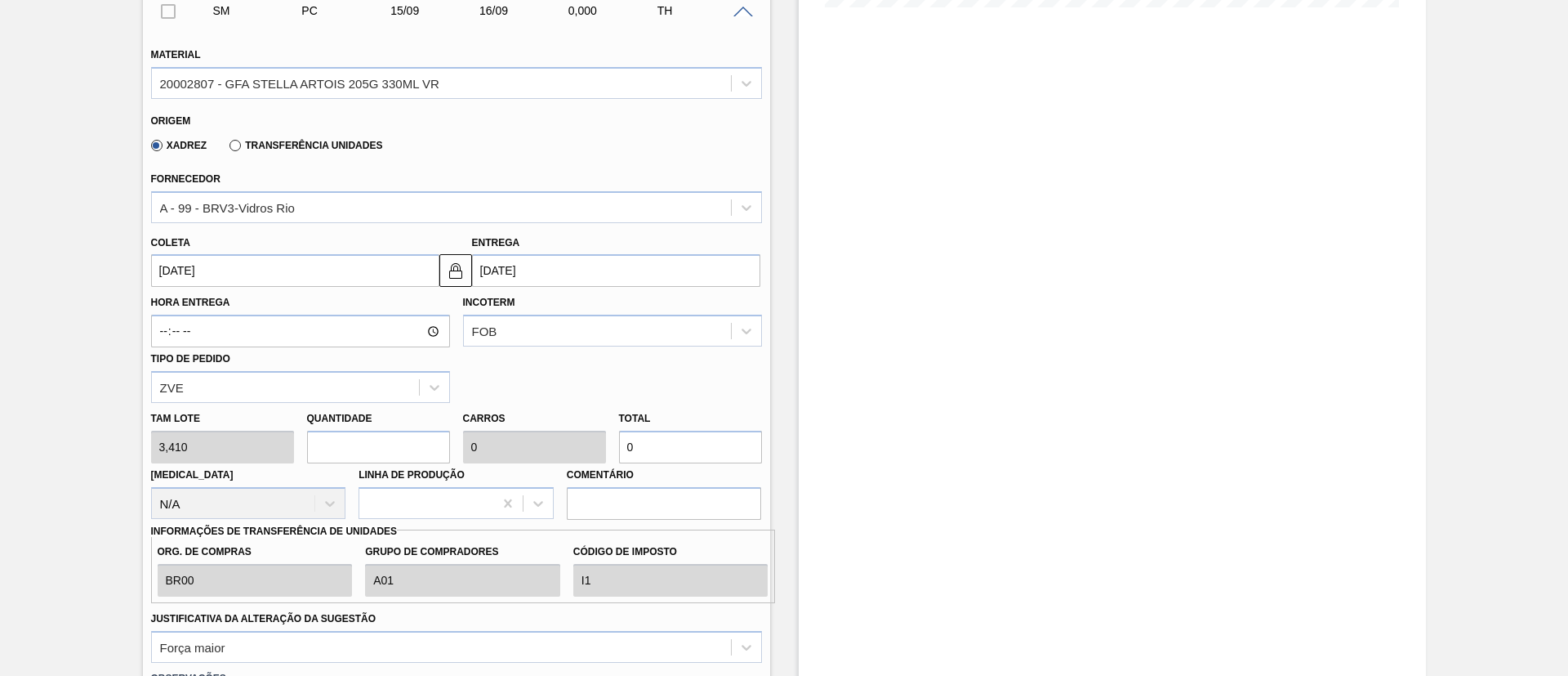
type input "0,036"
type input "3,41"
type input "15"
type input "0,536"
type input "51,15"
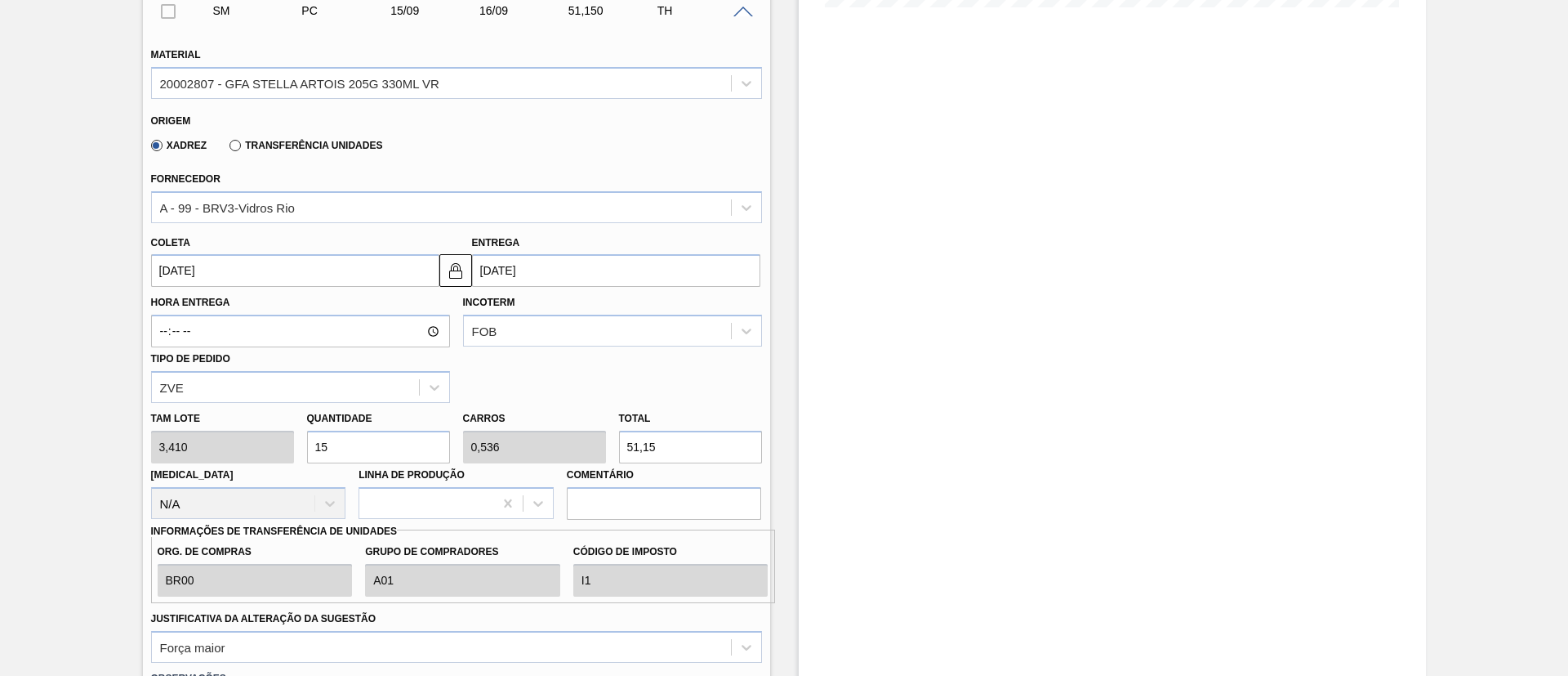
type input "158"
type input "5,643"
type input "538,78"
type input "15"
type input "0,536"
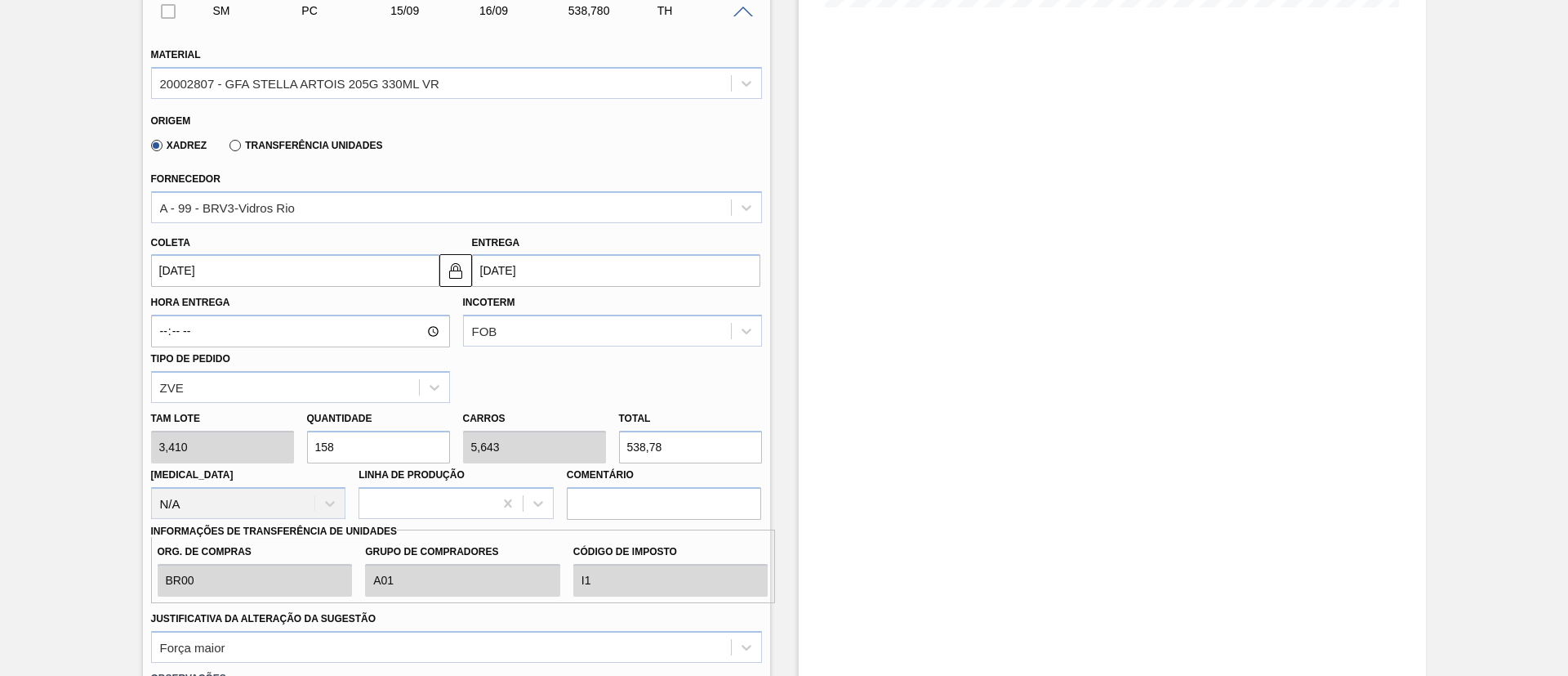
type input "51,15"
type input "1"
type input "0,036"
type input "3,41"
type input "0"
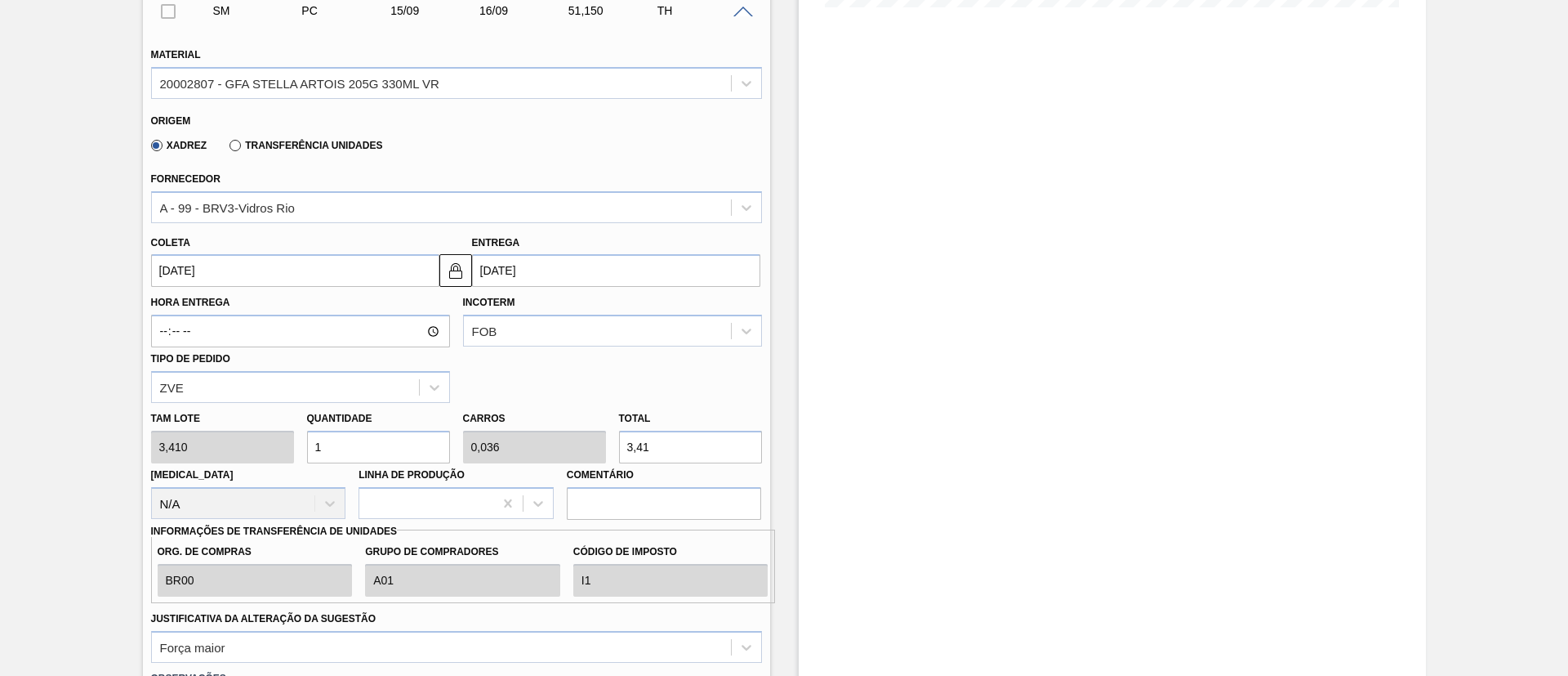
type input "0"
type input "5"
type input "0,179"
type input "17,05"
type input "0"
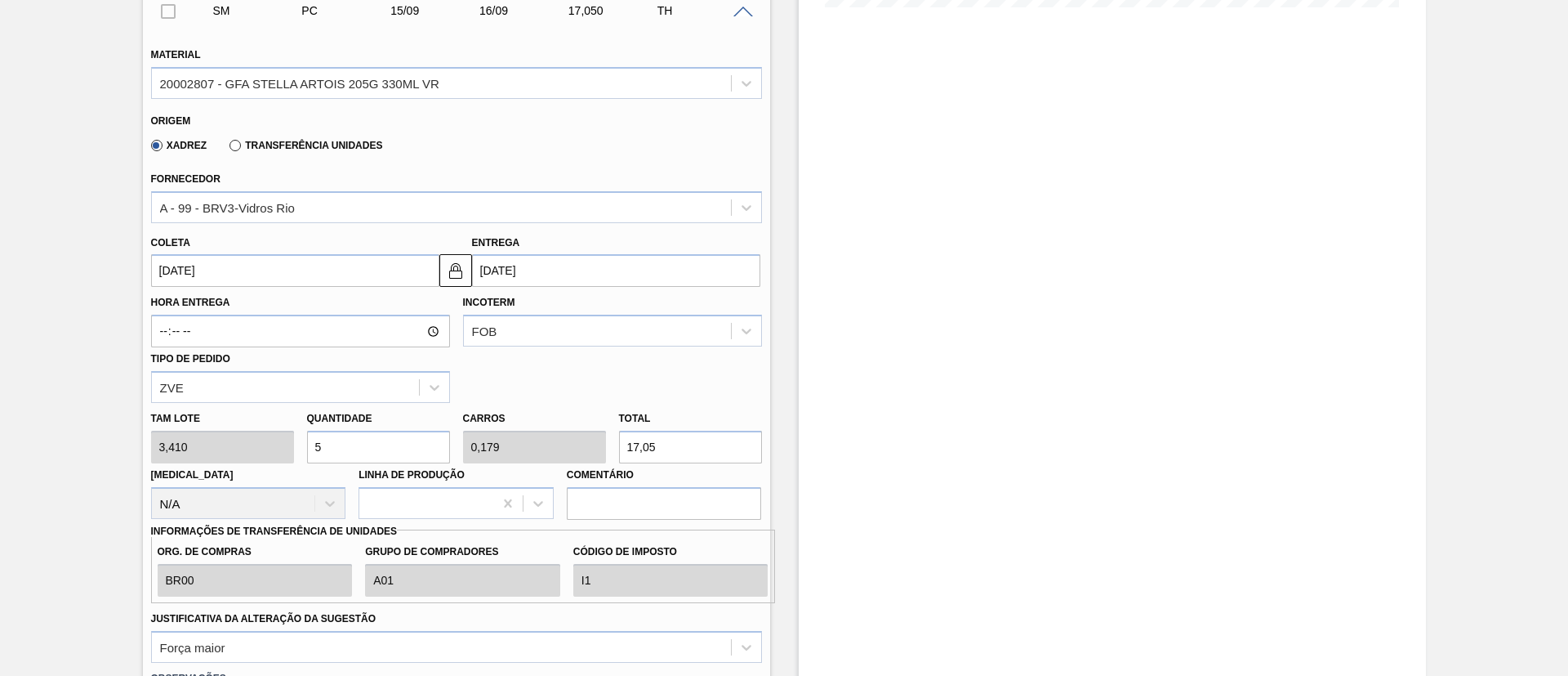
type input "0"
type input "6"
type input "0,214"
type input "20,46"
type input "68"
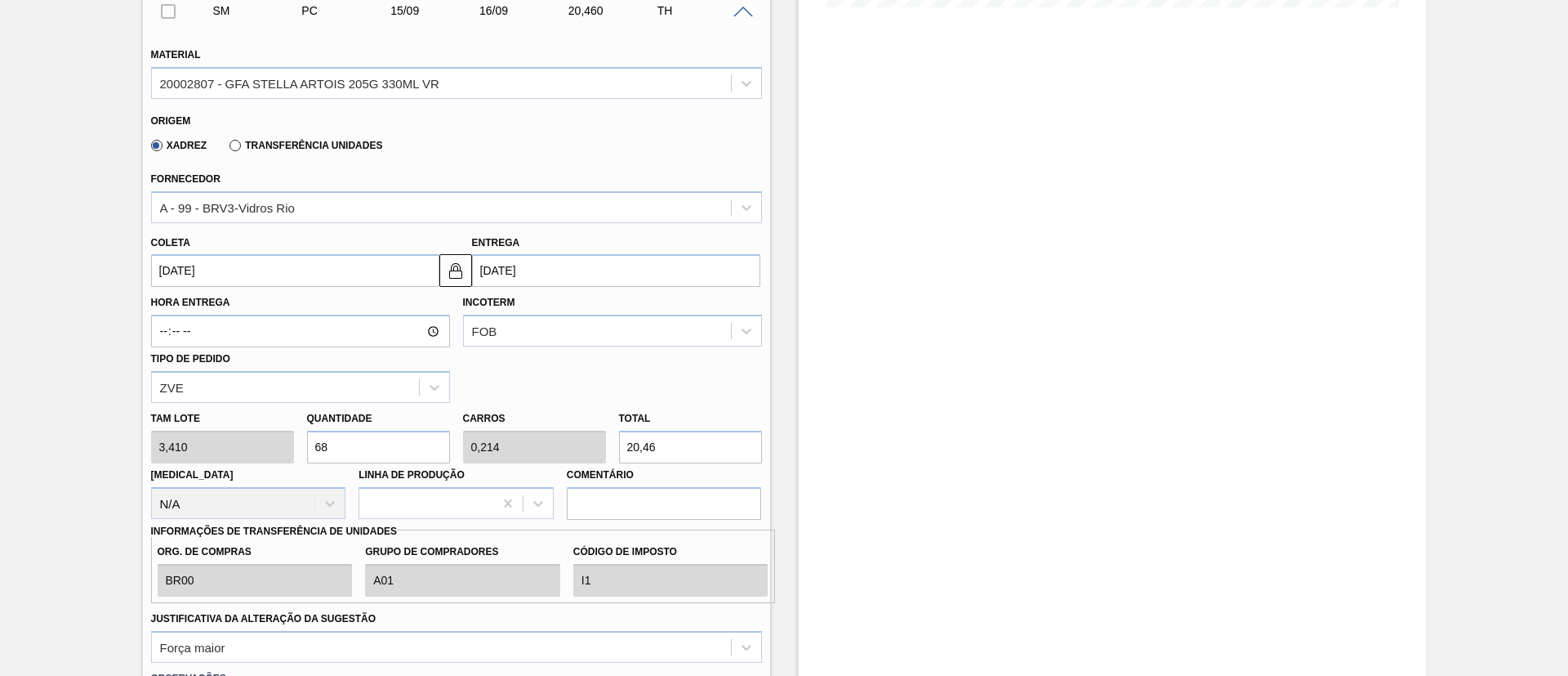
type input "2,429"
type input "231,88"
click at [271, 446] on div "[PERSON_NAME] 3,410 Quantidade 68 Carros 2,429 Total 231,88 [MEDICAL_DATA] N/A …" at bounding box center [456, 460] width 624 height 117
type input "1"
type input "0,036"
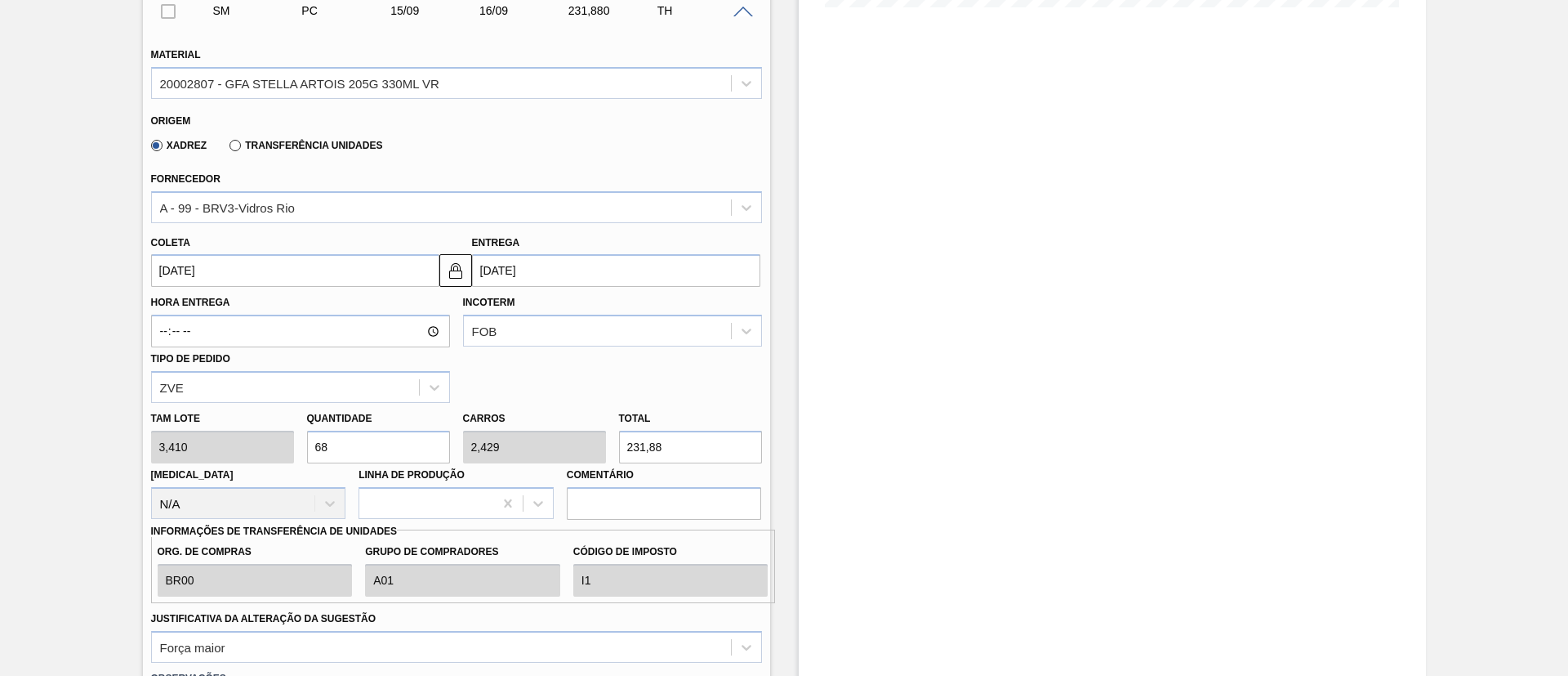
type input "3,41"
type input "16"
type input "0,571"
type input "54,56"
type input "168"
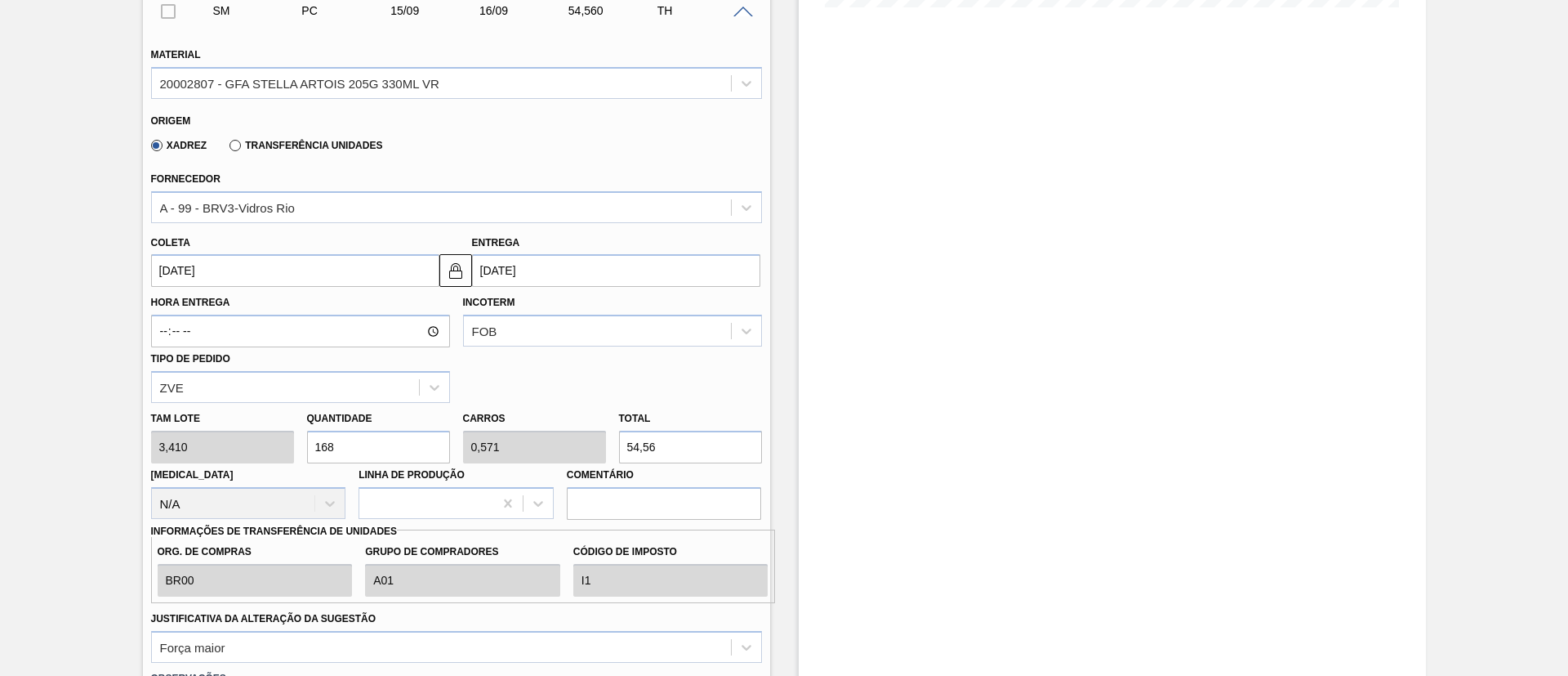
type input "6"
type input "572,88"
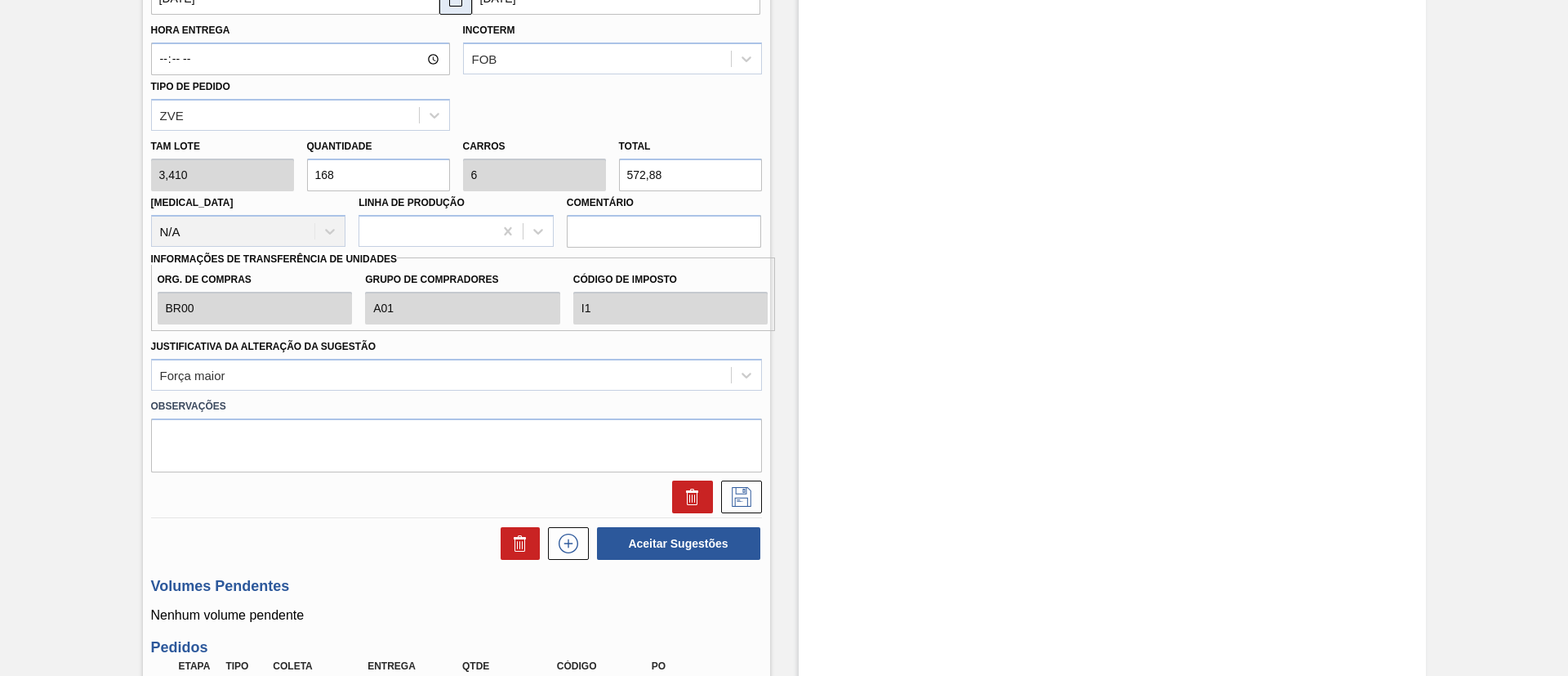
scroll to position [838, 0]
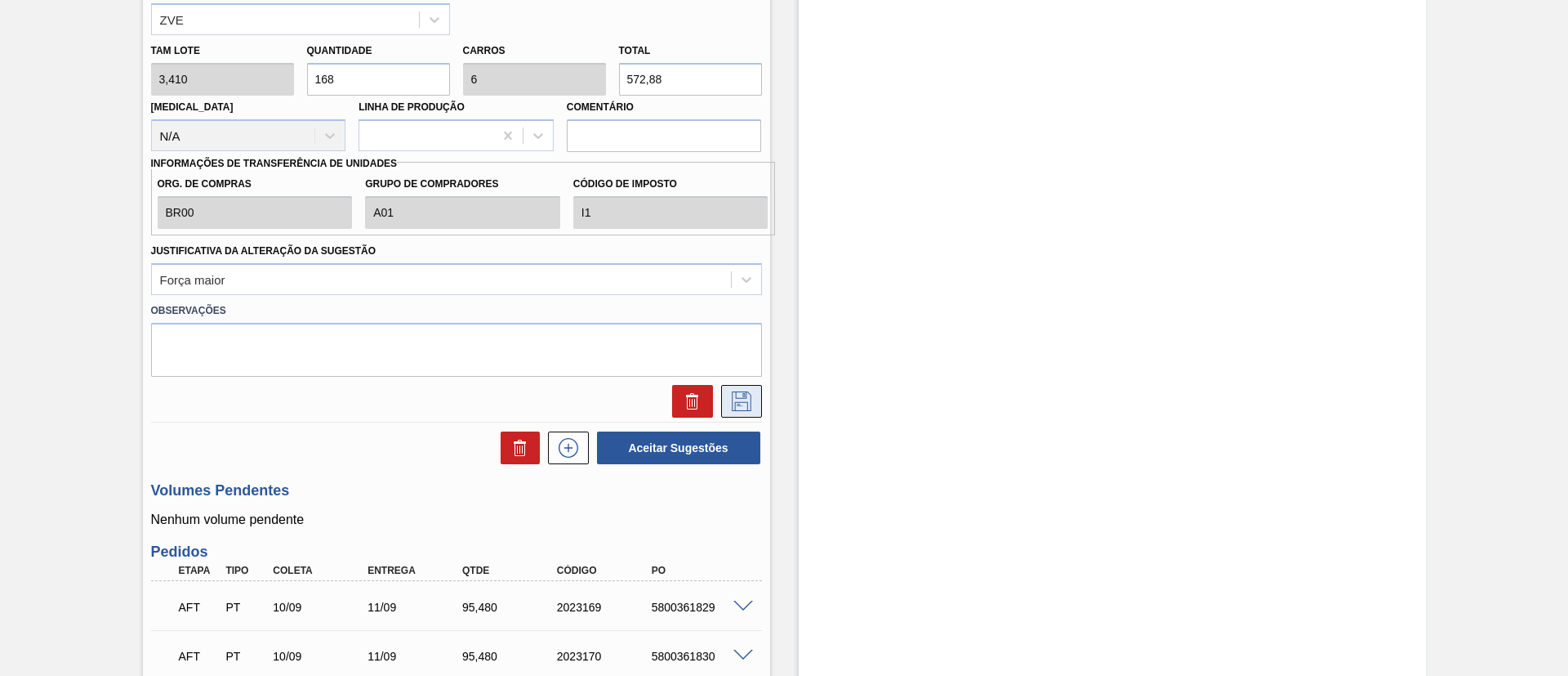
type input "168"
click at [745, 403] on icon at bounding box center [741, 401] width 19 height 19
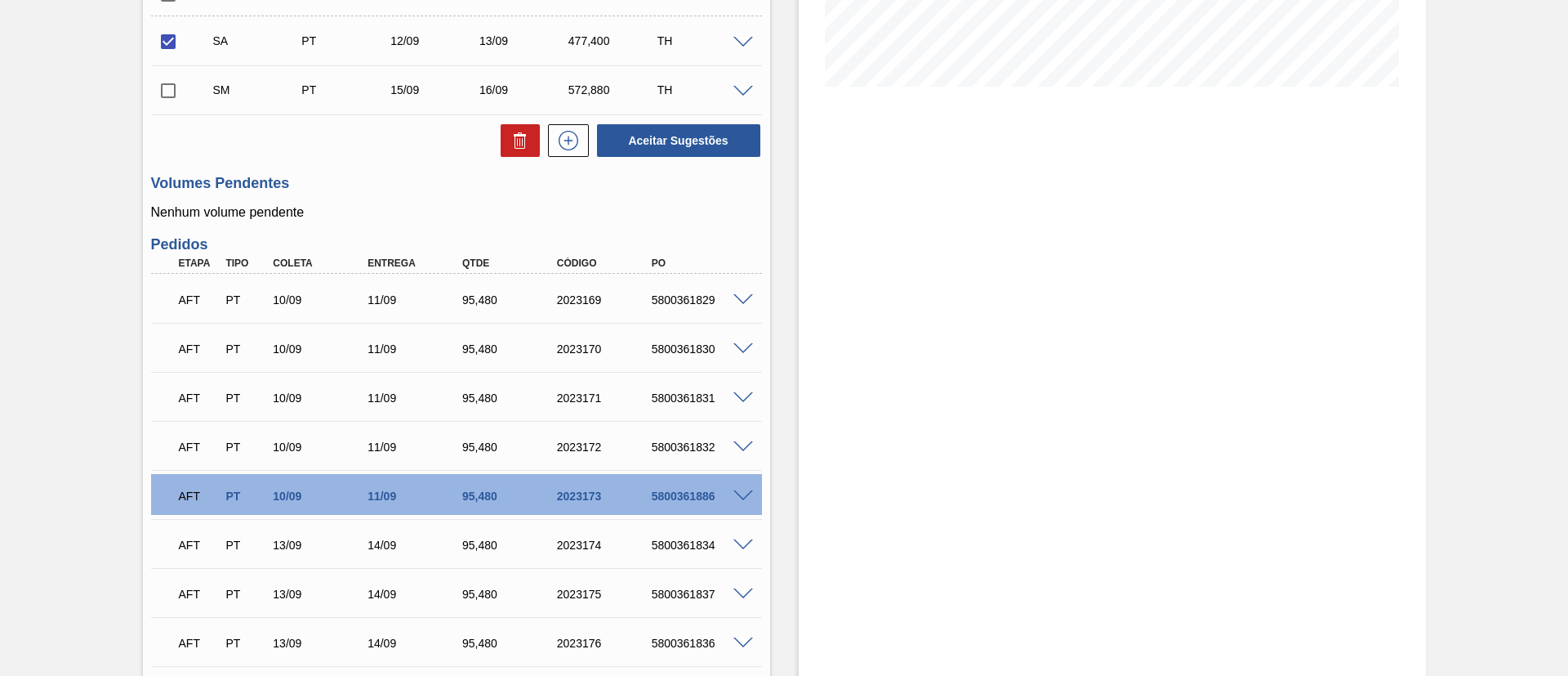
scroll to position [124, 0]
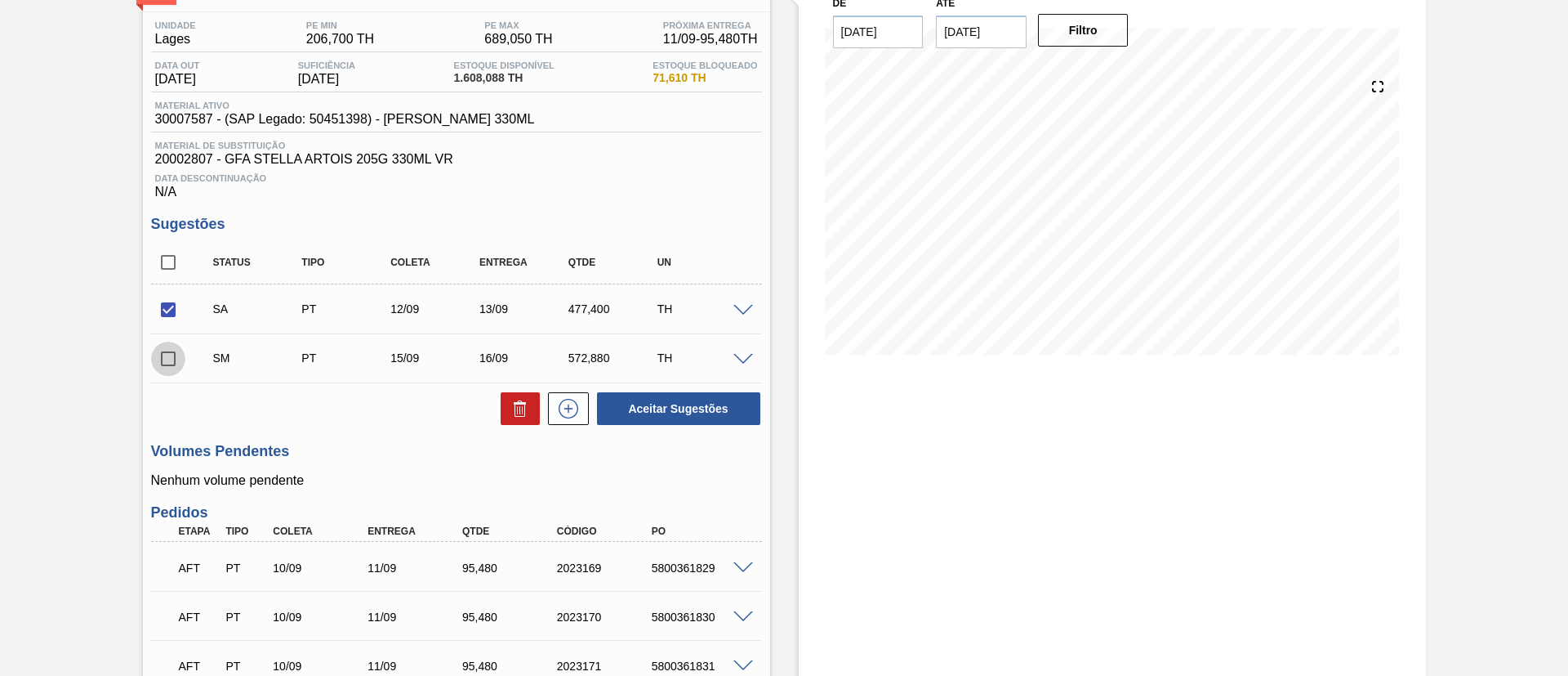
click at [170, 357] on input "checkbox" at bounding box center [167, 358] width 34 height 34
checkbox input "true"
click at [696, 408] on button "Aceitar Sugestões" at bounding box center [679, 409] width 163 height 33
checkbox input "false"
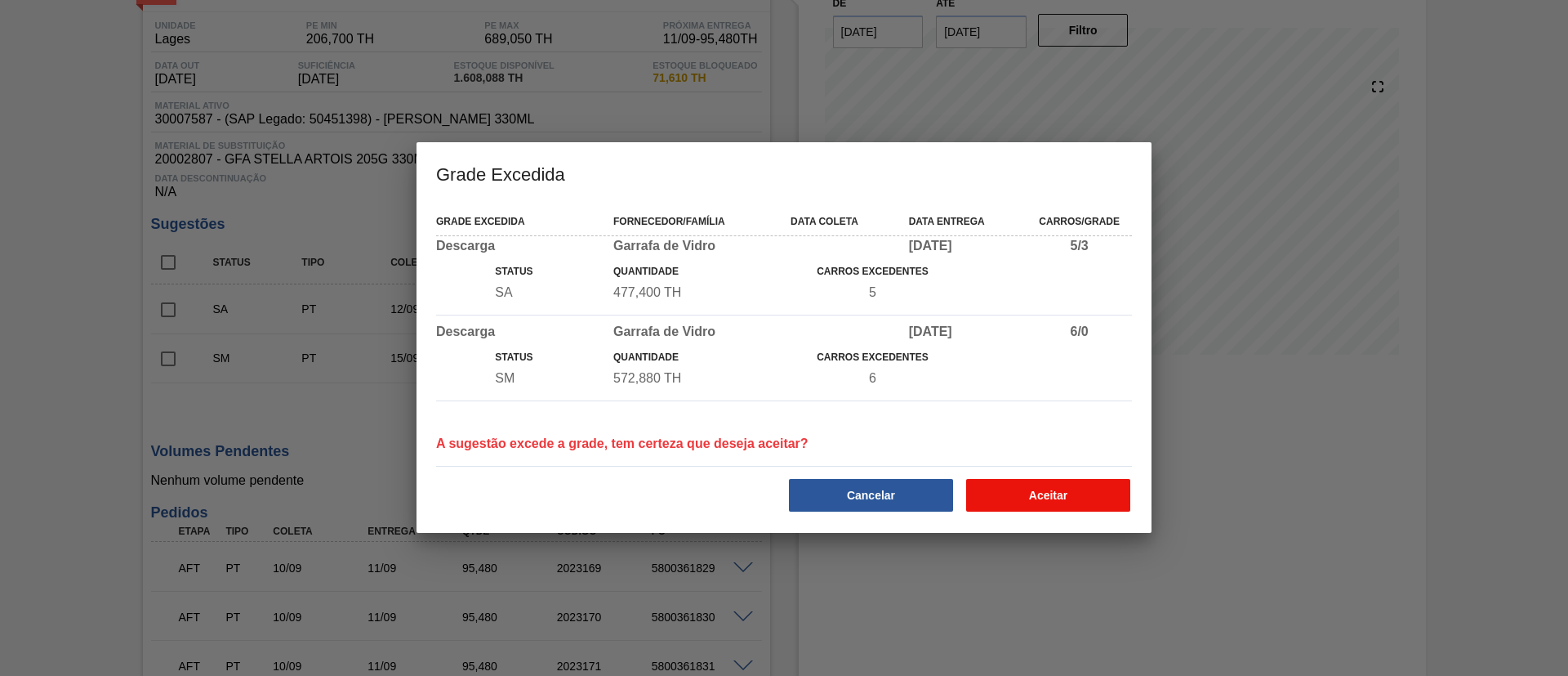
click at [1077, 494] on button "Aceitar" at bounding box center [1048, 495] width 164 height 33
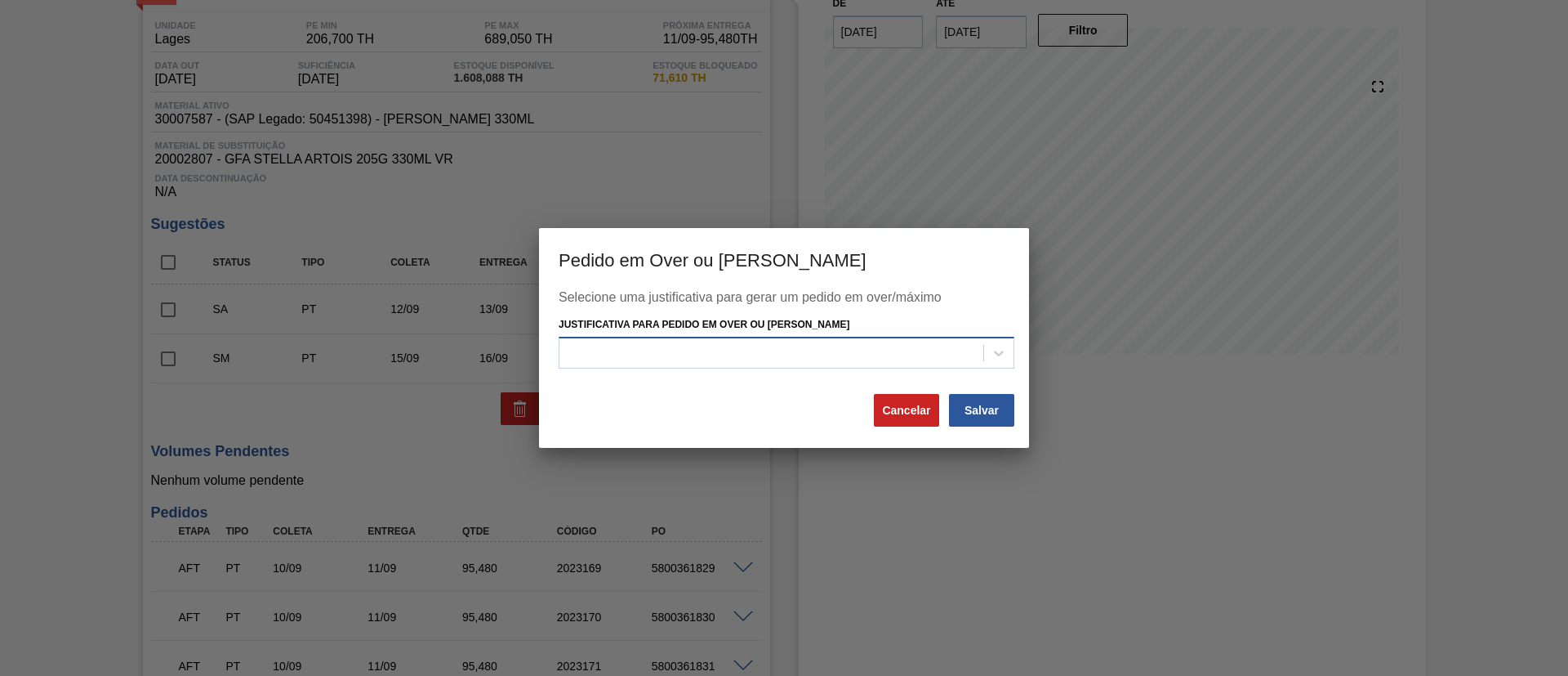
click at [676, 346] on div at bounding box center [771, 352] width 423 height 23
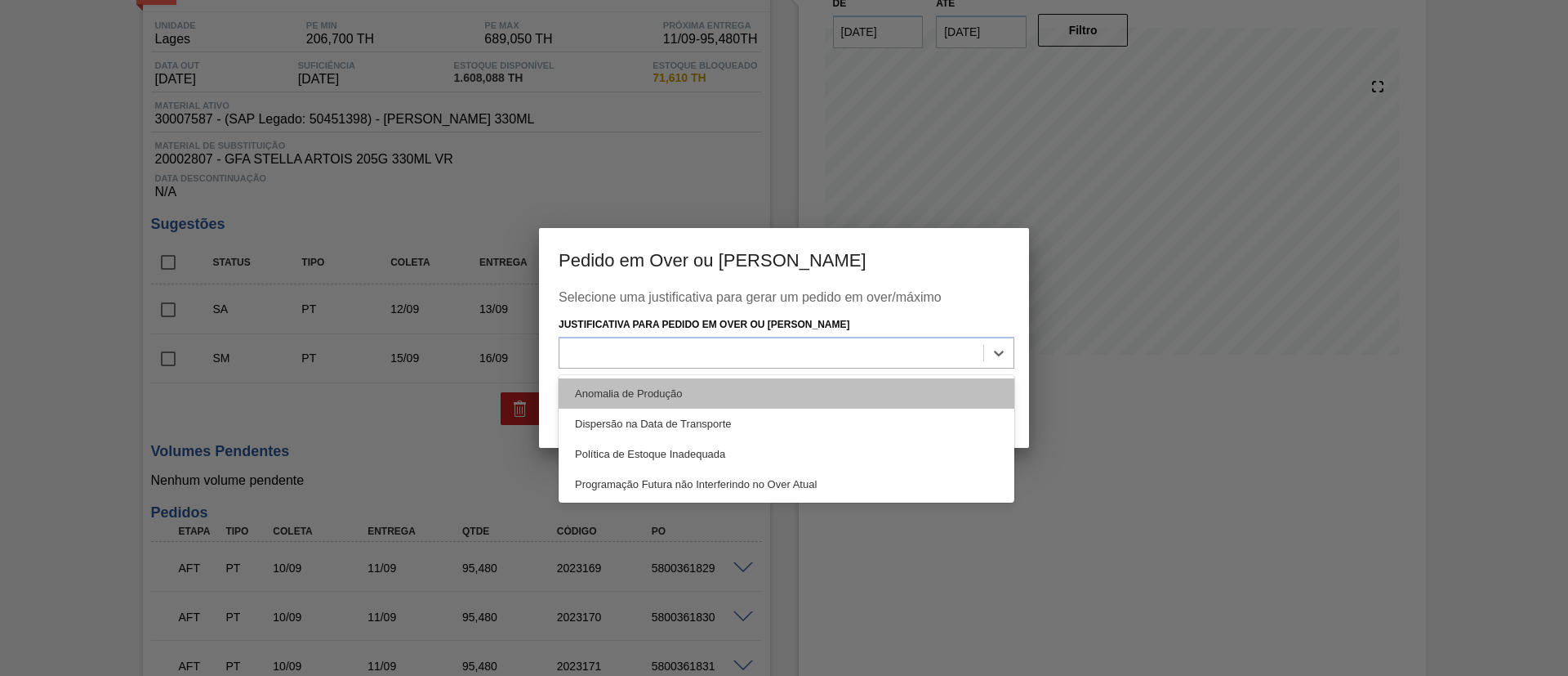
click at [650, 389] on div "Anomalia de Produção" at bounding box center [786, 393] width 455 height 30
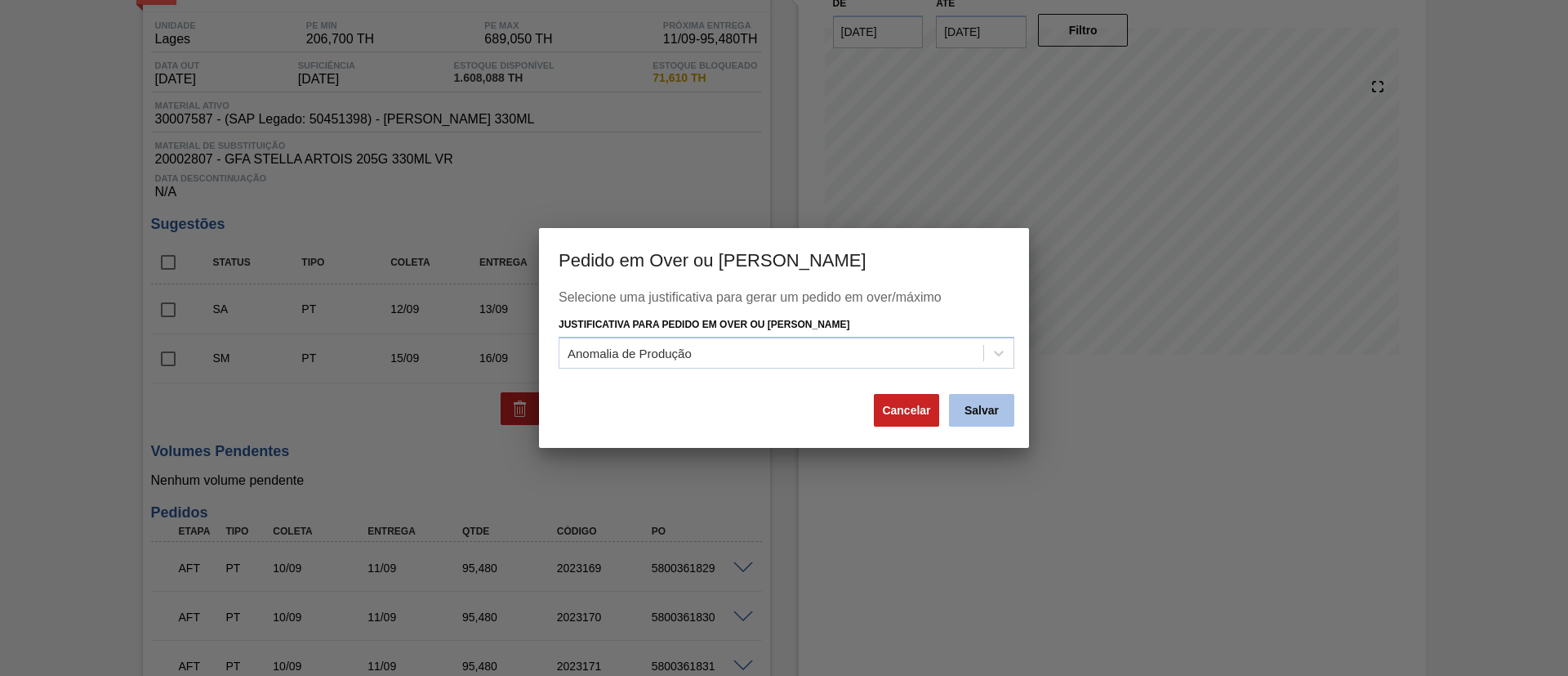
click at [992, 405] on button "Salvar" at bounding box center [982, 410] width 66 height 33
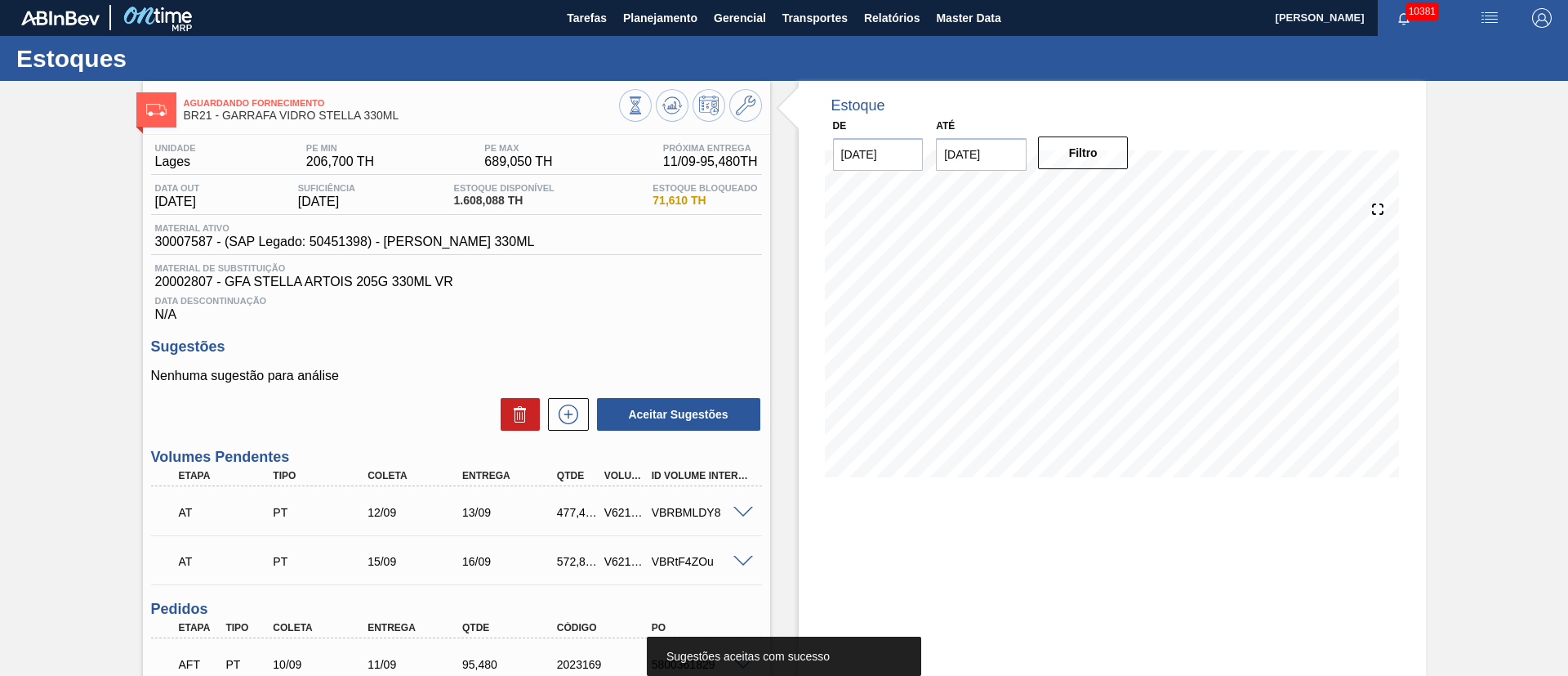
scroll to position [0, 0]
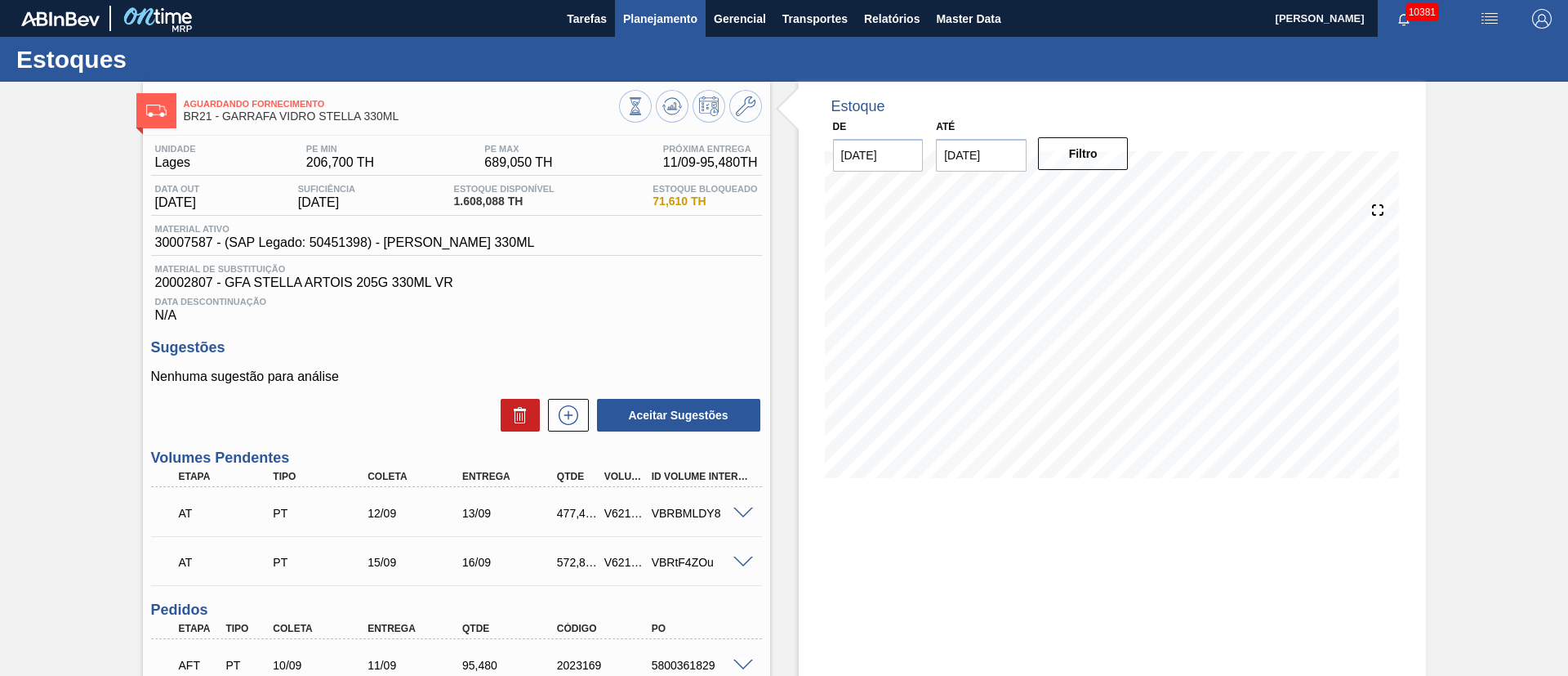
click at [676, 19] on span "Planejamento" at bounding box center [660, 18] width 74 height 19
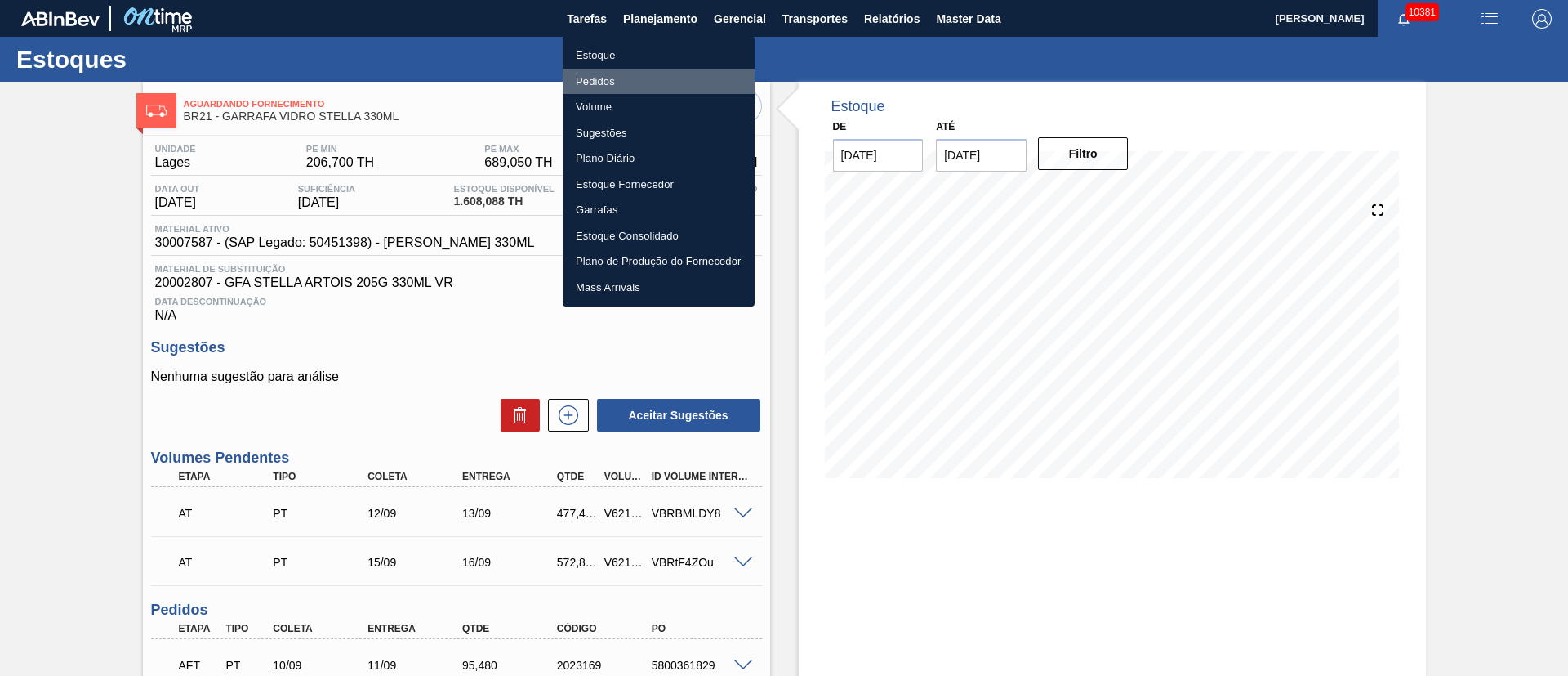
click at [588, 84] on li "Pedidos" at bounding box center [658, 81] width 192 height 26
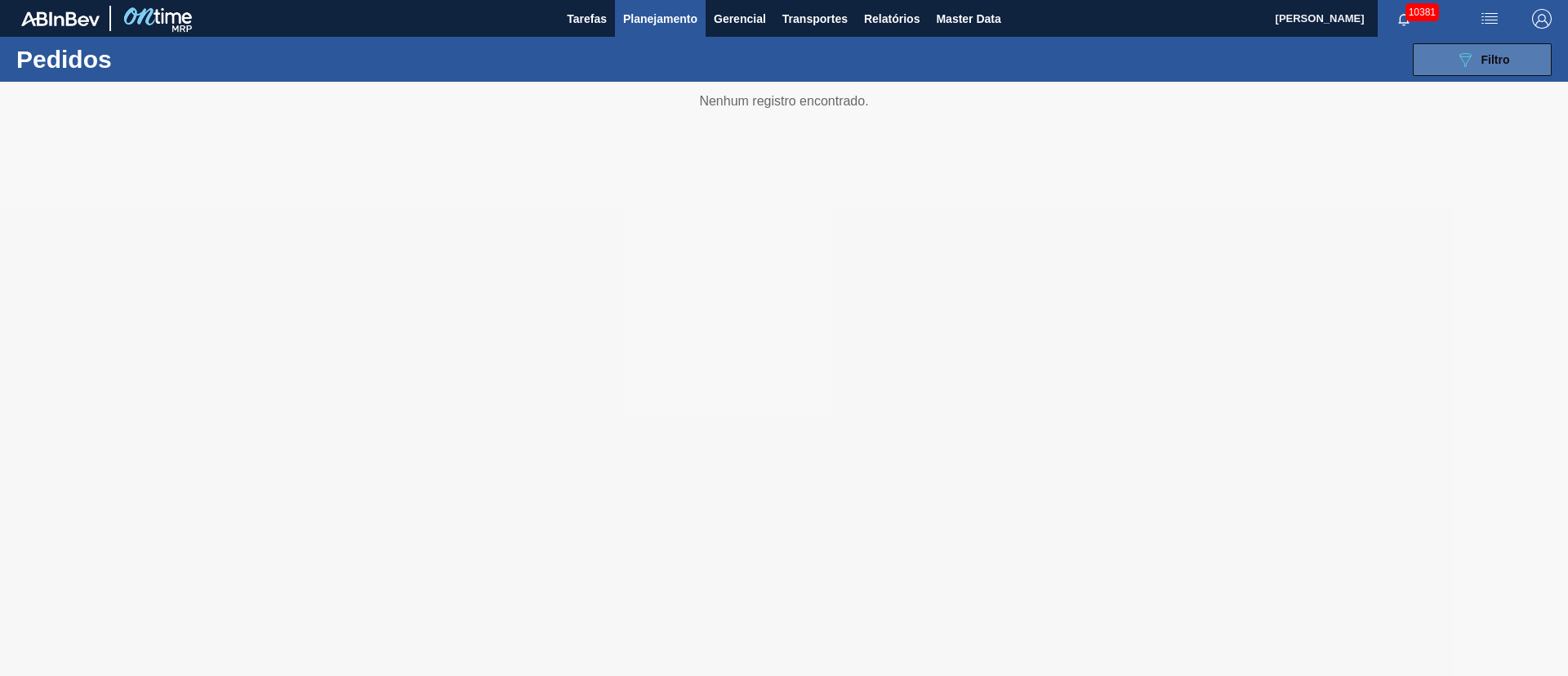
click at [1502, 53] on span "Filtro" at bounding box center [1496, 60] width 29 height 14
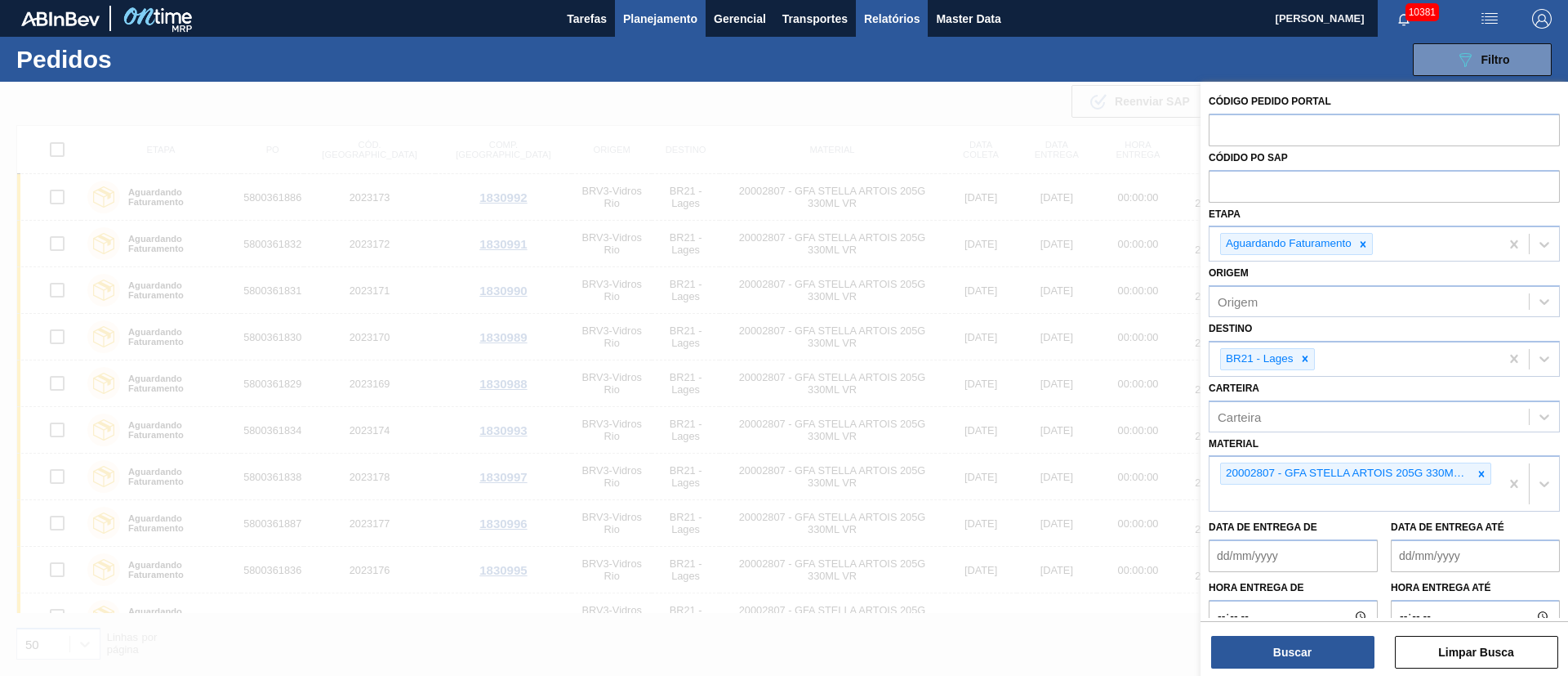
click at [875, 9] on span "Relatórios" at bounding box center [891, 18] width 55 height 19
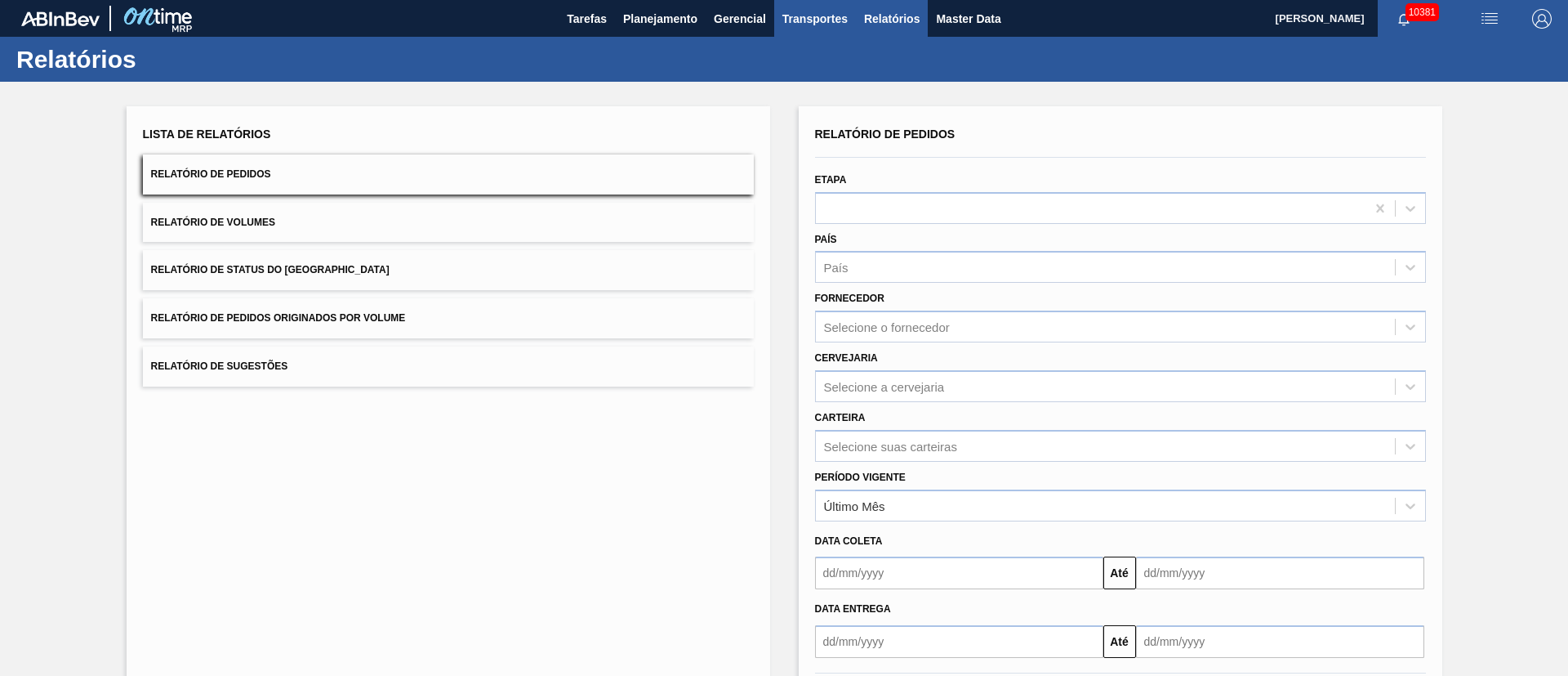
click at [834, 15] on span "Transportes" at bounding box center [815, 18] width 66 height 19
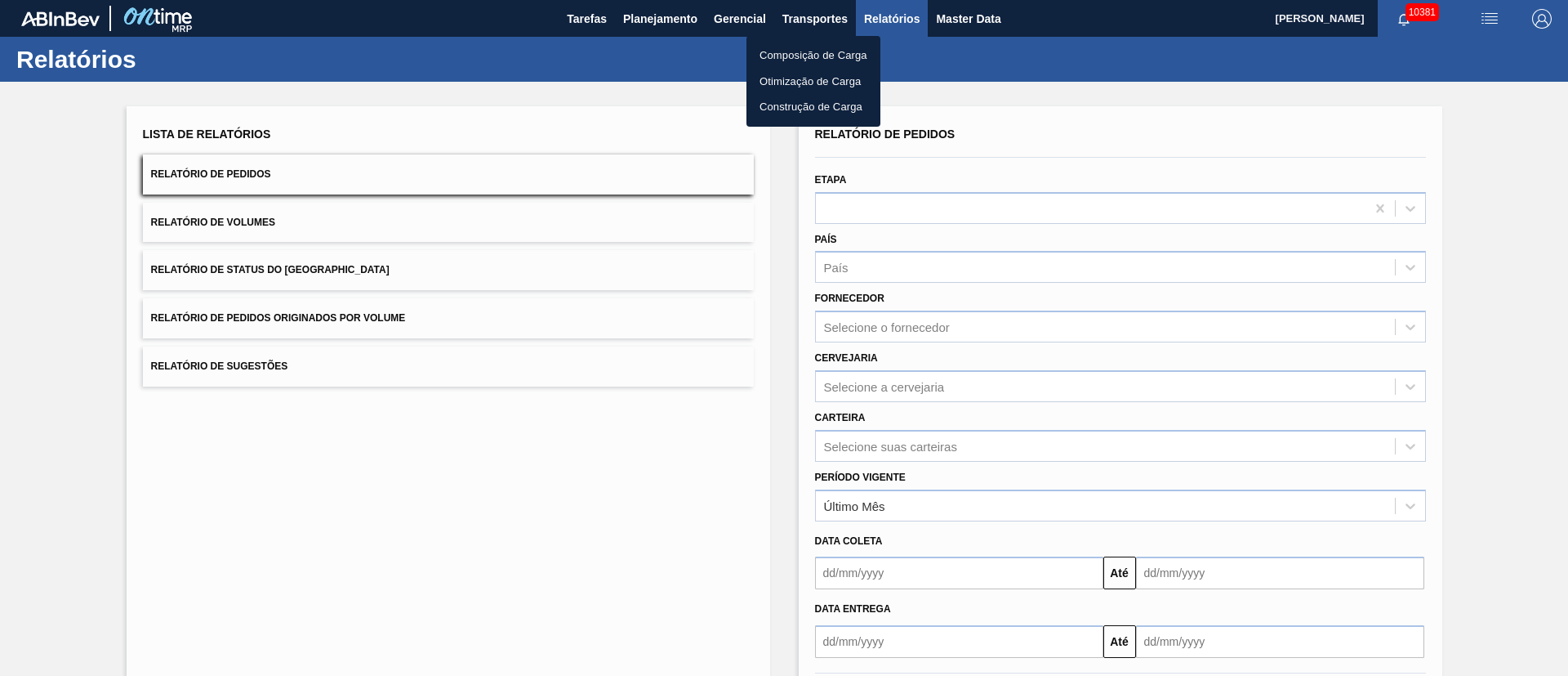
click at [828, 79] on li "Otimização de Carga" at bounding box center [813, 81] width 134 height 26
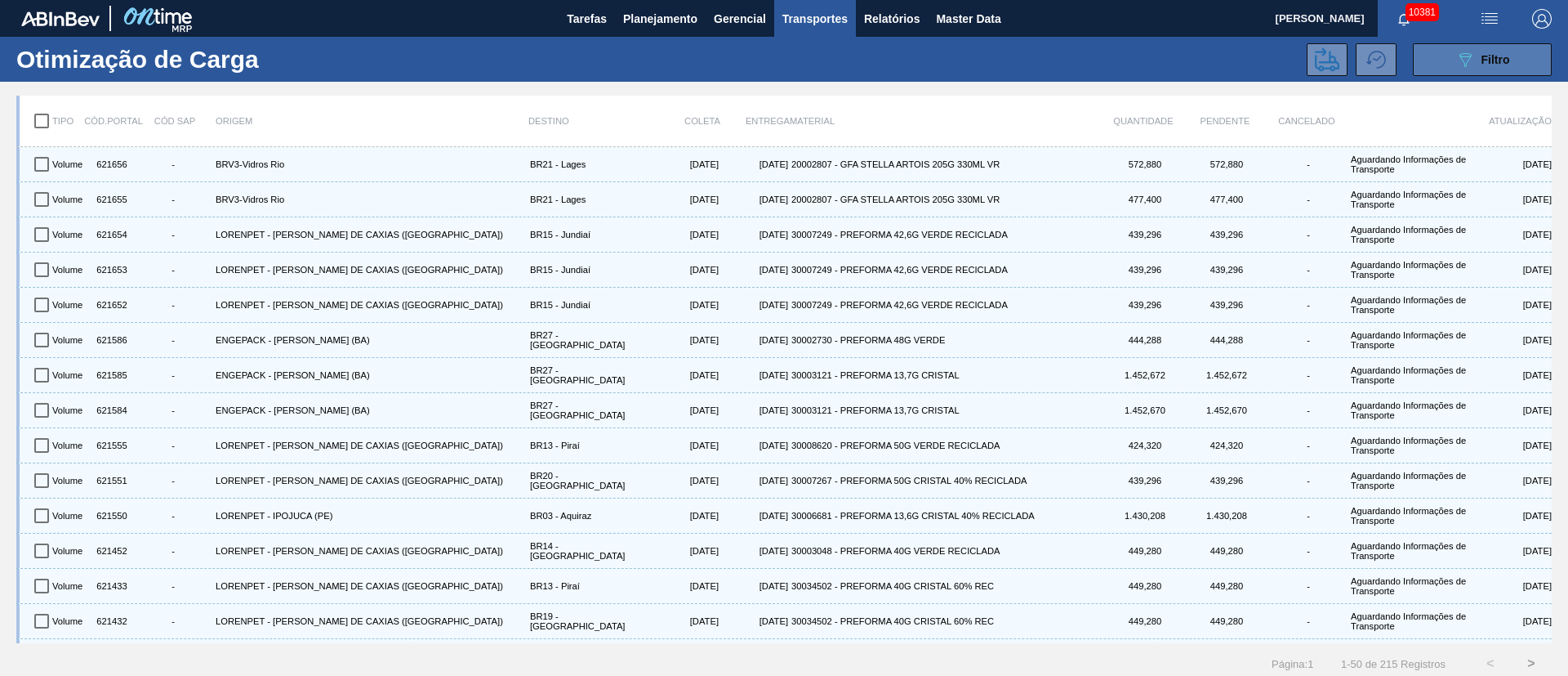
click at [1492, 65] on span "Filtro" at bounding box center [1496, 60] width 29 height 14
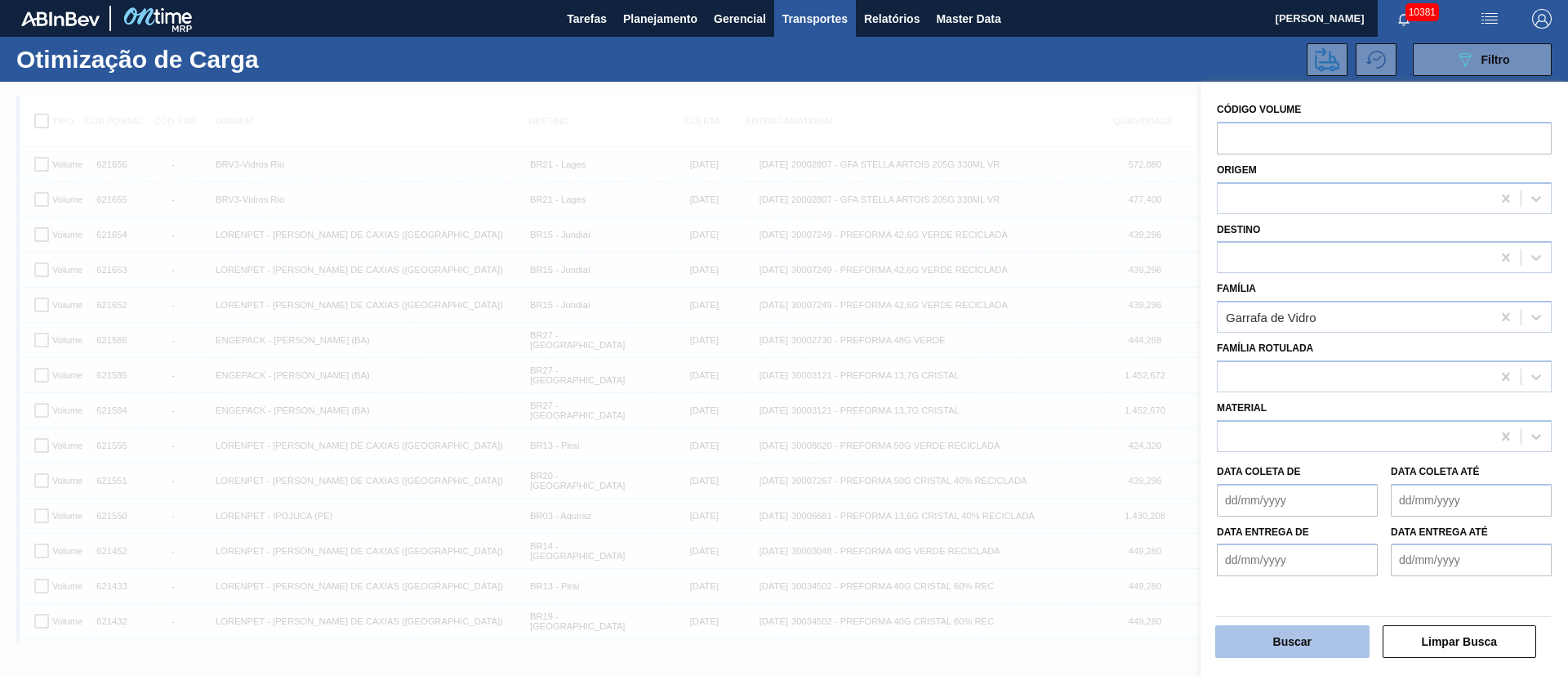
click at [1269, 643] on button "Buscar" at bounding box center [1292, 641] width 155 height 33
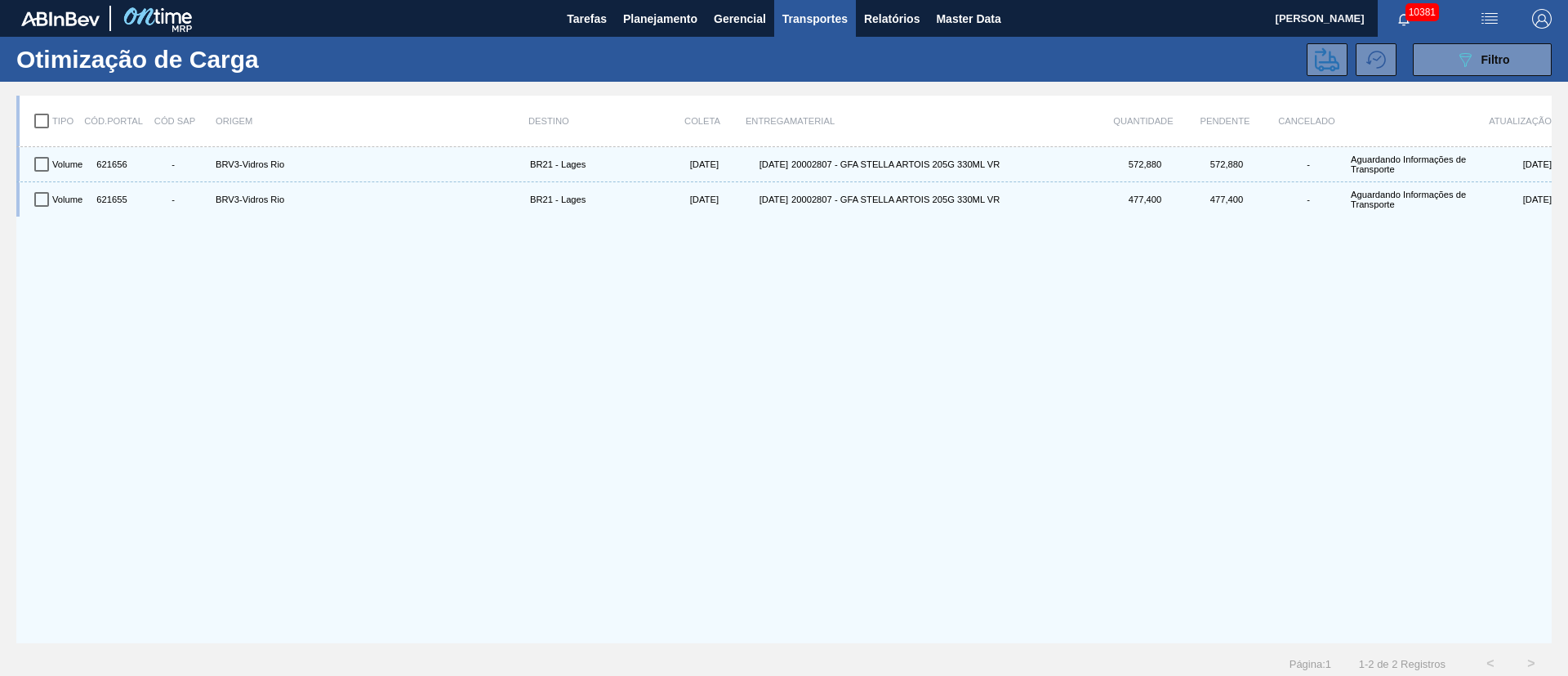
click at [39, 123] on input "checkbox" at bounding box center [41, 120] width 34 height 34
click at [1315, 60] on icon at bounding box center [1326, 59] width 24 height 24
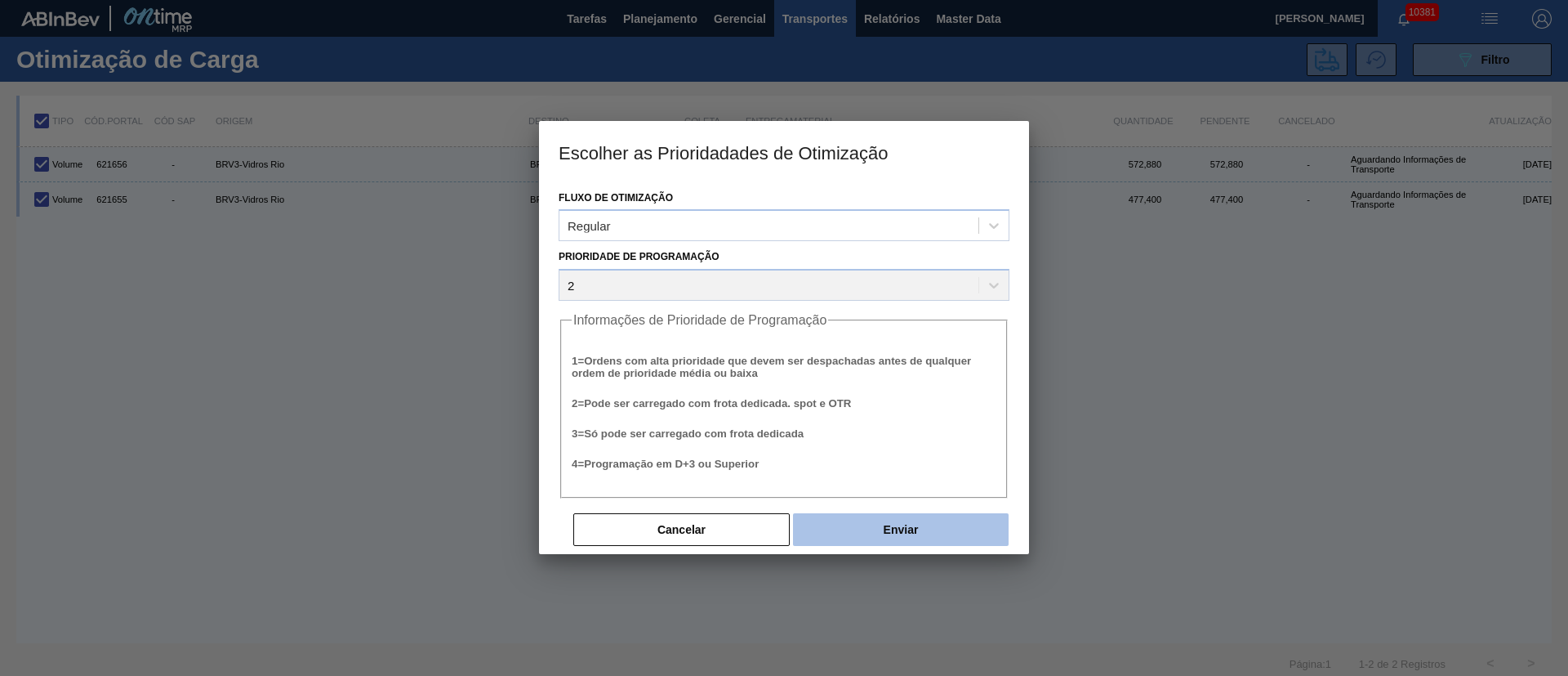
click at [869, 536] on button "Enviar" at bounding box center [900, 530] width 216 height 33
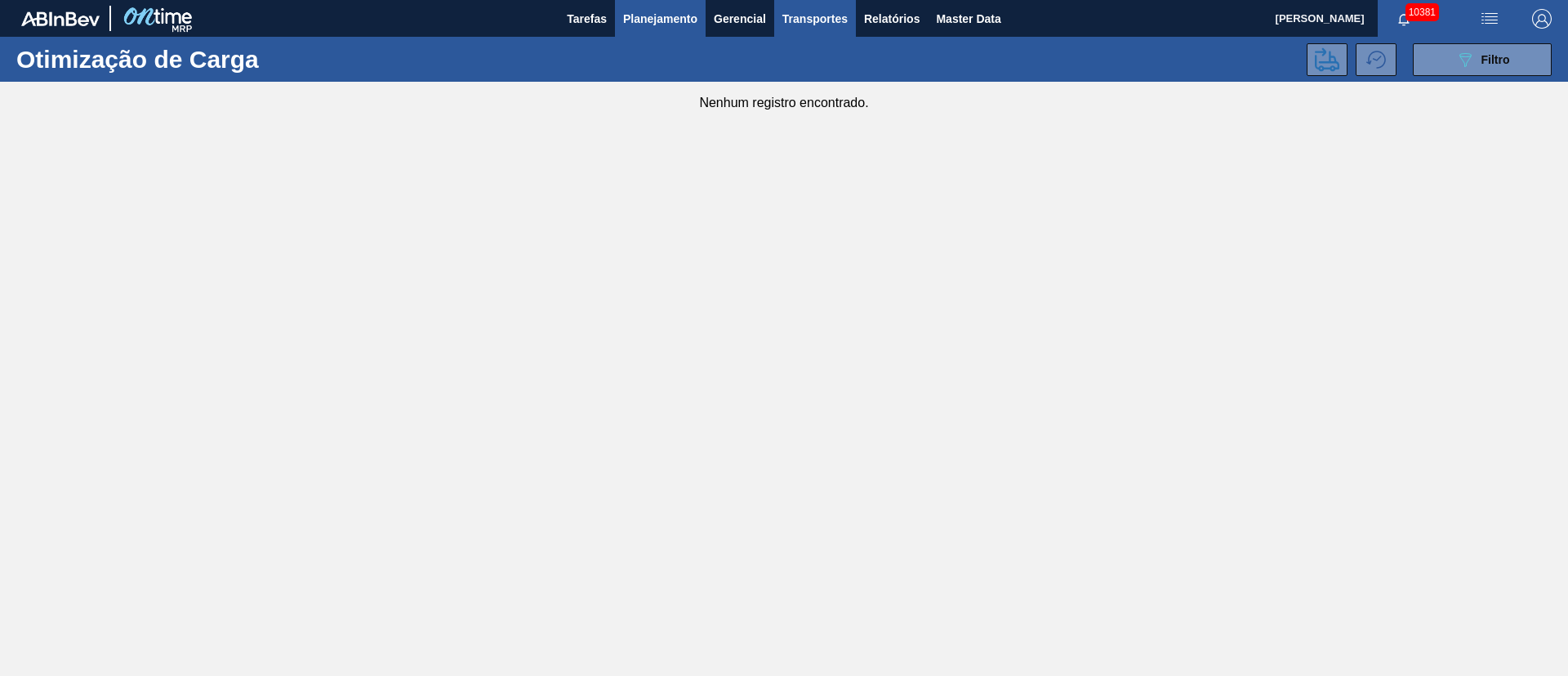
click at [656, 16] on span "Planejamento" at bounding box center [660, 18] width 74 height 19
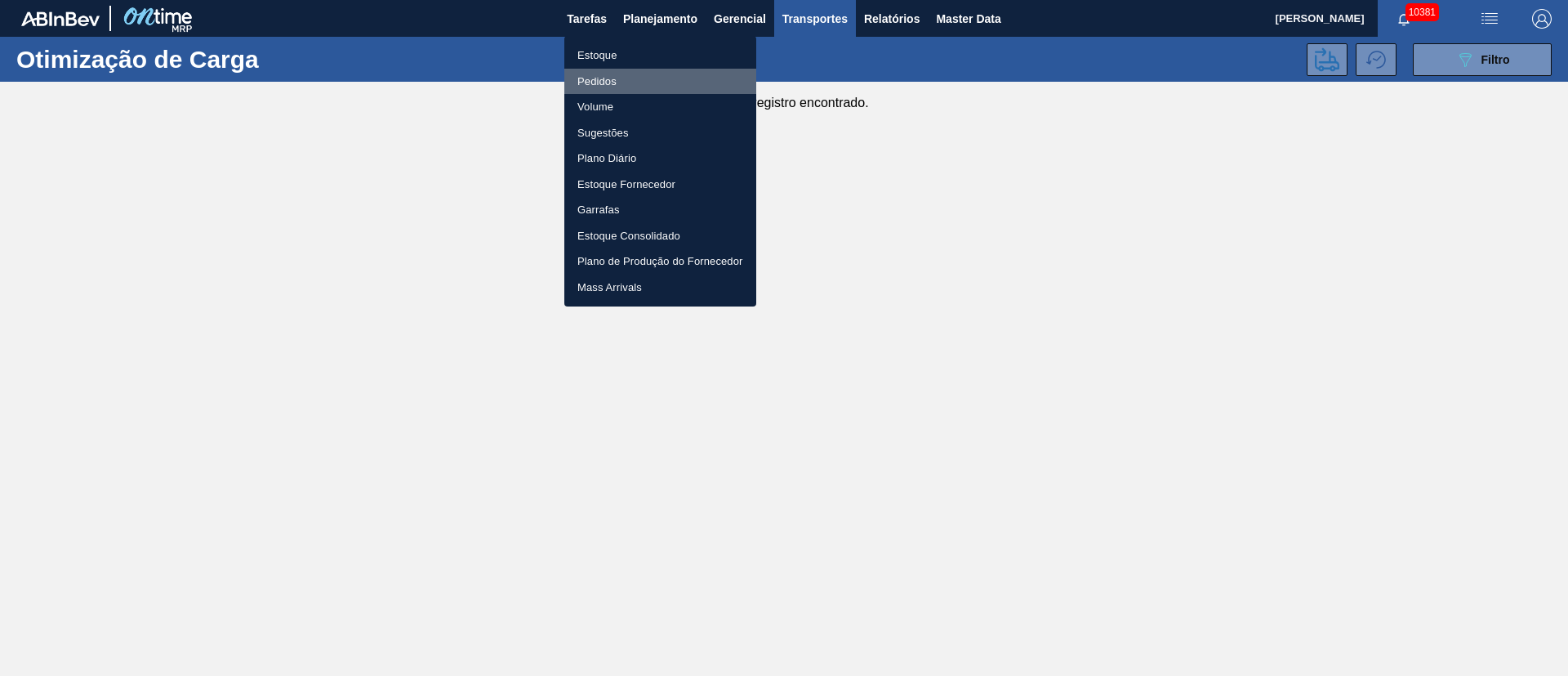
click at [582, 82] on li "Pedidos" at bounding box center [660, 81] width 192 height 26
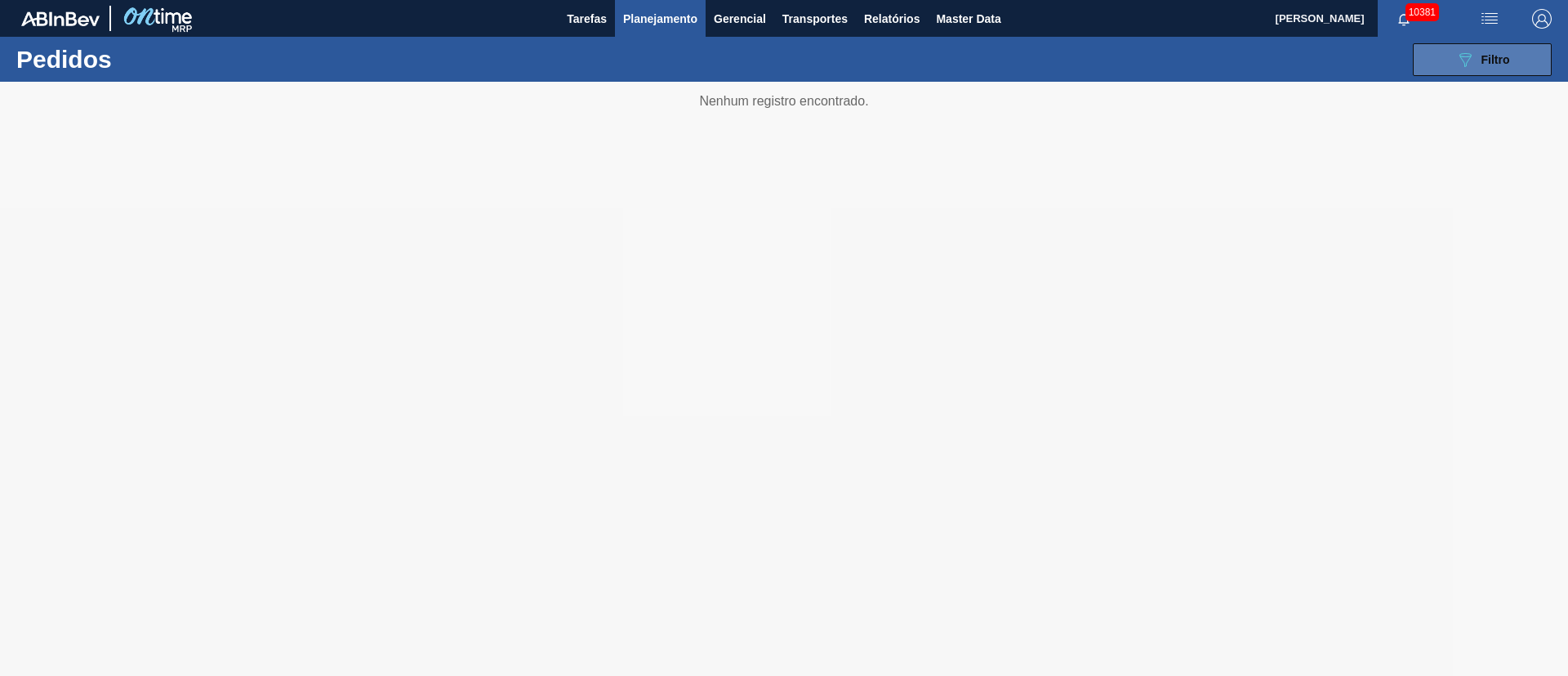
click at [1518, 48] on button "089F7B8B-B2A5-4AFE-B5C0-19BA573D28AC Filtro" at bounding box center [1483, 60] width 139 height 33
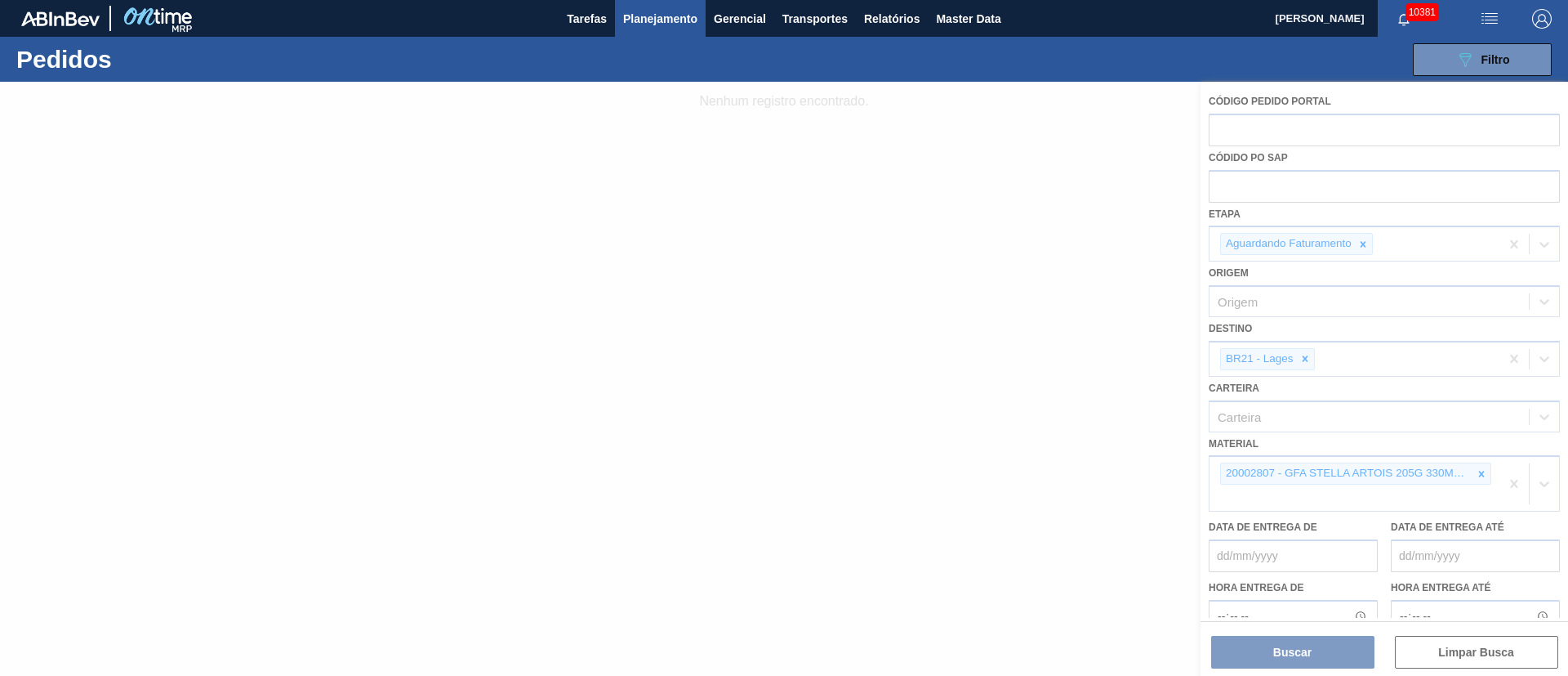
click at [650, 22] on span "Planejamento" at bounding box center [660, 18] width 74 height 19
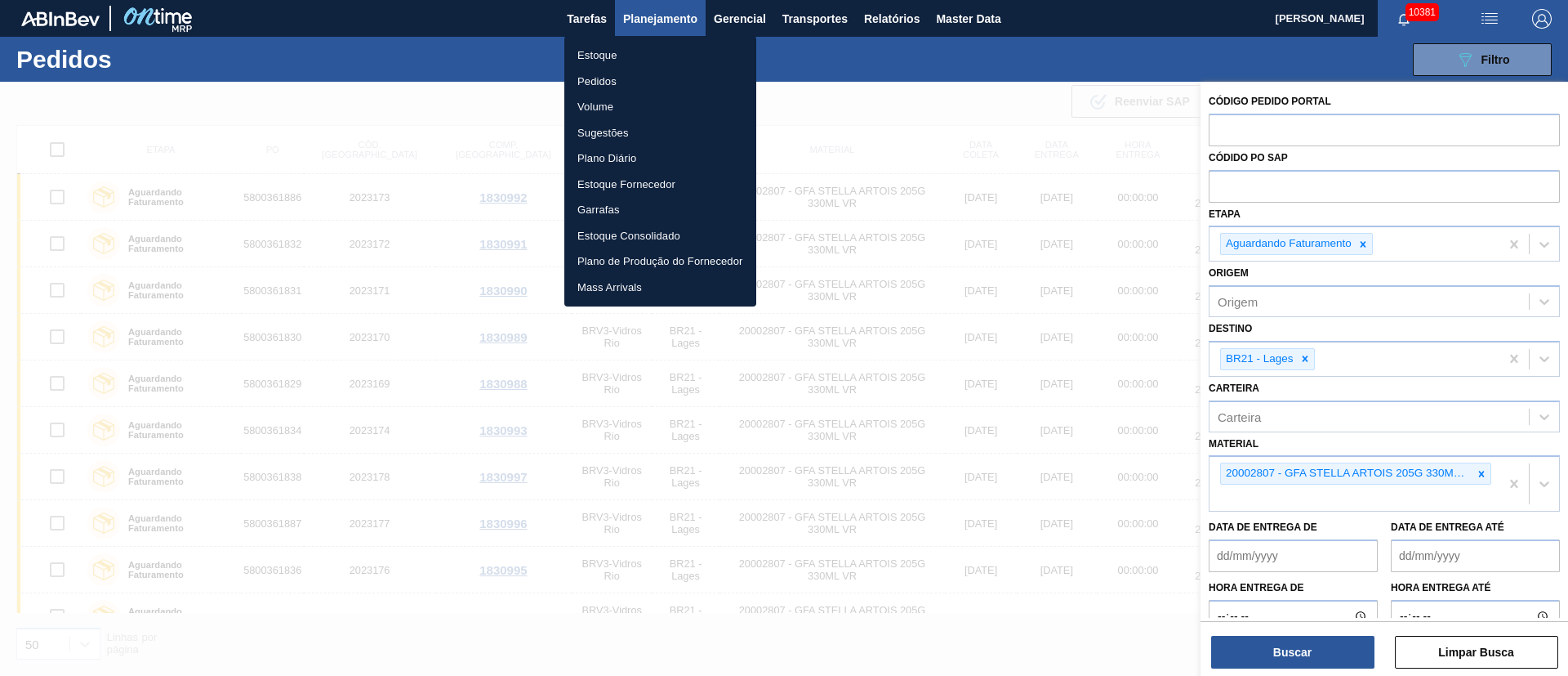
click at [598, 46] on li "Estoque" at bounding box center [660, 55] width 192 height 26
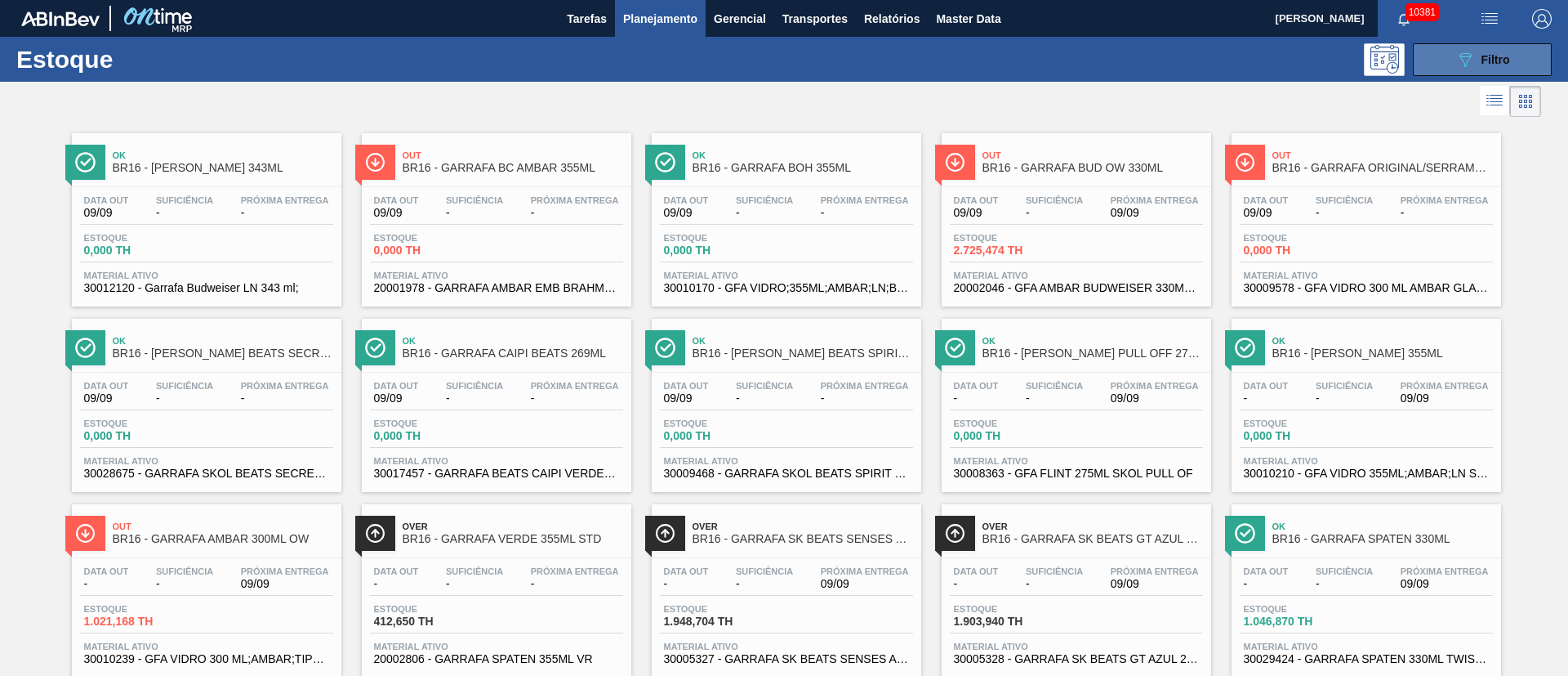
click at [1471, 52] on icon "089F7B8B-B2A5-4AFE-B5C0-19BA573D28AC" at bounding box center [1465, 60] width 19 height 19
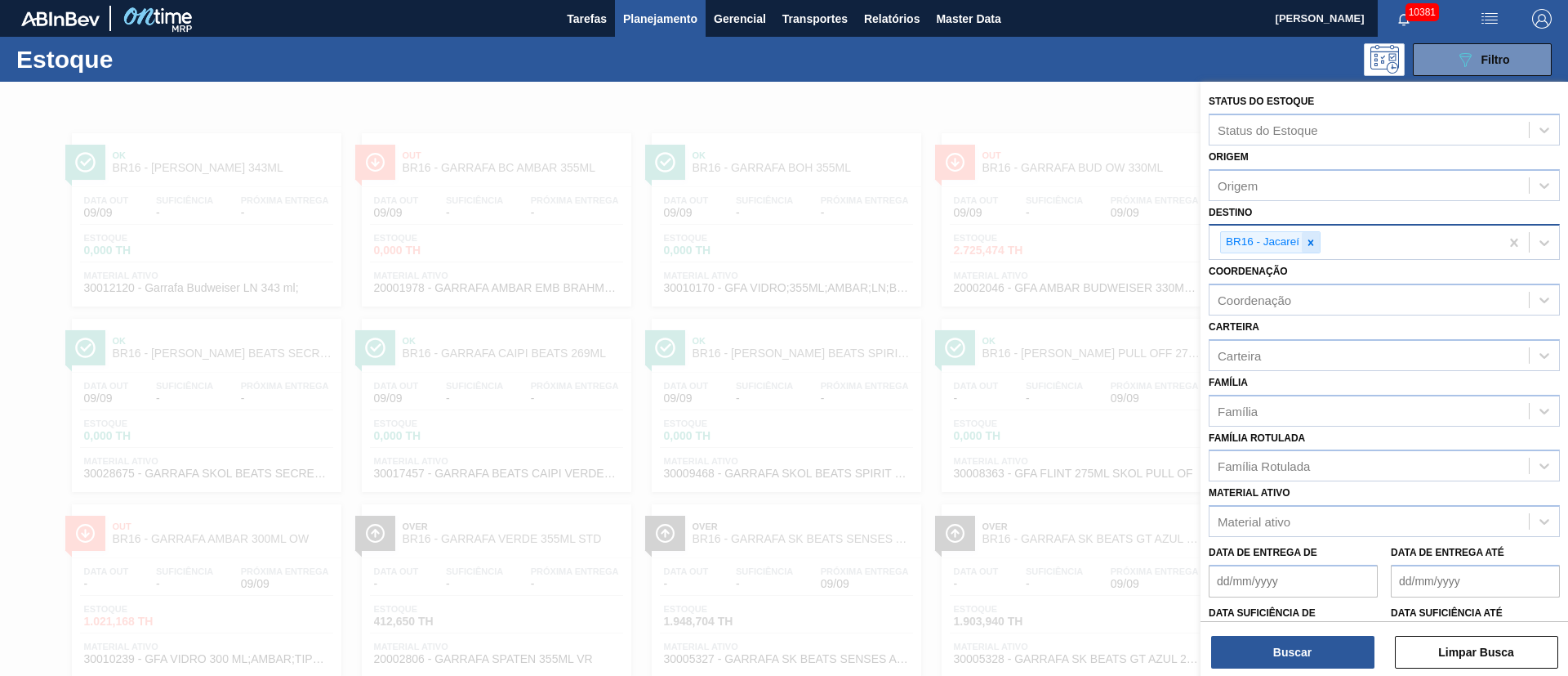
click at [1306, 240] on icon at bounding box center [1311, 243] width 12 height 12
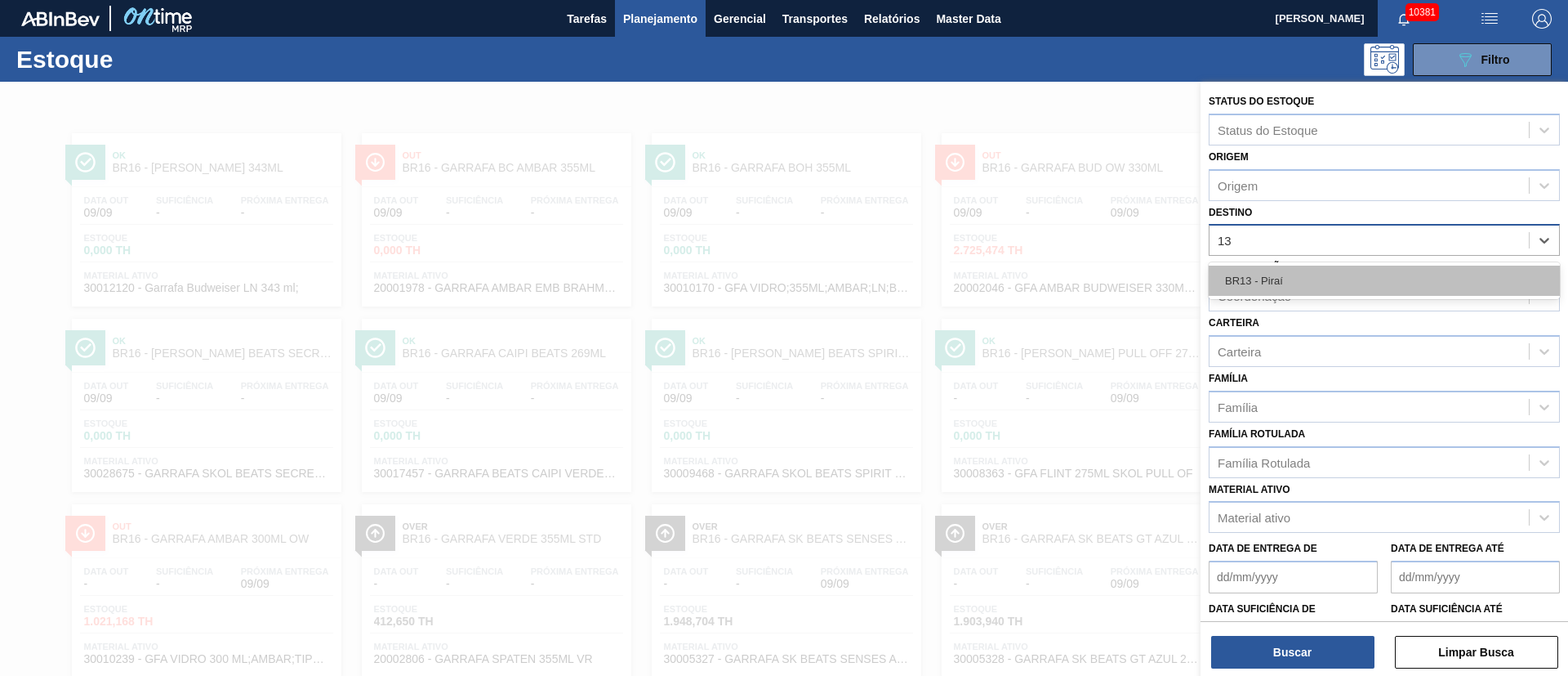
click at [1289, 266] on div "BR13 - Piraí" at bounding box center [1383, 280] width 351 height 30
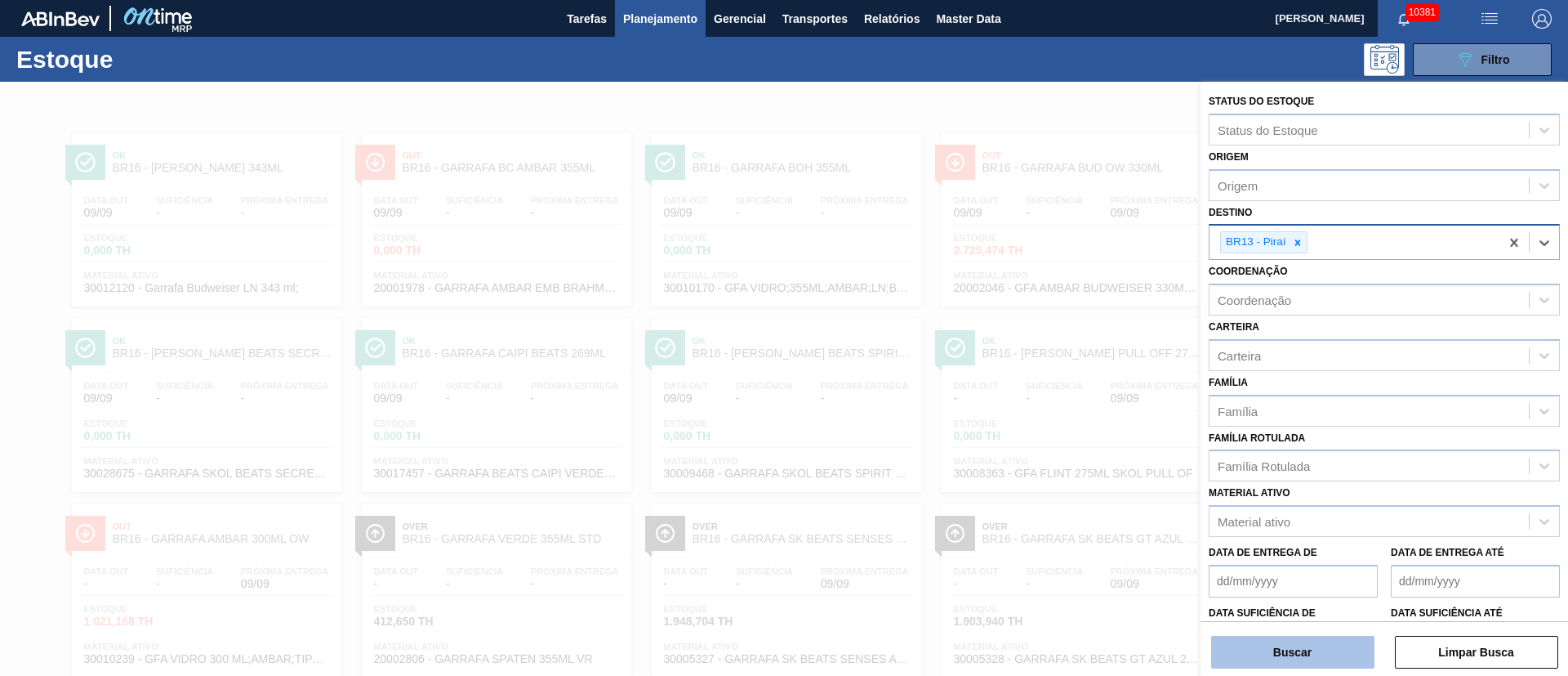
click at [1298, 656] on button "Buscar" at bounding box center [1292, 652] width 163 height 33
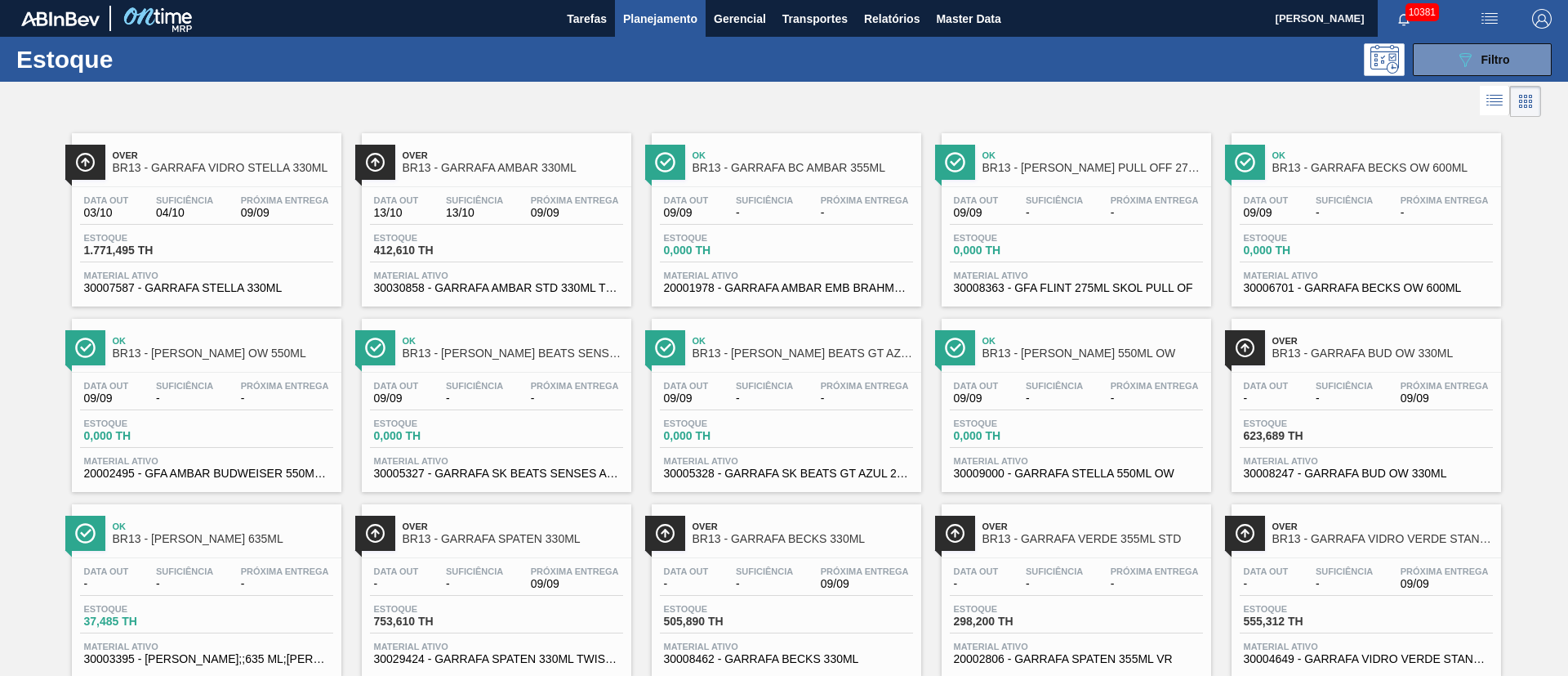
click at [518, 228] on div "Data out 13/10 Suficiência 13/10 Próxima Entrega 09/09 Estoque 412,610 TH Mater…" at bounding box center [496, 242] width 270 height 111
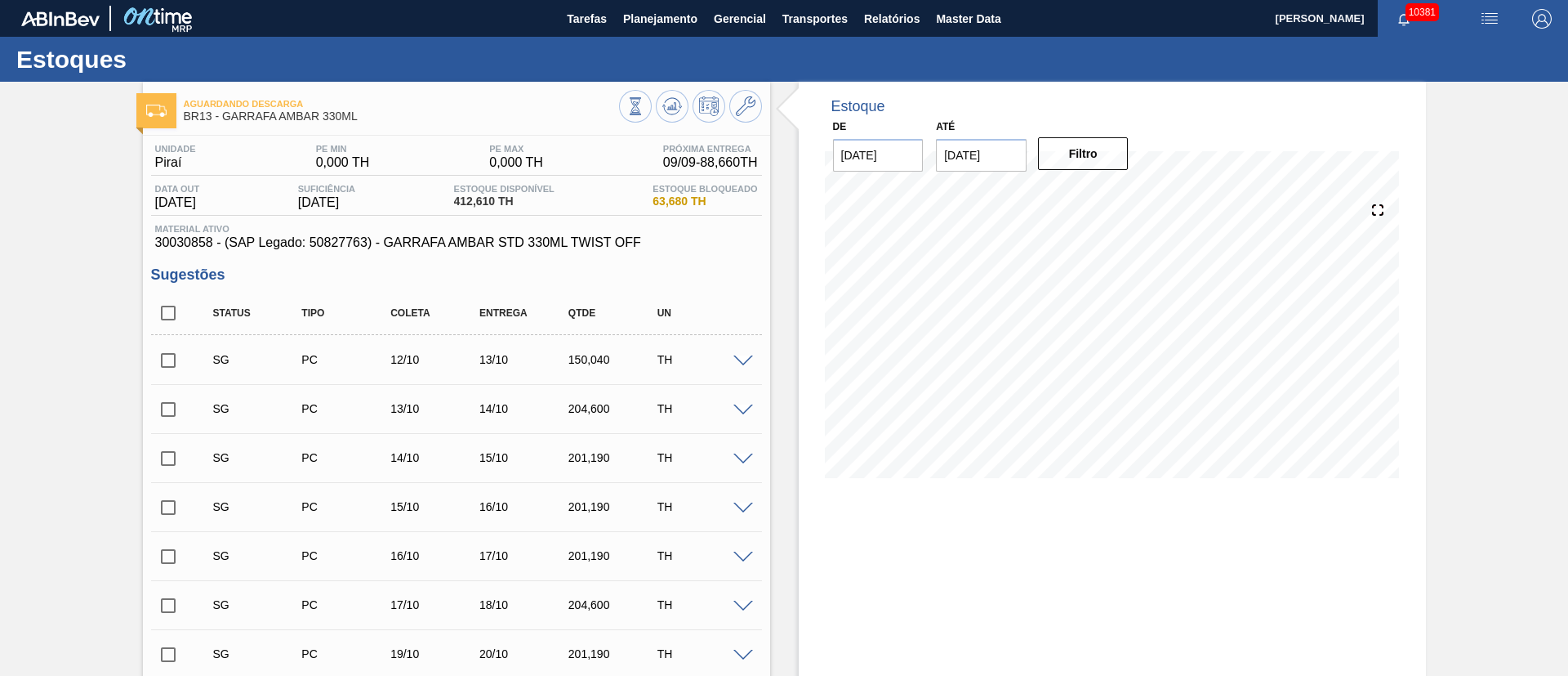
click at [161, 365] on input "checkbox" at bounding box center [167, 360] width 34 height 34
click at [166, 416] on input "checkbox" at bounding box center [167, 409] width 34 height 34
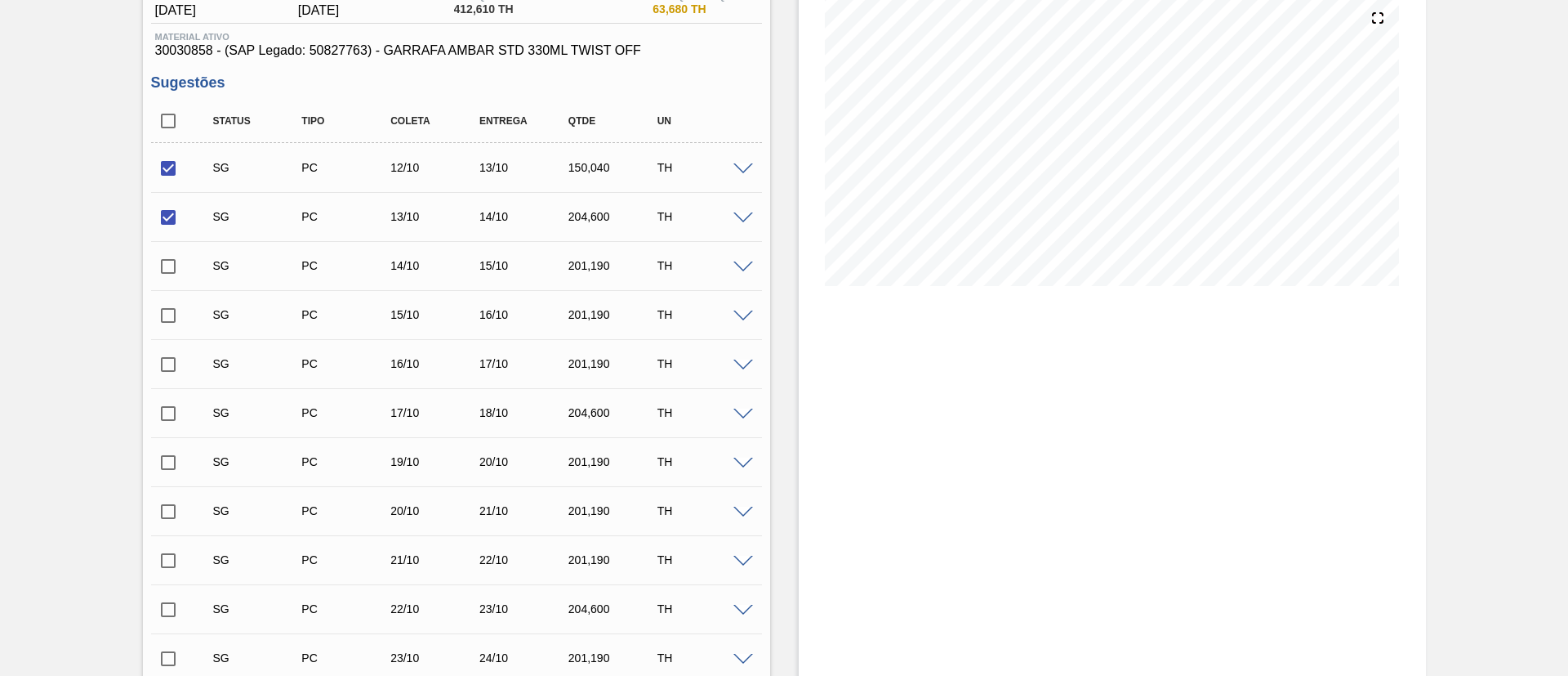
scroll to position [75, 0]
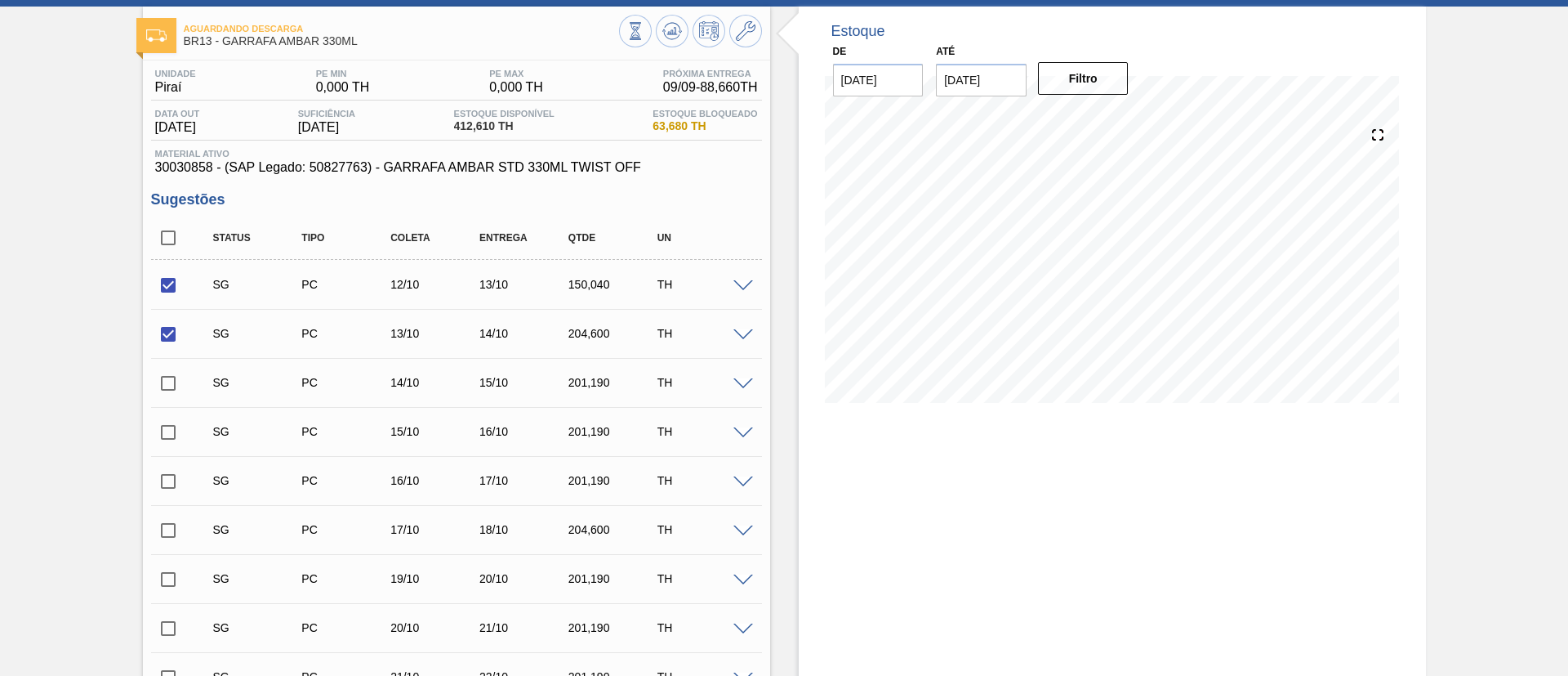
click at [741, 282] on span at bounding box center [743, 286] width 19 height 13
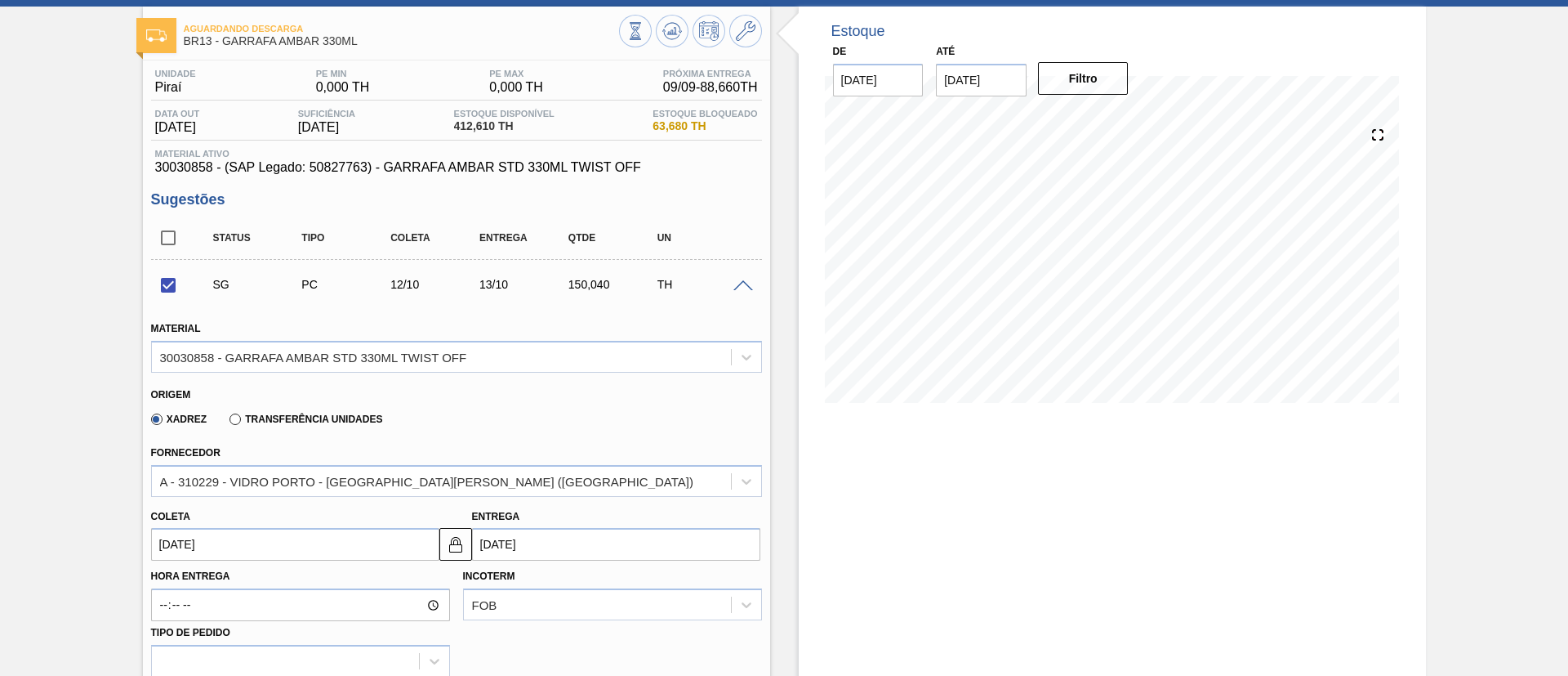
click at [734, 282] on span at bounding box center [743, 286] width 19 height 13
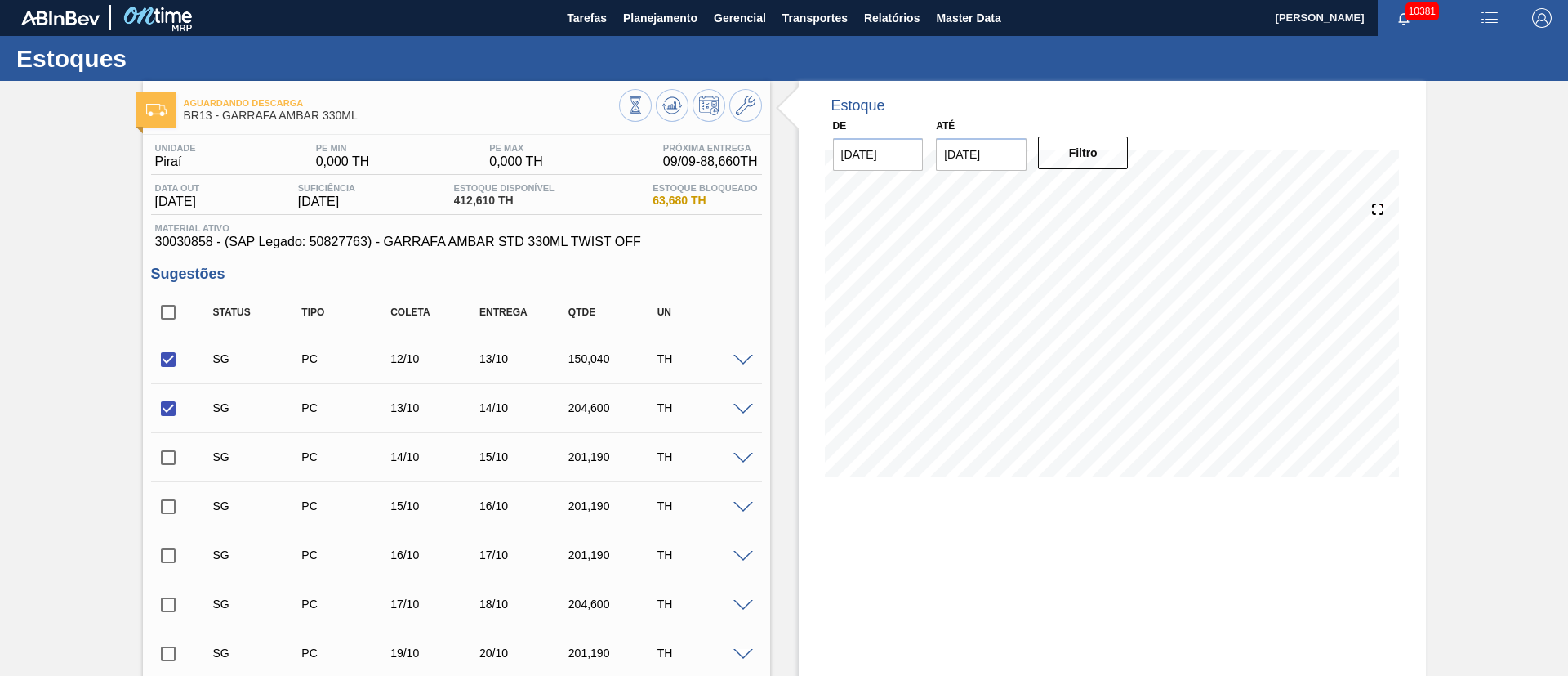
scroll to position [0, 0]
click at [166, 408] on input "checkbox" at bounding box center [167, 409] width 34 height 34
click at [740, 362] on span at bounding box center [743, 361] width 19 height 13
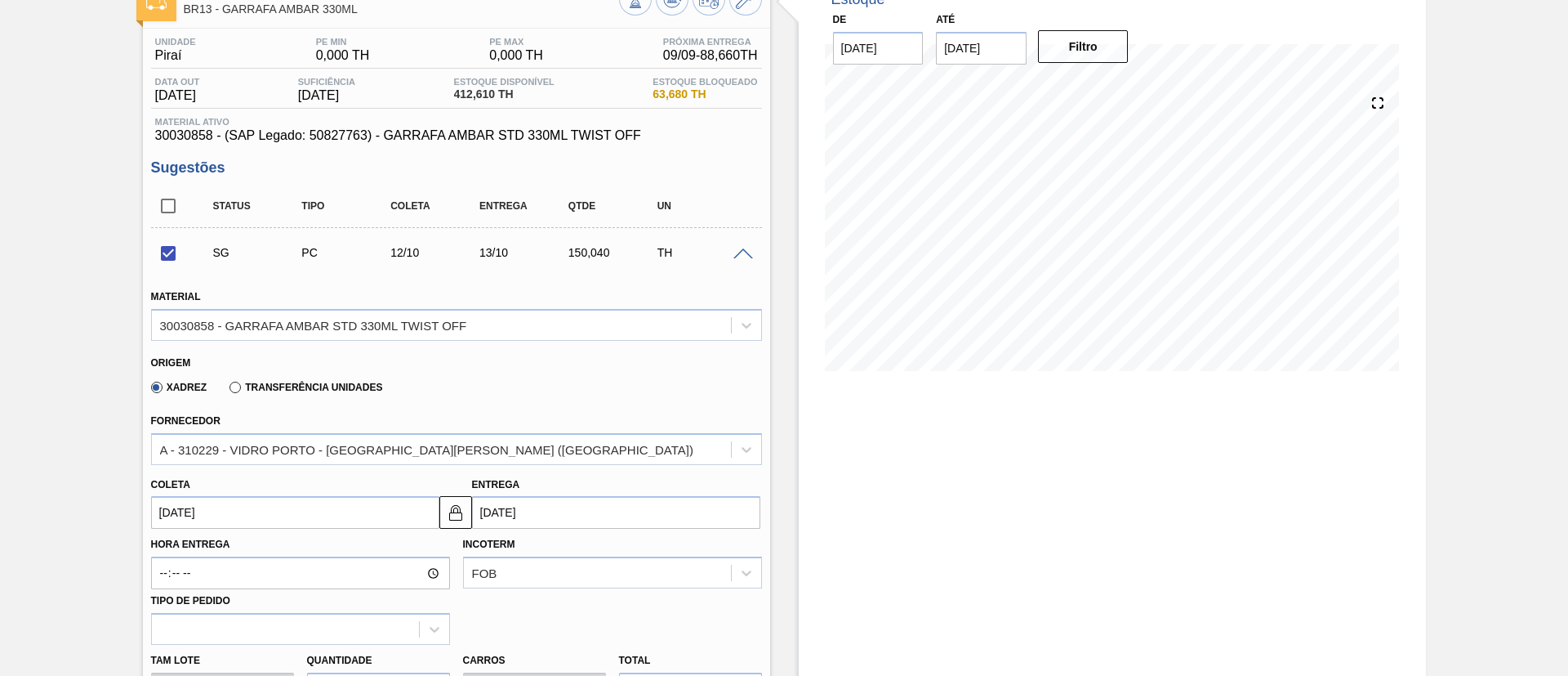
scroll to position [367, 0]
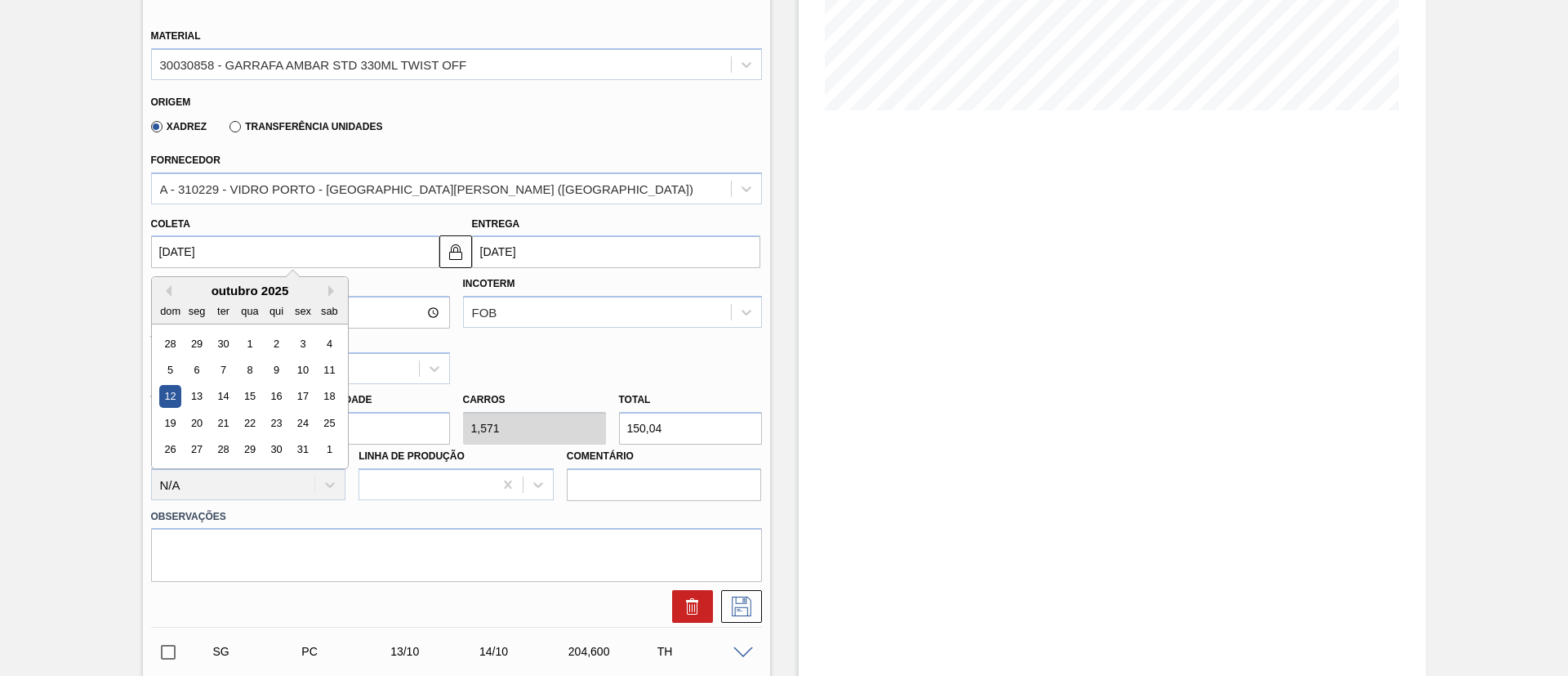
click at [220, 246] on input "[DATE]" at bounding box center [295, 251] width 288 height 33
click at [303, 397] on div "17" at bounding box center [303, 397] width 22 height 22
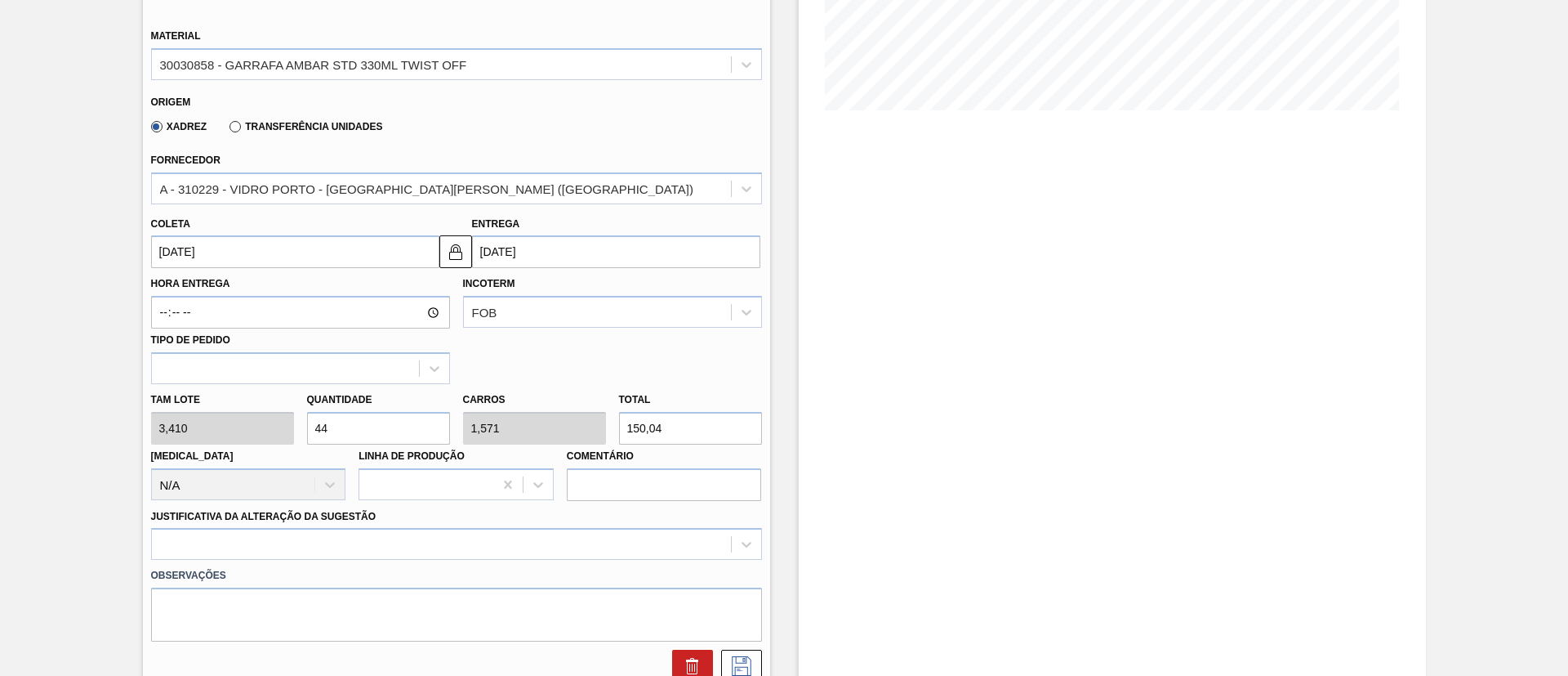
click at [150, 424] on div "[PERSON_NAME] 3,410 Quantidade 44 Carros 1,571 Total 150,04 [MEDICAL_DATA] N/A …" at bounding box center [456, 442] width 624 height 117
click at [262, 547] on div at bounding box center [456, 544] width 611 height 32
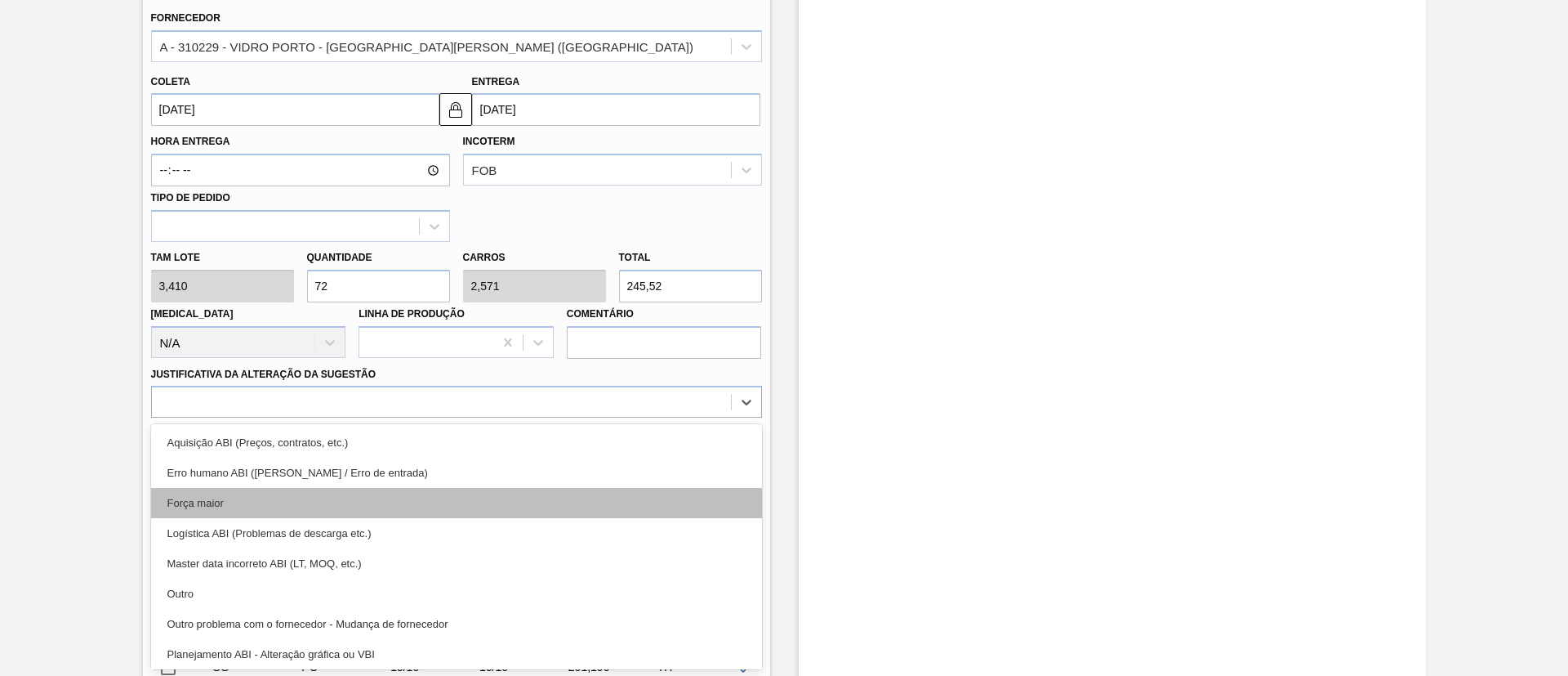
click at [254, 508] on div "Força maior" at bounding box center [456, 502] width 611 height 30
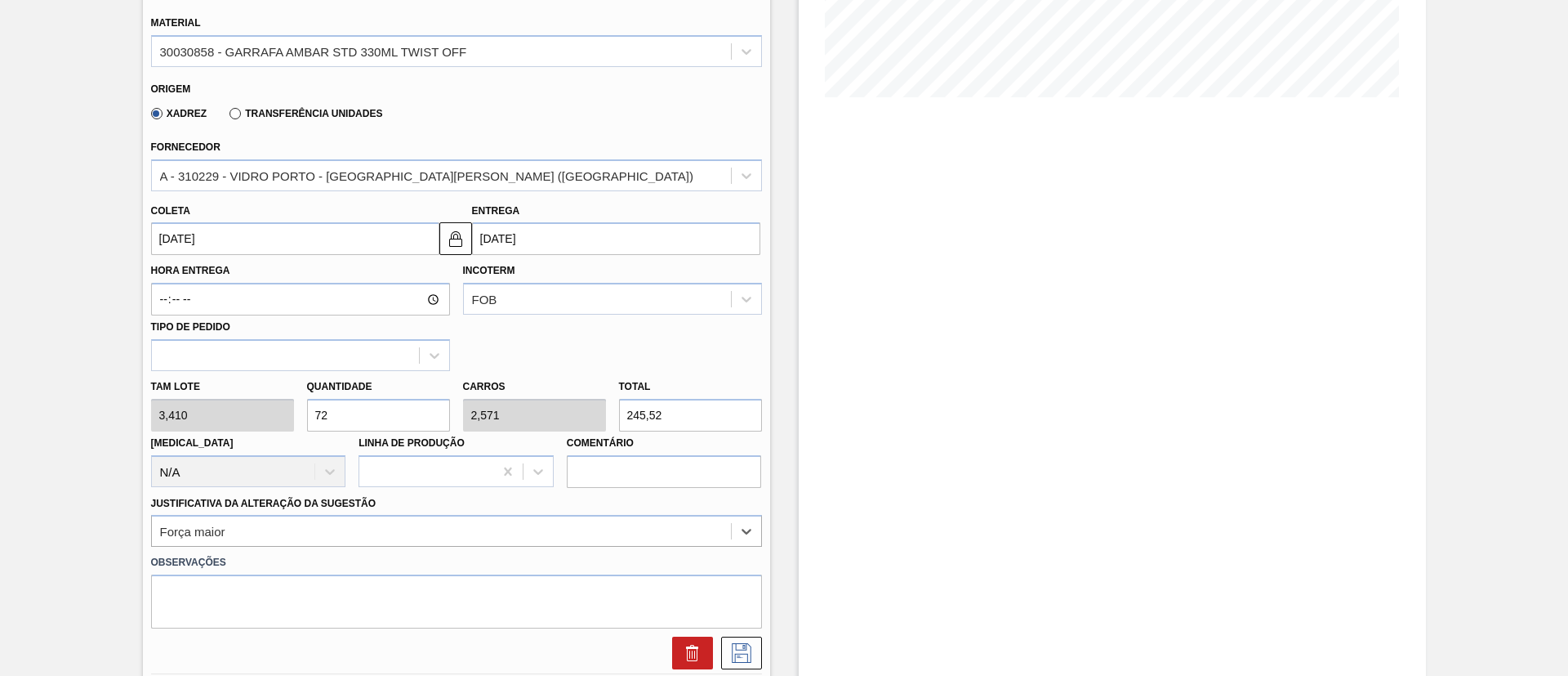
scroll to position [142, 0]
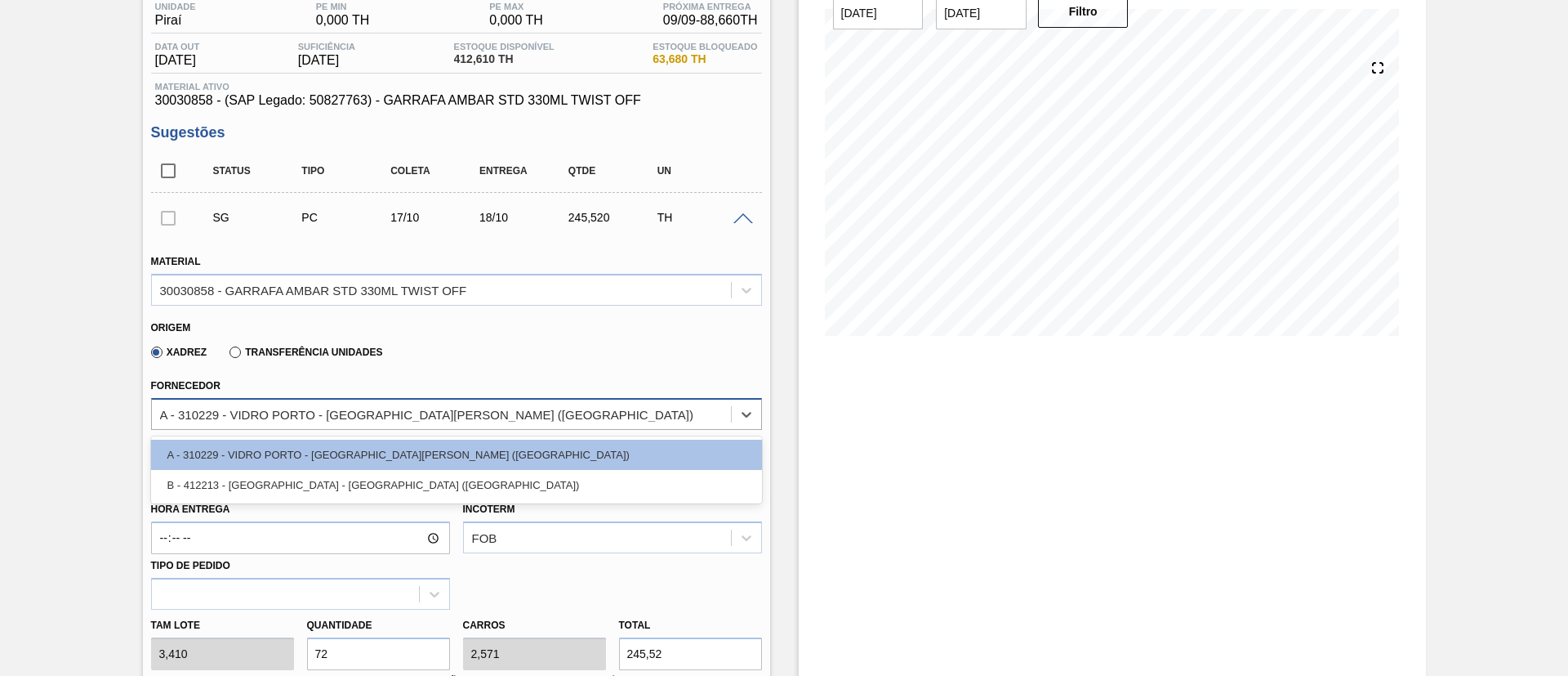
click at [290, 404] on div "A - 310229 - VIDRO PORTO - [GEOGRAPHIC_DATA][PERSON_NAME] ([GEOGRAPHIC_DATA])" at bounding box center [441, 414] width 579 height 23
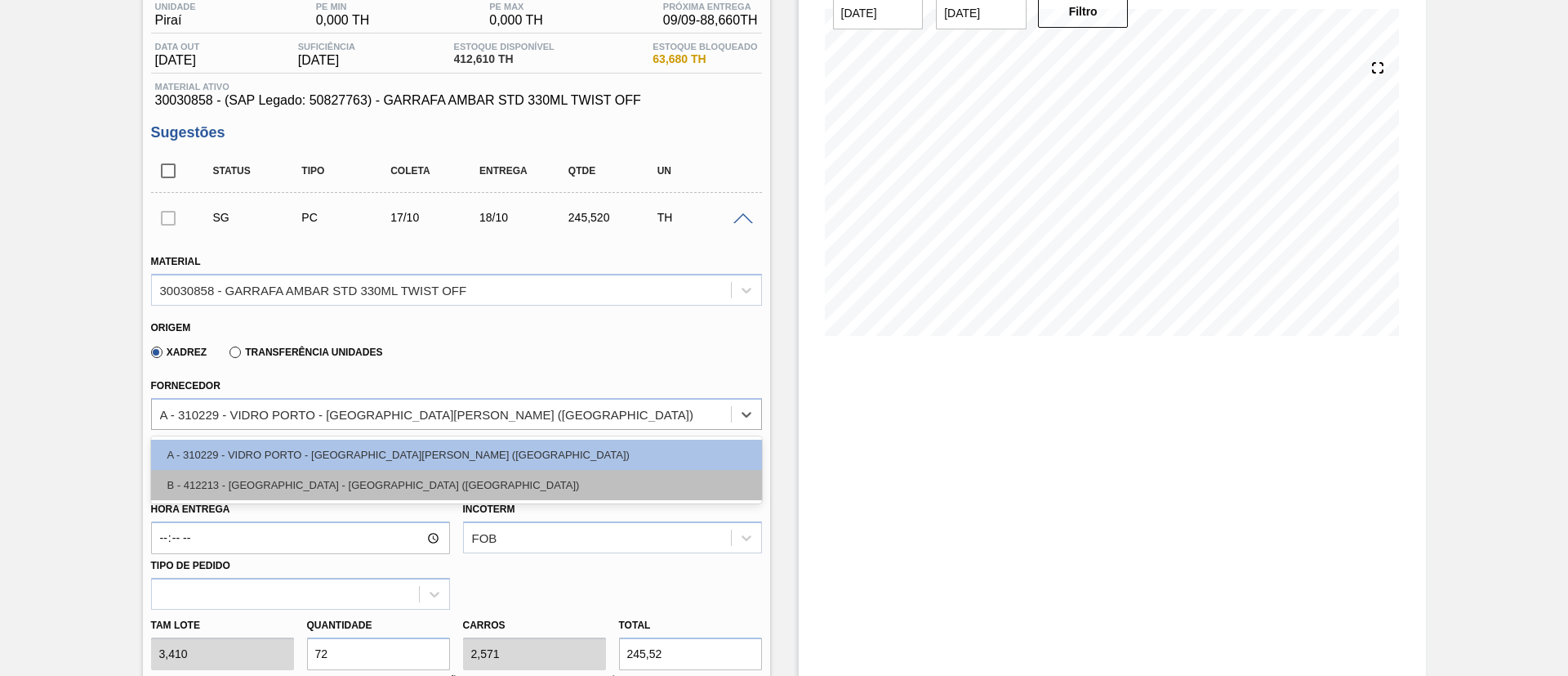
click at [267, 484] on div "B - 412213 - [GEOGRAPHIC_DATA] - [GEOGRAPHIC_DATA] ([GEOGRAPHIC_DATA])" at bounding box center [456, 485] width 611 height 30
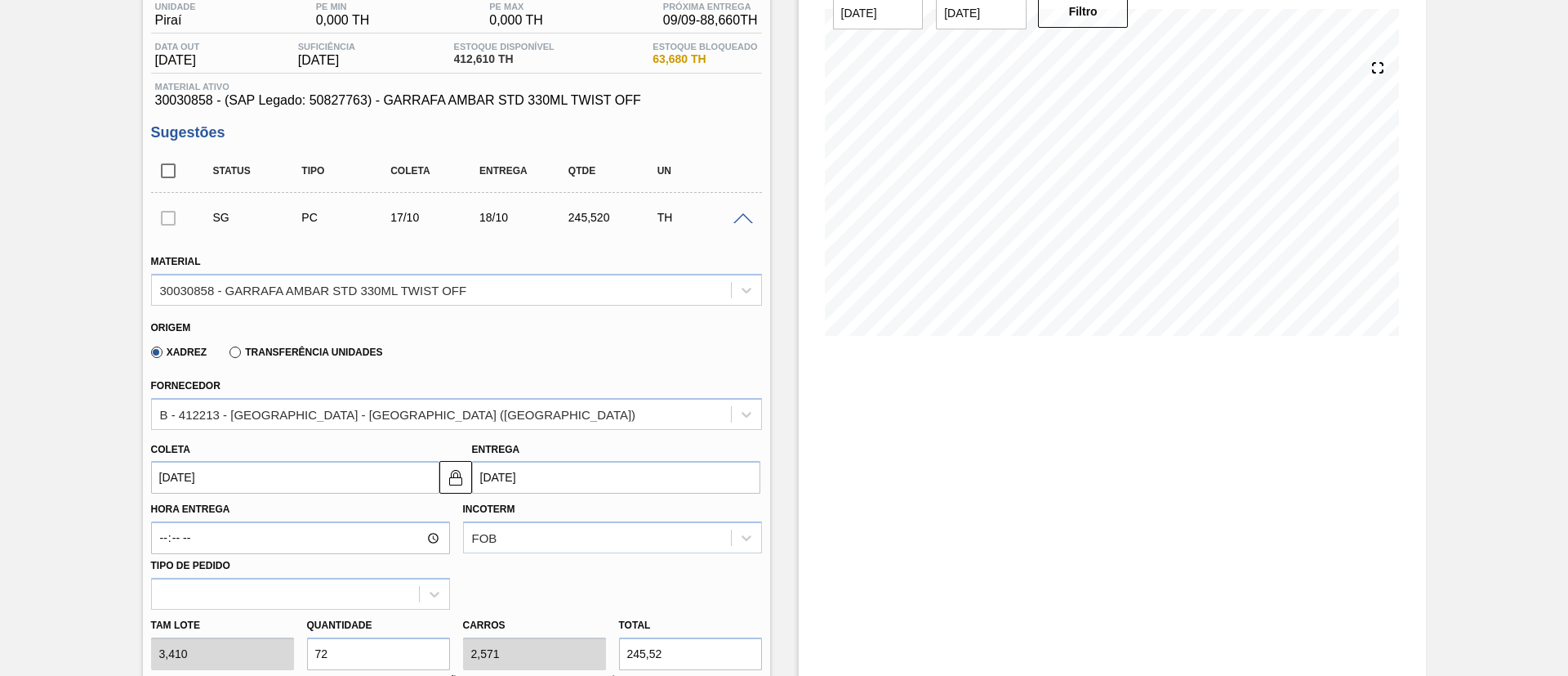
click at [258, 270] on div "Material 30030858 - [PERSON_NAME] STD 330ML TWIST OFF" at bounding box center [456, 278] width 611 height 55
click at [255, 285] on div "30030858 - GARRAFA AMBAR STD 330ML TWIST OFF" at bounding box center [314, 289] width 307 height 14
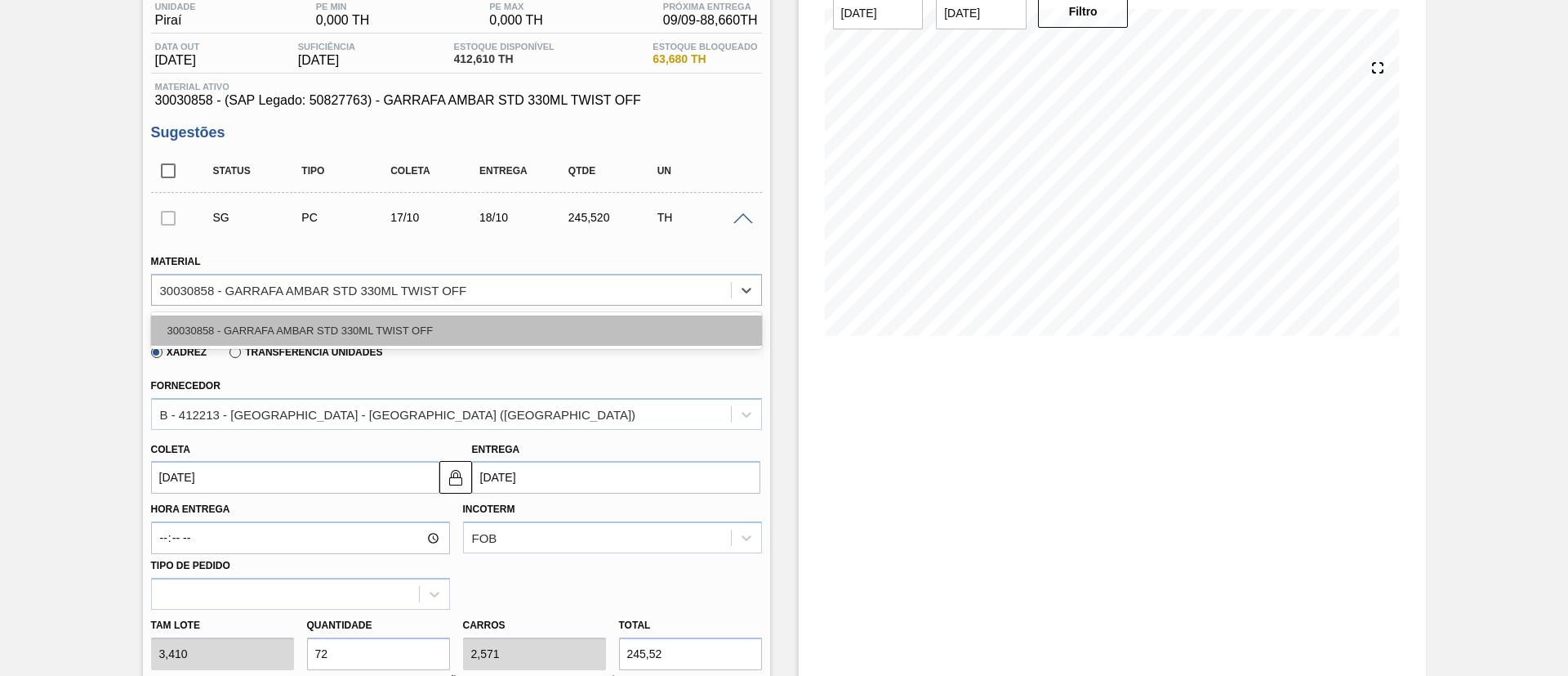
click at [255, 327] on div "30030858 - GARRAFA AMBAR STD 330ML TWIST OFF" at bounding box center [456, 330] width 611 height 30
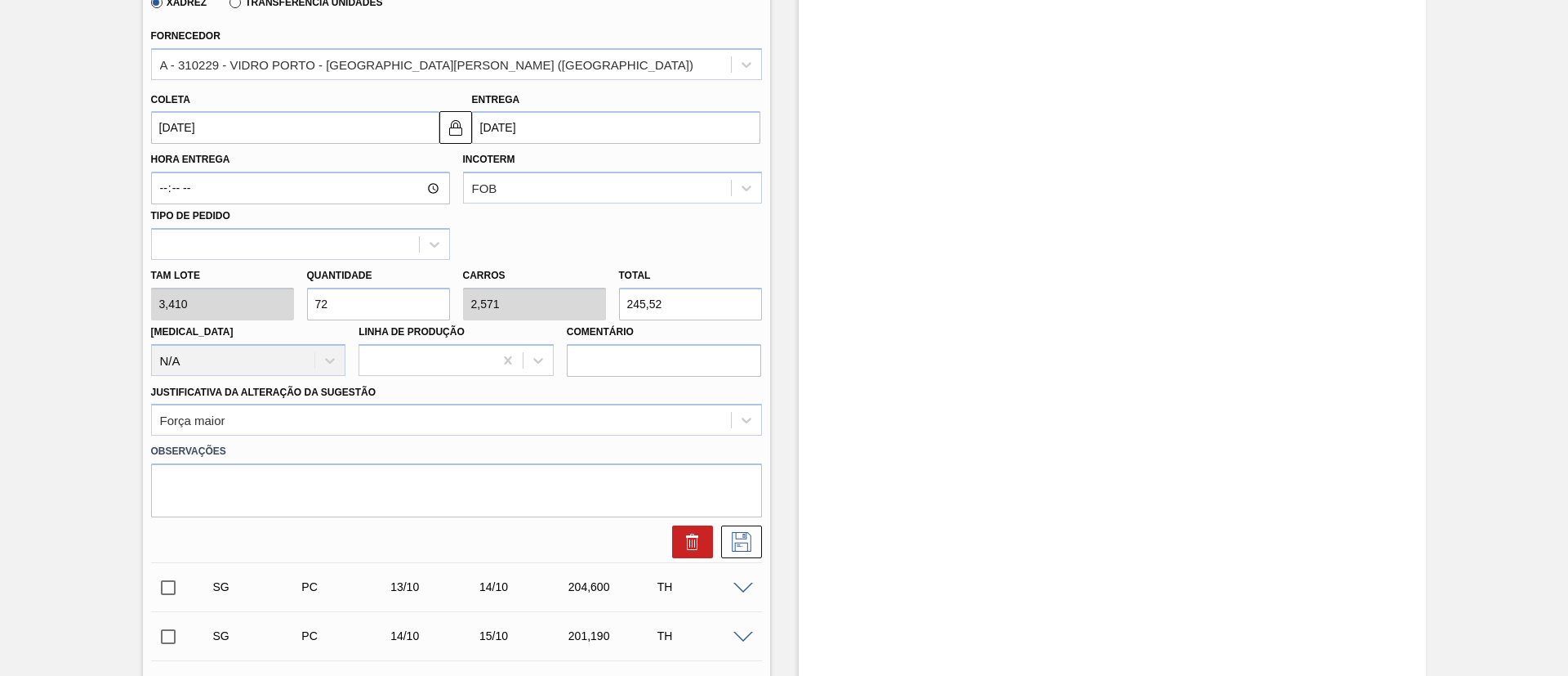
scroll to position [510, 0]
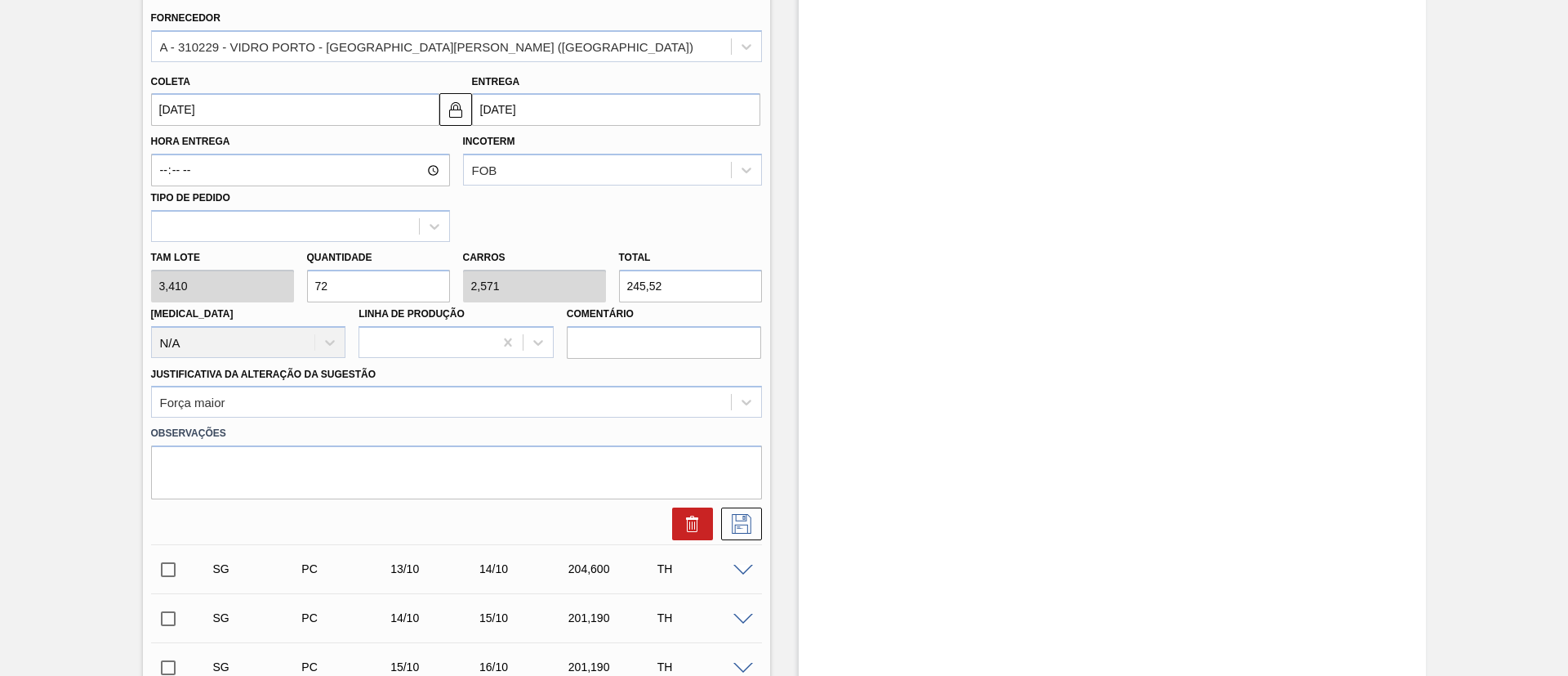
click at [213, 291] on div "[PERSON_NAME] 3,410 Quantidade 72 Carros 2,571 Total 245,52 [MEDICAL_DATA] N/A …" at bounding box center [456, 300] width 624 height 117
click at [744, 529] on icon at bounding box center [741, 523] width 26 height 19
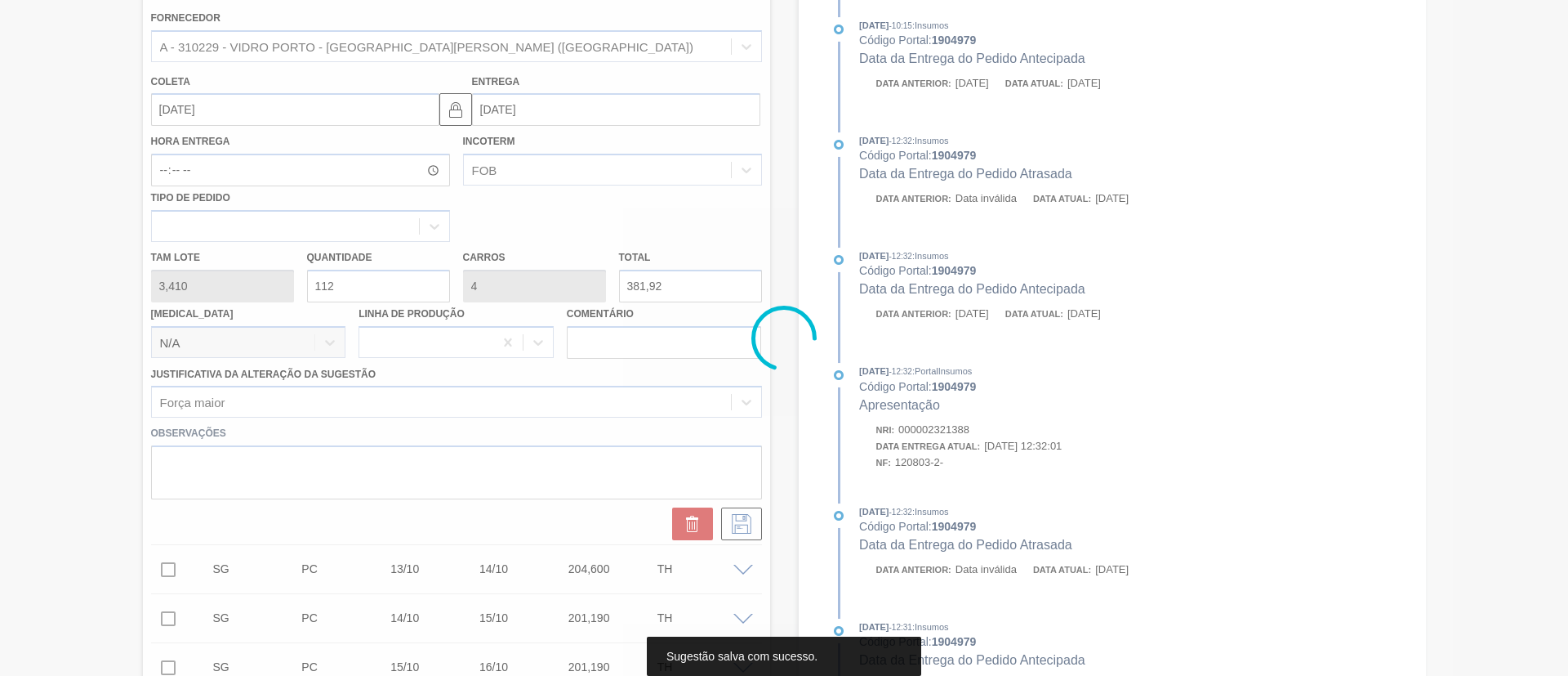
scroll to position [0, 0]
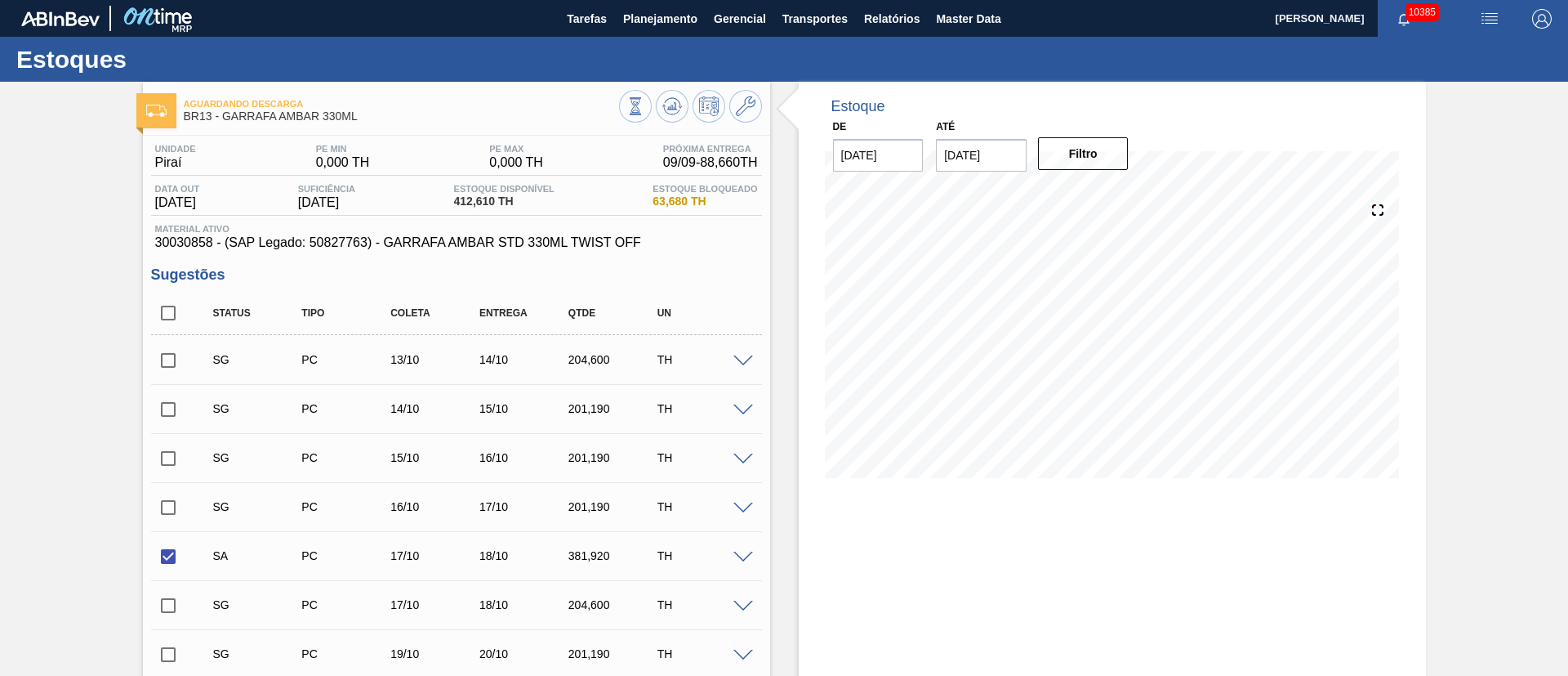
click at [171, 517] on input "checkbox" at bounding box center [167, 507] width 34 height 34
click at [739, 552] on span at bounding box center [743, 557] width 19 height 13
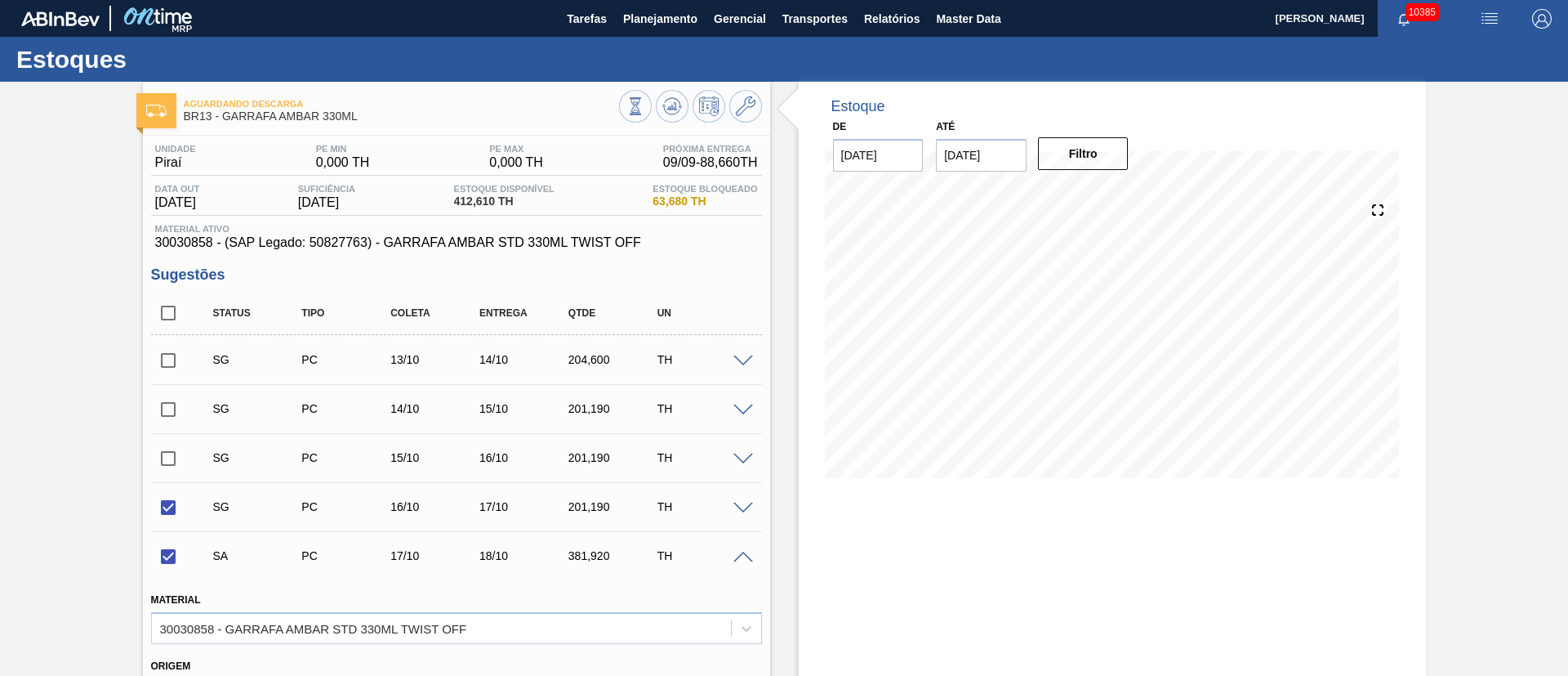
scroll to position [367, 0]
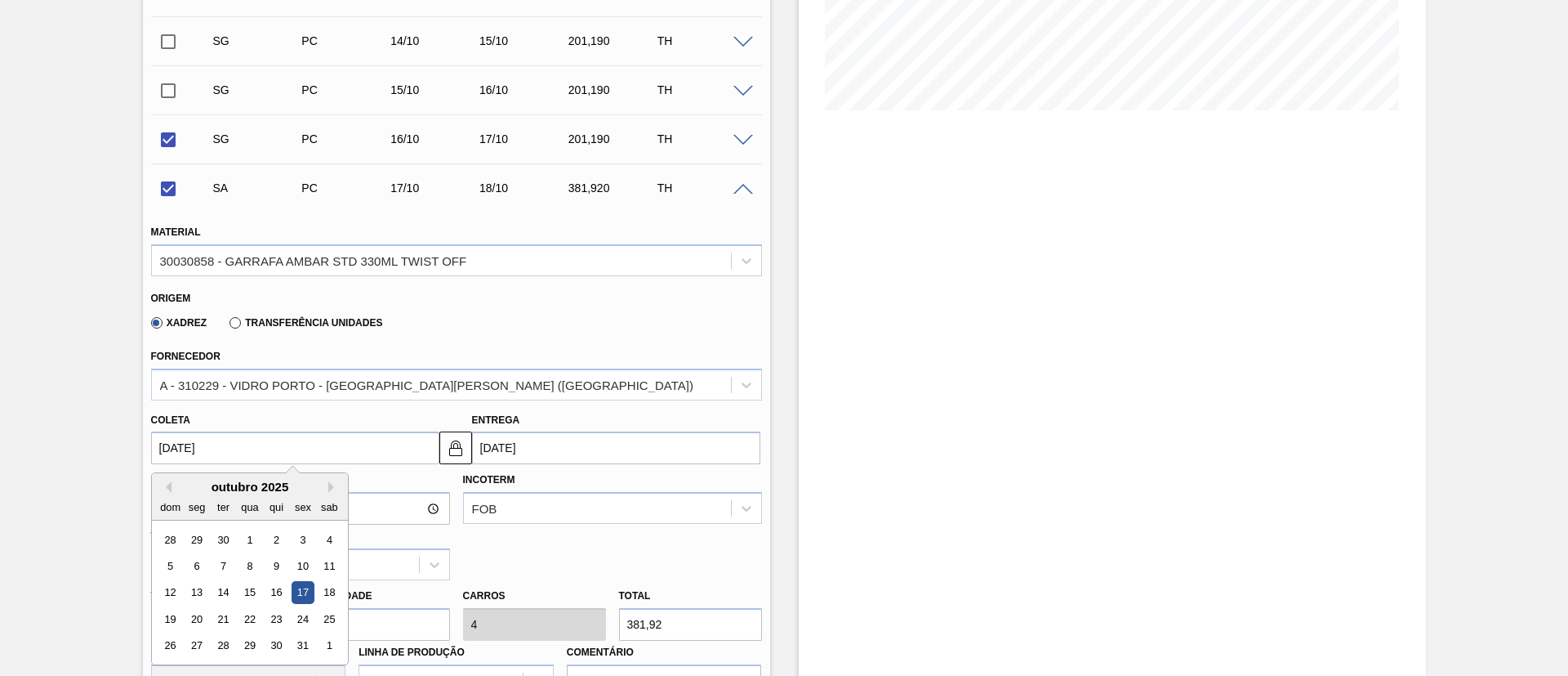
click at [258, 463] on input "[DATE]" at bounding box center [295, 448] width 288 height 33
click at [170, 487] on button "Previous Month" at bounding box center [166, 487] width 12 height 12
click at [250, 582] on div "17" at bounding box center [249, 593] width 22 height 22
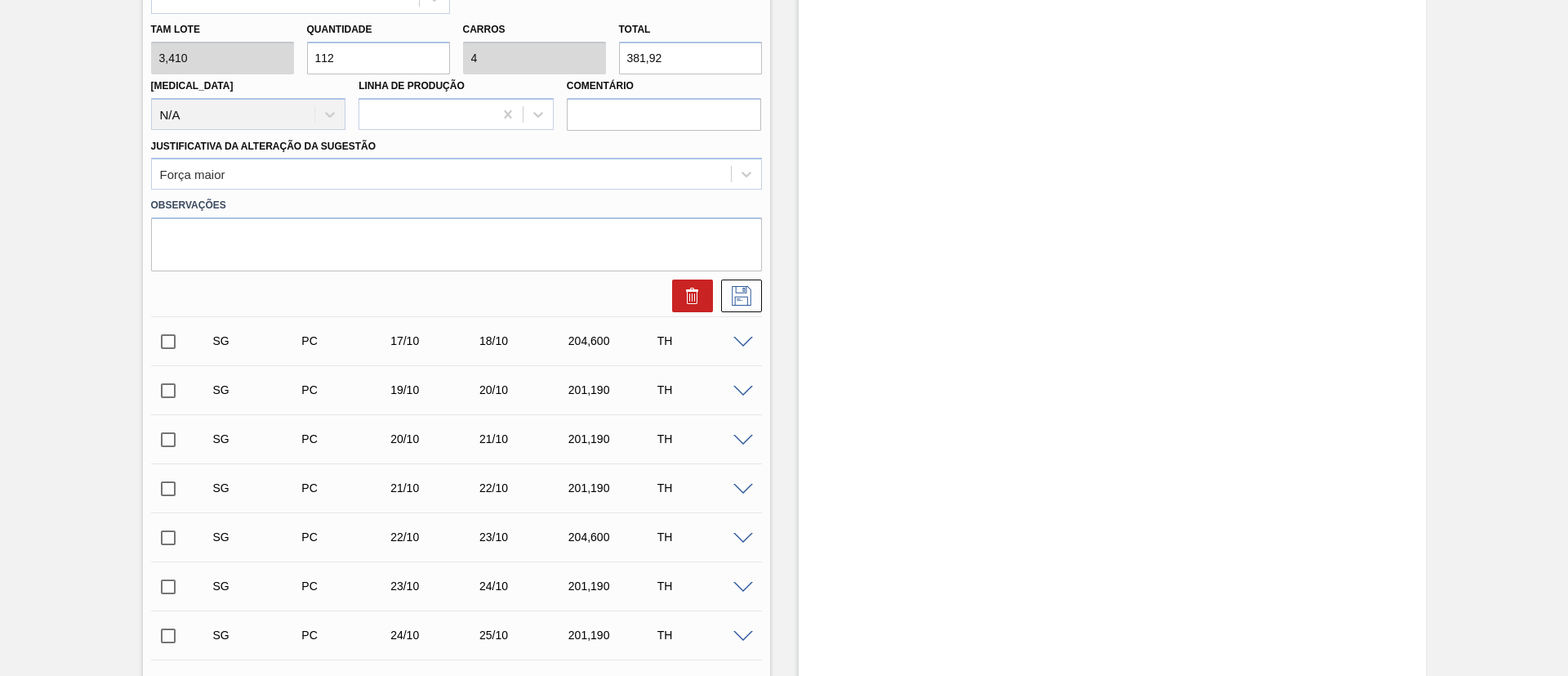
scroll to position [981, 0]
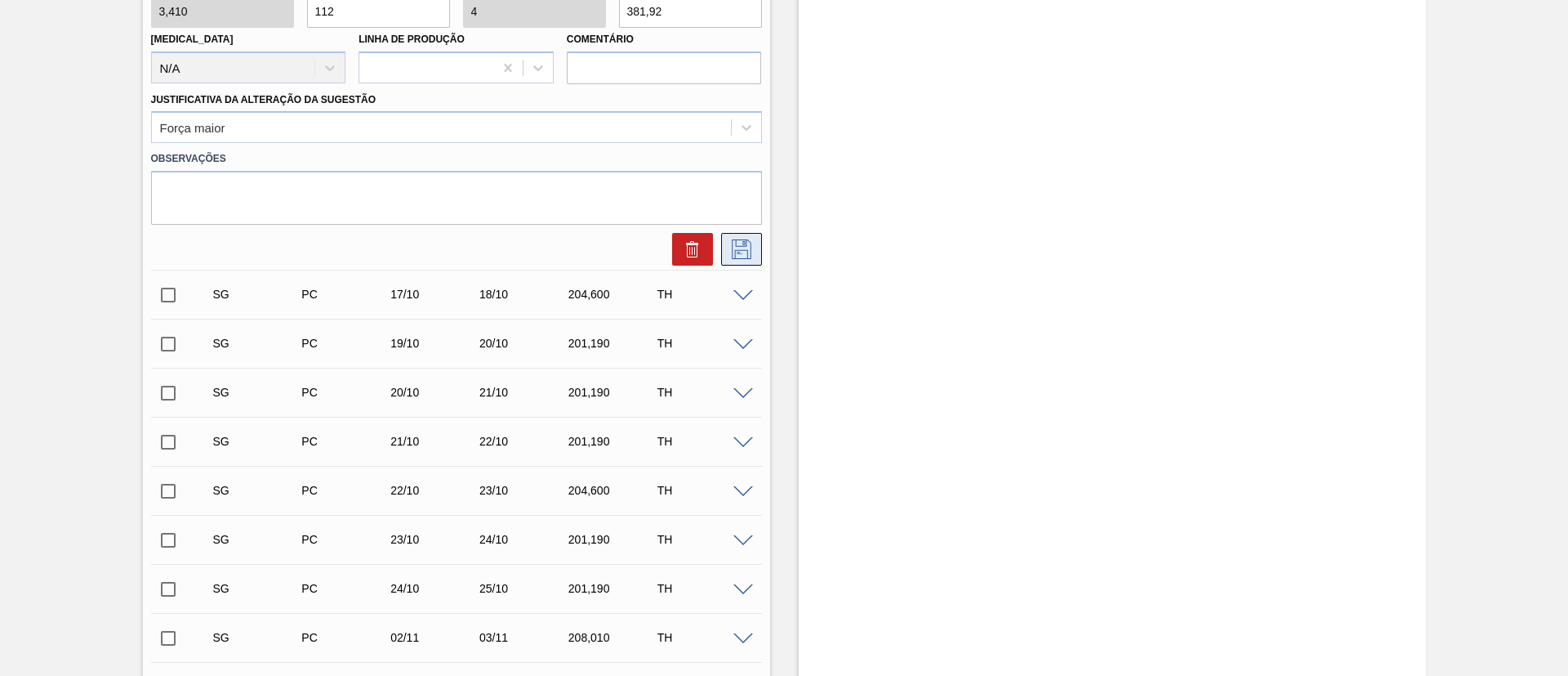
click at [738, 250] on icon at bounding box center [741, 250] width 19 height 19
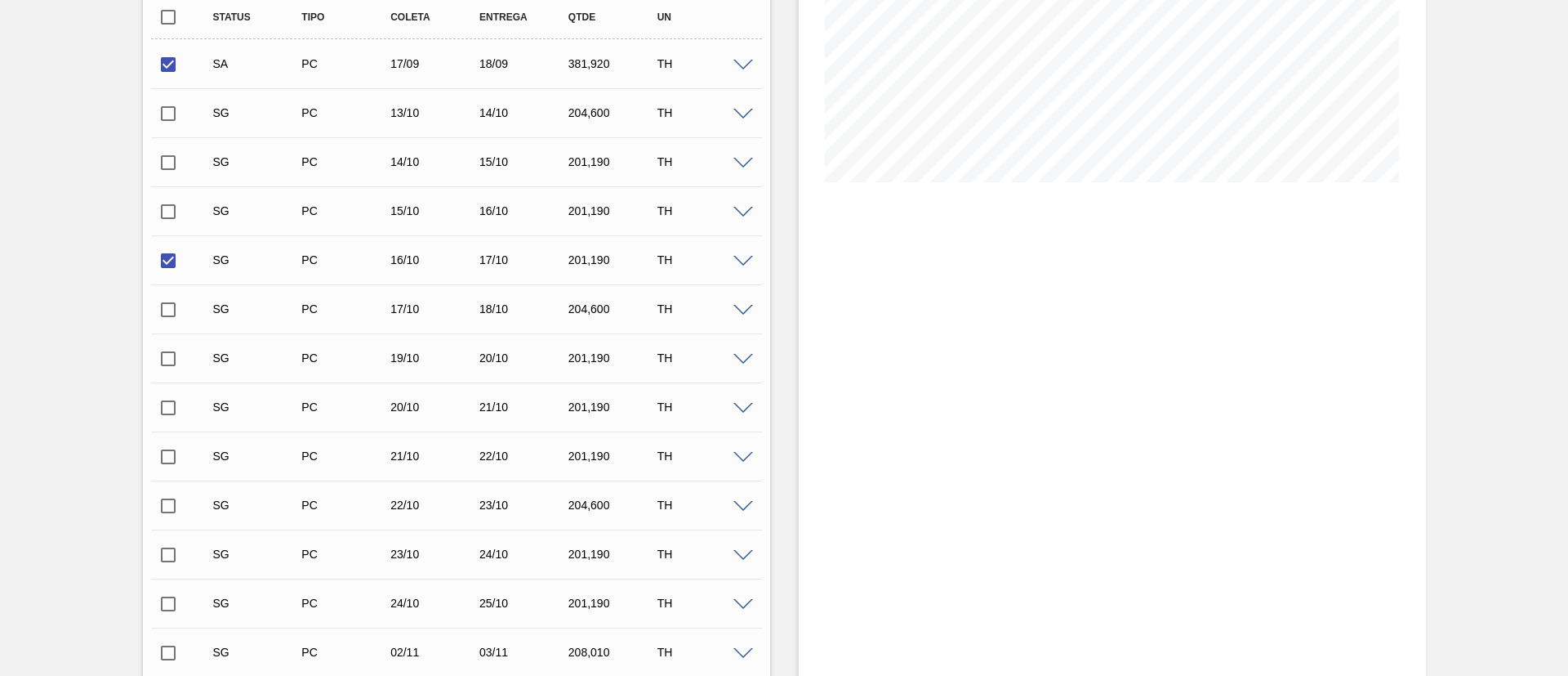
scroll to position [294, 0]
click at [741, 263] on span at bounding box center [743, 263] width 19 height 13
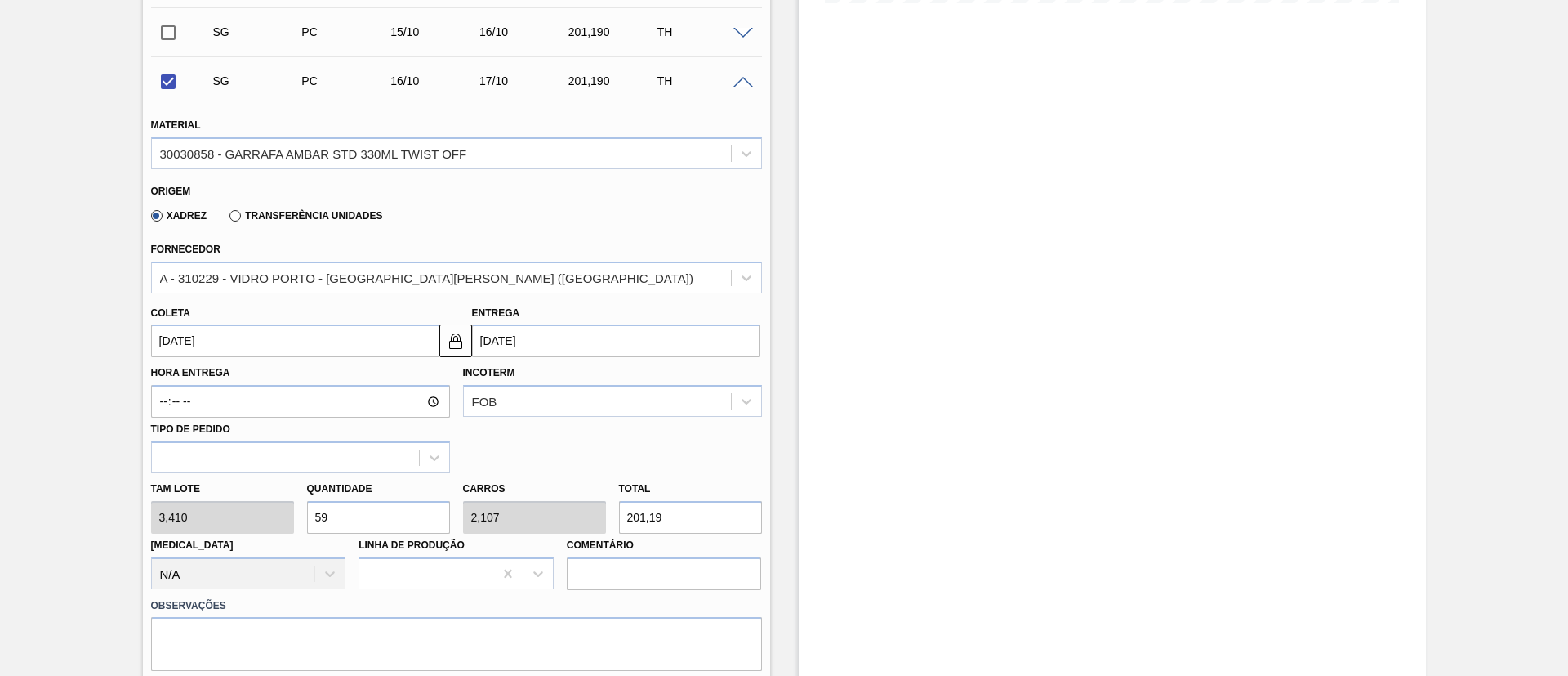
scroll to position [540, 0]
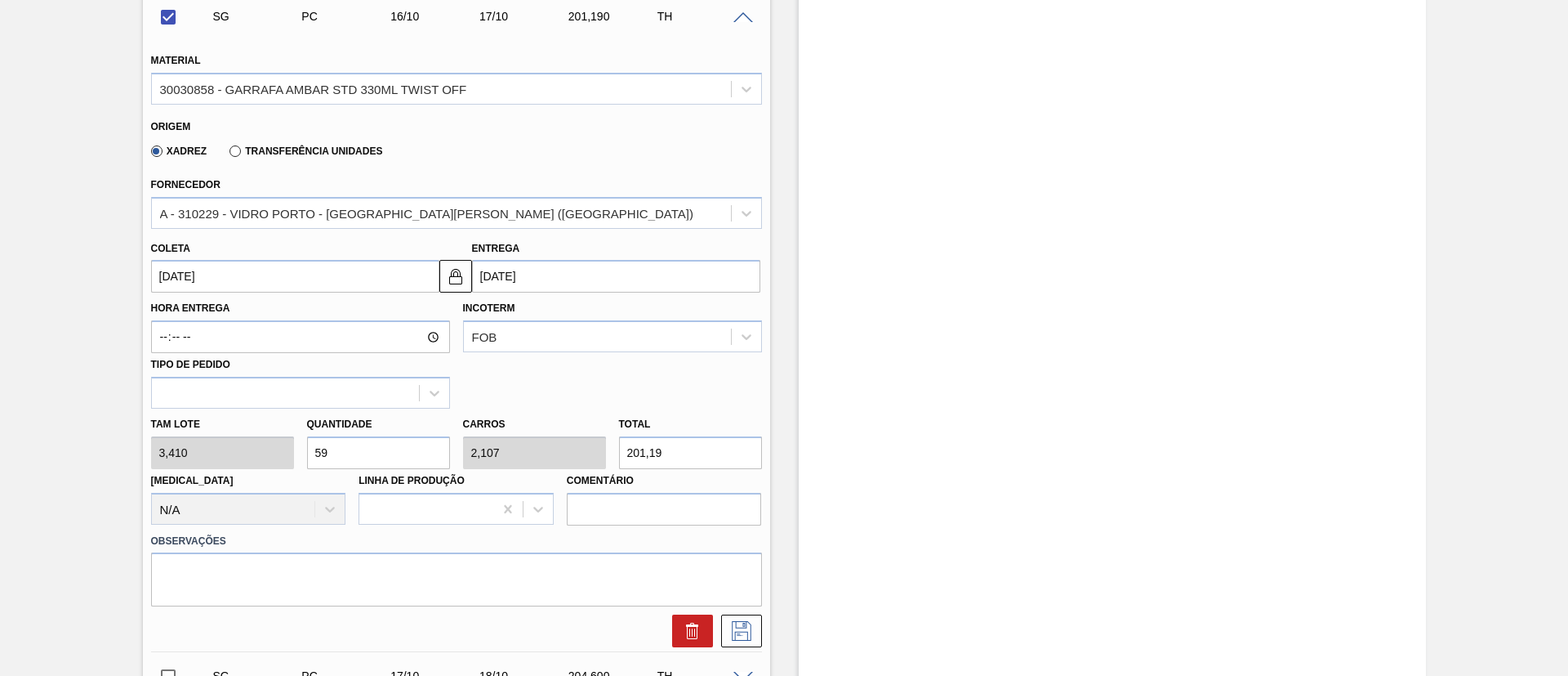
click at [190, 451] on div "[PERSON_NAME] 3,410 Quantidade 59 Carros 2,107 Total 201,19 [MEDICAL_DATA] N/A …" at bounding box center [456, 466] width 624 height 117
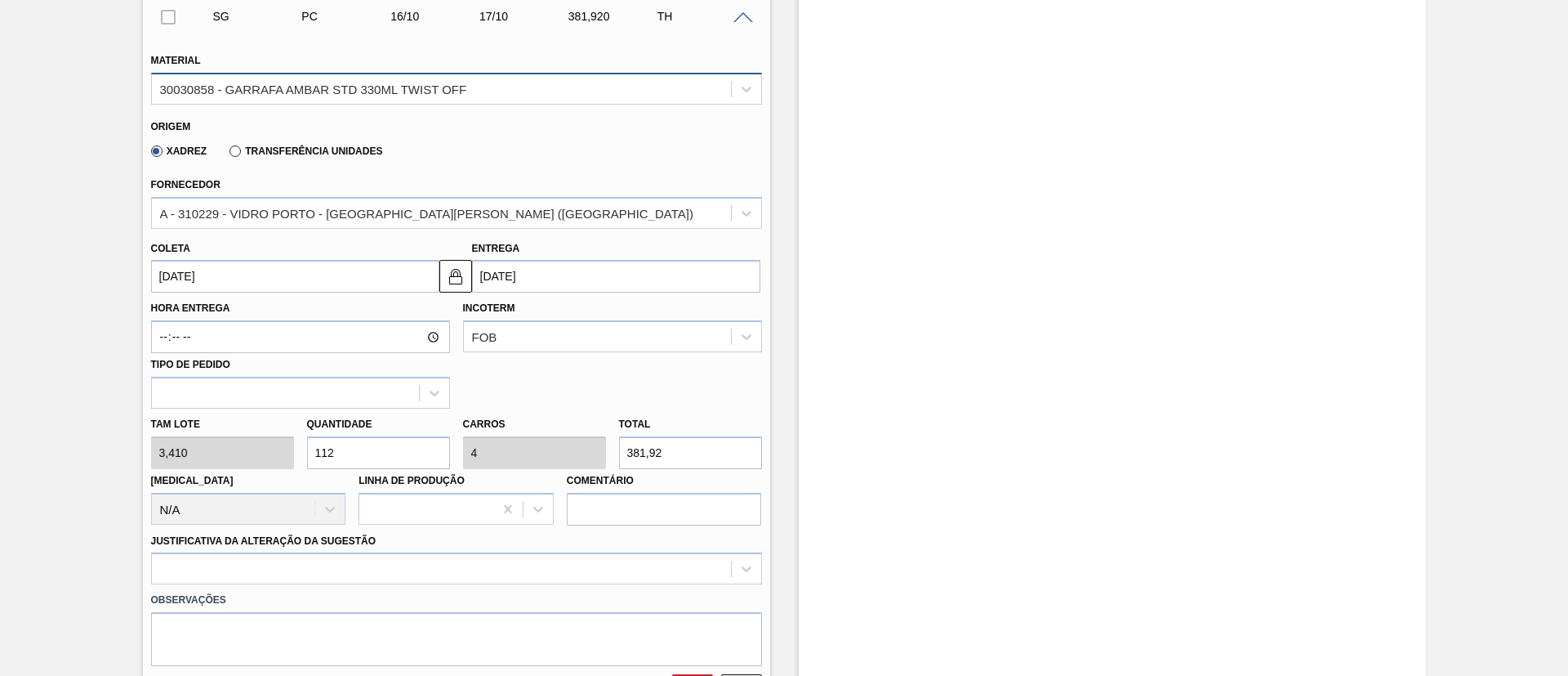
click at [320, 82] on div "30030858 - GARRAFA AMBAR STD 330ML TWIST OFF" at bounding box center [314, 88] width 307 height 14
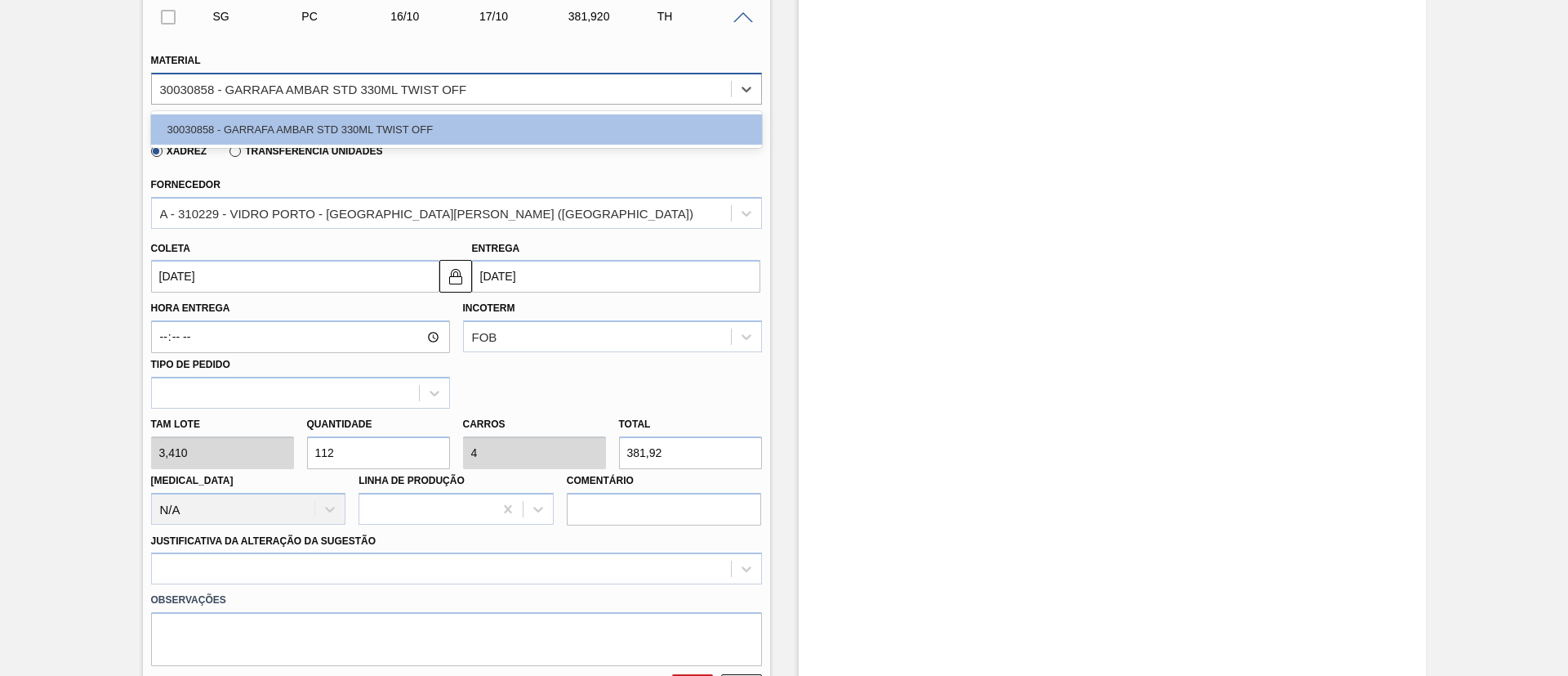
scroll to position [294, 0]
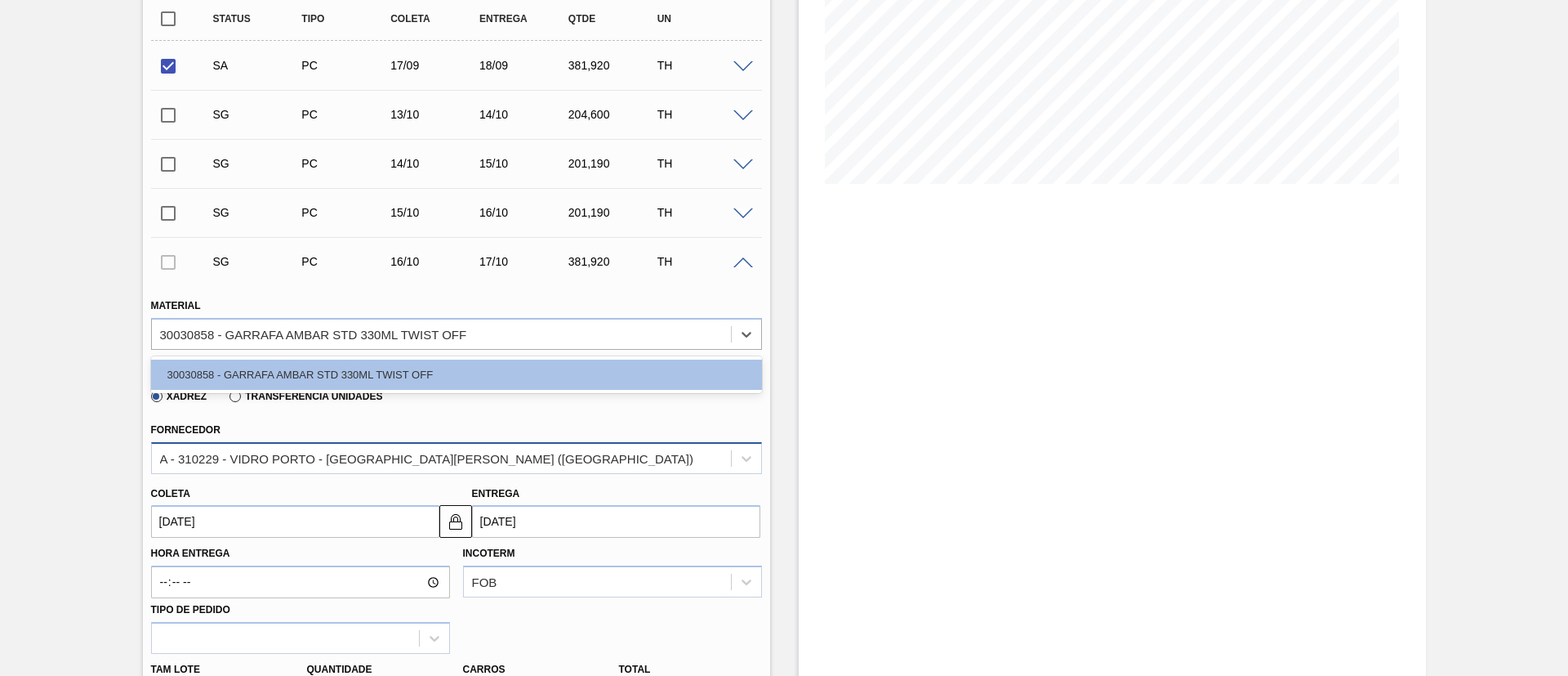
click at [255, 466] on div "A - 310229 - VIDRO PORTO - [GEOGRAPHIC_DATA][PERSON_NAME] ([GEOGRAPHIC_DATA])" at bounding box center [441, 457] width 579 height 23
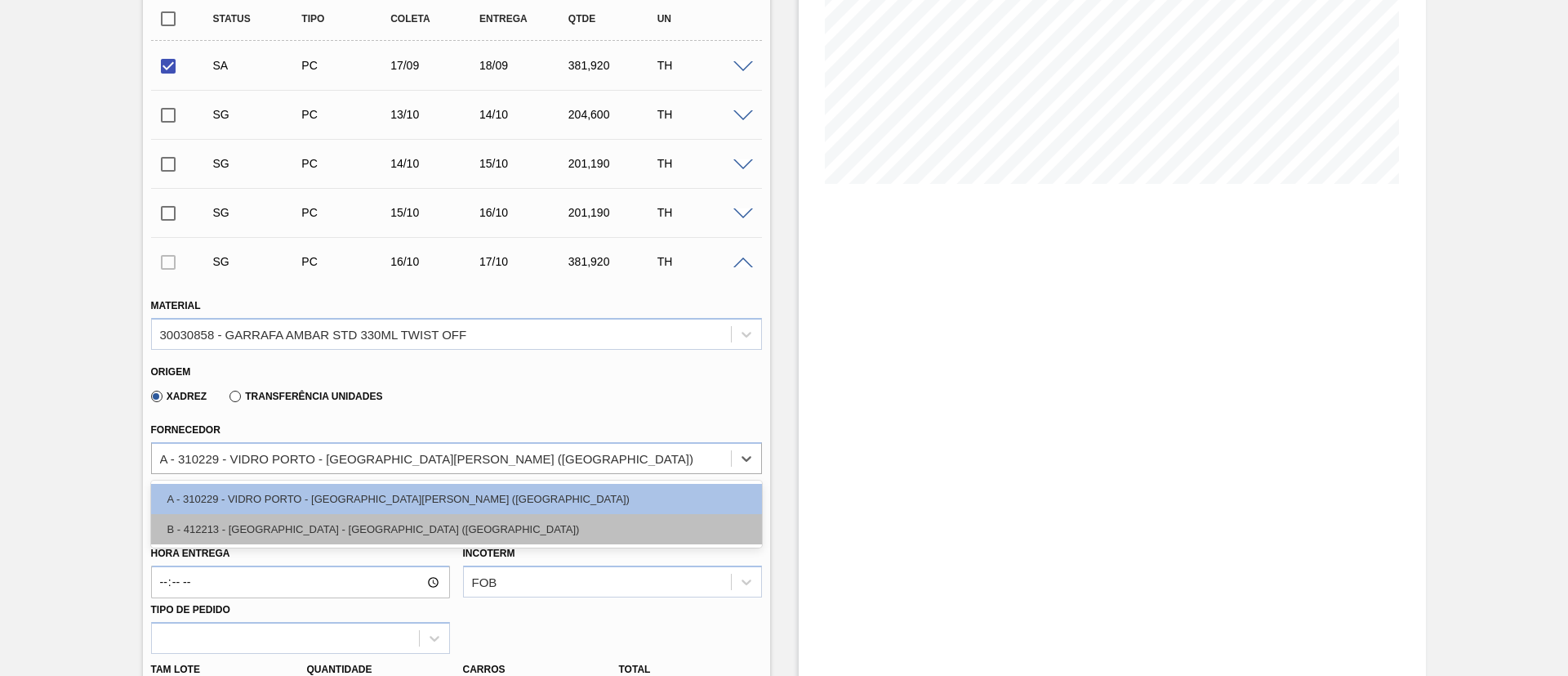
click at [232, 524] on div "B - 412213 - [GEOGRAPHIC_DATA] - [GEOGRAPHIC_DATA] ([GEOGRAPHIC_DATA])" at bounding box center [456, 528] width 611 height 30
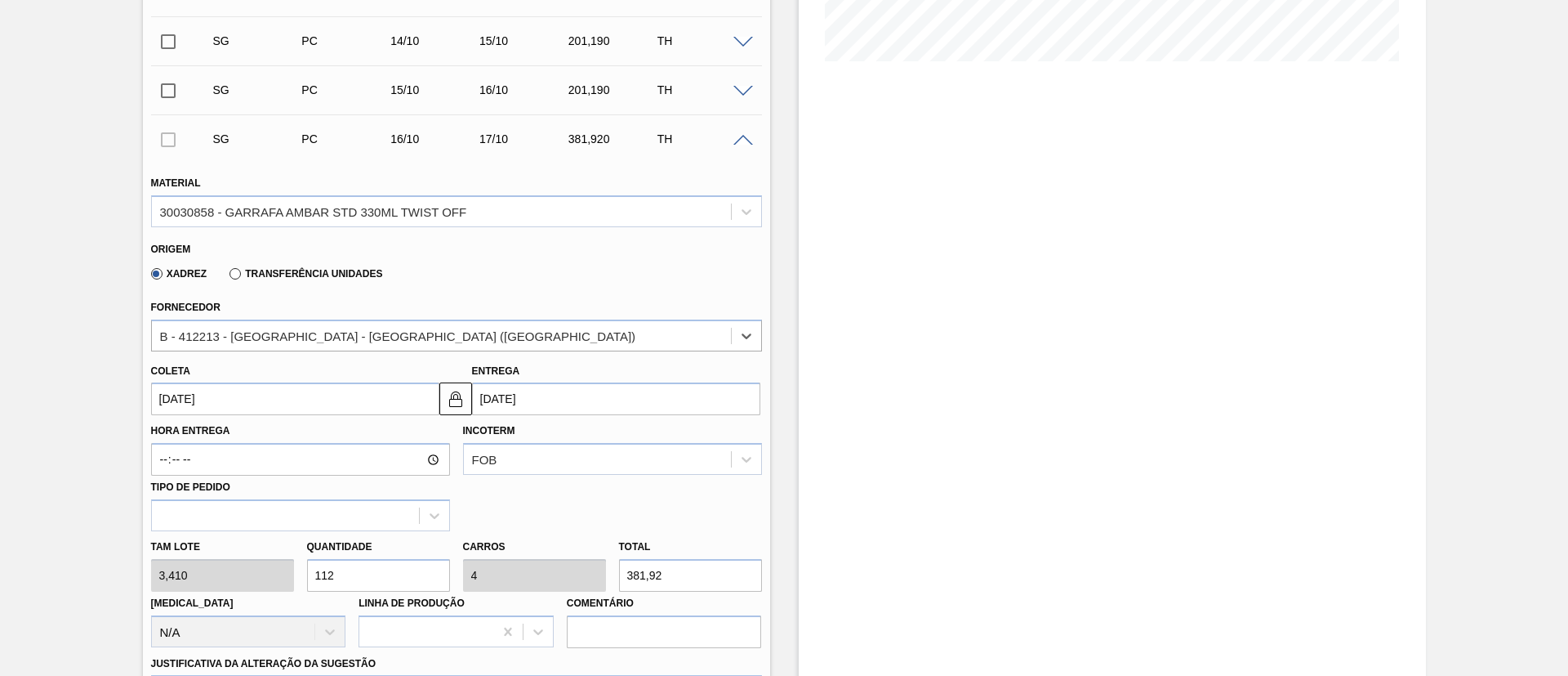
scroll to position [540, 0]
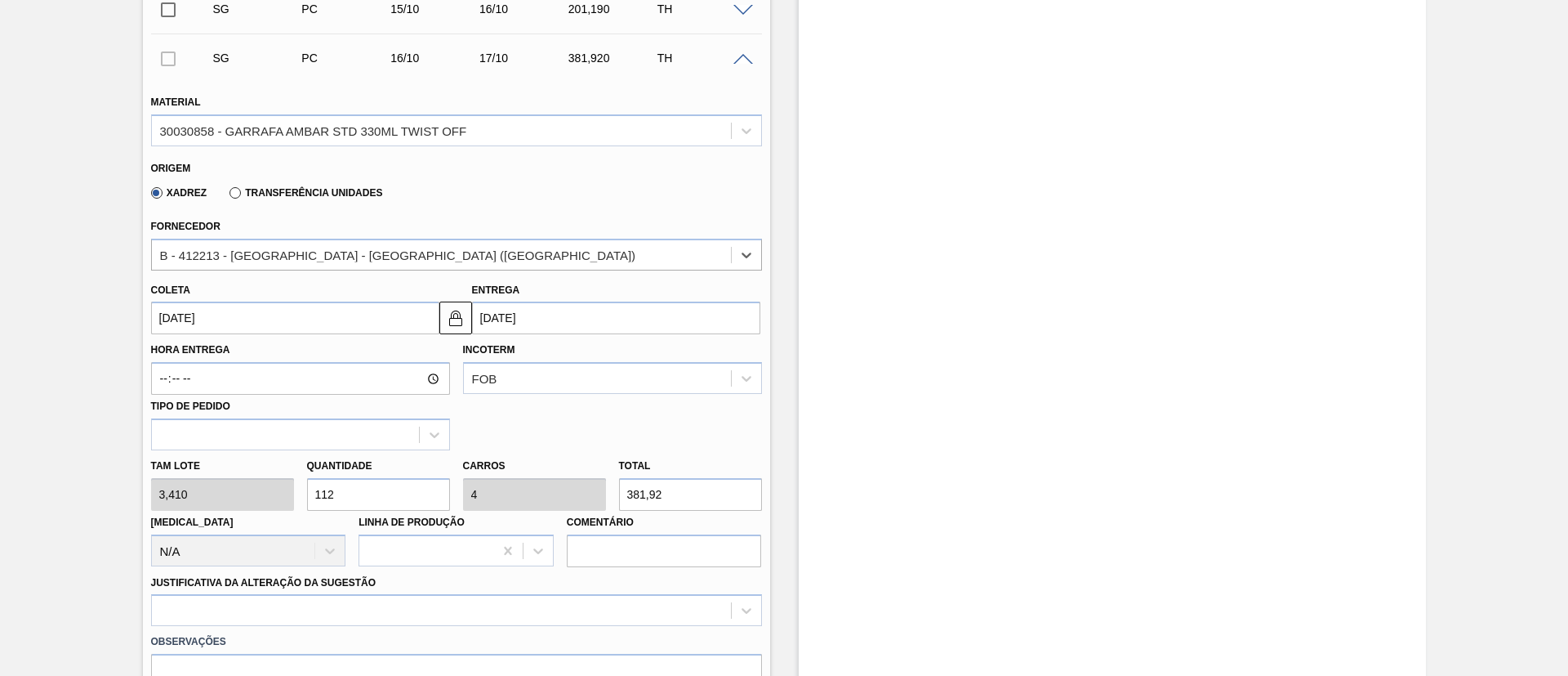
click at [211, 335] on div "[DATE]" at bounding box center [295, 318] width 288 height 33
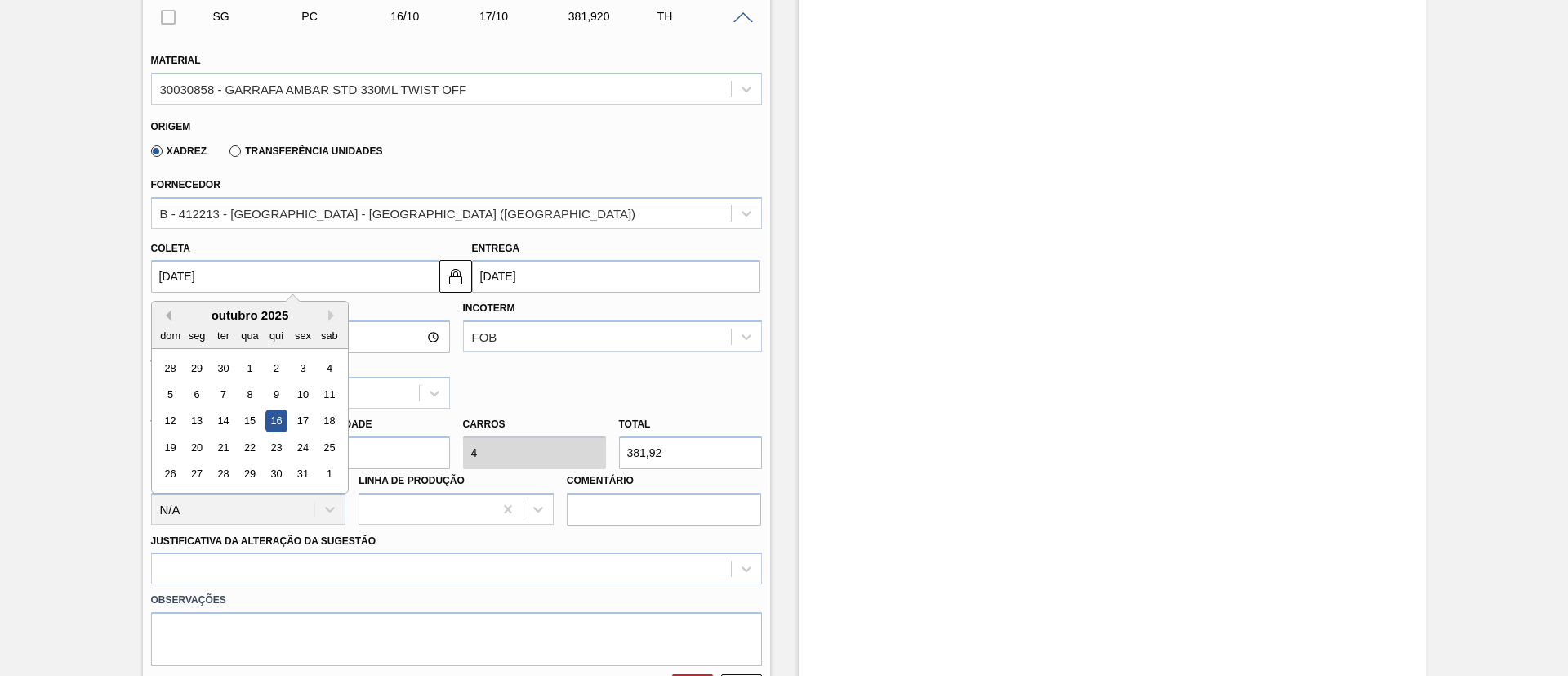
click at [165, 313] on button "Previous Month" at bounding box center [166, 315] width 12 height 12
click at [328, 419] on div "20" at bounding box center [329, 421] width 22 height 22
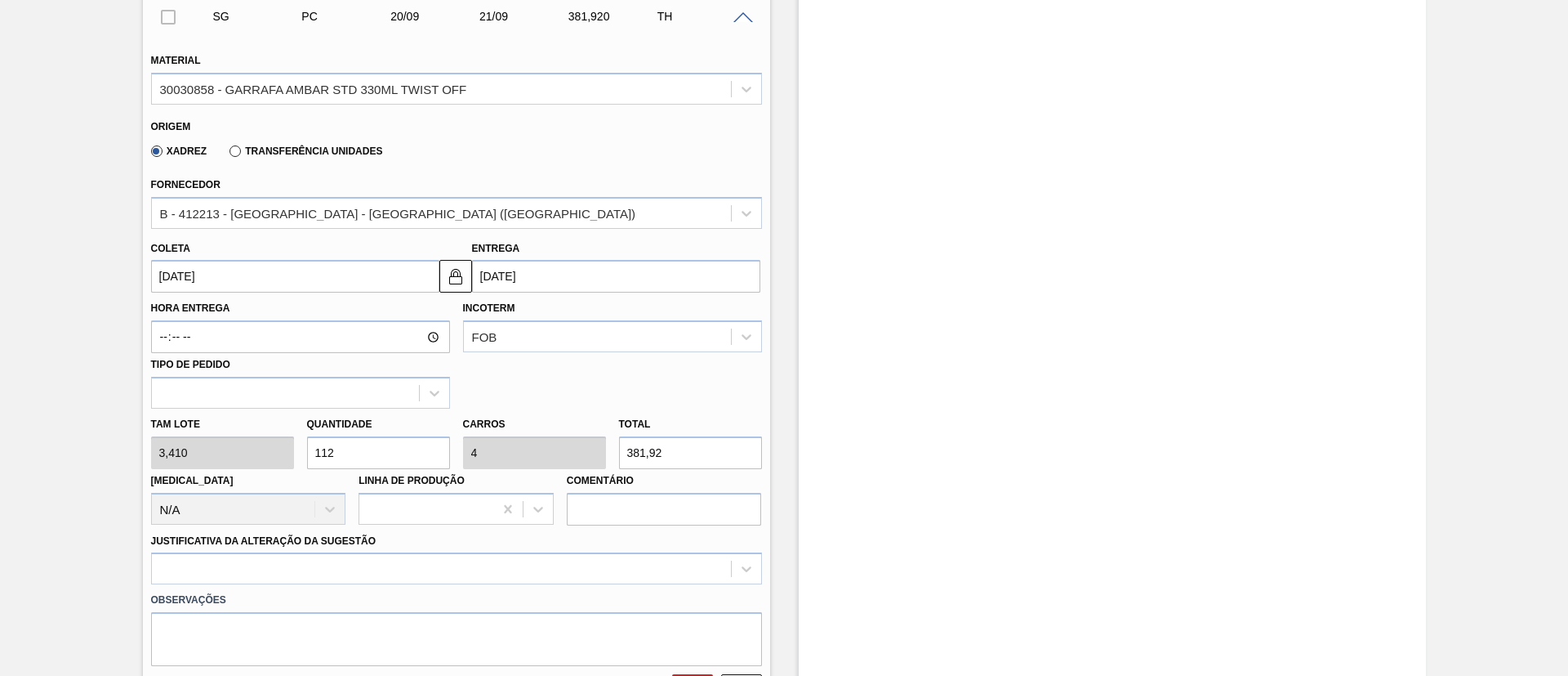
click at [229, 282] on input "[DATE]" at bounding box center [295, 277] width 288 height 33
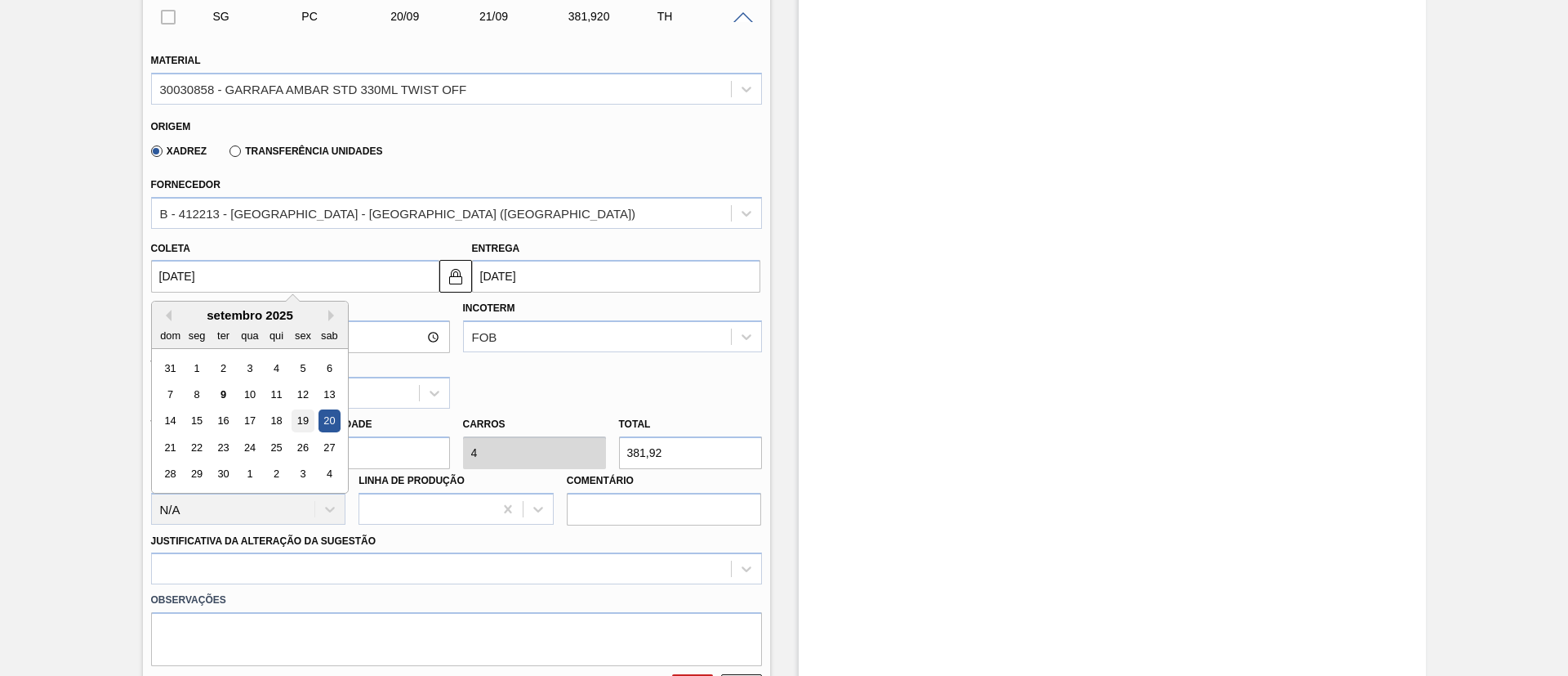
click at [298, 424] on div "19" at bounding box center [303, 421] width 22 height 22
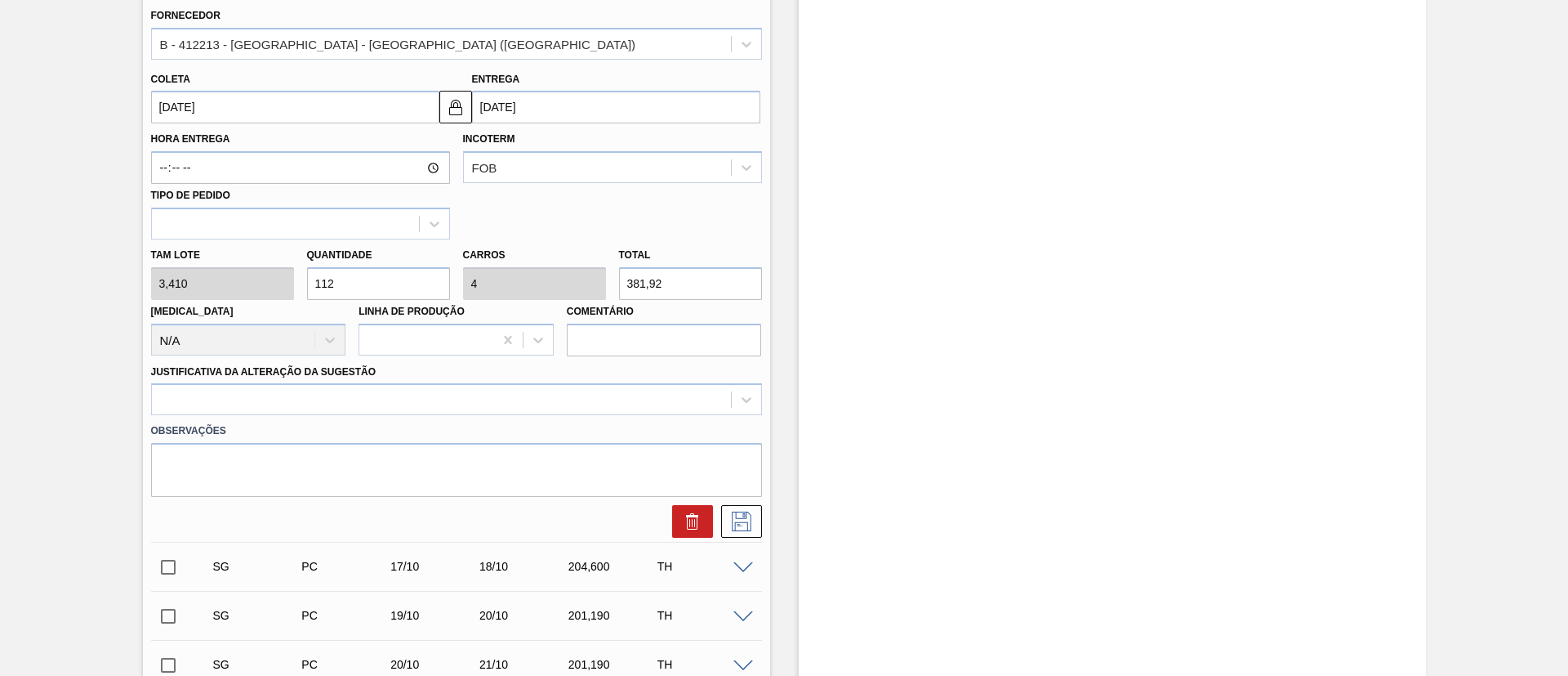
scroll to position [784, 0]
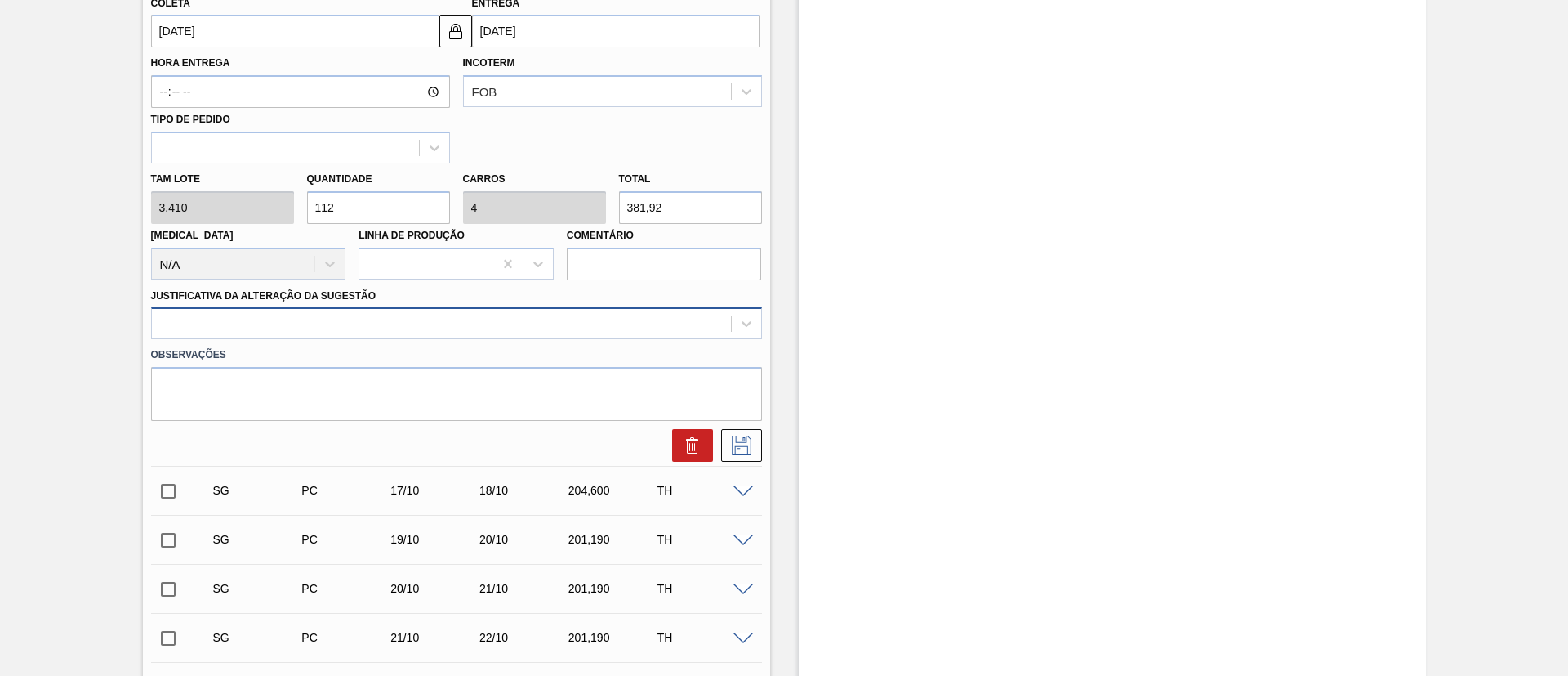
click at [438, 320] on div at bounding box center [441, 324] width 579 height 23
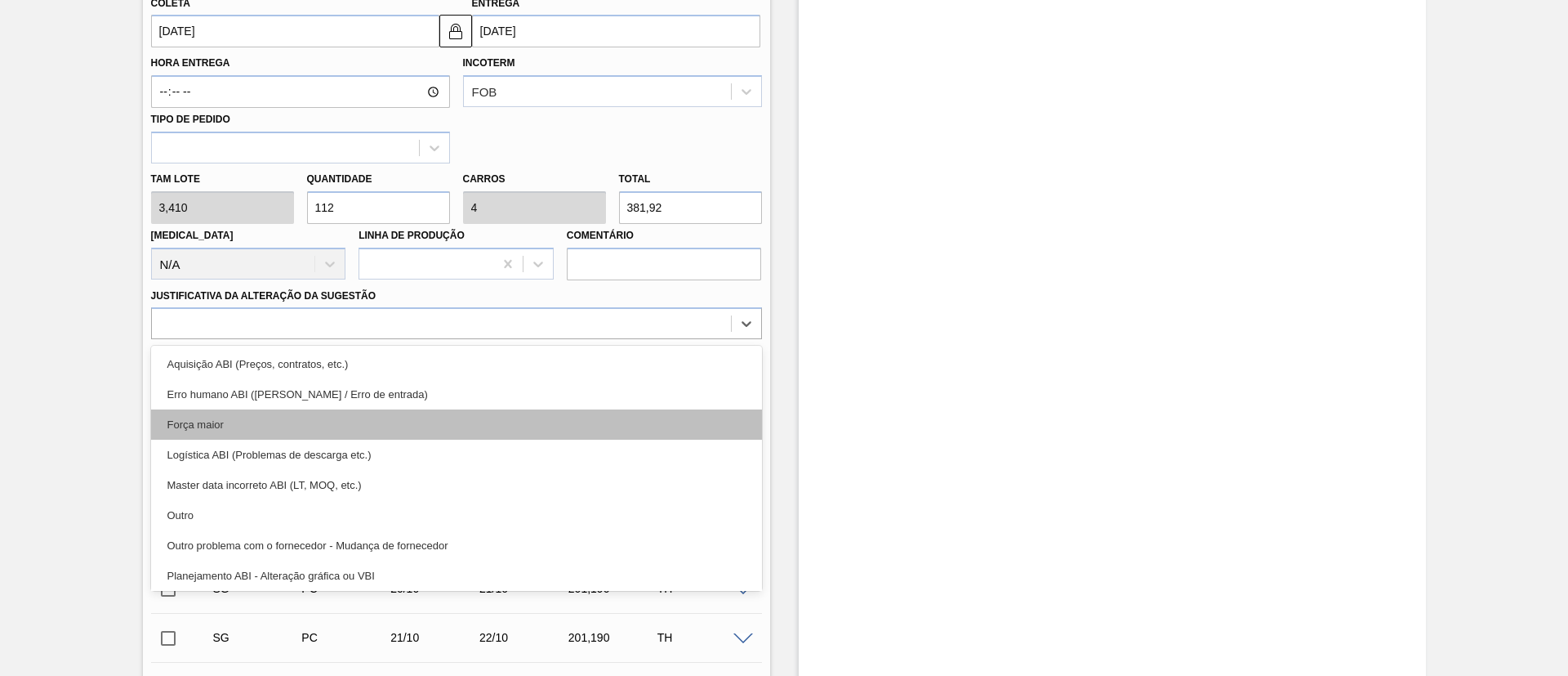
click at [273, 416] on div "Força maior" at bounding box center [456, 424] width 611 height 30
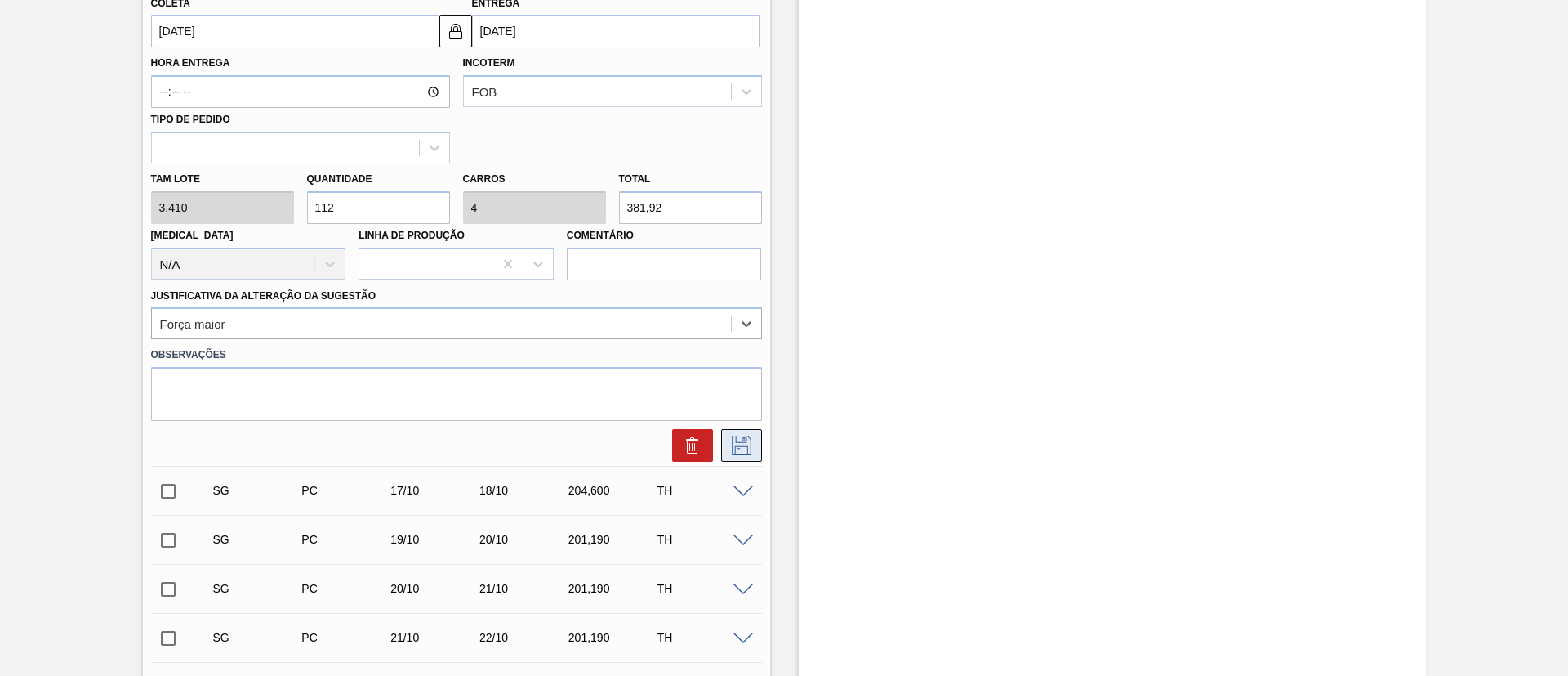
click at [726, 442] on button at bounding box center [741, 446] width 41 height 33
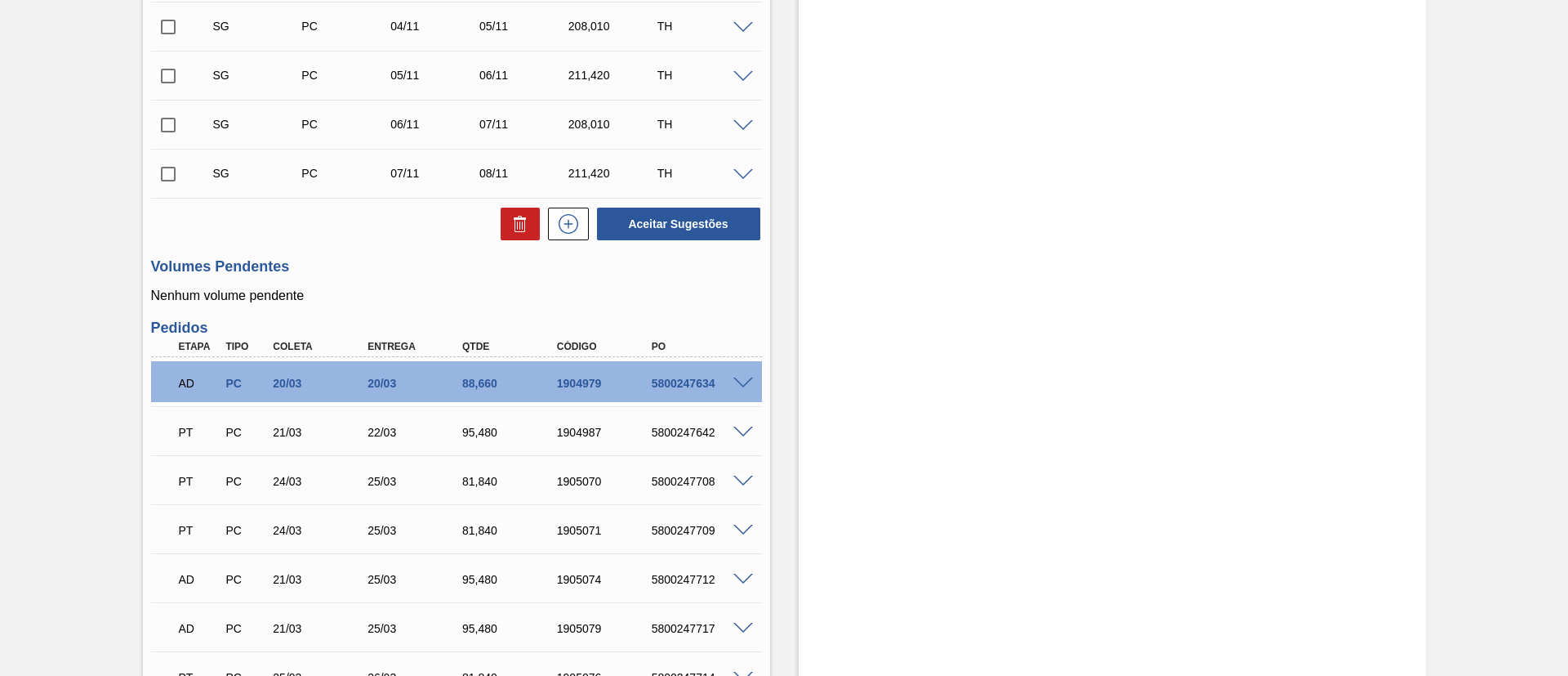
scroll to position [858, 0]
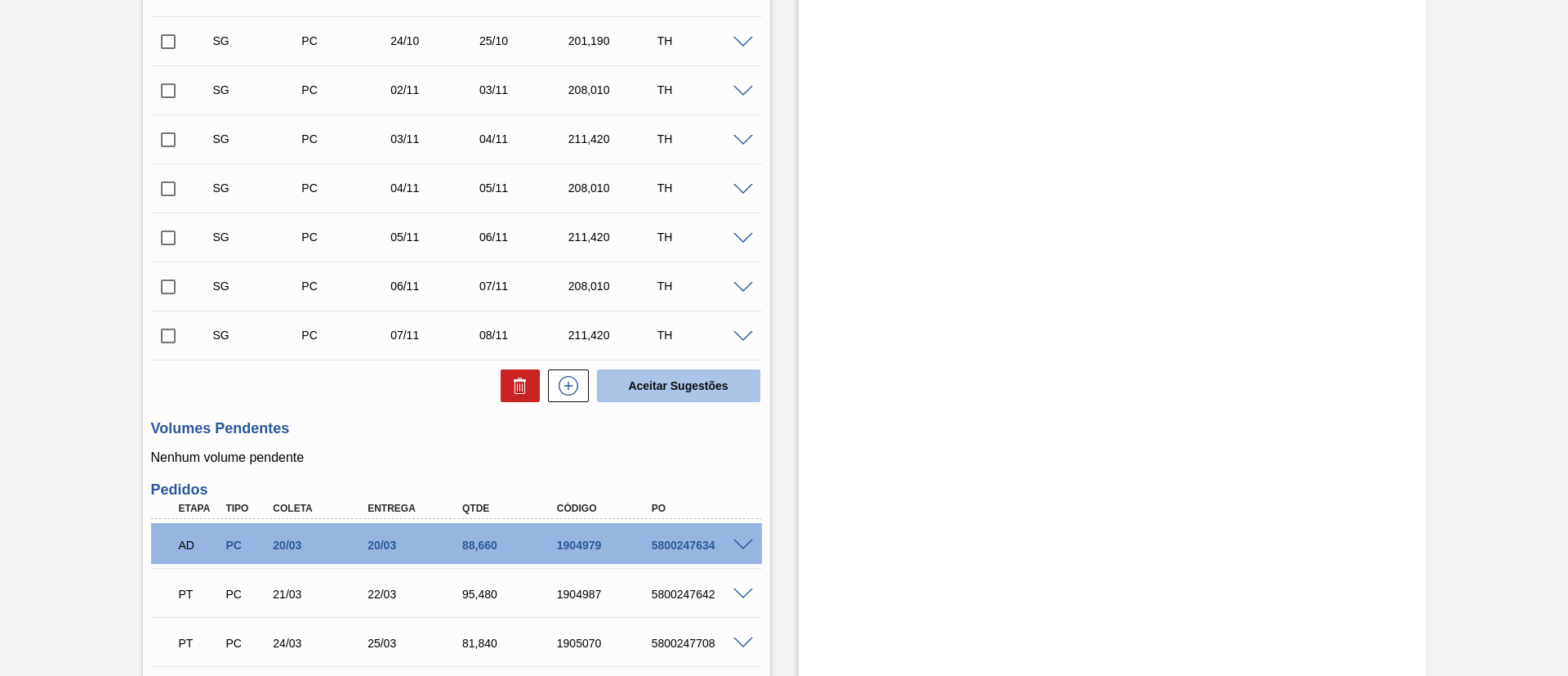
click at [720, 388] on button "Aceitar Sugestões" at bounding box center [679, 386] width 163 height 33
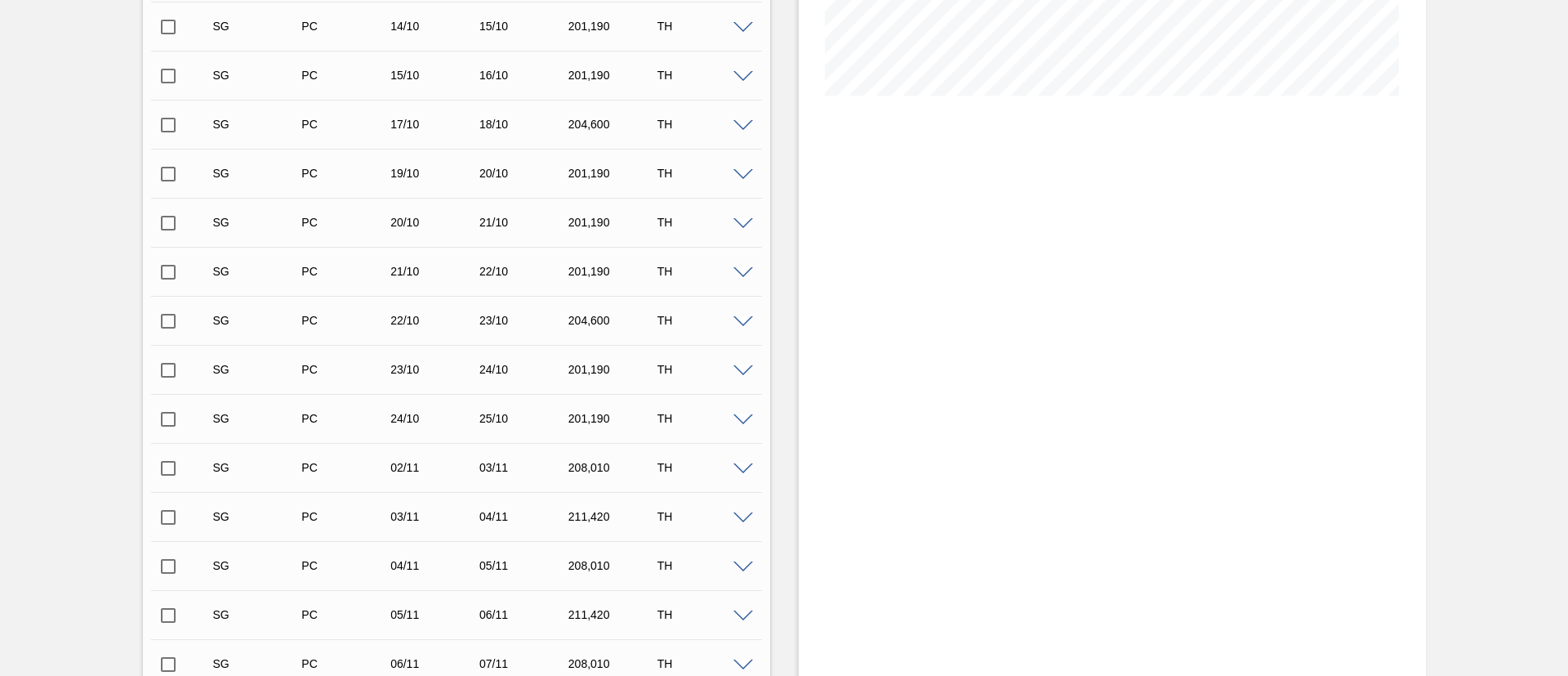
scroll to position [0, 0]
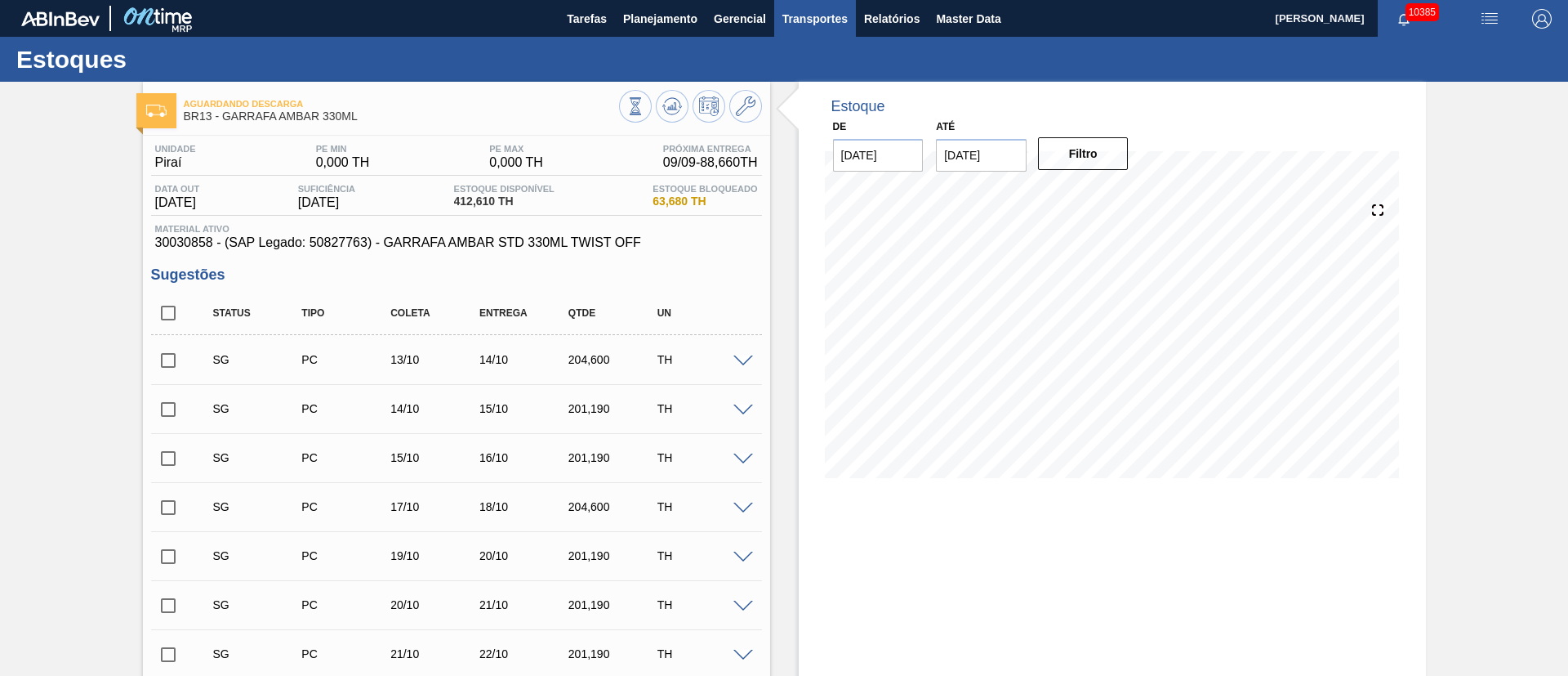
click at [816, 24] on span "Transportes" at bounding box center [815, 18] width 66 height 19
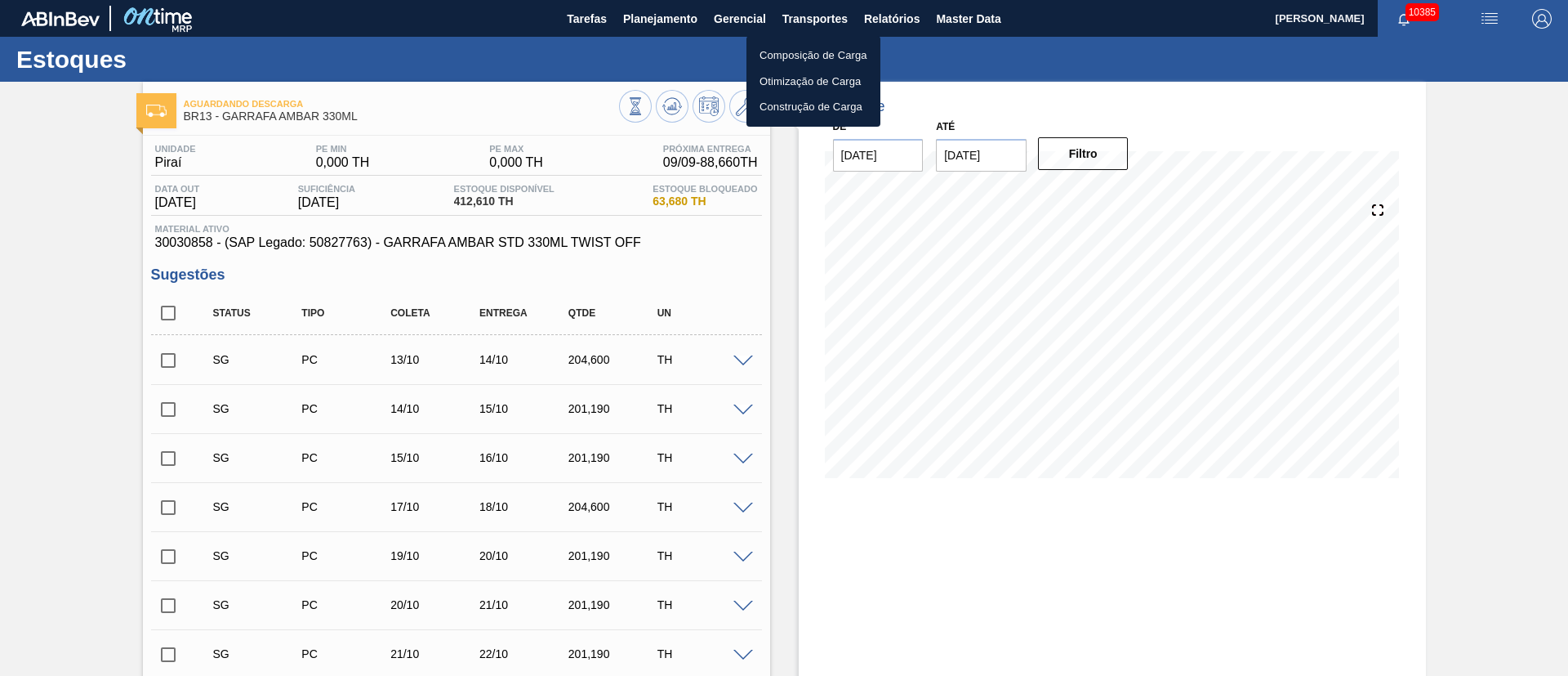
click at [800, 82] on li "Otimização de Carga" at bounding box center [813, 81] width 134 height 26
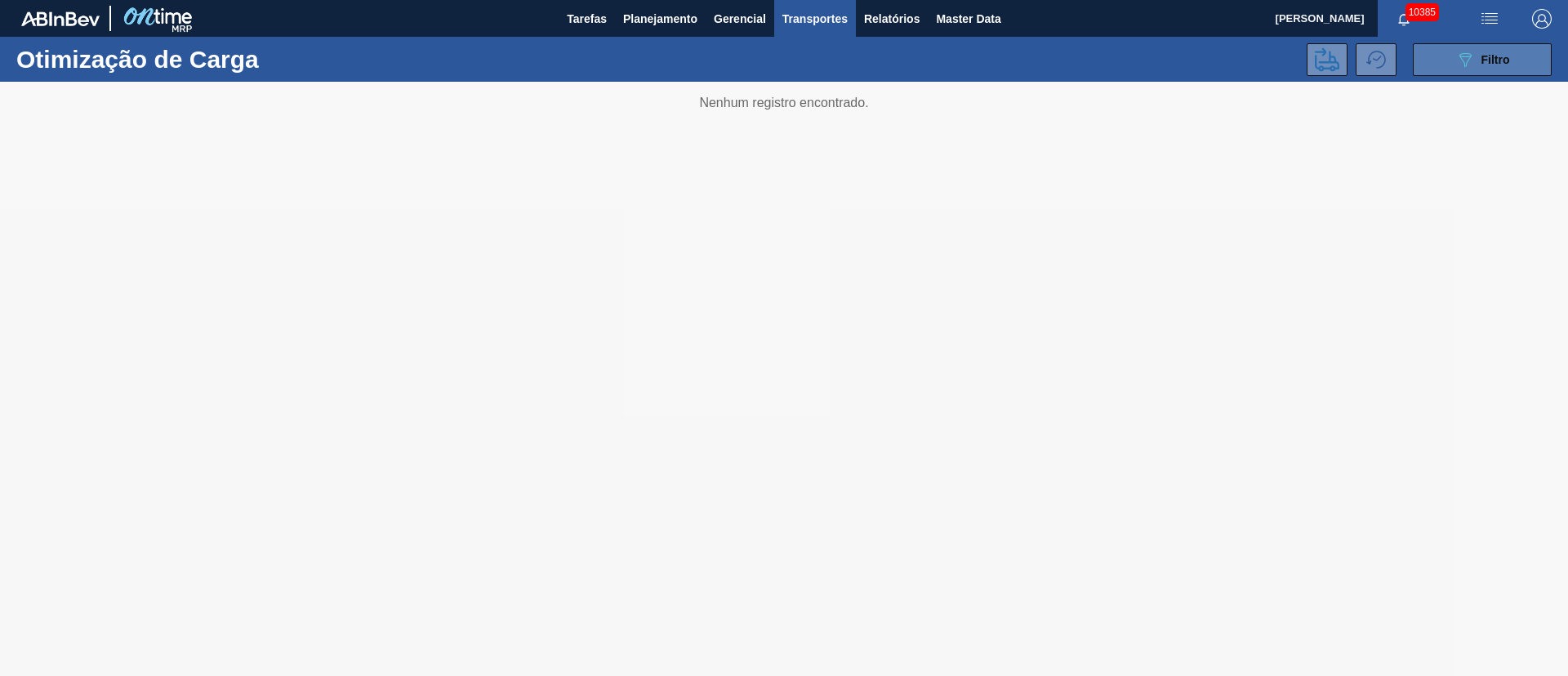
click at [1479, 55] on div "089F7B8B-B2A5-4AFE-B5C0-19BA573D28AC Filtro" at bounding box center [1482, 60] width 55 height 19
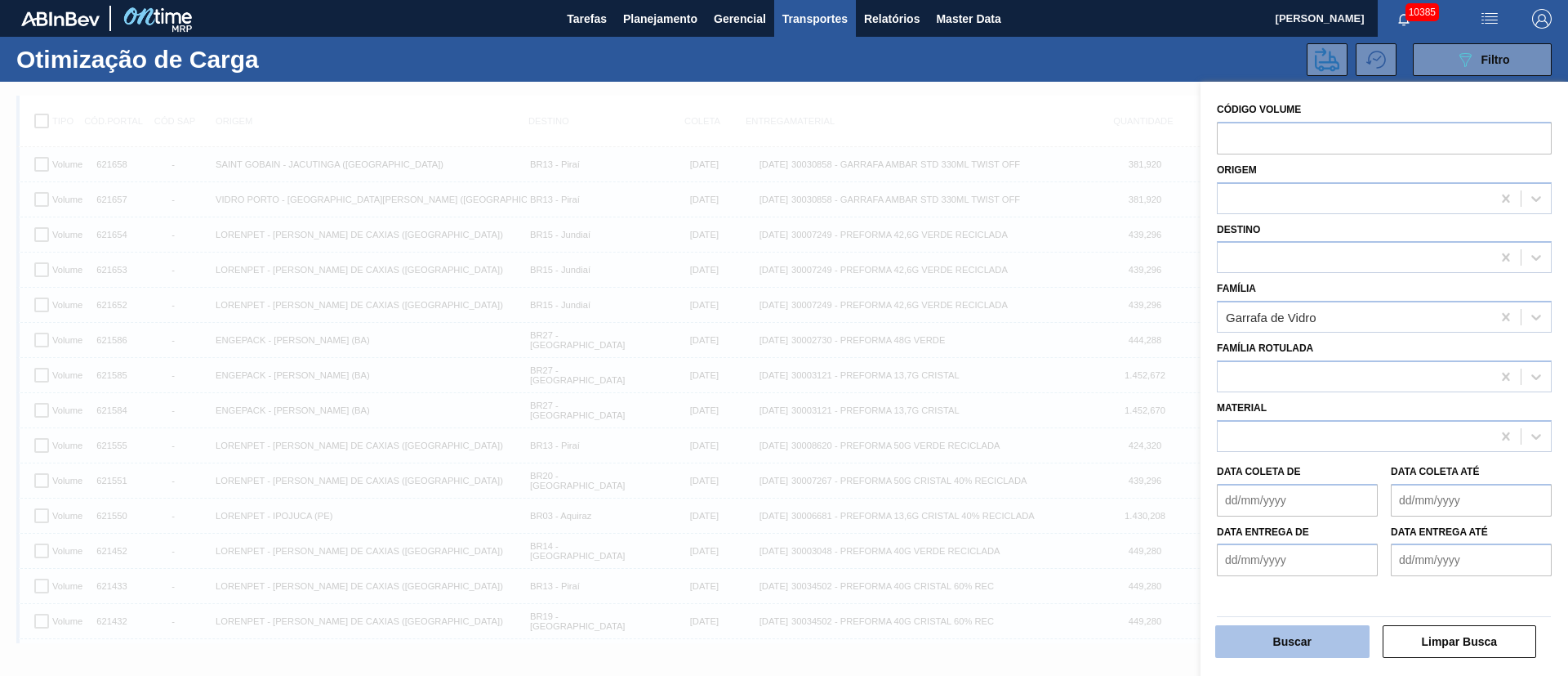
click at [1330, 638] on button "Buscar" at bounding box center [1292, 641] width 155 height 33
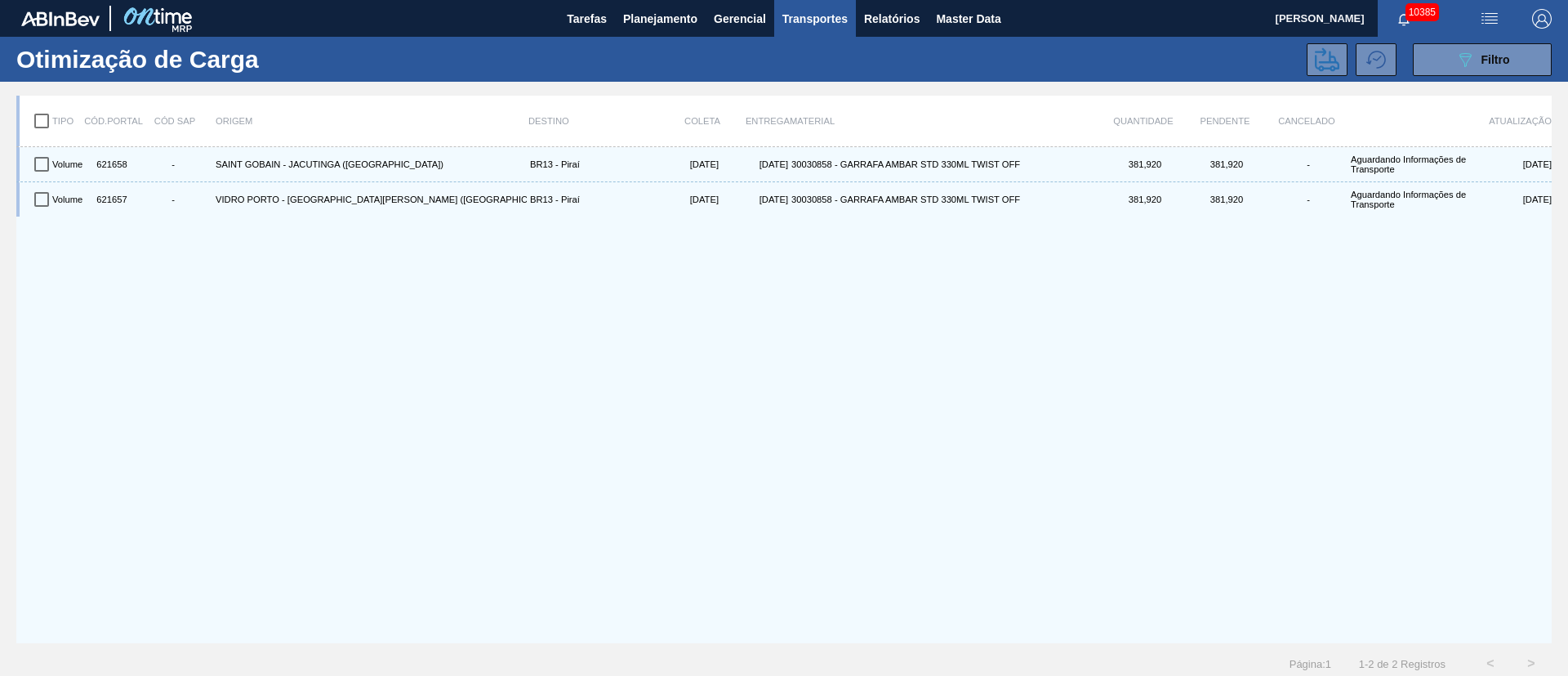
click at [43, 121] on input "checkbox" at bounding box center [41, 120] width 34 height 34
click at [1322, 70] on icon at bounding box center [1326, 59] width 24 height 24
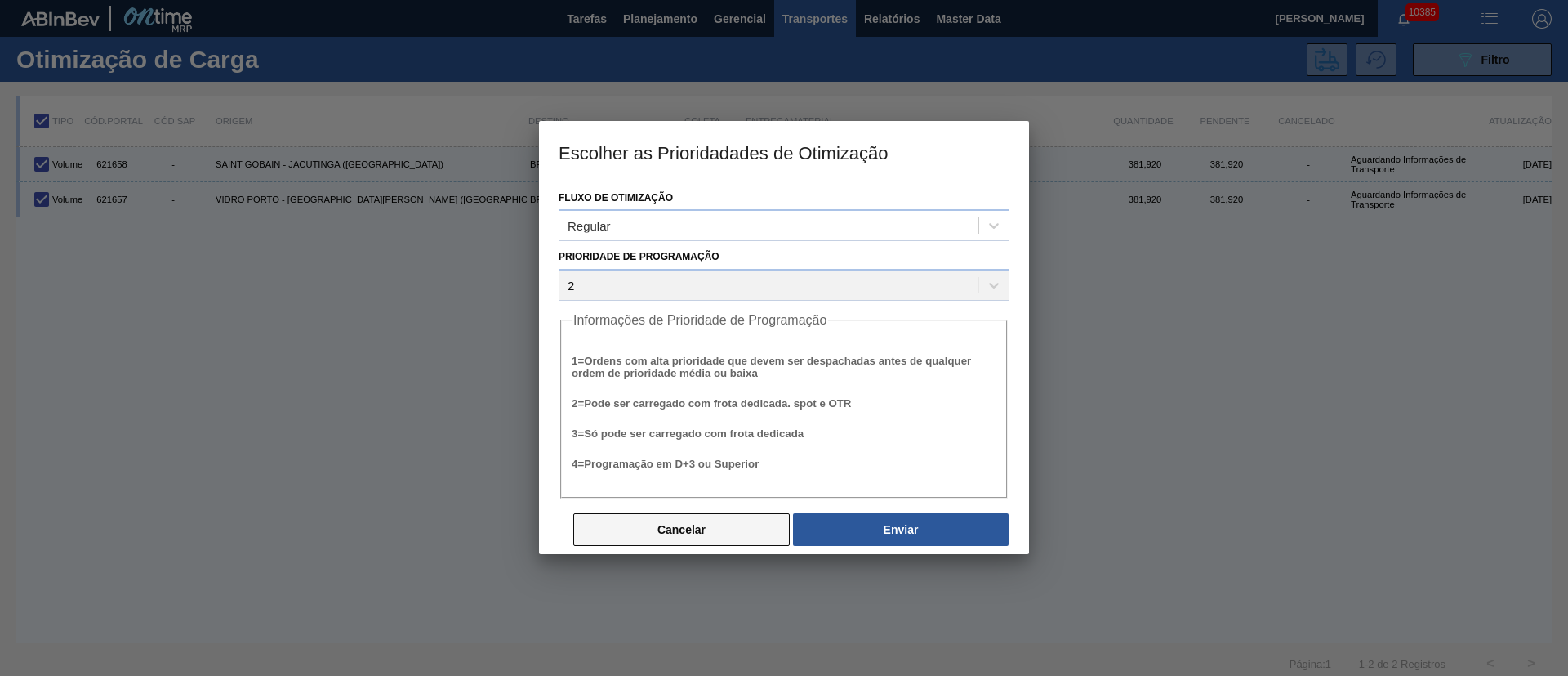
click at [684, 536] on button "Cancelar" at bounding box center [682, 530] width 217 height 33
click at [655, 529] on button "Cancelar" at bounding box center [682, 530] width 217 height 33
click at [734, 530] on button "Cancelar" at bounding box center [682, 530] width 217 height 33
click at [1006, 141] on h3 "Escolher as Prioridadades de Otimização" at bounding box center [784, 153] width 490 height 62
click at [635, 536] on button "Cancelar" at bounding box center [682, 530] width 217 height 33
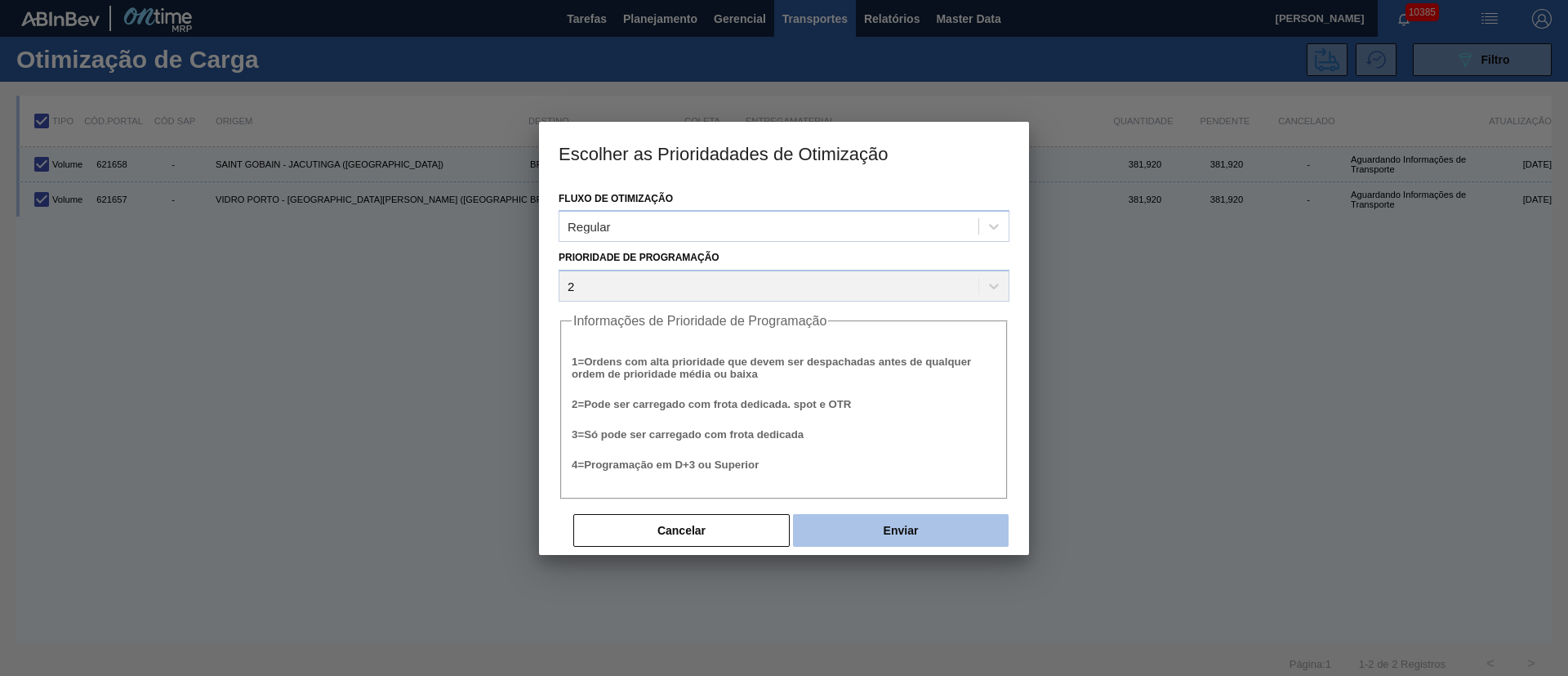
click at [963, 543] on button "Enviar" at bounding box center [900, 530] width 216 height 33
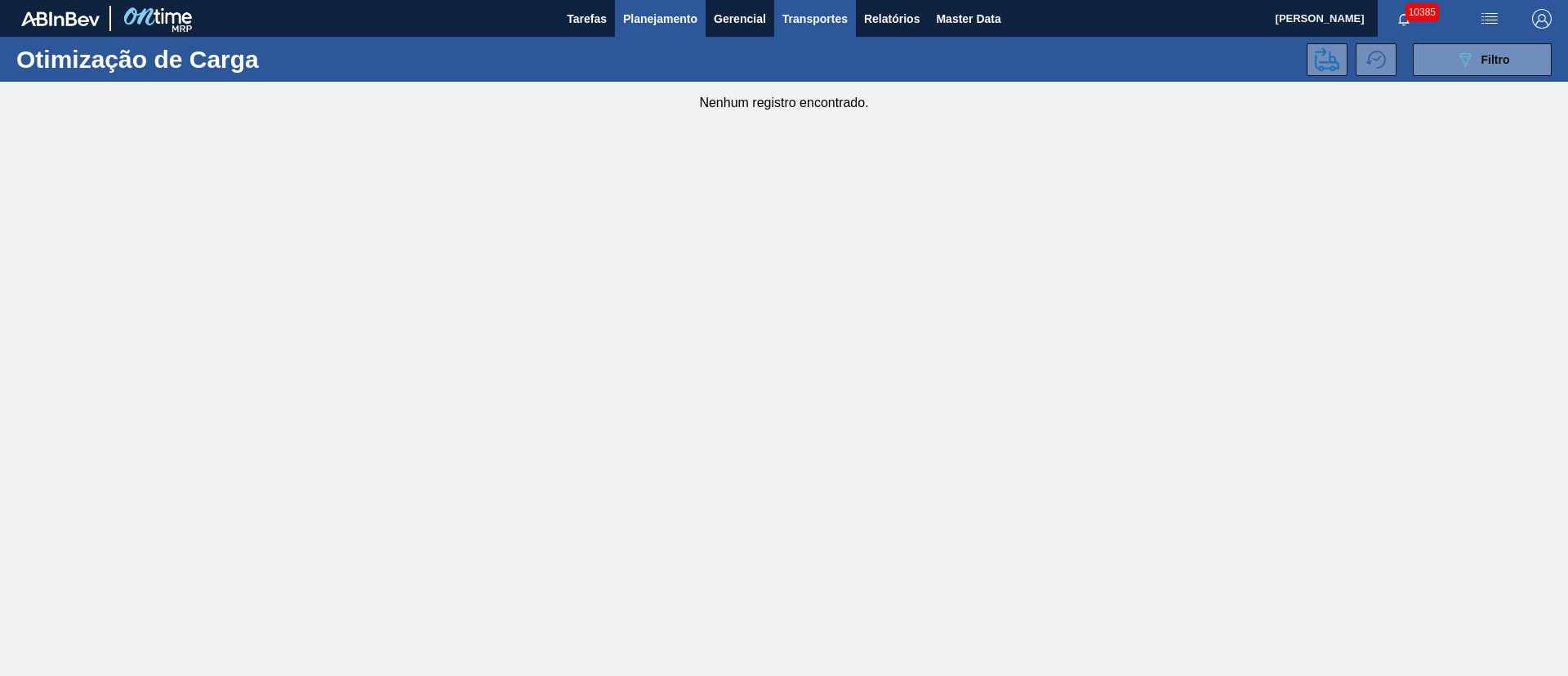
click at [682, 25] on span "Planejamento" at bounding box center [660, 18] width 74 height 19
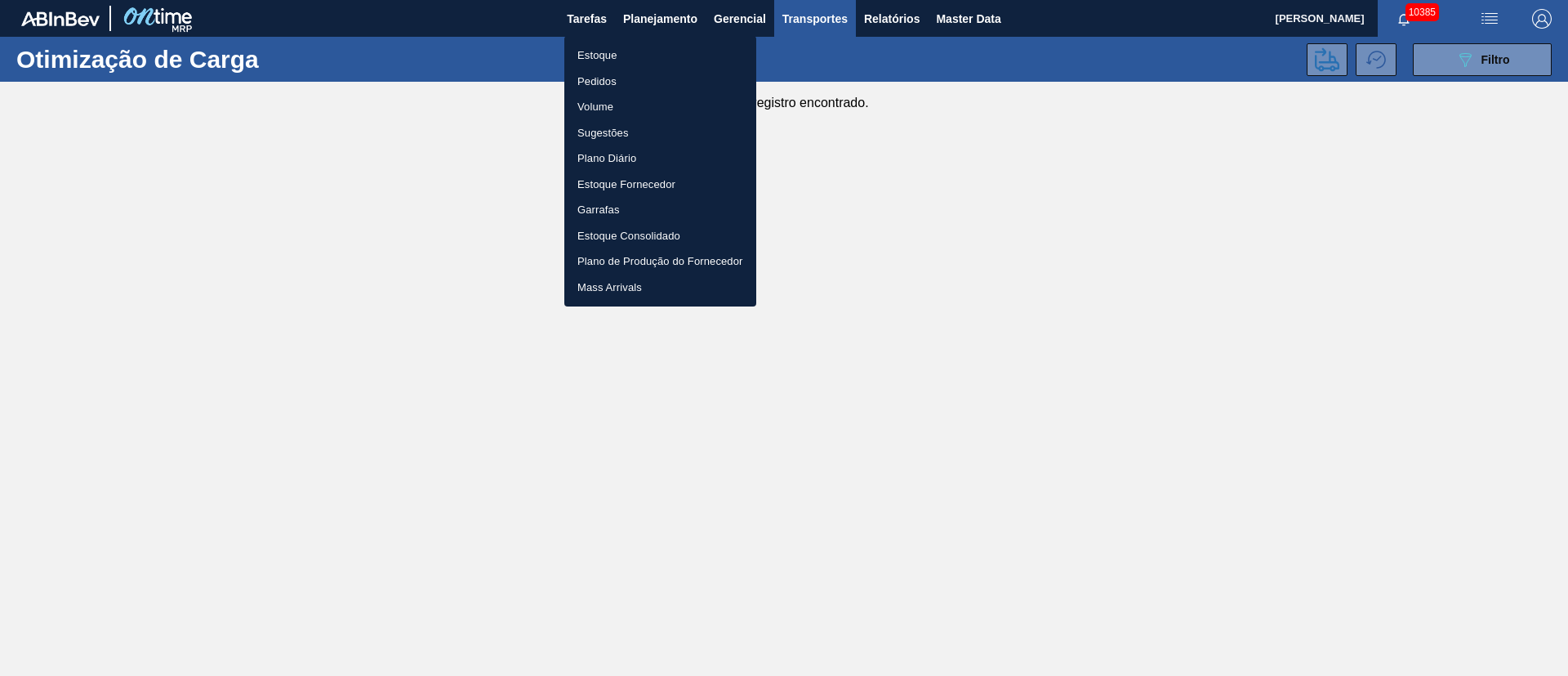
click at [592, 44] on li "Estoque" at bounding box center [660, 55] width 192 height 26
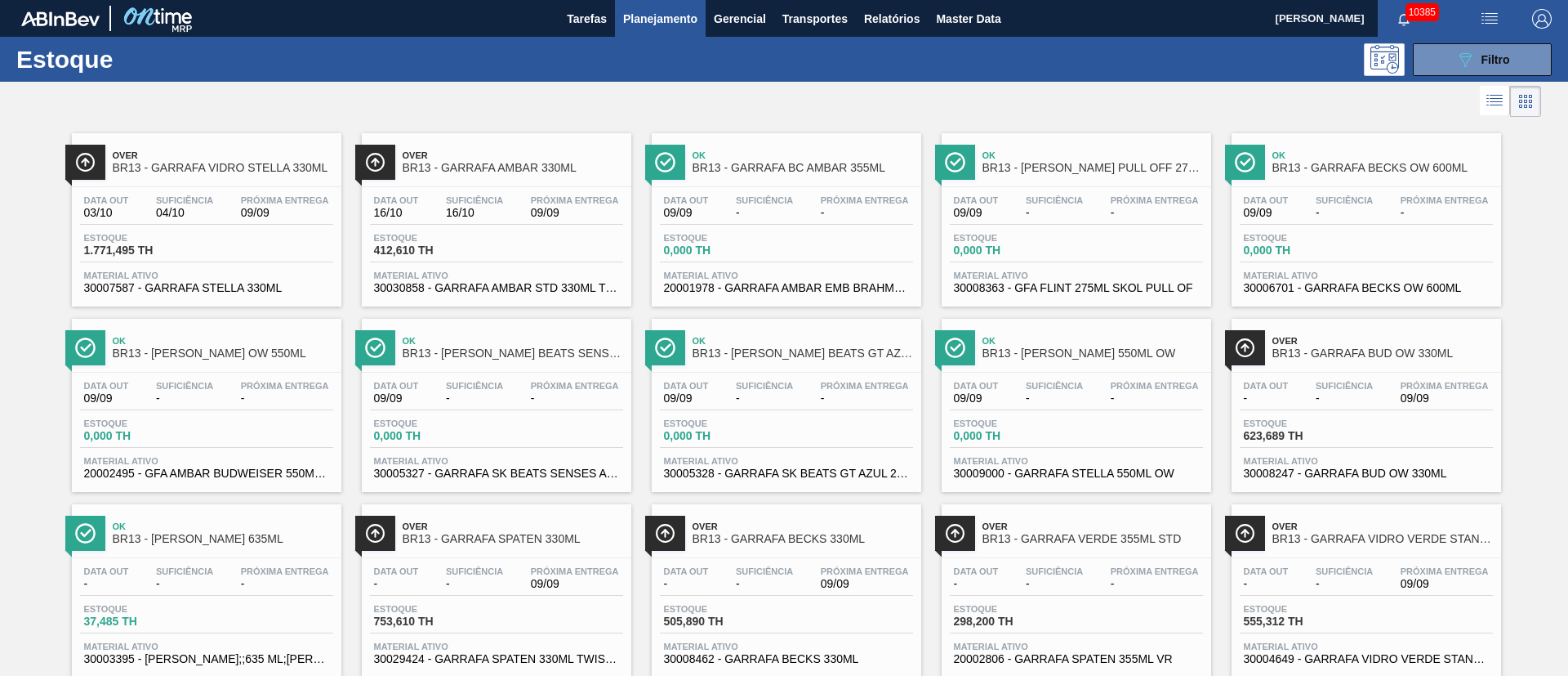
click at [538, 239] on div "Estoque 412,610 TH" at bounding box center [497, 248] width 253 height 29
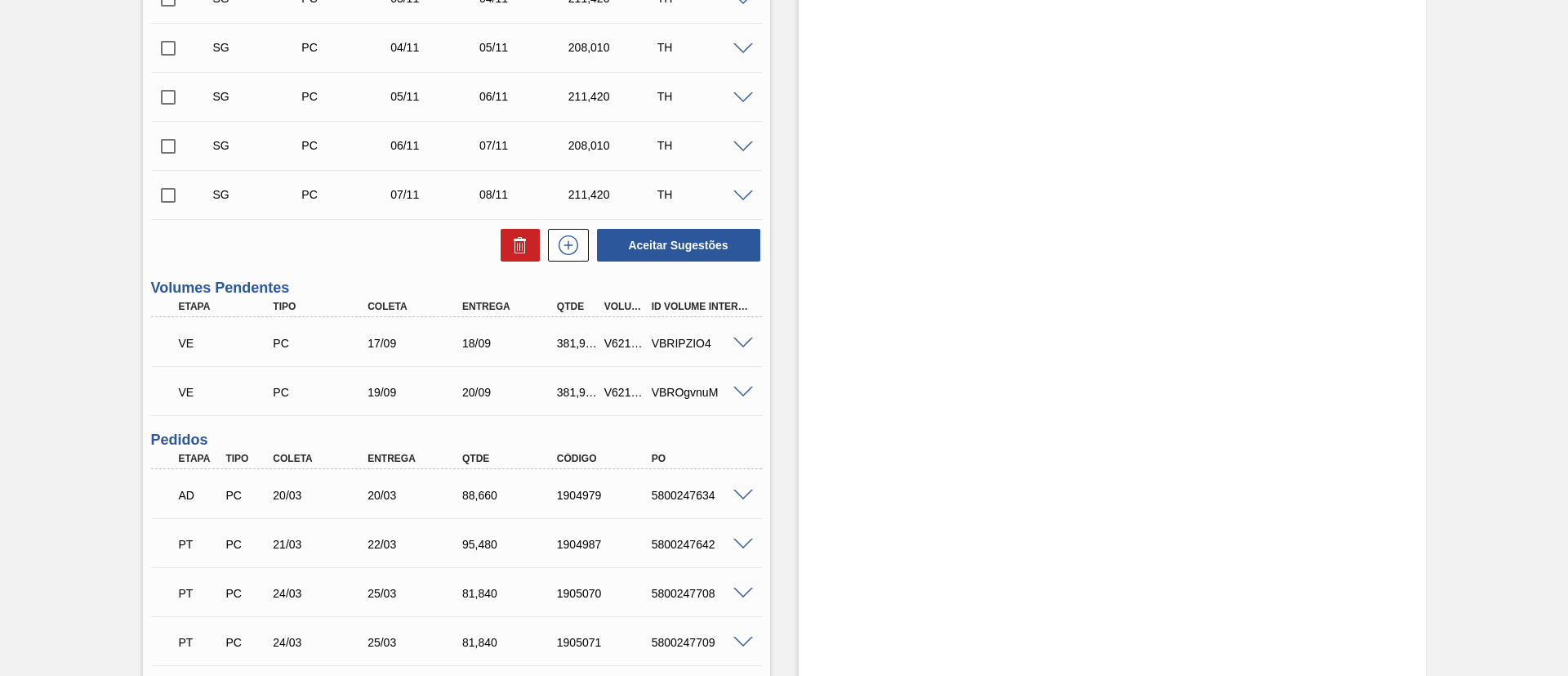
scroll to position [858, 0]
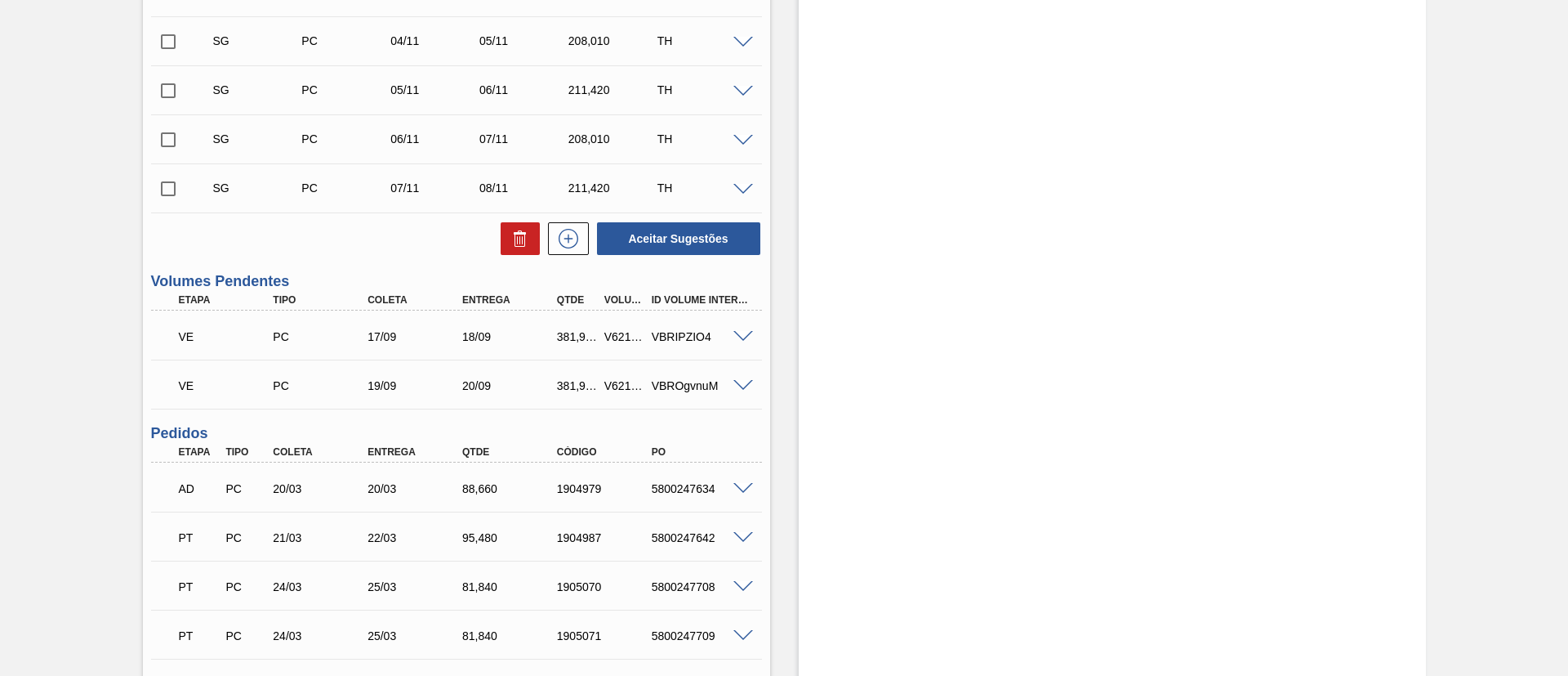
click at [739, 381] on span at bounding box center [743, 386] width 19 height 13
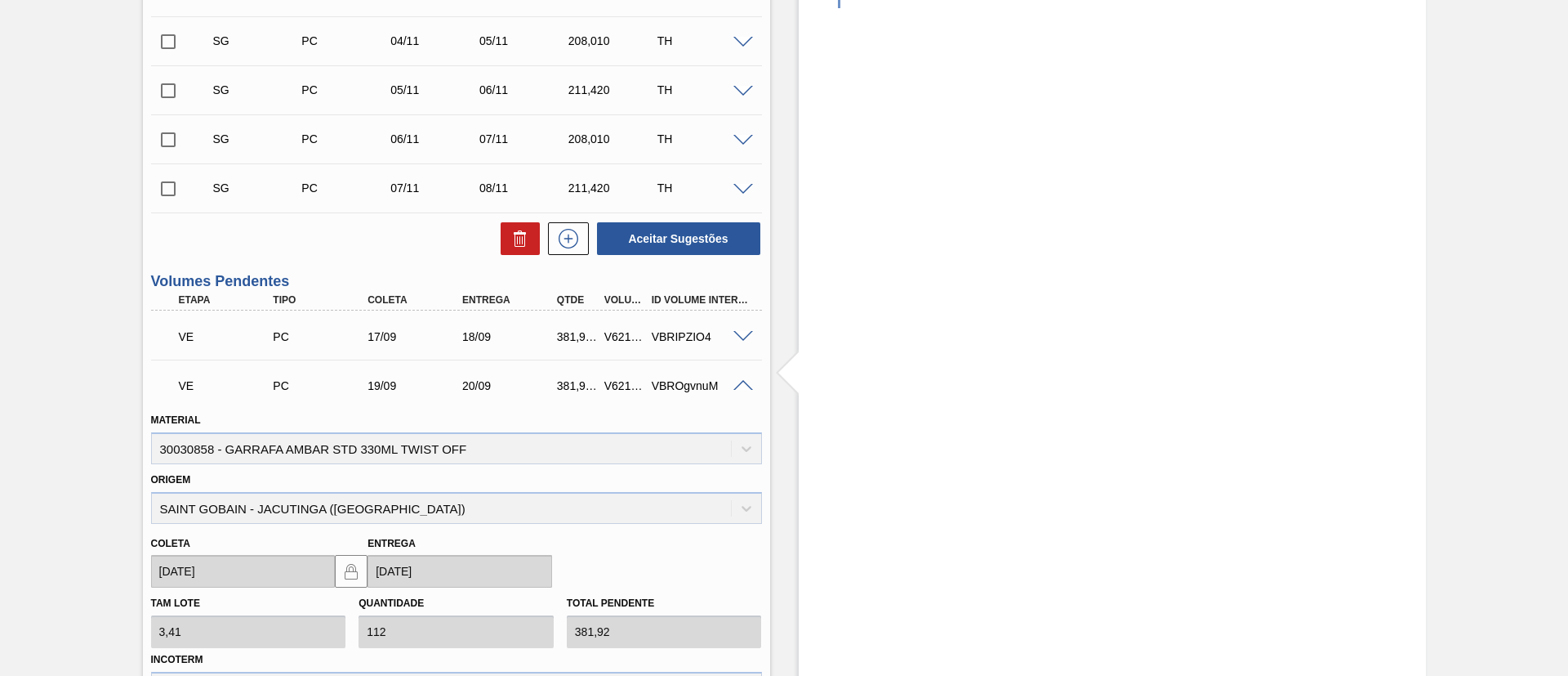
click at [741, 333] on span at bounding box center [743, 337] width 19 height 13
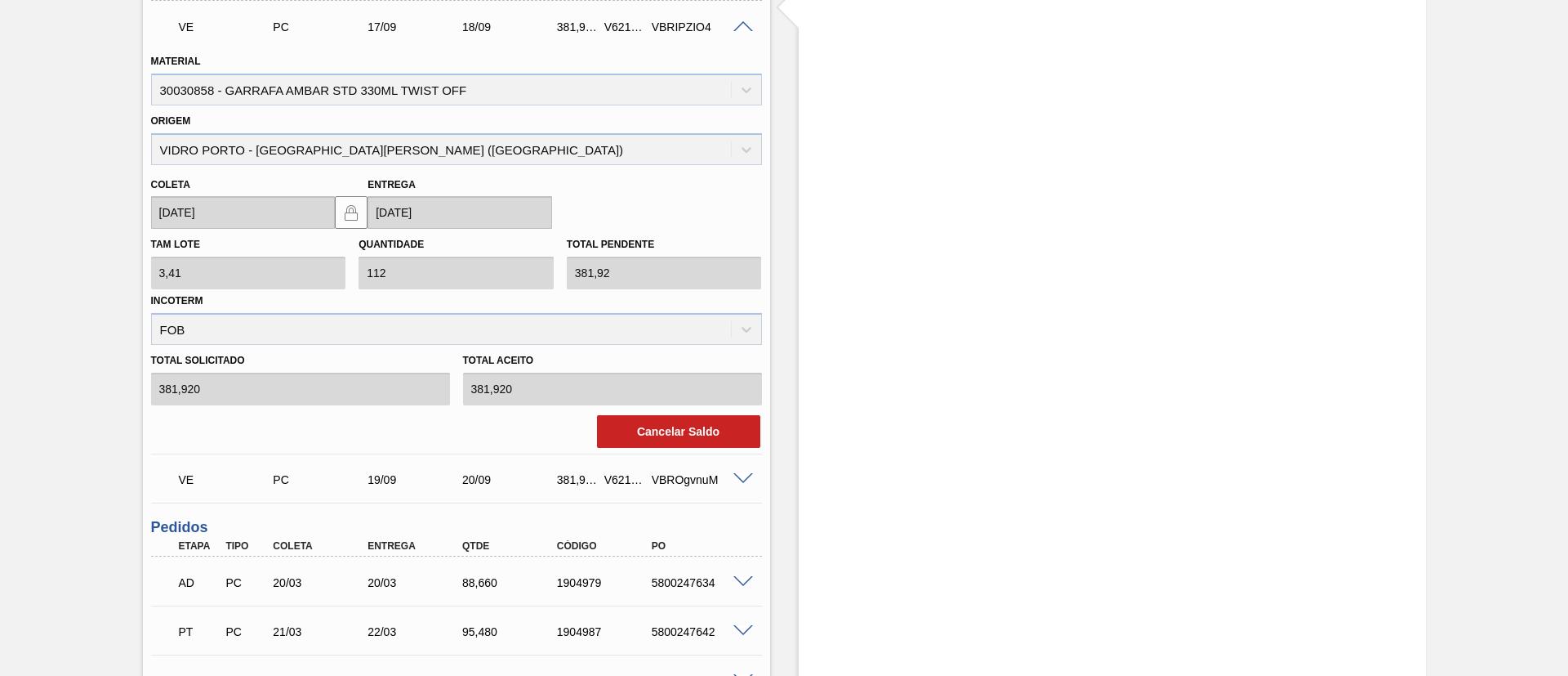
scroll to position [1225, 0]
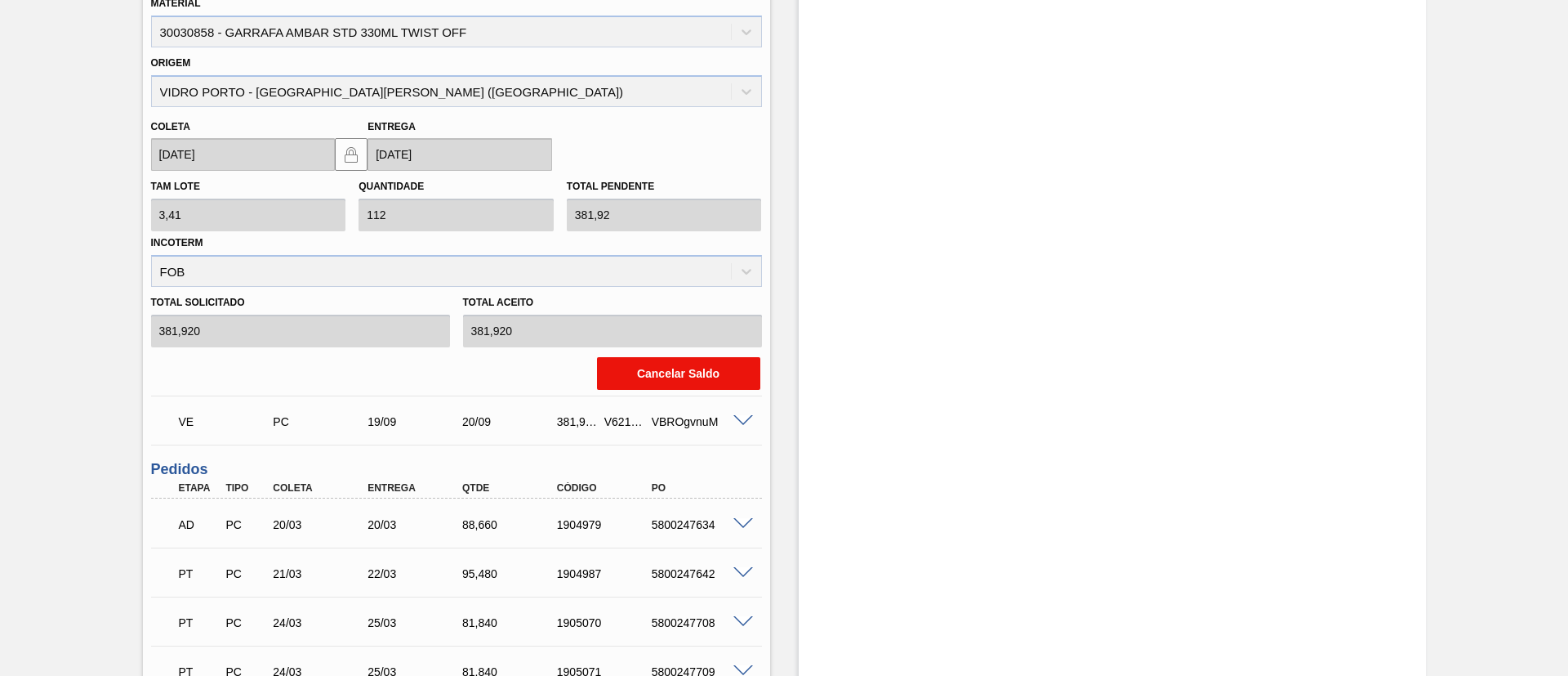
click at [663, 382] on button "Cancelar Saldo" at bounding box center [679, 373] width 163 height 33
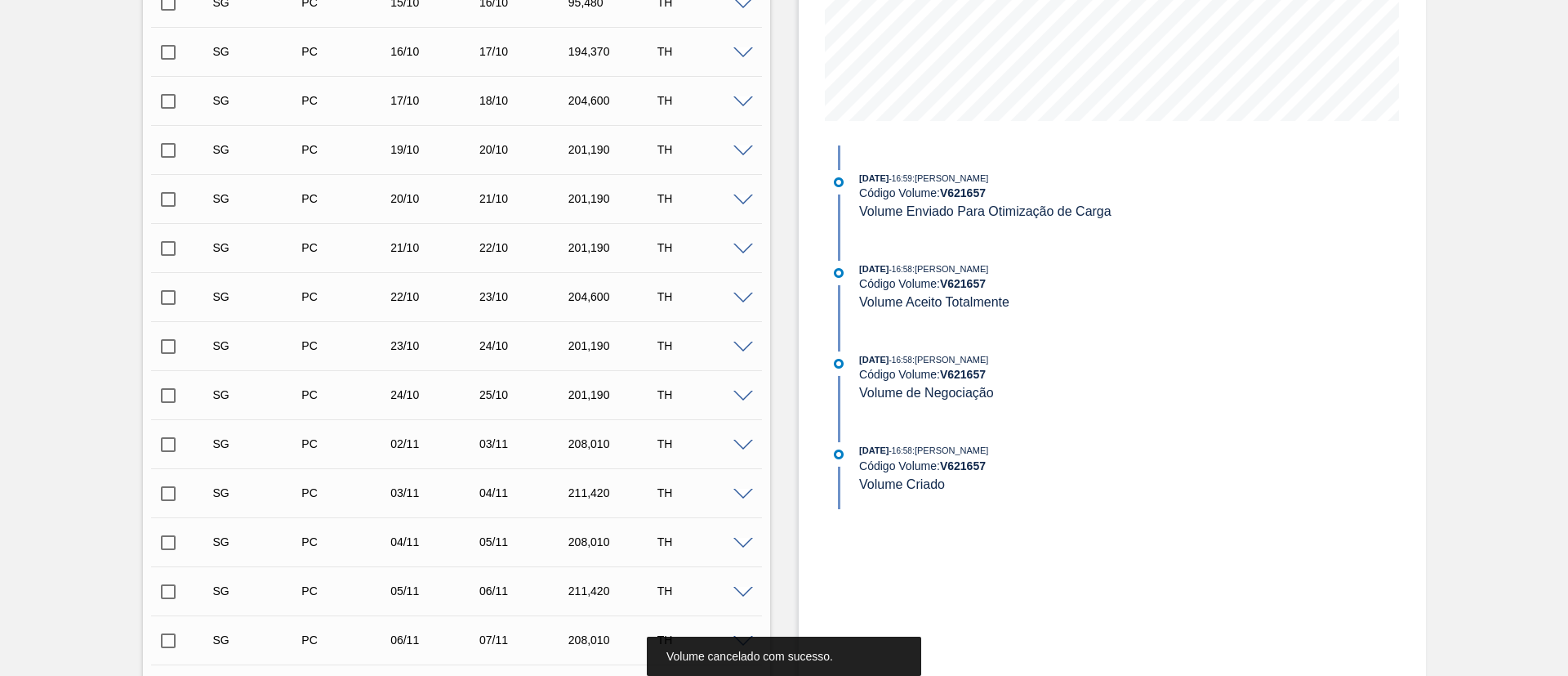
scroll to position [0, 0]
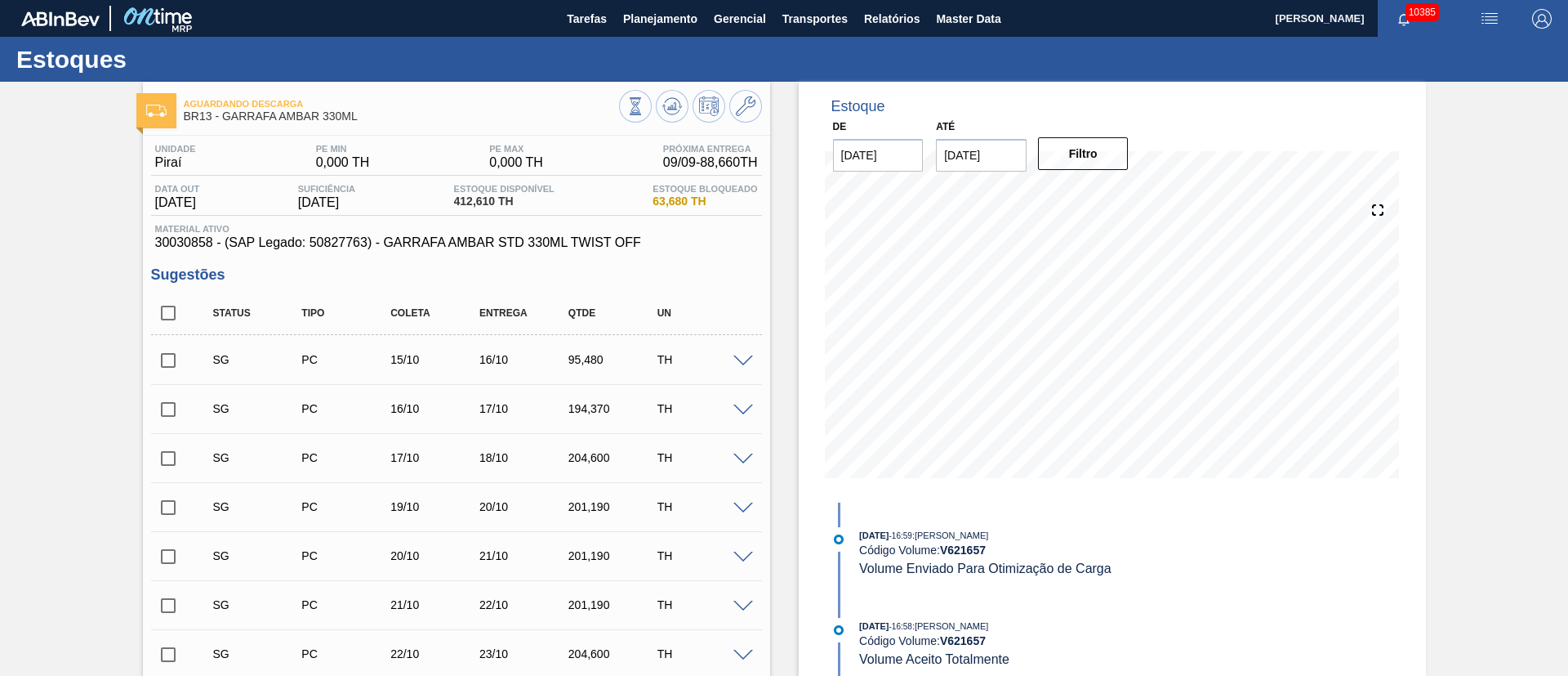
click at [166, 360] on input "checkbox" at bounding box center [167, 360] width 34 height 34
click at [743, 357] on span at bounding box center [743, 361] width 19 height 13
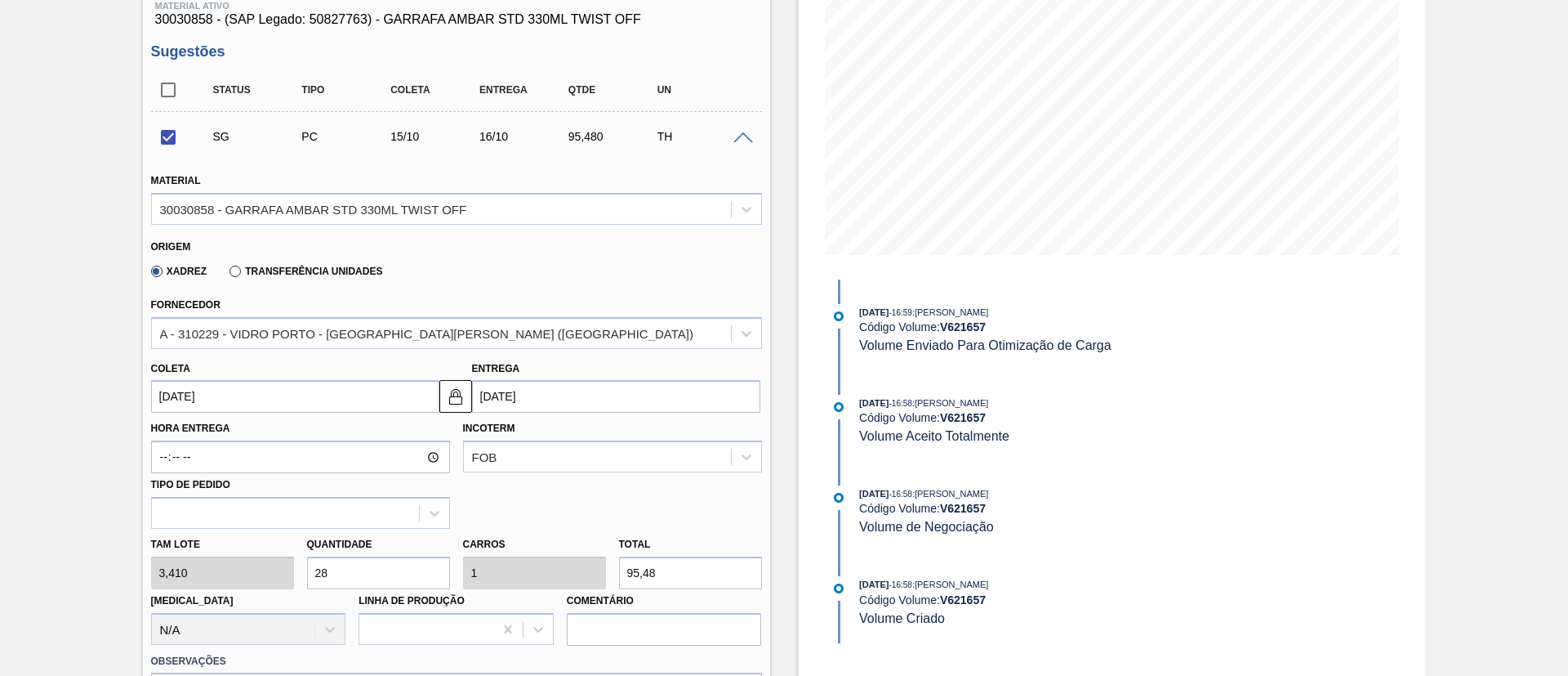
scroll to position [245, 0]
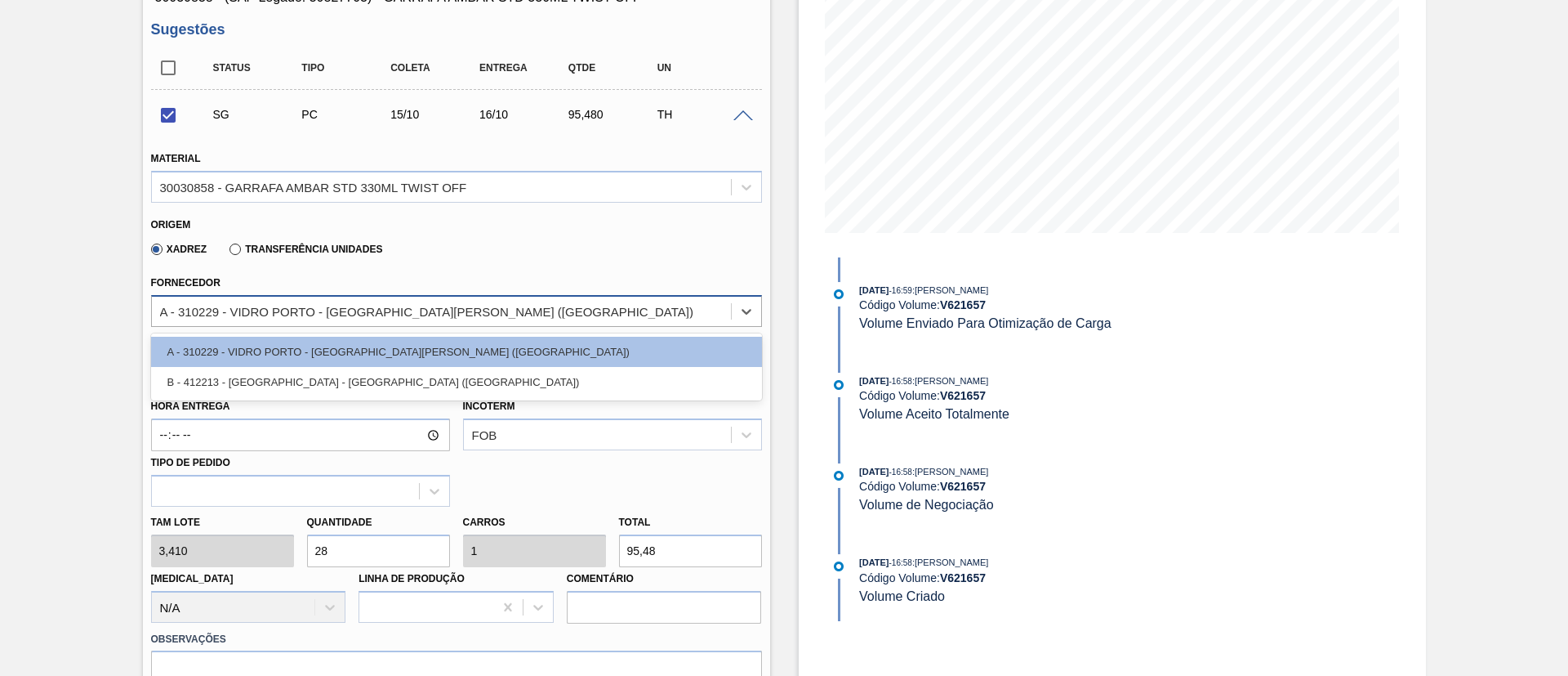
click at [256, 307] on div "A - 310229 - VIDRO PORTO - [GEOGRAPHIC_DATA][PERSON_NAME] ([GEOGRAPHIC_DATA])" at bounding box center [427, 310] width 534 height 14
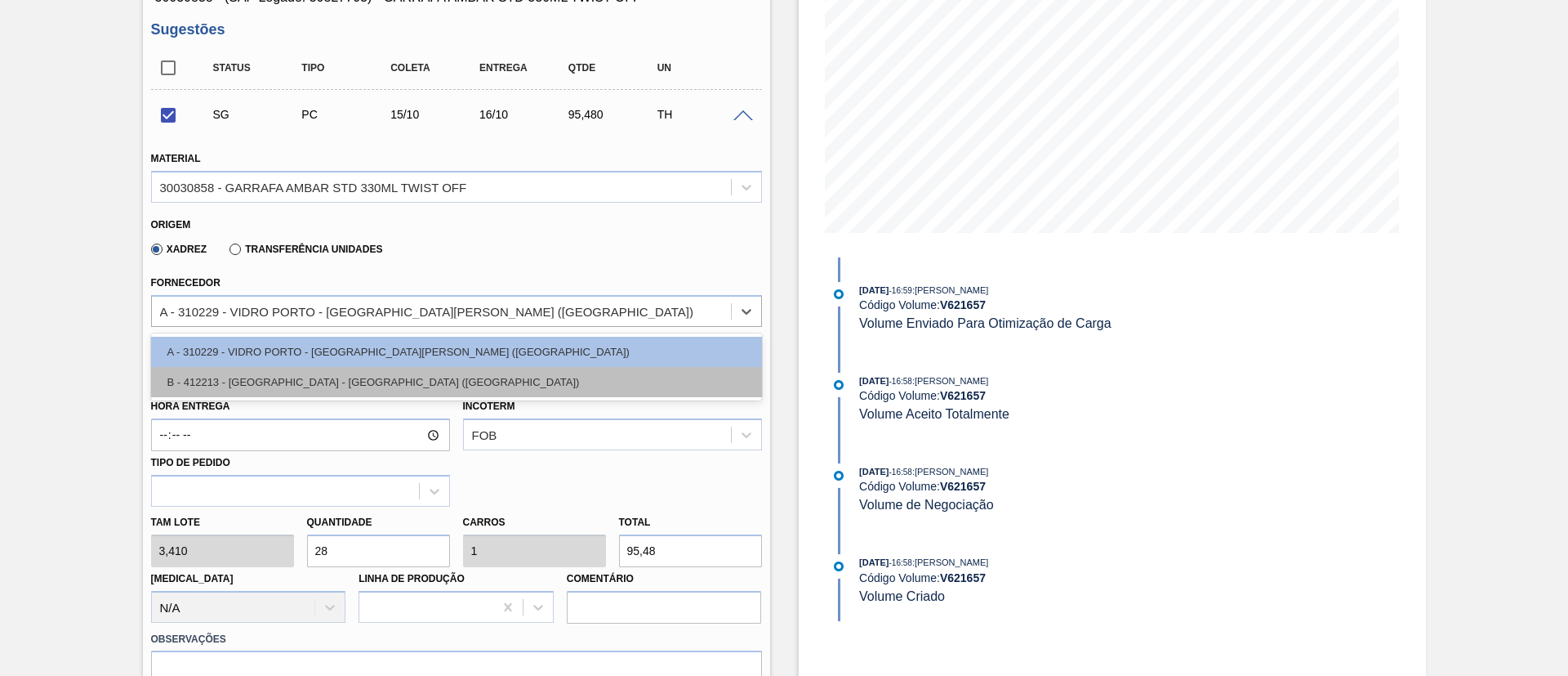
click at [232, 391] on div "B - 412213 - [GEOGRAPHIC_DATA] - [GEOGRAPHIC_DATA] ([GEOGRAPHIC_DATA])" at bounding box center [456, 381] width 611 height 30
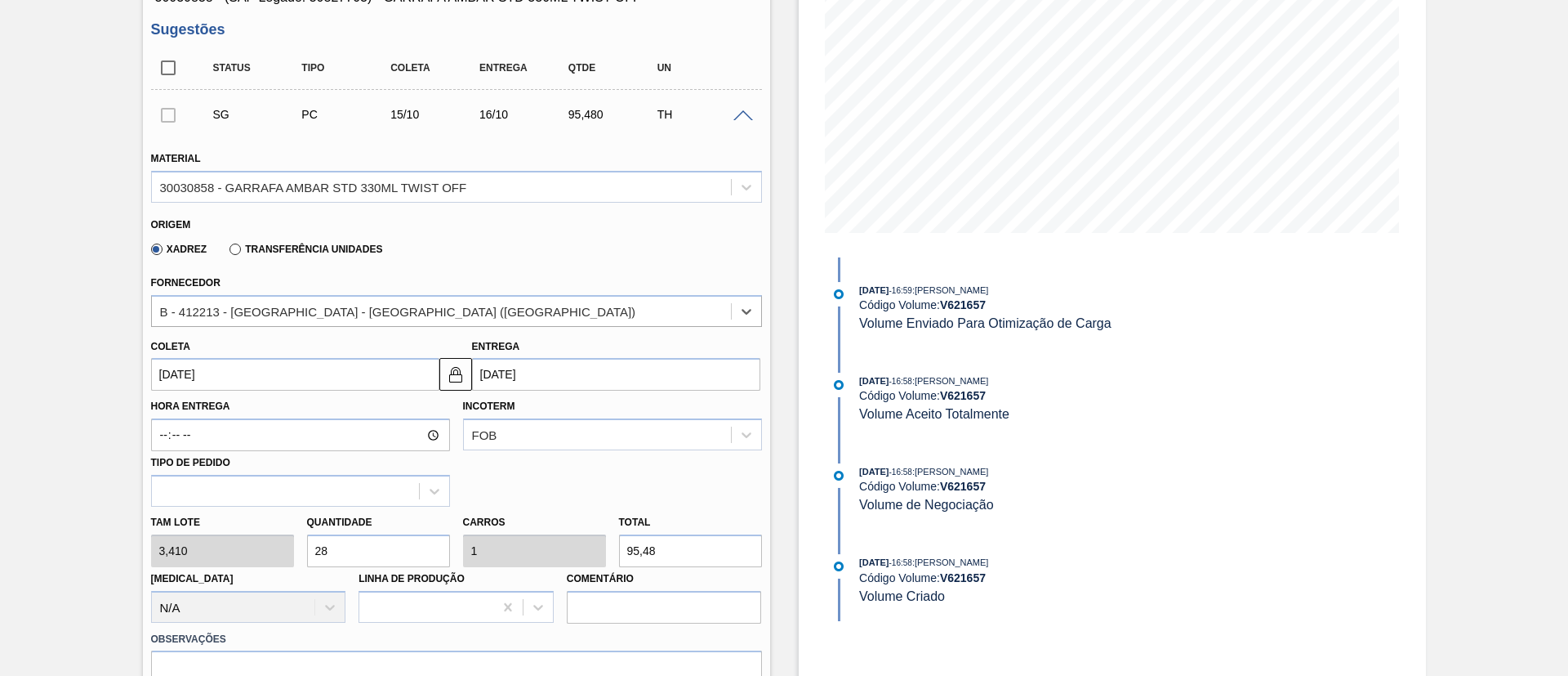
click at [271, 383] on input "[DATE]" at bounding box center [295, 374] width 288 height 33
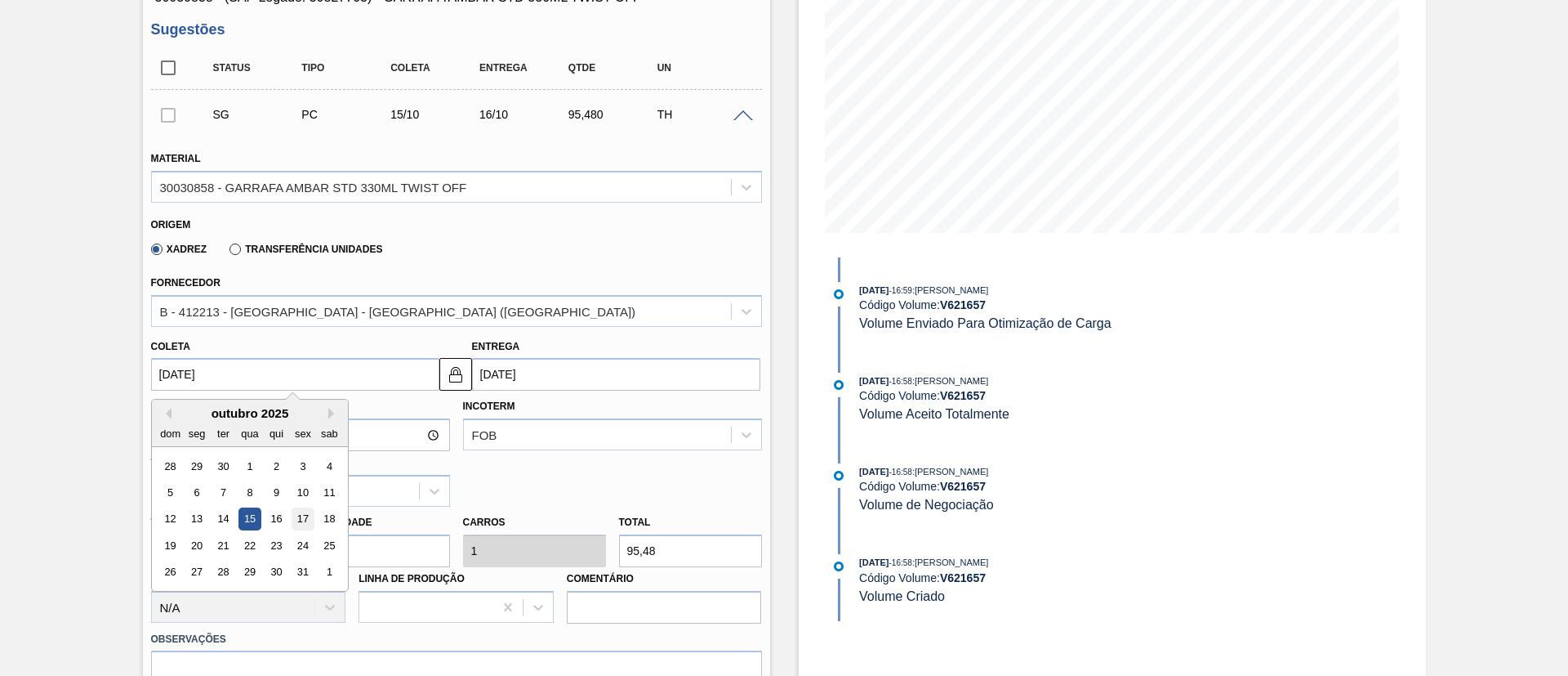
click at [299, 513] on div "17" at bounding box center [303, 518] width 22 height 22
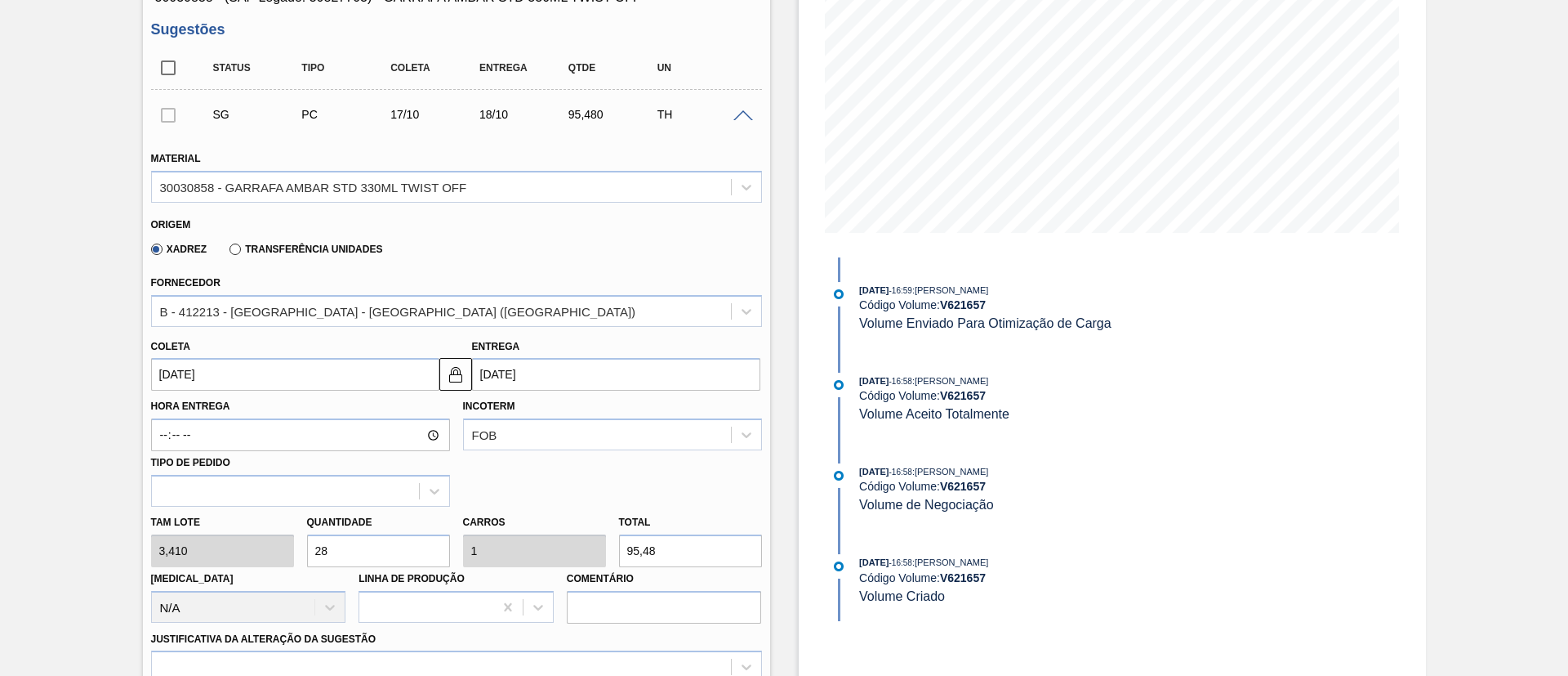
click at [231, 555] on div "[PERSON_NAME] 3,410 Quantidade 28 Carros 1 Total 95,48 [MEDICAL_DATA] N/A Linha…" at bounding box center [456, 565] width 624 height 117
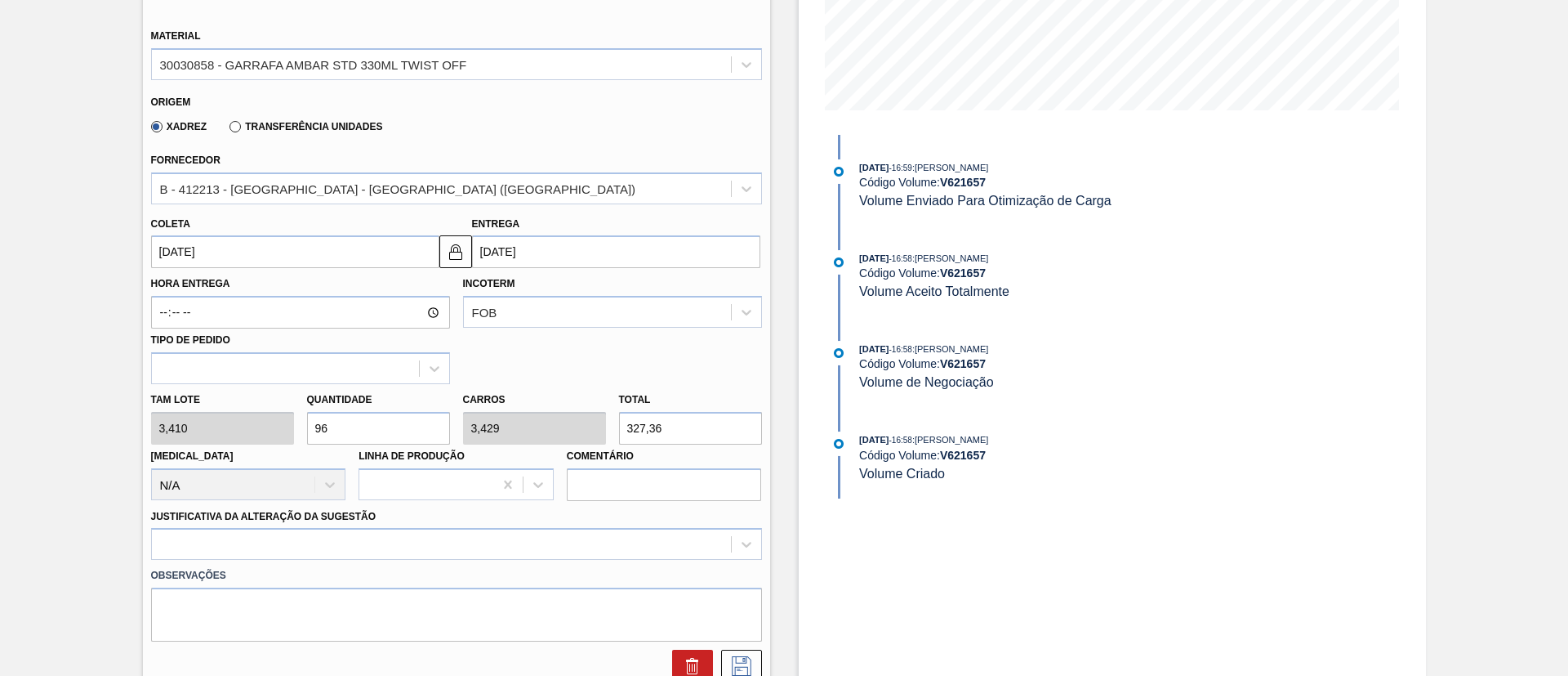
click at [232, 423] on div "[PERSON_NAME] 3,410 Quantidade 96 Carros 3,429 Total 327,36 [MEDICAL_DATA] N/A …" at bounding box center [456, 442] width 624 height 117
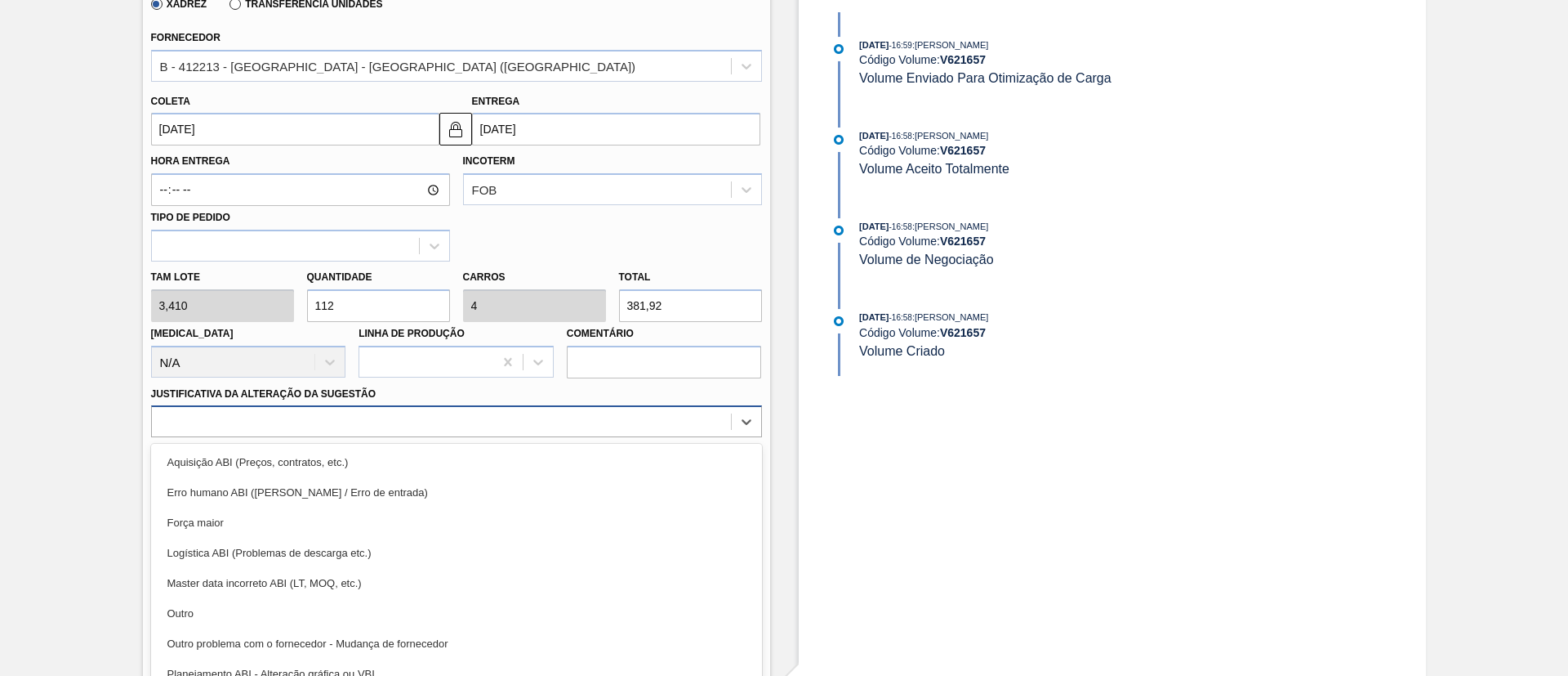
click at [266, 419] on div "Material 30030858 - [PERSON_NAME] STD 330ML TWIST OFF Origem Xadrez Transferênc…" at bounding box center [456, 224] width 611 height 670
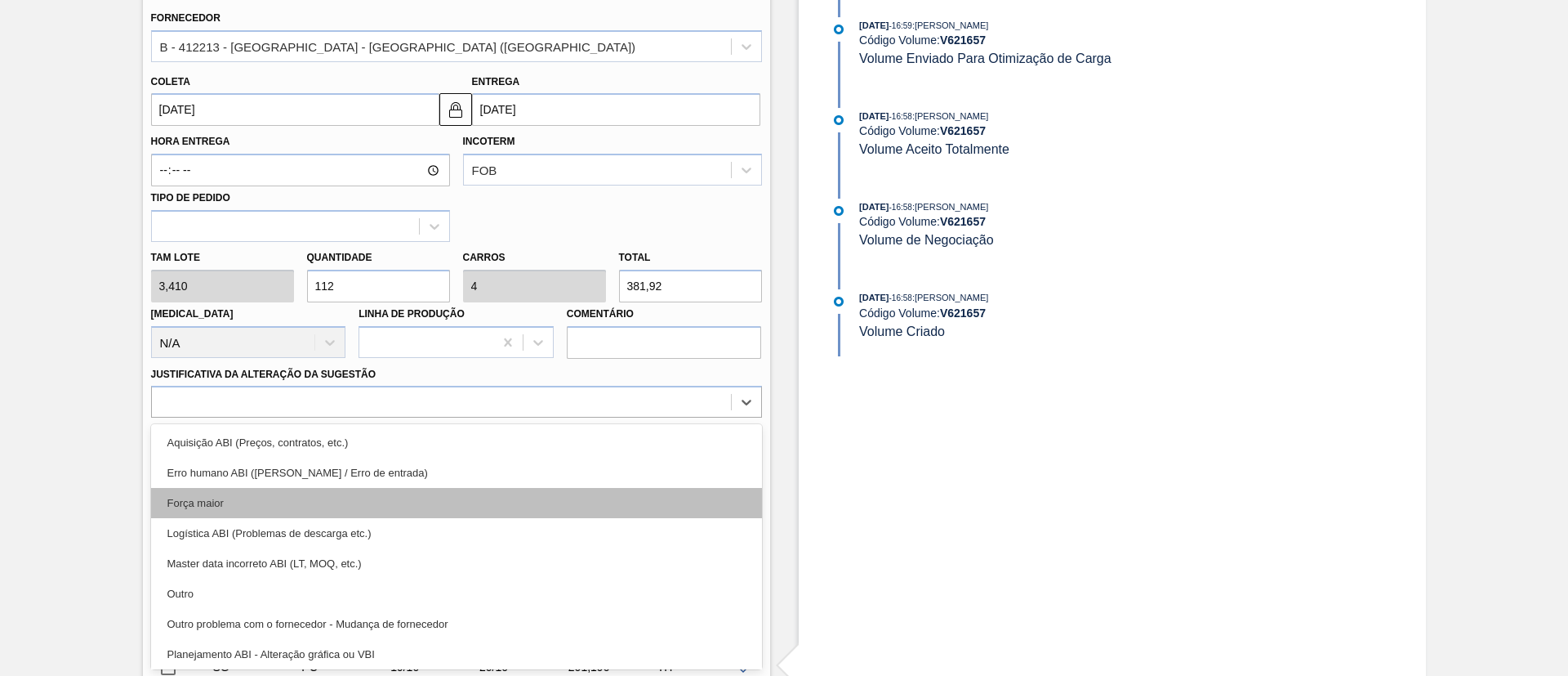
click at [223, 498] on div "Força maior" at bounding box center [456, 502] width 611 height 30
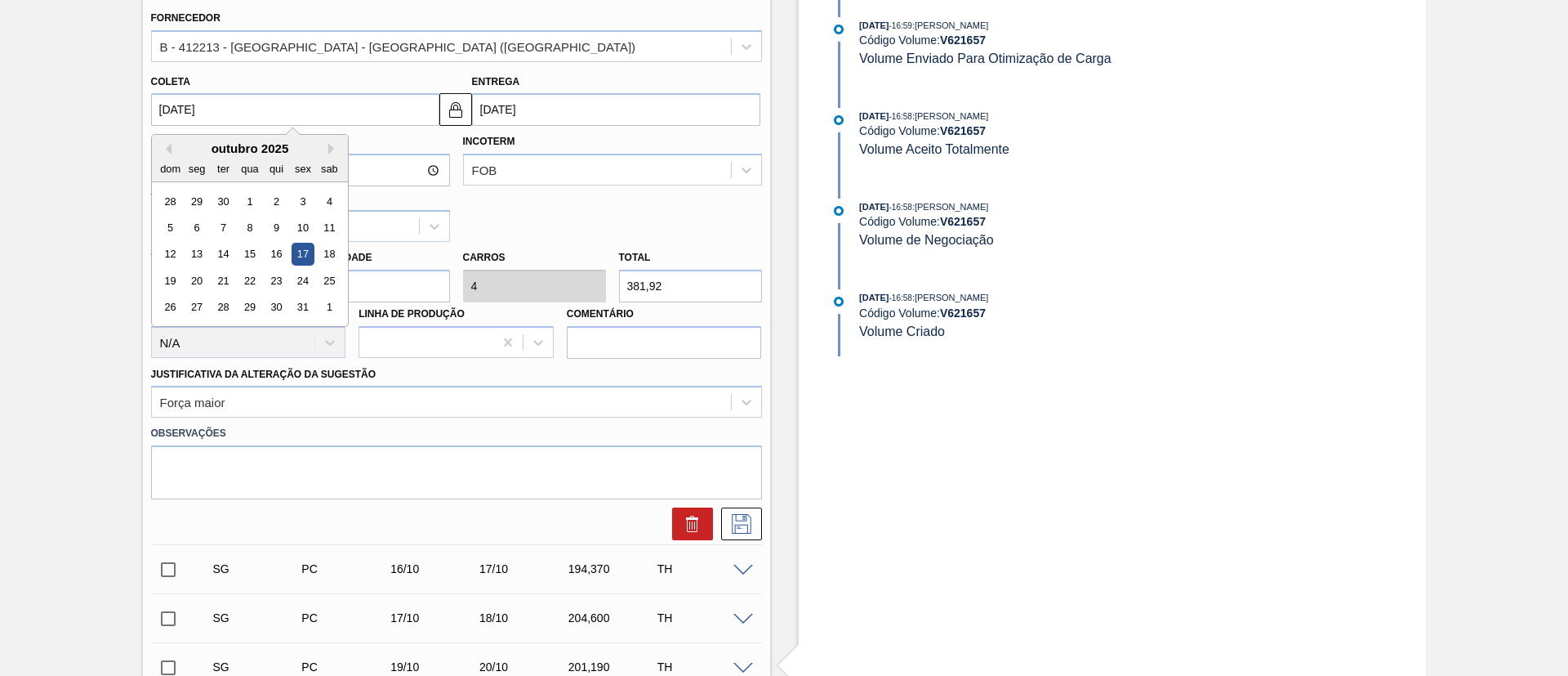
click at [215, 116] on input "[DATE]" at bounding box center [295, 109] width 288 height 33
click at [172, 145] on div "outubro 2025" at bounding box center [249, 148] width 196 height 14
click at [167, 144] on button "Previous Month" at bounding box center [166, 149] width 12 height 12
click at [332, 144] on button "Next Month" at bounding box center [334, 149] width 12 height 12
click at [304, 255] on div "17" at bounding box center [303, 254] width 22 height 22
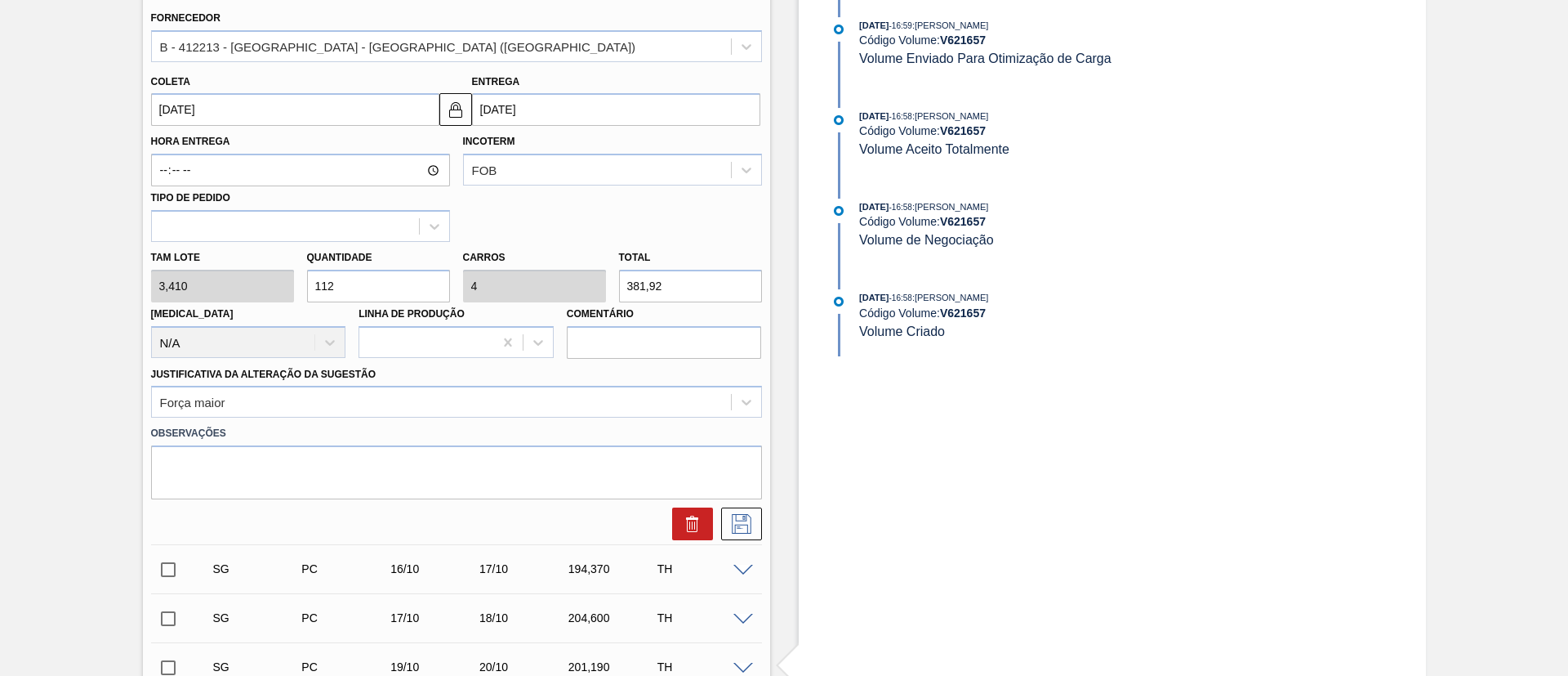
click at [218, 113] on input "[DATE]" at bounding box center [295, 109] width 288 height 33
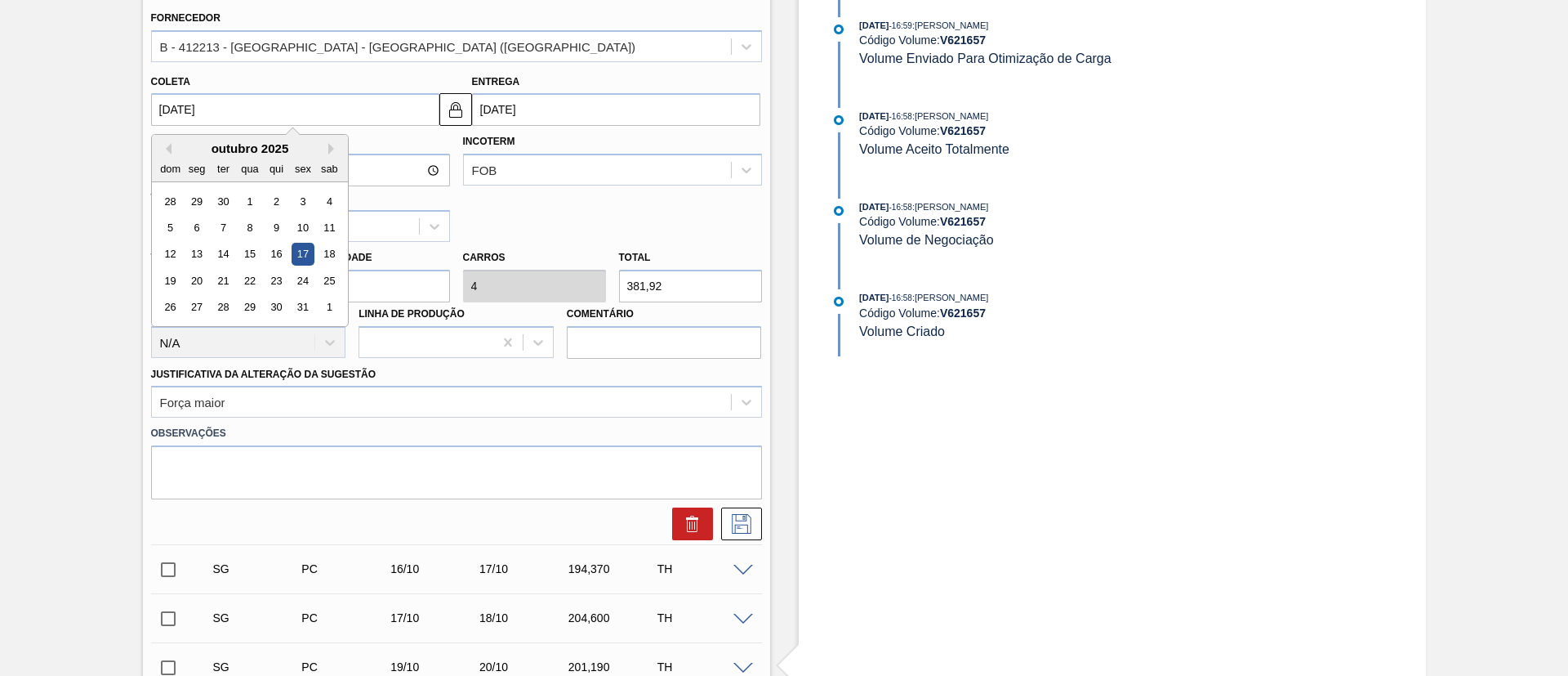
click at [171, 146] on div "outubro 2025" at bounding box center [249, 148] width 196 height 14
click at [169, 144] on button "Previous Month" at bounding box center [166, 149] width 12 height 12
click at [254, 253] on div "17" at bounding box center [249, 254] width 22 height 22
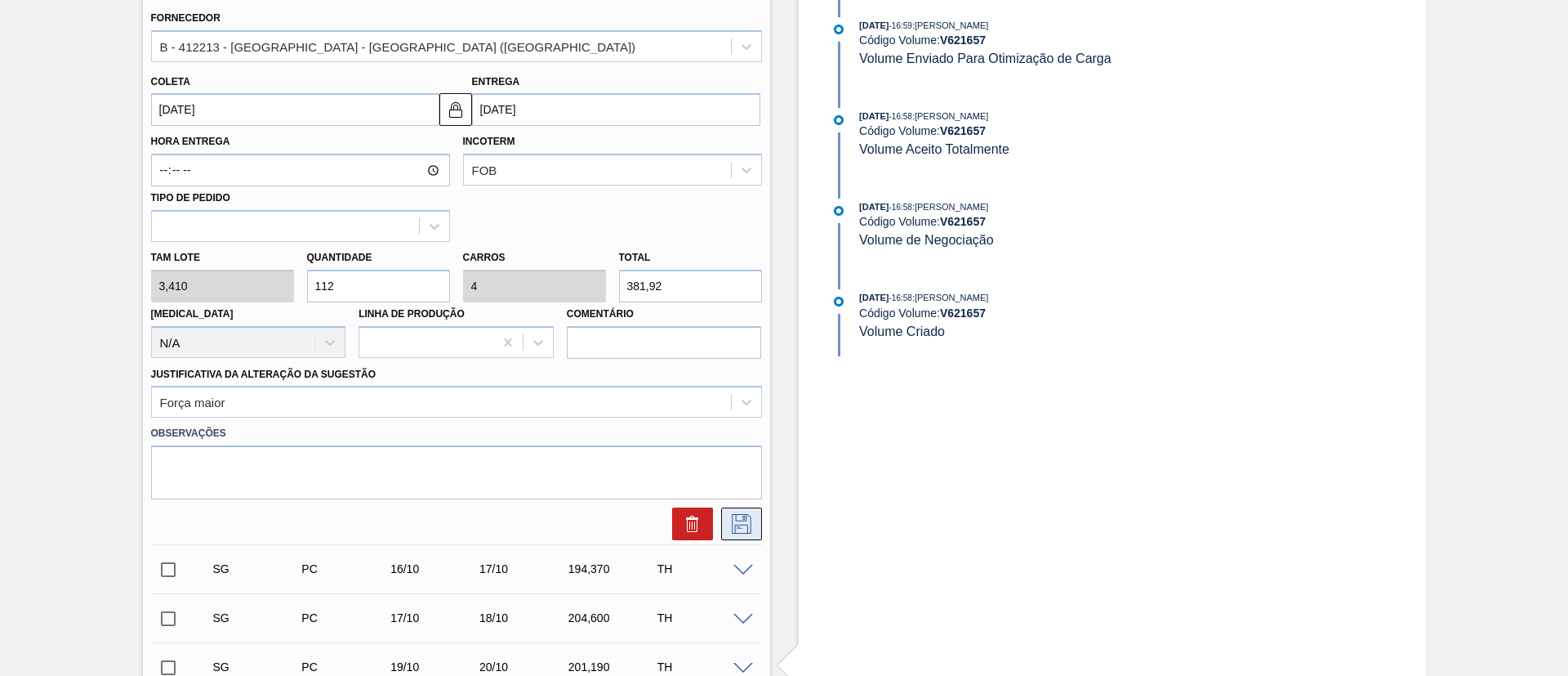
click at [748, 528] on icon at bounding box center [741, 523] width 26 height 19
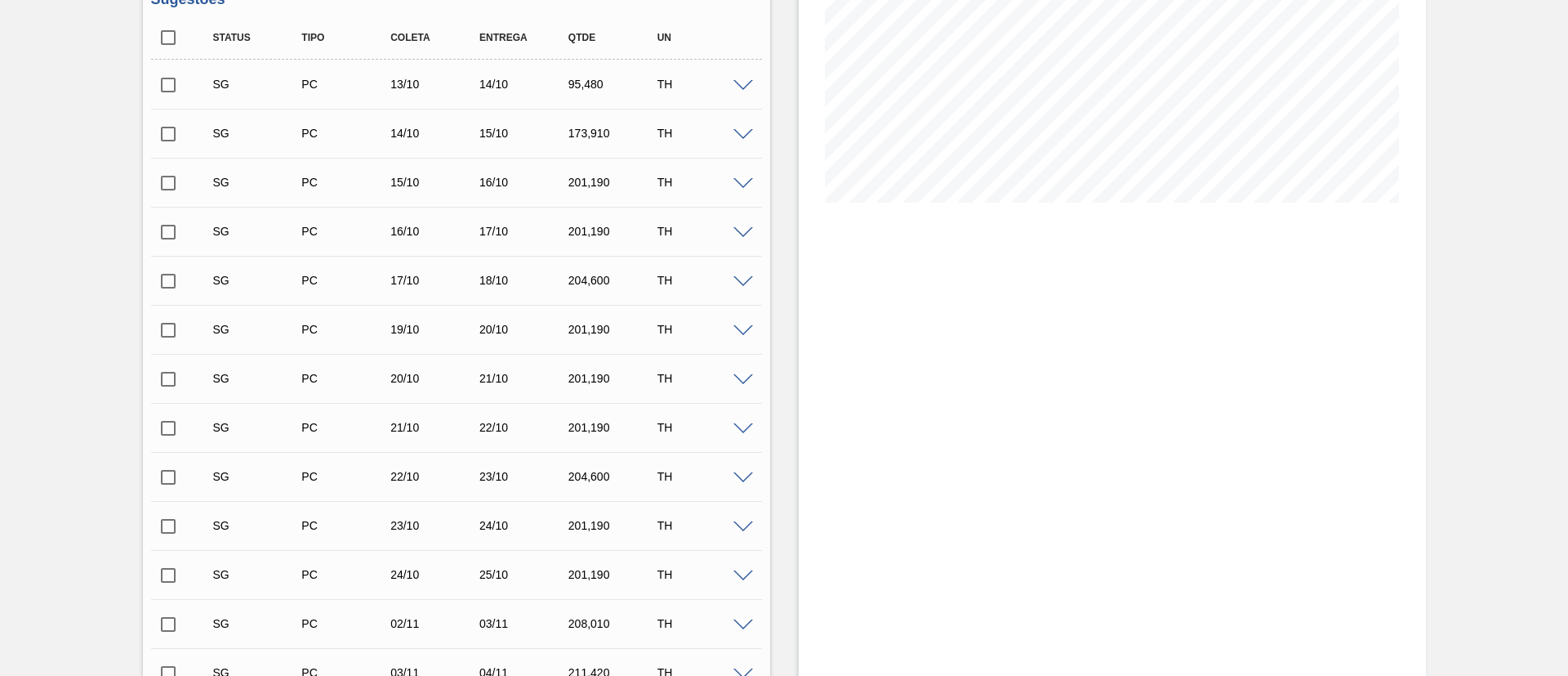
scroll to position [245, 0]
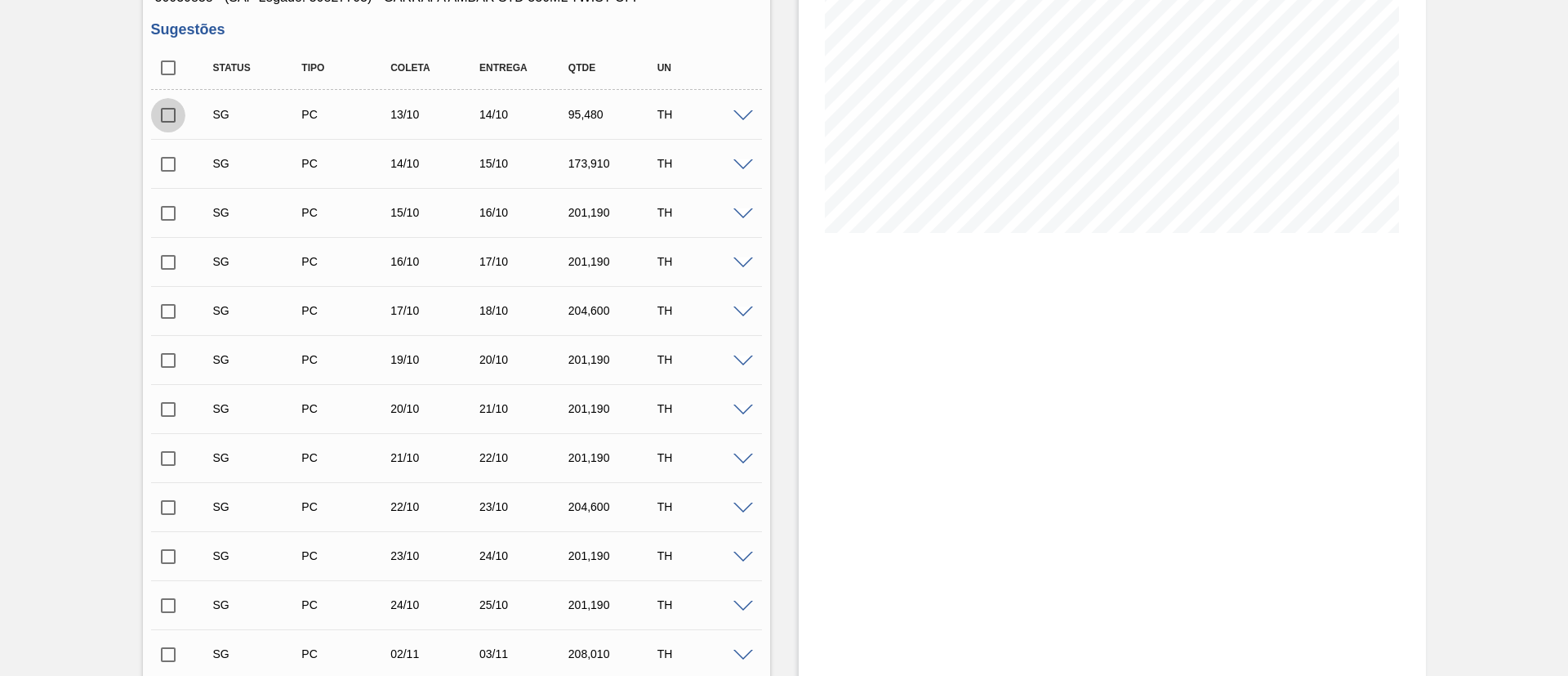
click at [165, 113] on input "checkbox" at bounding box center [167, 114] width 34 height 34
click at [739, 115] on span at bounding box center [743, 116] width 19 height 13
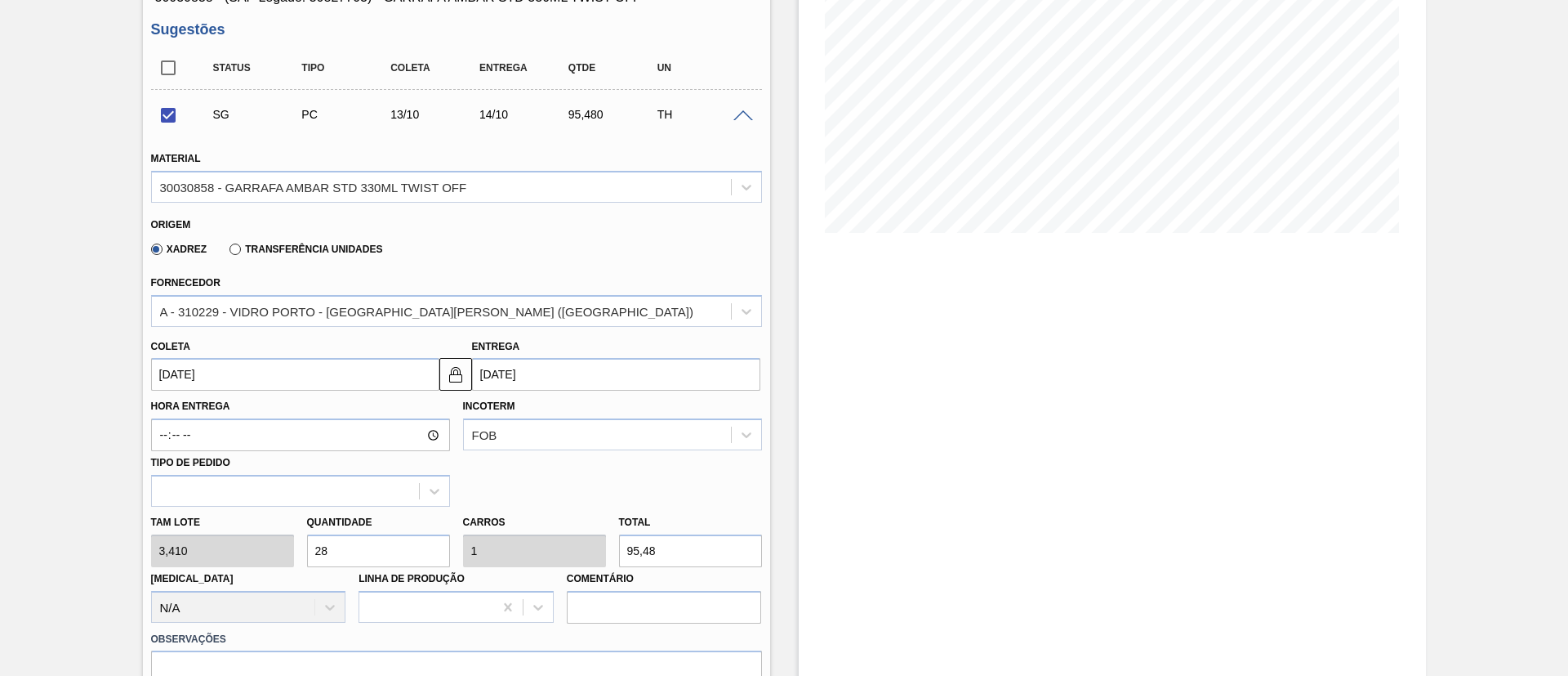
click at [244, 368] on input "[DATE]" at bounding box center [295, 374] width 288 height 33
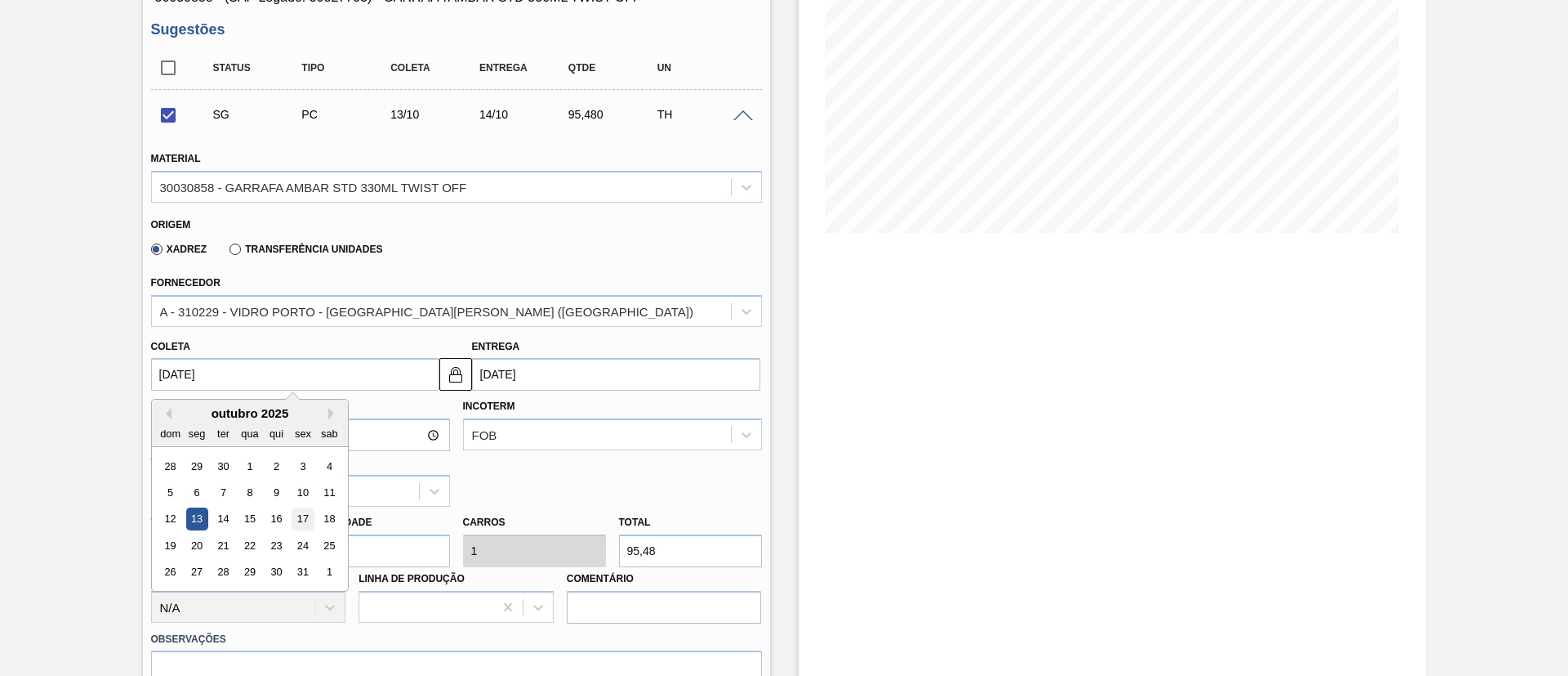
click at [311, 517] on div "17" at bounding box center [303, 518] width 22 height 22
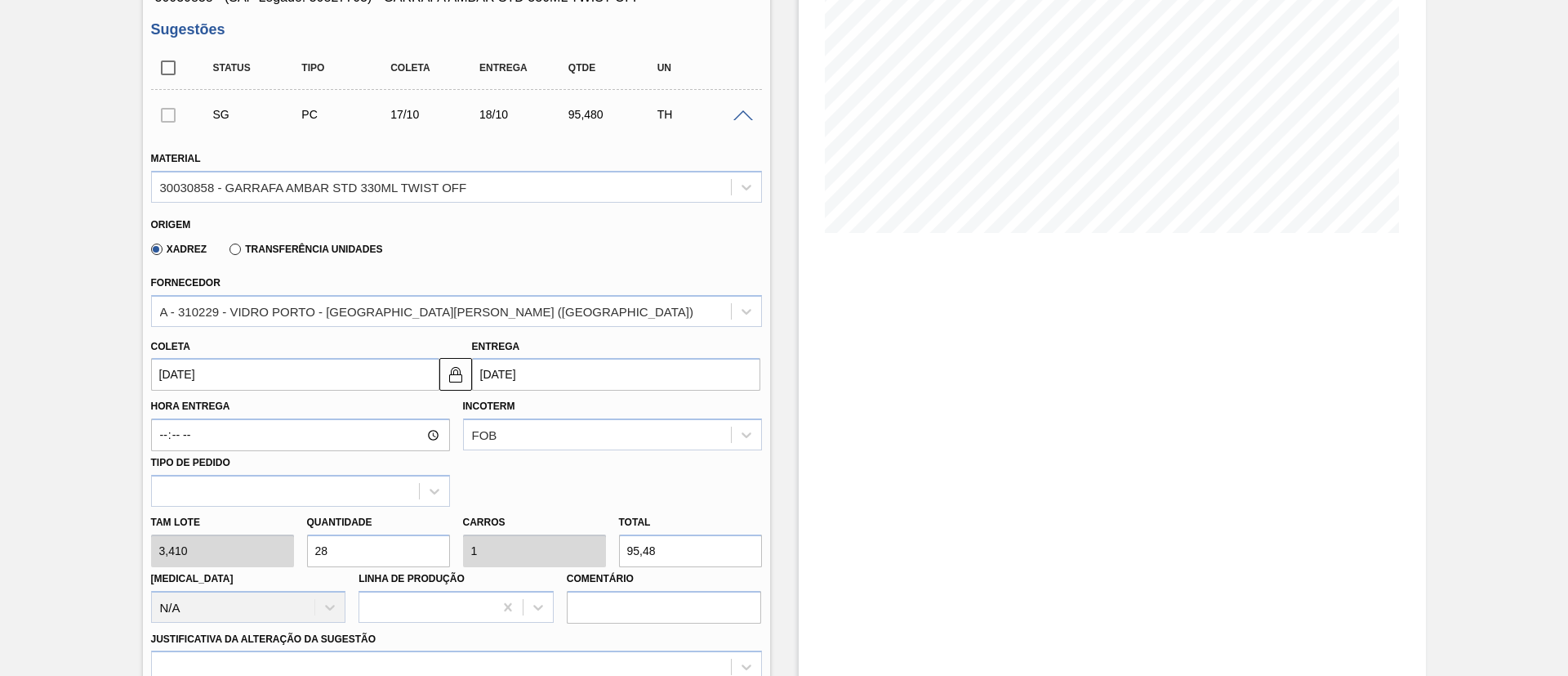
click at [228, 551] on div "[PERSON_NAME] 3,410 Quantidade 28 Carros 1 Total 95,48 [MEDICAL_DATA] N/A Linha…" at bounding box center [456, 565] width 624 height 117
click at [245, 372] on input "[DATE]" at bounding box center [295, 374] width 288 height 33
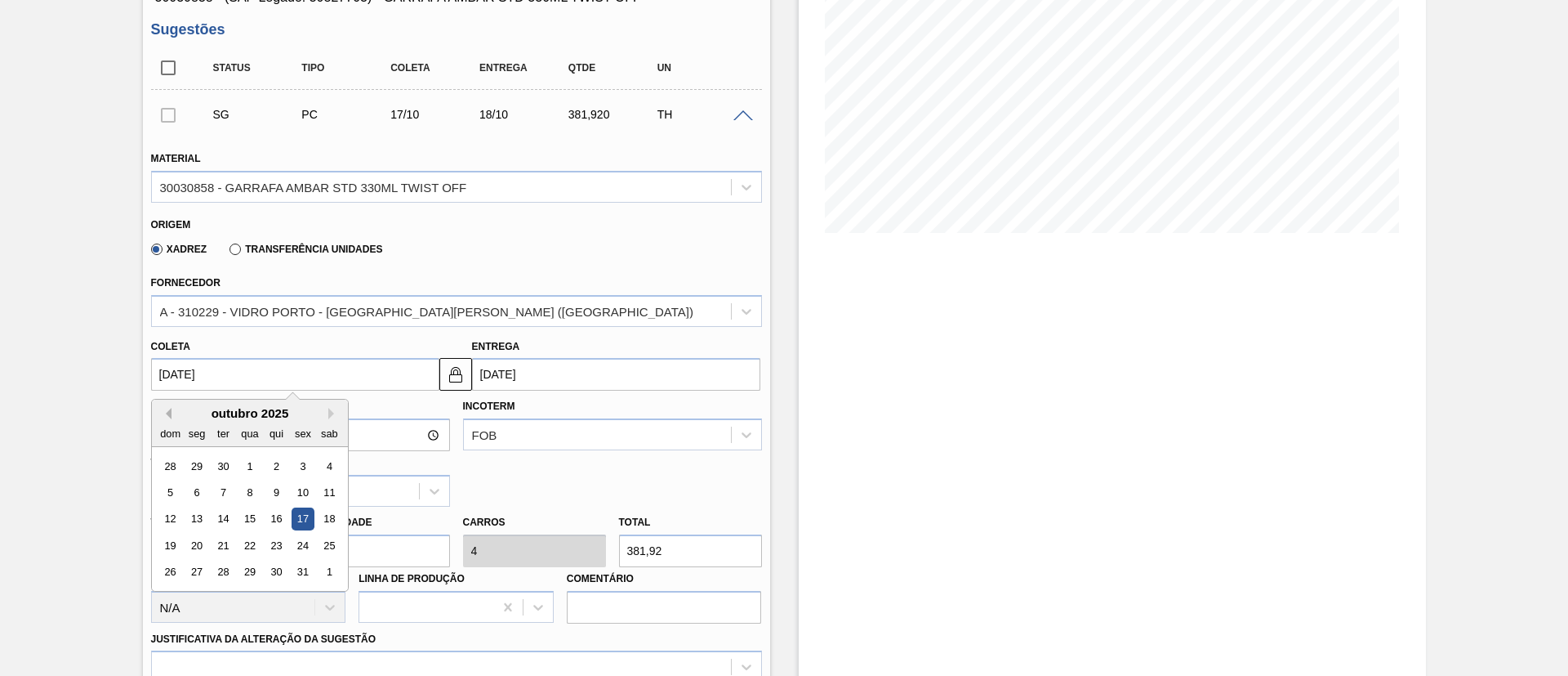
click at [165, 414] on button "Previous Month" at bounding box center [166, 414] width 12 height 12
click at [246, 518] on div "17" at bounding box center [249, 518] width 22 height 22
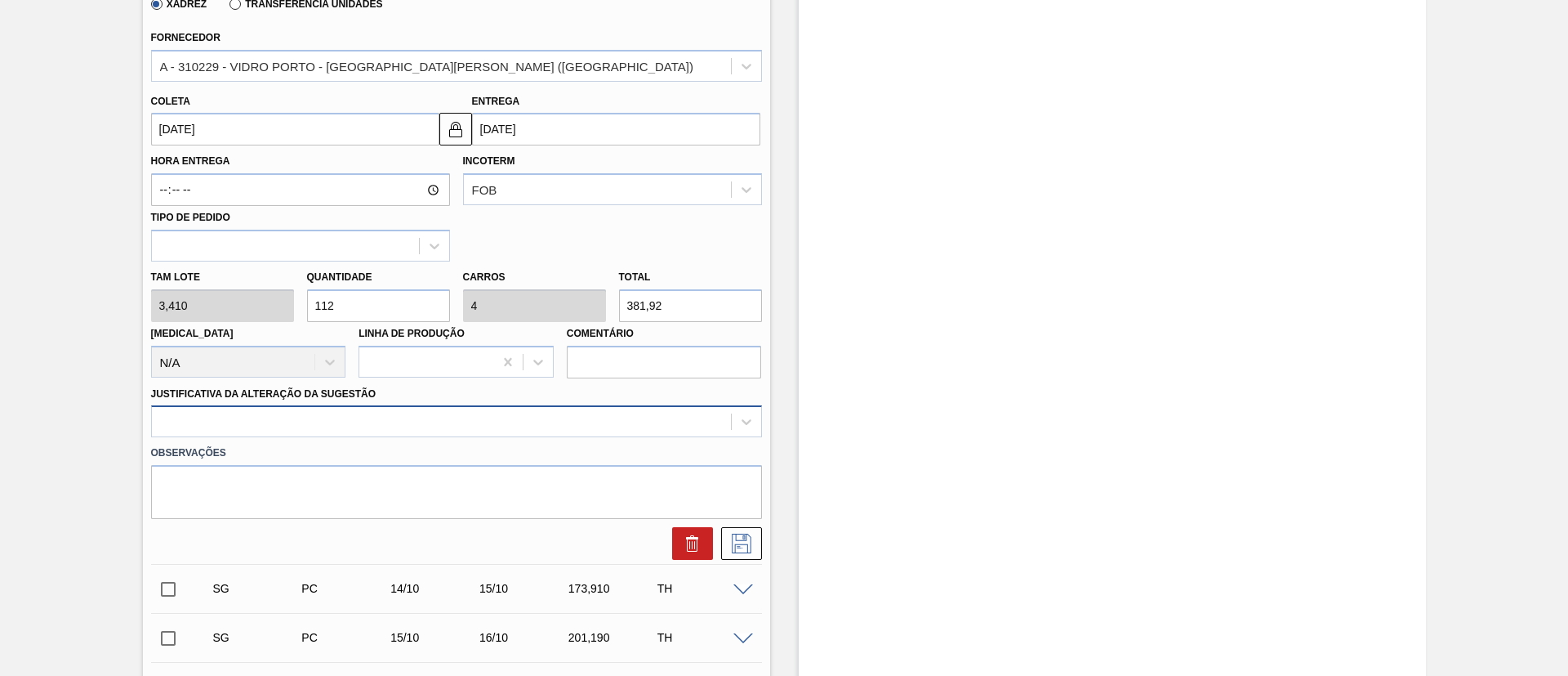
click at [303, 421] on div "Material 30030858 - [PERSON_NAME] STD 330ML TWIST OFF Origem Xadrez Transferênc…" at bounding box center [456, 224] width 611 height 670
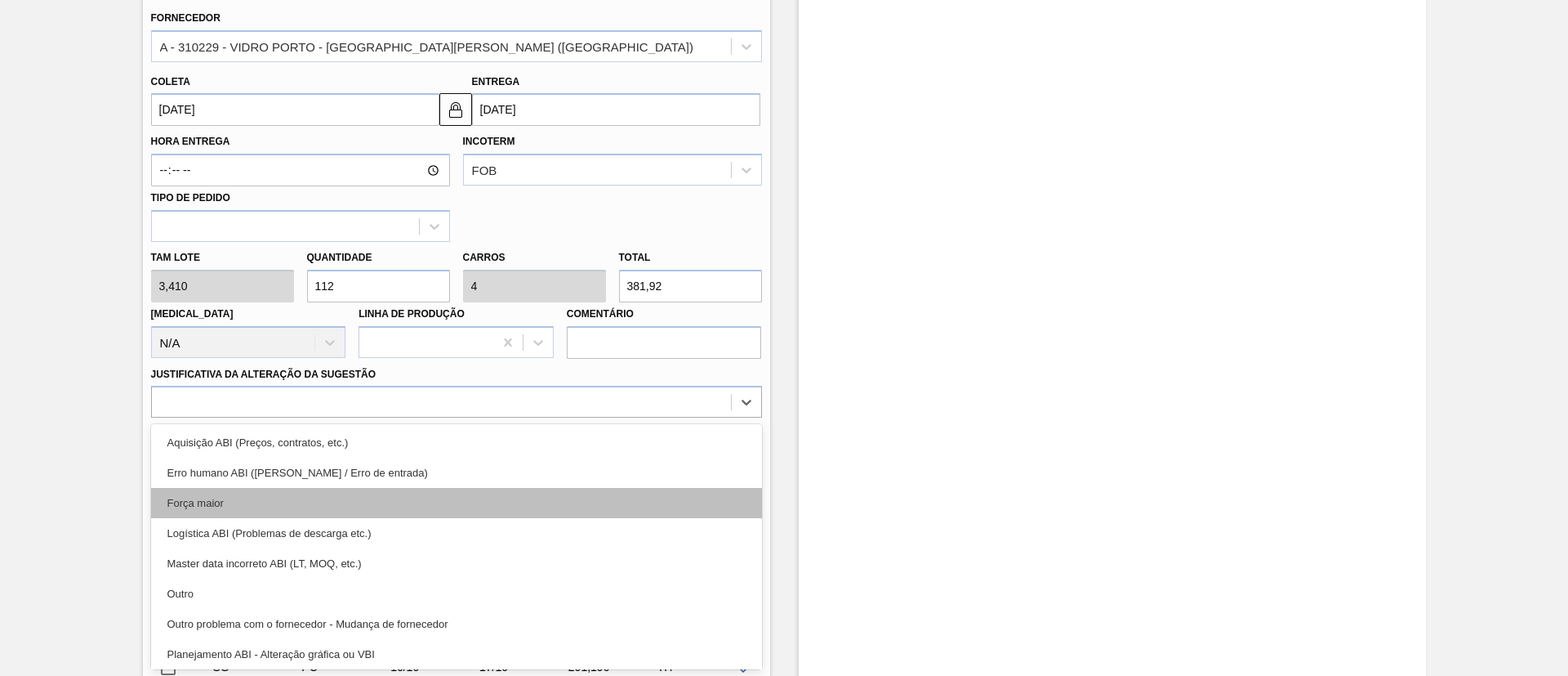
click at [240, 498] on div "Força maior" at bounding box center [456, 502] width 611 height 30
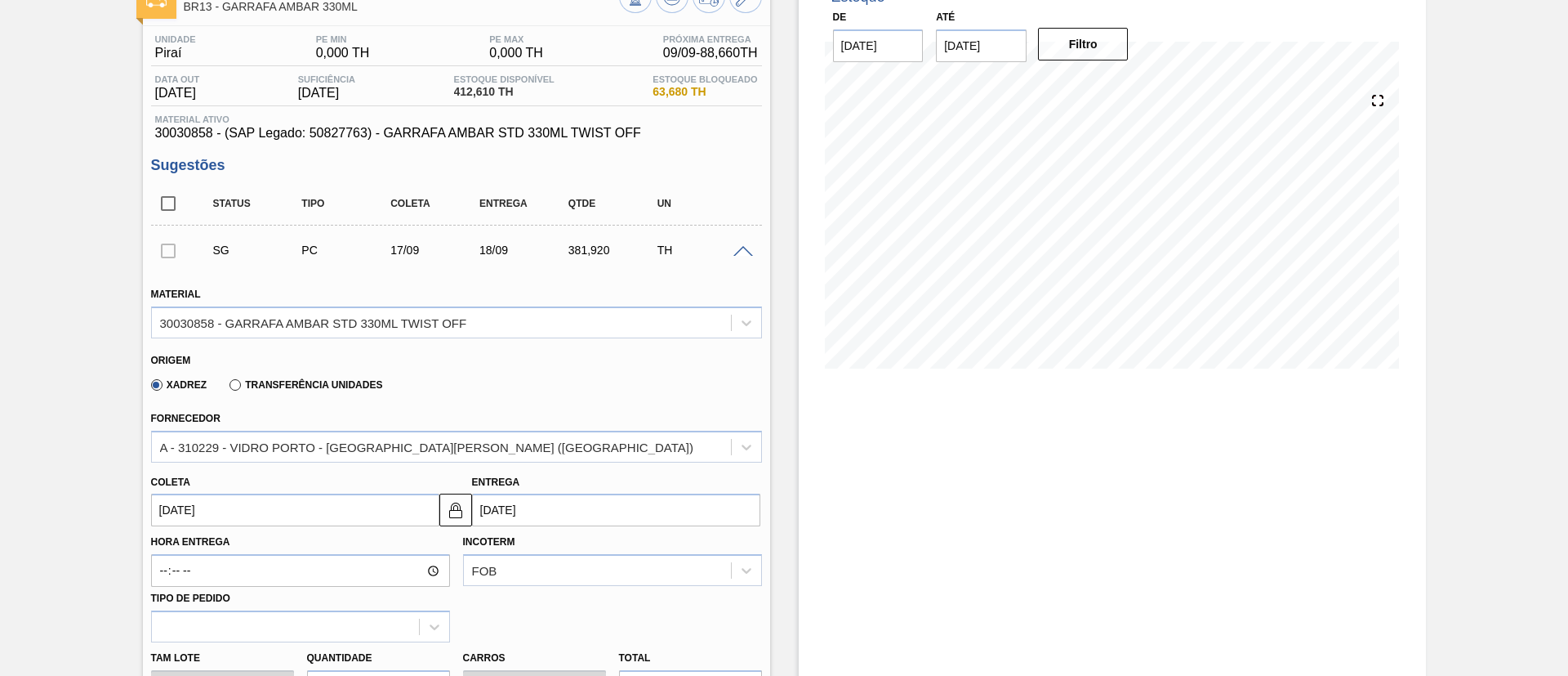
scroll to position [19, 0]
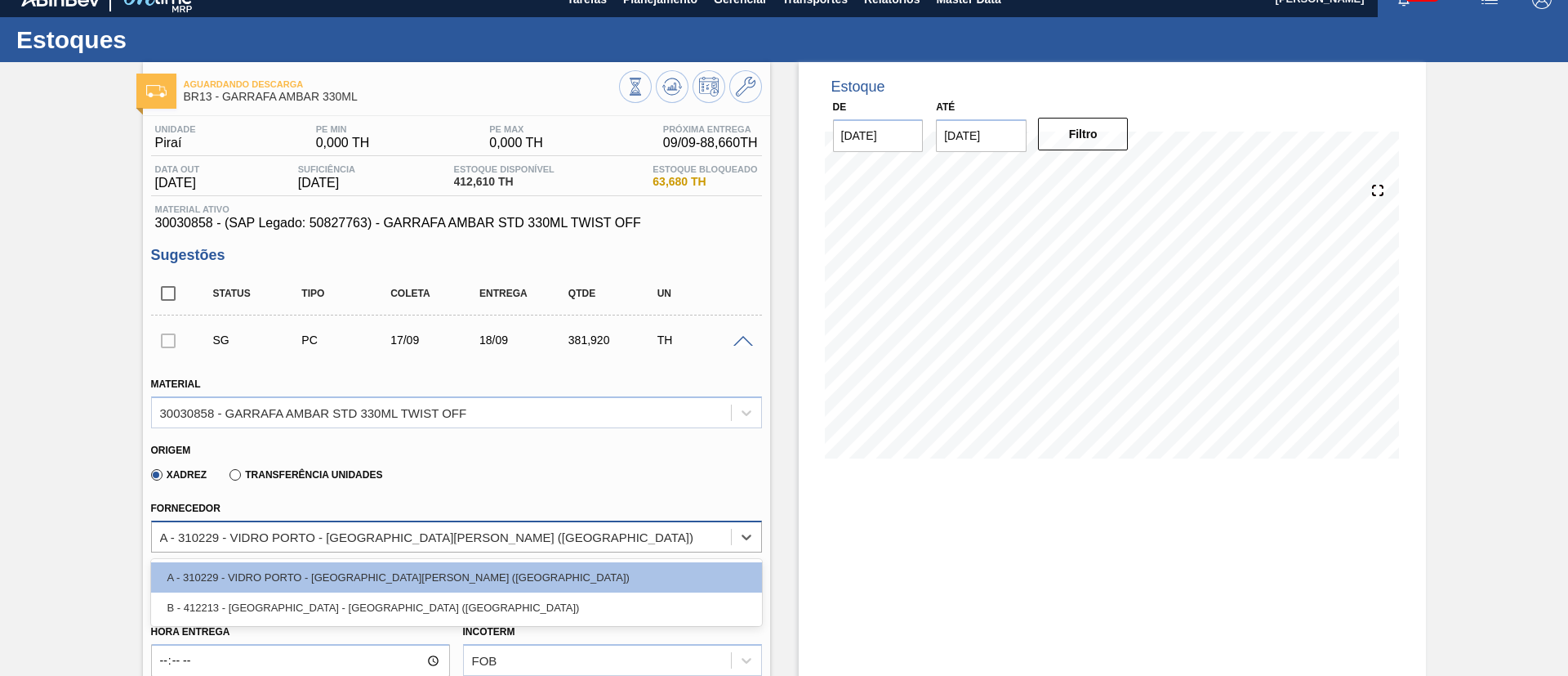
click at [250, 544] on div "A - 310229 - VIDRO PORTO - [GEOGRAPHIC_DATA][PERSON_NAME] ([GEOGRAPHIC_DATA])" at bounding box center [441, 536] width 579 height 23
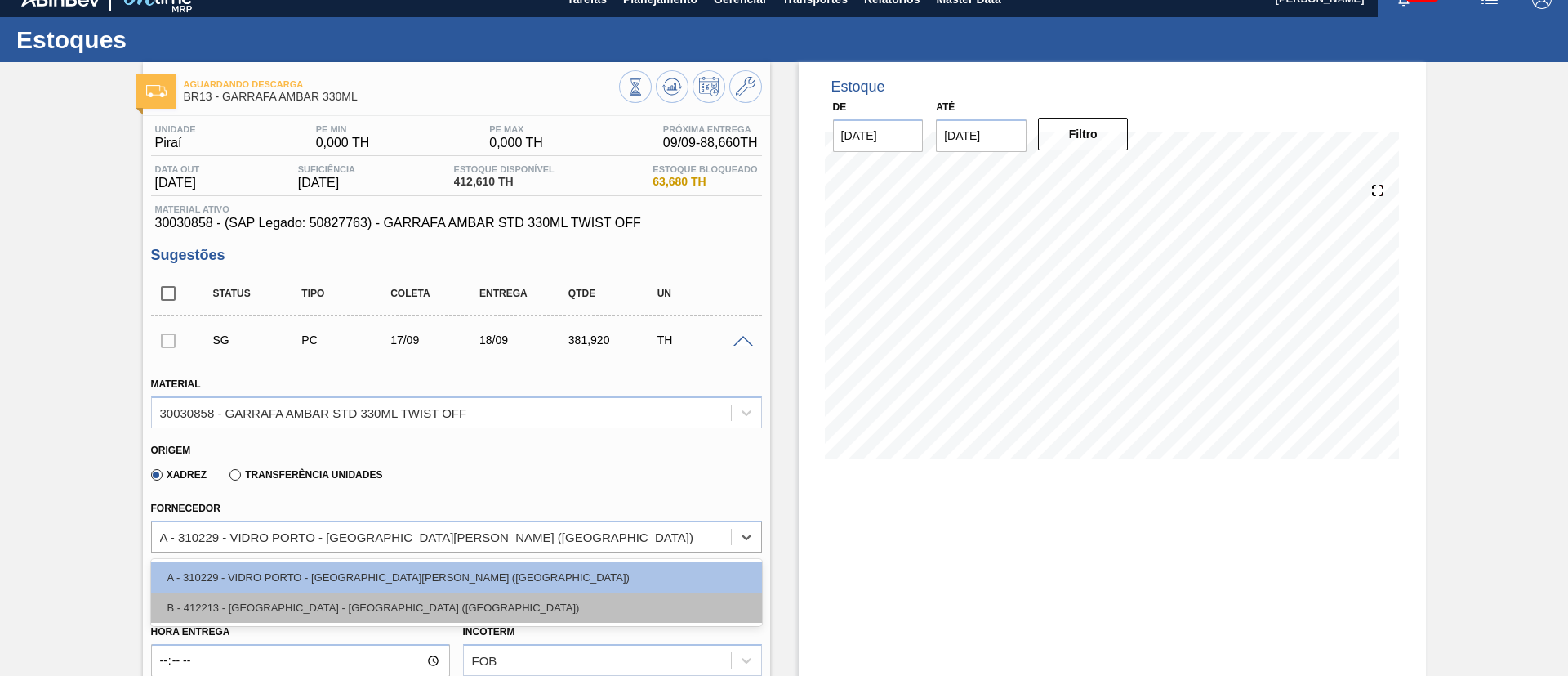
click at [300, 592] on div "B - 412213 - [GEOGRAPHIC_DATA] - [GEOGRAPHIC_DATA] ([GEOGRAPHIC_DATA])" at bounding box center [456, 606] width 611 height 30
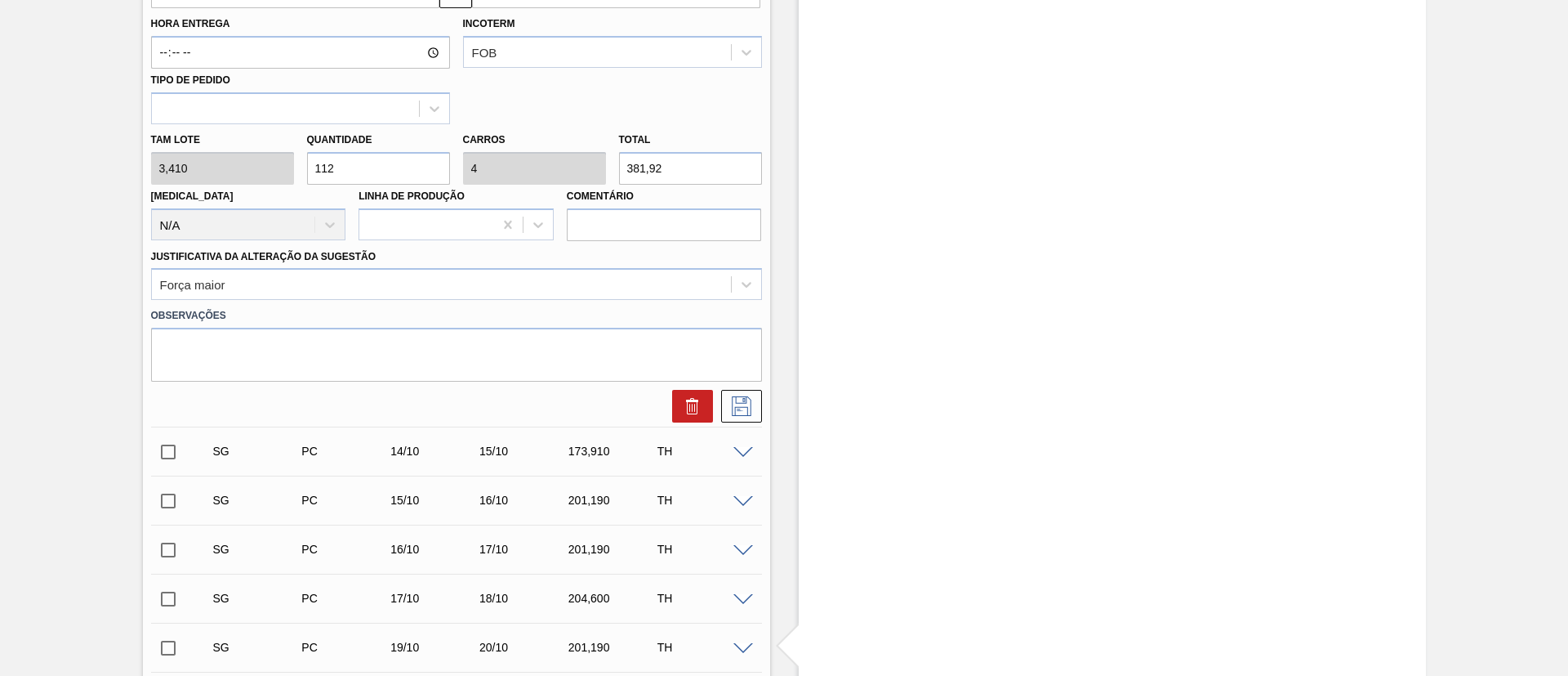
scroll to position [632, 0]
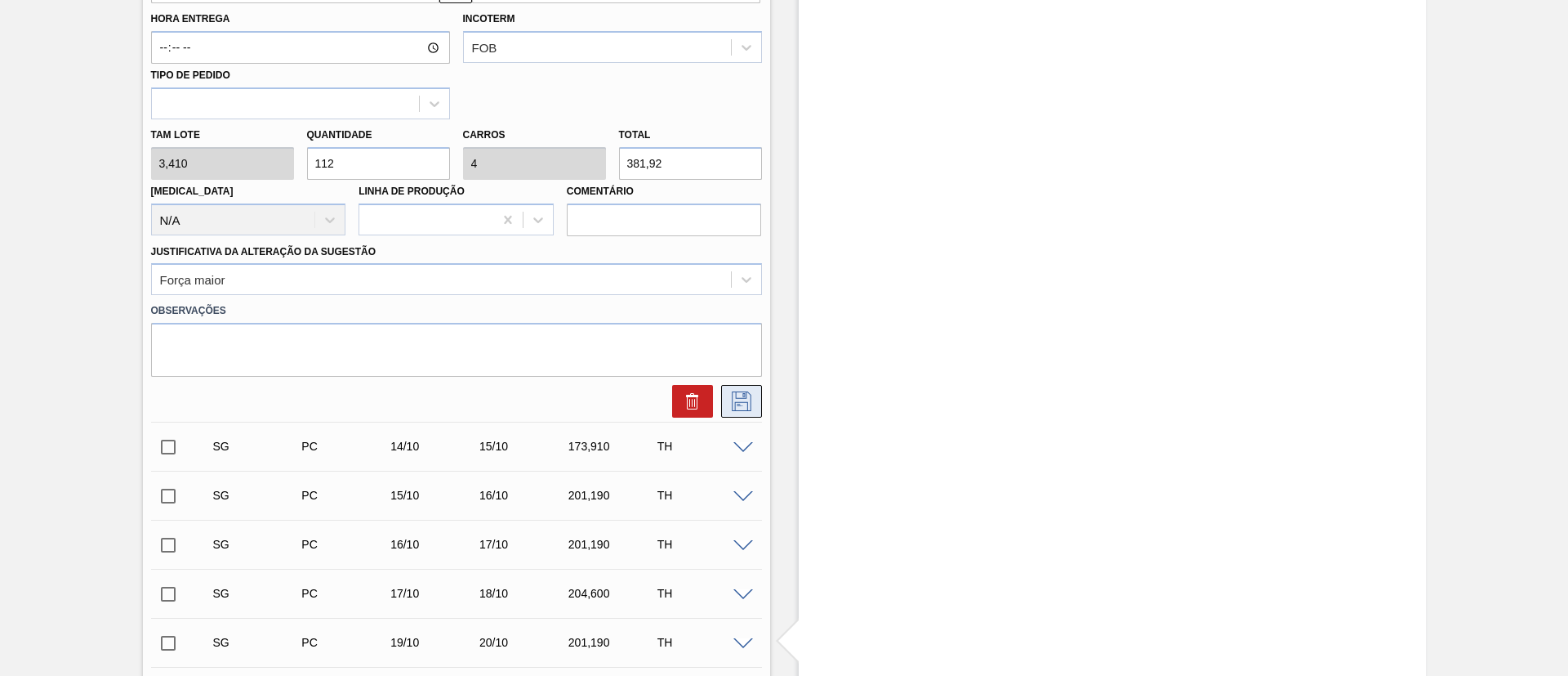
click at [725, 397] on button at bounding box center [741, 401] width 41 height 33
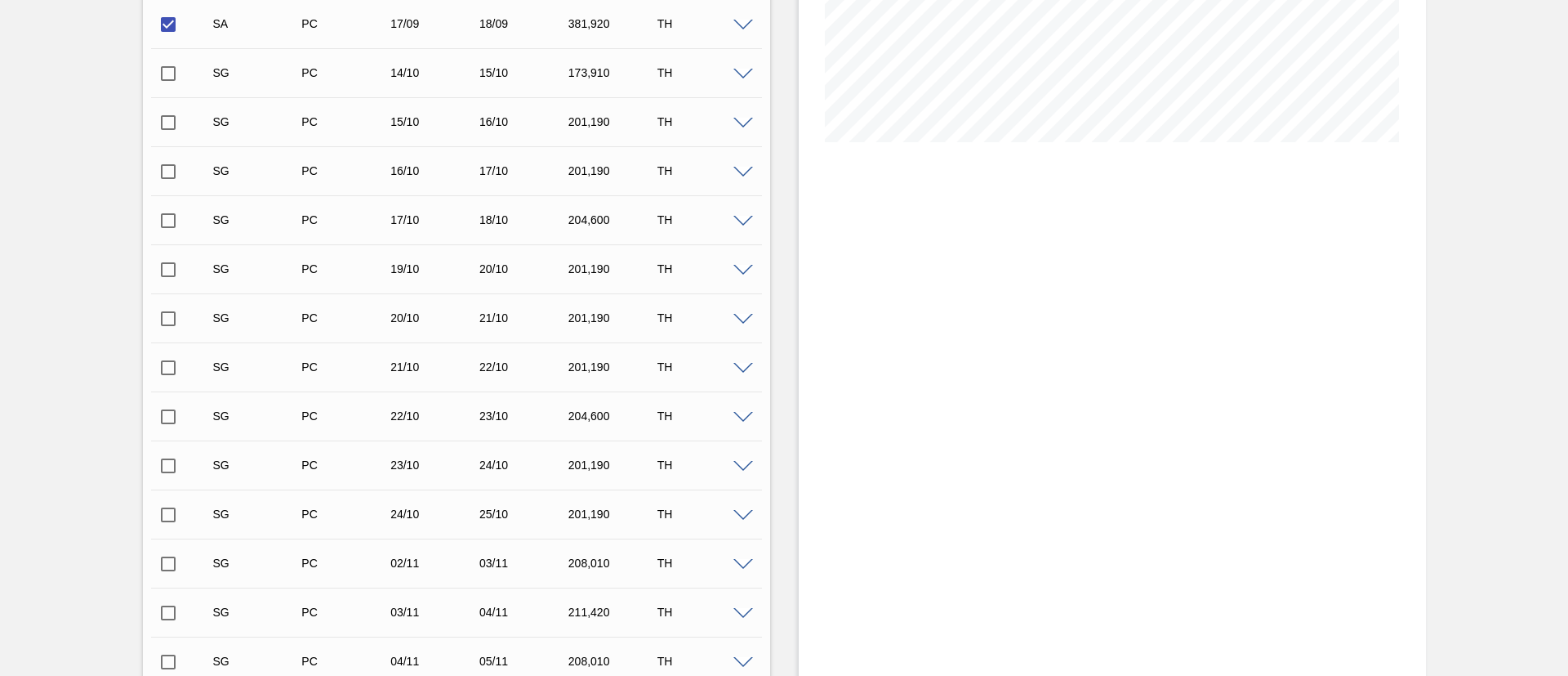
scroll to position [877, 0]
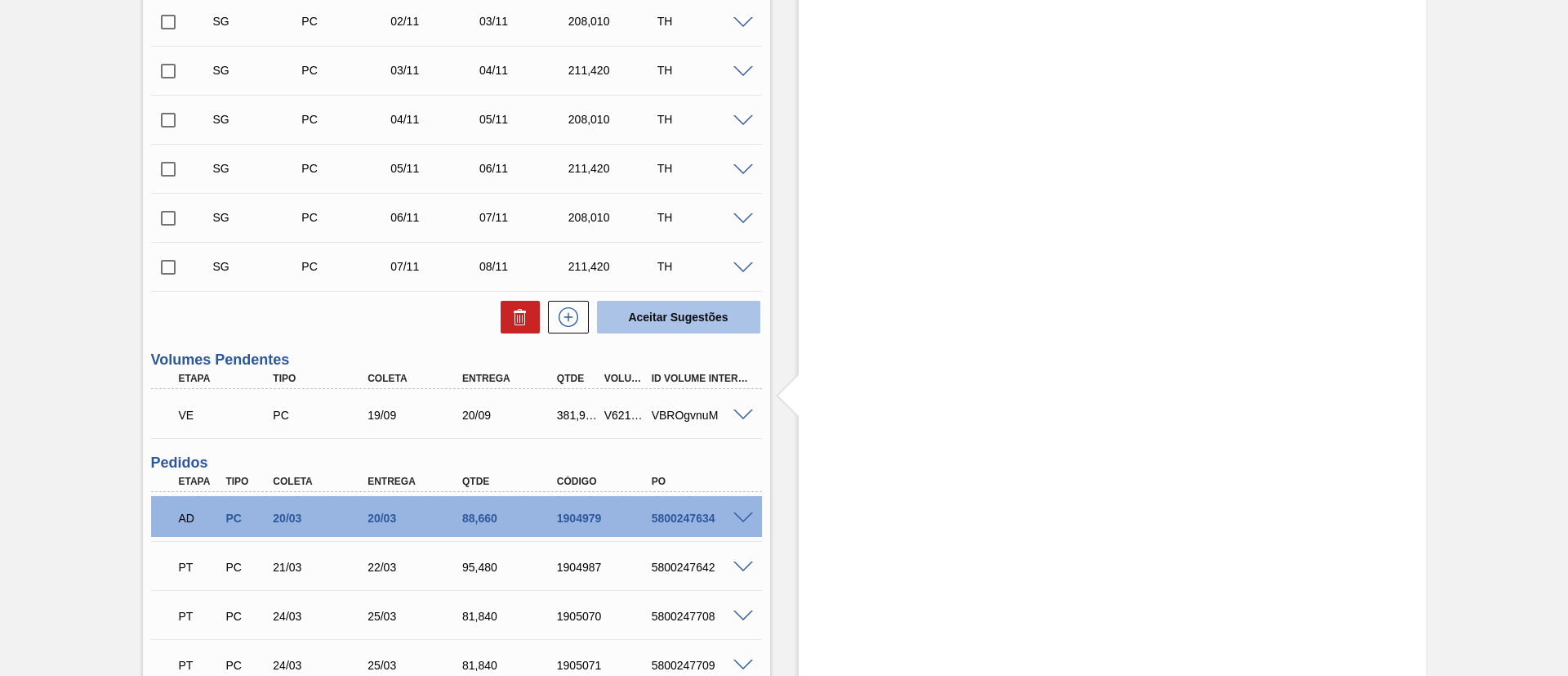
click at [686, 307] on button "Aceitar Sugestões" at bounding box center [679, 317] width 163 height 33
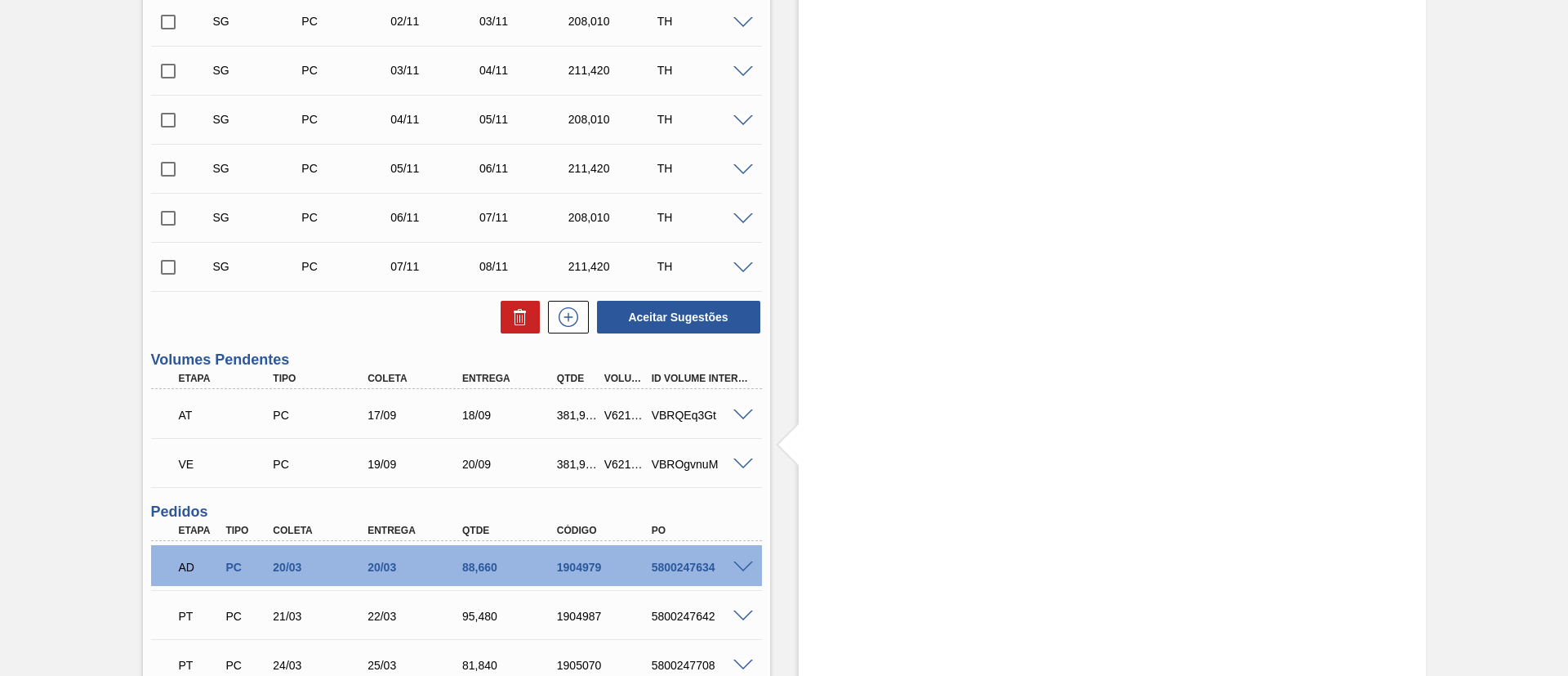
scroll to position [0, 0]
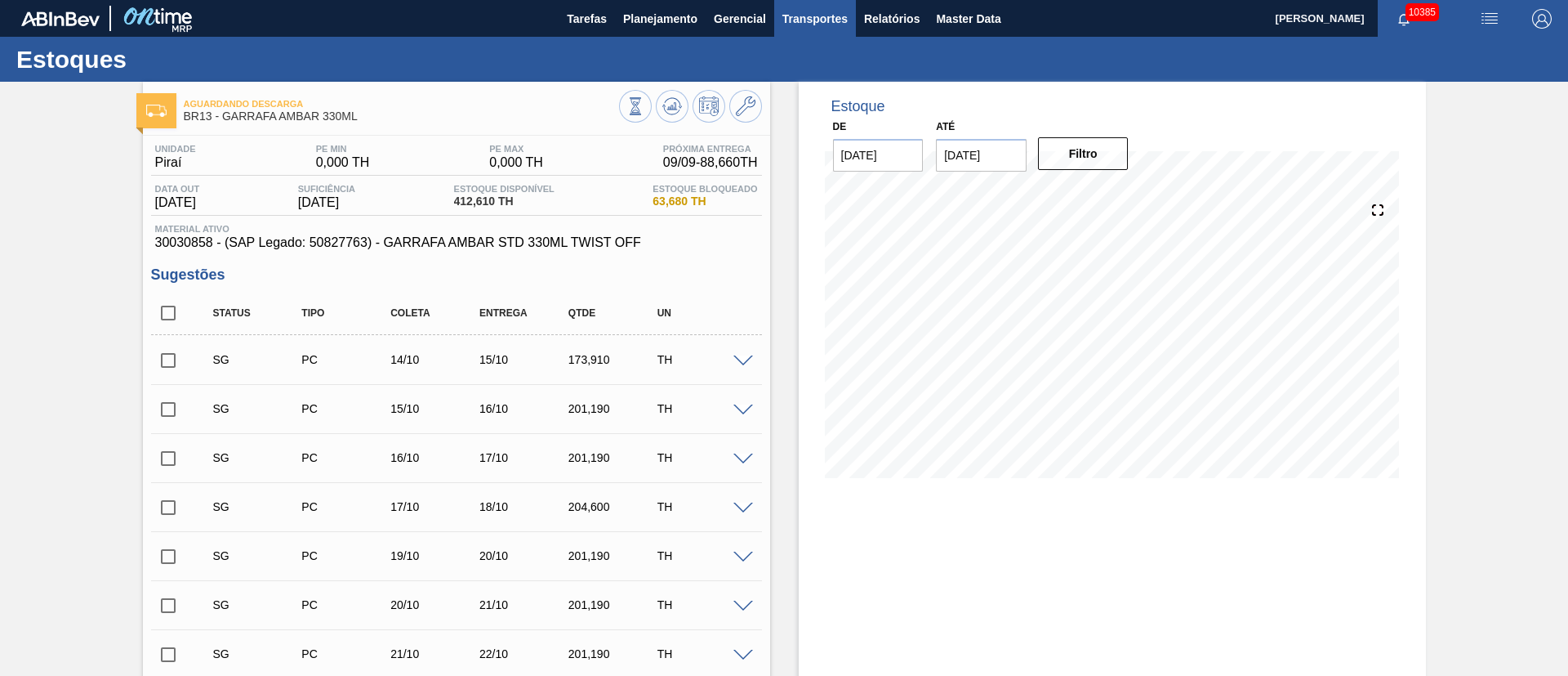
click at [819, 14] on span "Transportes" at bounding box center [815, 18] width 66 height 19
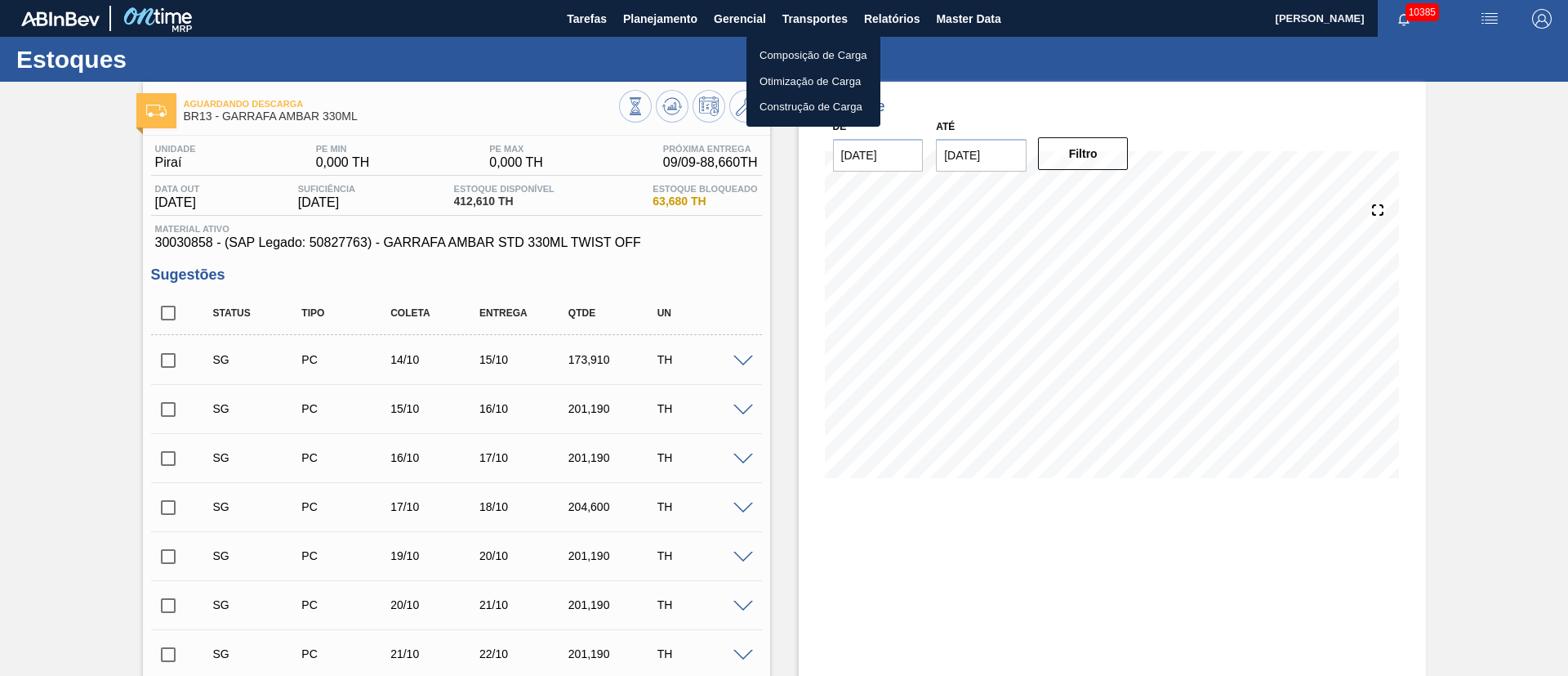
click at [821, 77] on li "Otimização de Carga" at bounding box center [813, 81] width 134 height 26
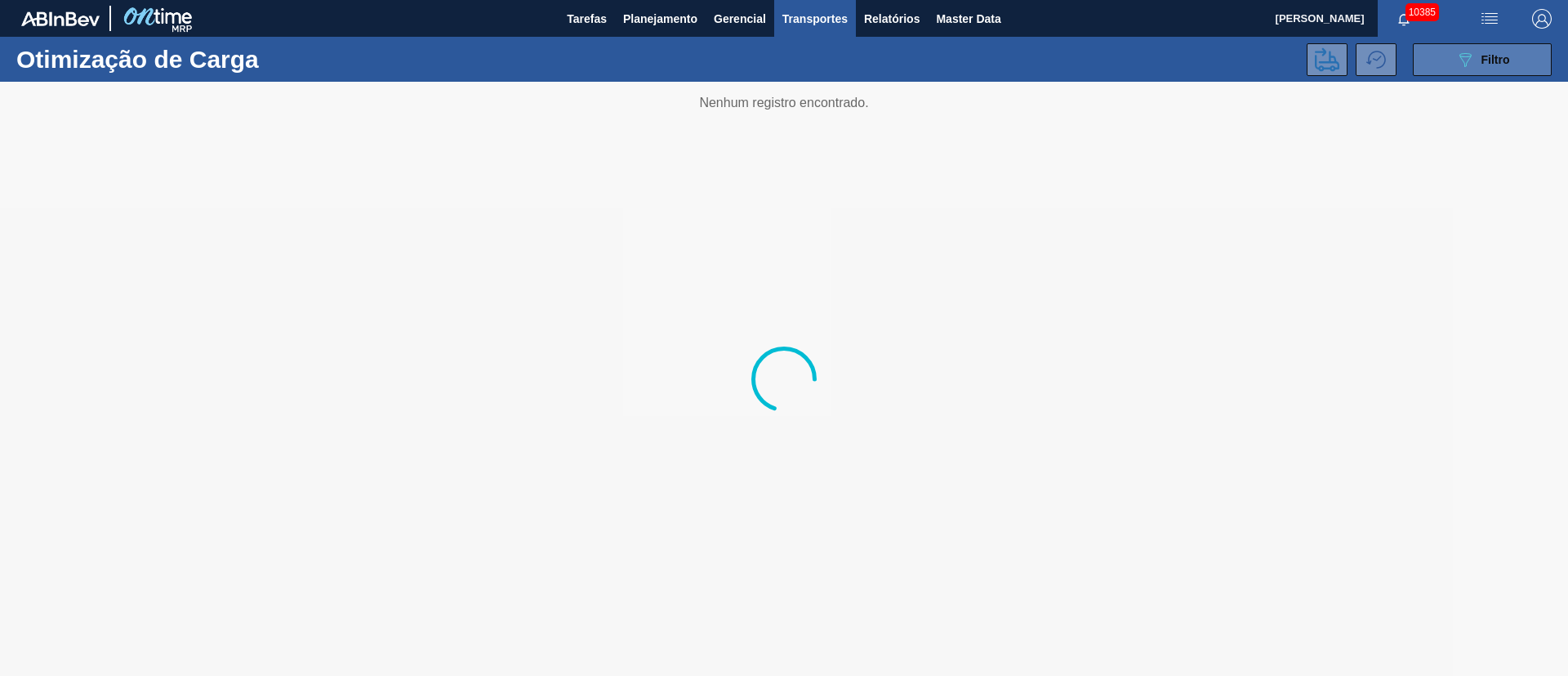
click at [1495, 54] on span "Filtro" at bounding box center [1496, 60] width 29 height 14
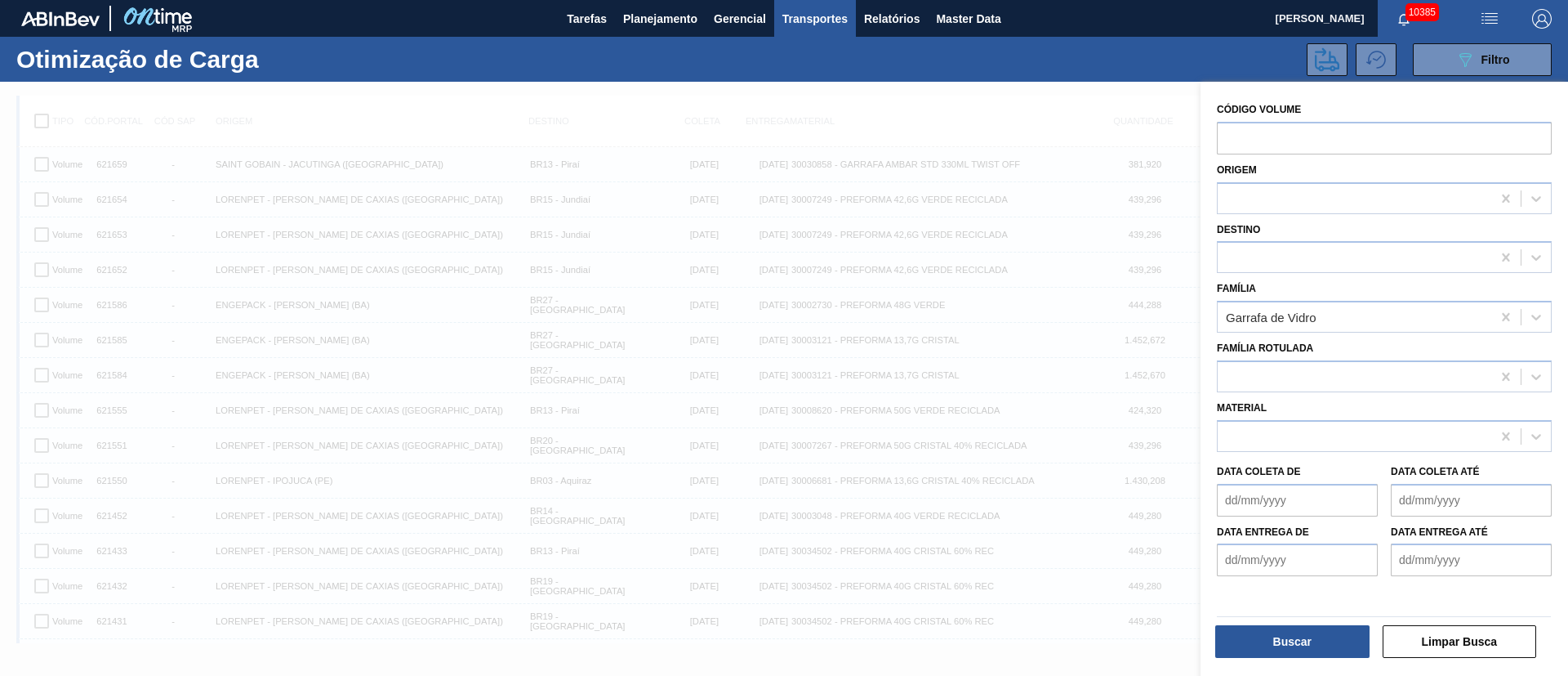
click at [1265, 630] on button "Buscar" at bounding box center [1292, 641] width 155 height 33
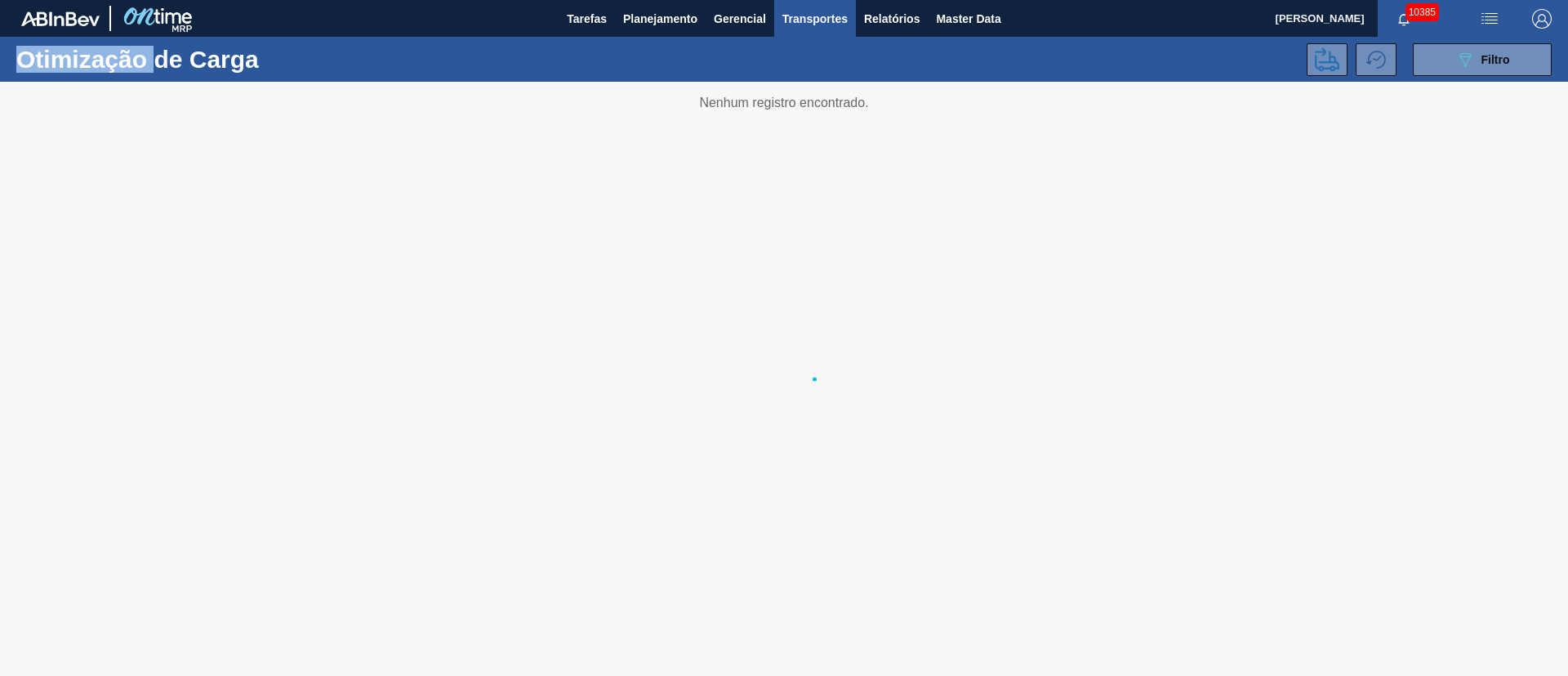
click at [1265, 632] on div at bounding box center [784, 378] width 1568 height 594
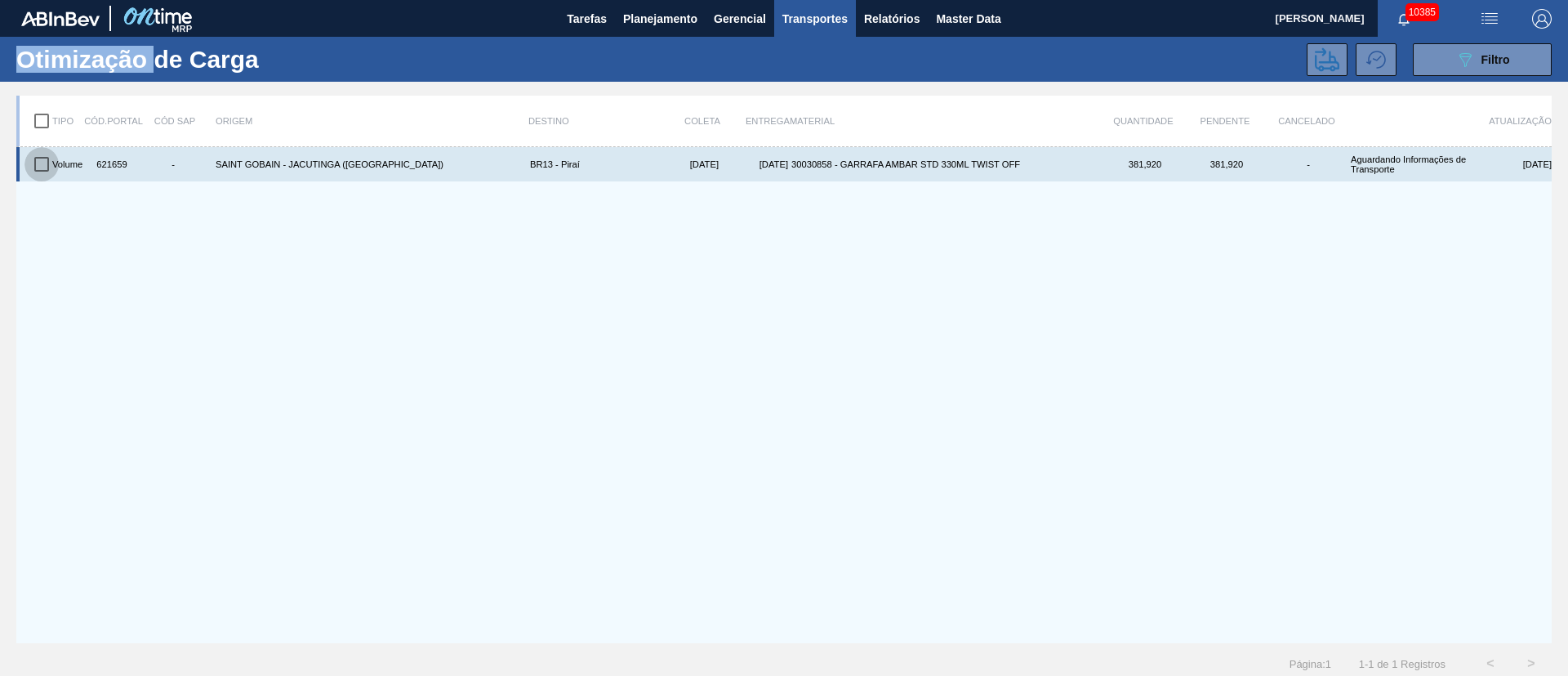
click at [38, 160] on input "checkbox" at bounding box center [41, 163] width 34 height 34
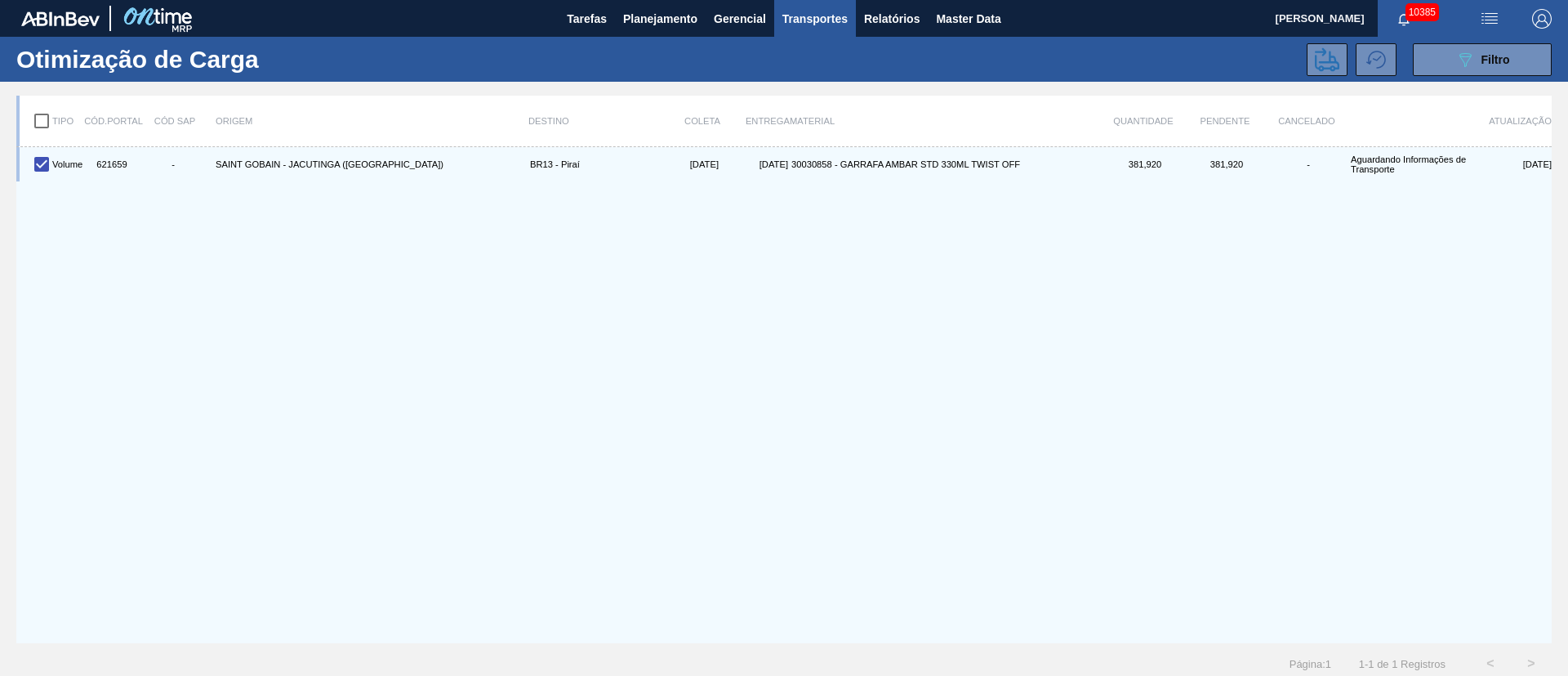
click at [1346, 57] on div at bounding box center [1331, 60] width 49 height 33
click at [1336, 58] on icon at bounding box center [1326, 59] width 24 height 24
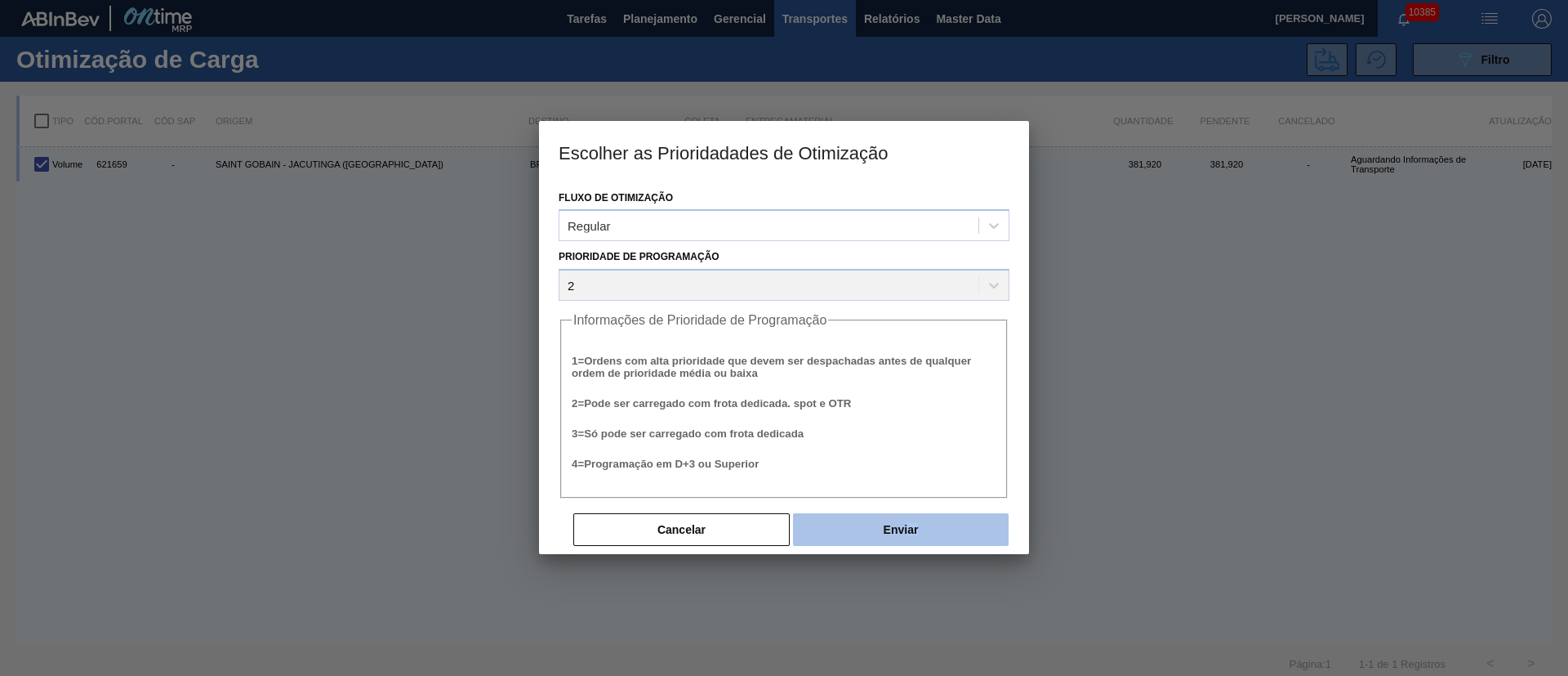
click at [906, 521] on div "Cancelar Enviar" at bounding box center [784, 515] width 450 height 36
click at [904, 521] on button "Enviar" at bounding box center [900, 530] width 216 height 33
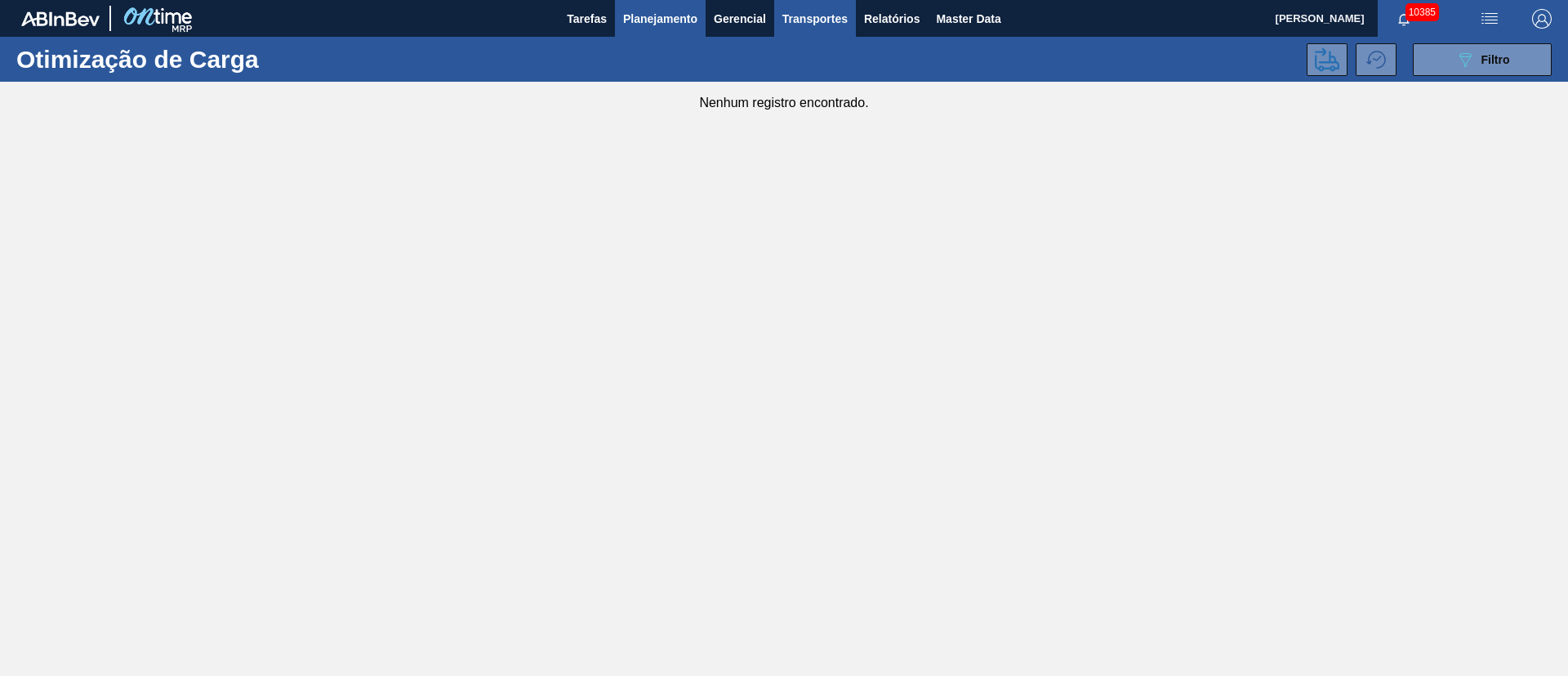
click at [632, 14] on span "Planejamento" at bounding box center [660, 18] width 74 height 19
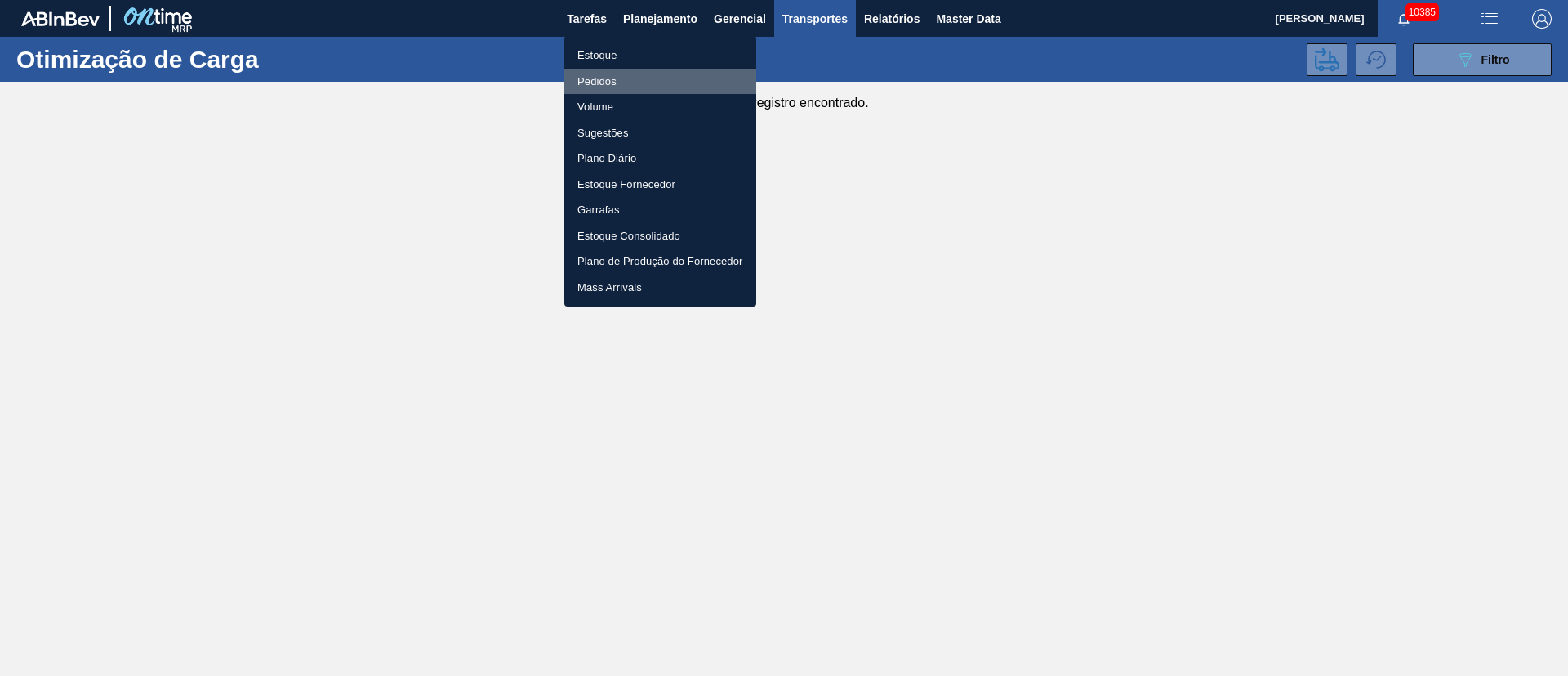
click at [597, 75] on li "Pedidos" at bounding box center [660, 81] width 192 height 26
